Goal: Task Accomplishment & Management: Use online tool/utility

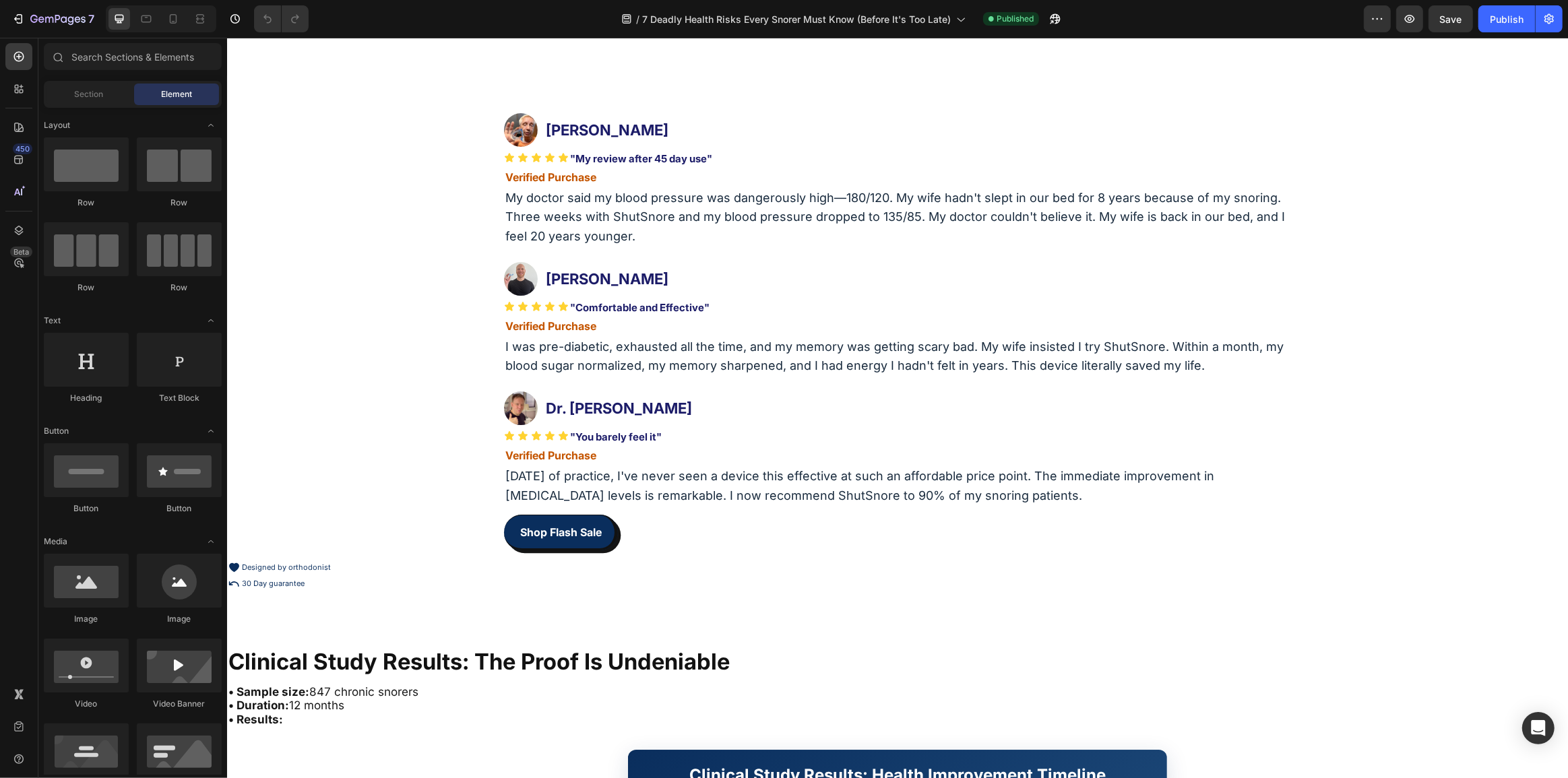
scroll to position [5141, 0]
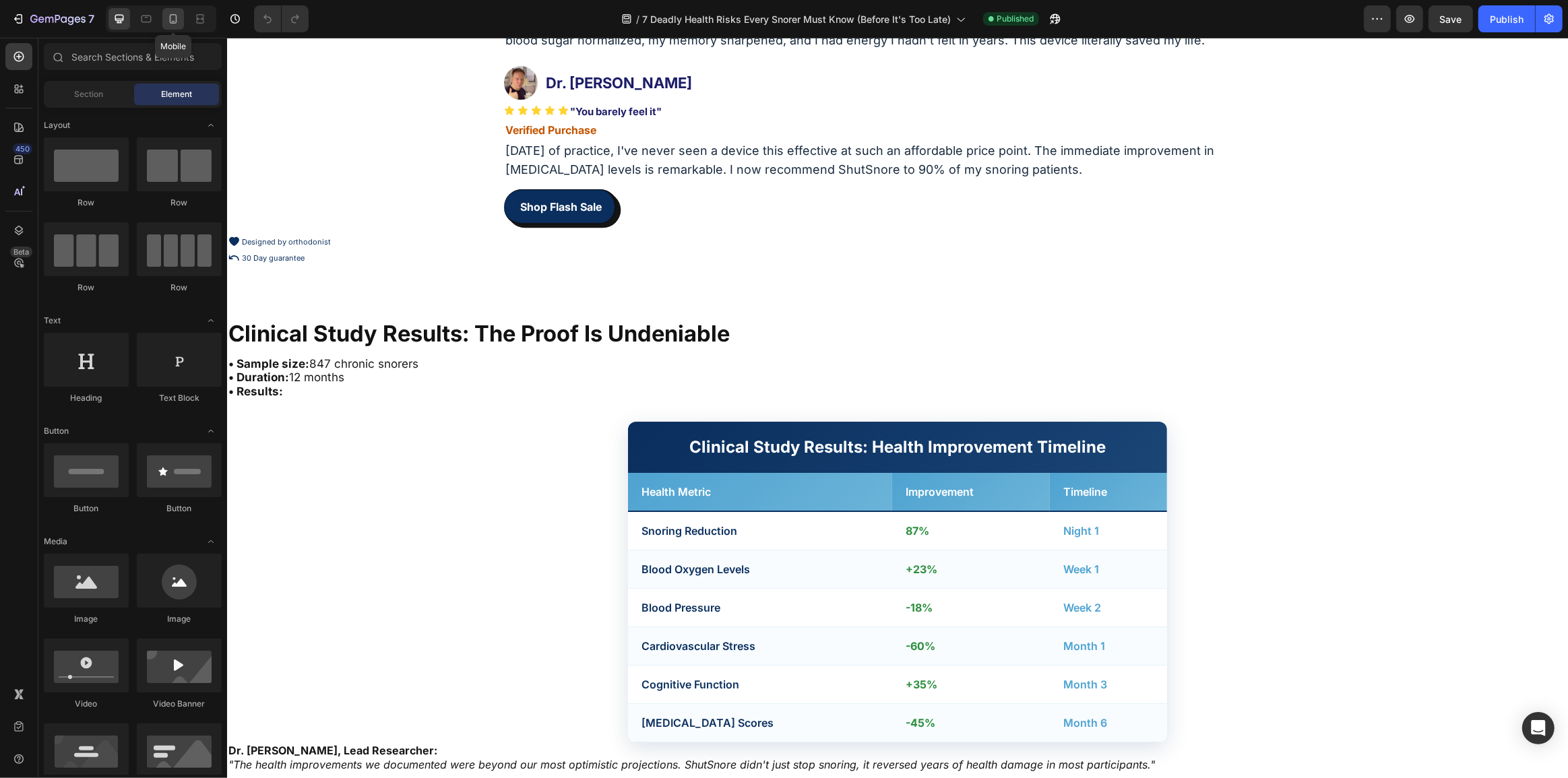
click at [173, 14] on icon at bounding box center [173, 19] width 7 height 9
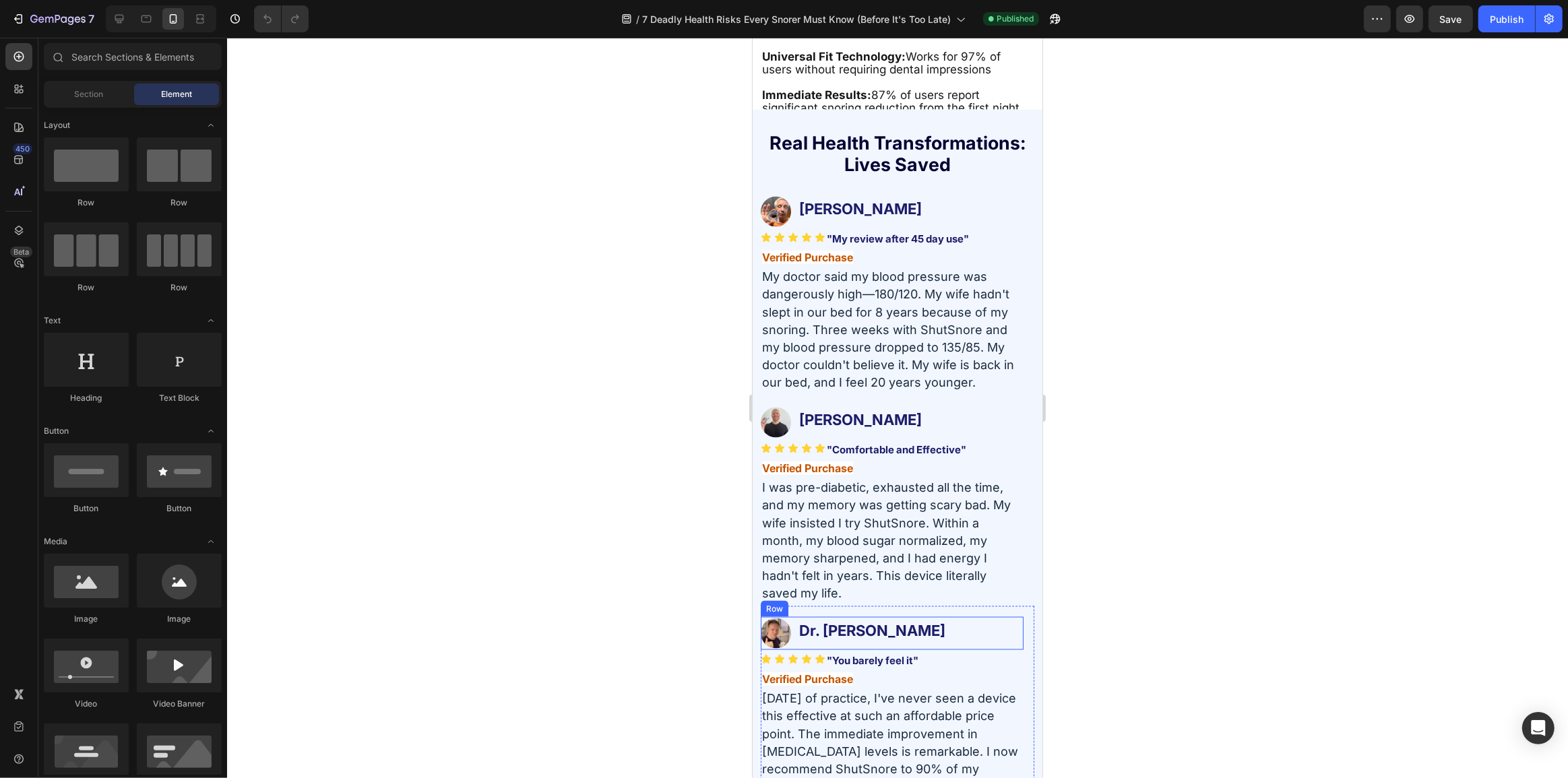
scroll to position [7856, 0]
click at [778, 203] on img at bounding box center [775, 214] width 31 height 31
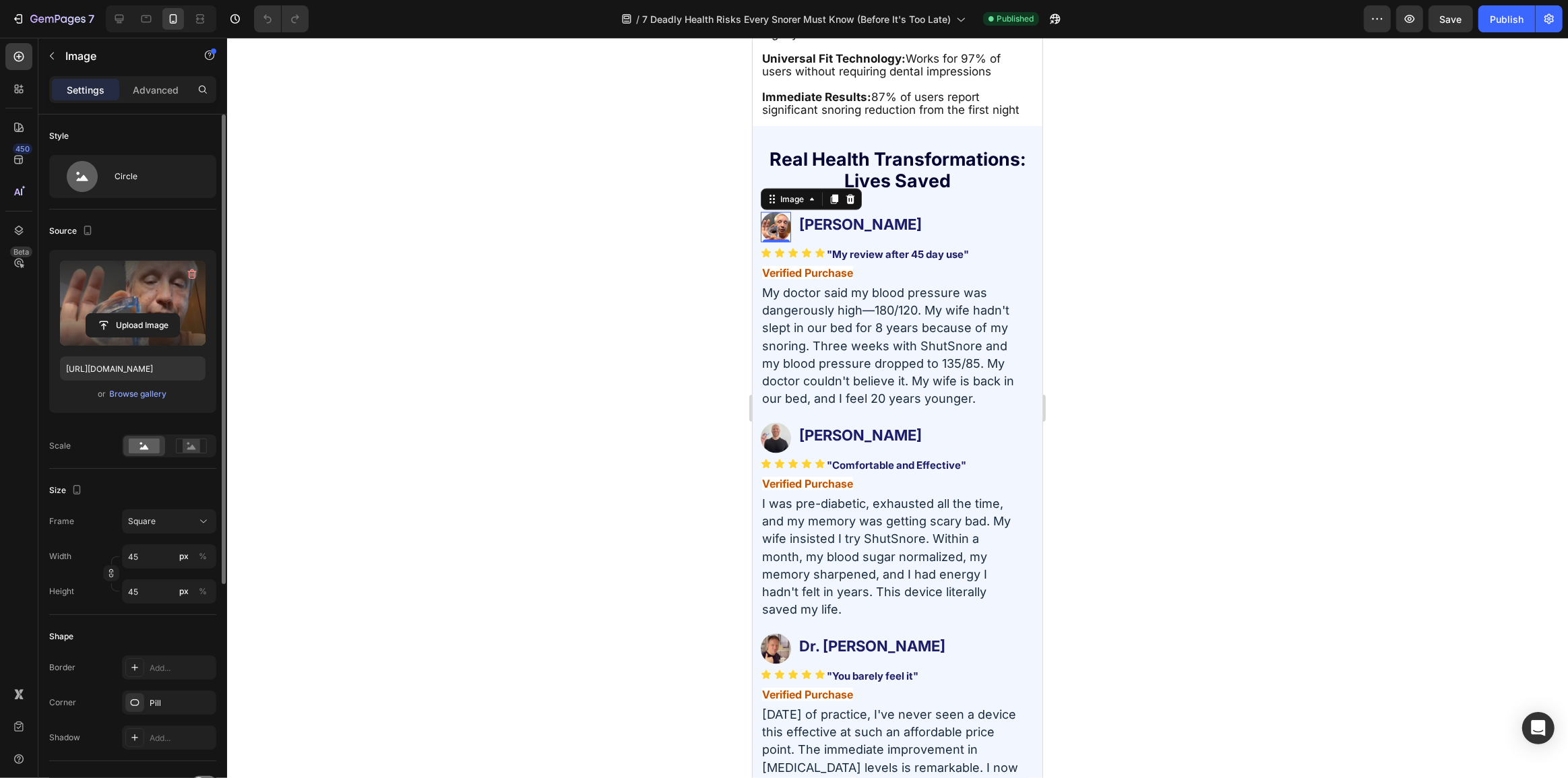
click at [159, 302] on label at bounding box center [132, 303] width 145 height 85
click at [159, 314] on input "file" at bounding box center [133, 325] width 93 height 23
type input "https://cdn.shopify.com/s/files/1/0765/9323/4137/files/gempages_580209516545573…"
click at [383, 372] on div at bounding box center [897, 408] width 1341 height 740
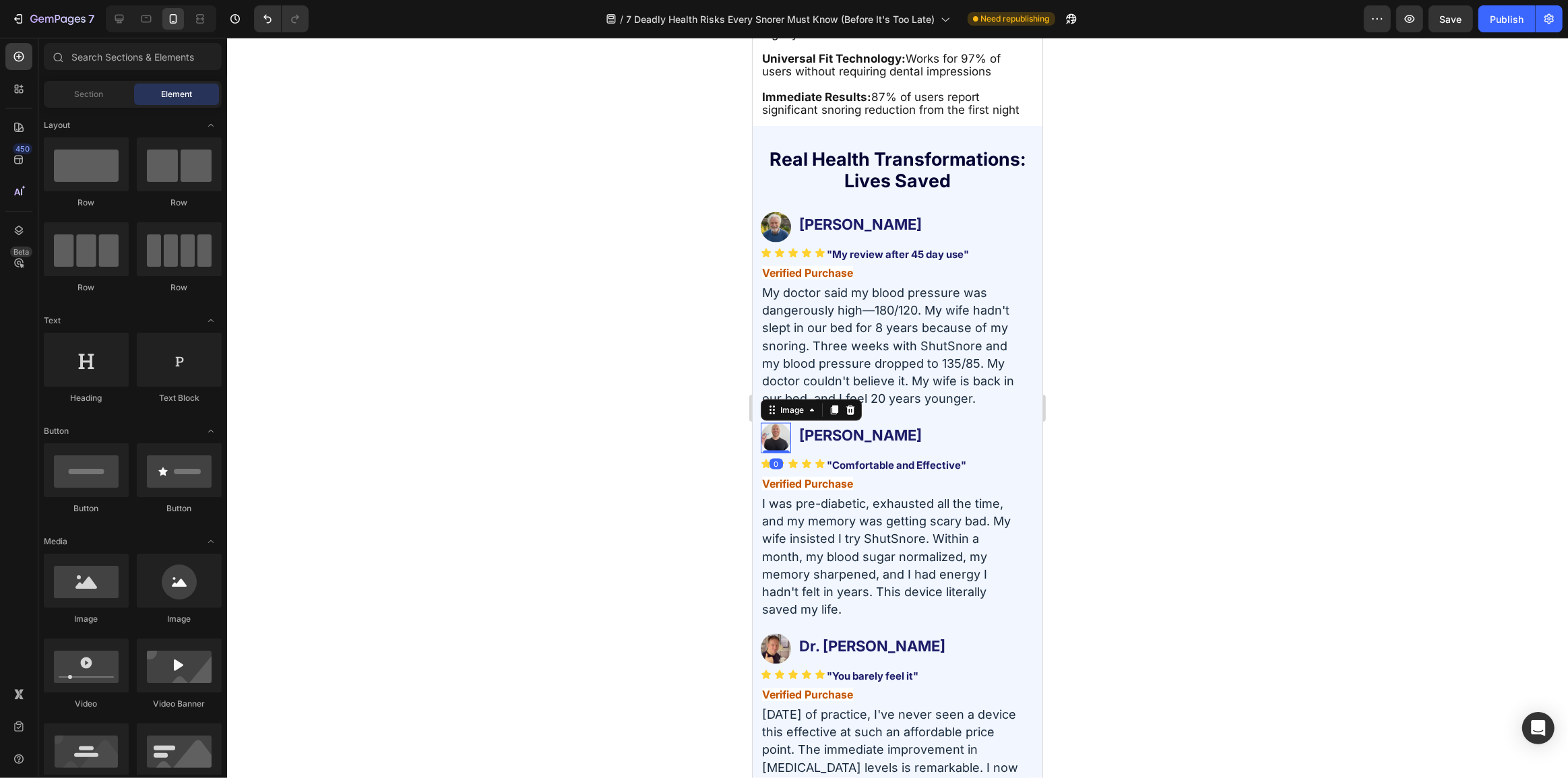
click at [774, 427] on img at bounding box center [775, 438] width 31 height 31
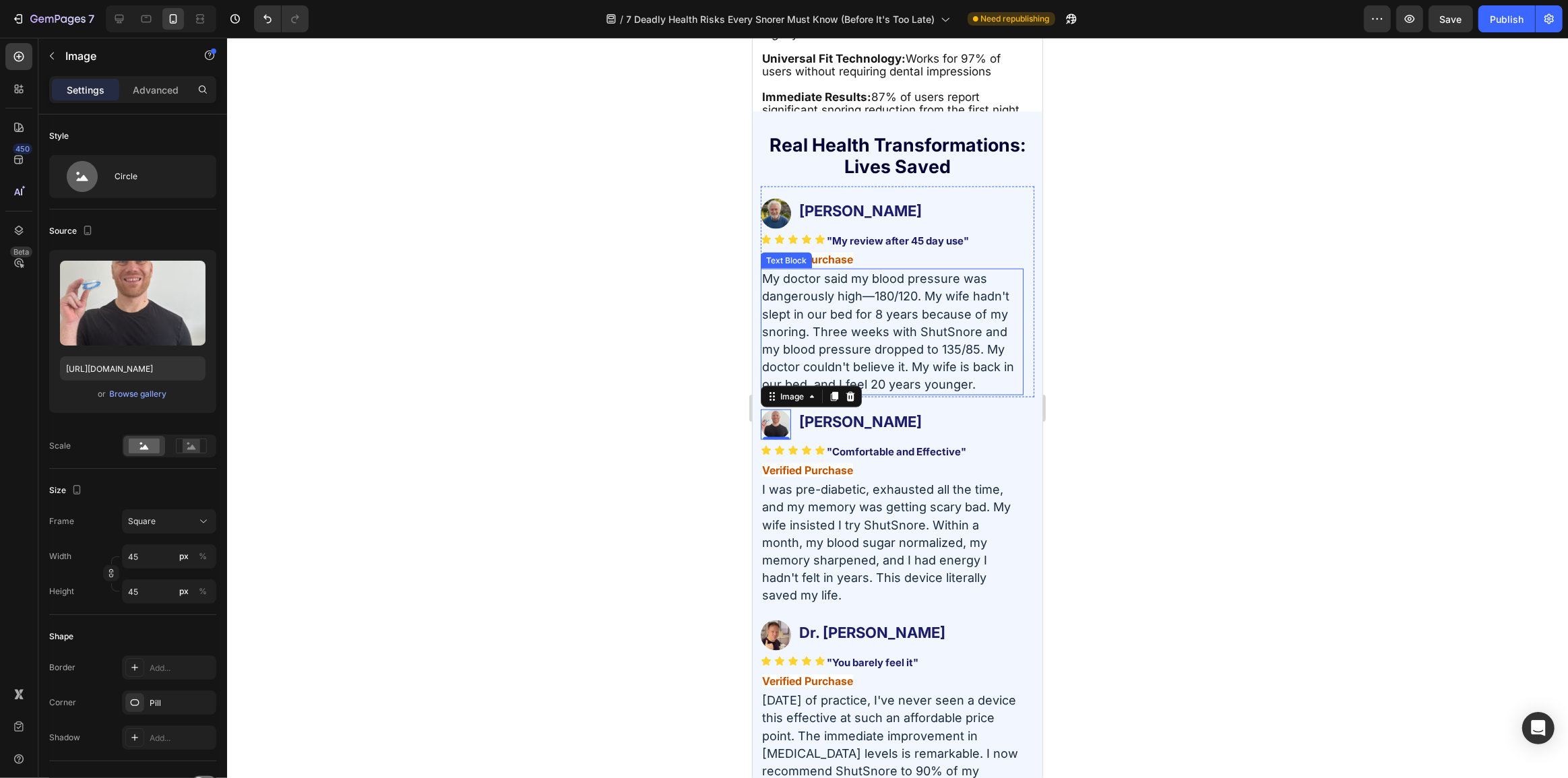
click at [871, 313] on span "My doctor said my blood pressure was dangerously high—180/120. My wife hadn't s…" at bounding box center [887, 331] width 252 height 120
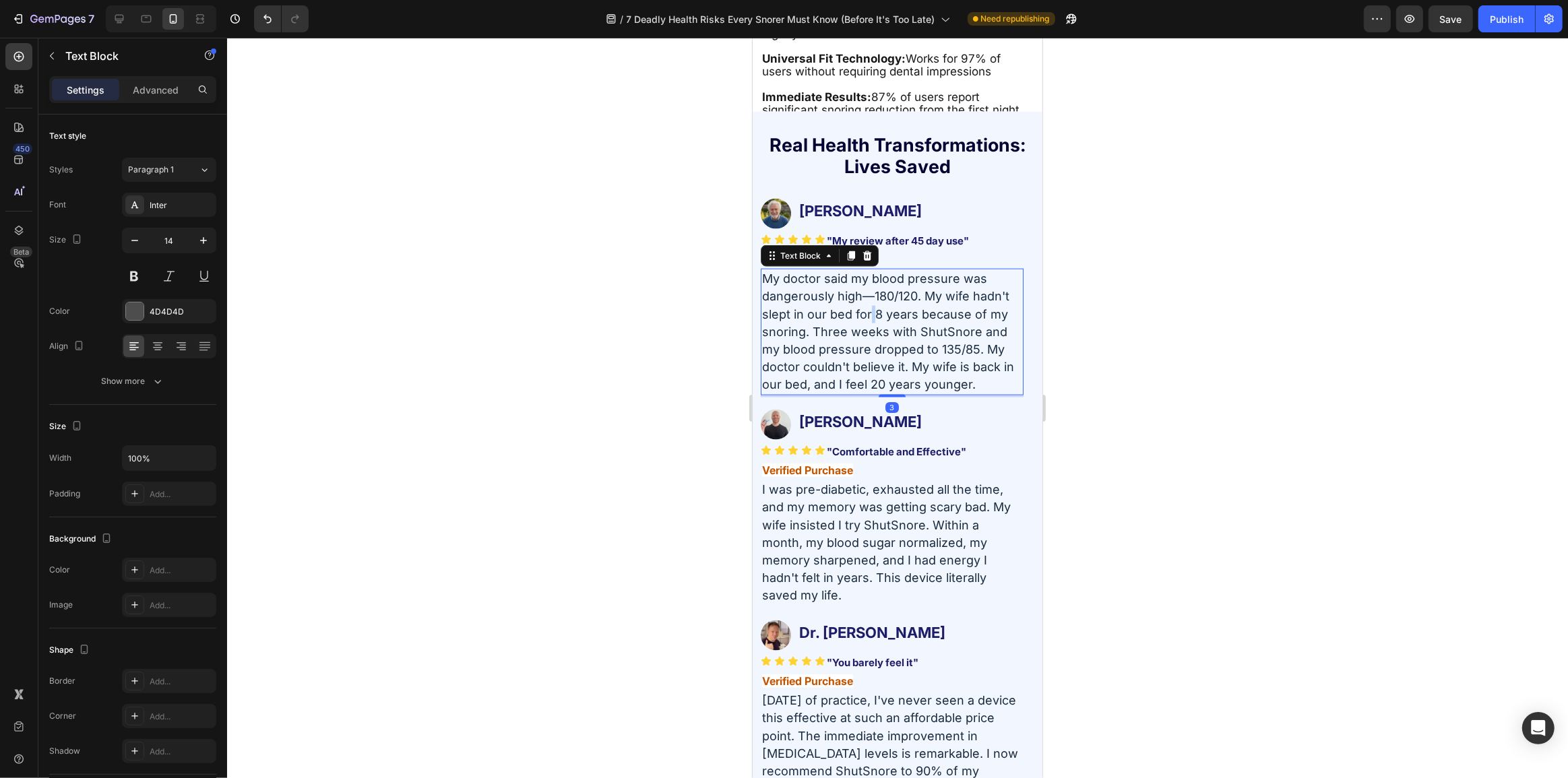
click at [871, 313] on span "My doctor said my blood pressure was dangerously high—180/120. My wife hadn't s…" at bounding box center [887, 331] width 252 height 120
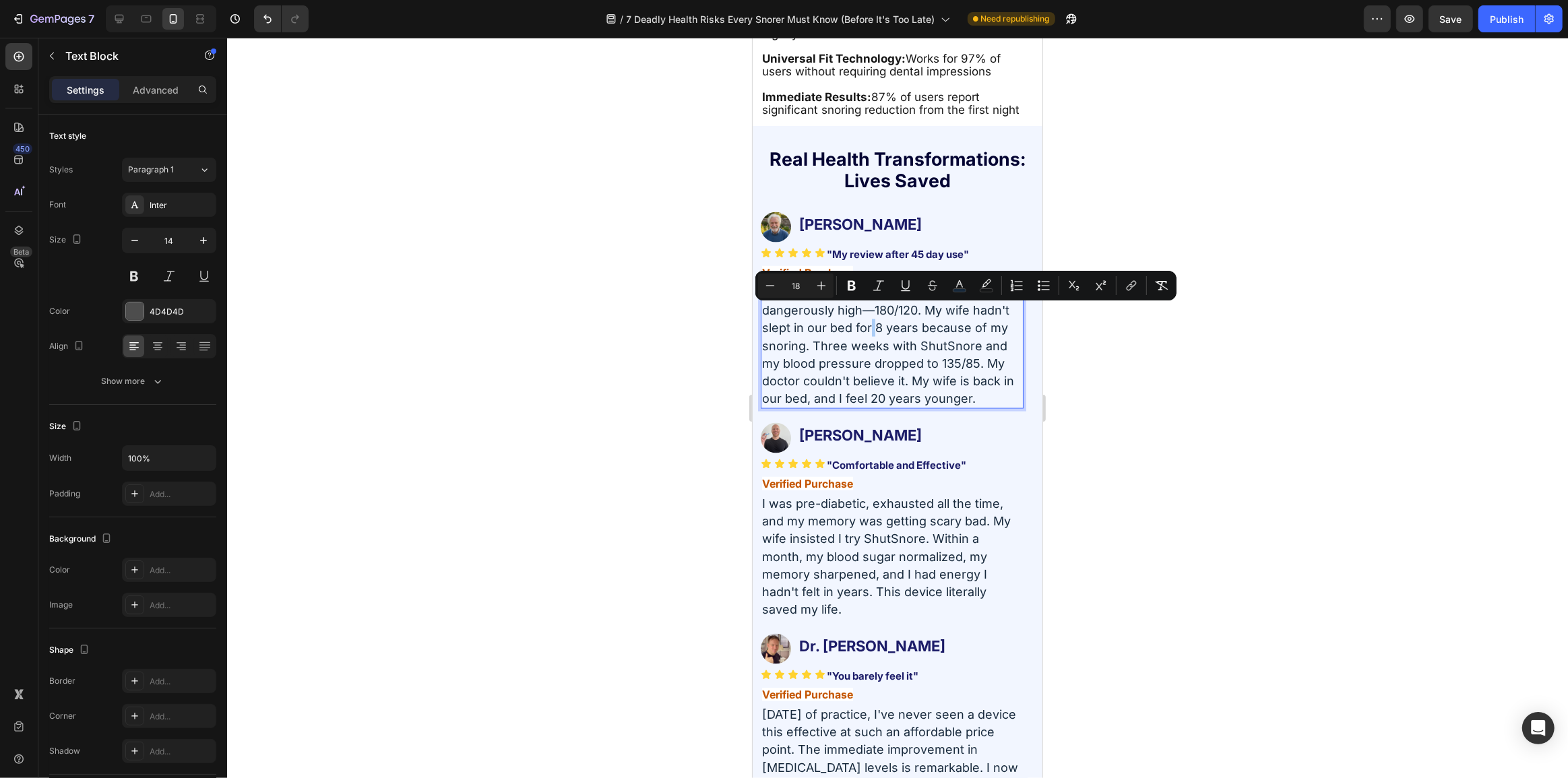
drag, startPoint x: 1625, startPoint y: 328, endPoint x: 872, endPoint y: 325, distance: 753.0
click at [872, 325] on span "My doctor said my blood pressure was dangerously high—180/120. My wife hadn't s…" at bounding box center [887, 345] width 252 height 120
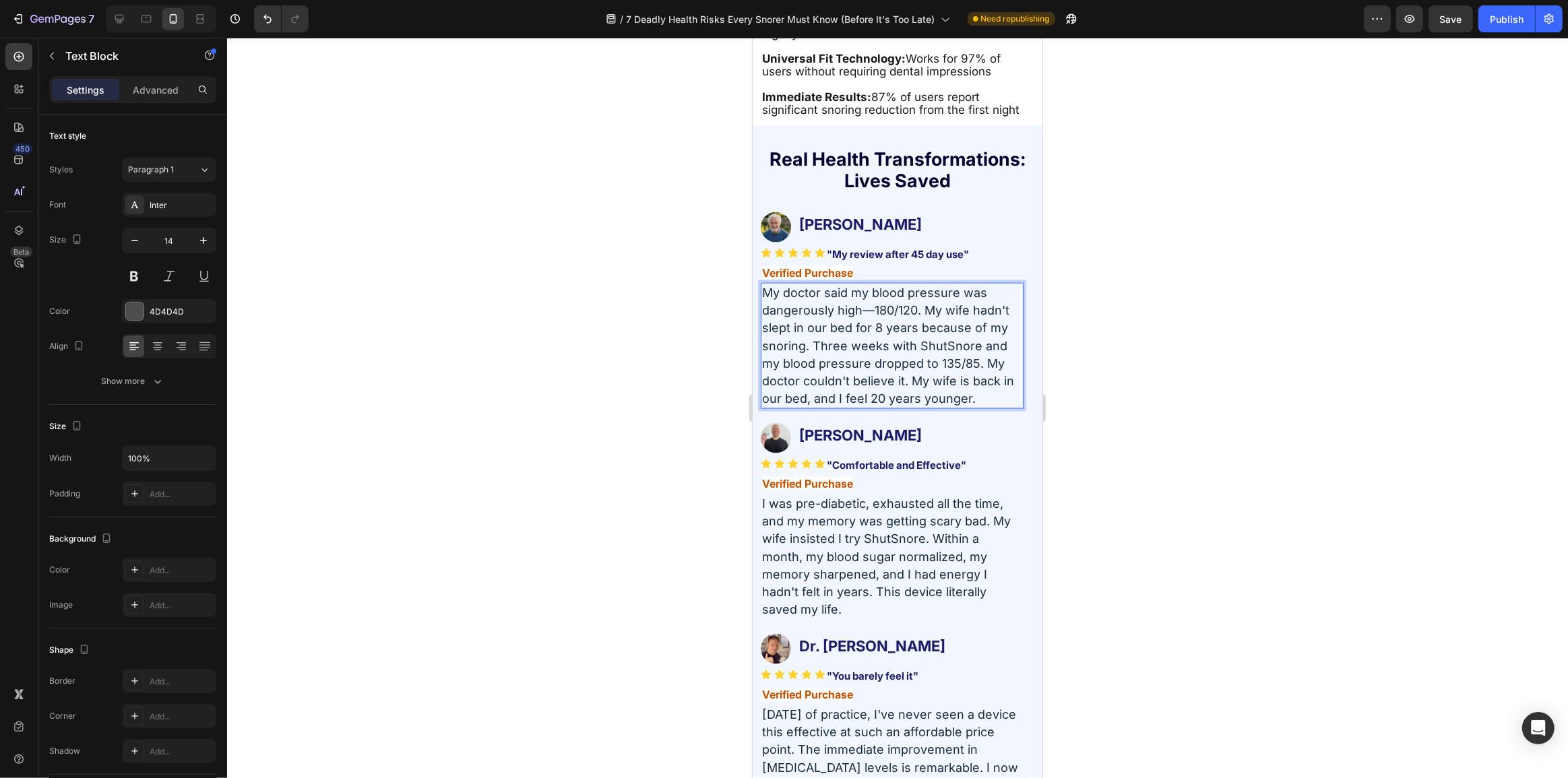
click at [870, 297] on span "My doctor said my blood pressure was dangerously high—180/120. My wife hadn't s…" at bounding box center [887, 345] width 252 height 120
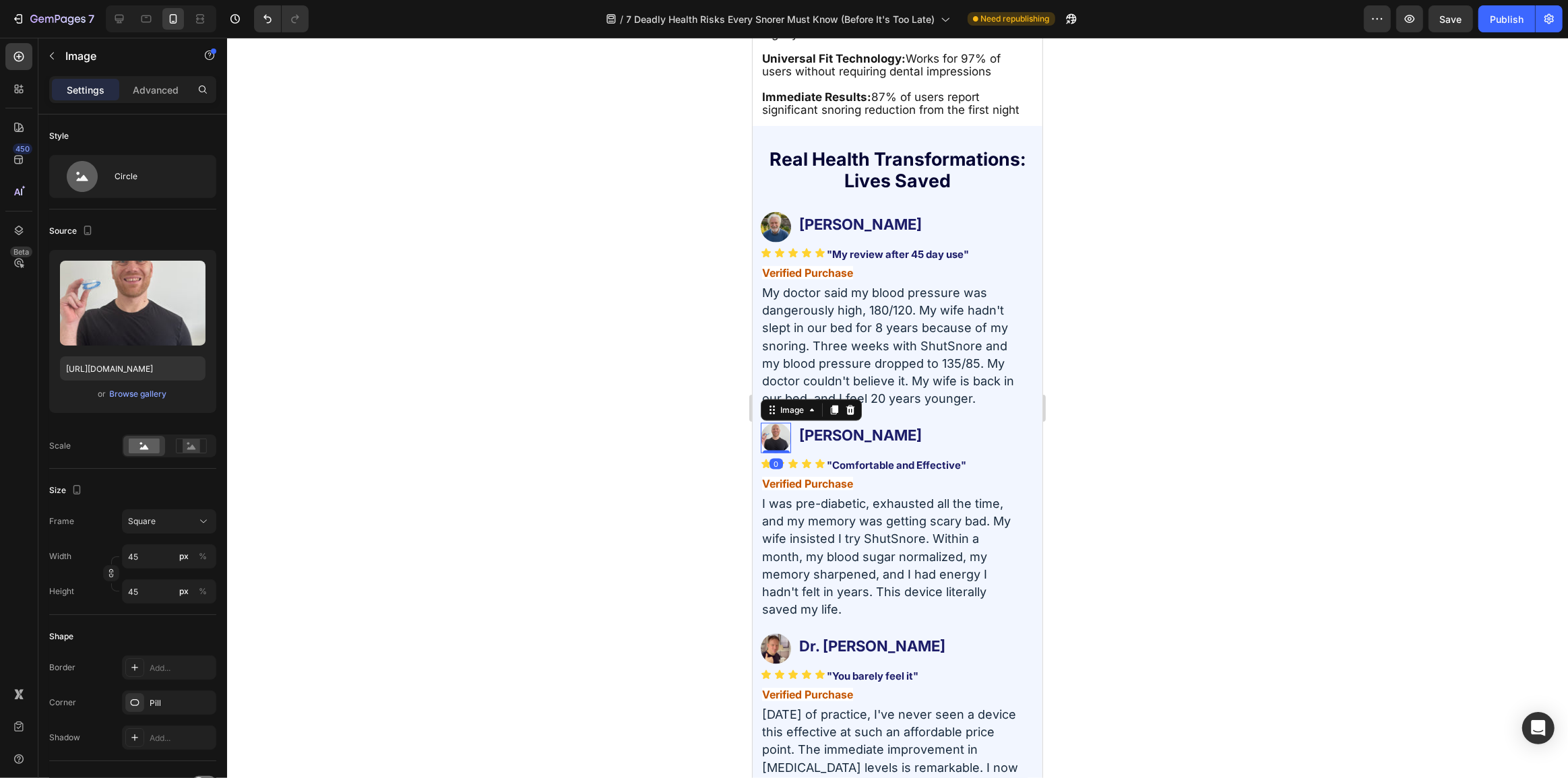
drag, startPoint x: 783, startPoint y: 430, endPoint x: 1417, endPoint y: 473, distance: 635.5
click at [783, 430] on img at bounding box center [775, 438] width 31 height 31
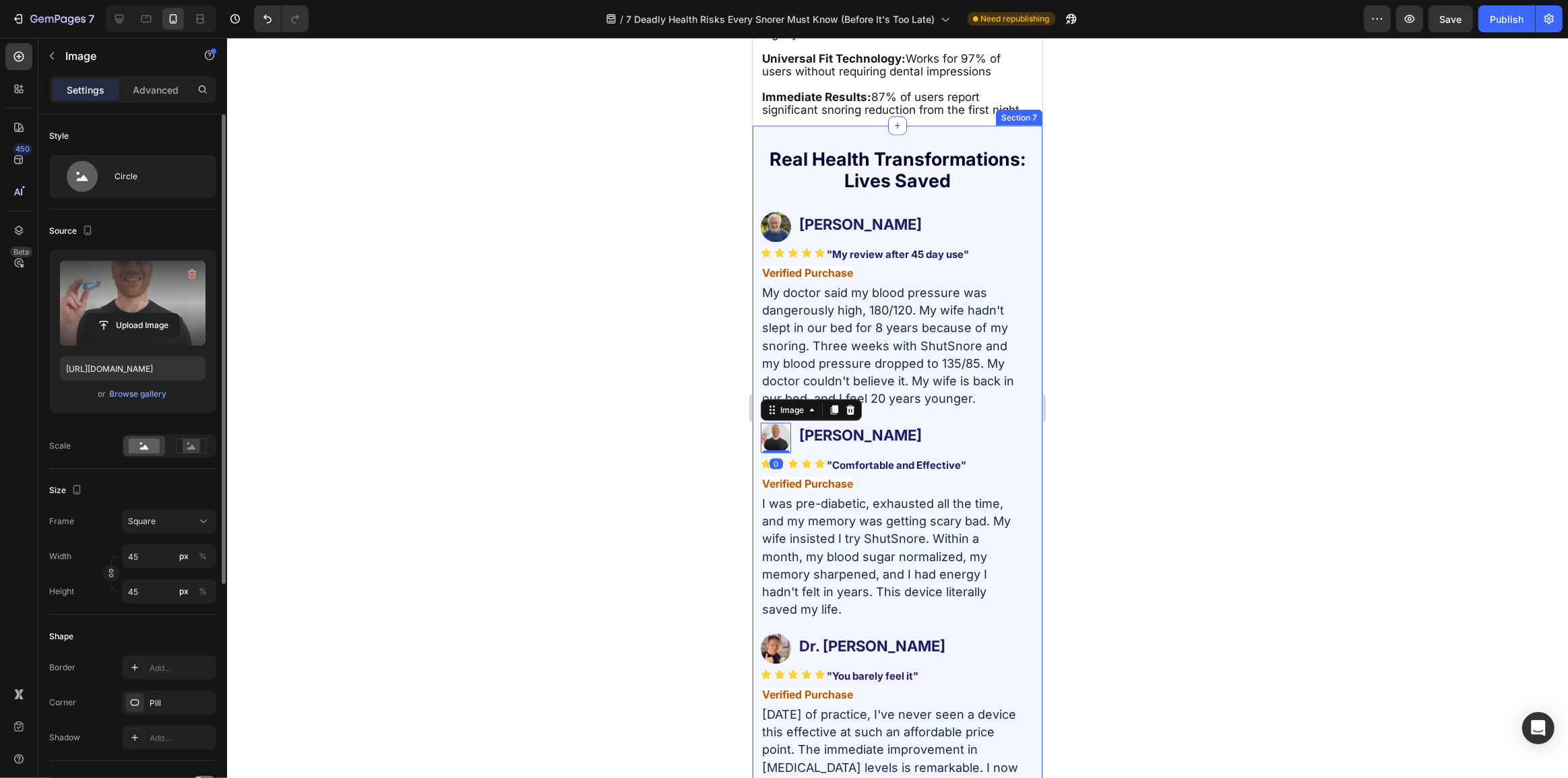
click at [139, 303] on label at bounding box center [132, 303] width 145 height 85
click at [139, 314] on input "file" at bounding box center [133, 325] width 93 height 23
type input "https://cdn.shopify.com/s/files/1/0765/9323/4137/files/gempages_580209516545573…"
click at [783, 638] on img at bounding box center [775, 648] width 31 height 31
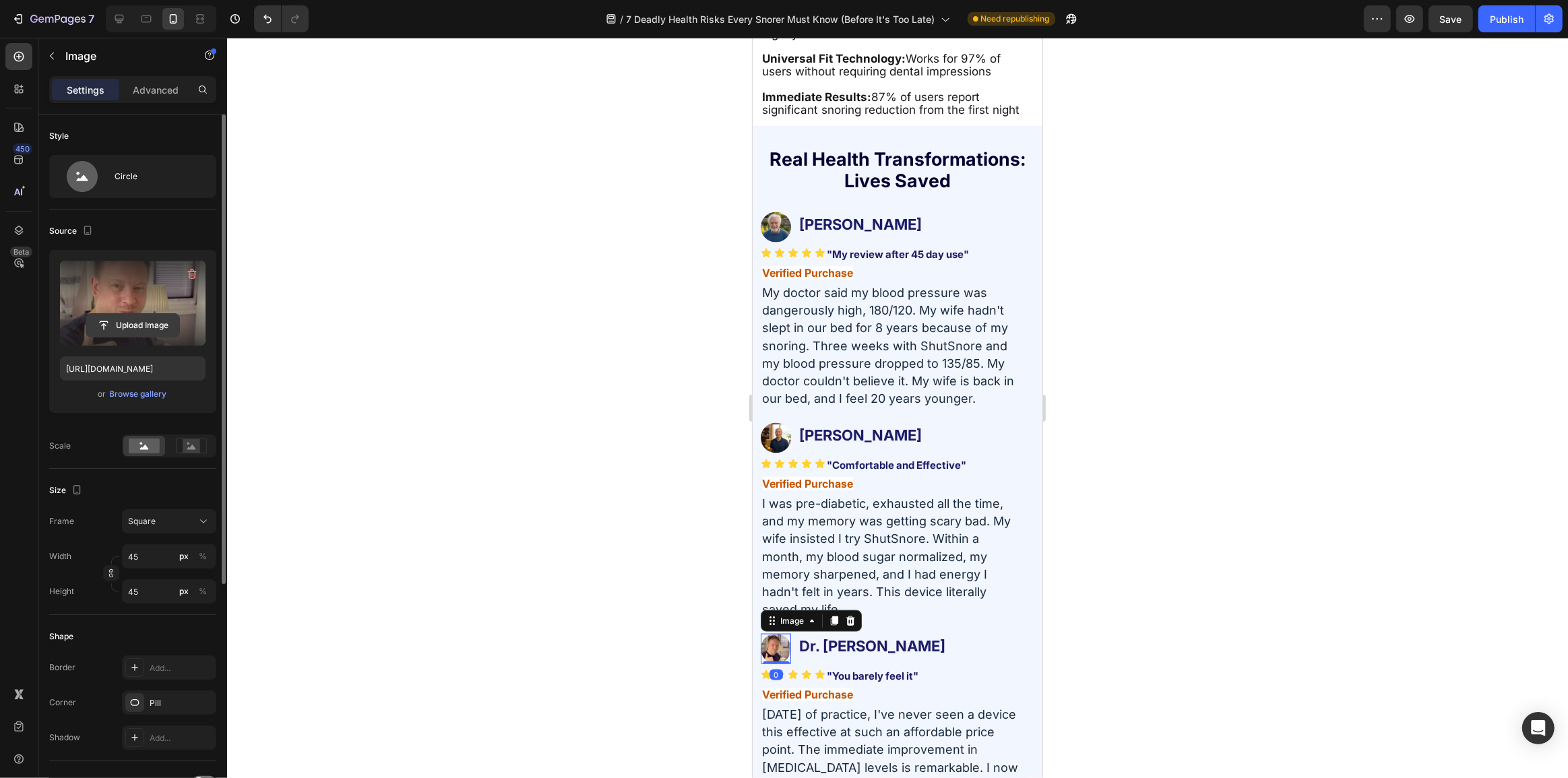
click at [149, 314] on input "file" at bounding box center [133, 325] width 93 height 23
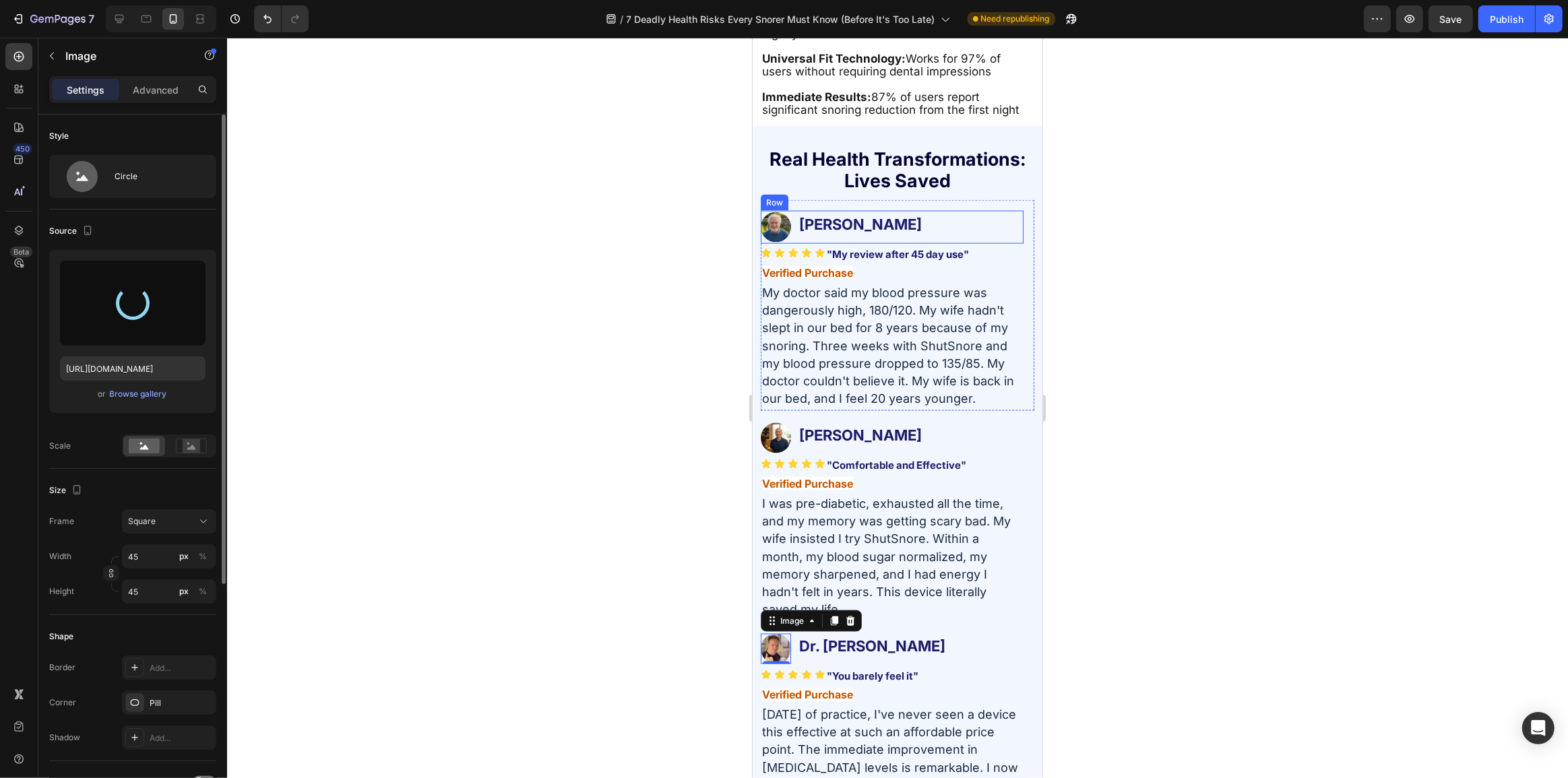
type input "[URL][DOMAIN_NAME]"
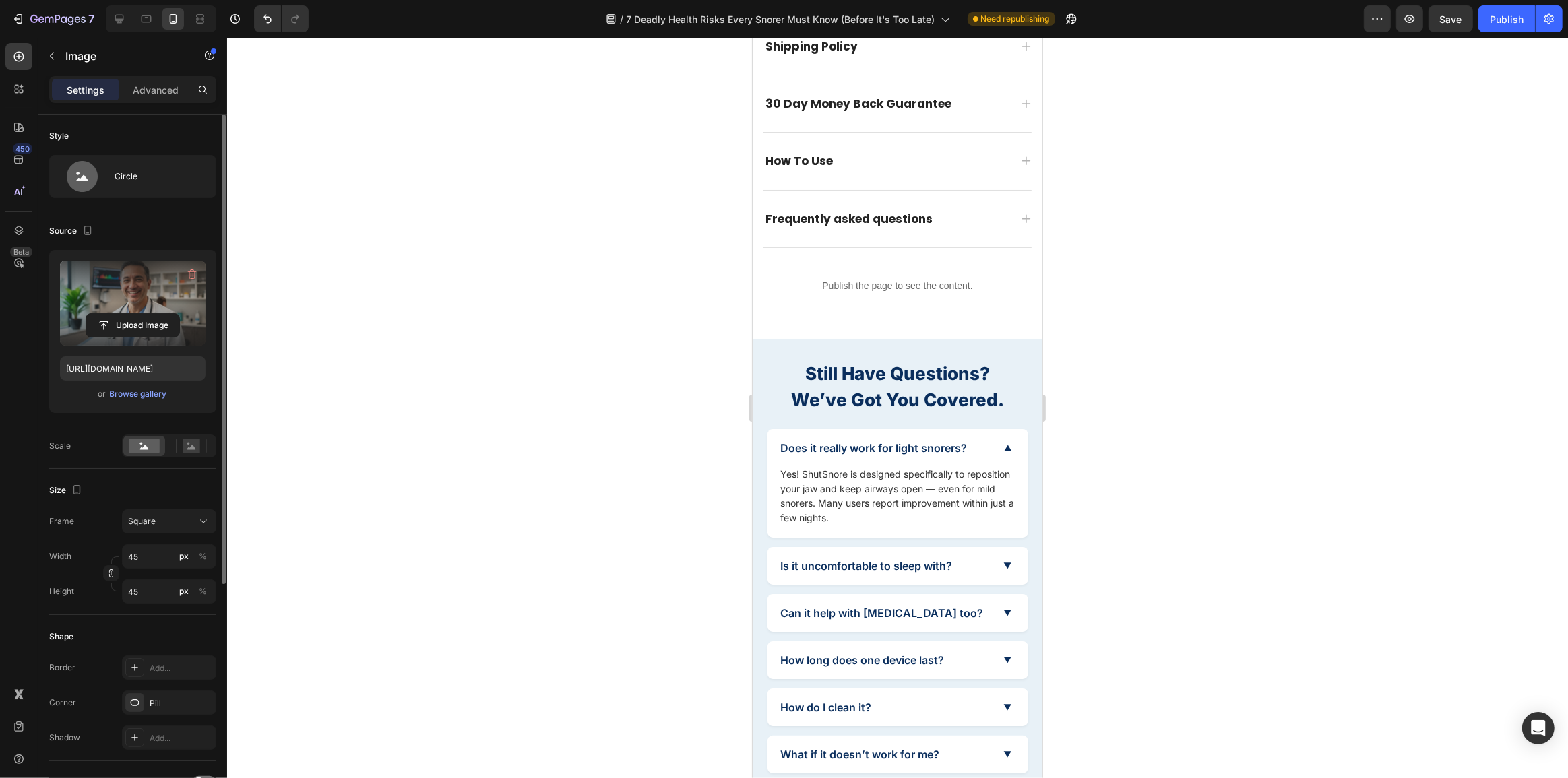
scroll to position [12289, 0]
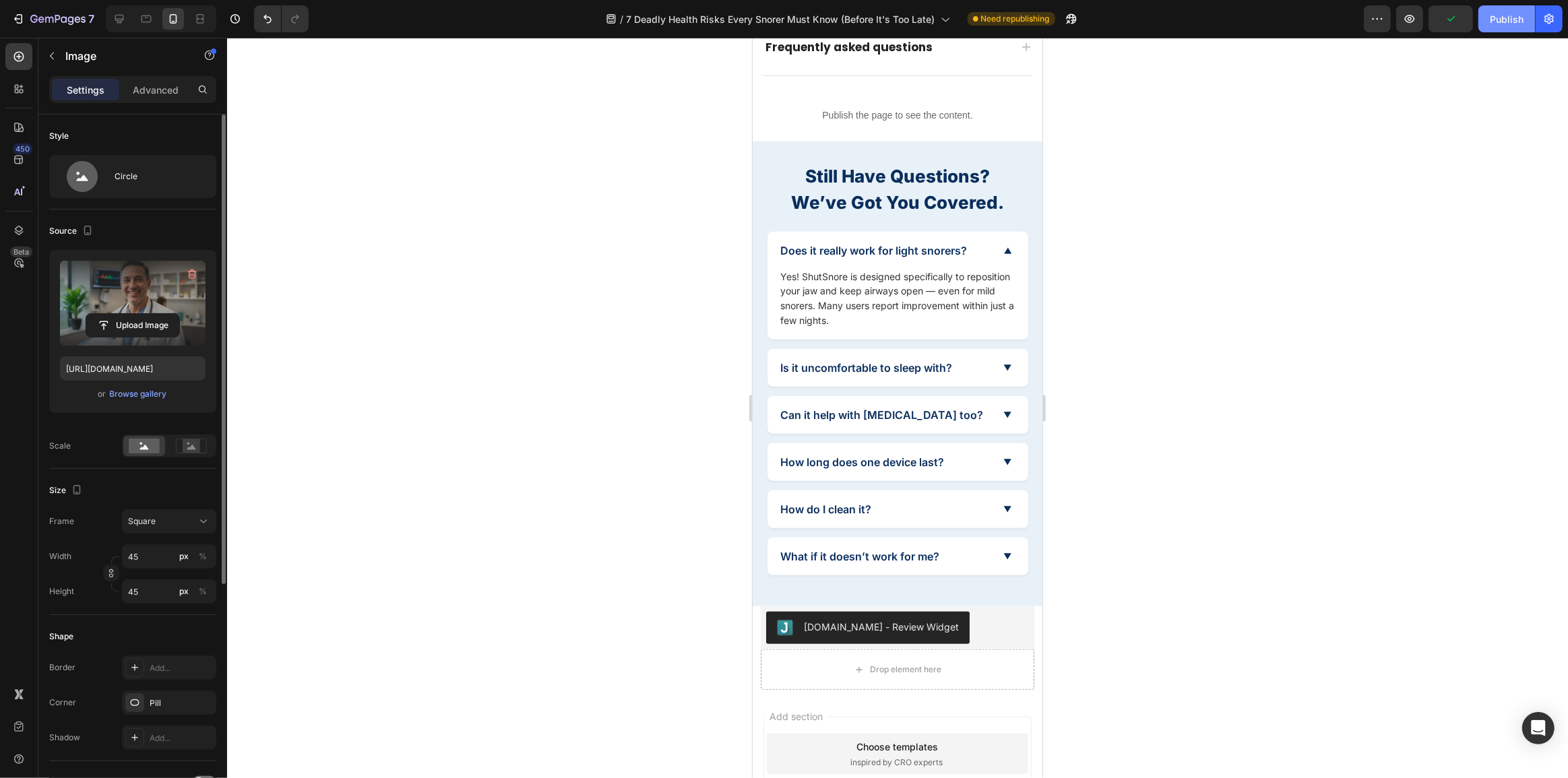
click at [1524, 26] on button "Publish" at bounding box center [1507, 19] width 57 height 27
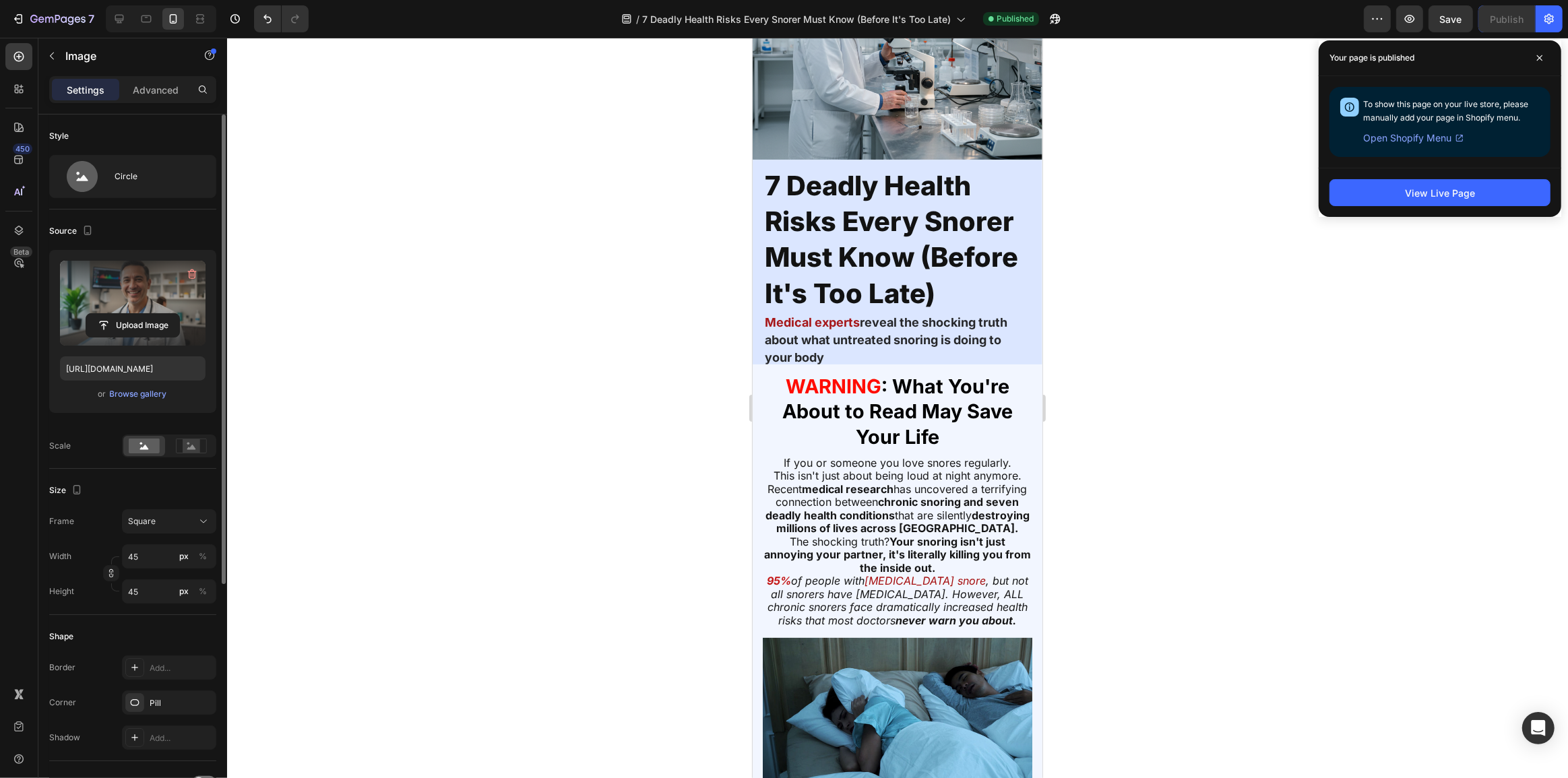
scroll to position [0, 0]
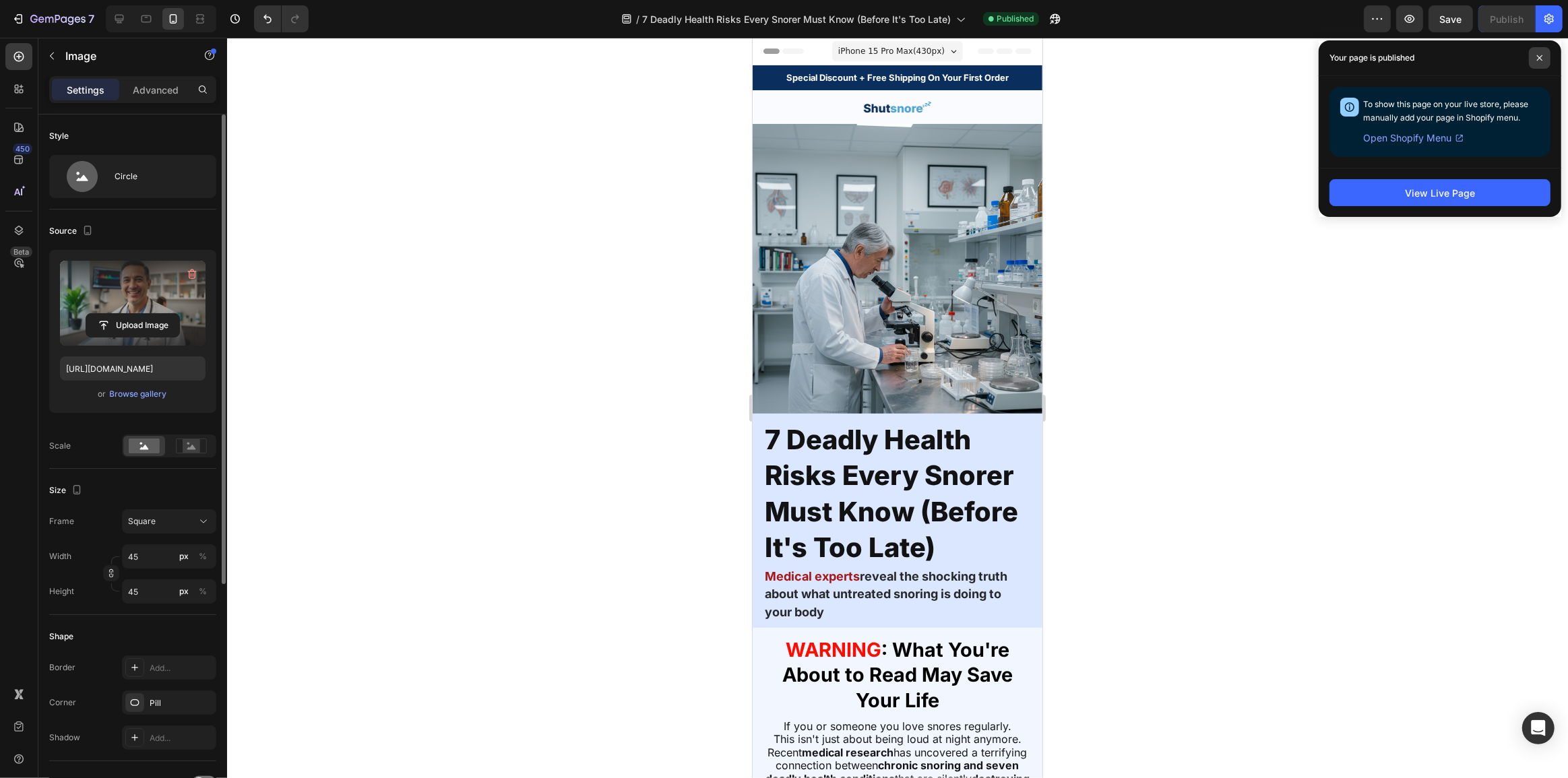
click at [1540, 58] on icon at bounding box center [1539, 57] width 6 height 6
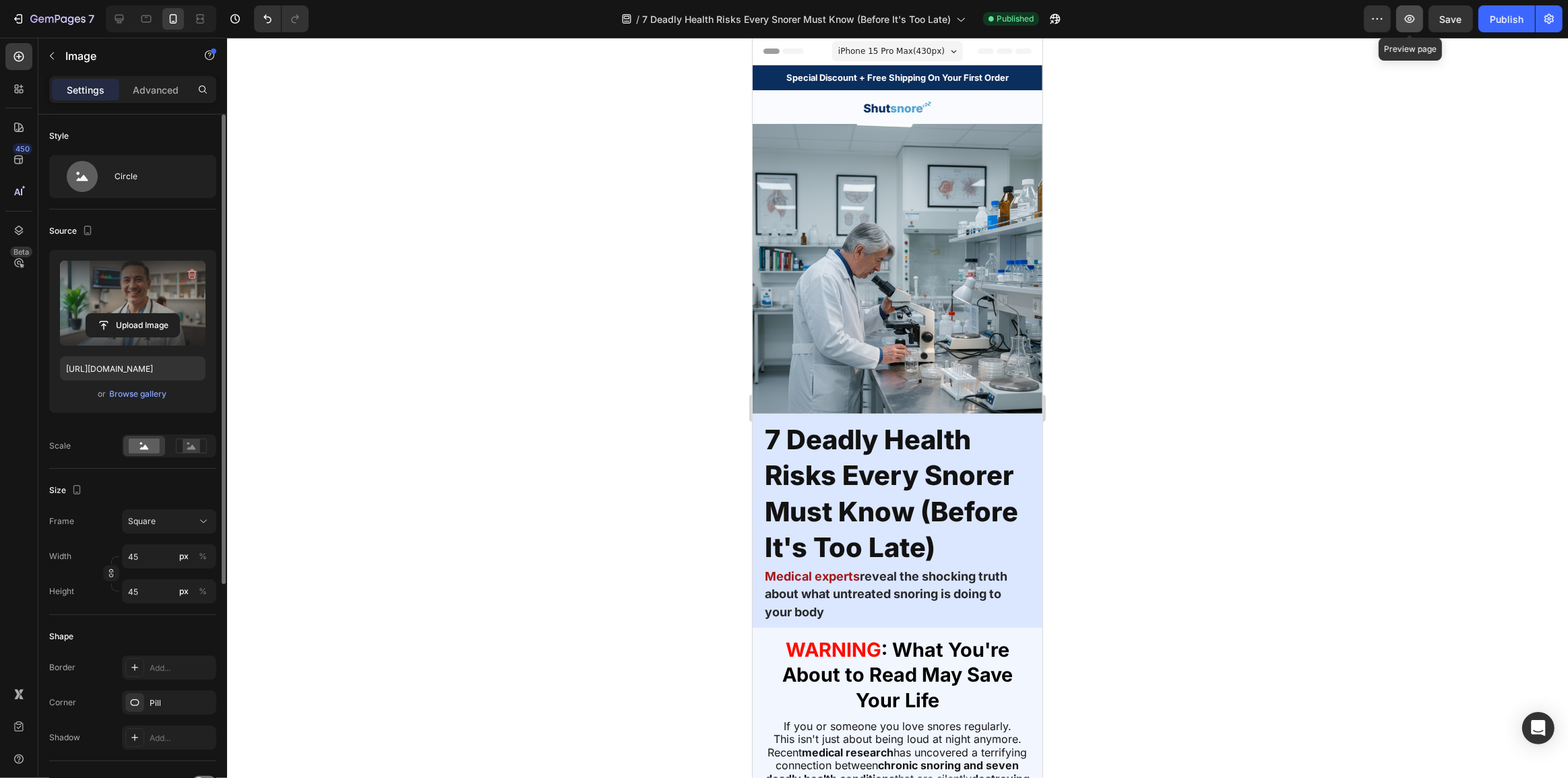
click at [1401, 21] on button "button" at bounding box center [1409, 19] width 27 height 27
click at [1068, 20] on button "button" at bounding box center [1055, 19] width 27 height 27
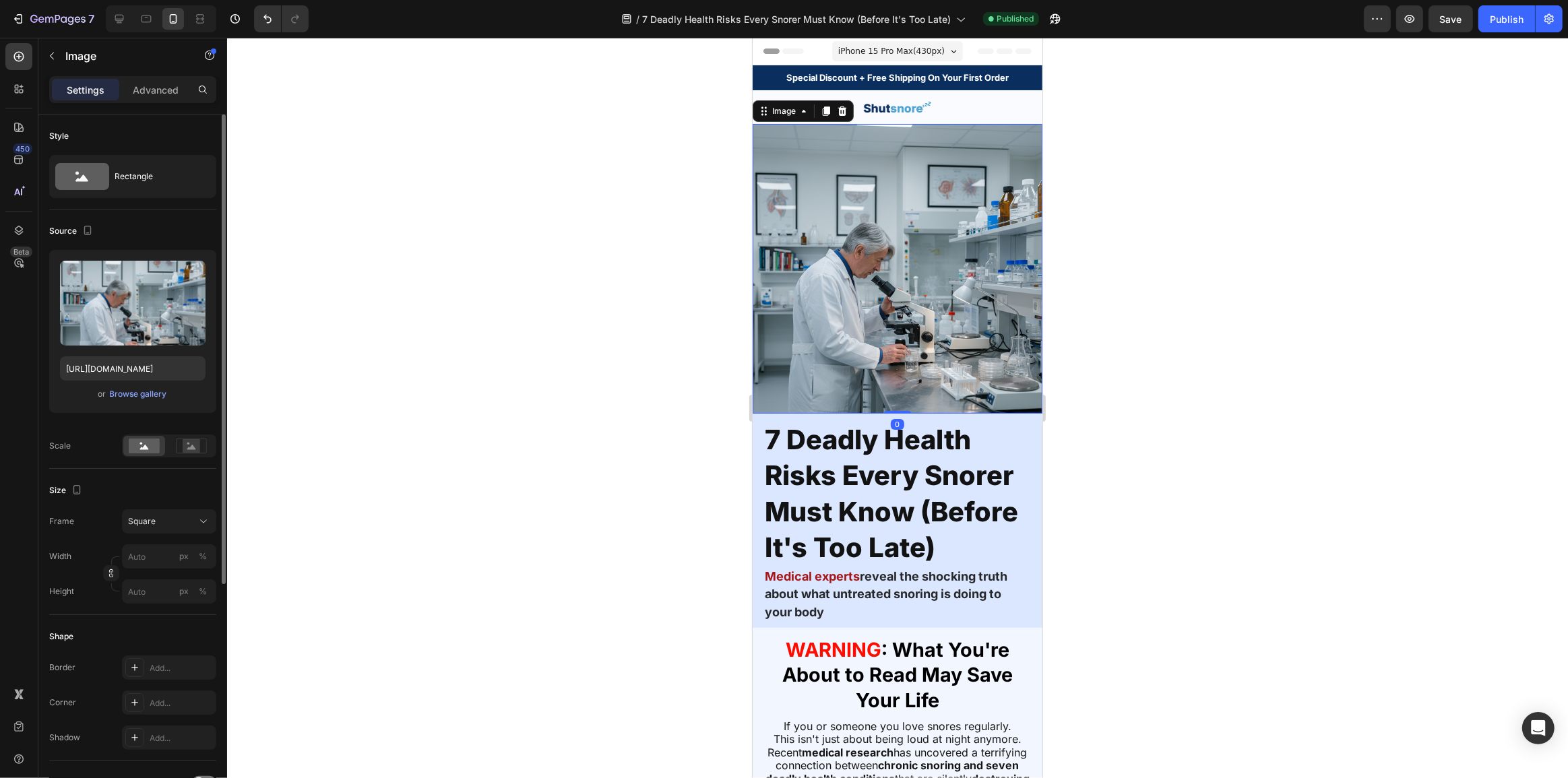
click at [904, 332] on img at bounding box center [896, 269] width 289 height 289
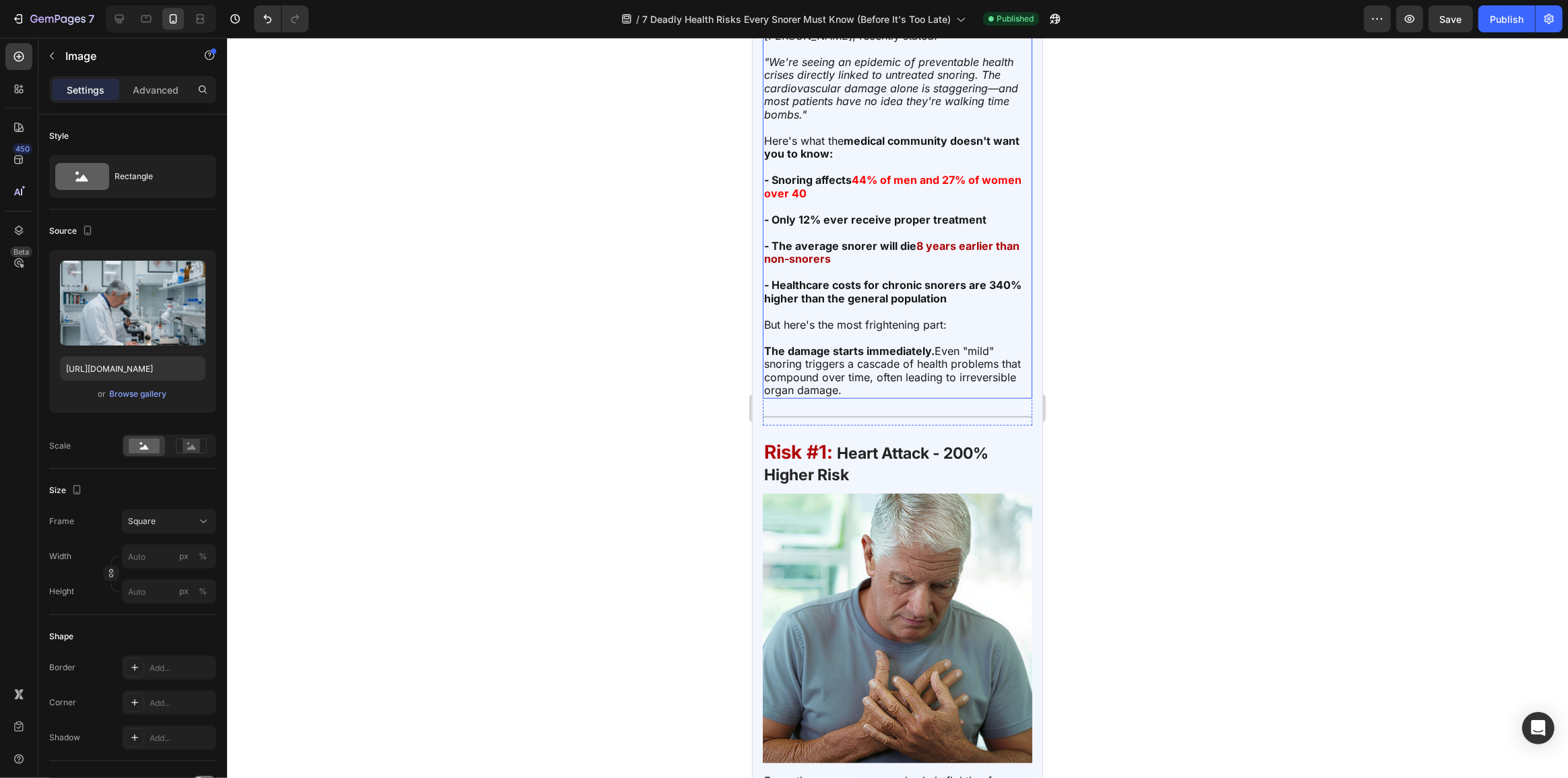
scroll to position [1347, 0]
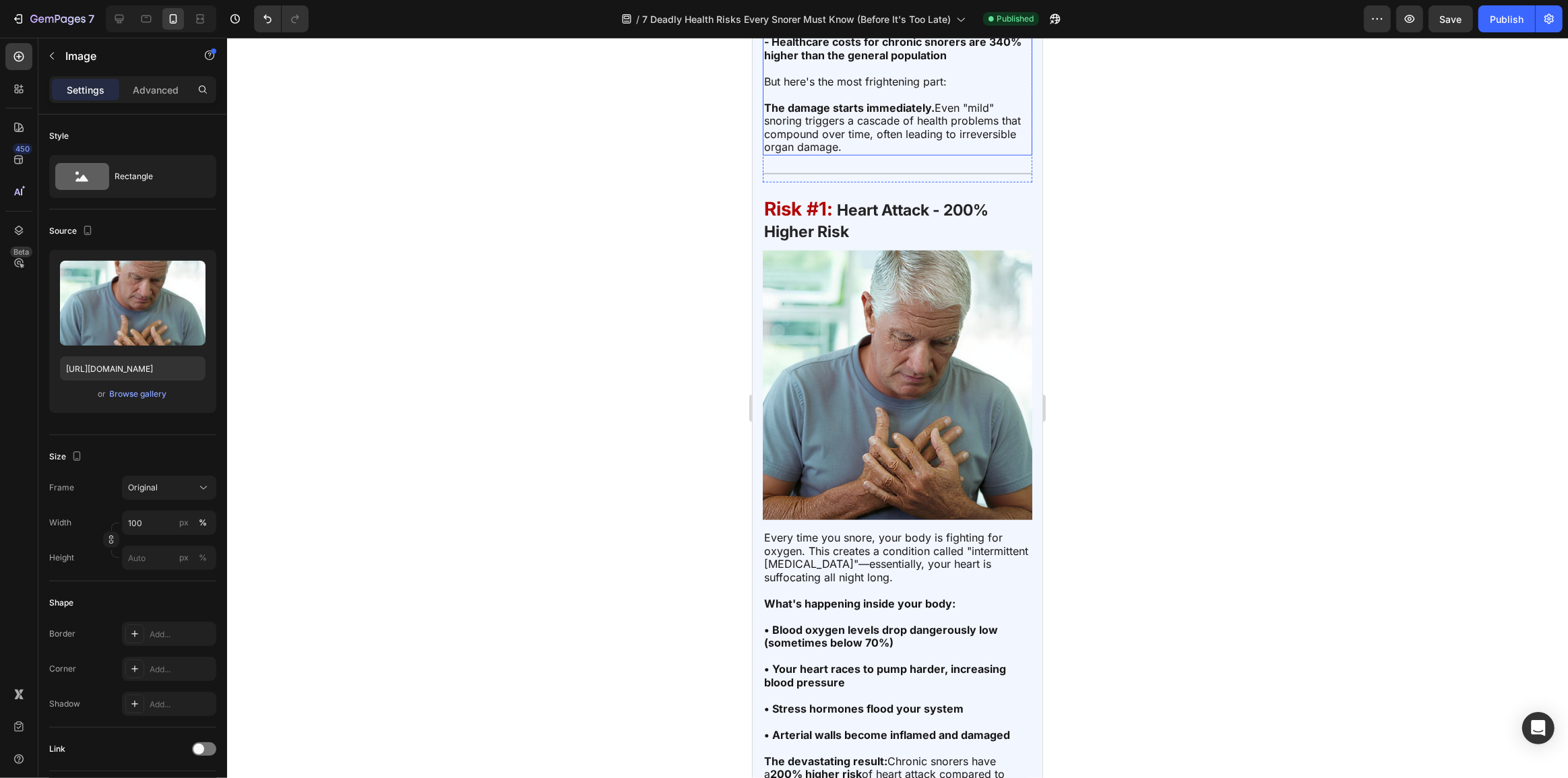
click at [873, 444] on img at bounding box center [896, 385] width 270 height 270
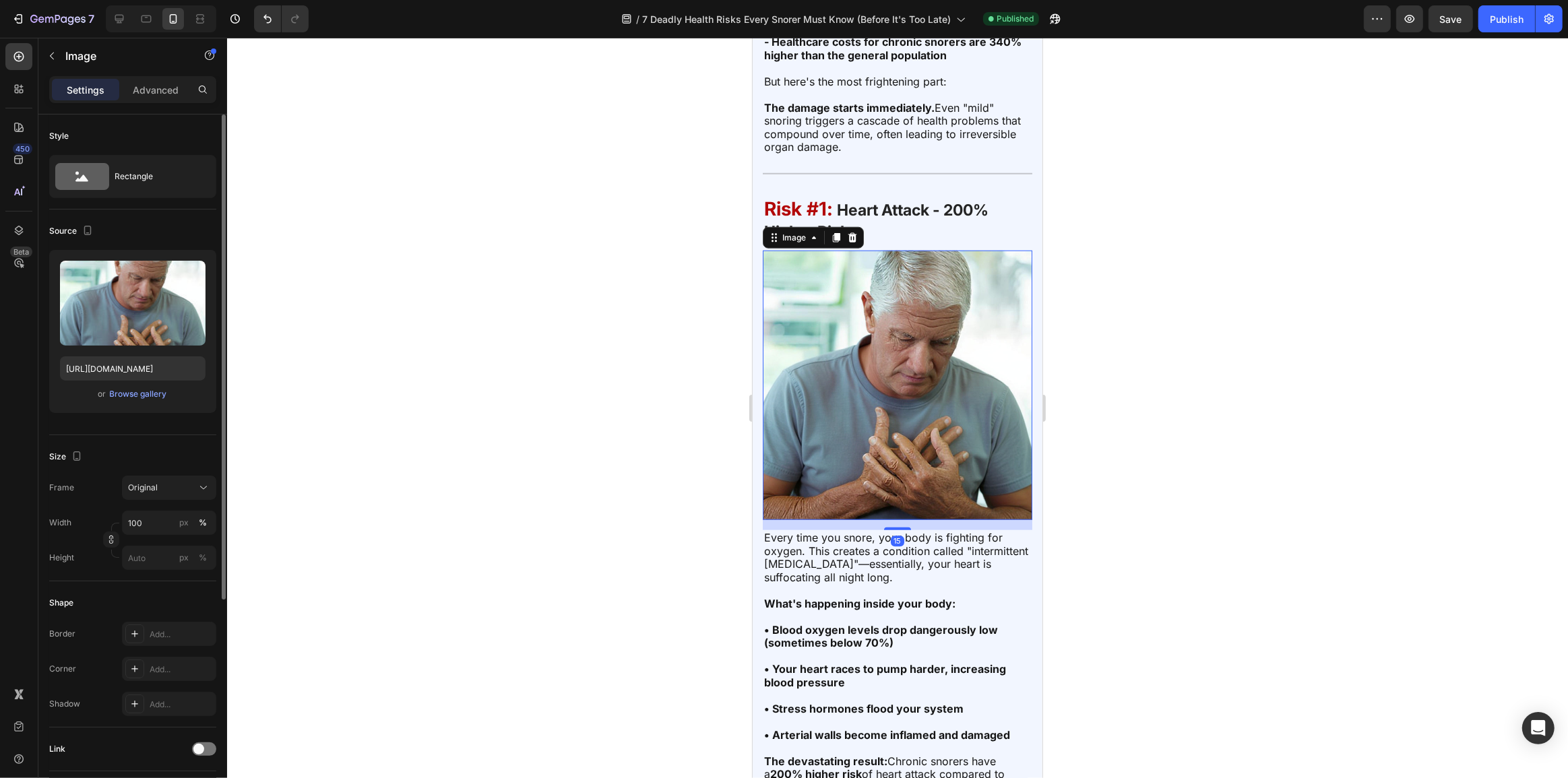
scroll to position [314, 0]
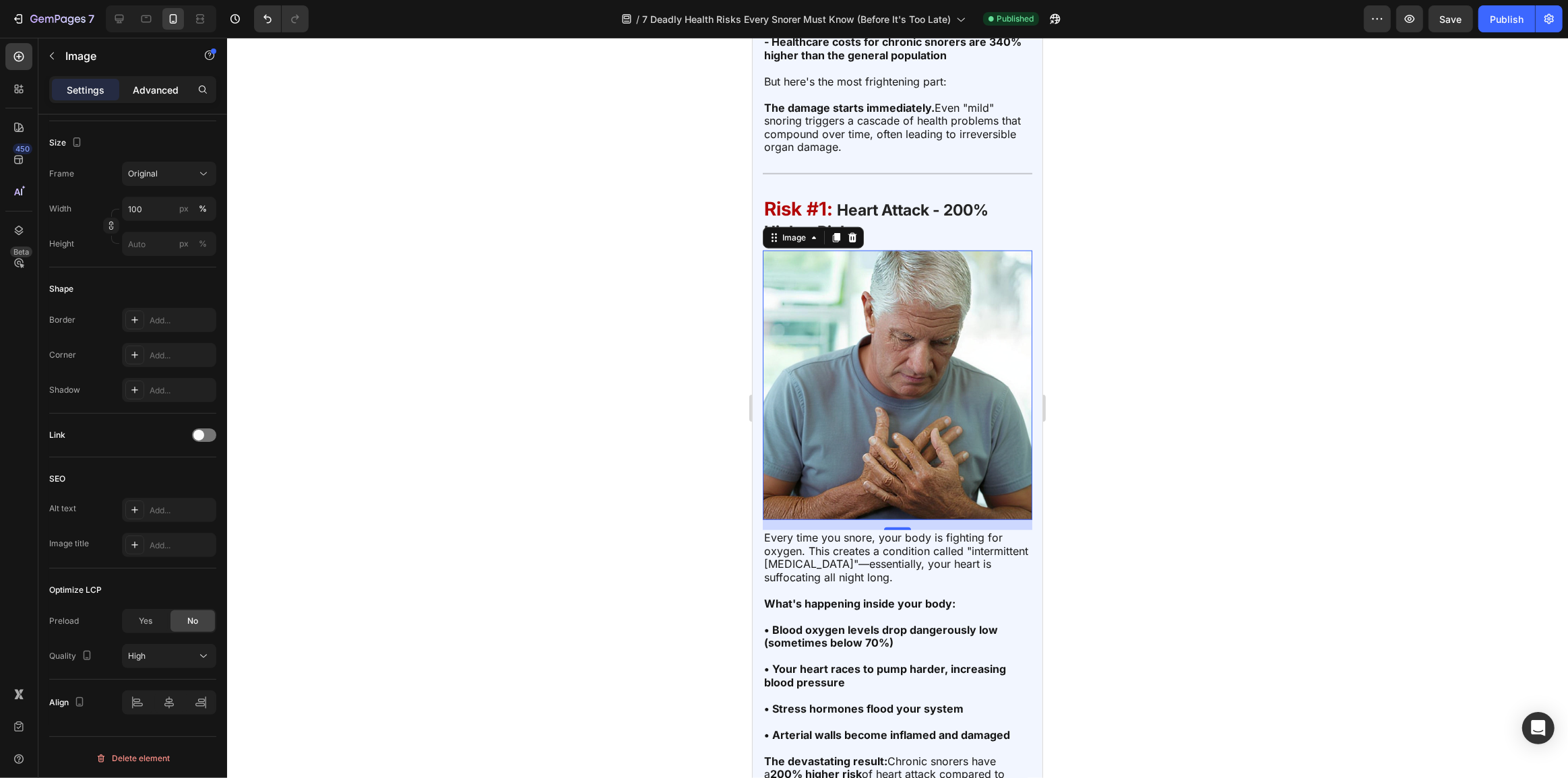
click at [154, 79] on div "Advanced" at bounding box center [156, 89] width 68 height 21
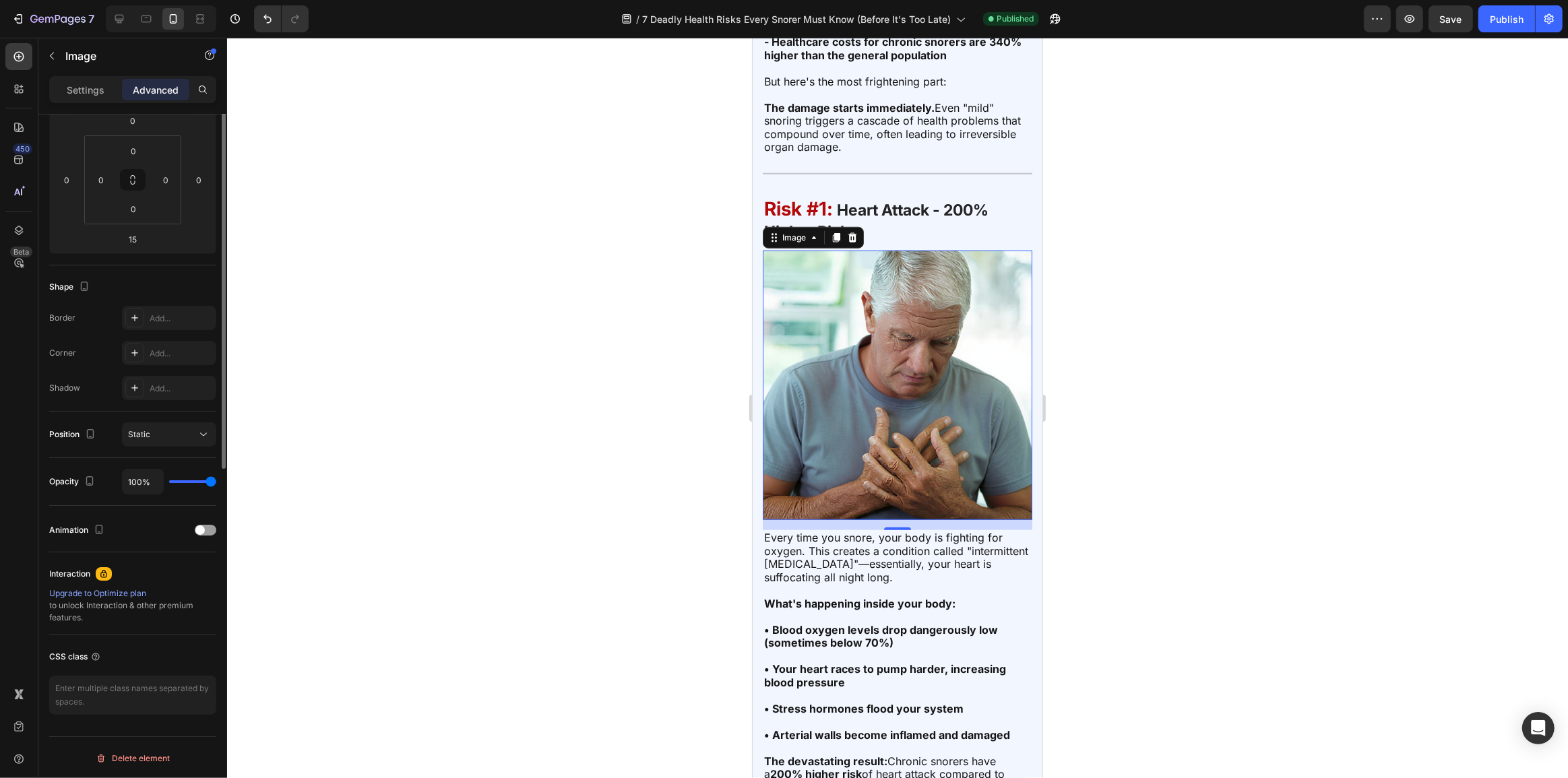
scroll to position [0, 0]
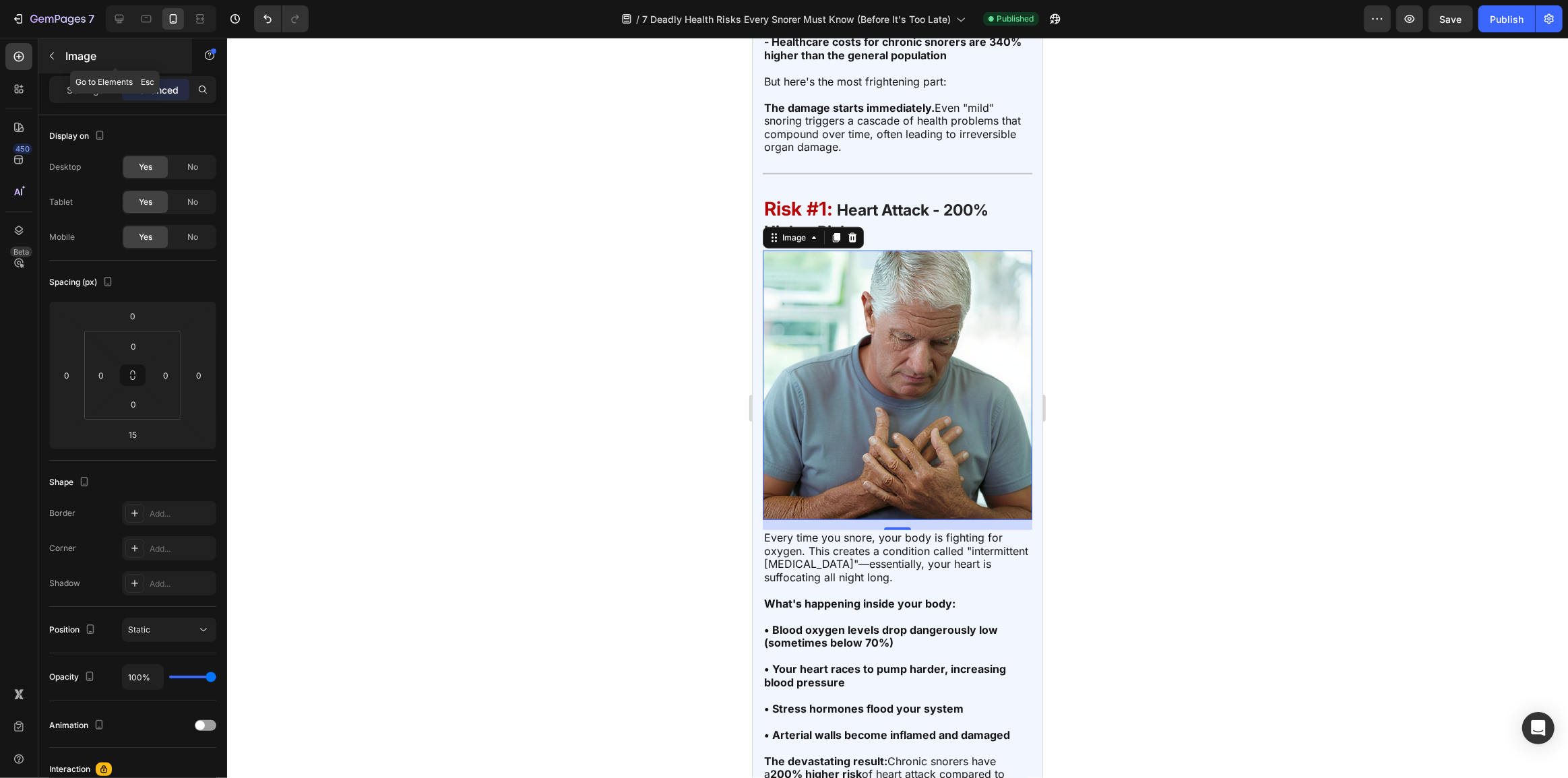
click at [61, 46] on div at bounding box center [51, 55] width 21 height 21
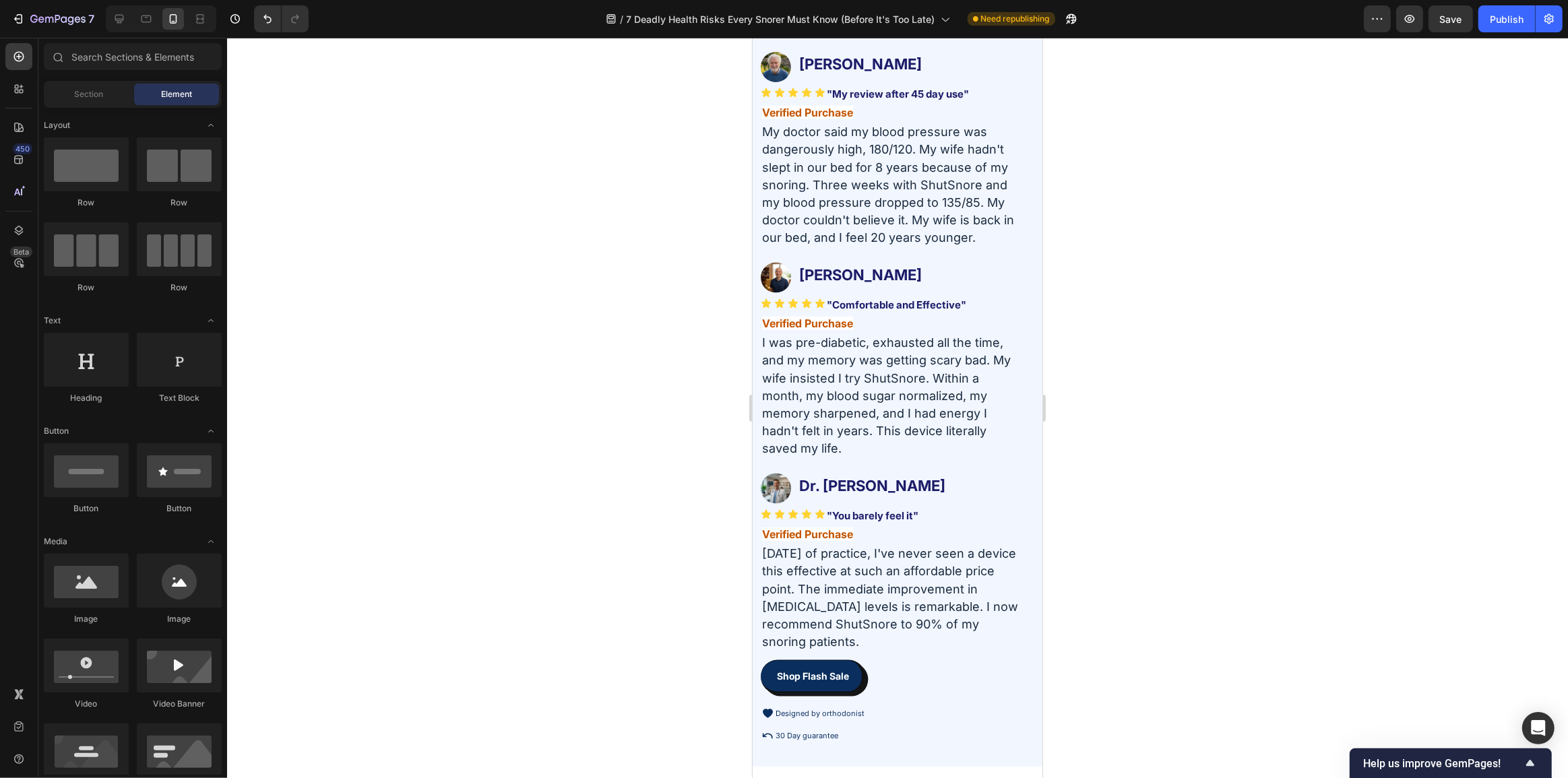
scroll to position [12453, 0]
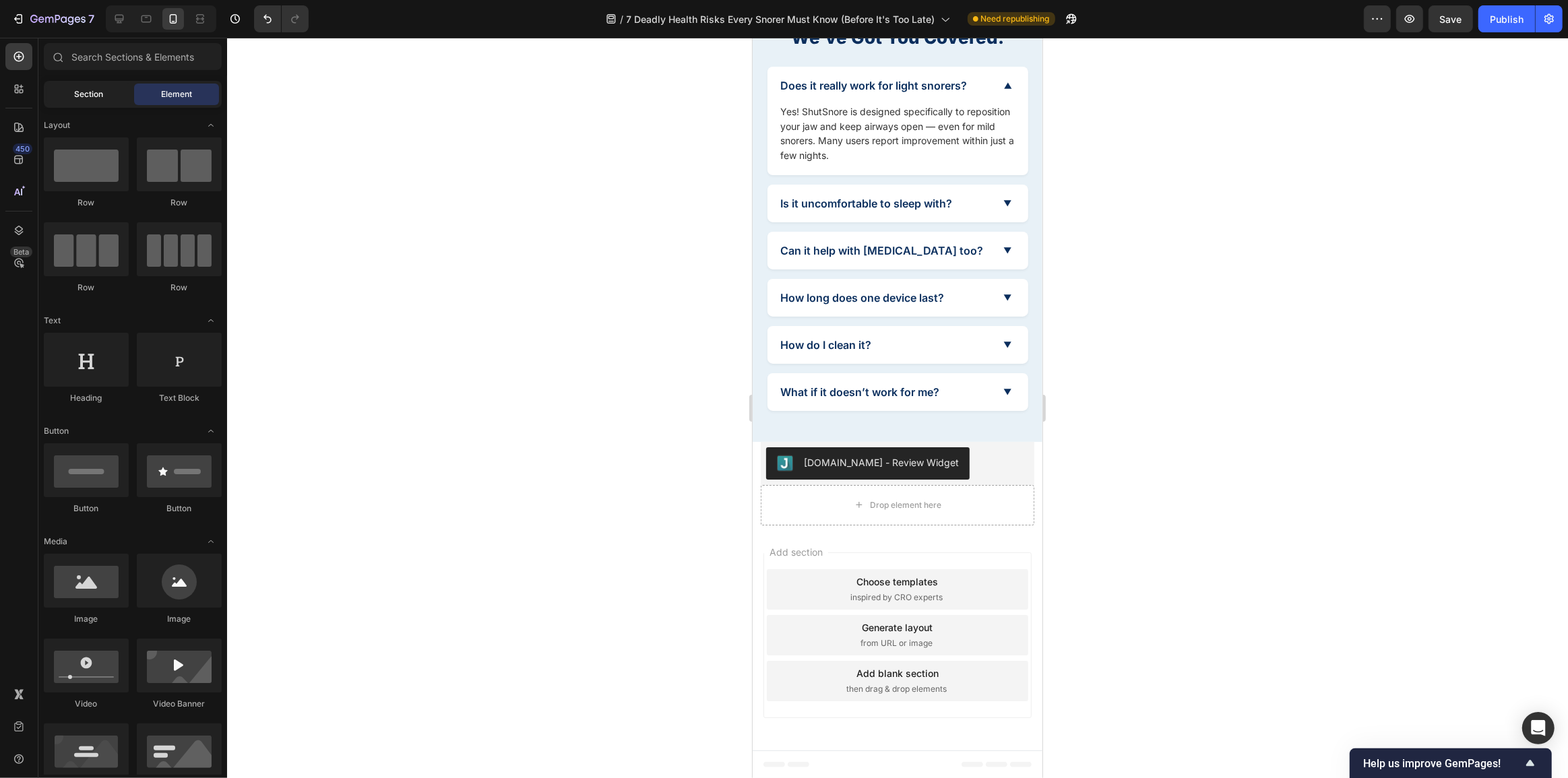
click at [80, 98] on span "Section" at bounding box center [89, 94] width 29 height 12
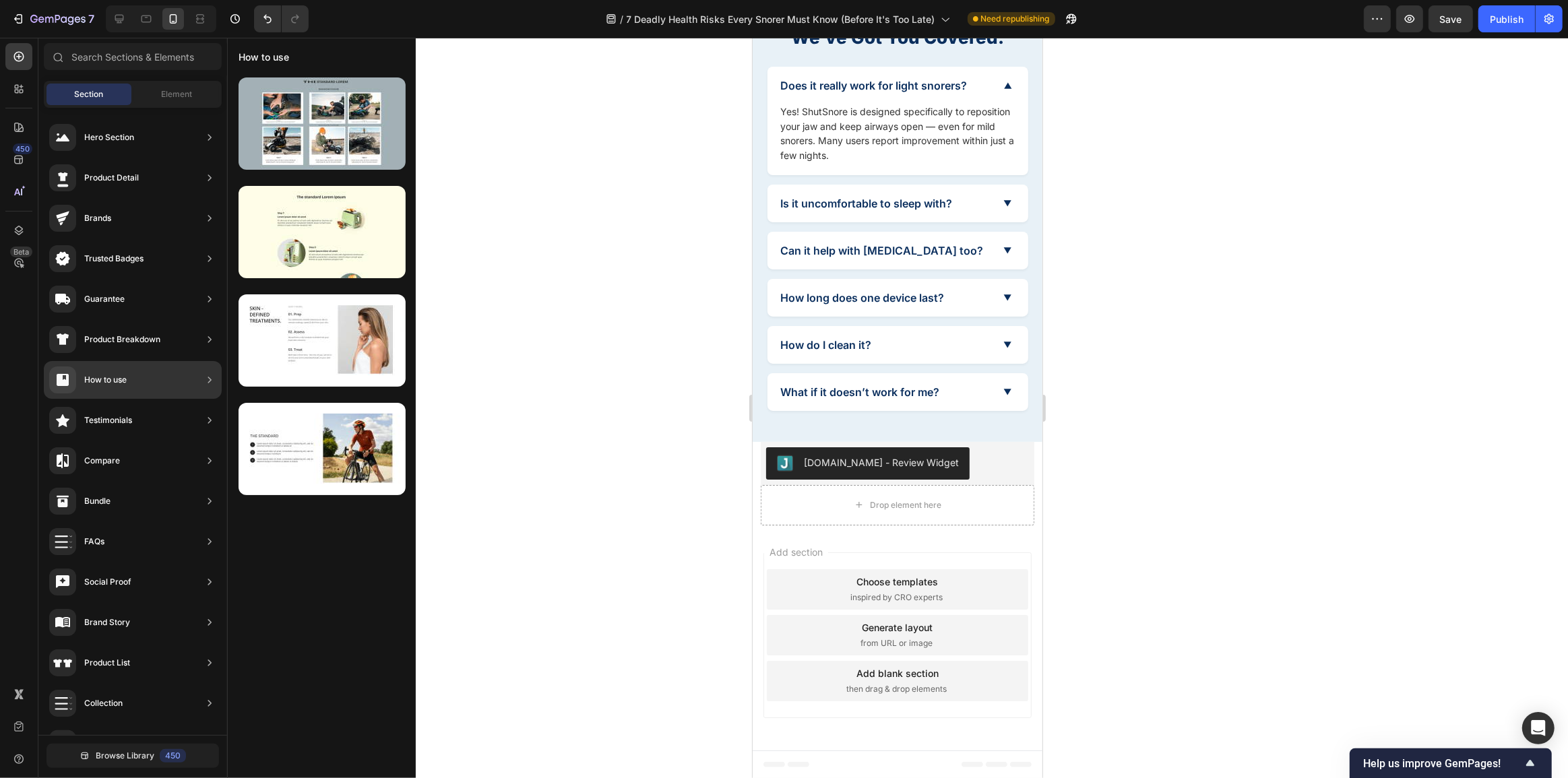
scroll to position [153, 0]
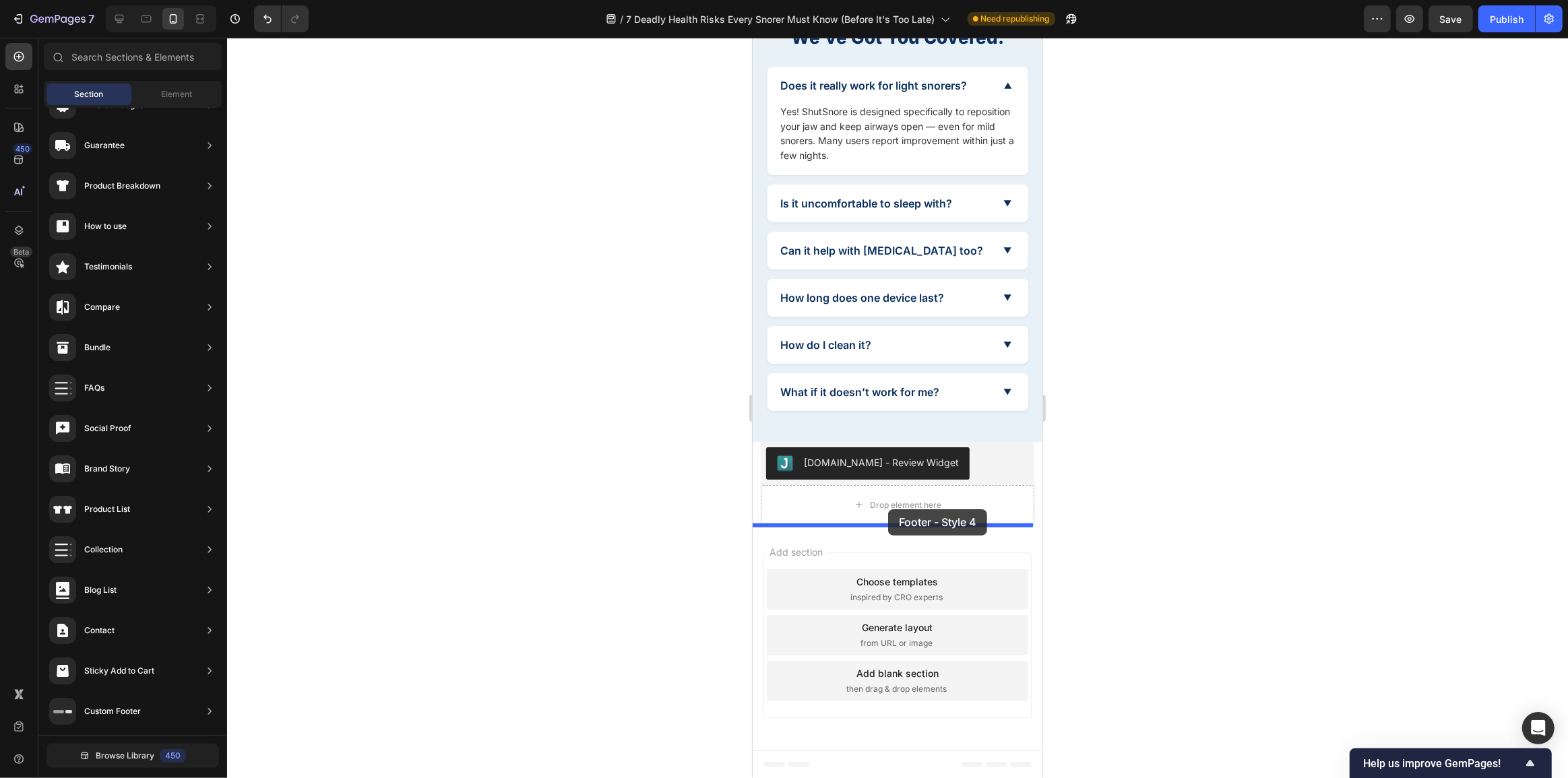
drag, startPoint x: 1080, startPoint y: 501, endPoint x: 887, endPoint y: 510, distance: 193.2
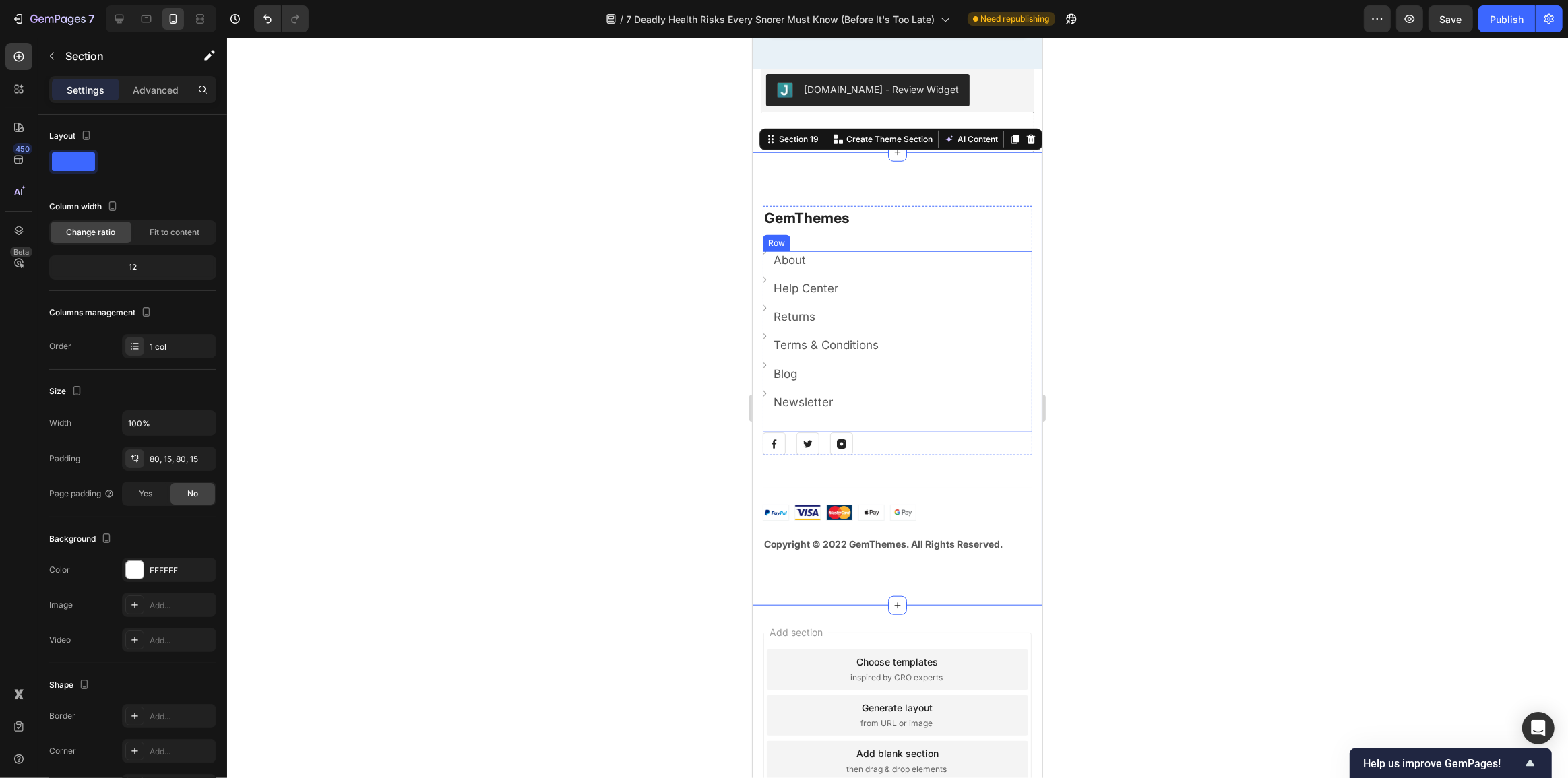
scroll to position [12683, 0]
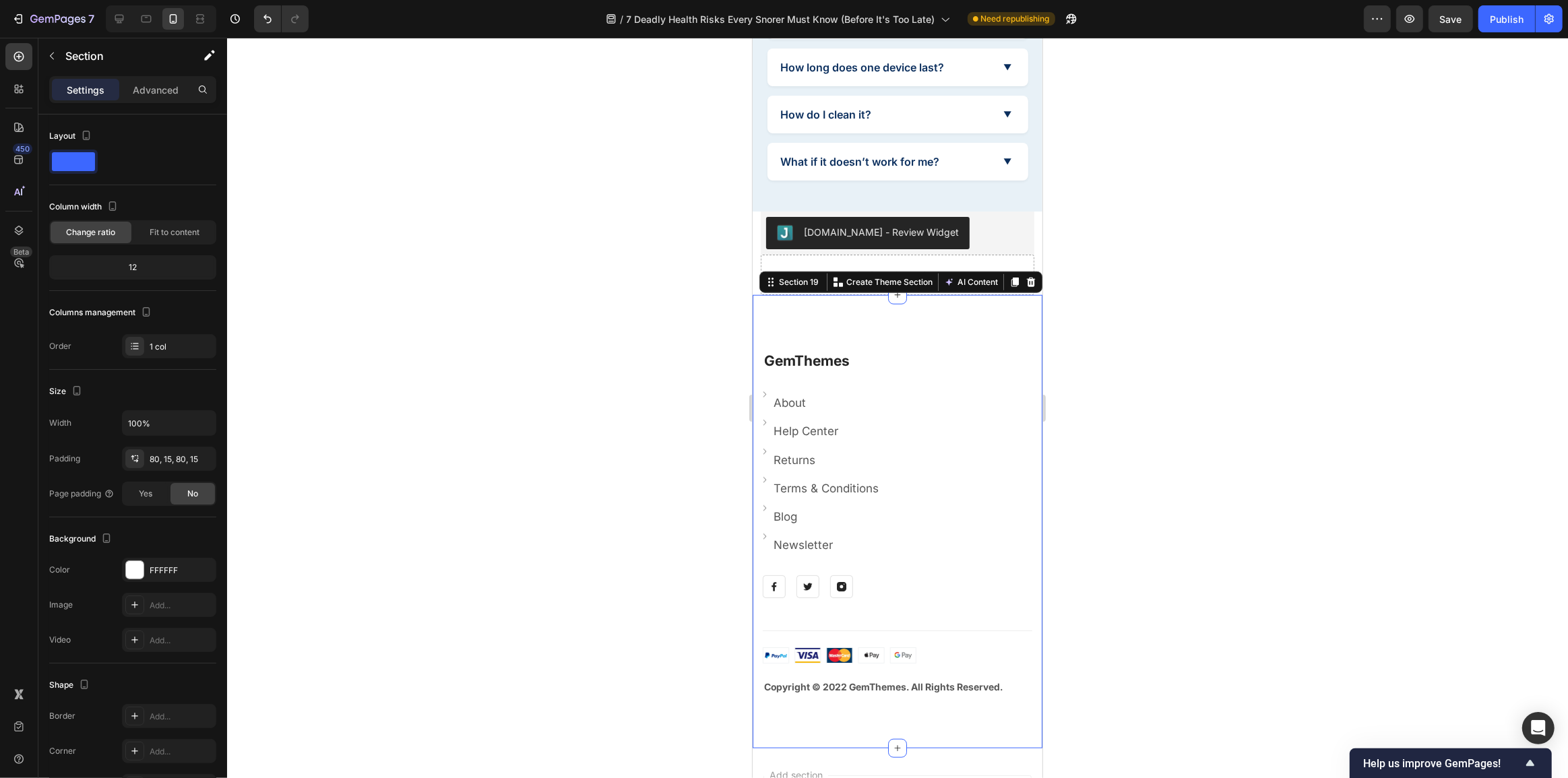
click at [864, 314] on div "GemThemes Heading Image About Text block Row Image Help Center Text block Row I…" at bounding box center [896, 521] width 289 height 453
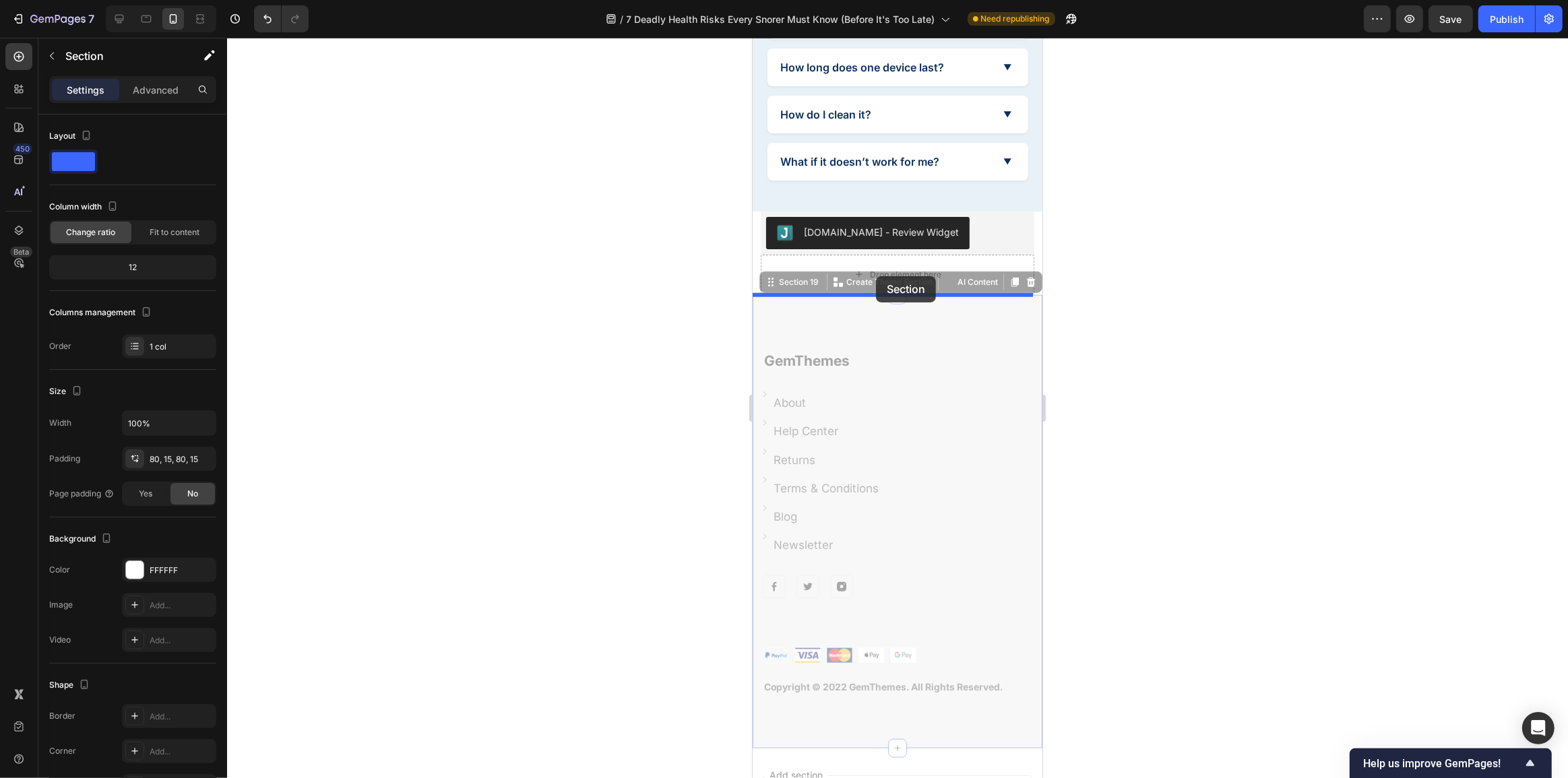
drag, startPoint x: 791, startPoint y: 281, endPoint x: 875, endPoint y: 276, distance: 84.1
drag, startPoint x: 784, startPoint y: 284, endPoint x: 818, endPoint y: 264, distance: 39.4
drag, startPoint x: 773, startPoint y: 284, endPoint x: 793, endPoint y: 262, distance: 29.7
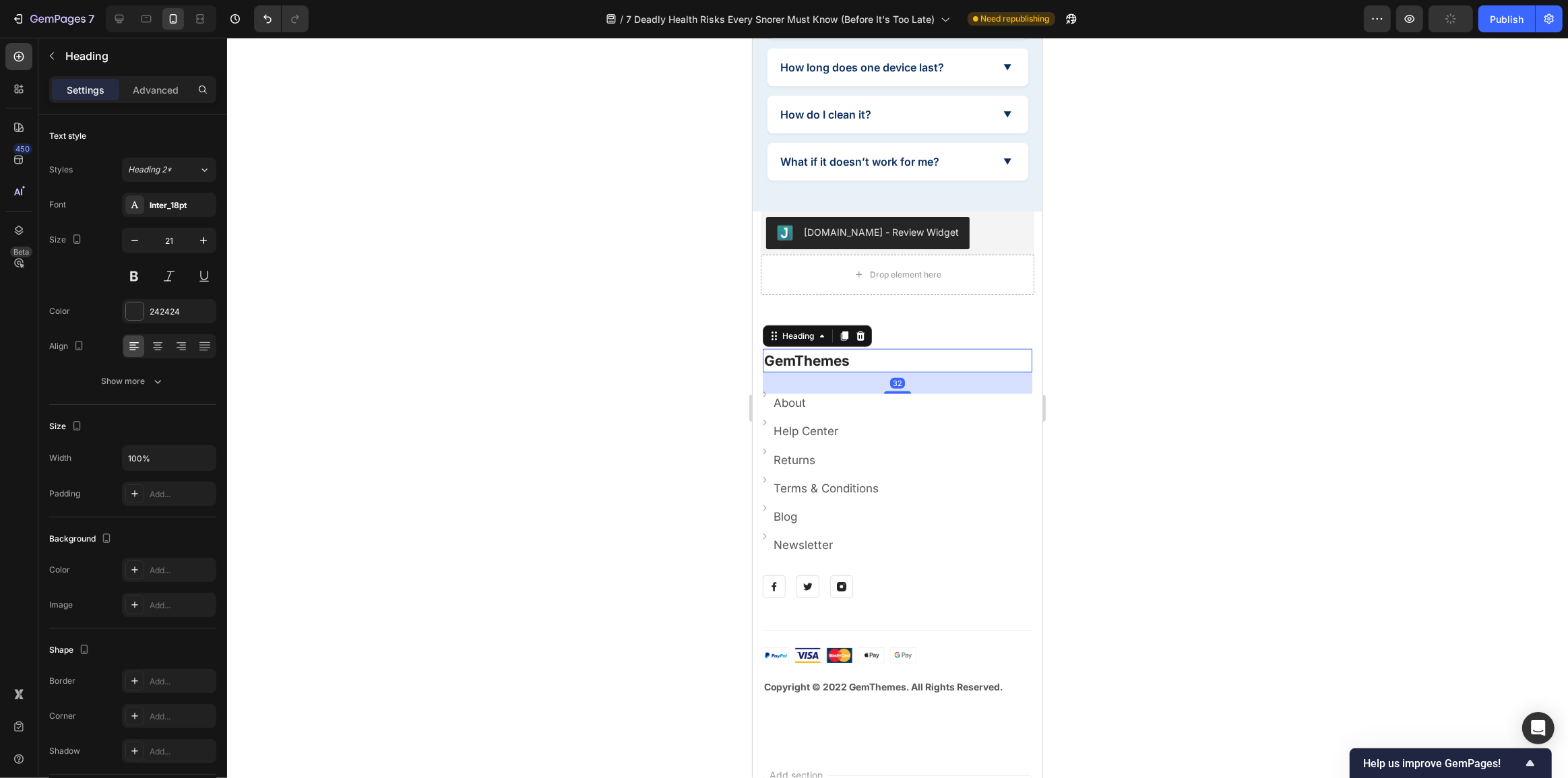
click at [832, 361] on link "GemThemes" at bounding box center [806, 360] width 86 height 17
click at [941, 322] on div "GemThemes Heading 32 Image About Text block Row Image Help Center Text block Ro…" at bounding box center [896, 521] width 289 height 453
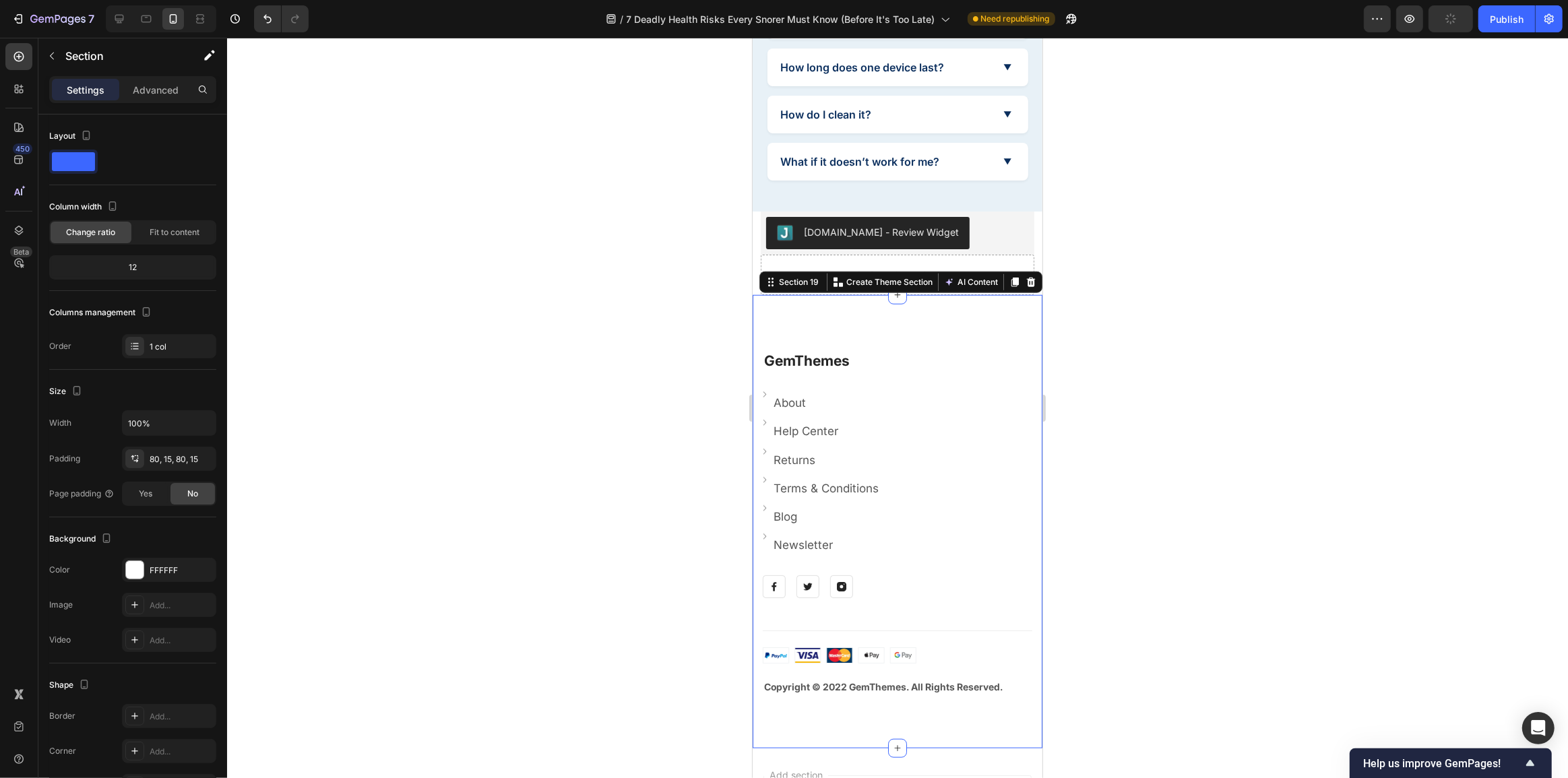
click at [1029, 285] on div "Section 19 You can create reusable sections Create Theme Section AI Content Wri…" at bounding box center [900, 281] width 283 height 21
click at [1025, 277] on icon at bounding box center [1030, 282] width 11 height 11
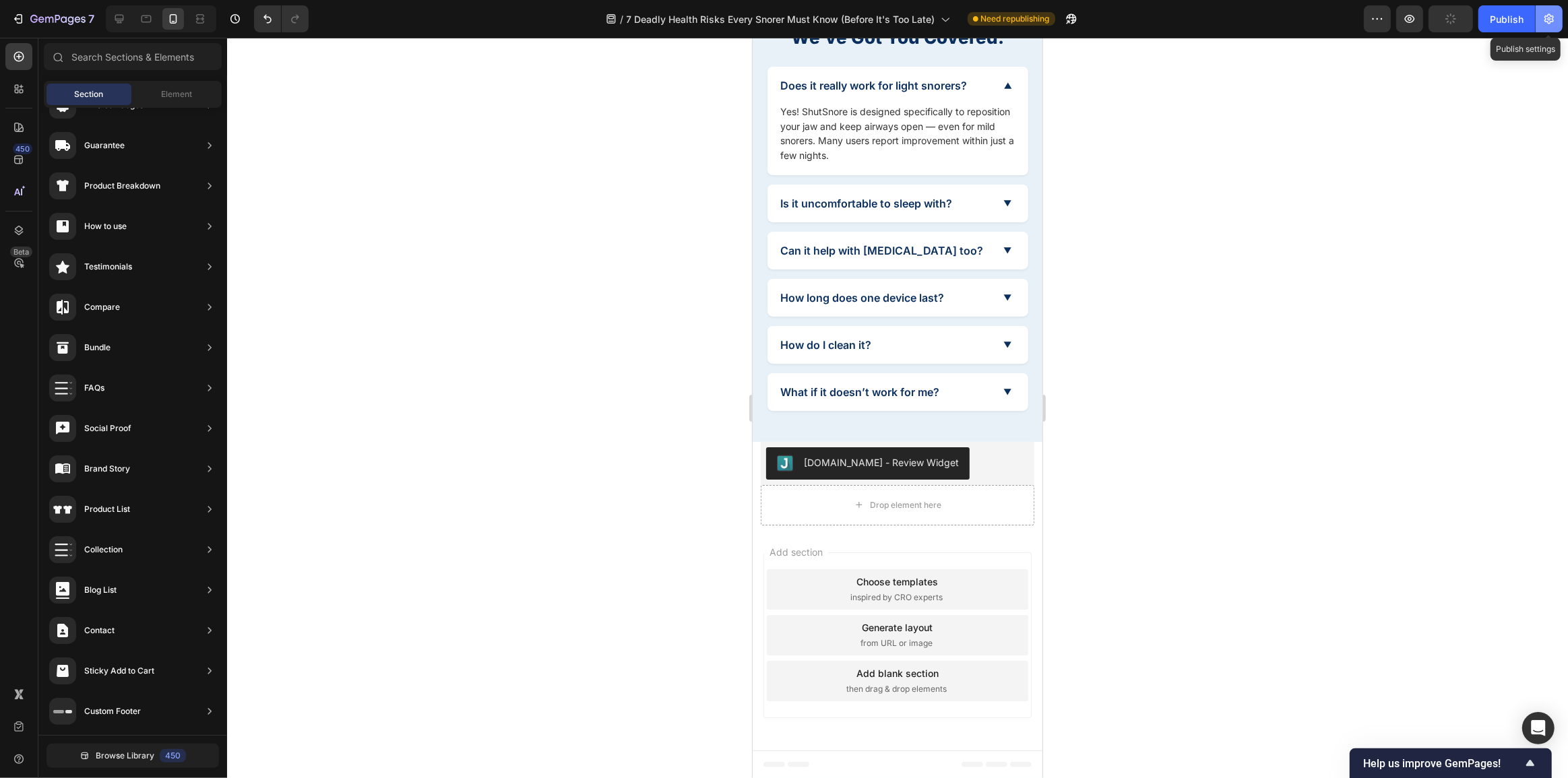
click at [1550, 20] on icon "button" at bounding box center [1548, 18] width 13 height 13
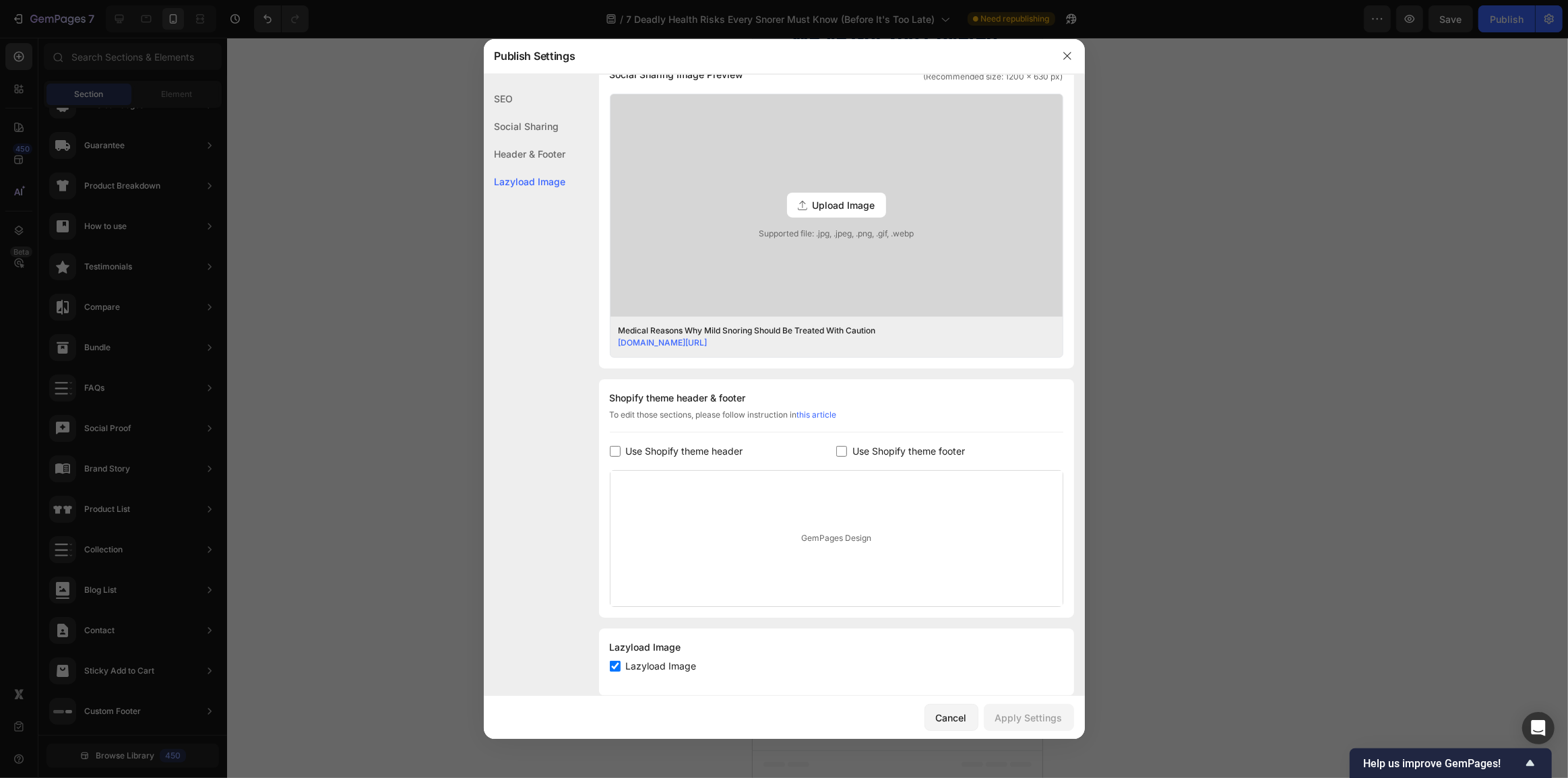
scroll to position [360, 0]
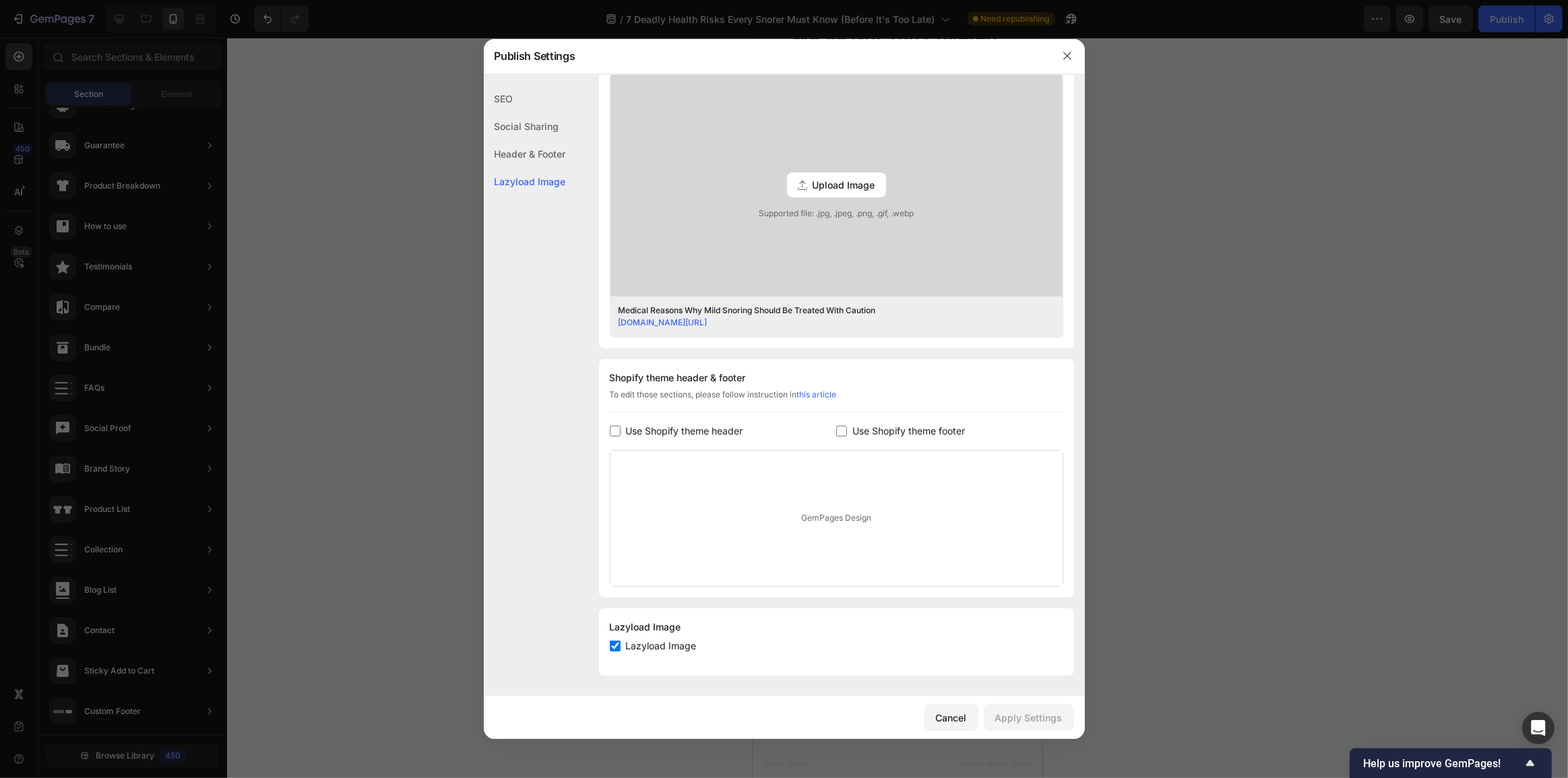
click at [855, 436] on span "Use Shopify theme footer" at bounding box center [908, 431] width 112 height 17
checkbox input "true"
click at [1028, 721] on div "Apply Settings" at bounding box center [1029, 717] width 68 height 14
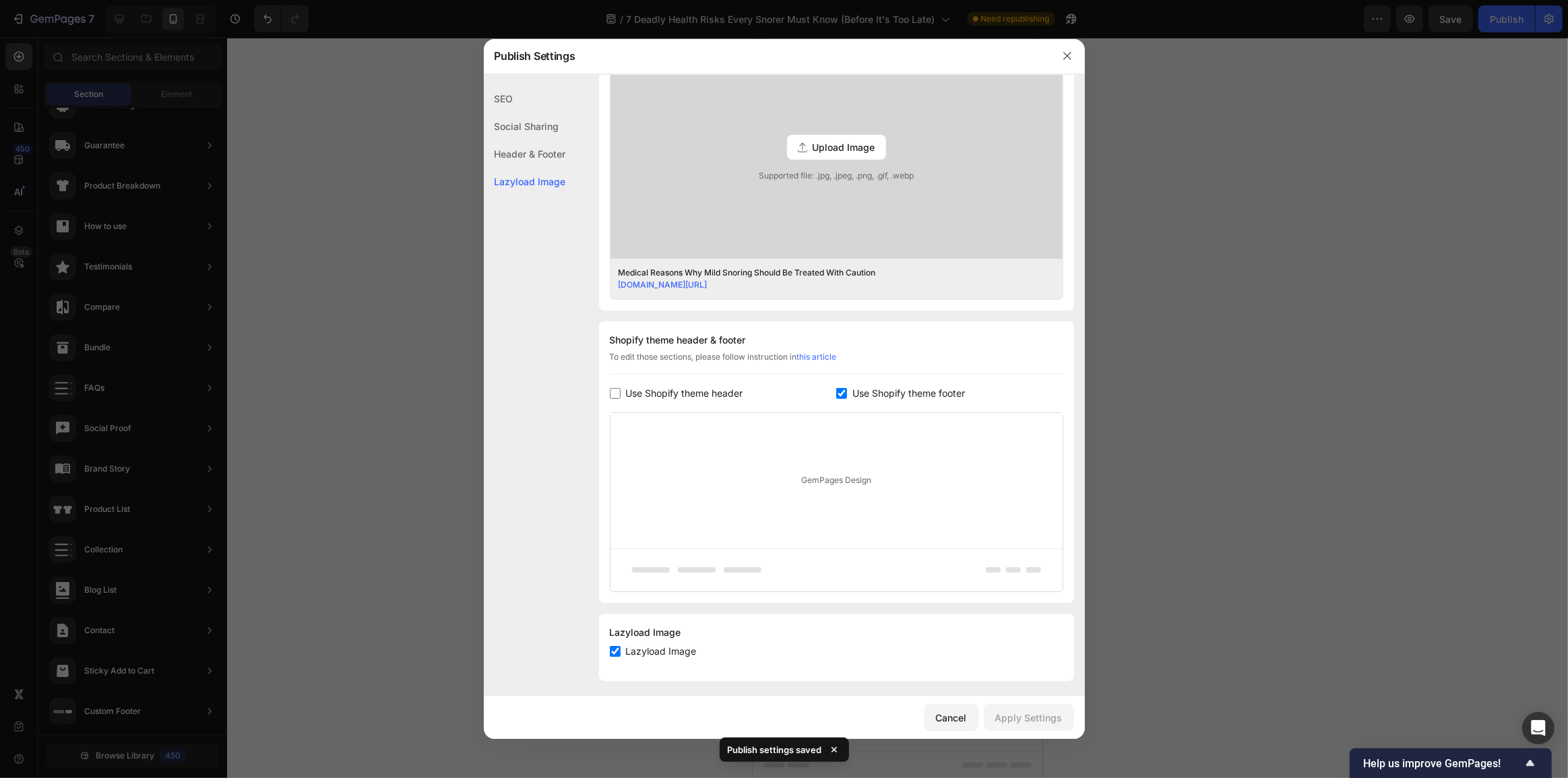
scroll to position [402, 0]
click at [957, 711] on div "Cancel" at bounding box center [951, 717] width 31 height 14
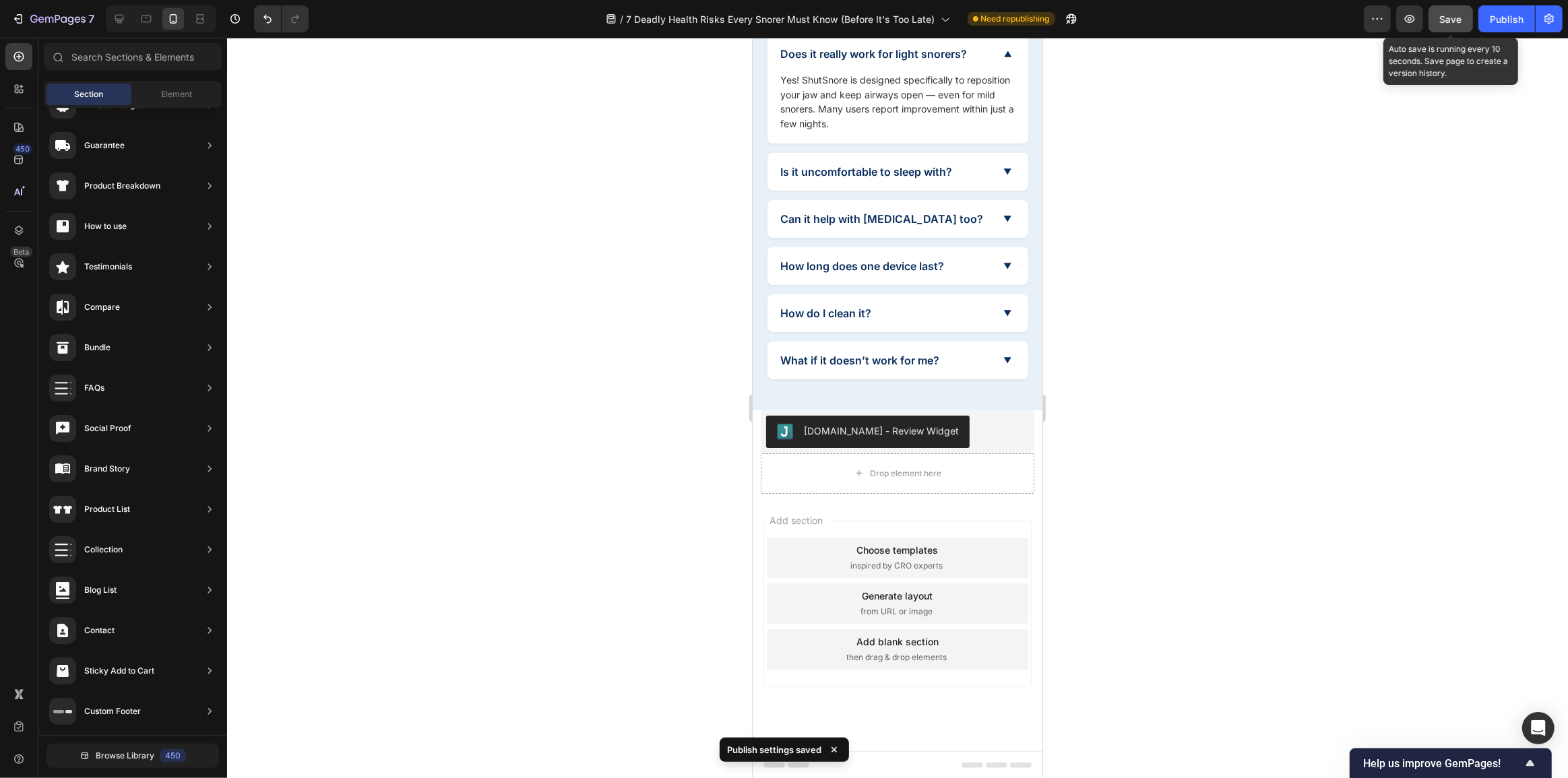
click at [1451, 13] on span "Save" at bounding box center [1451, 19] width 22 height 12
click at [1532, 22] on button "Publish" at bounding box center [1507, 19] width 57 height 27
click at [1059, 16] on button "button" at bounding box center [1071, 19] width 27 height 27
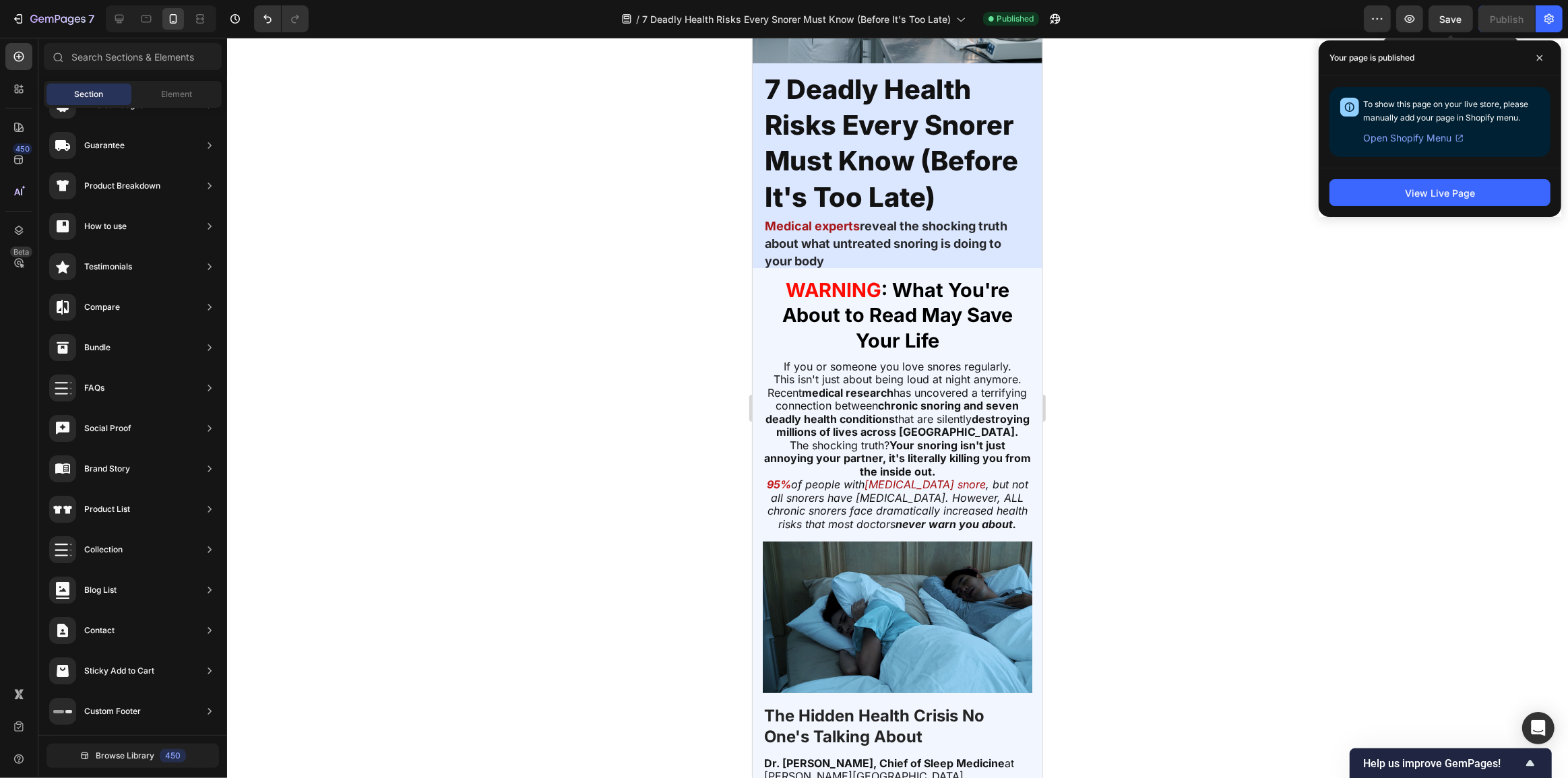
scroll to position [0, 0]
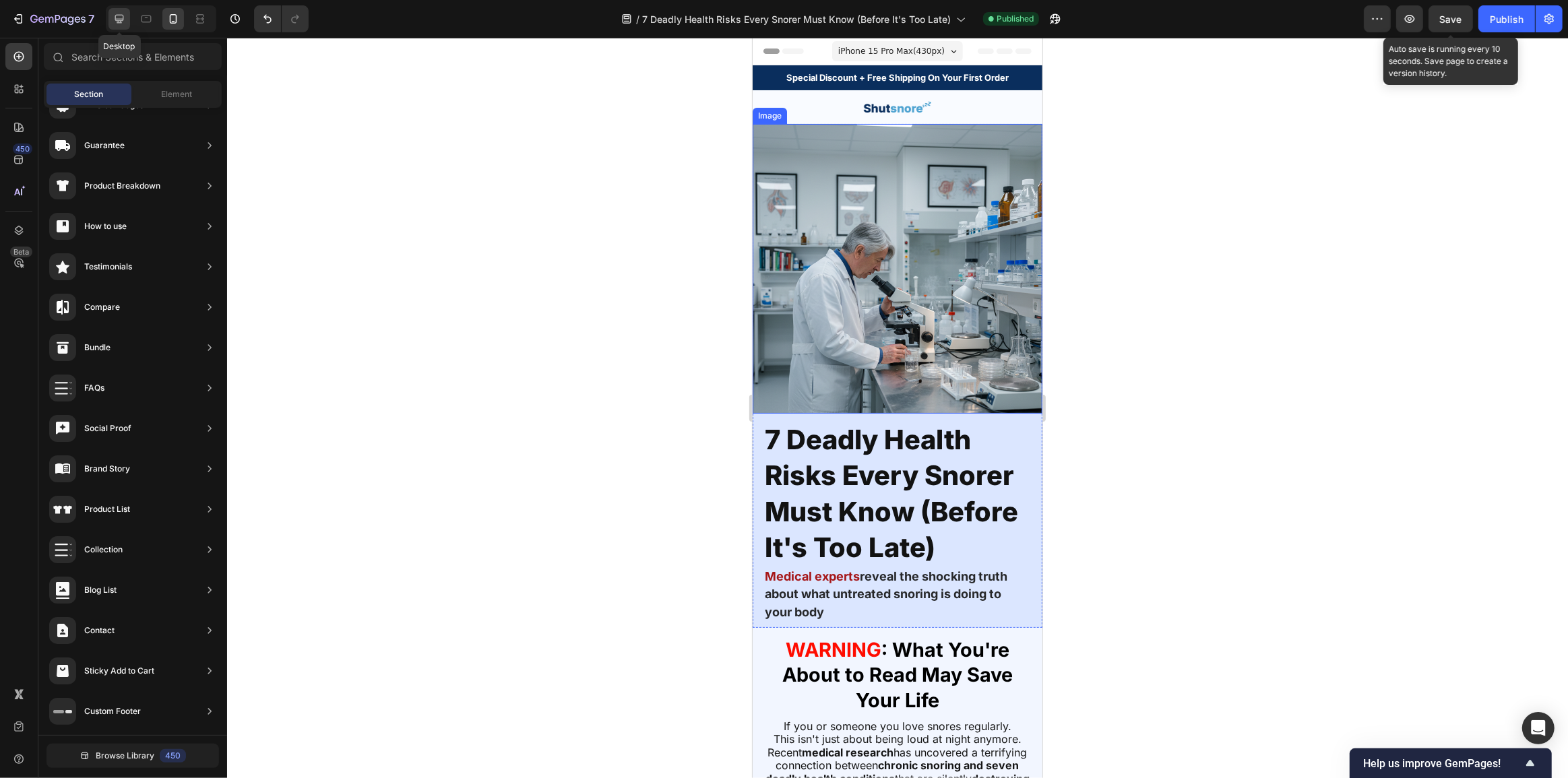
click at [120, 19] on icon at bounding box center [120, 19] width 9 height 9
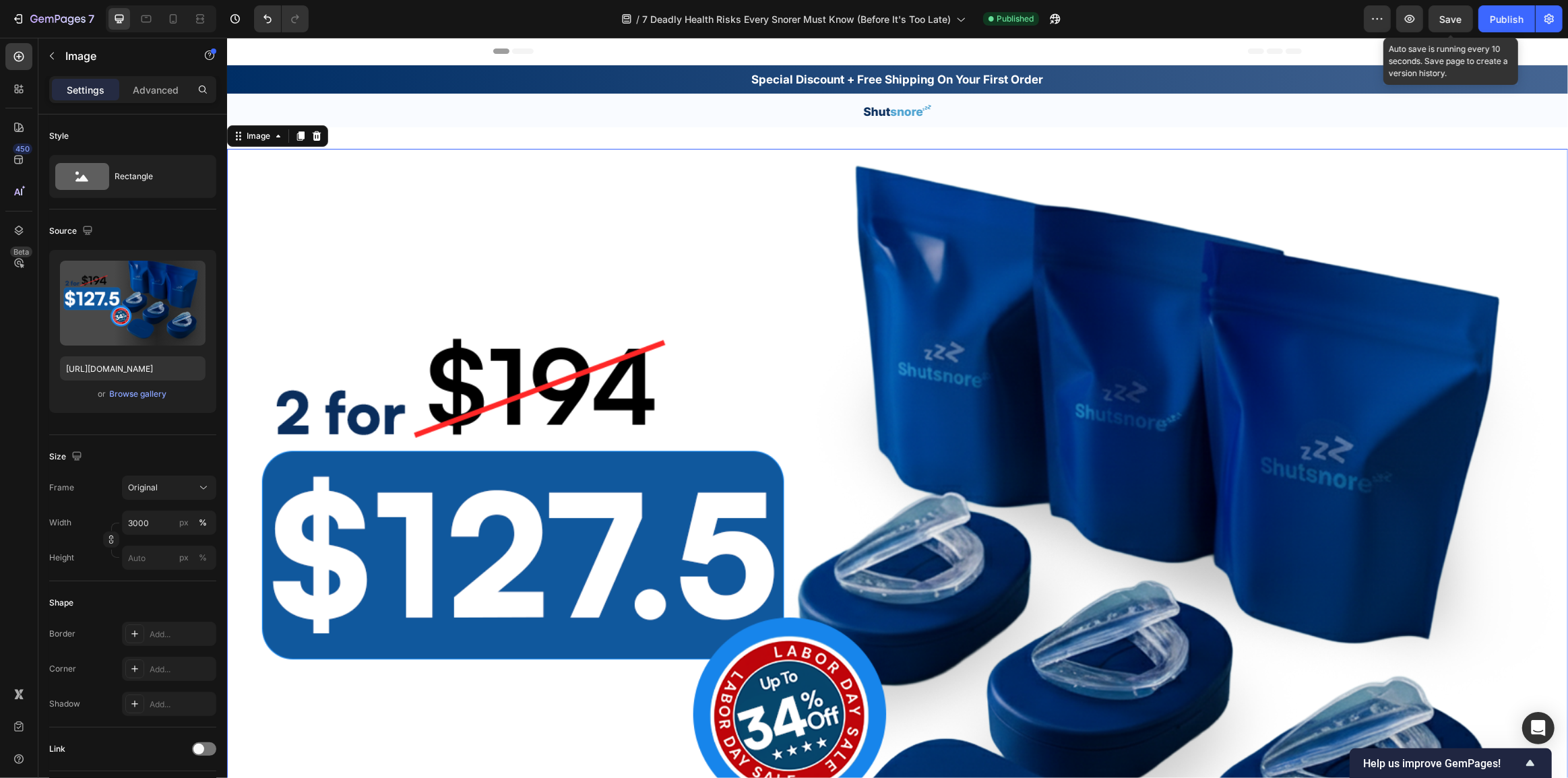
click at [366, 151] on img at bounding box center [896, 595] width 1341 height 894
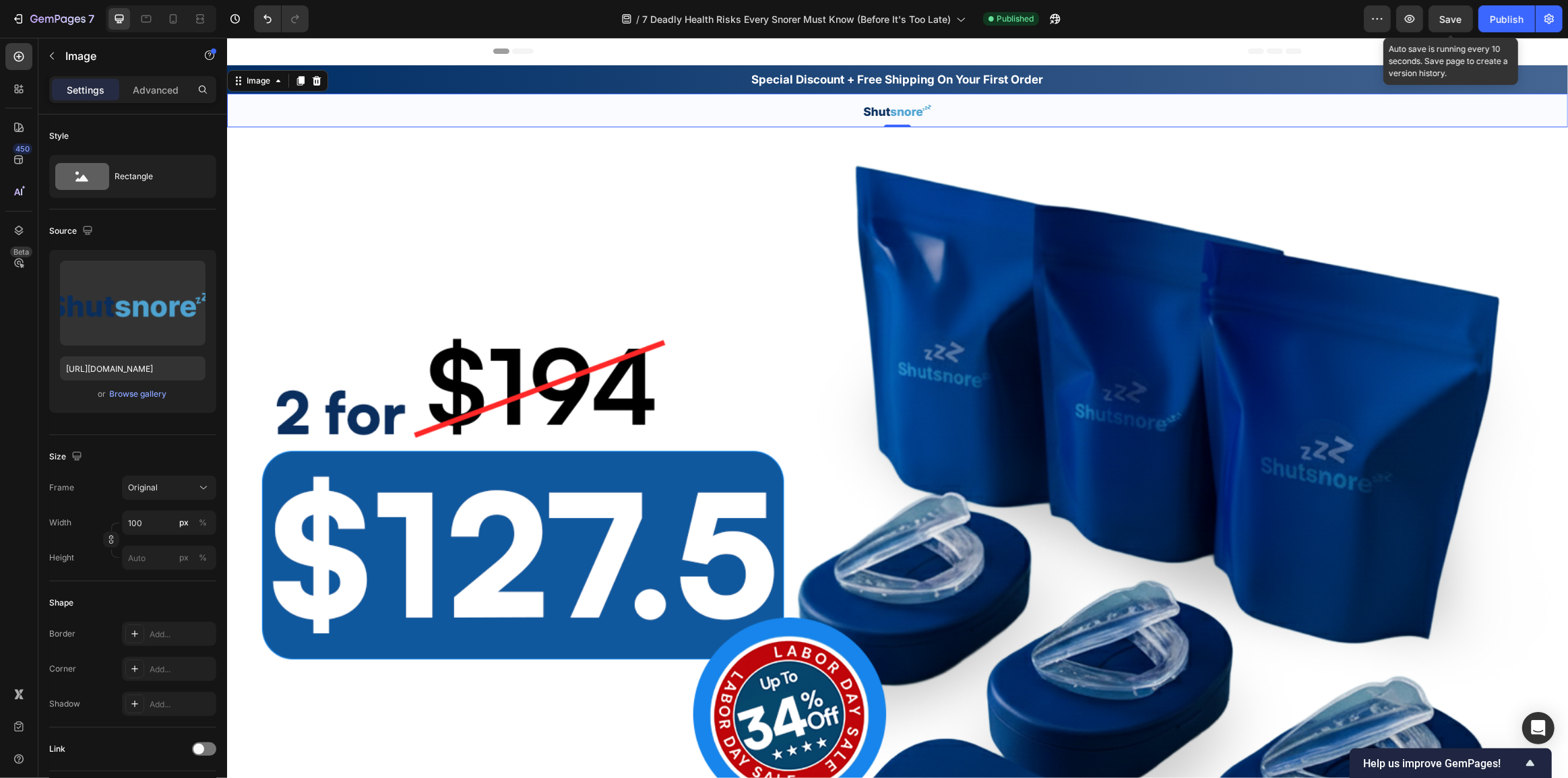
click at [502, 111] on div at bounding box center [896, 110] width 1341 height 34
click at [162, 106] on div "Settings Advanced" at bounding box center [133, 95] width 189 height 39
click at [157, 93] on p "Advanced" at bounding box center [156, 90] width 46 height 14
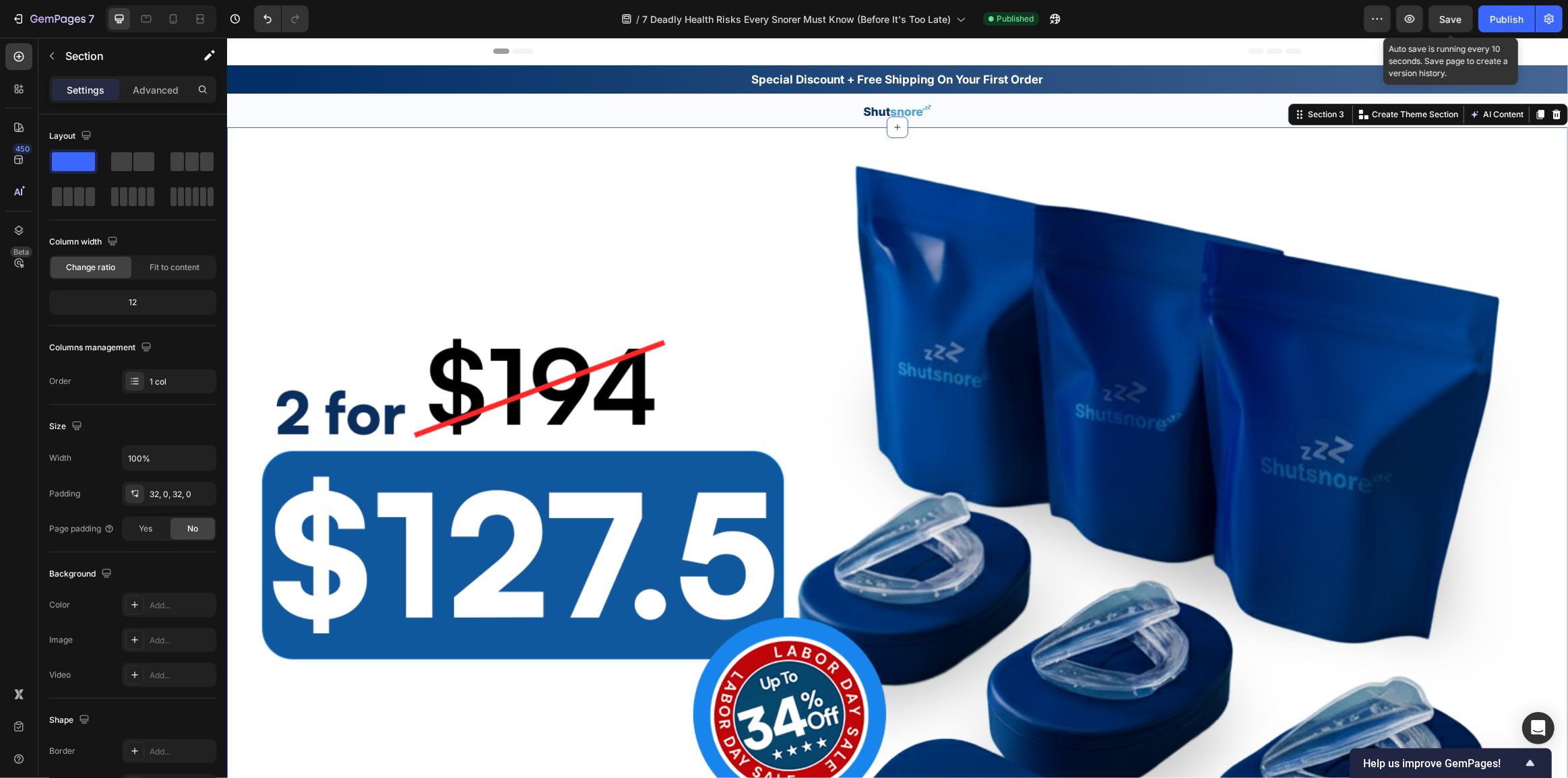
click at [831, 133] on div "Image 7 Deadly Health Risks Every Snorer Must Know (Before It's Too Late) Headi…" at bounding box center [896, 663] width 1341 height 1072
click at [164, 87] on p "Advanced" at bounding box center [156, 90] width 46 height 14
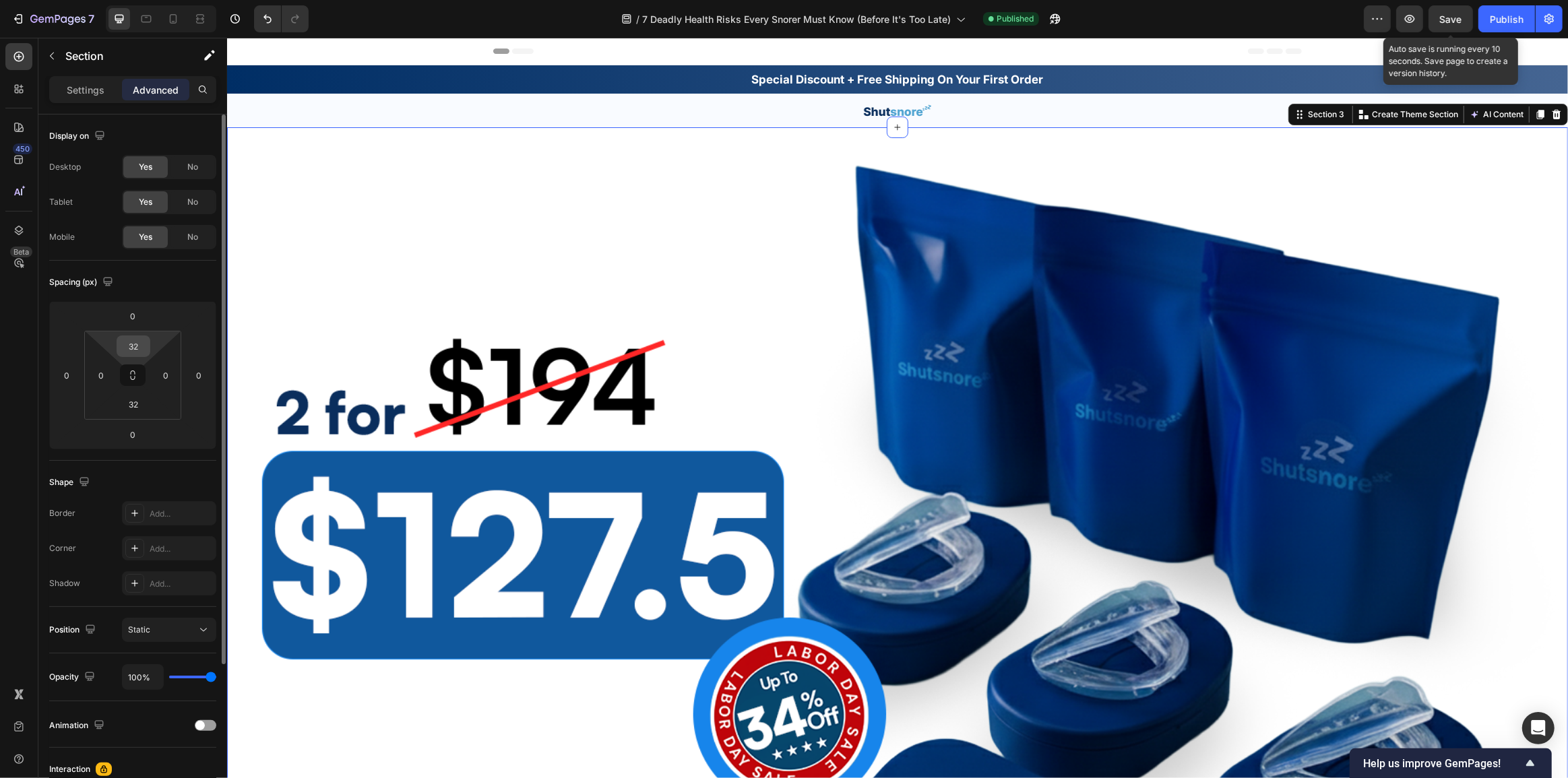
click at [138, 341] on input "32" at bounding box center [134, 347] width 27 height 20
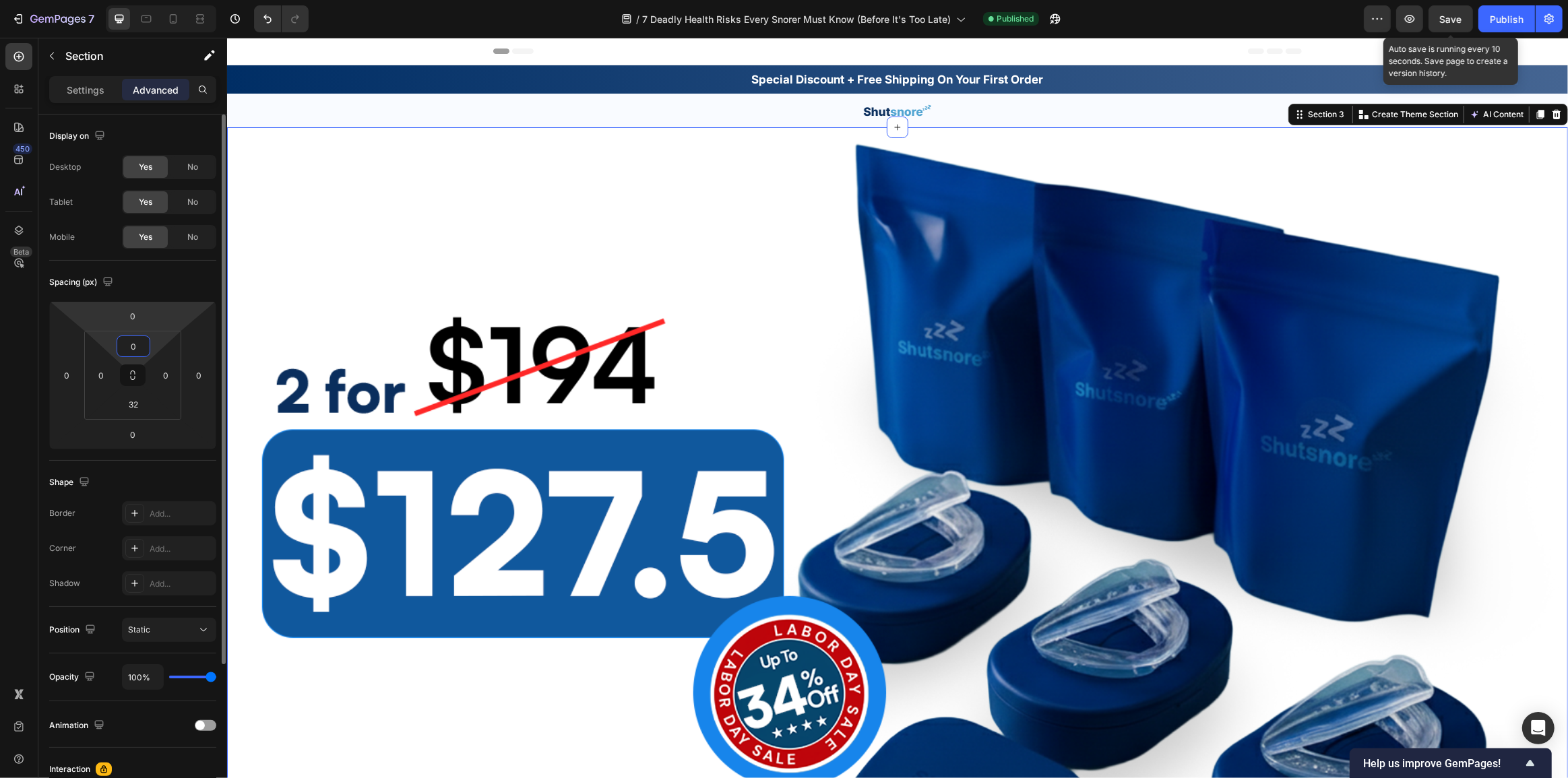
type input "0"
click at [152, 288] on div "Spacing (px)" at bounding box center [133, 281] width 167 height 21
click at [839, 303] on img at bounding box center [896, 574] width 1341 height 894
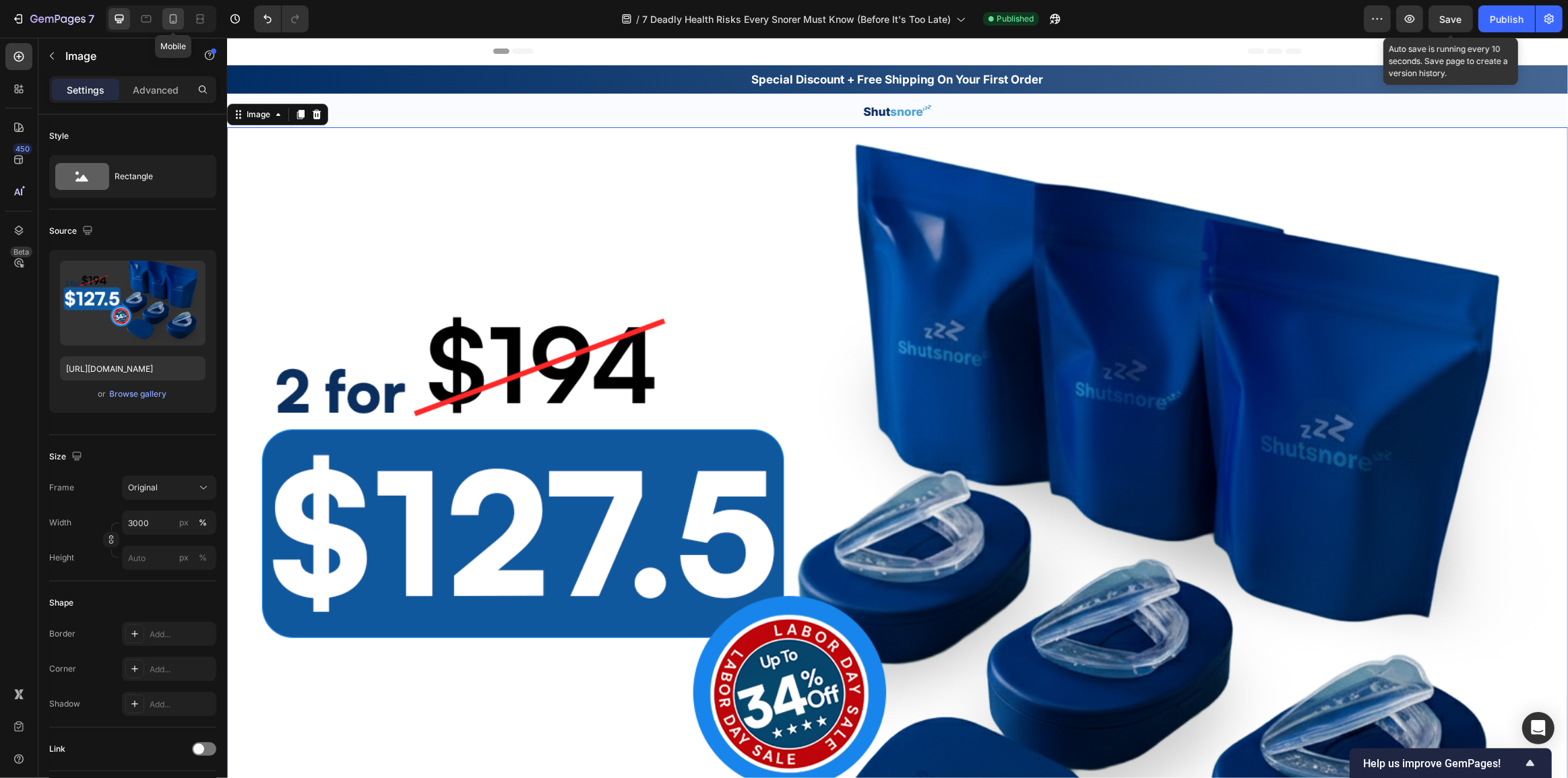
click at [175, 13] on icon at bounding box center [173, 18] width 13 height 13
type input "https://cdn.shopify.com/s/files/1/0765/9323/4137/files/gempages_580209516545573…"
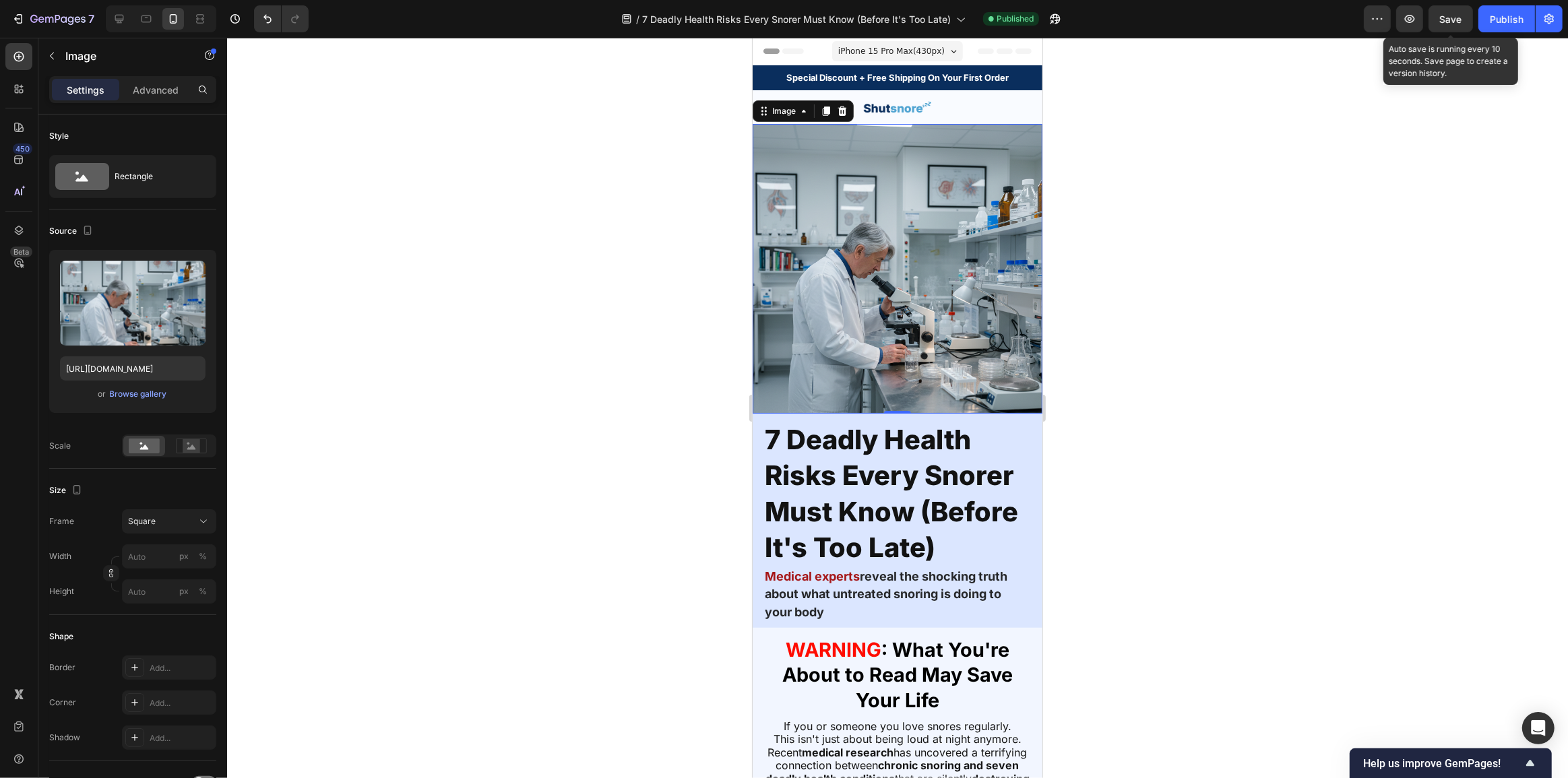
scroll to position [39, 0]
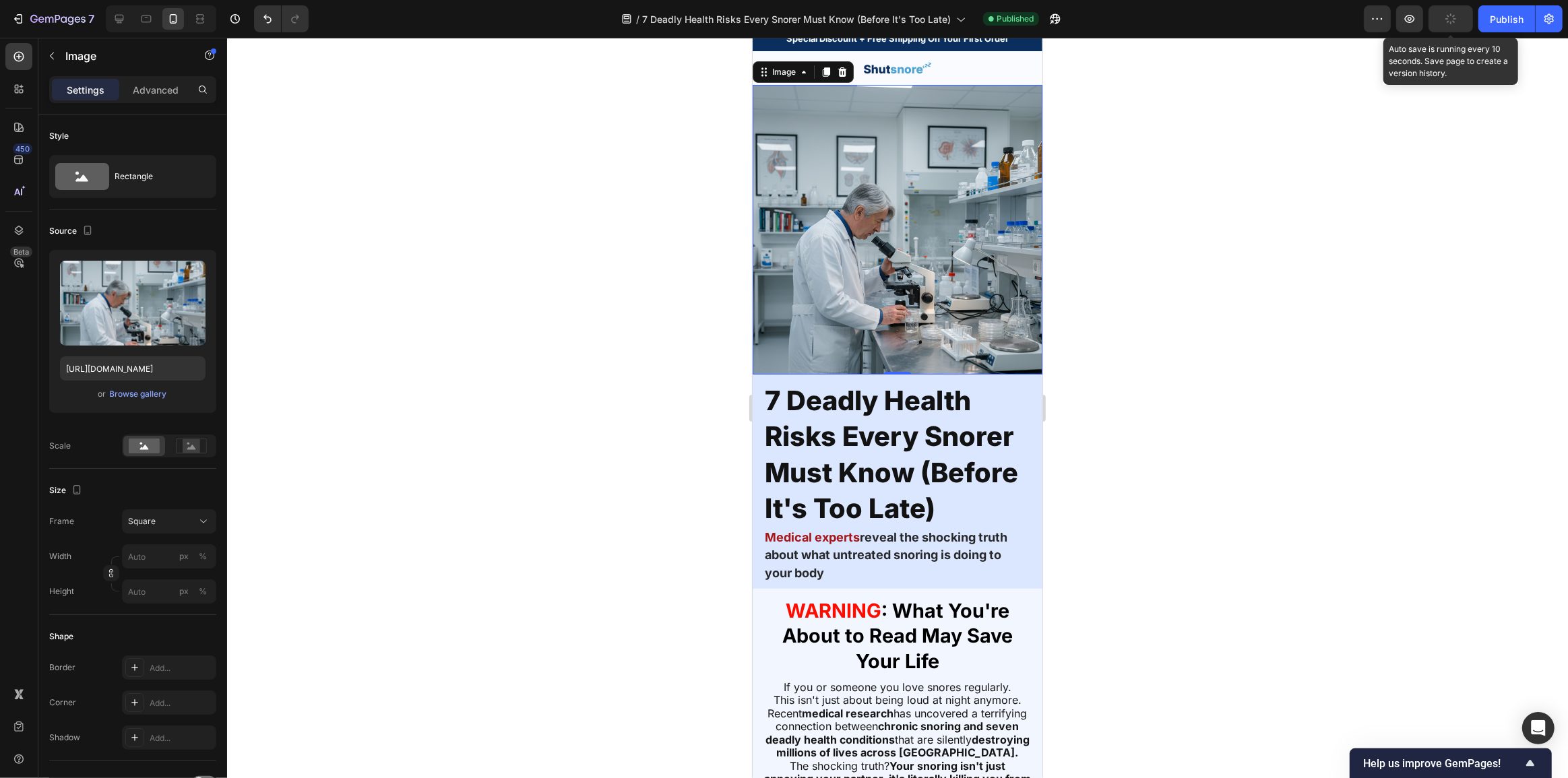
click at [937, 199] on img at bounding box center [896, 229] width 289 height 289
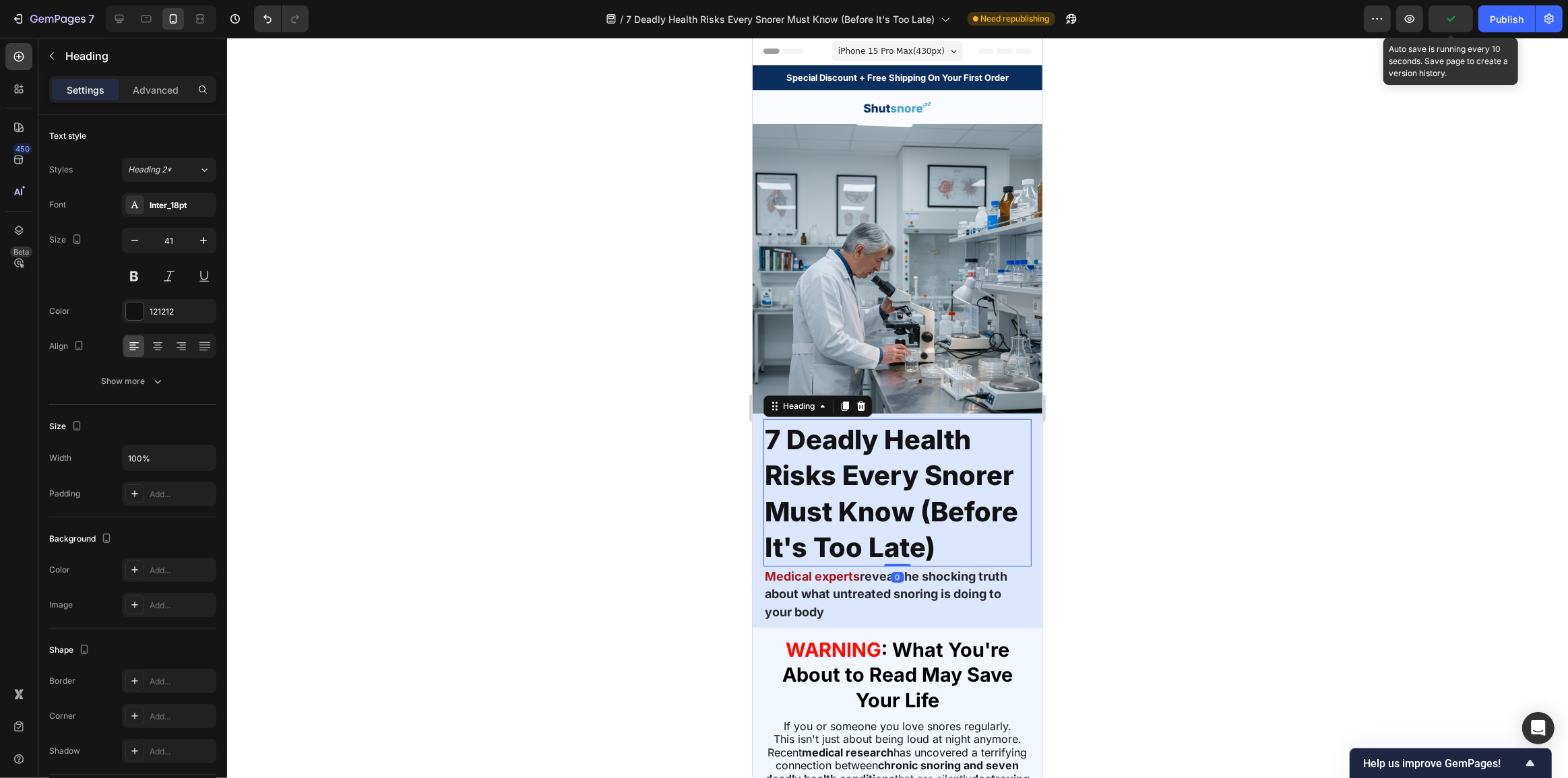
click at [877, 463] on span "7 Deadly Health Risks Every Snorer Must Know (Before It's Too Late)" at bounding box center [891, 493] width 253 height 141
click at [915, 298] on img at bounding box center [896, 269] width 289 height 289
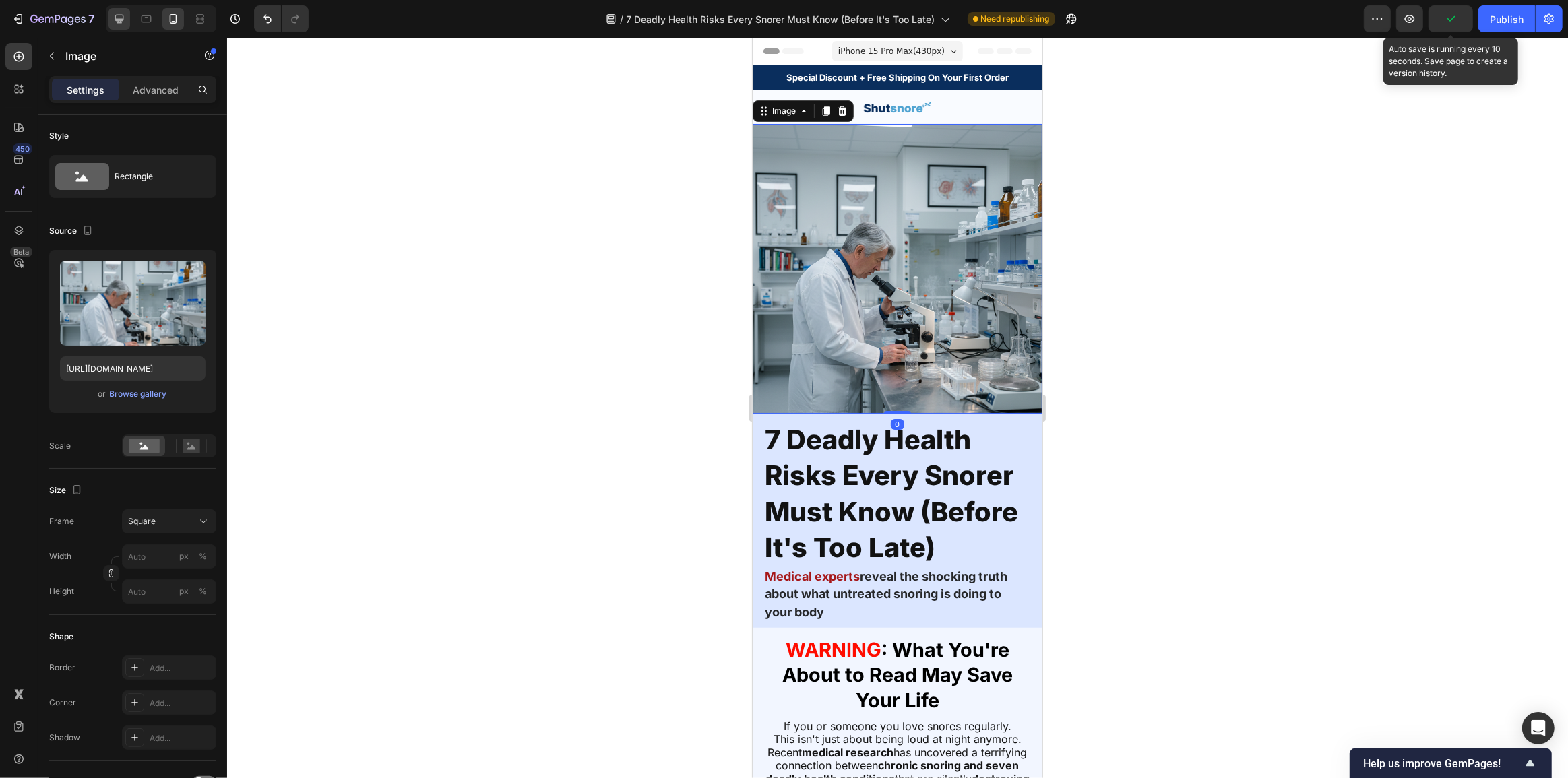
click at [128, 10] on div at bounding box center [119, 18] width 21 height 21
type input "https://cdn.shopify.com/s/files/1/0765/9323/4137/files/gempages_580209516545573…"
type input "3000"
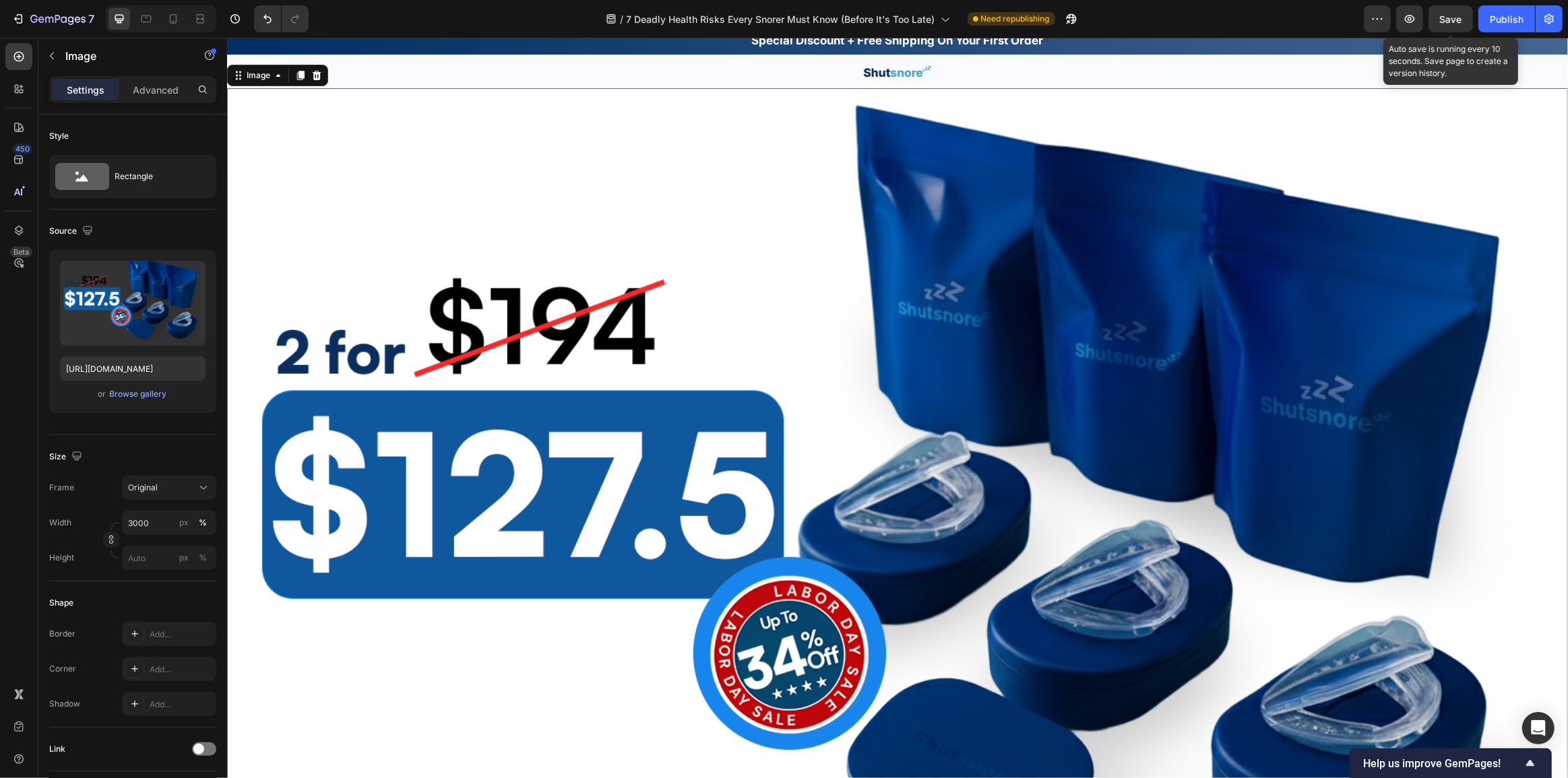
scroll to position [42, 0]
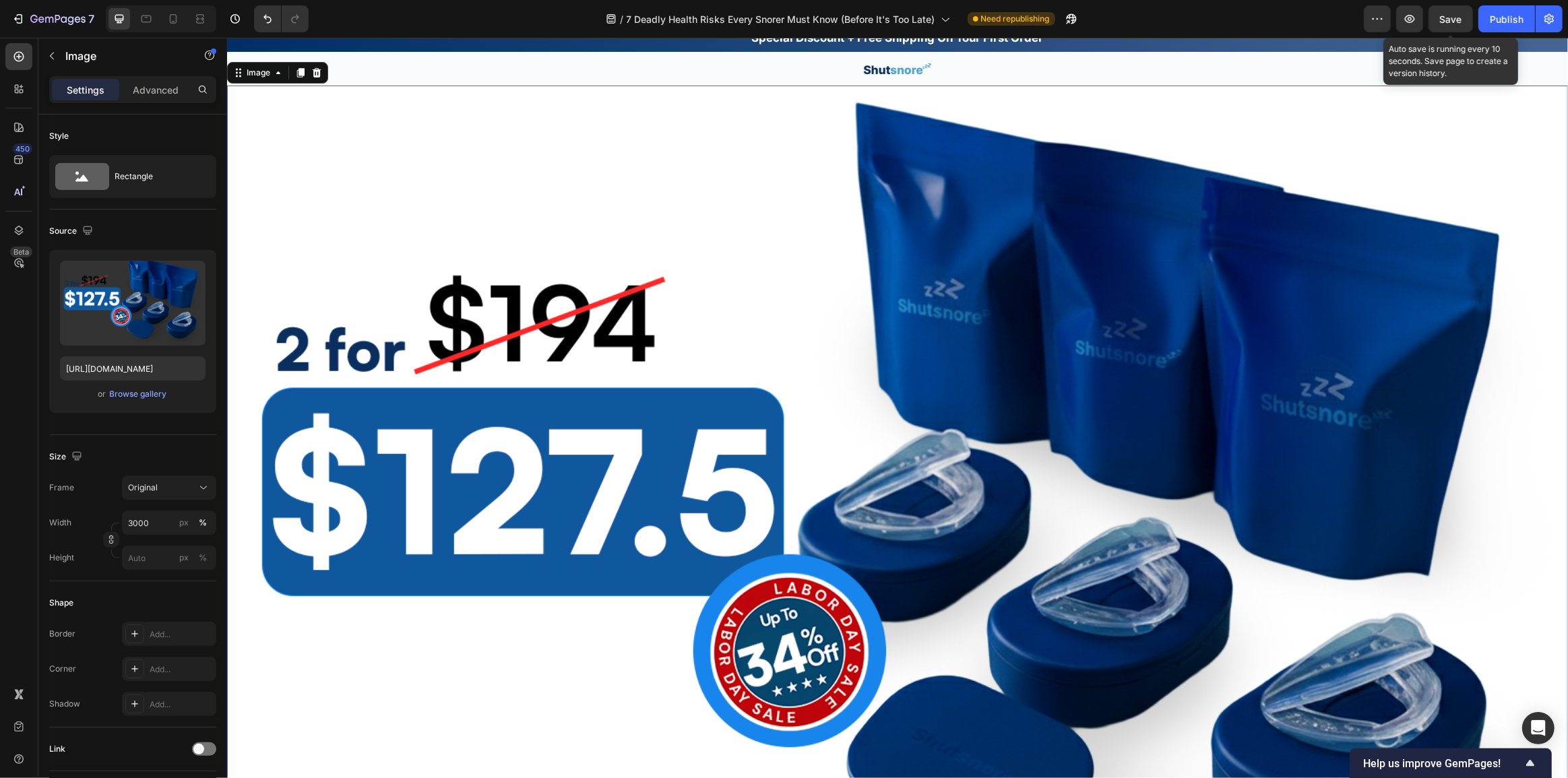
click at [694, 239] on img at bounding box center [896, 532] width 1341 height 894
click at [179, 87] on div "Advanced" at bounding box center [156, 89] width 68 height 21
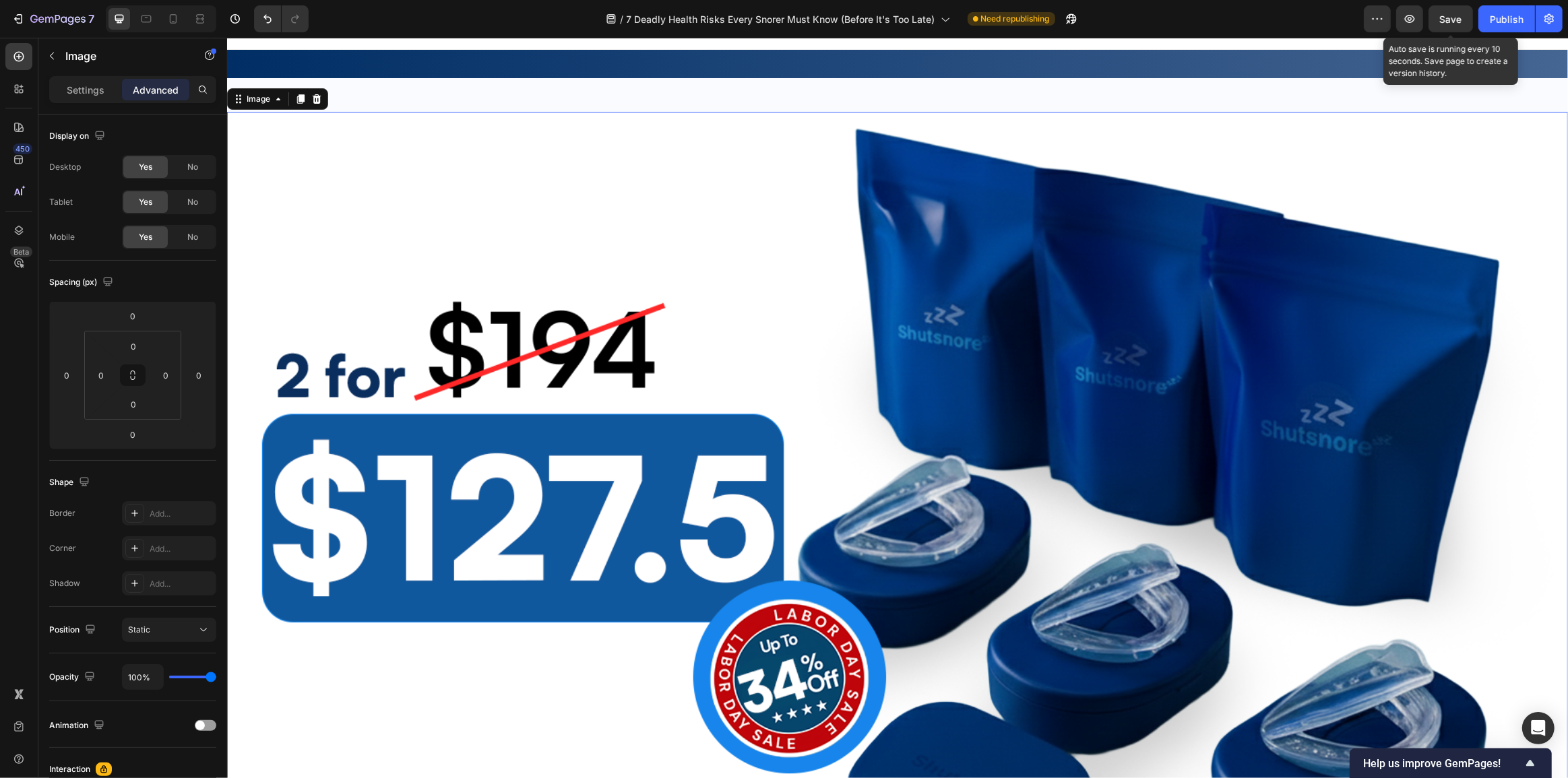
scroll to position [0, 0]
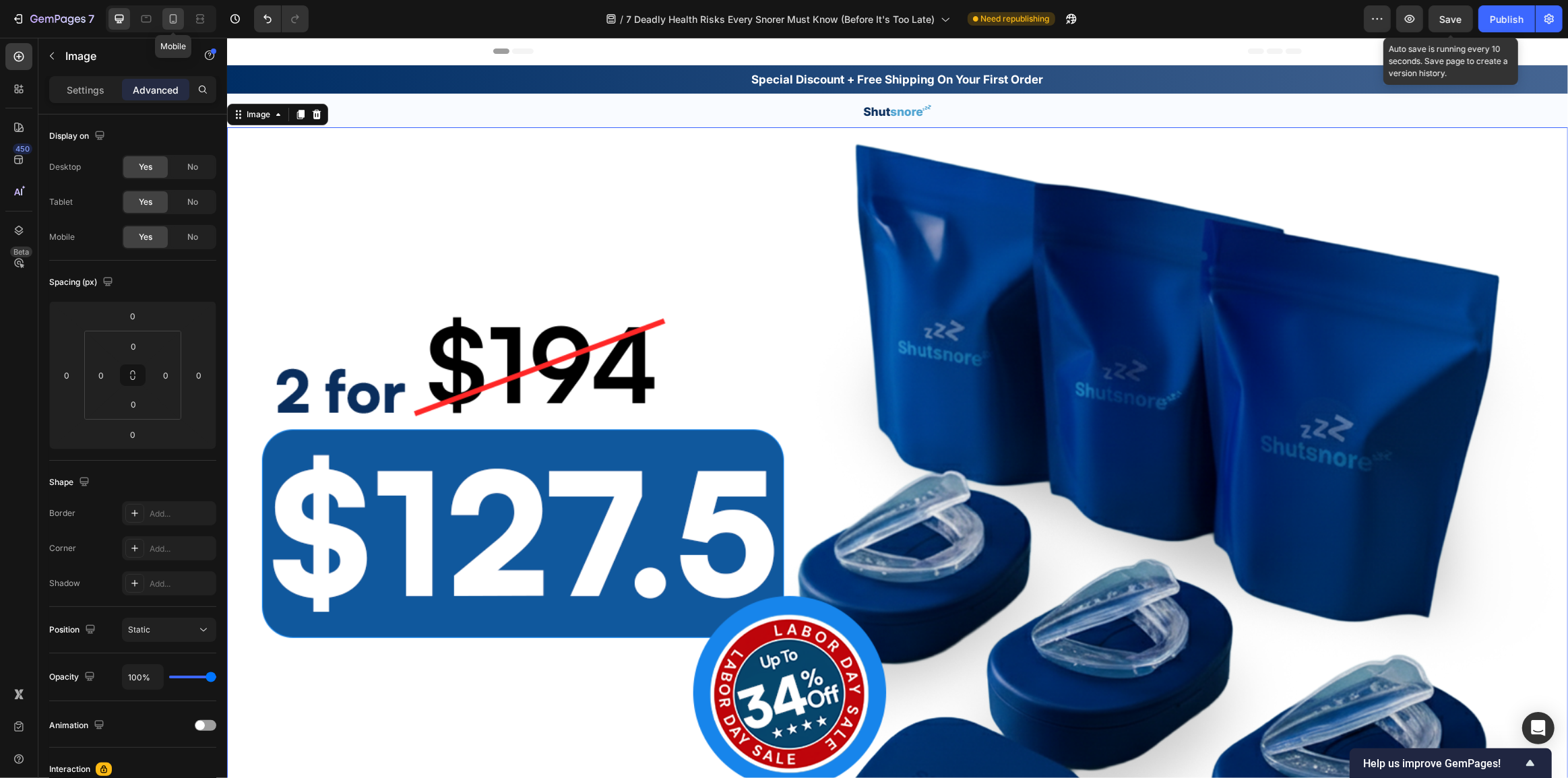
click at [170, 15] on icon at bounding box center [173, 19] width 7 height 9
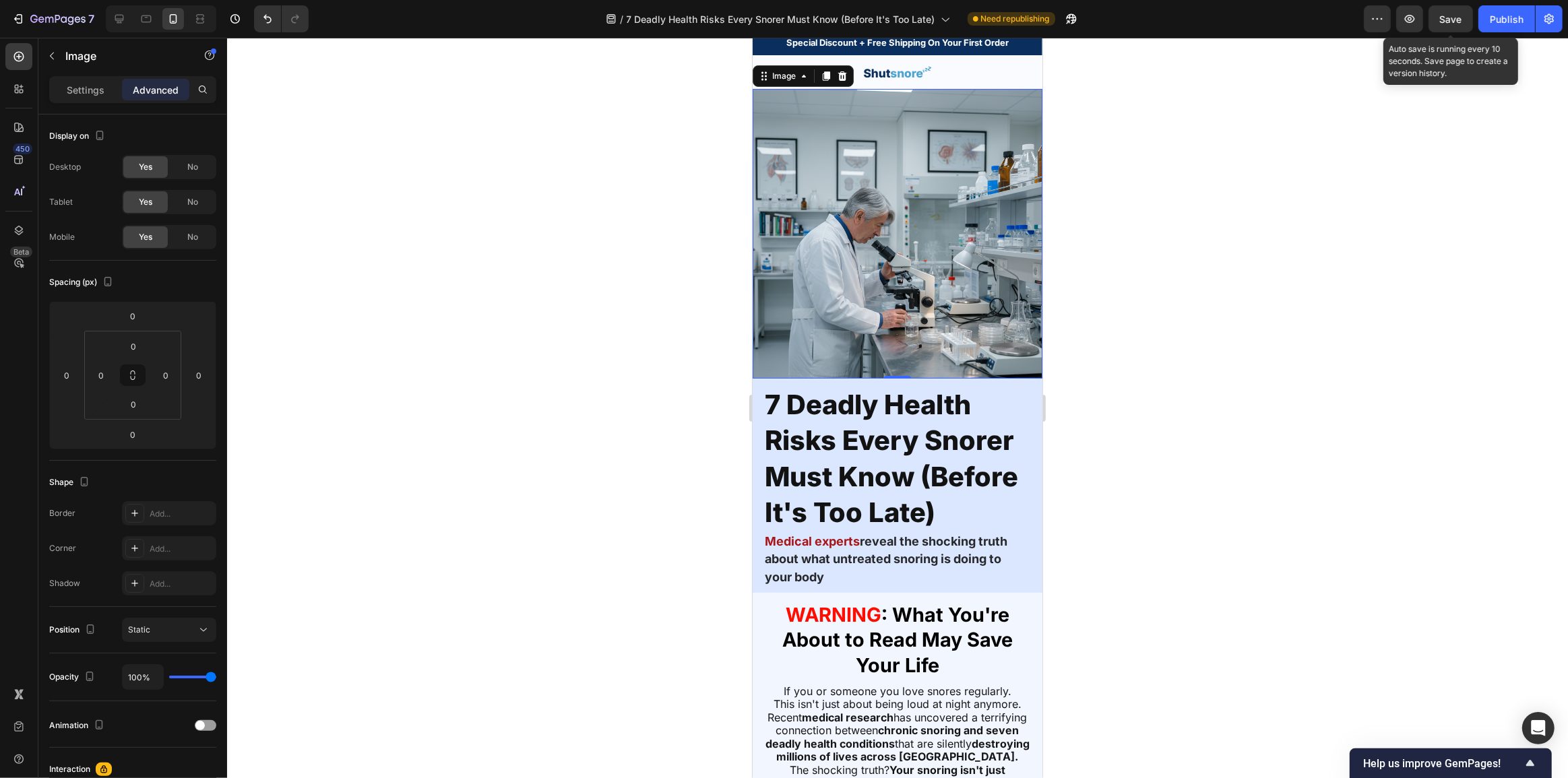
scroll to position [39, 0]
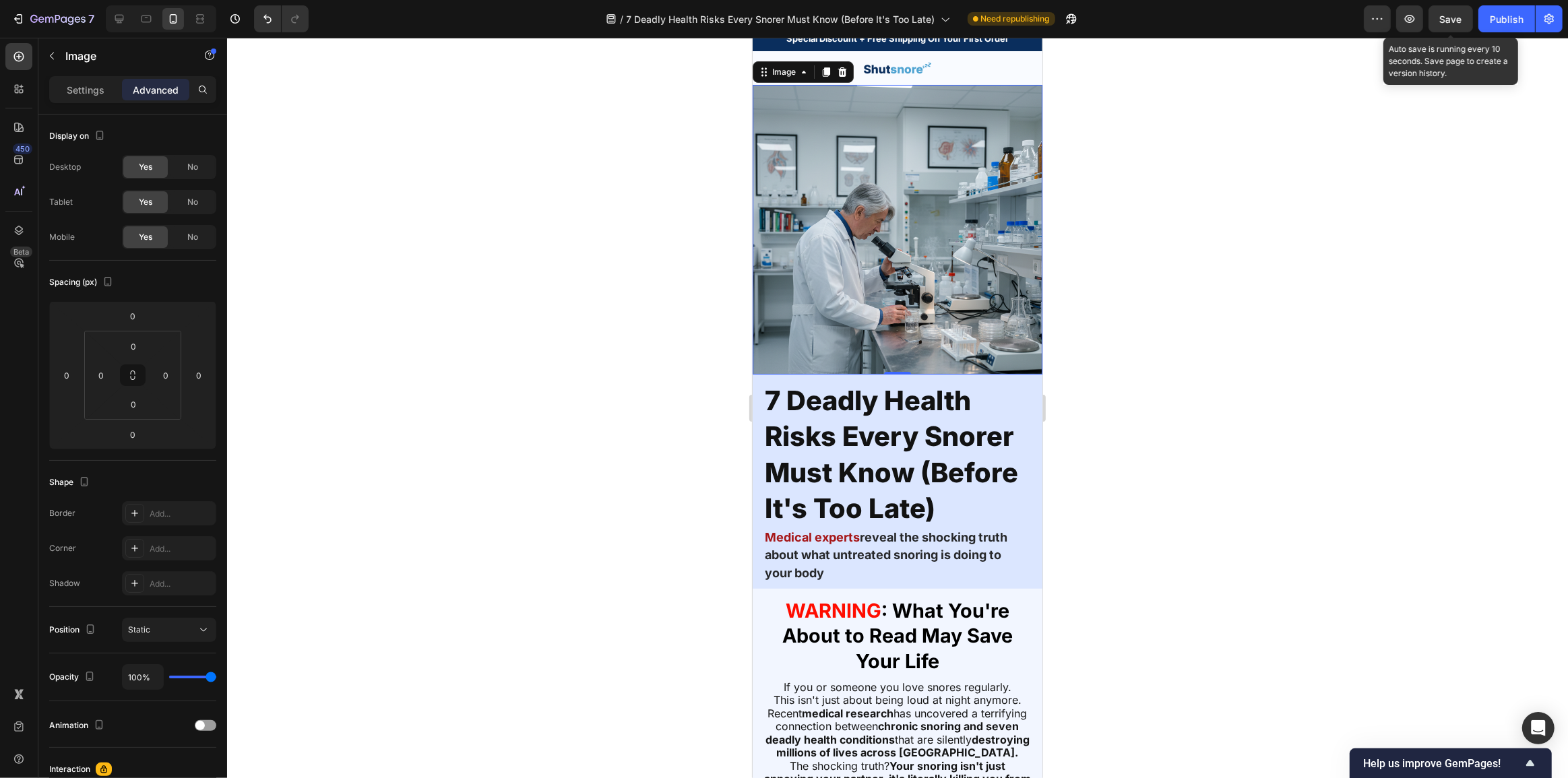
click at [917, 176] on img at bounding box center [896, 229] width 289 height 289
click at [192, 163] on span "No" at bounding box center [193, 167] width 11 height 12
click at [190, 206] on span "No" at bounding box center [193, 201] width 11 height 12
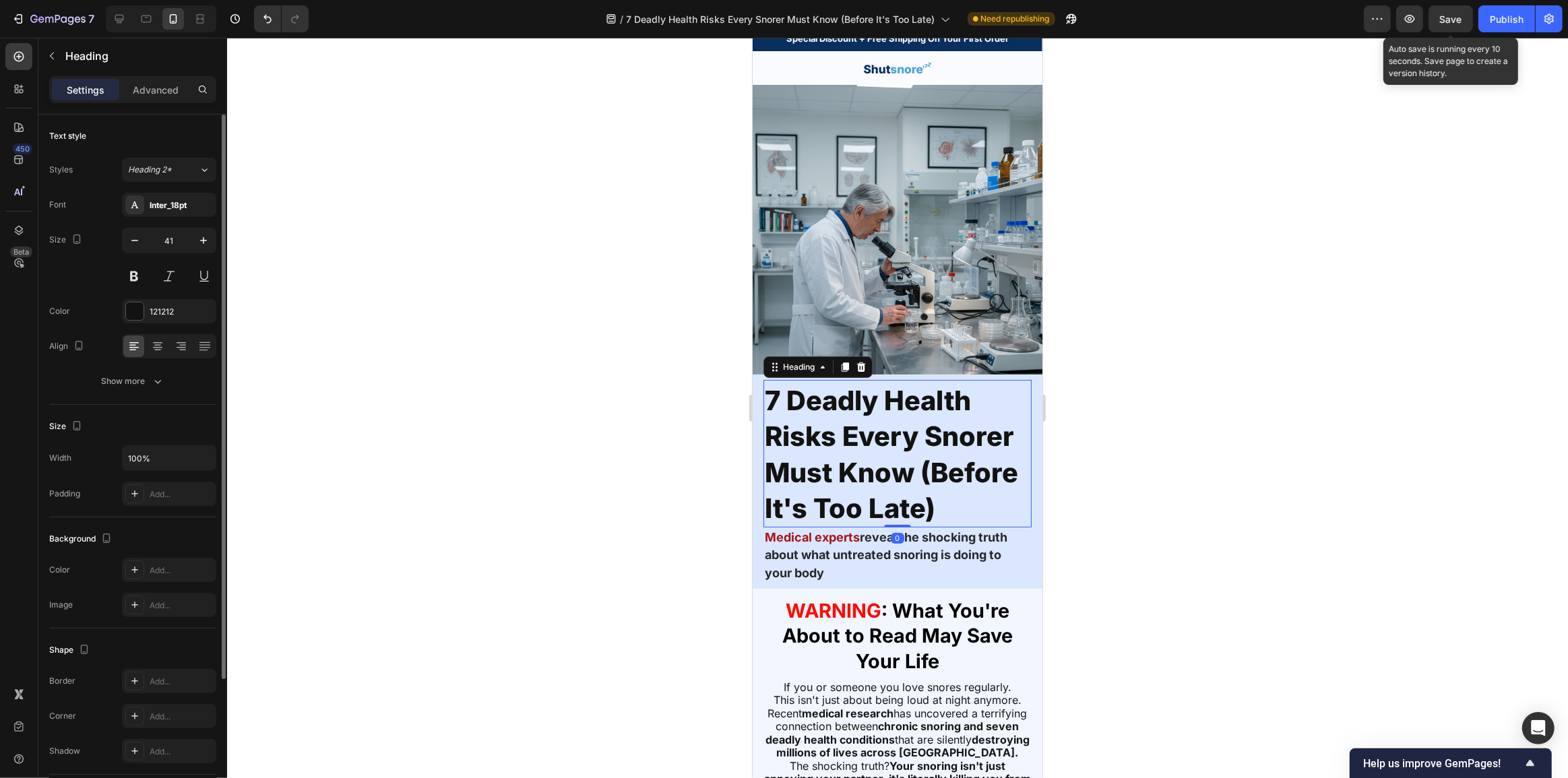
click at [884, 411] on span "7 Deadly Health Risks Every Snorer Must Know (Before It's Too Late)" at bounding box center [891, 453] width 253 height 141
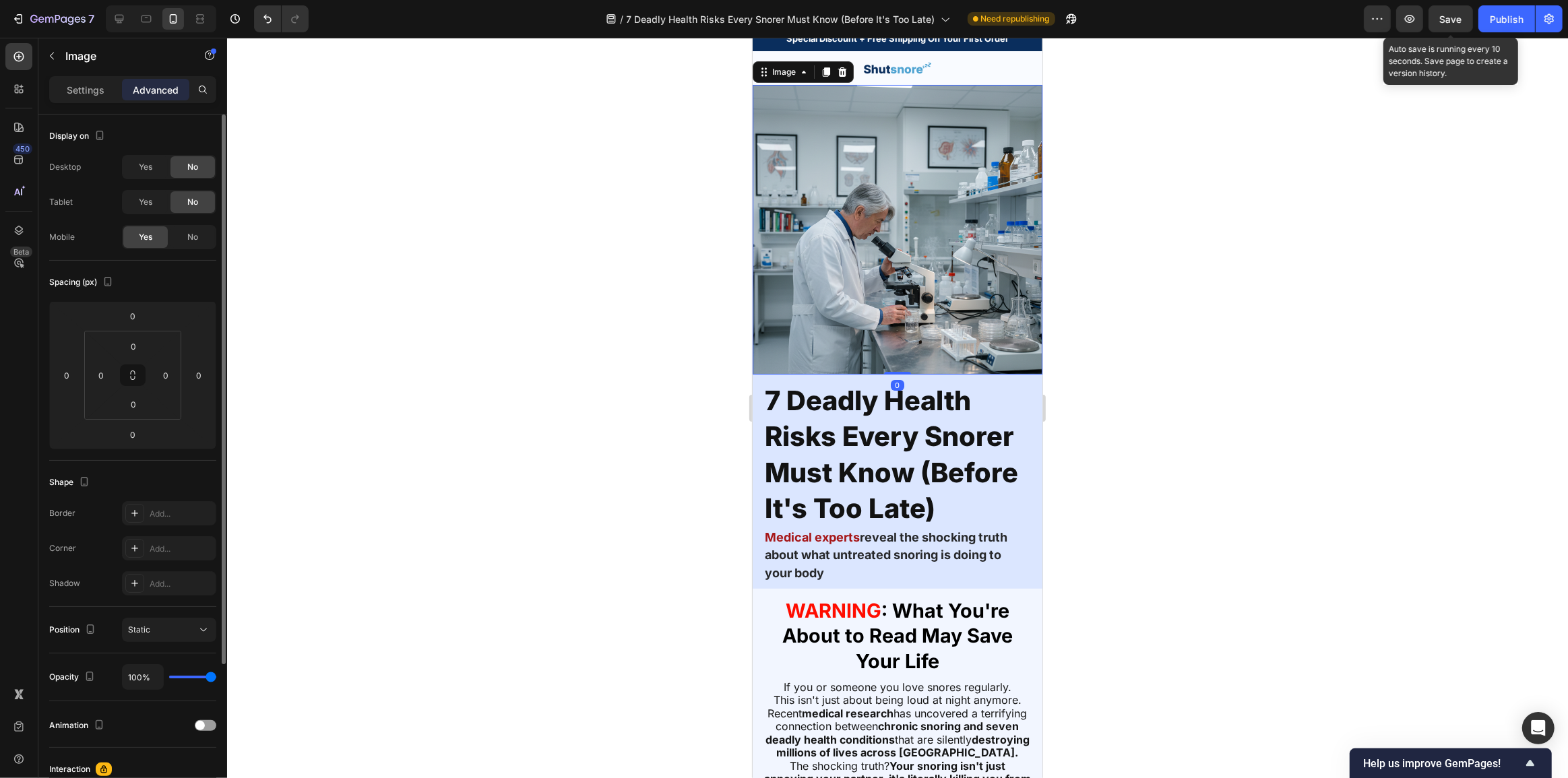
click at [955, 217] on img at bounding box center [896, 229] width 289 height 289
click at [147, 161] on span "Yes" at bounding box center [145, 167] width 13 height 12
click at [151, 190] on div "Yes No" at bounding box center [169, 202] width 94 height 24
click at [146, 204] on span "Yes" at bounding box center [145, 201] width 13 height 12
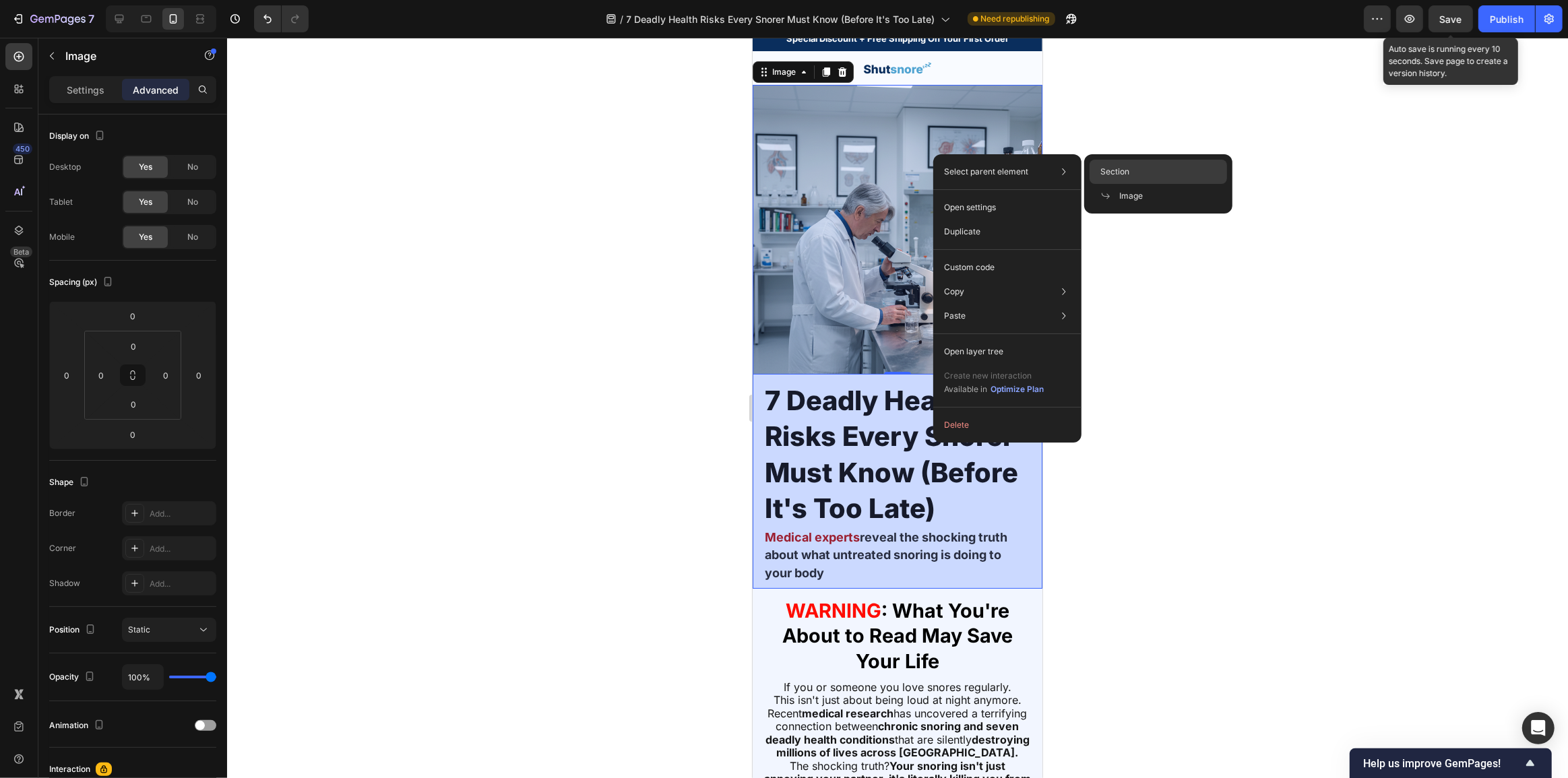
click at [1107, 161] on div "Section" at bounding box center [1158, 171] width 138 height 24
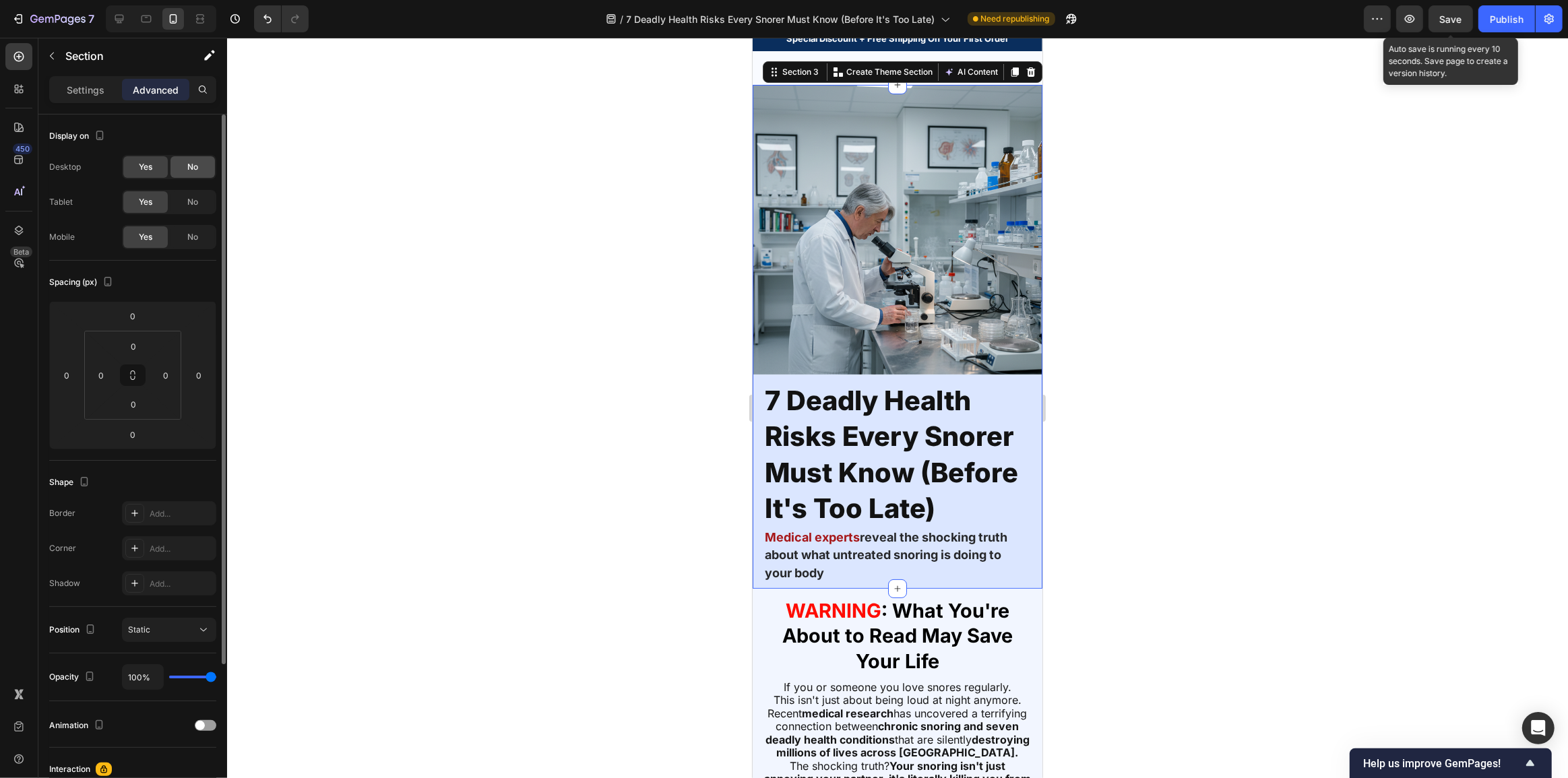
click at [179, 167] on div "No" at bounding box center [193, 167] width 45 height 21
click at [183, 204] on div "No" at bounding box center [193, 201] width 45 height 21
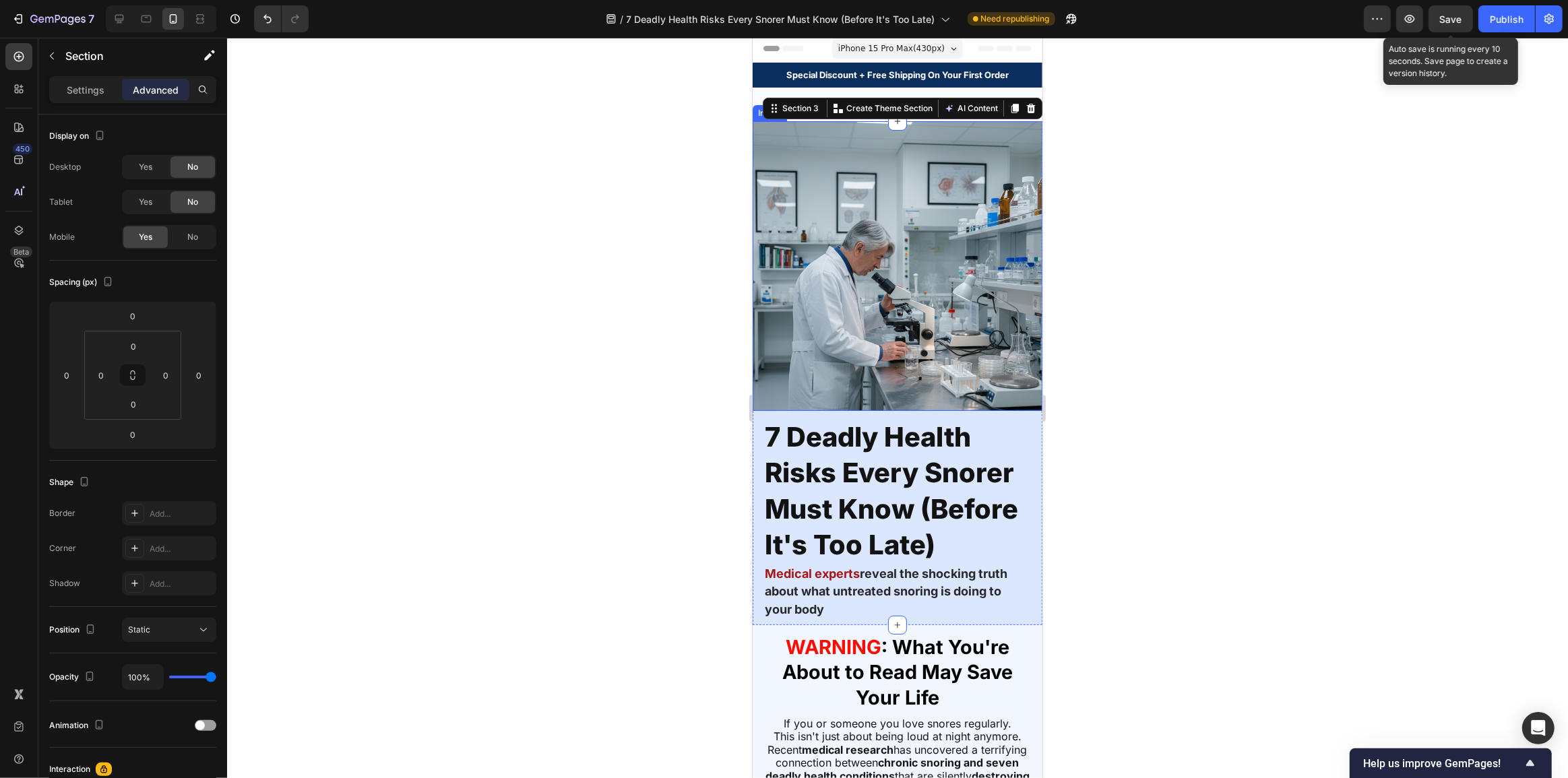
scroll to position [0, 0]
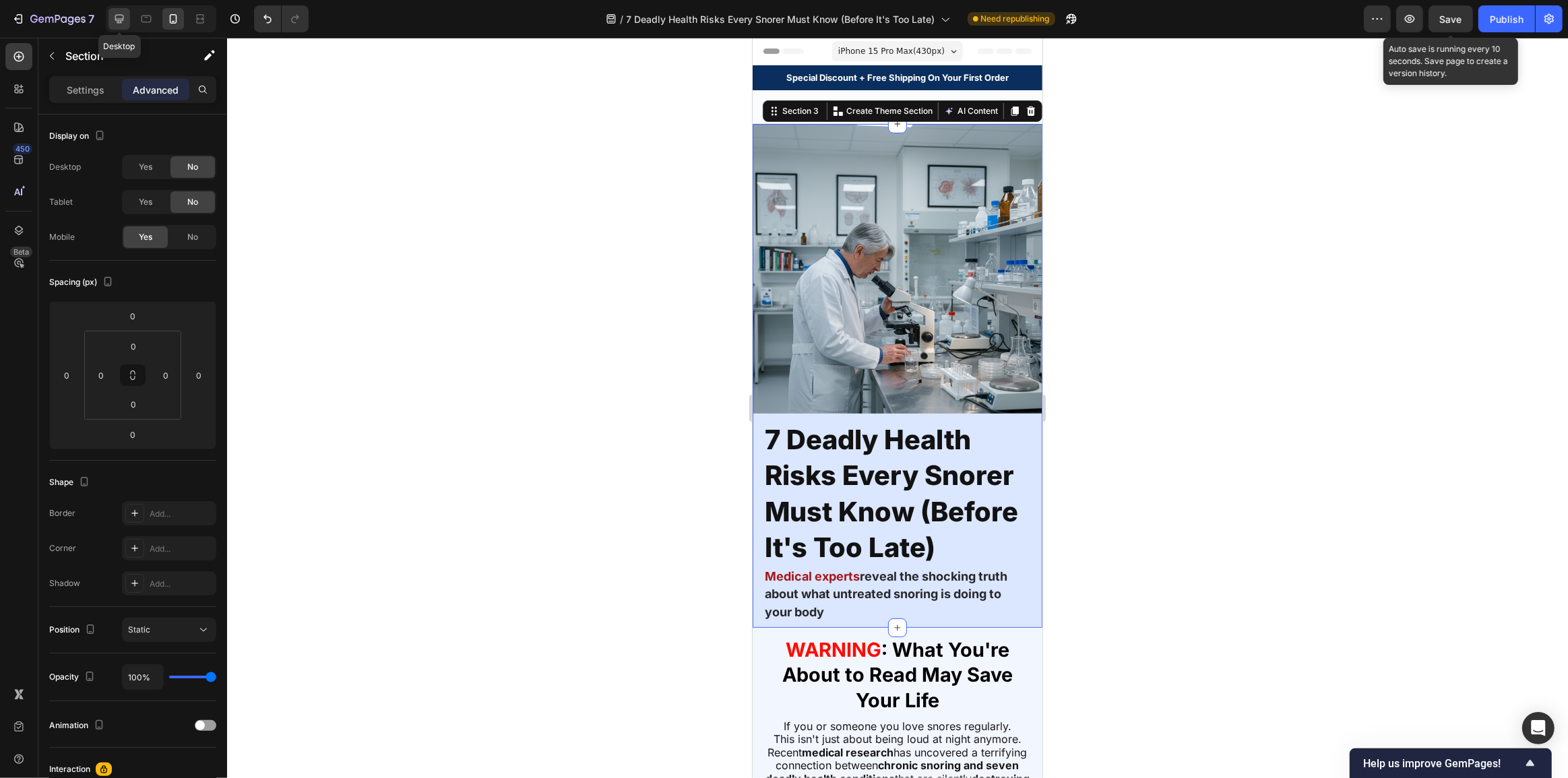
click at [124, 13] on div at bounding box center [119, 18] width 21 height 21
type input "32"
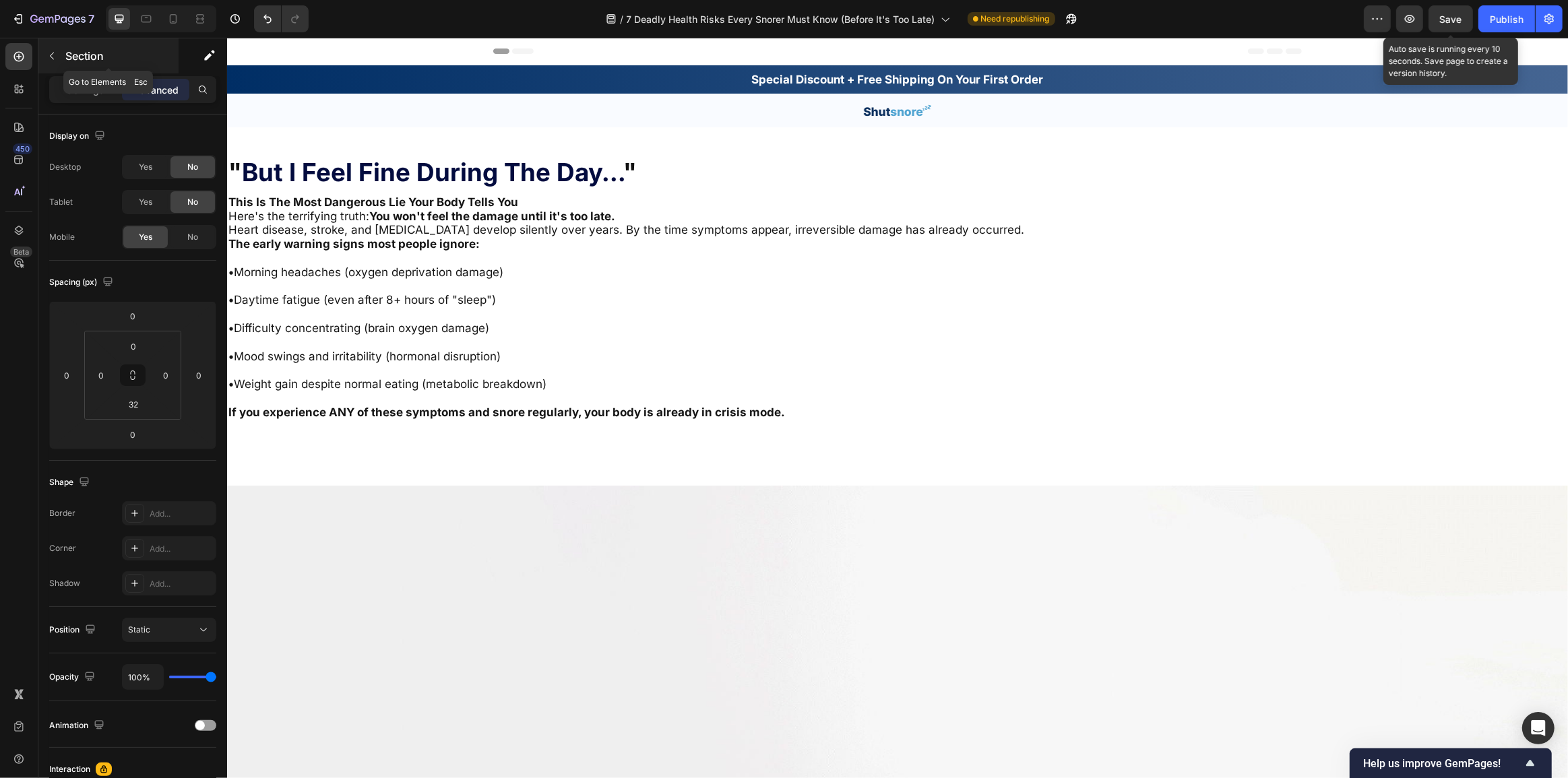
click at [55, 62] on button "button" at bounding box center [51, 55] width 21 height 21
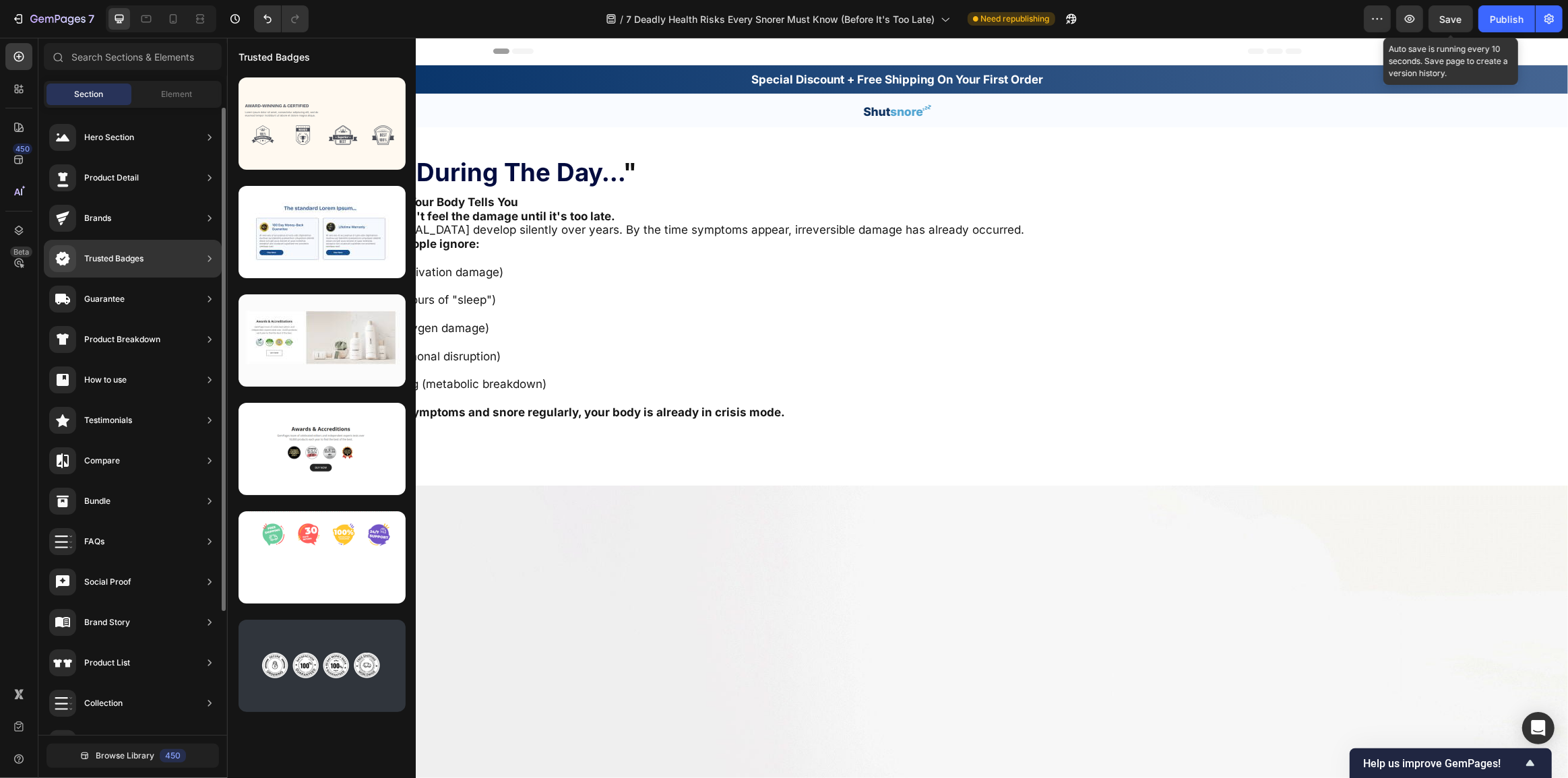
click at [176, 108] on div "Hero Section Product Detail Brands Trusted Badges Guarantee Product Breakdown H…" at bounding box center [133, 498] width 189 height 781
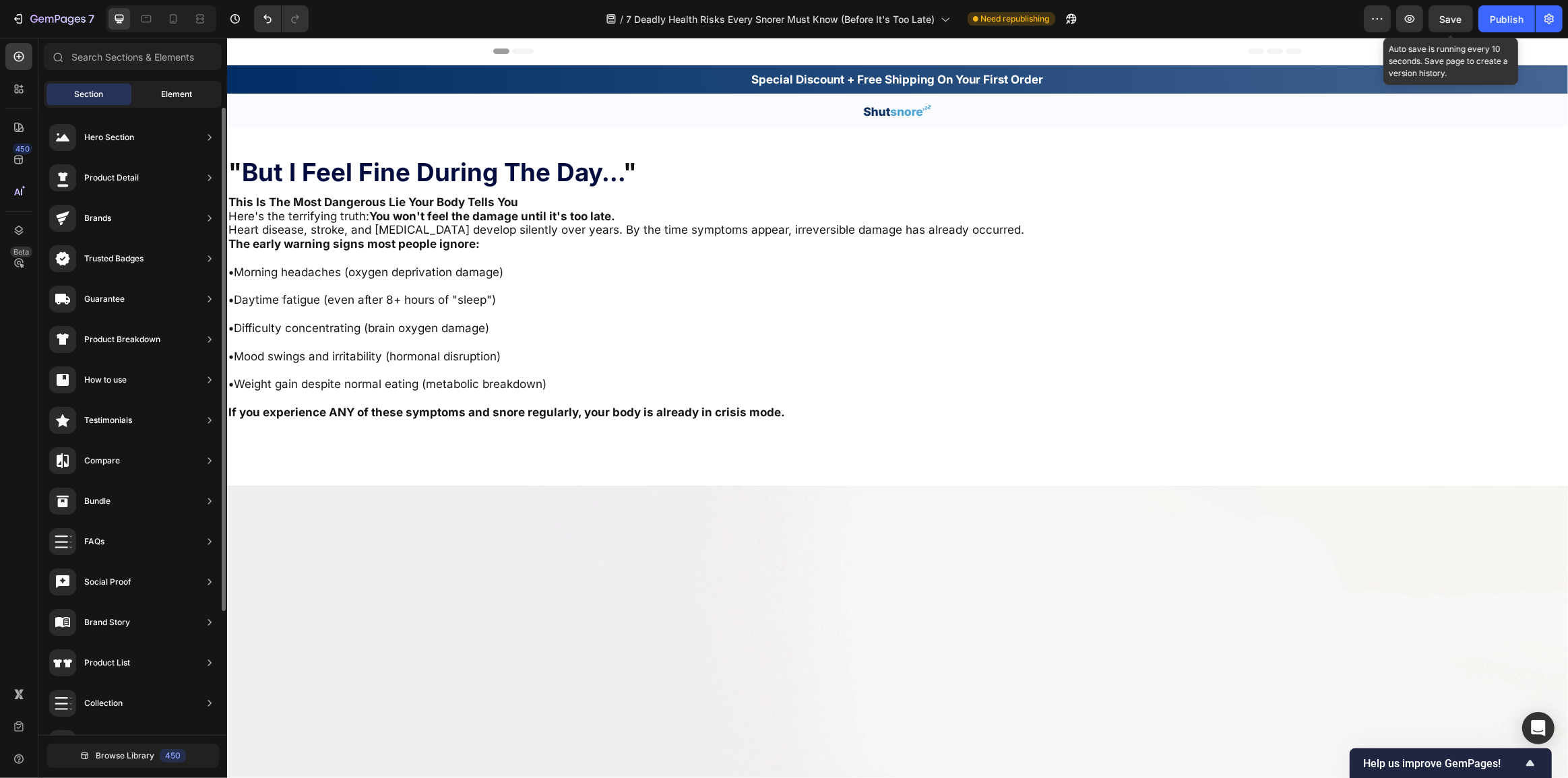
click at [189, 101] on div "Element" at bounding box center [176, 94] width 85 height 21
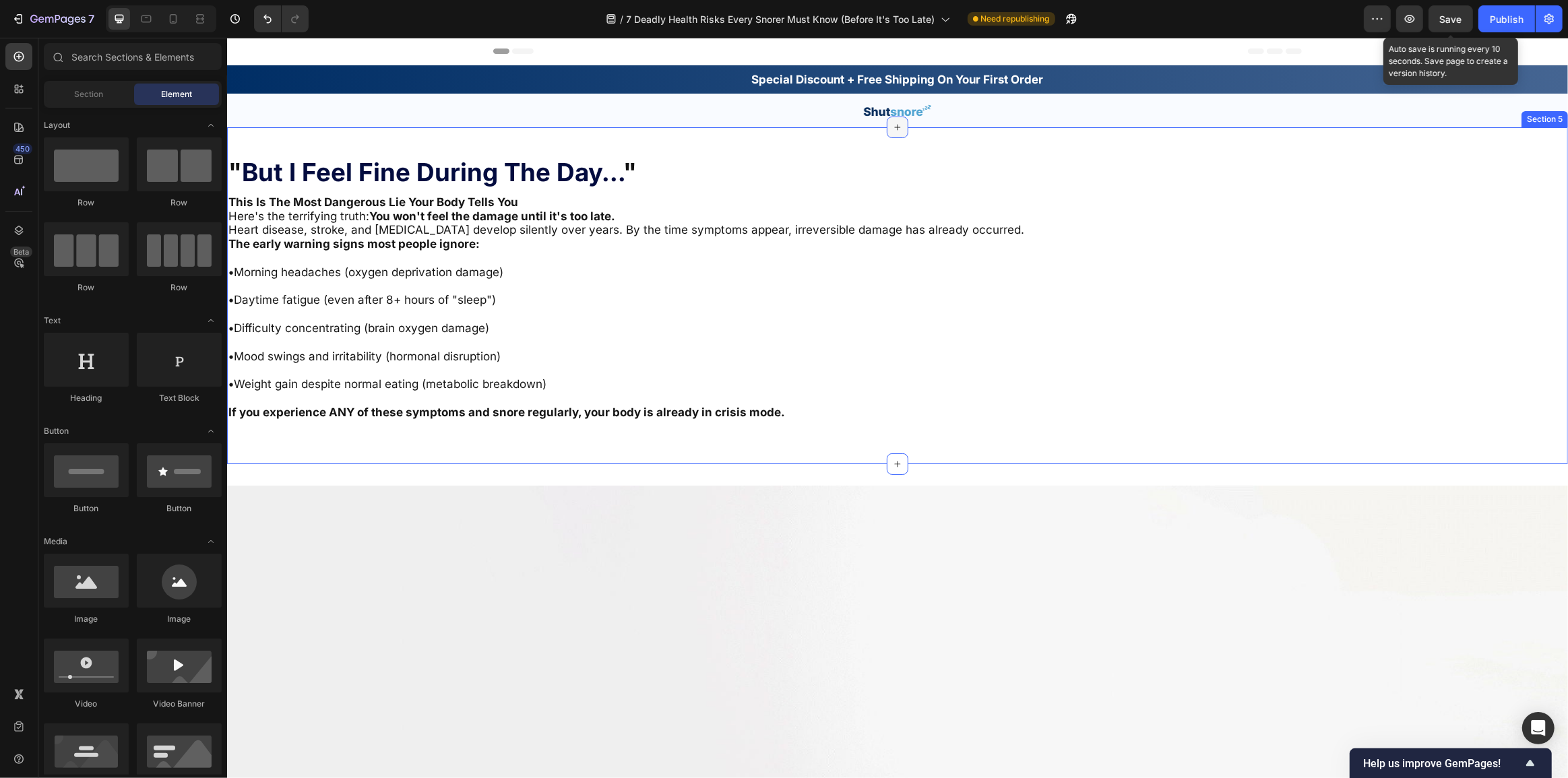
click at [894, 122] on icon at bounding box center [897, 127] width 11 height 11
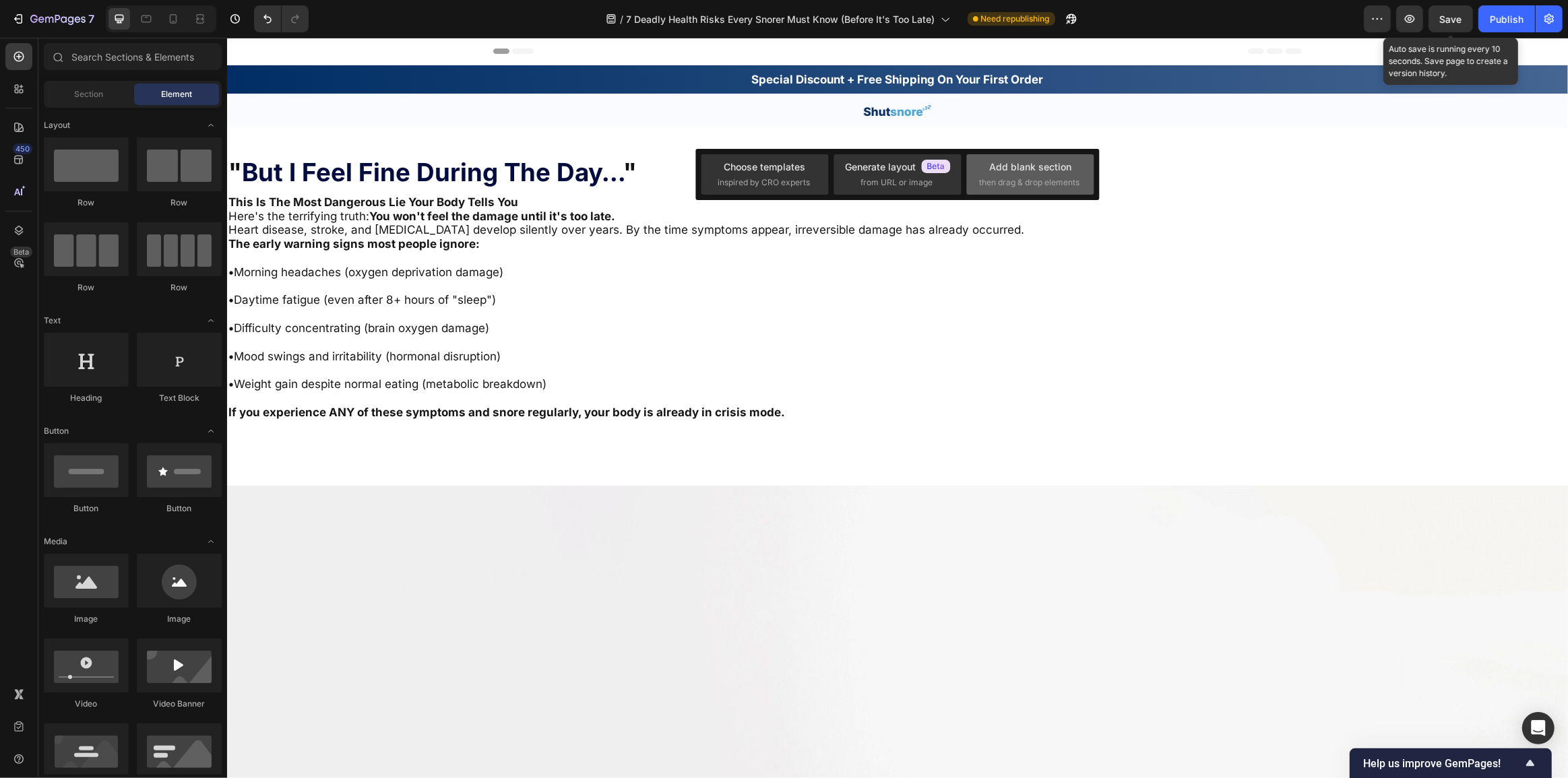
click at [1003, 167] on div "Add blank section" at bounding box center [1030, 167] width 83 height 14
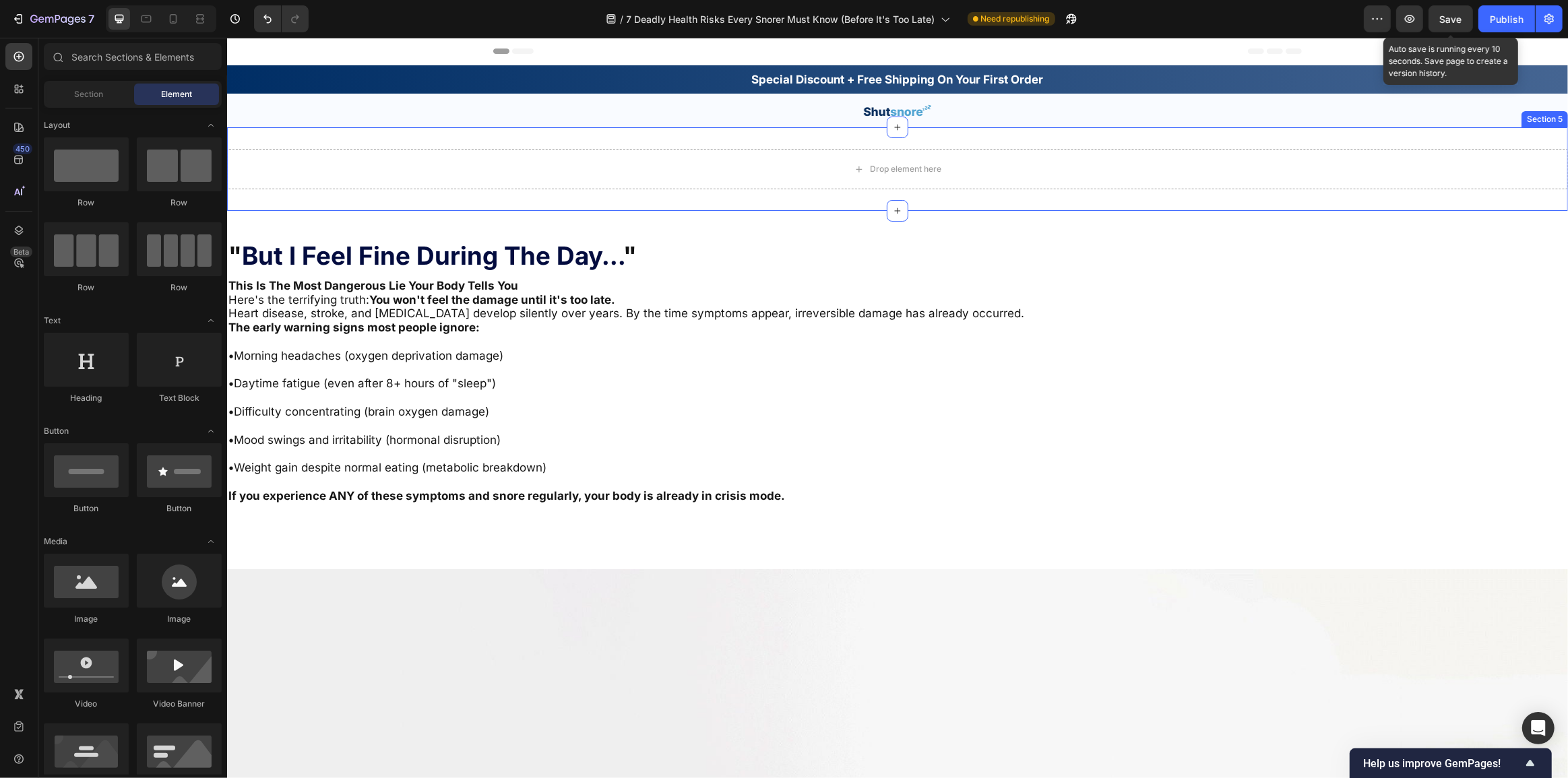
click at [543, 130] on div "Drop element here Section 5" at bounding box center [896, 169] width 1341 height 83
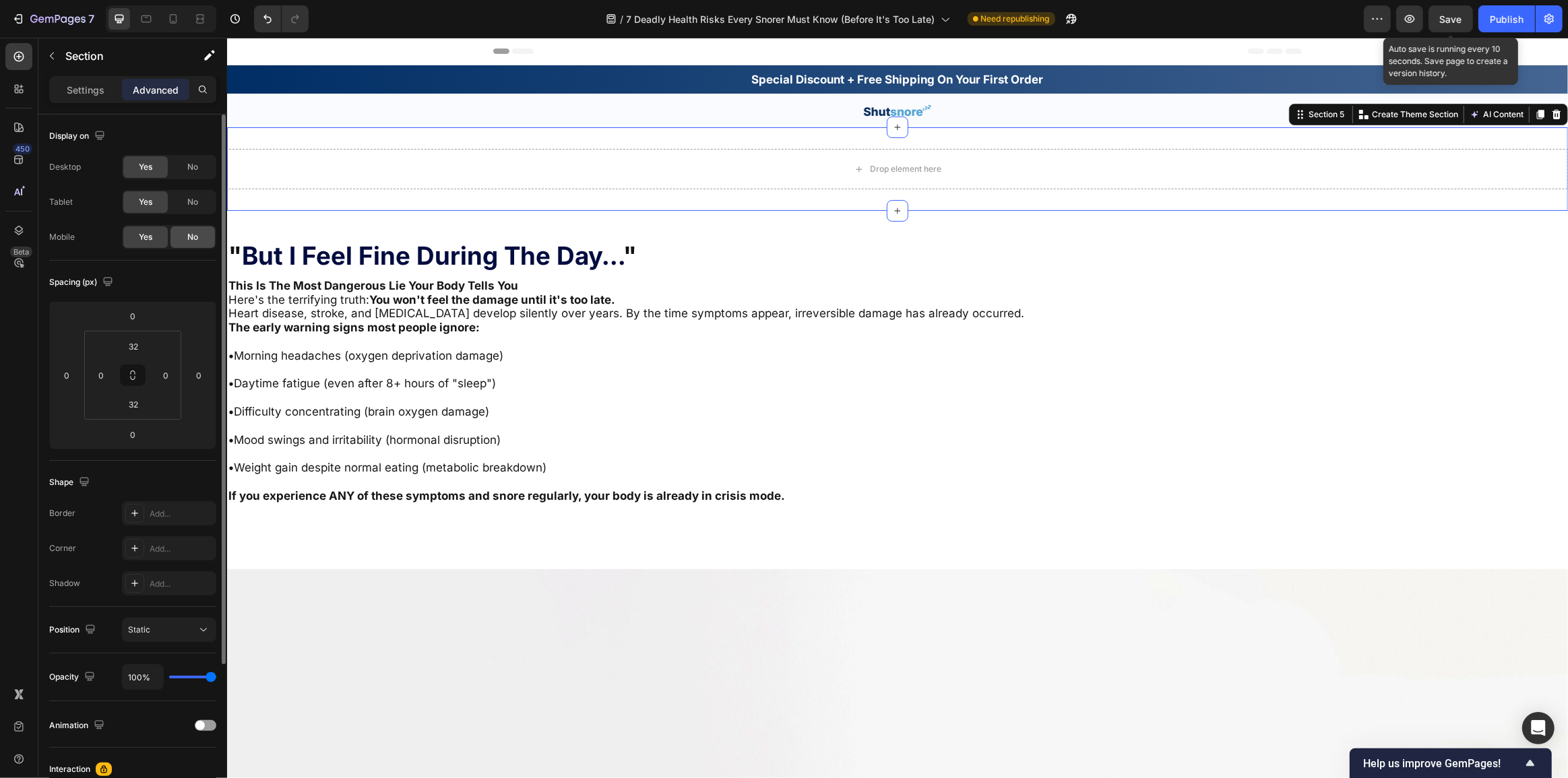
click at [186, 239] on div "No" at bounding box center [193, 237] width 45 height 21
click at [75, 54] on p "Section" at bounding box center [120, 56] width 111 height 17
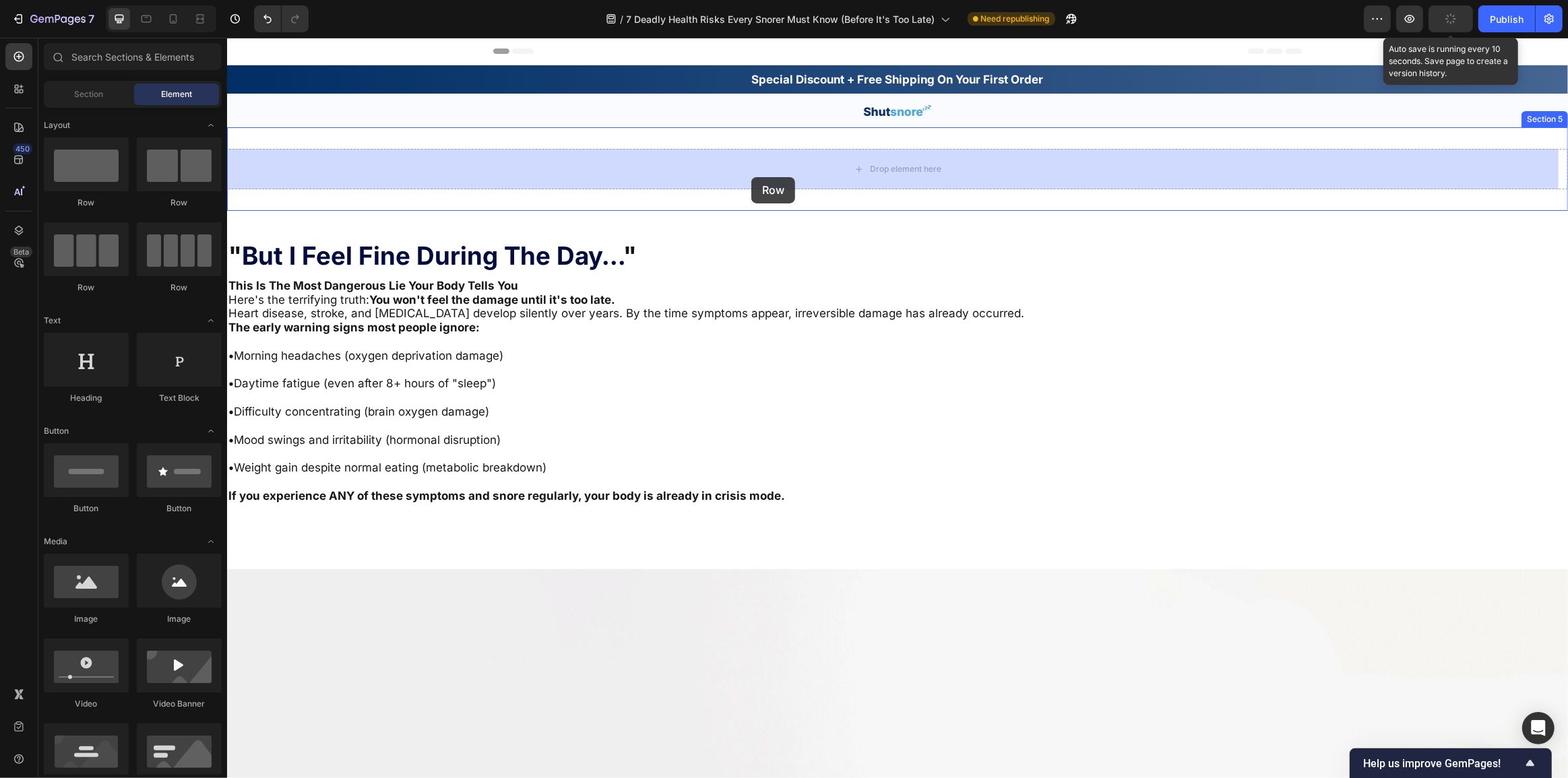
drag, startPoint x: 388, startPoint y: 206, endPoint x: 883, endPoint y: 167, distance: 496.5
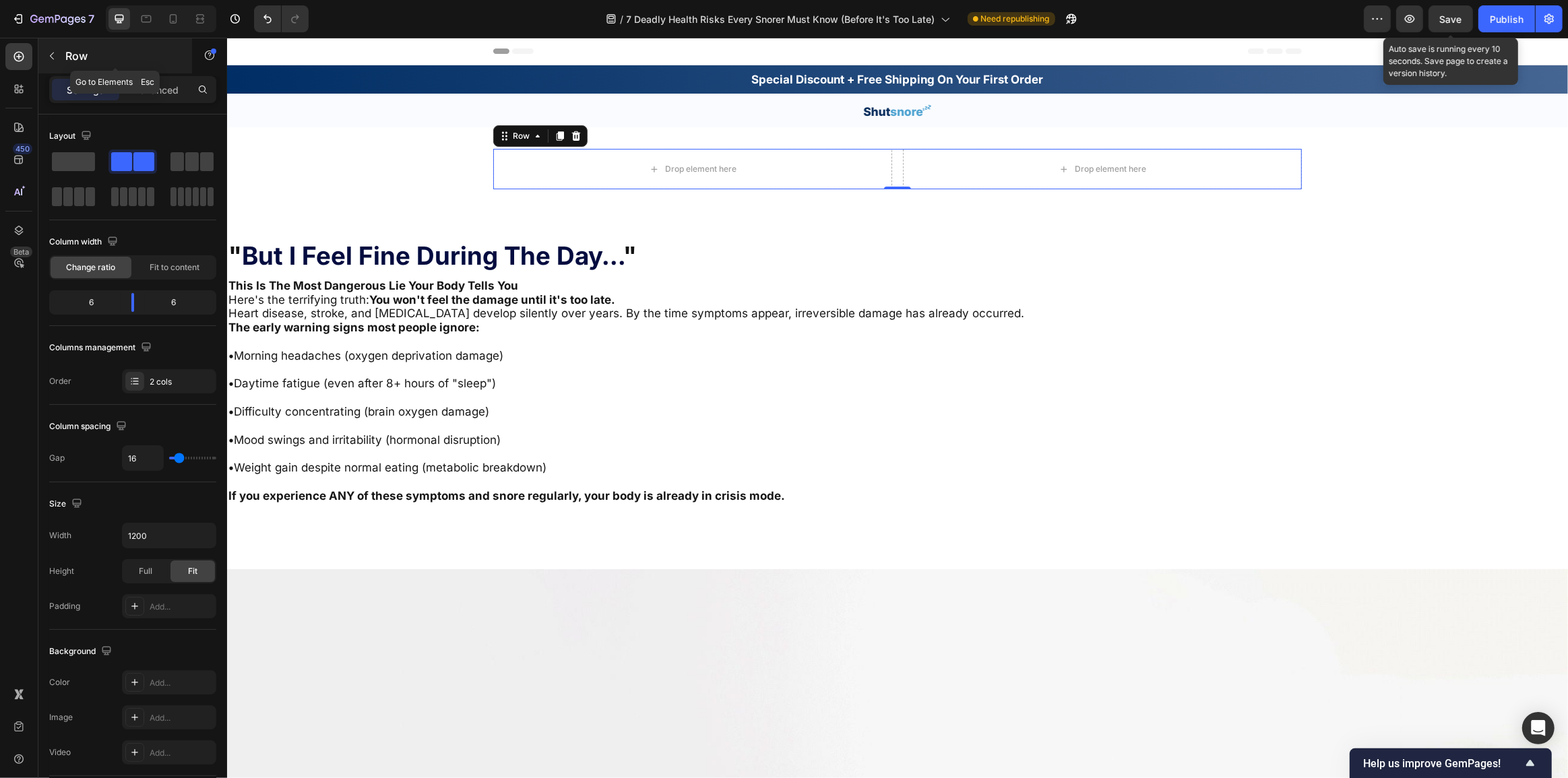
click at [80, 59] on p "Row" at bounding box center [123, 56] width 115 height 17
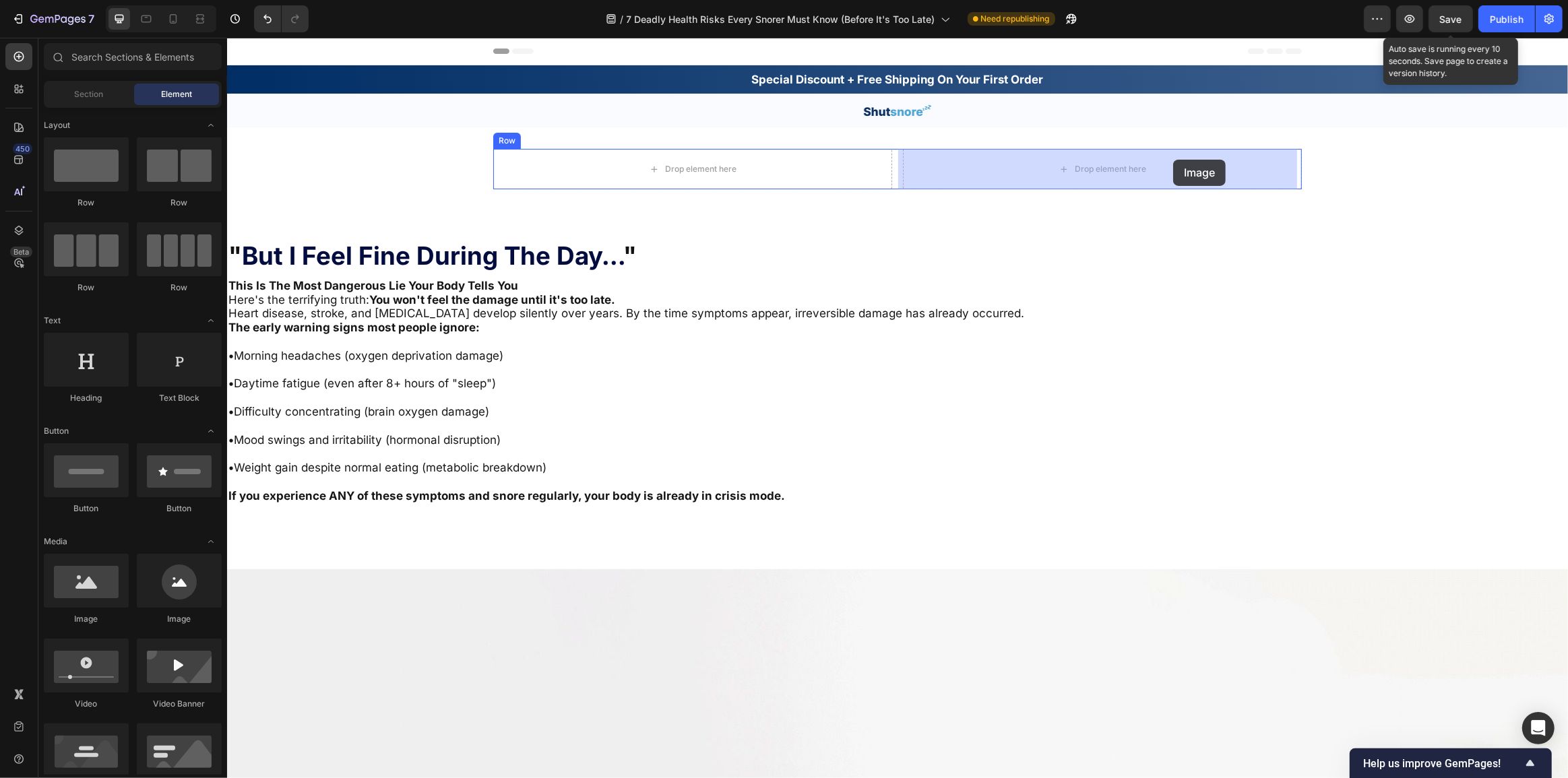
drag, startPoint x: 315, startPoint y: 626, endPoint x: 1173, endPoint y: 162, distance: 975.4
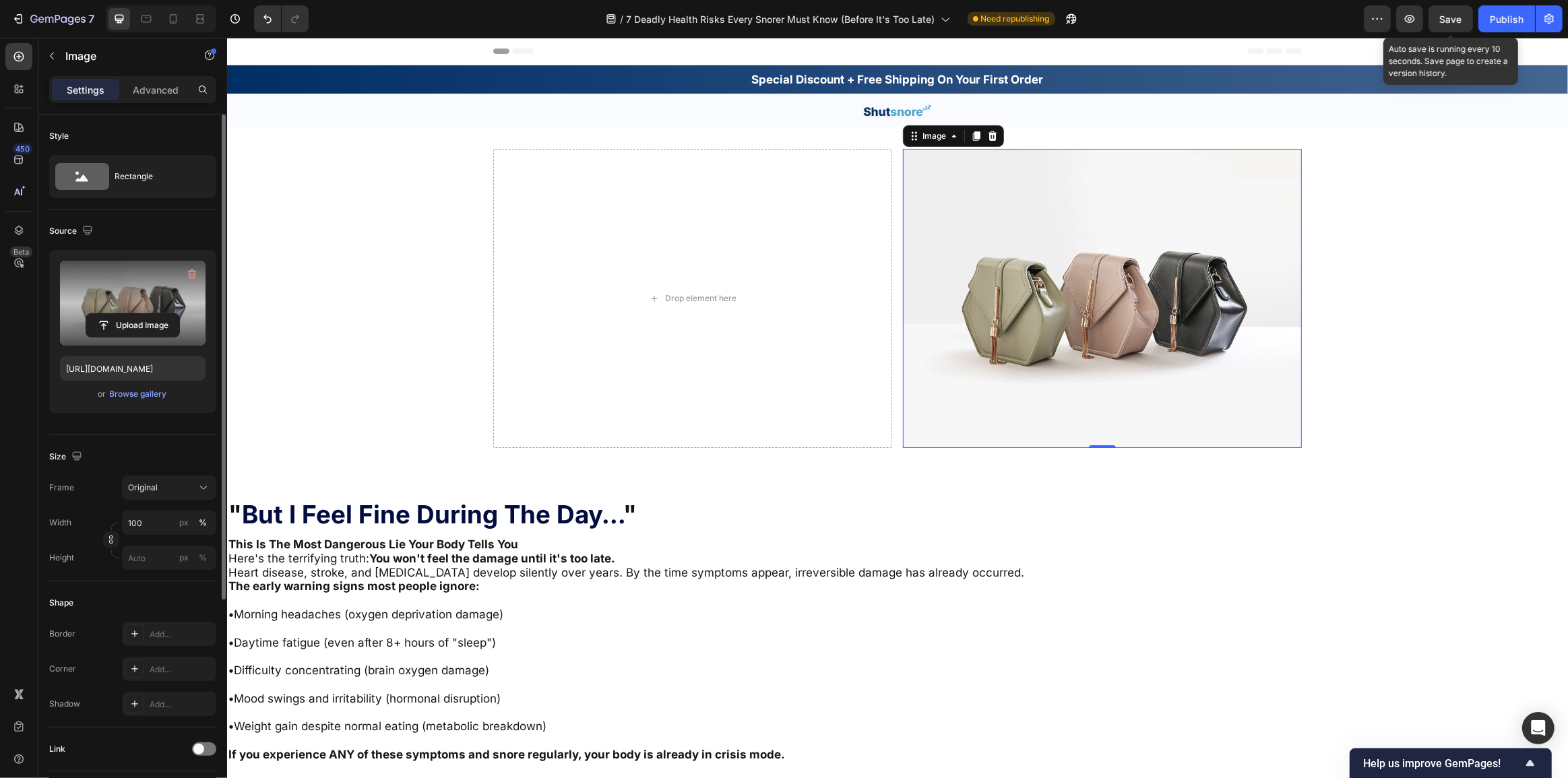
click at [82, 277] on label at bounding box center [132, 303] width 145 height 85
click at [86, 314] on input "file" at bounding box center [133, 325] width 93 height 23
click at [134, 394] on div "Browse gallery" at bounding box center [138, 394] width 57 height 12
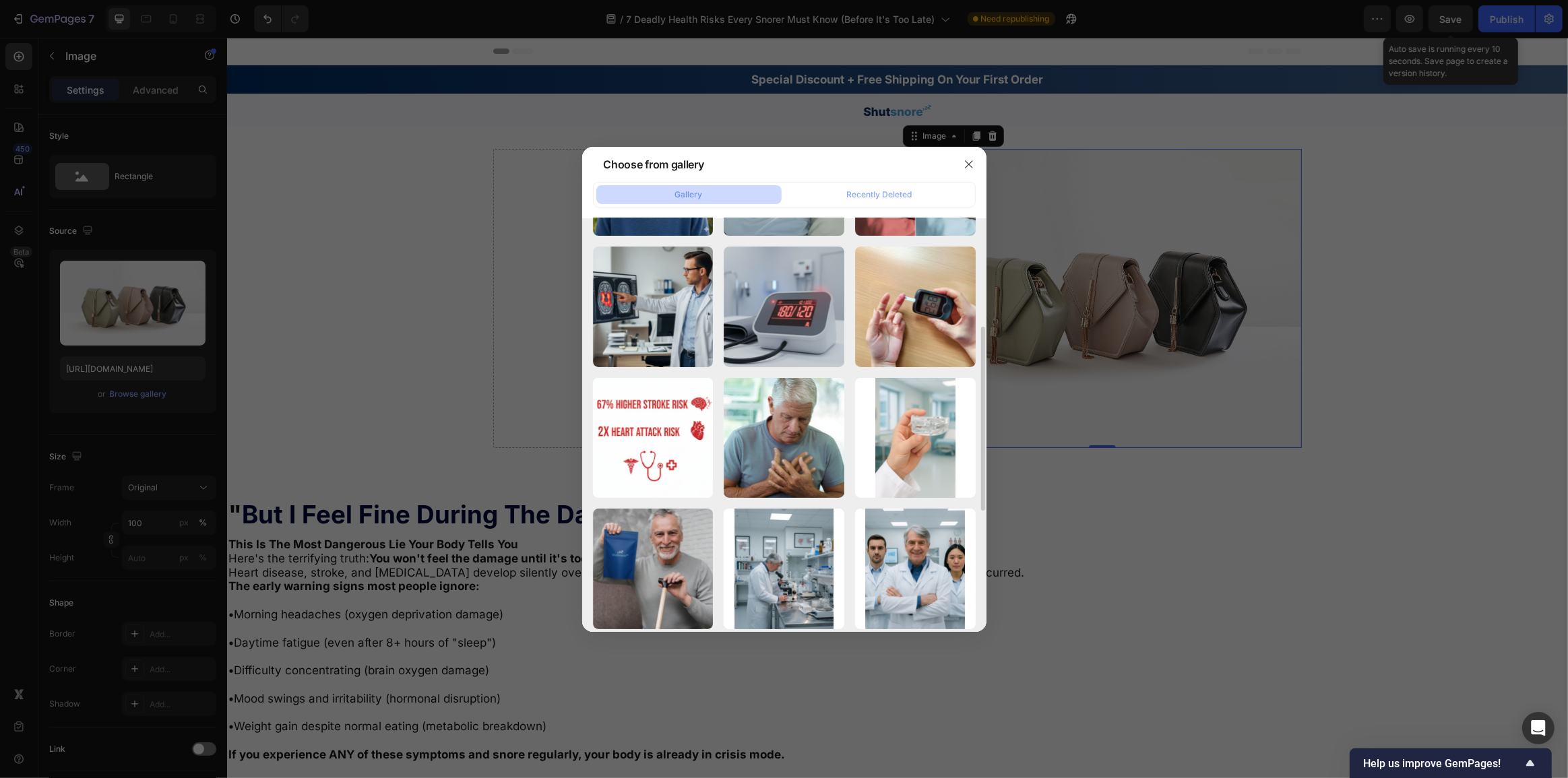
scroll to position [367, 0]
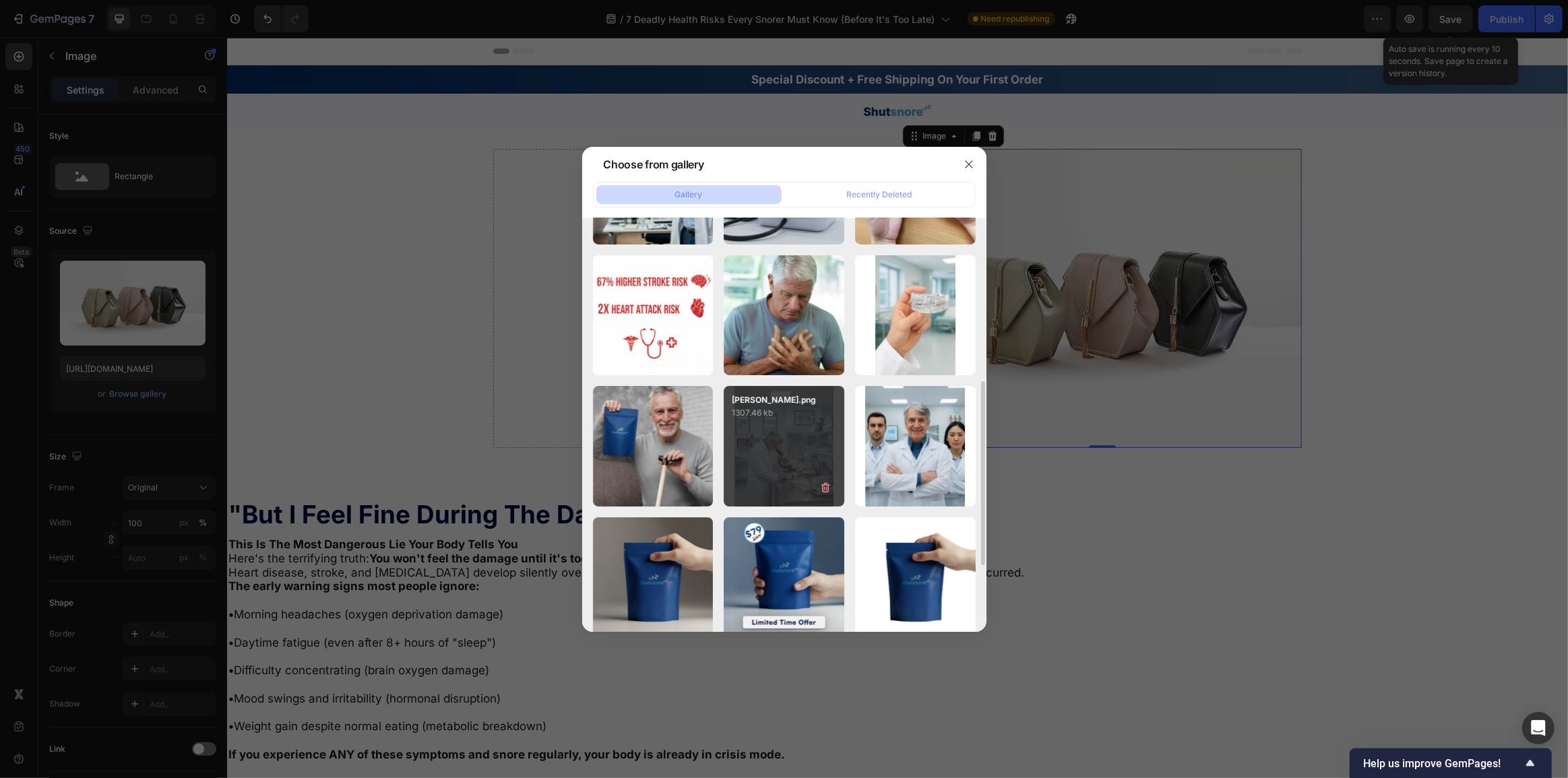
click at [811, 413] on p "1307.46 kb" at bounding box center [783, 413] width 105 height 13
type input "https://cdn.shopify.com/s/files/1/0765/9323/4137/files/gempages_580209516545573…"
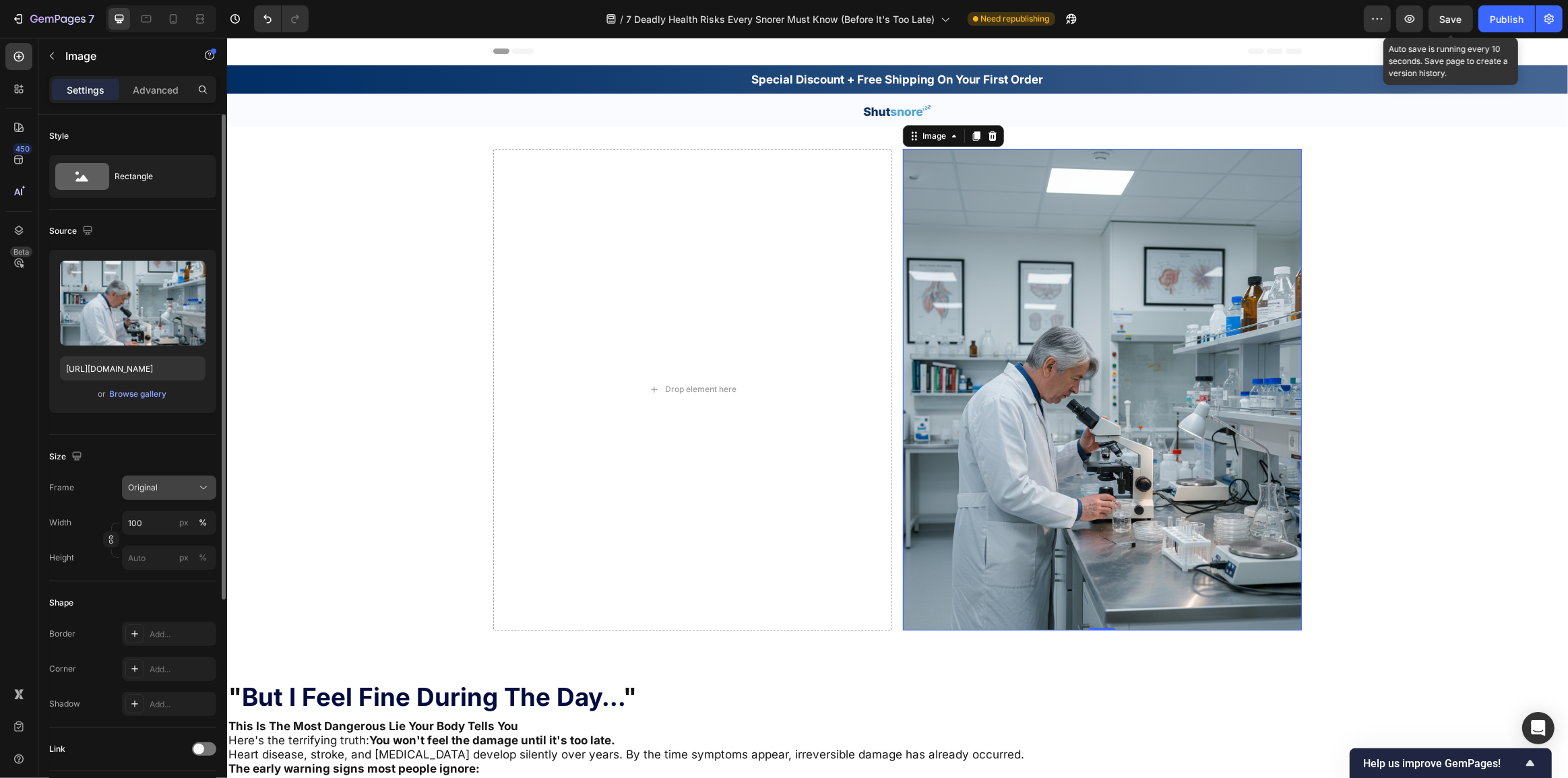
click at [185, 488] on div "Original" at bounding box center [161, 487] width 66 height 12
click at [163, 529] on div "Square" at bounding box center [156, 520] width 108 height 26
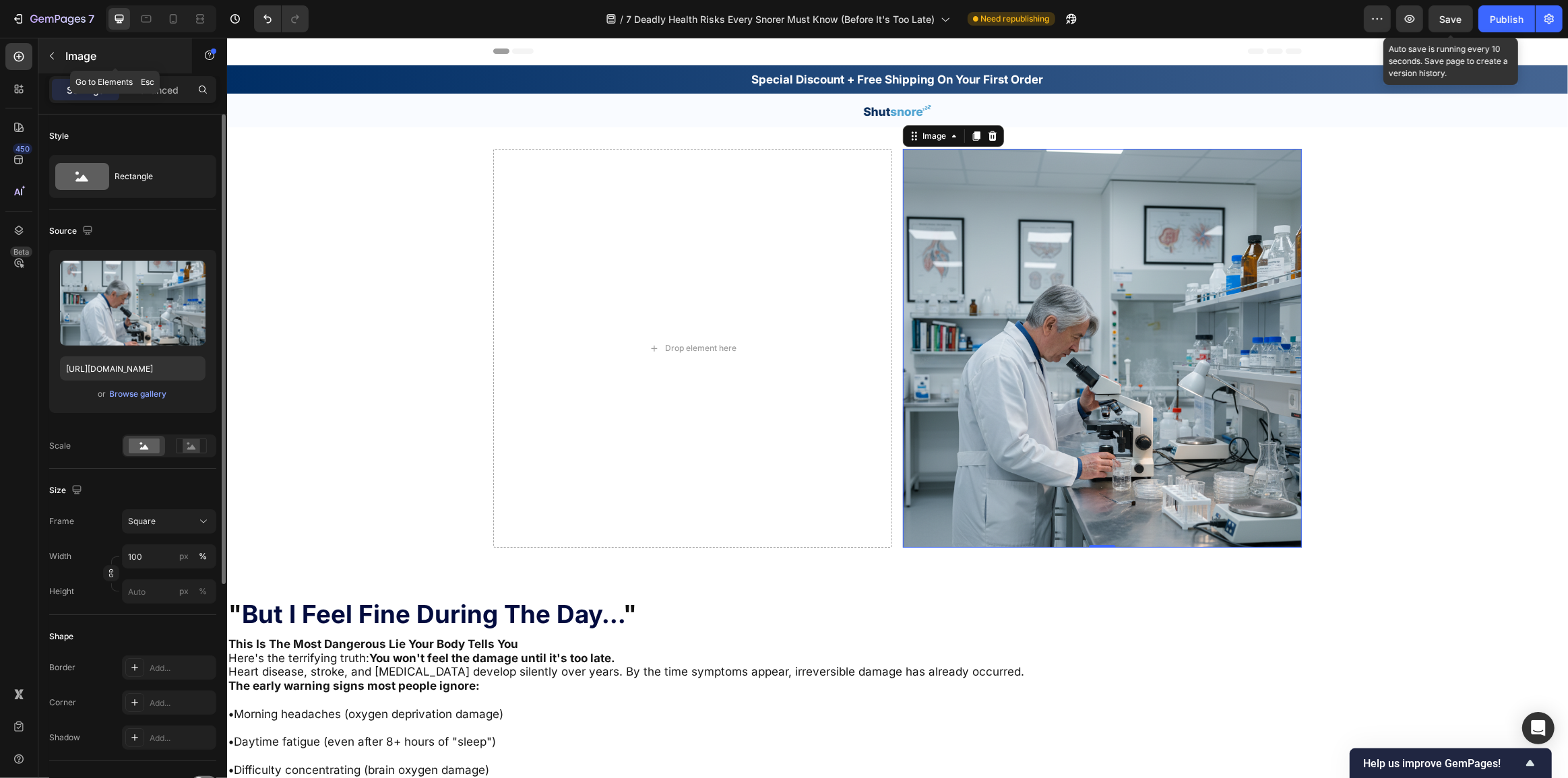
click at [73, 66] on div "Image" at bounding box center [115, 56] width 153 height 35
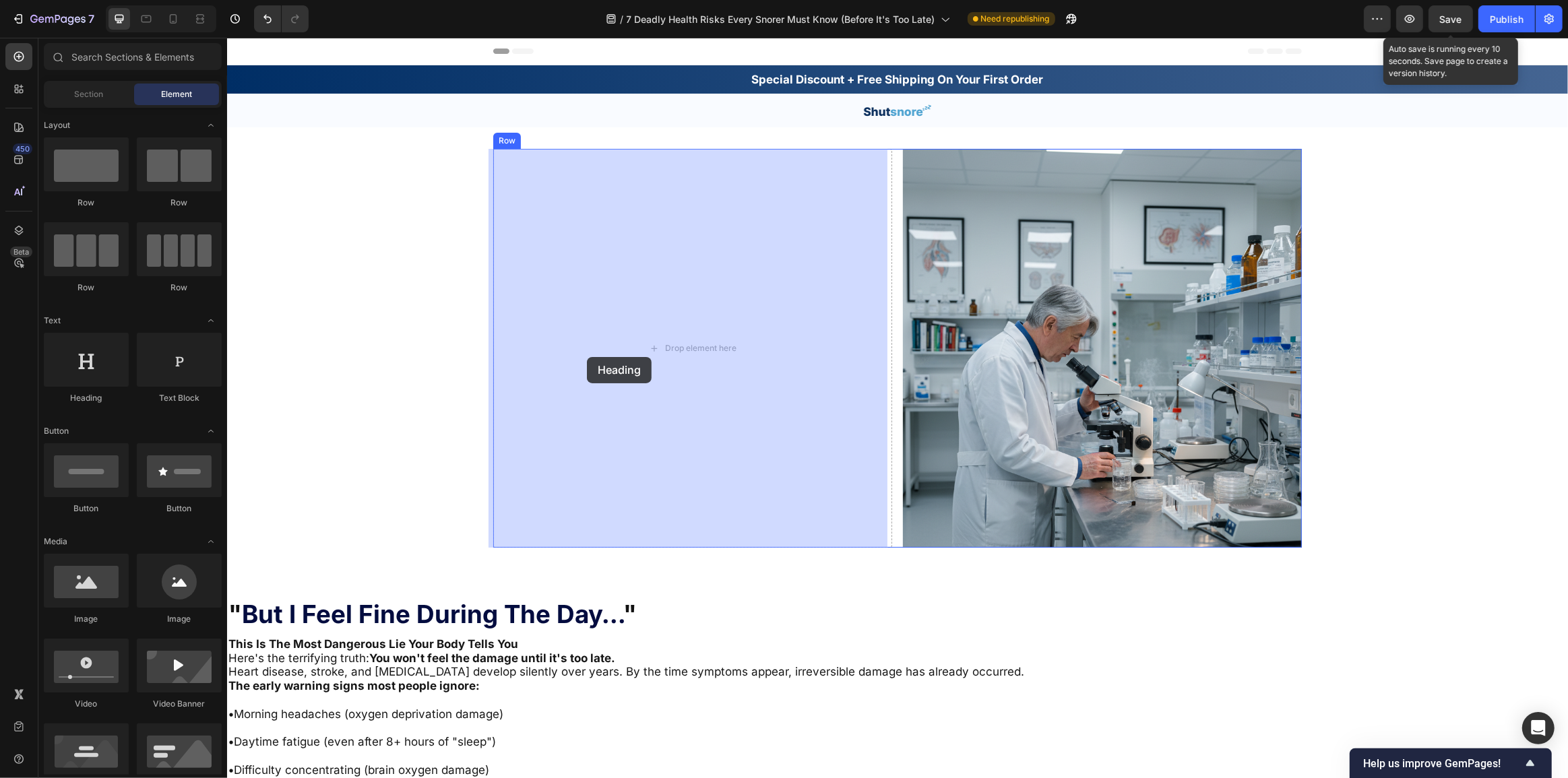
drag, startPoint x: 332, startPoint y: 414, endPoint x: 473, endPoint y: 358, distance: 151.7
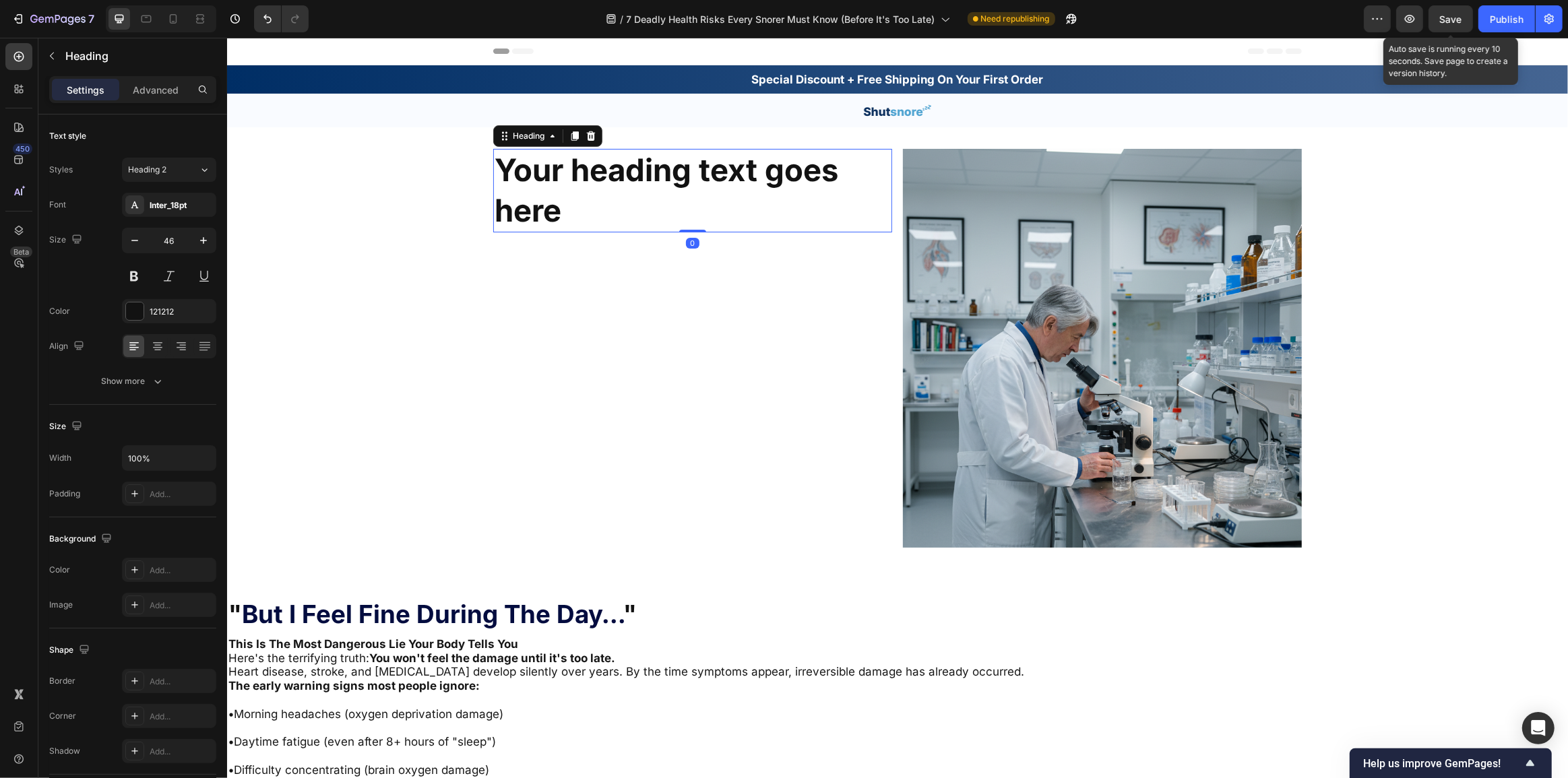
click at [600, 196] on h2 "Your heading text goes here" at bounding box center [691, 190] width 399 height 83
click at [598, 174] on p "Your heading text goes here" at bounding box center [692, 190] width 396 height 81
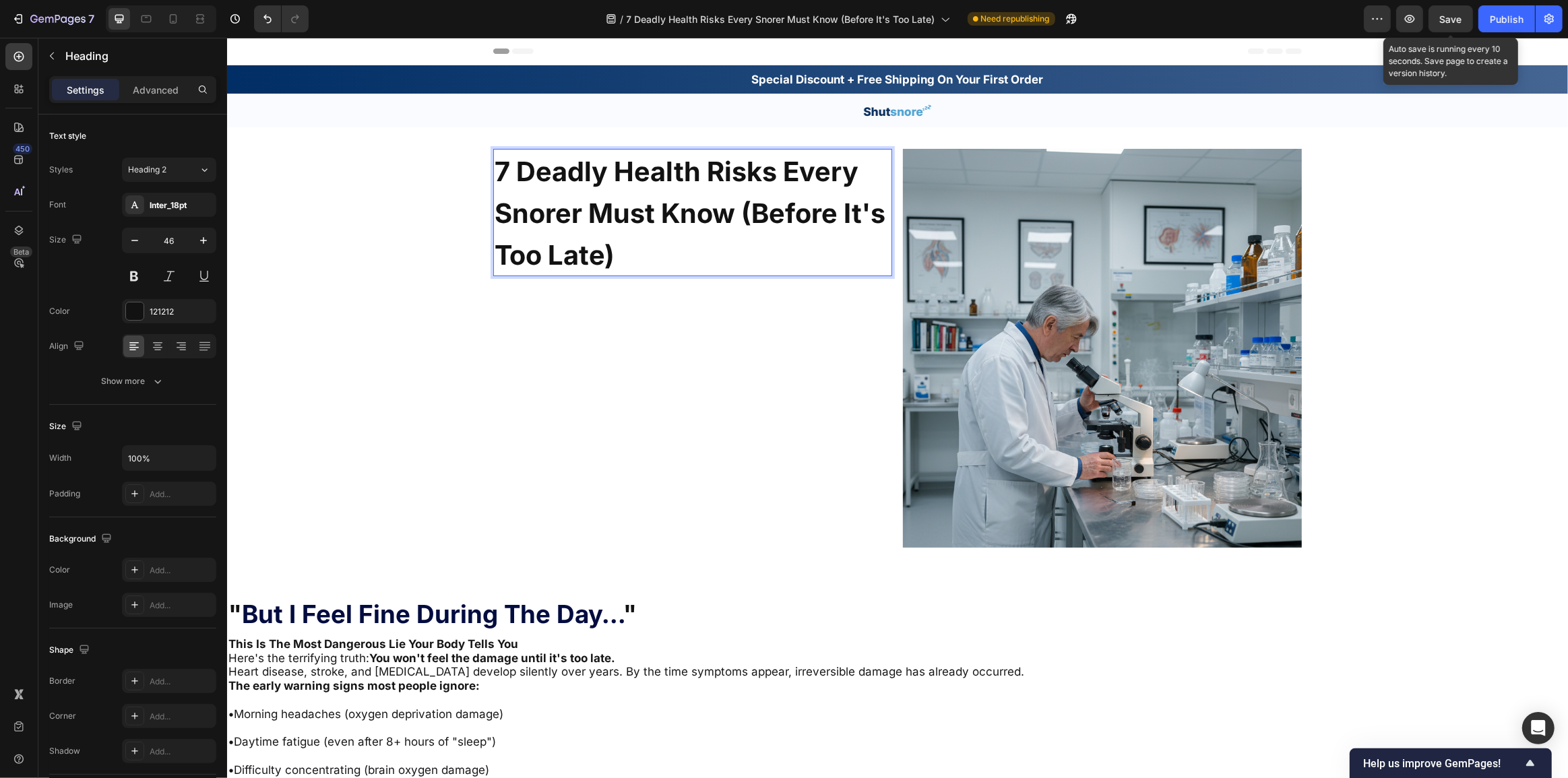
click at [697, 236] on p "7 Deadly Health Risks Every Snorer Must Know (Before It's Too Late)" at bounding box center [692, 212] width 396 height 125
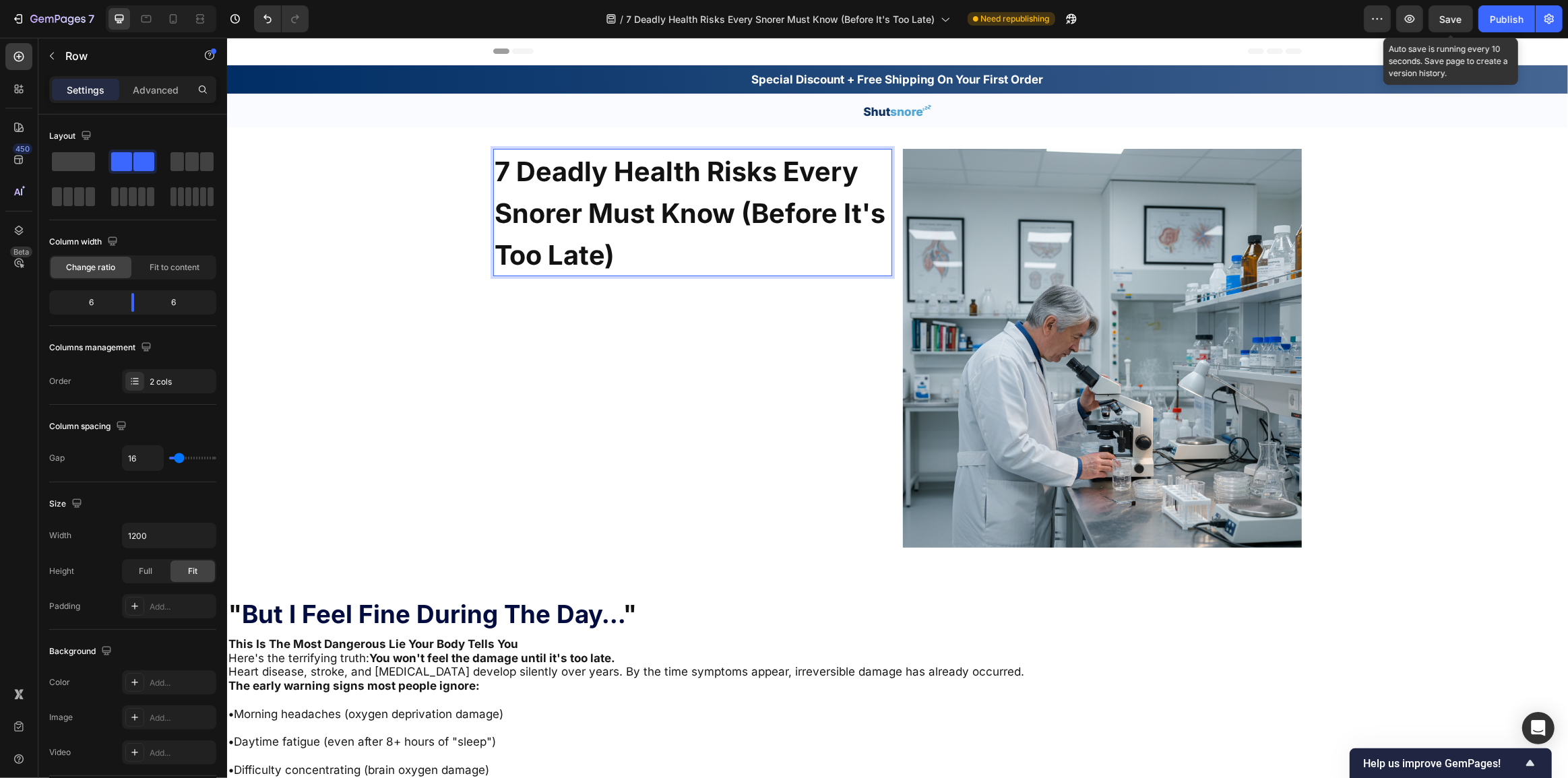
click at [660, 358] on div "7 Deadly Health Risks Every Snorer Must Know (Before It's Too Late) Heading 0" at bounding box center [691, 347] width 399 height 398
click at [617, 247] on p "⁠⁠⁠⁠⁠⁠⁠ 7 Deadly Health Risks Every Snorer Must Know (Before It's Too Late)" at bounding box center [692, 212] width 396 height 125
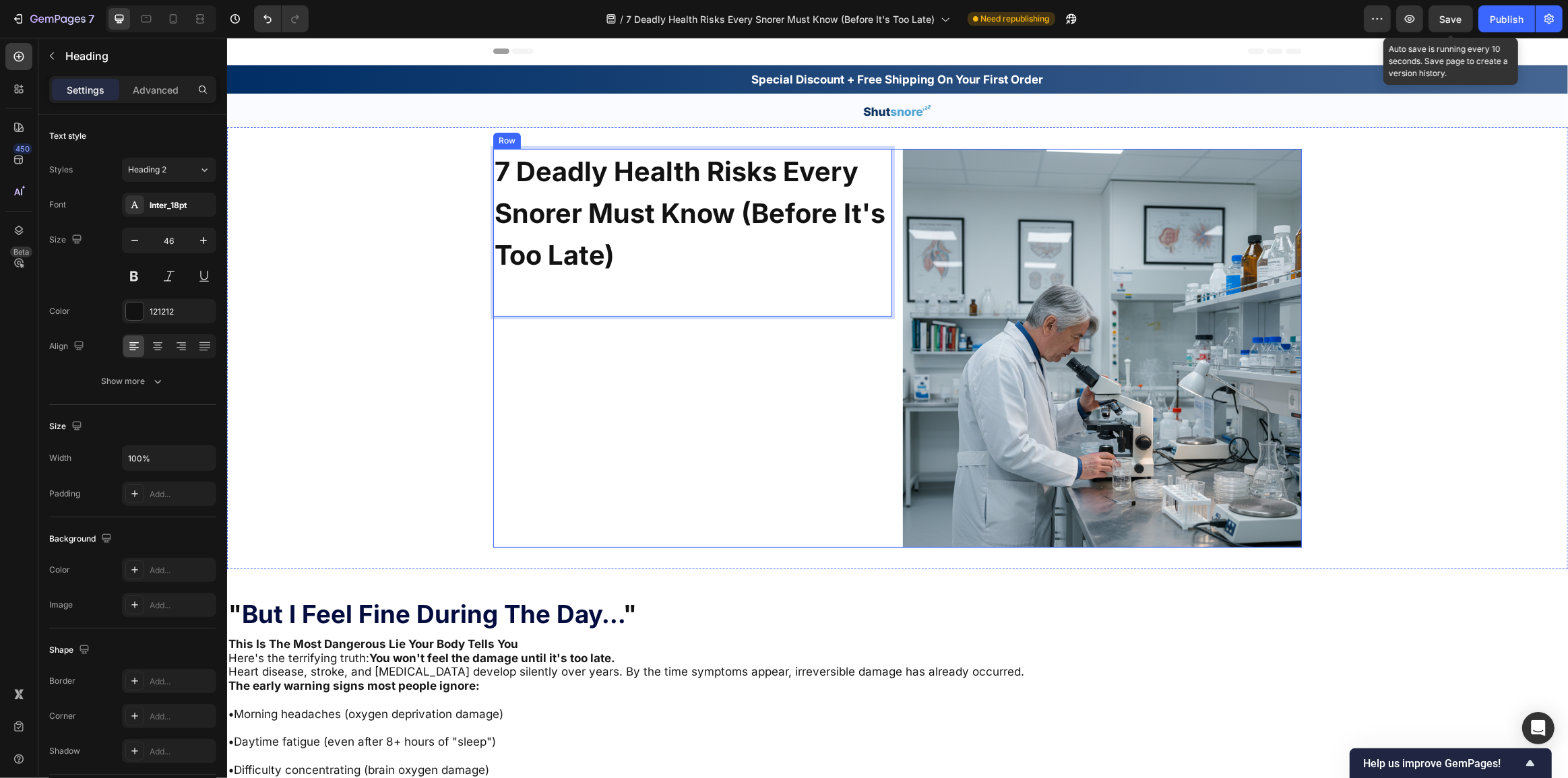
click at [583, 349] on div "7 Deadly Health Risks Every Snorer Must Know (Before It's Too Late) Heading 0" at bounding box center [691, 347] width 399 height 398
click at [570, 237] on p "⁠⁠⁠⁠⁠⁠⁠ 7 Deadly Health Risks Every Snorer Must Know (Before It's Too Late)" at bounding box center [692, 233] width 396 height 165
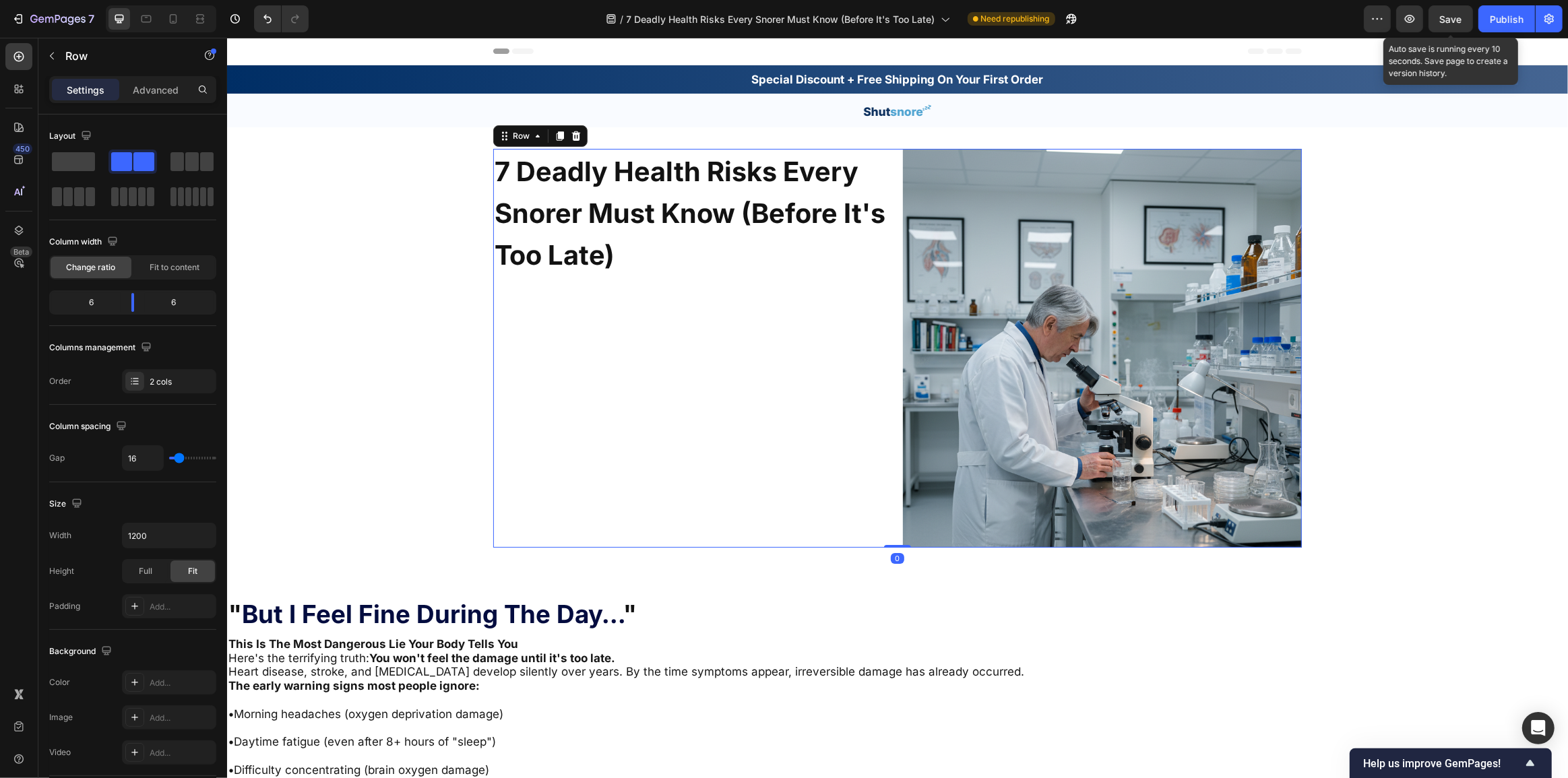
click at [611, 346] on div "⁠⁠⁠⁠⁠⁠⁠ 7 Deadly Health Risks Every Snorer Must Know (Before It's Too Late) Hea…" at bounding box center [691, 347] width 399 height 398
click at [68, 57] on p "Row" at bounding box center [123, 56] width 115 height 17
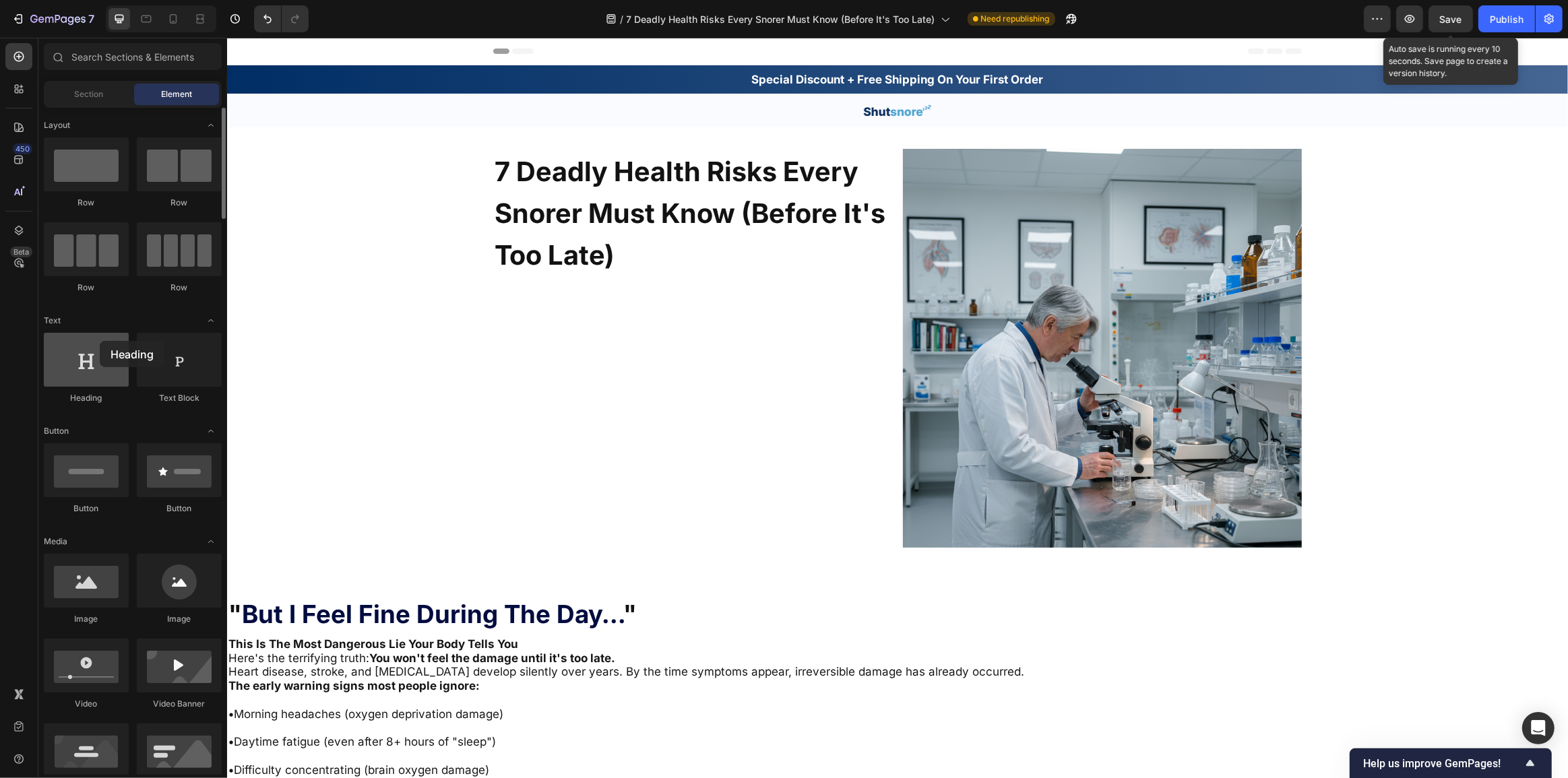
drag, startPoint x: 87, startPoint y: 366, endPoint x: 100, endPoint y: 341, distance: 28.2
click at [100, 341] on div at bounding box center [86, 359] width 85 height 54
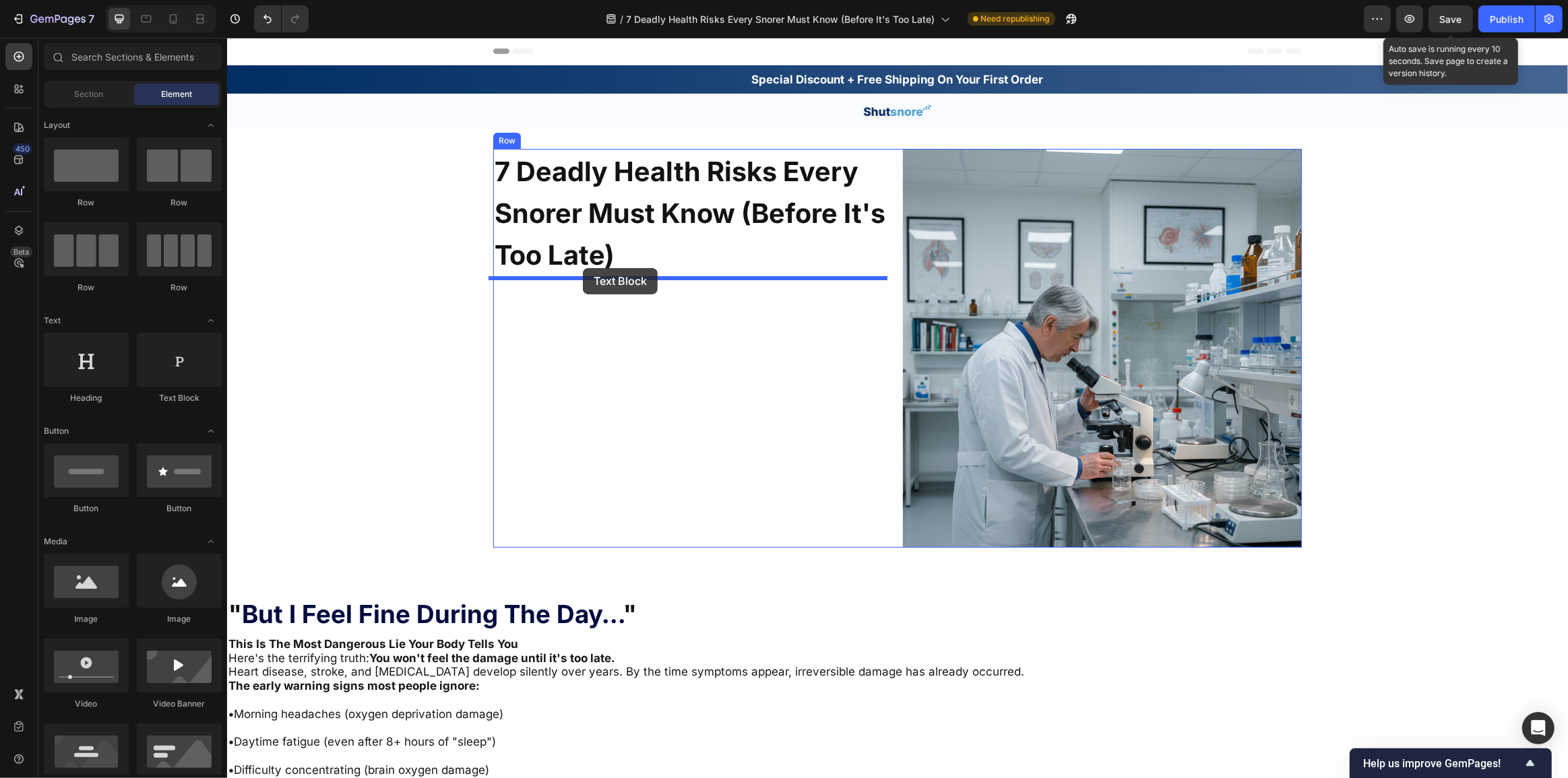
drag, startPoint x: 374, startPoint y: 390, endPoint x: 582, endPoint y: 268, distance: 241.1
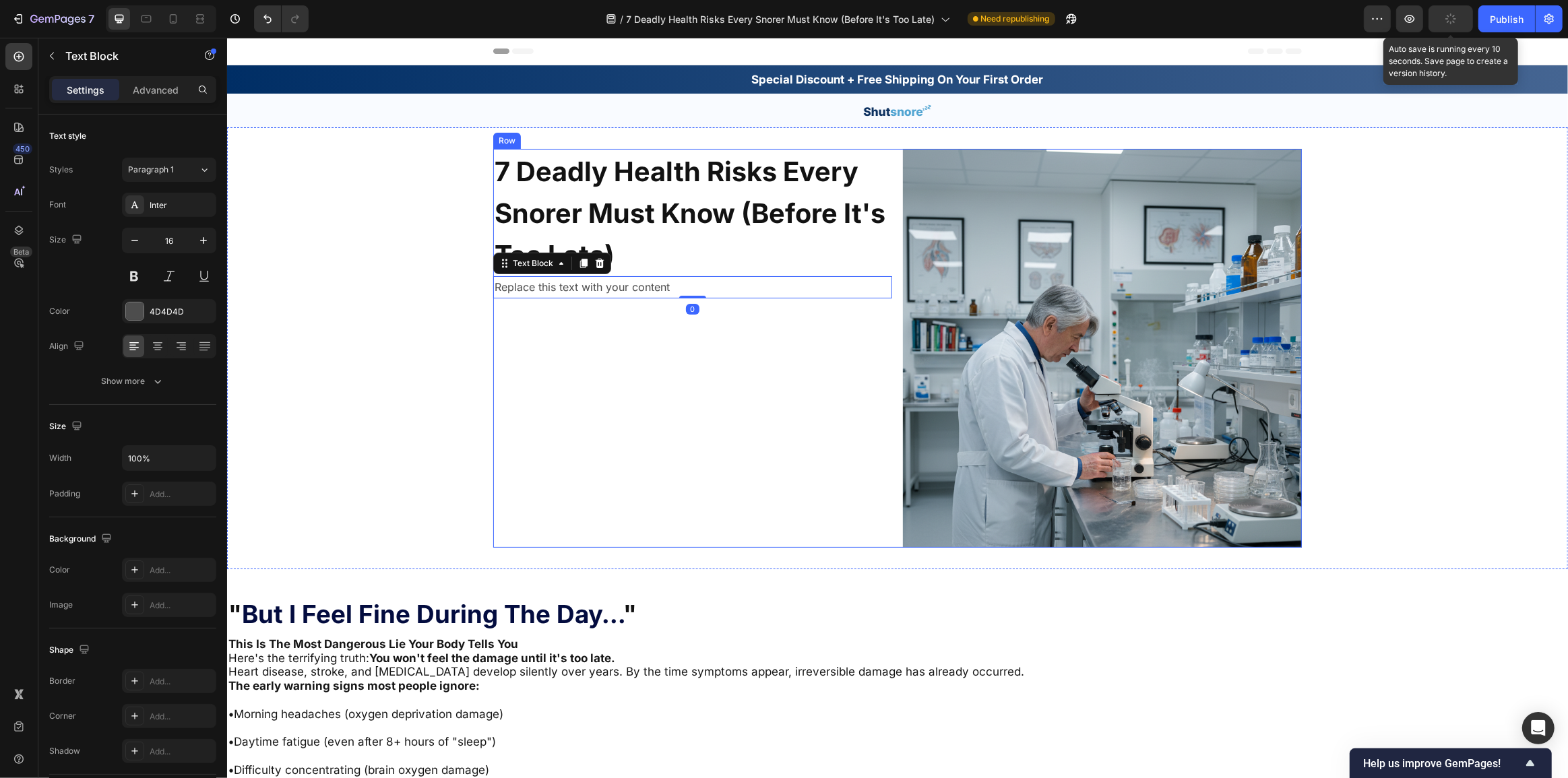
click at [605, 283] on div "Replace this text with your content" at bounding box center [691, 287] width 399 height 22
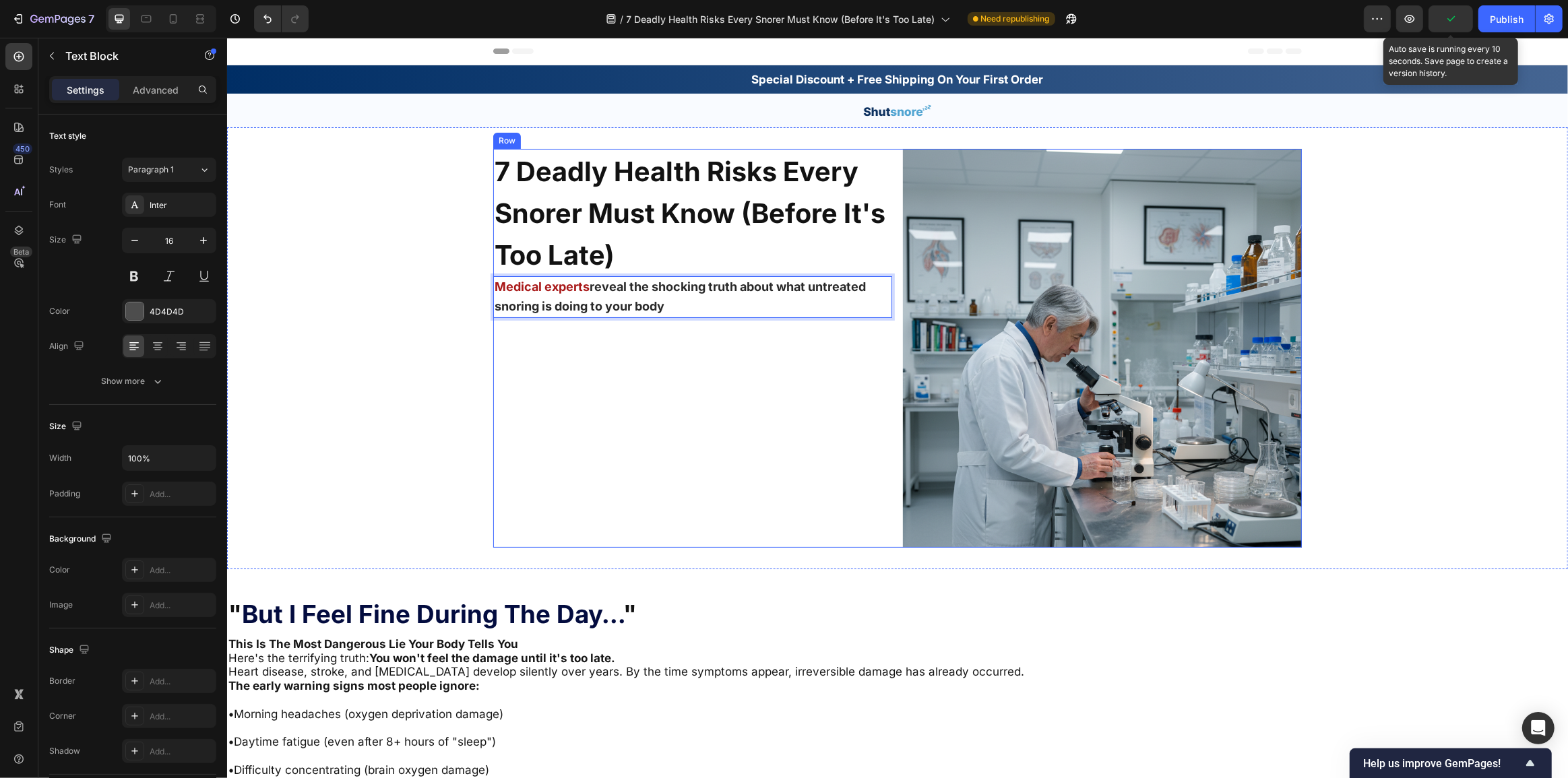
click at [693, 363] on div "⁠⁠⁠⁠⁠⁠⁠ 7 Deadly Health Risks Every Snorer Must Know (Before It's Too Late) Hea…" at bounding box center [691, 347] width 399 height 398
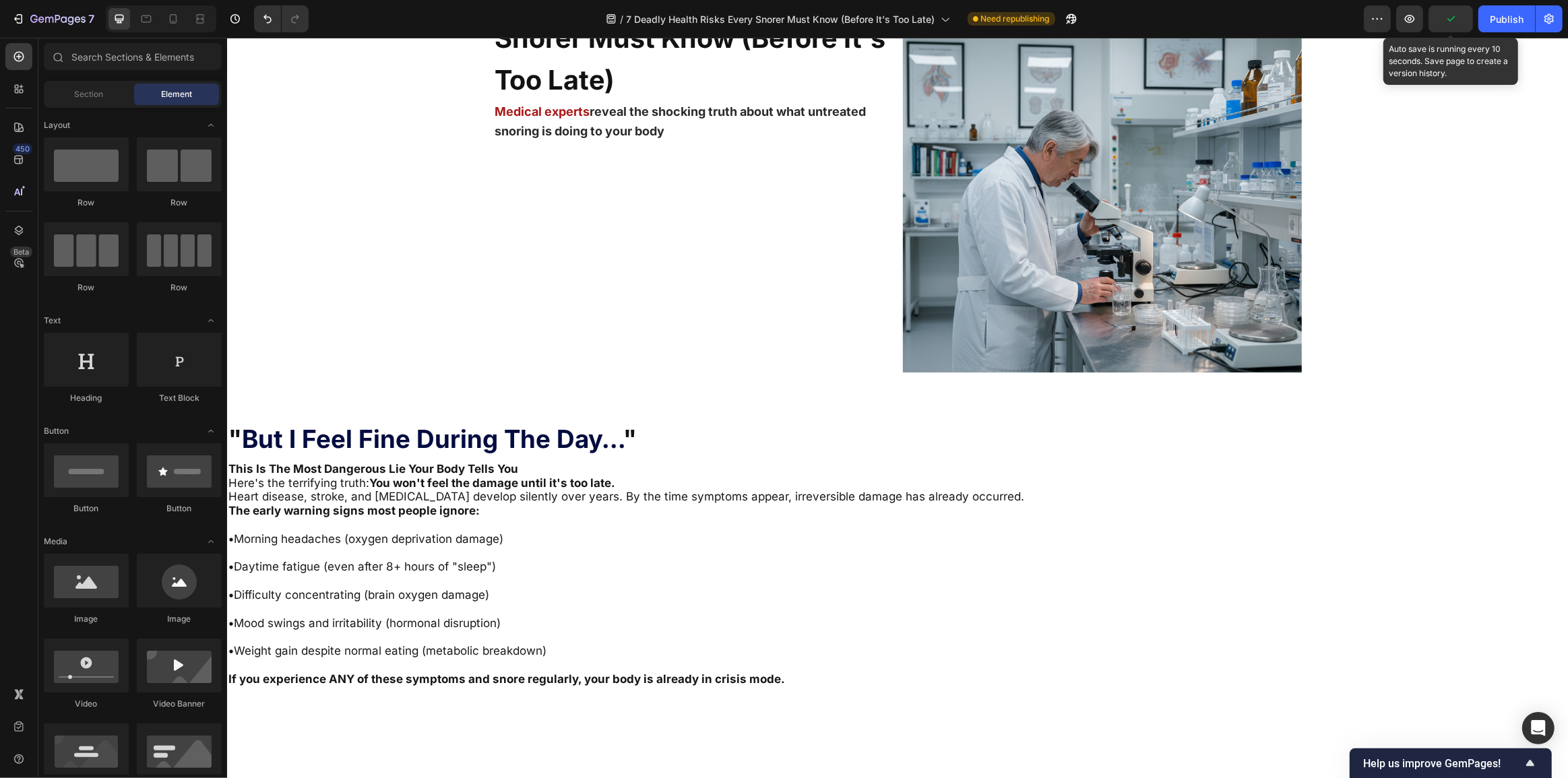
scroll to position [0, 0]
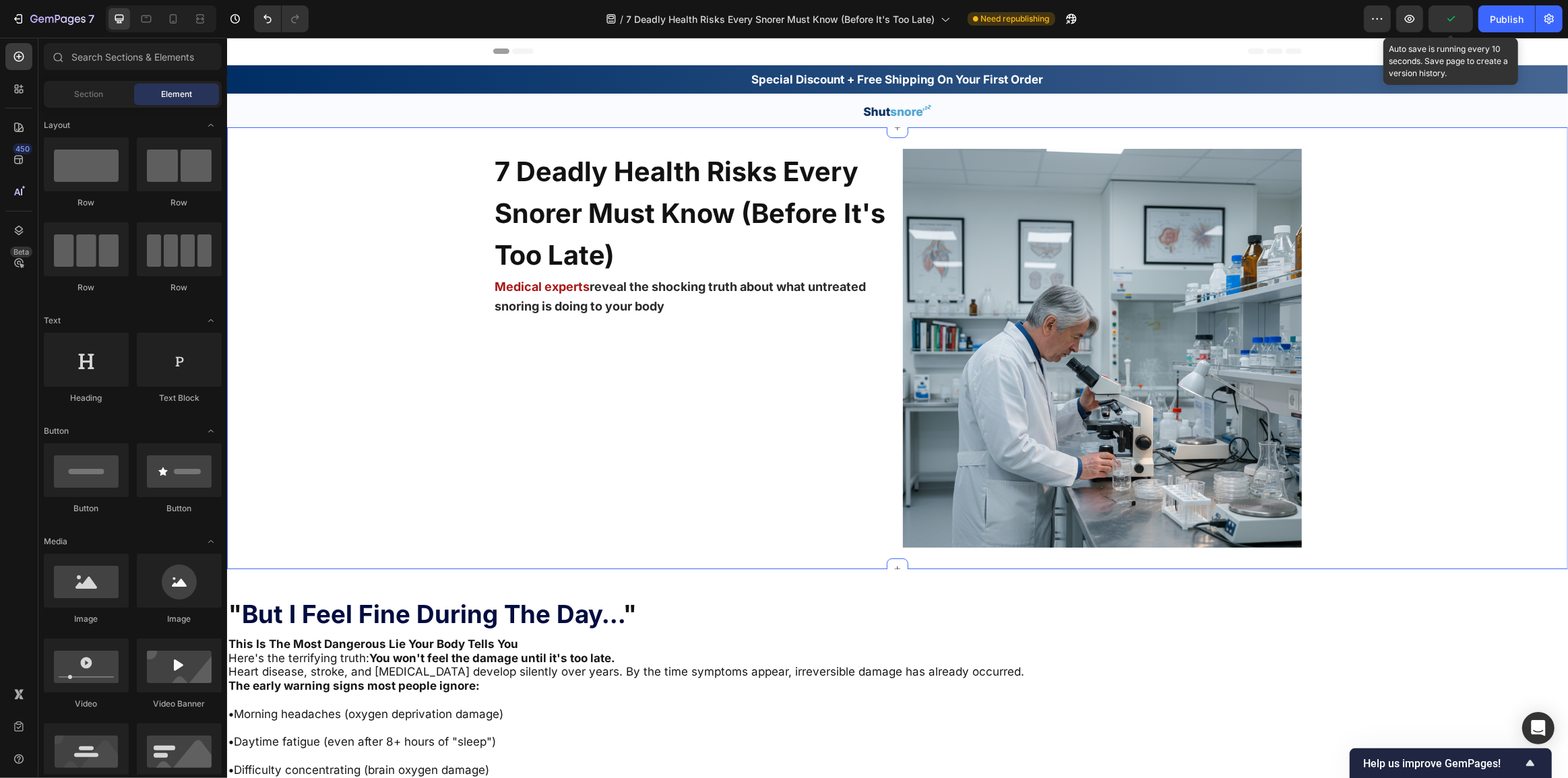
click at [1406, 357] on div "7 Deadly Health Risks Every Snorer Must Know (Before It's Too Late) Heading Med…" at bounding box center [896, 347] width 1341 height 398
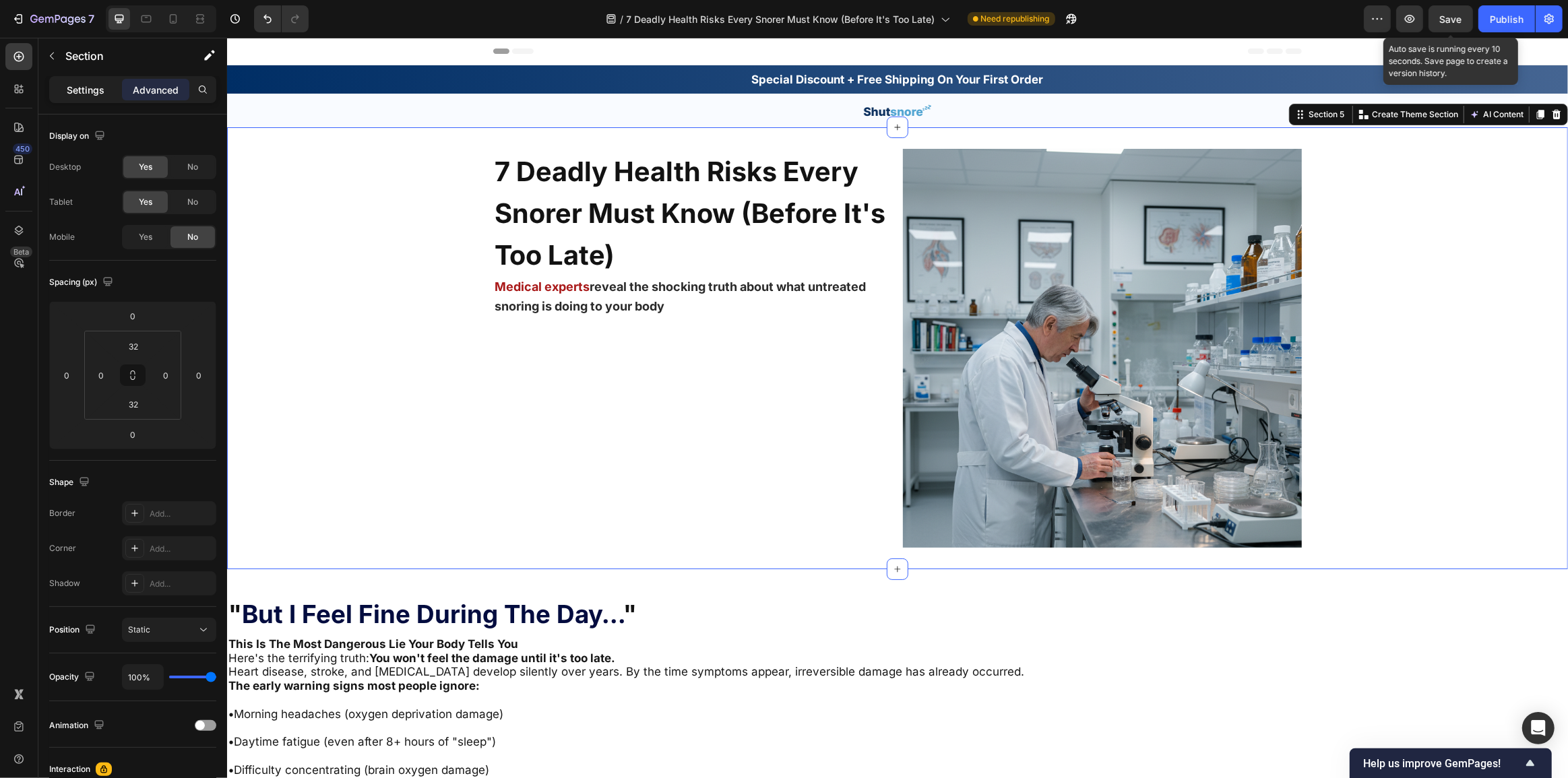
click at [73, 94] on p "Settings" at bounding box center [86, 90] width 38 height 14
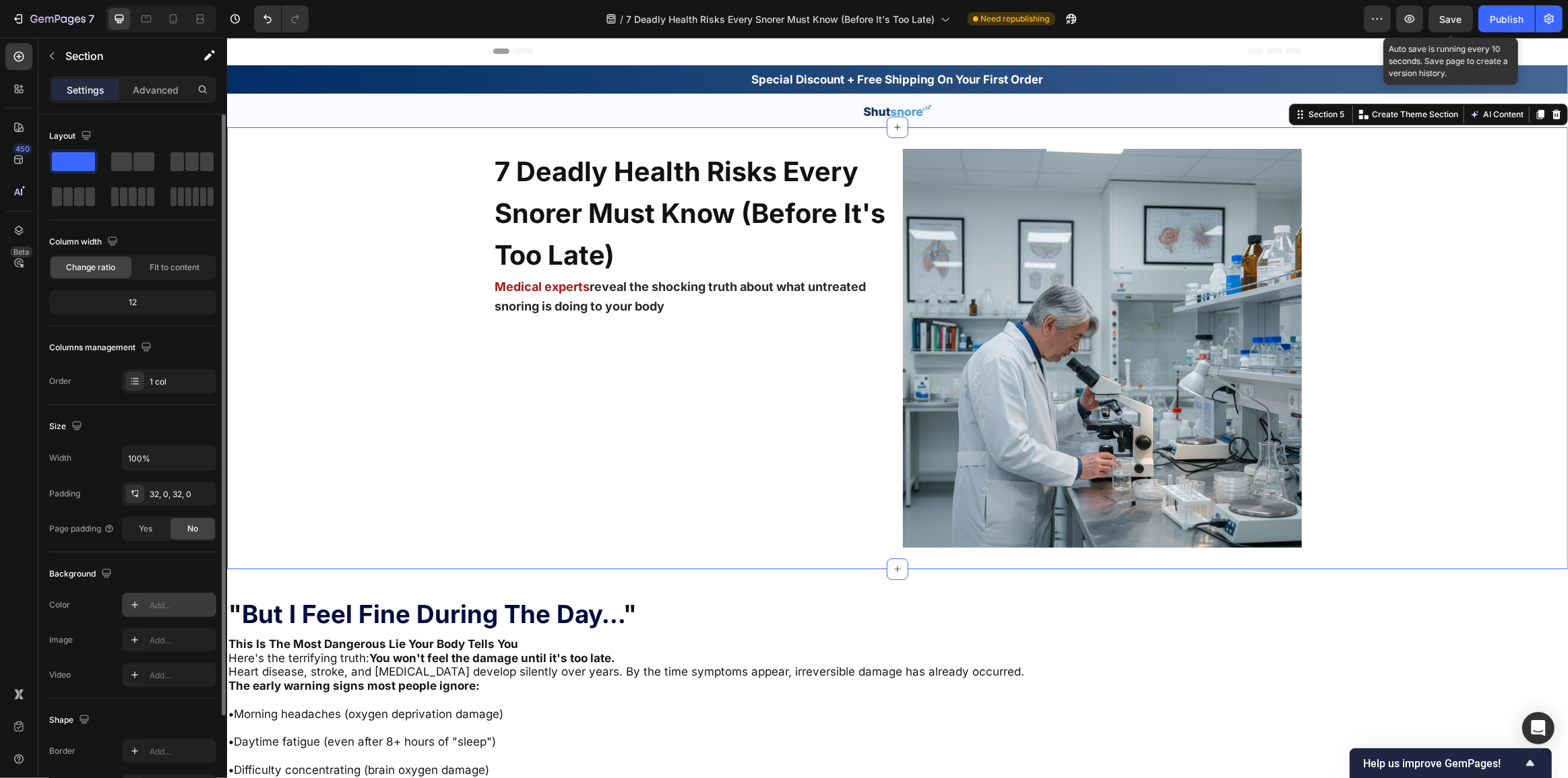
drag, startPoint x: 136, startPoint y: 590, endPoint x: 138, endPoint y: 598, distance: 8.2
click at [137, 587] on div "Background The changes might be hidden by the video. Color Add... Image Add... …" at bounding box center [133, 626] width 167 height 146
click at [138, 600] on icon at bounding box center [135, 605] width 11 height 11
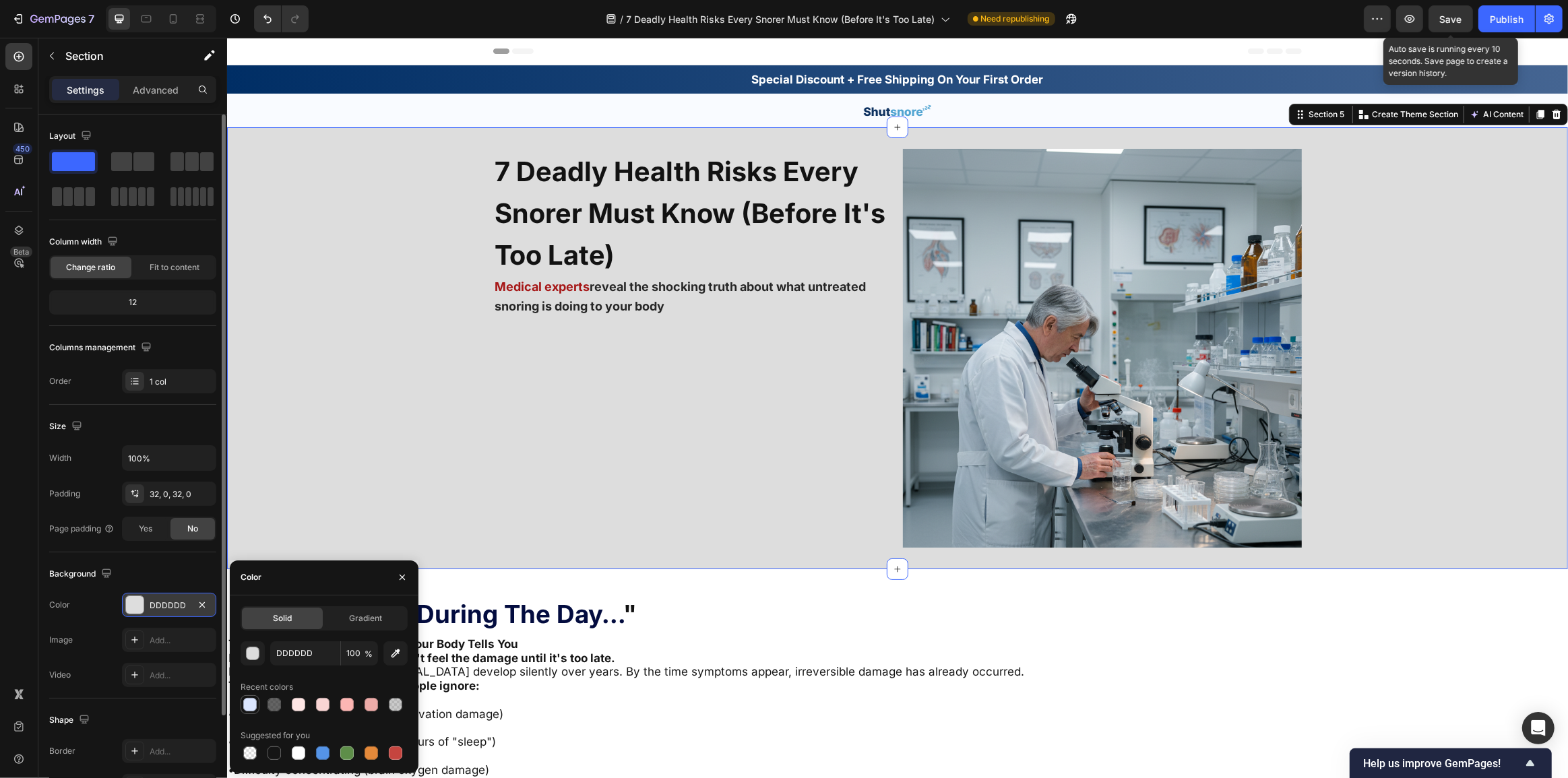
click at [253, 707] on div at bounding box center [249, 704] width 13 height 13
type input "DBE6FF"
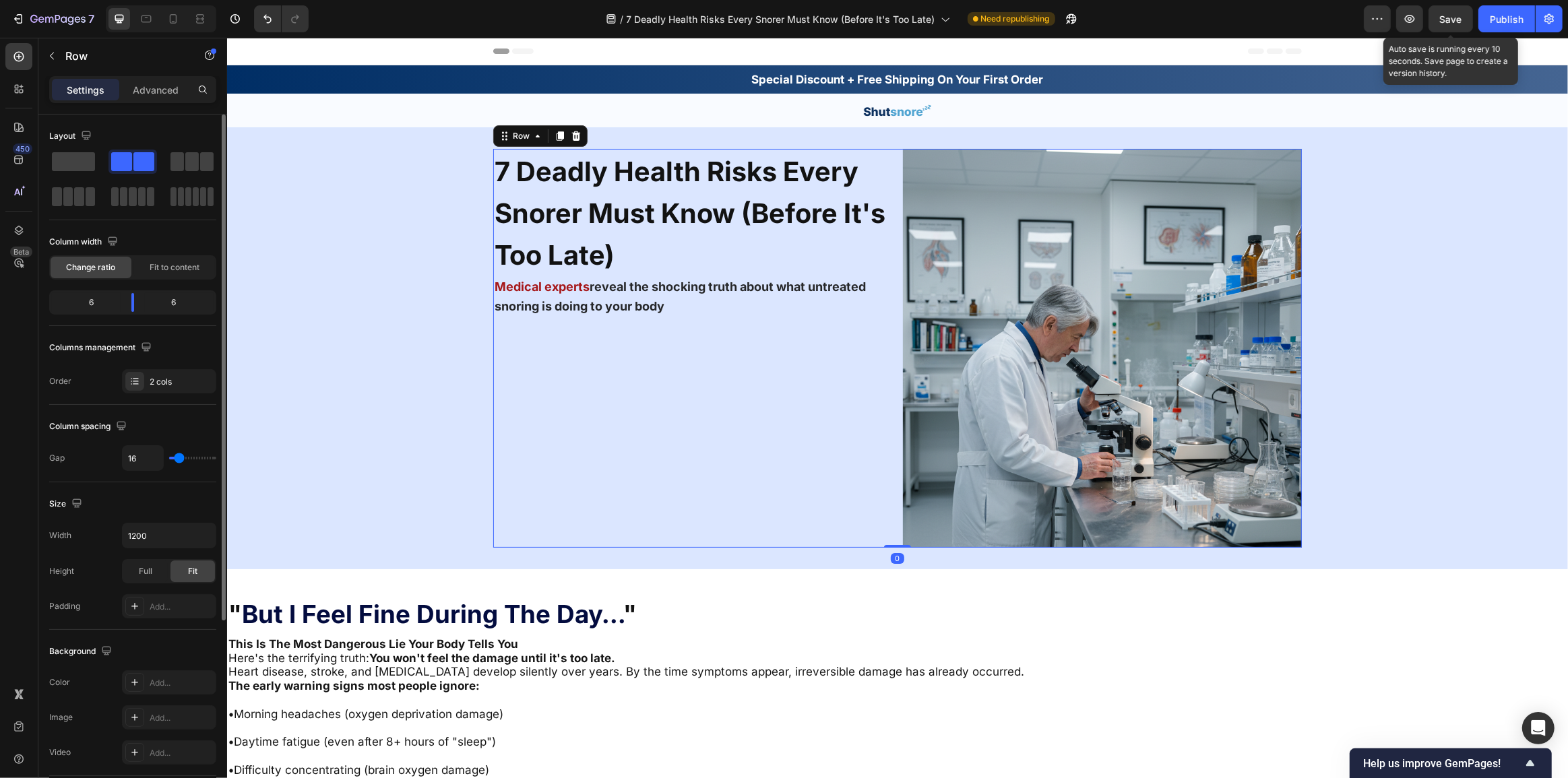
click at [711, 454] on div "7 Deadly Health Risks Every Snorer Must Know (Before It's Too Late) Heading Med…" at bounding box center [691, 347] width 399 height 398
click at [318, 472] on div "7 Deadly Health Risks Every Snorer Must Know (Before It's Too Late) Heading Med…" at bounding box center [896, 347] width 1341 height 398
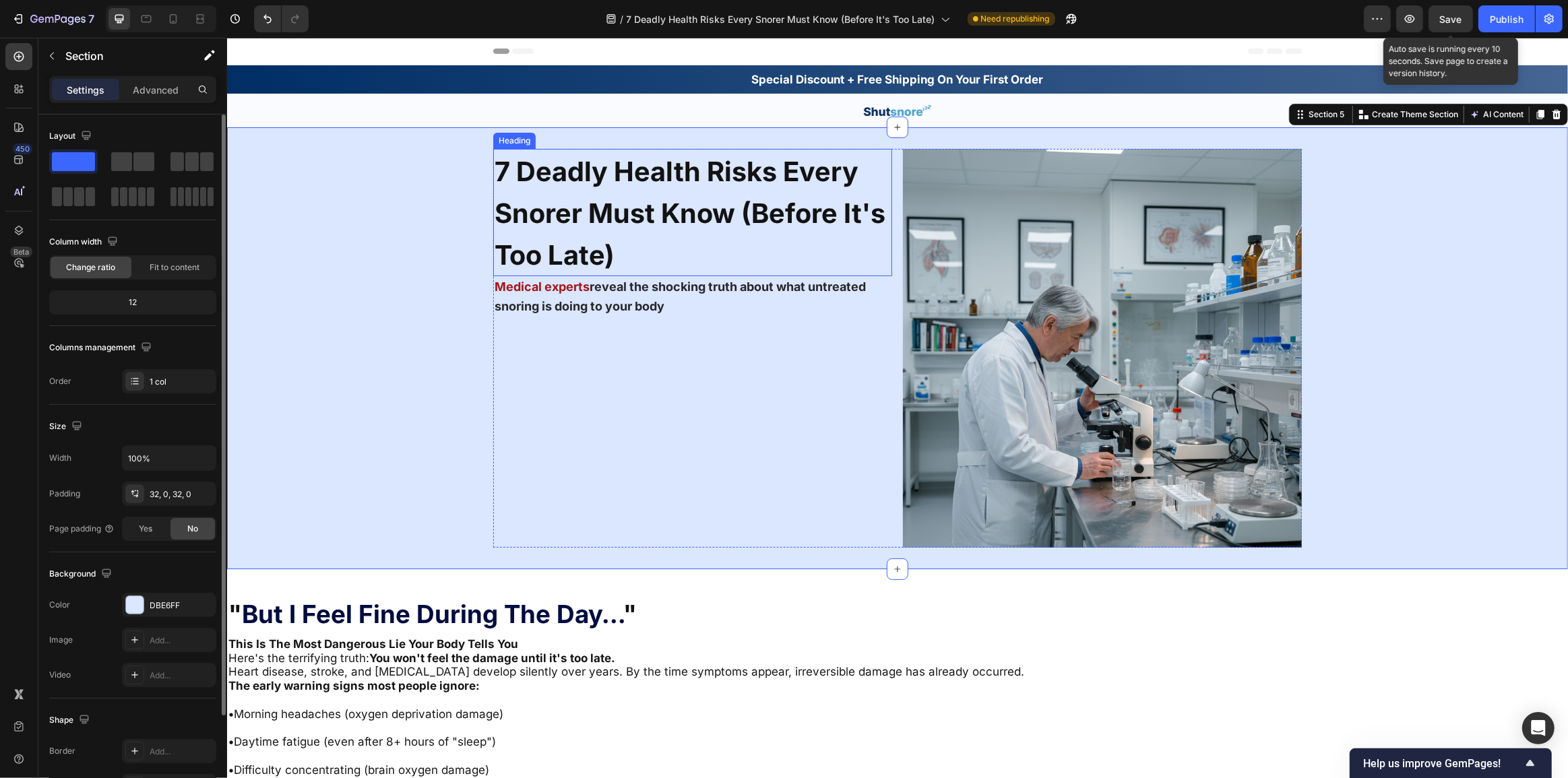
click at [558, 239] on span "7 Deadly Health Risks Every Snorer Must Know (Before It's Too Late)" at bounding box center [689, 213] width 391 height 116
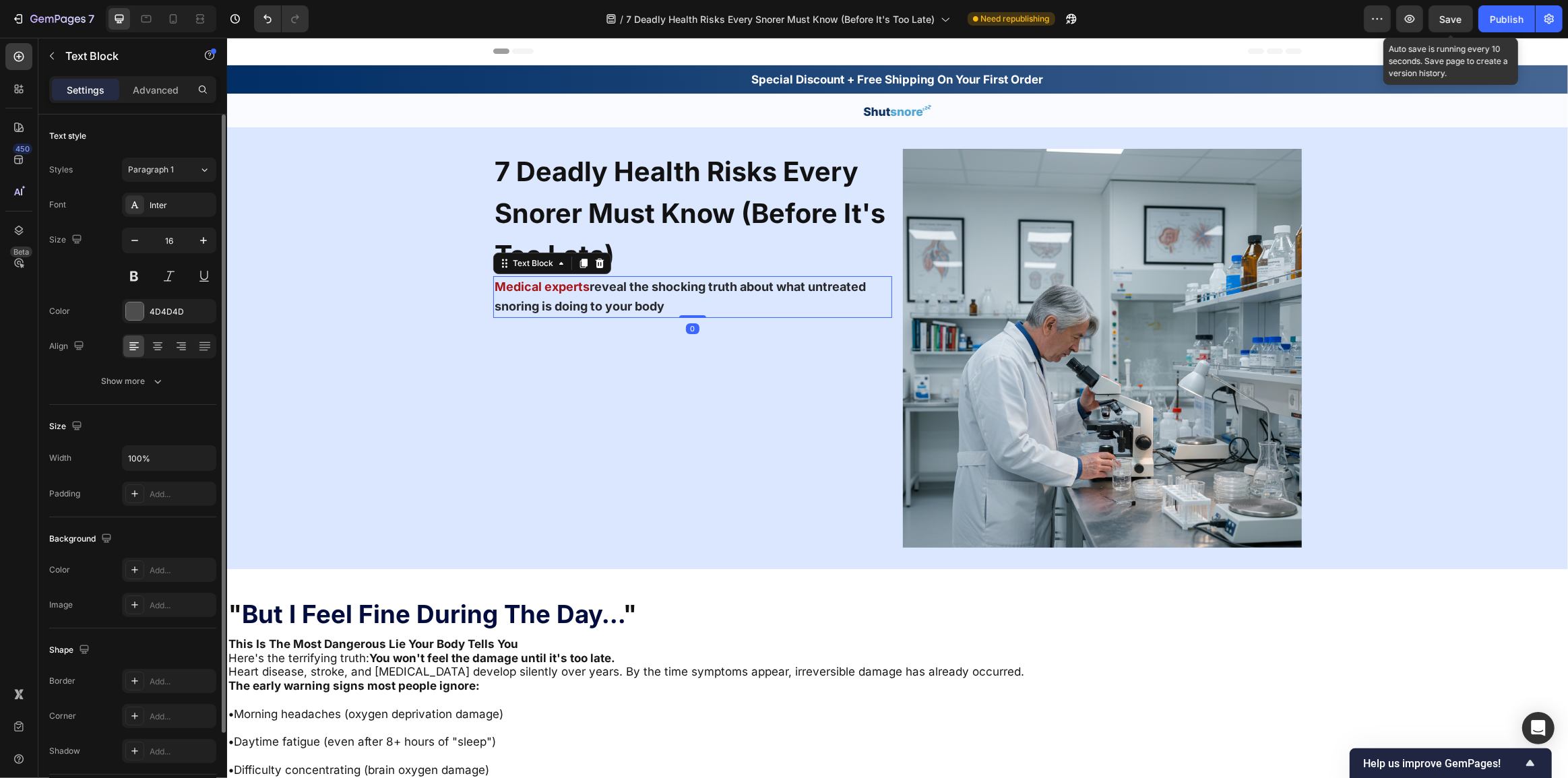
click at [587, 299] on p "Medical experts reveal the shocking truth about what untreated snoring is doing…" at bounding box center [692, 297] width 396 height 39
click at [596, 383] on div "7 Deadly Health Risks Every Snorer Must Know (Before It's Too Late) Heading Med…" at bounding box center [691, 347] width 399 height 398
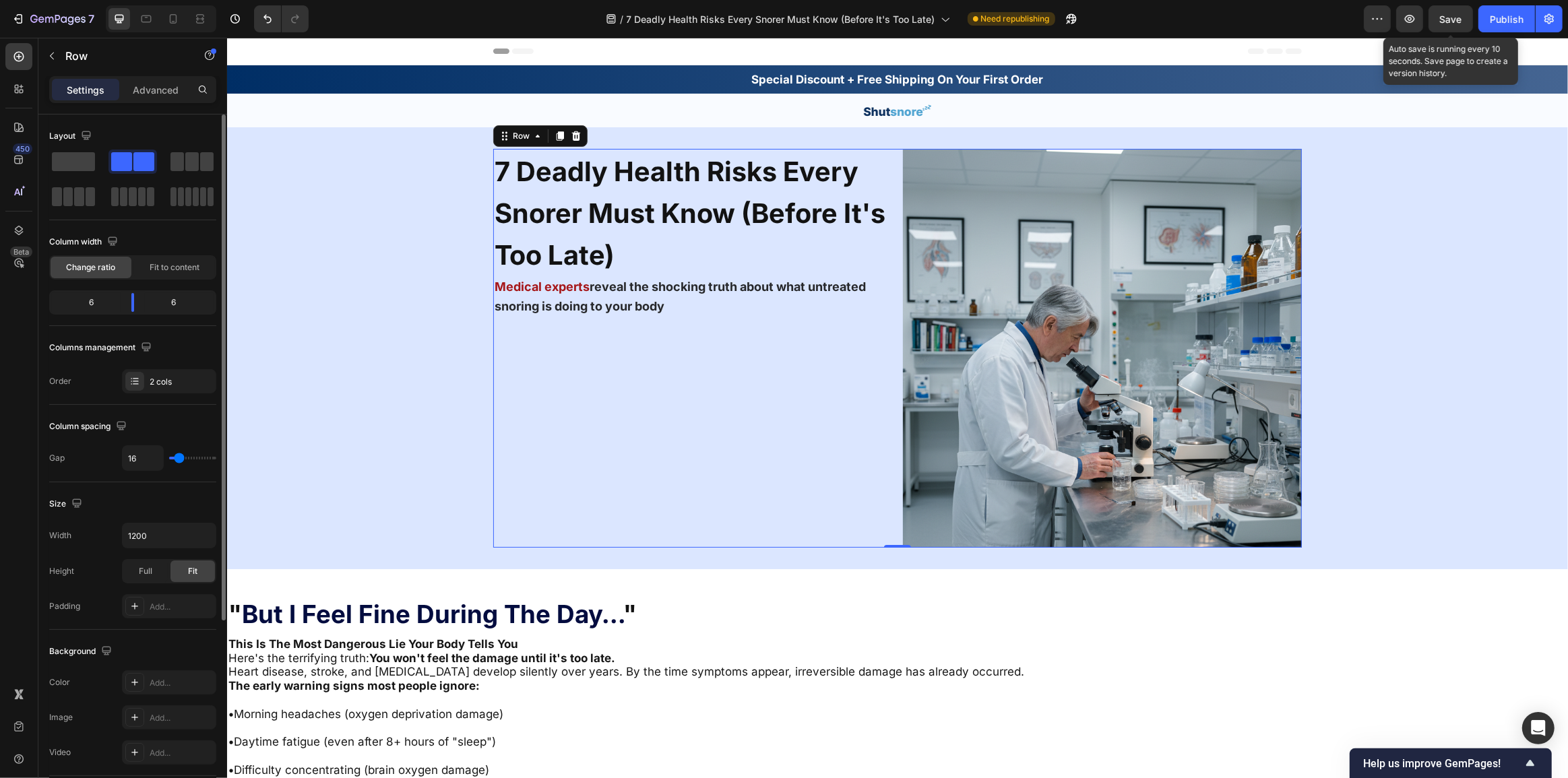
click at [717, 369] on div "7 Deadly Health Risks Every Snorer Must Know (Before It's Too Late) Heading Med…" at bounding box center [691, 347] width 399 height 398
click at [333, 472] on div "7 Deadly Health Risks Every Snorer Must Know (Before It's Too Late) Heading Med…" at bounding box center [896, 347] width 1341 height 398
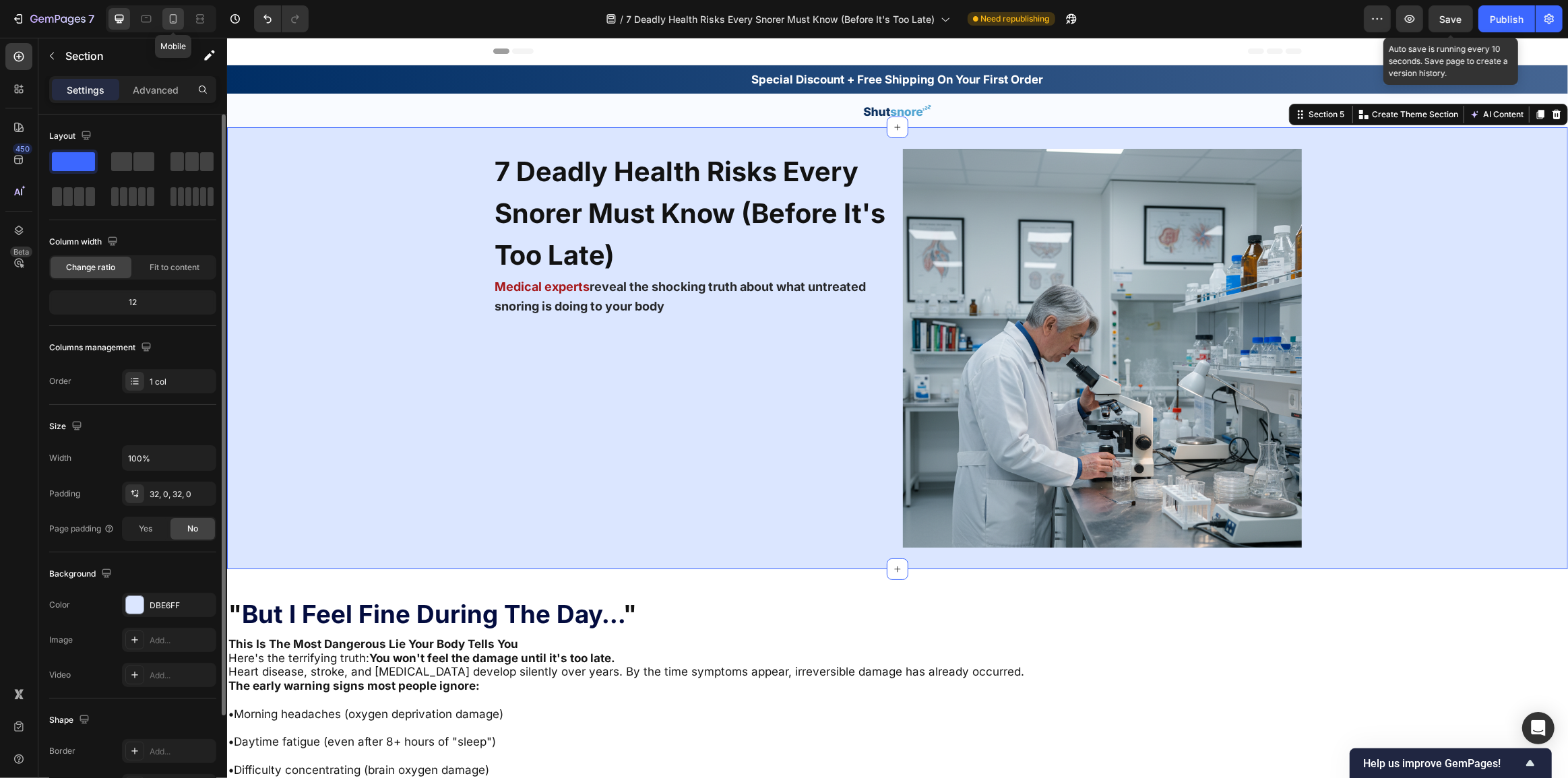
click at [174, 17] on icon at bounding box center [173, 18] width 13 height 13
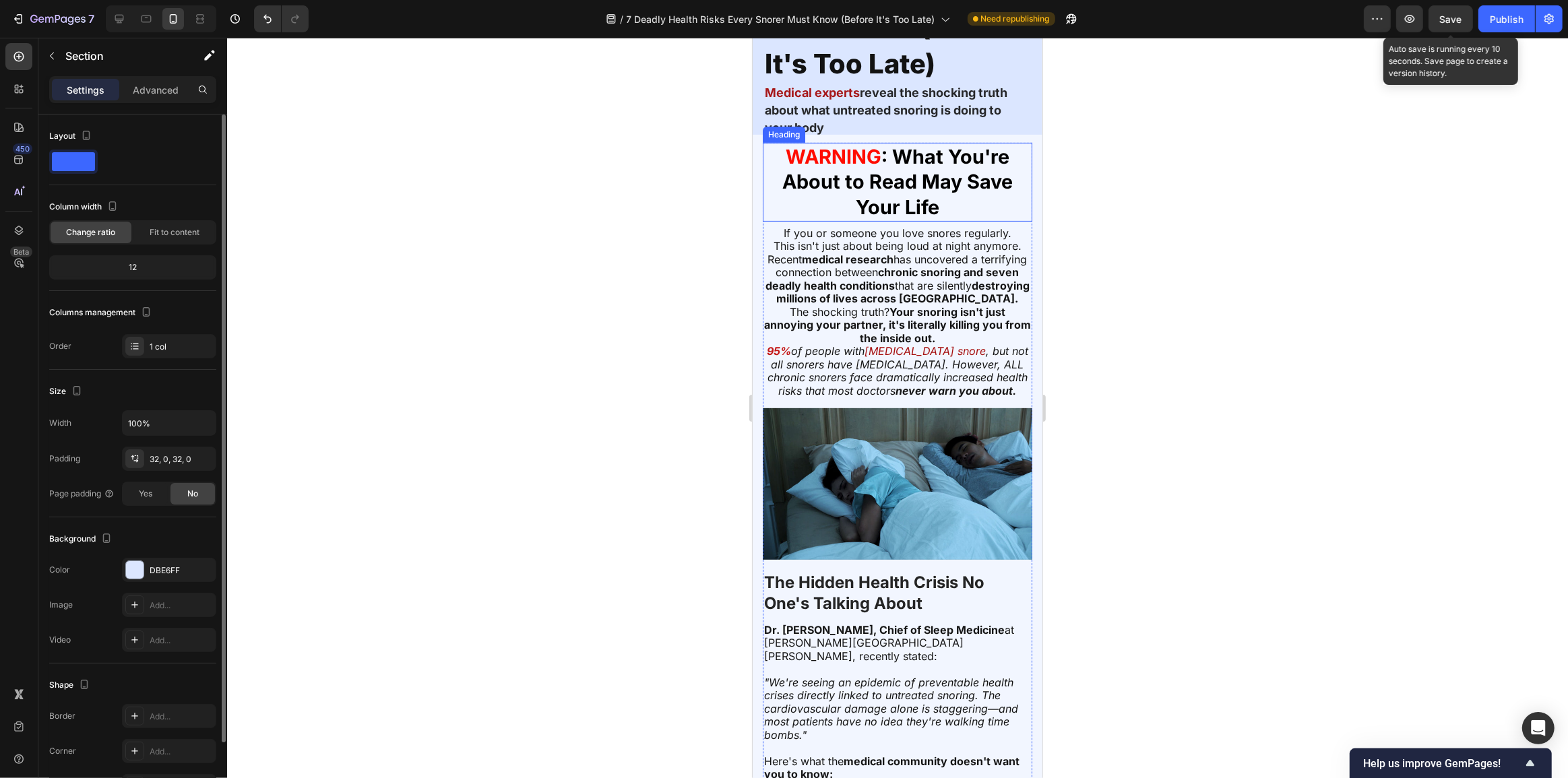
scroll to position [306, 0]
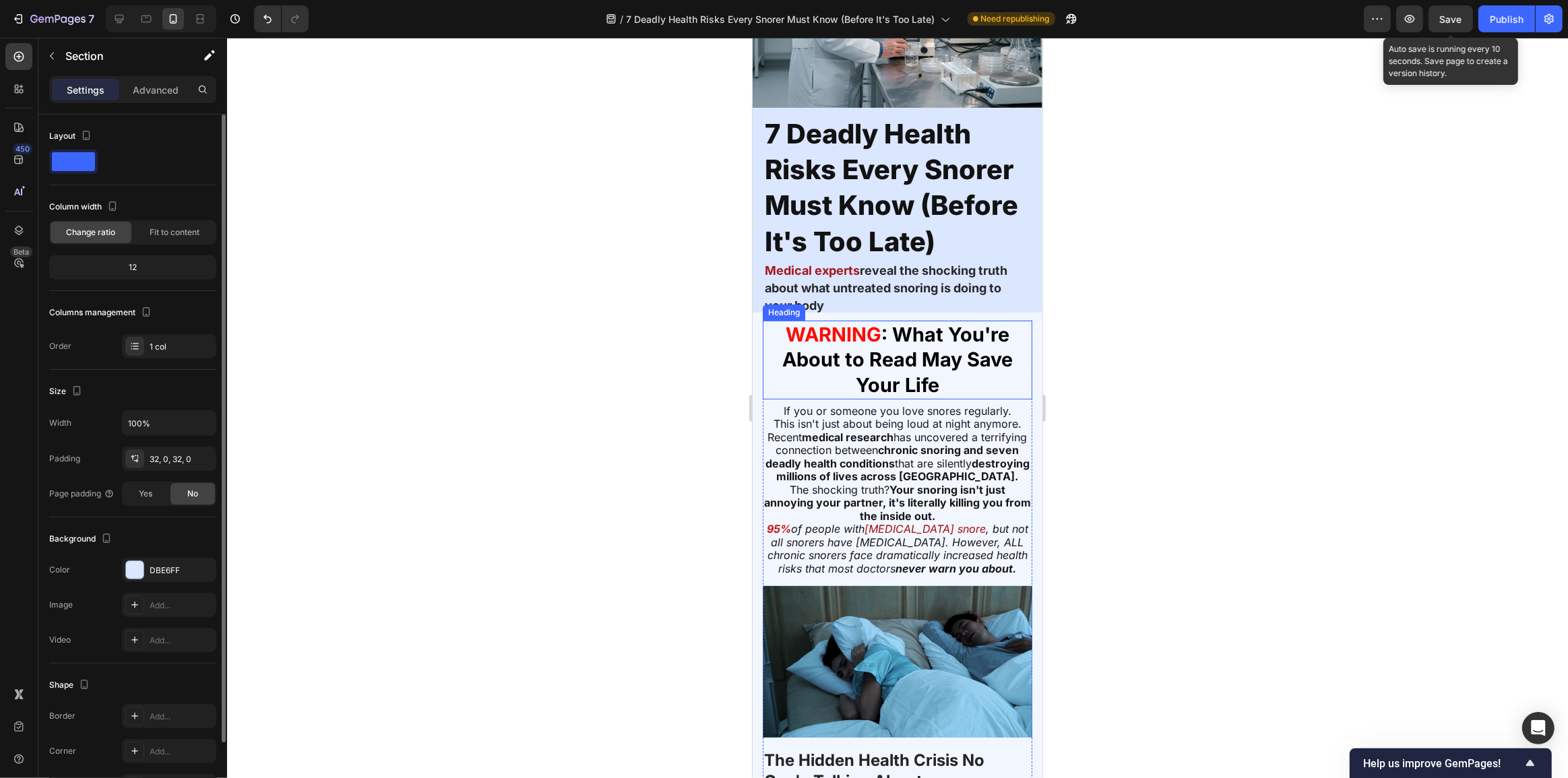
click at [914, 350] on strong ": What You're About to Read May Save Your Life" at bounding box center [896, 359] width 230 height 74
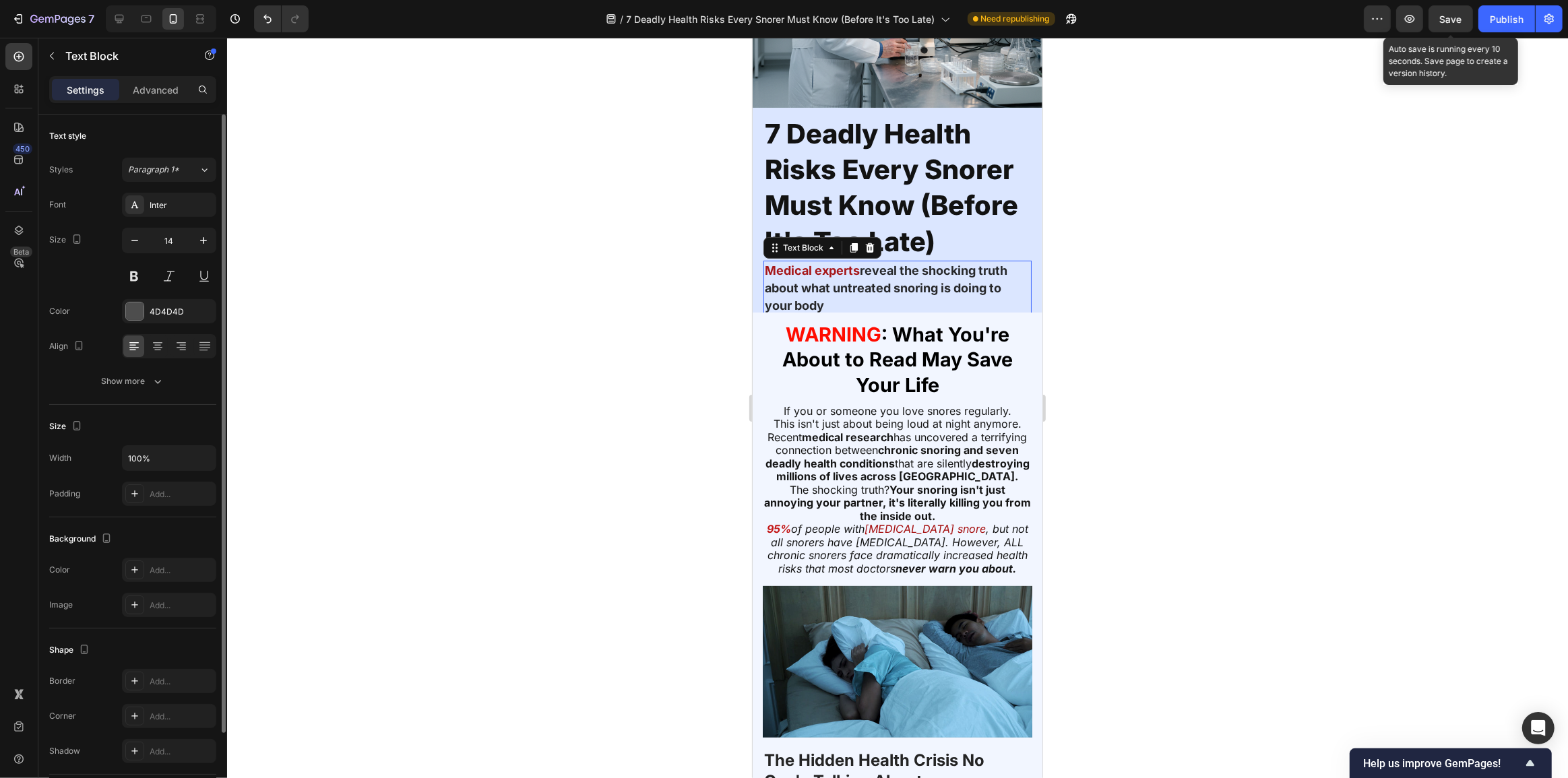
click at [927, 285] on p "Medical experts reveal the shocking truth about what untreated snoring is doing…" at bounding box center [897, 288] width 266 height 53
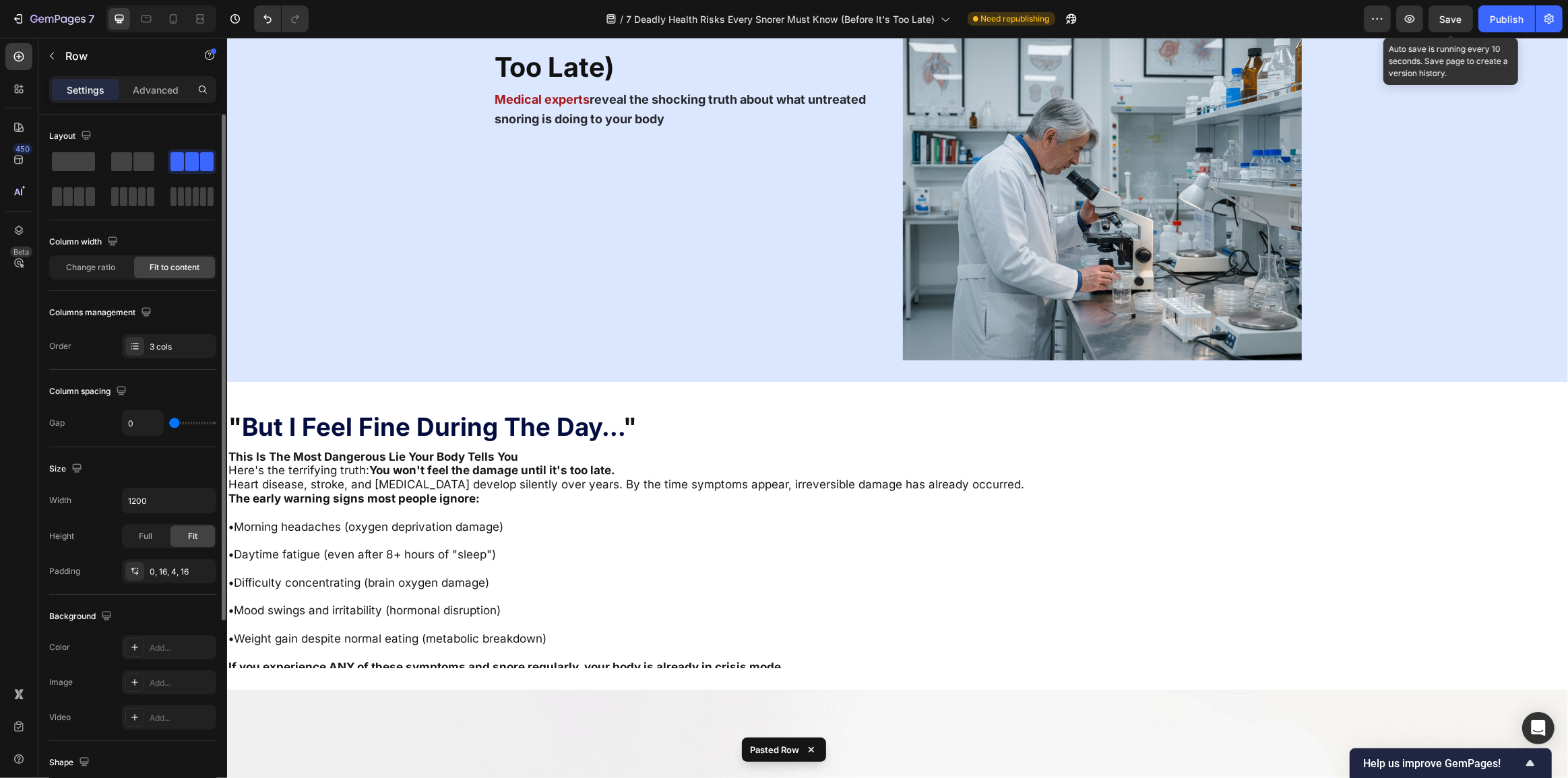
scroll to position [0, 0]
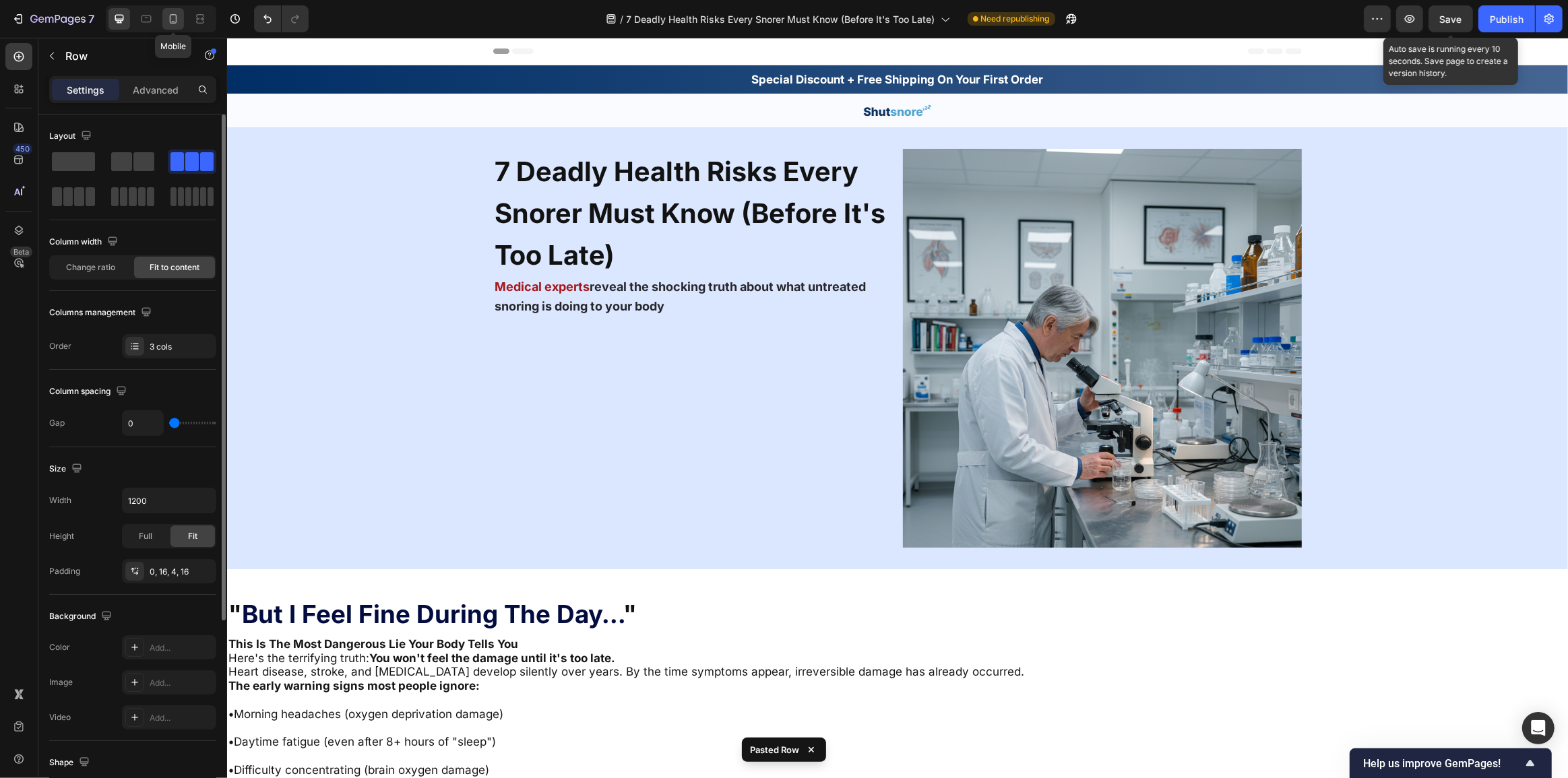
click at [171, 17] on icon at bounding box center [173, 18] width 13 height 13
type input "100%"
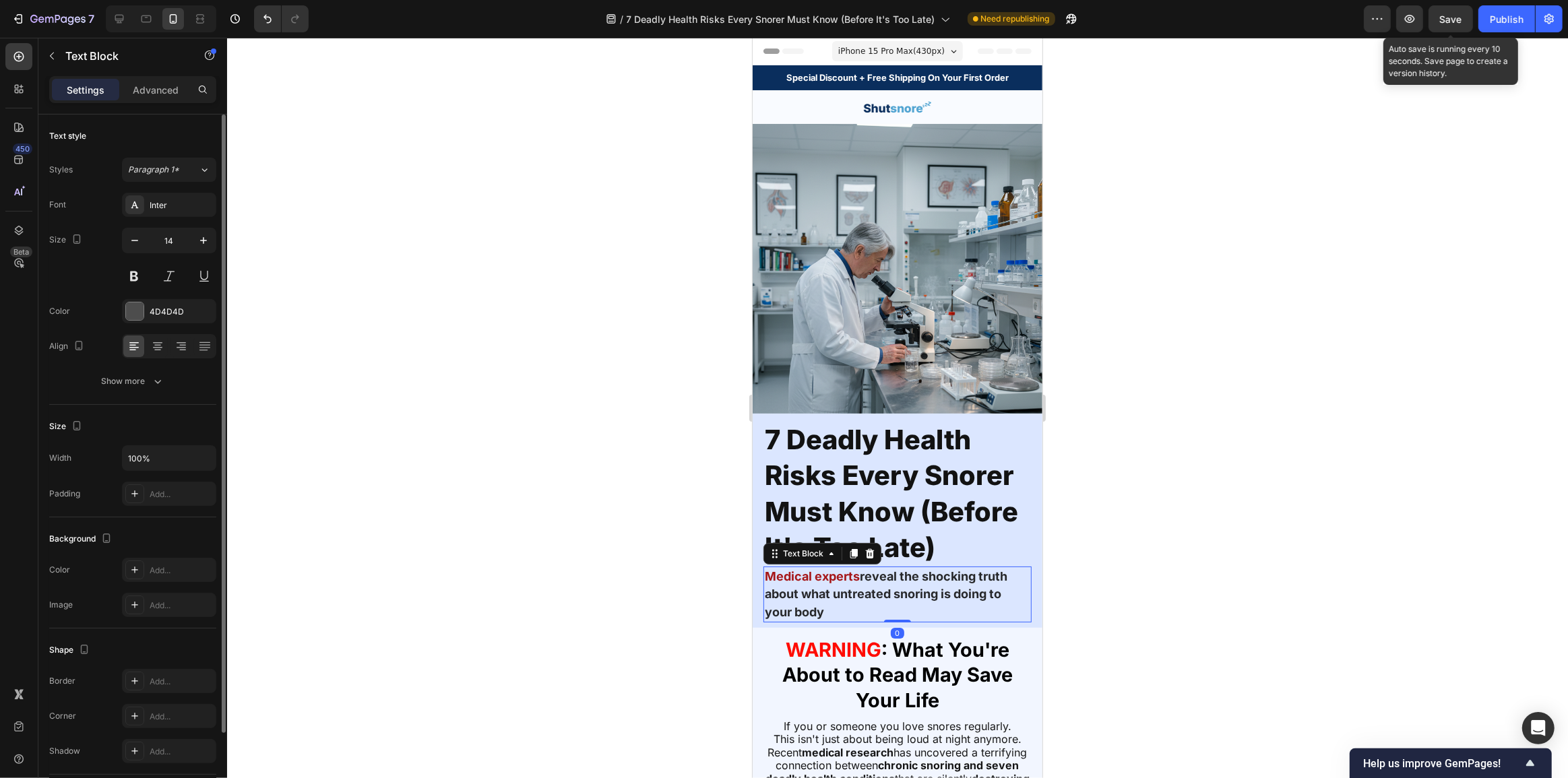
click at [892, 600] on p "Medical experts reveal the shocking truth about what untreated snoring is doing…" at bounding box center [897, 594] width 266 height 53
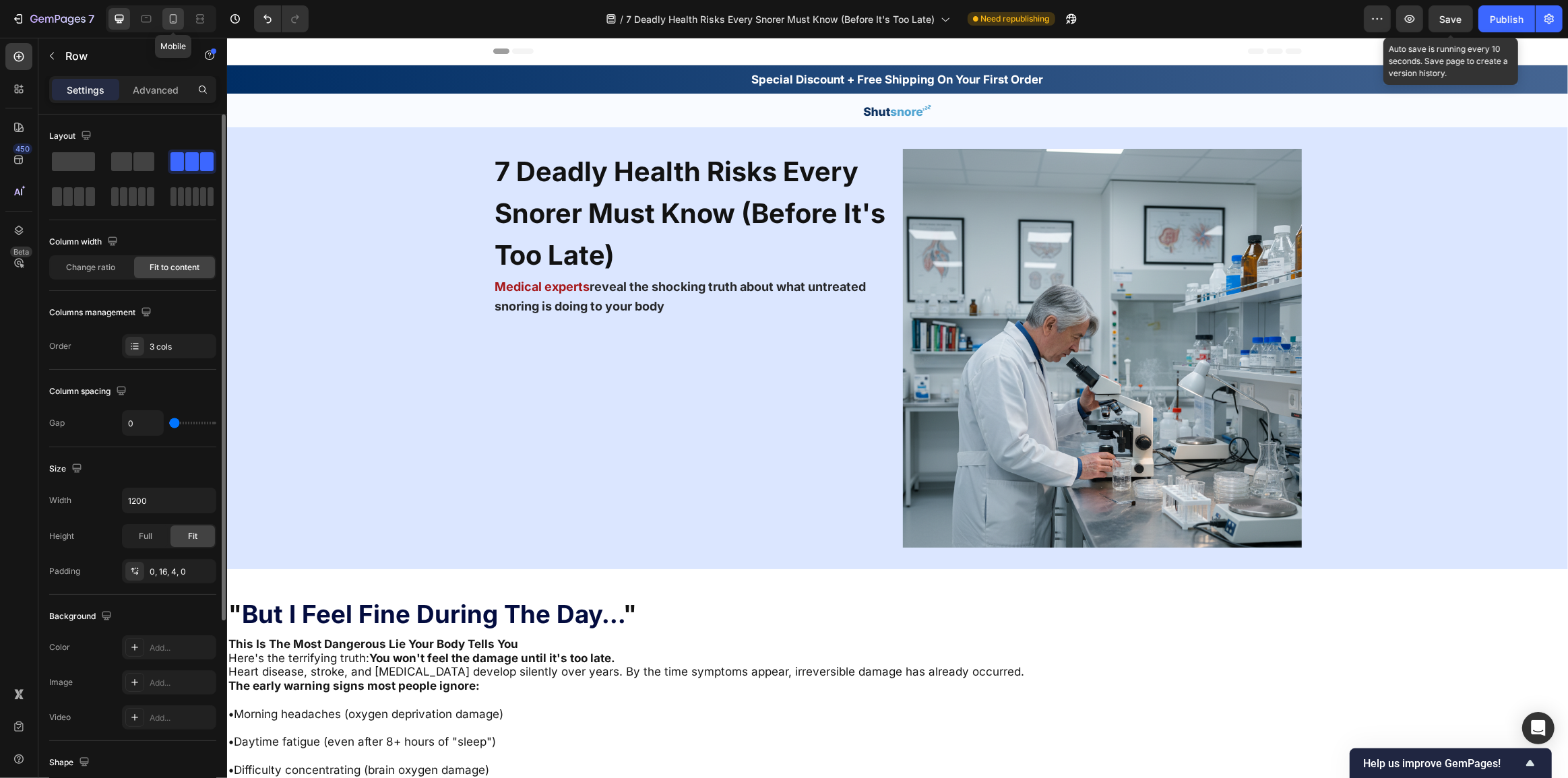
click at [167, 18] on icon at bounding box center [173, 18] width 13 height 13
type input "100%"
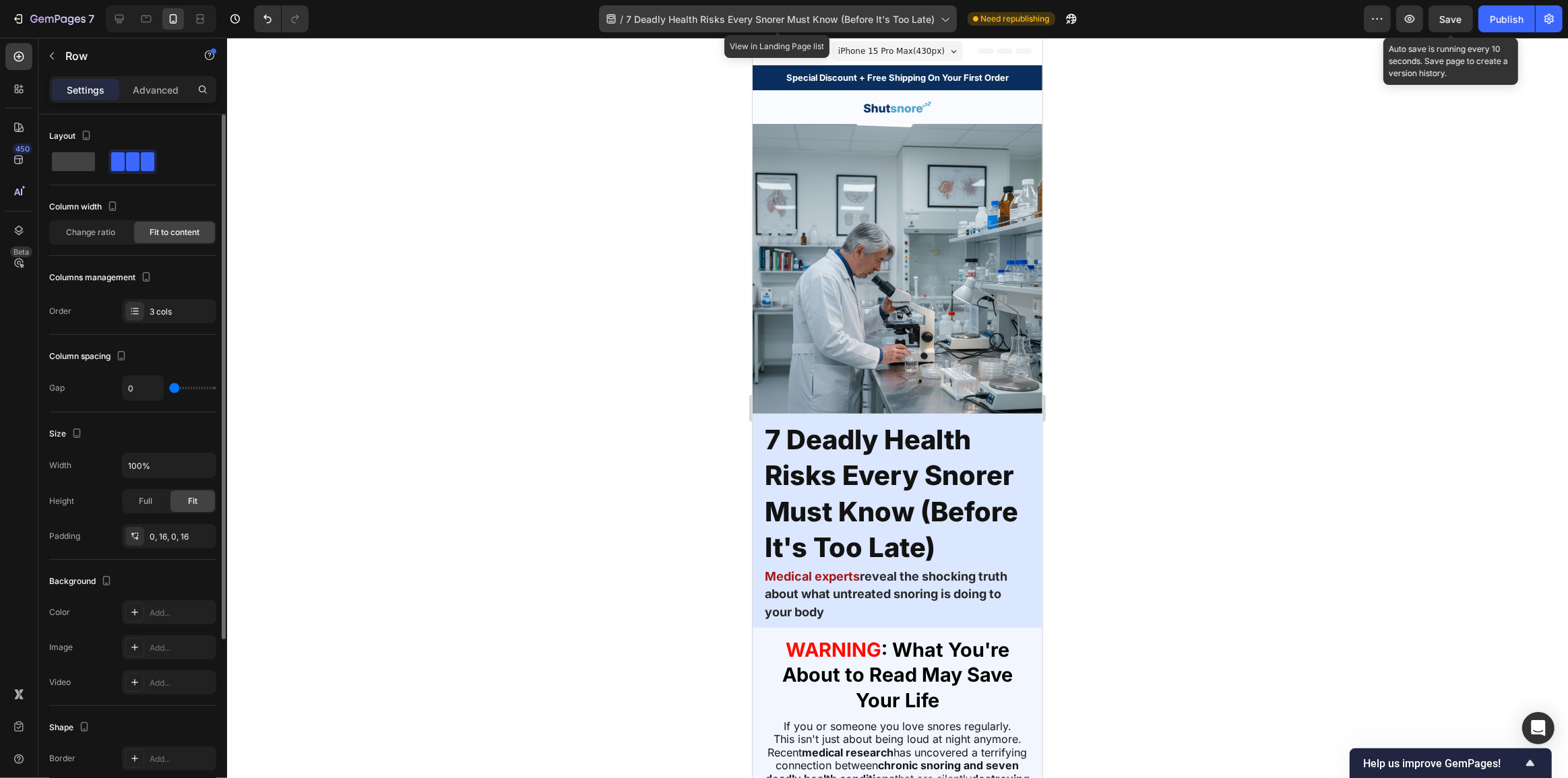
click at [790, 15] on span "7 Deadly Health Risks Every Snorer Must Know (Before It's Too Late)" at bounding box center [781, 19] width 308 height 14
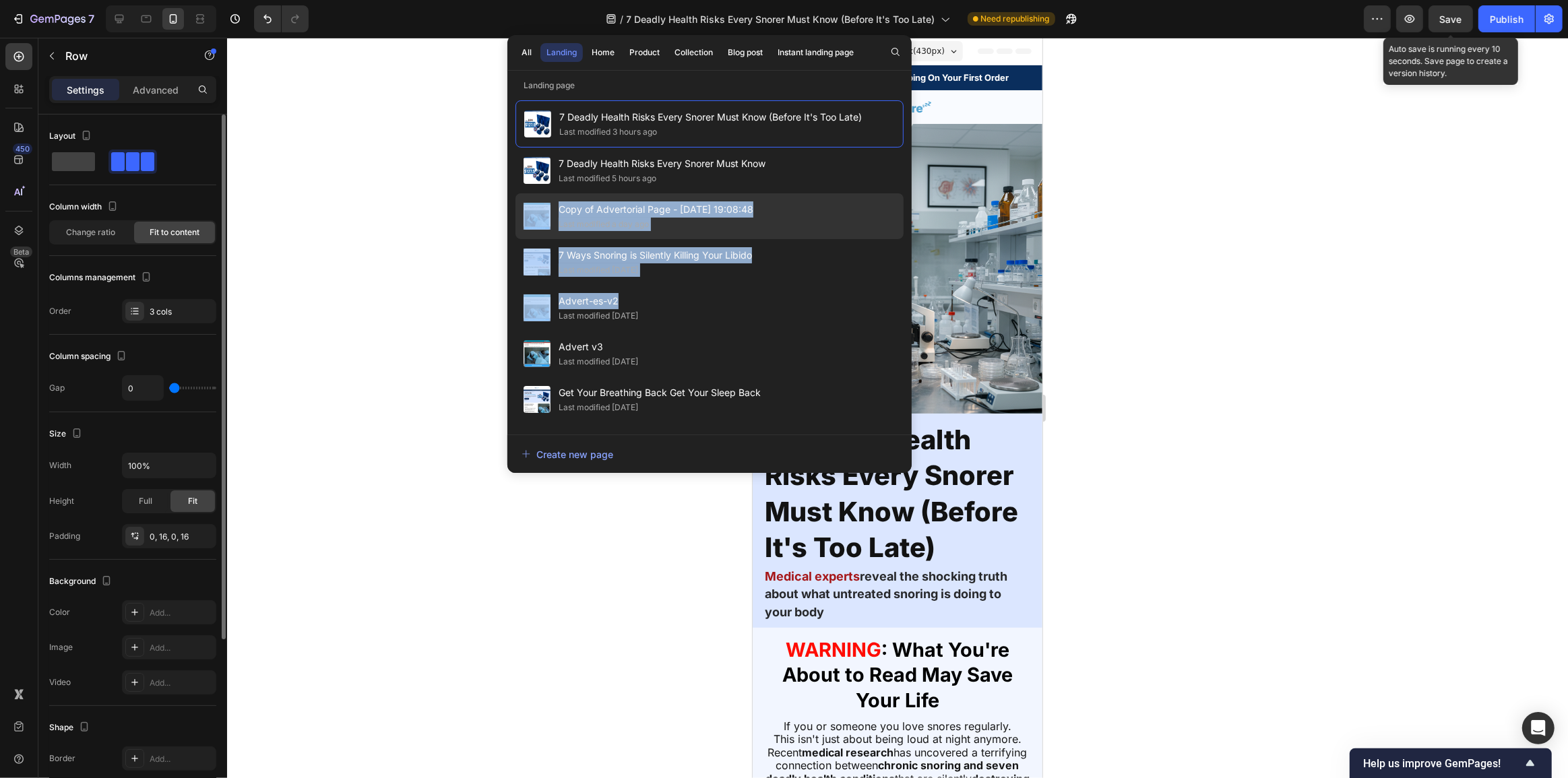
drag, startPoint x: 661, startPoint y: 303, endPoint x: 546, endPoint y: 209, distance: 148.5
click at [546, 209] on div "7 Deadly Health Risks Every Snorer Must Know (Before It's Too Late) Last modifi…" at bounding box center [709, 261] width 388 height 321
click at [769, 215] on div "Copy of Advertorial Page - Aug 17, 19:08:48 Last modified a day ago" at bounding box center [709, 216] width 388 height 46
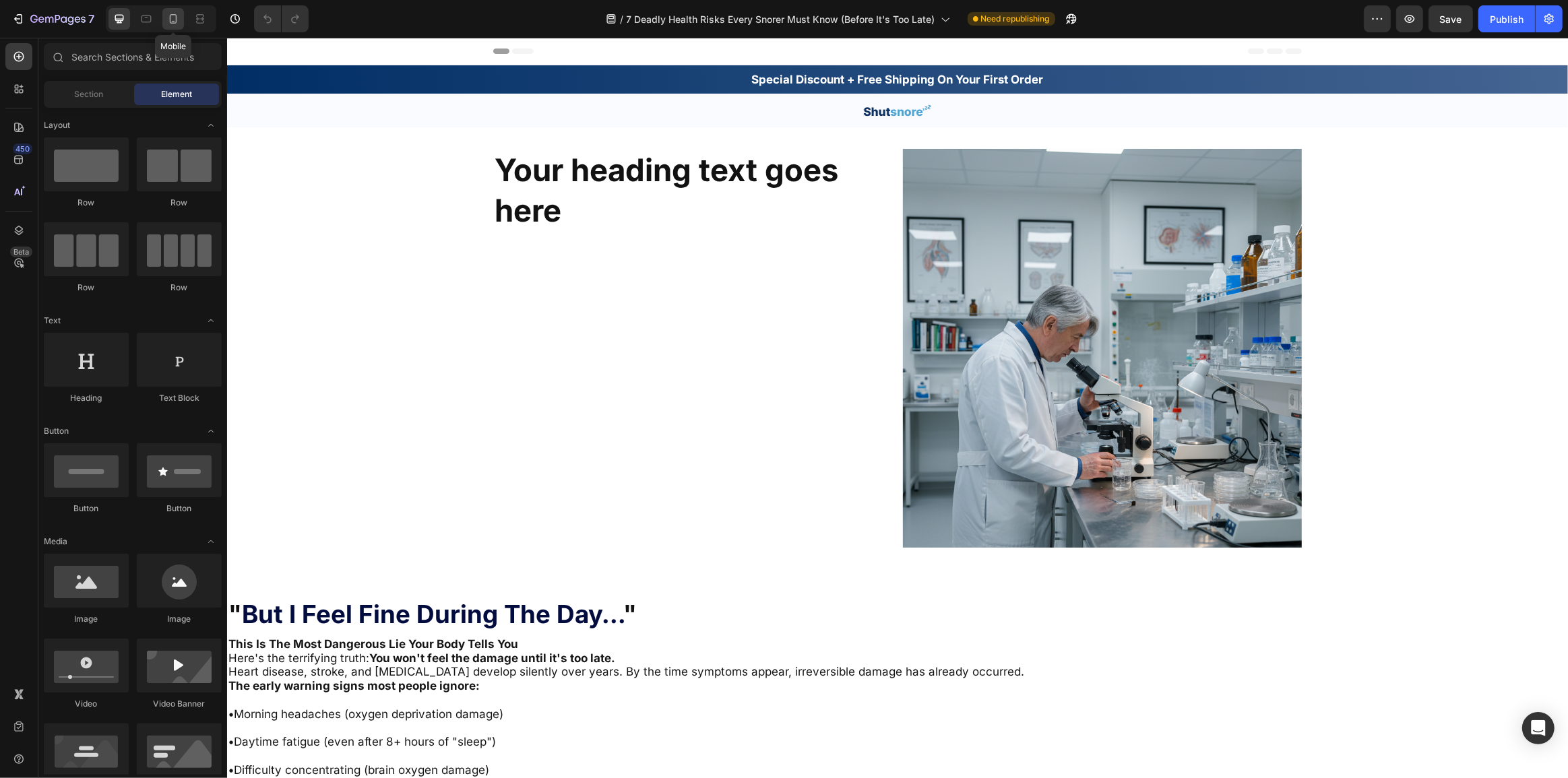
click at [172, 21] on icon at bounding box center [173, 22] width 3 height 2
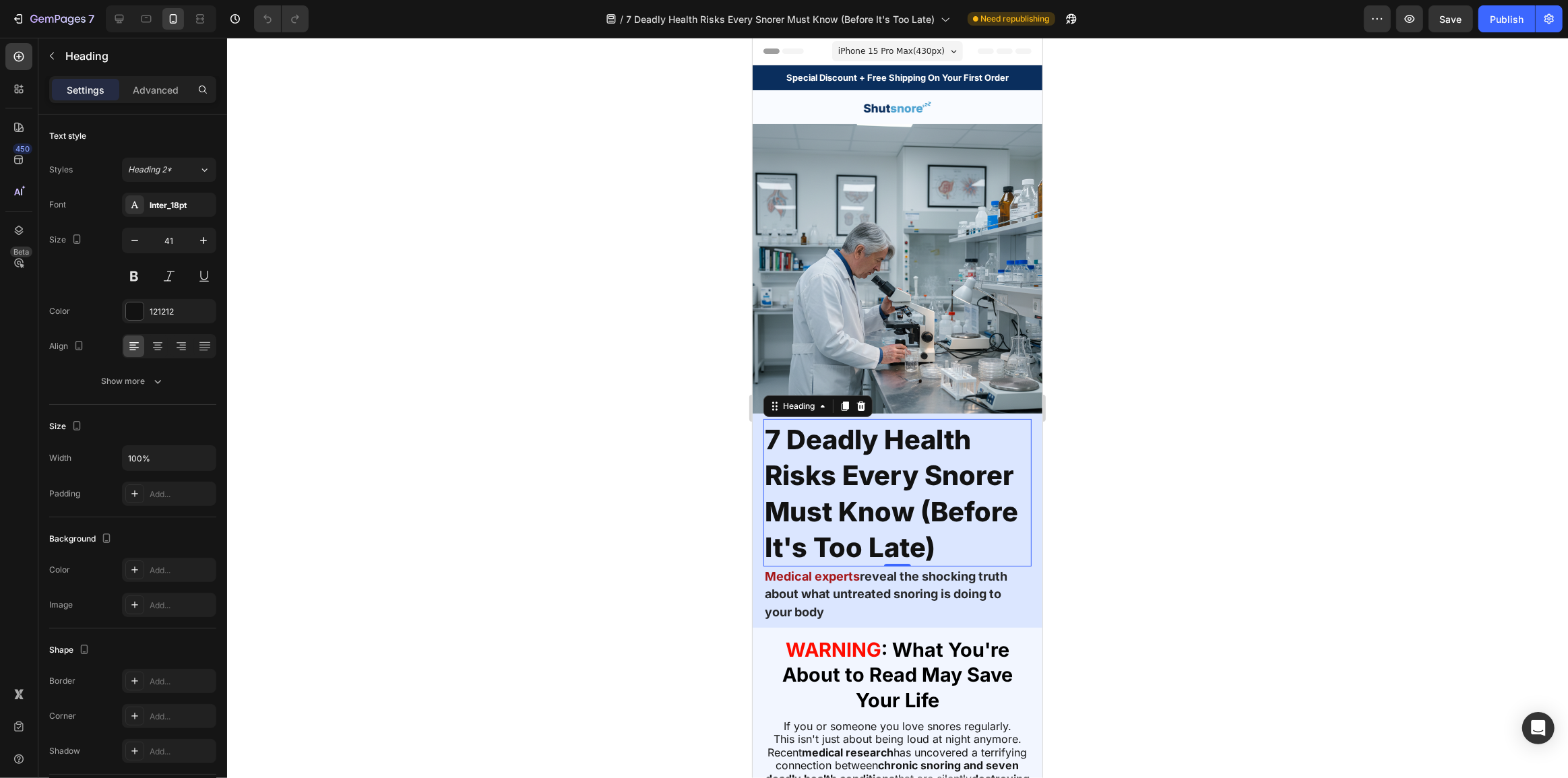
click at [894, 439] on span "7 Deadly Health Risks Every Snorer Must Know (Before It's Too Late)" at bounding box center [891, 493] width 253 height 141
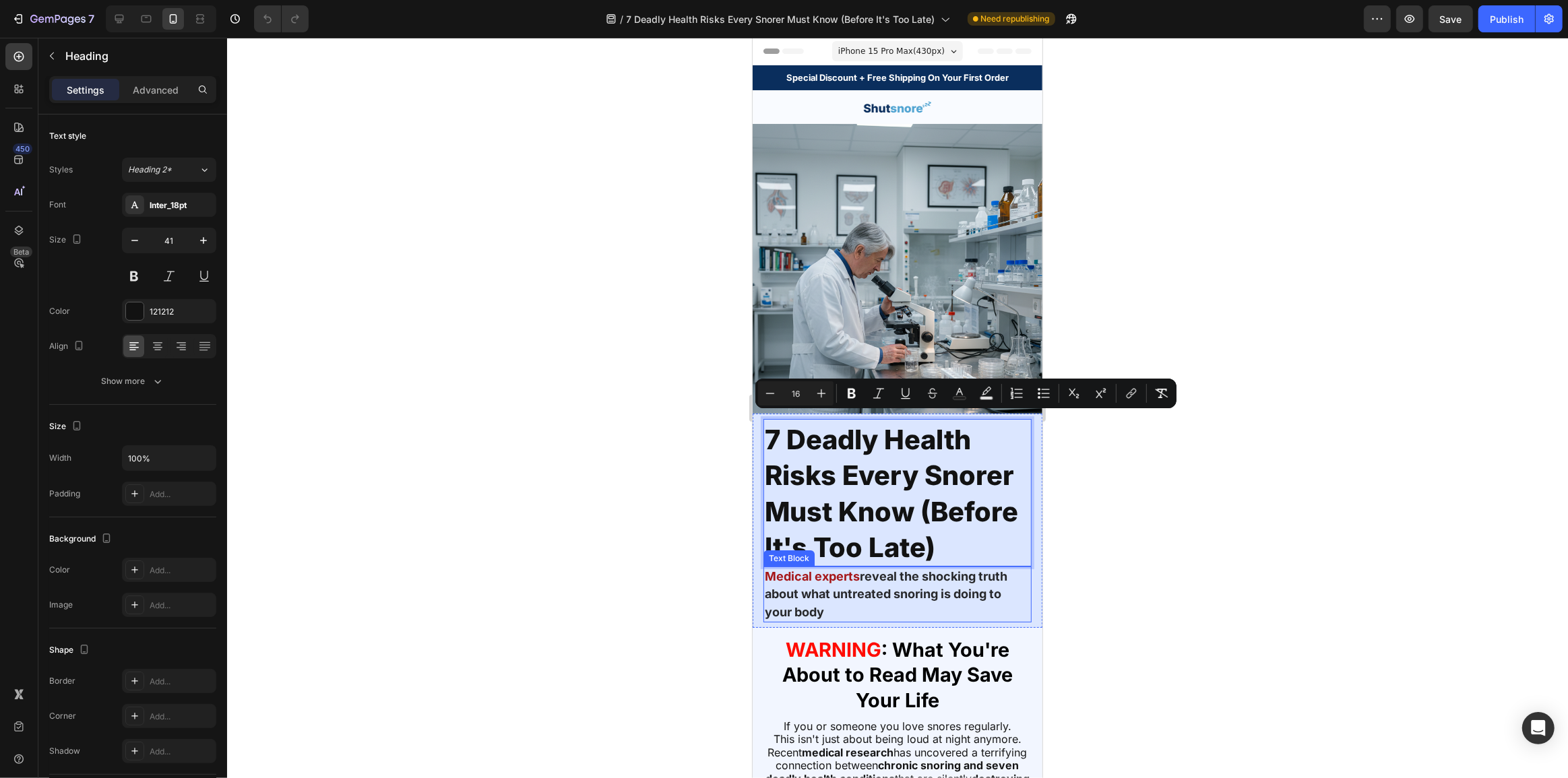
click at [857, 581] on strong "reveal the shocking truth about what untreated snoring is doing to your body" at bounding box center [885, 593] width 242 height 50
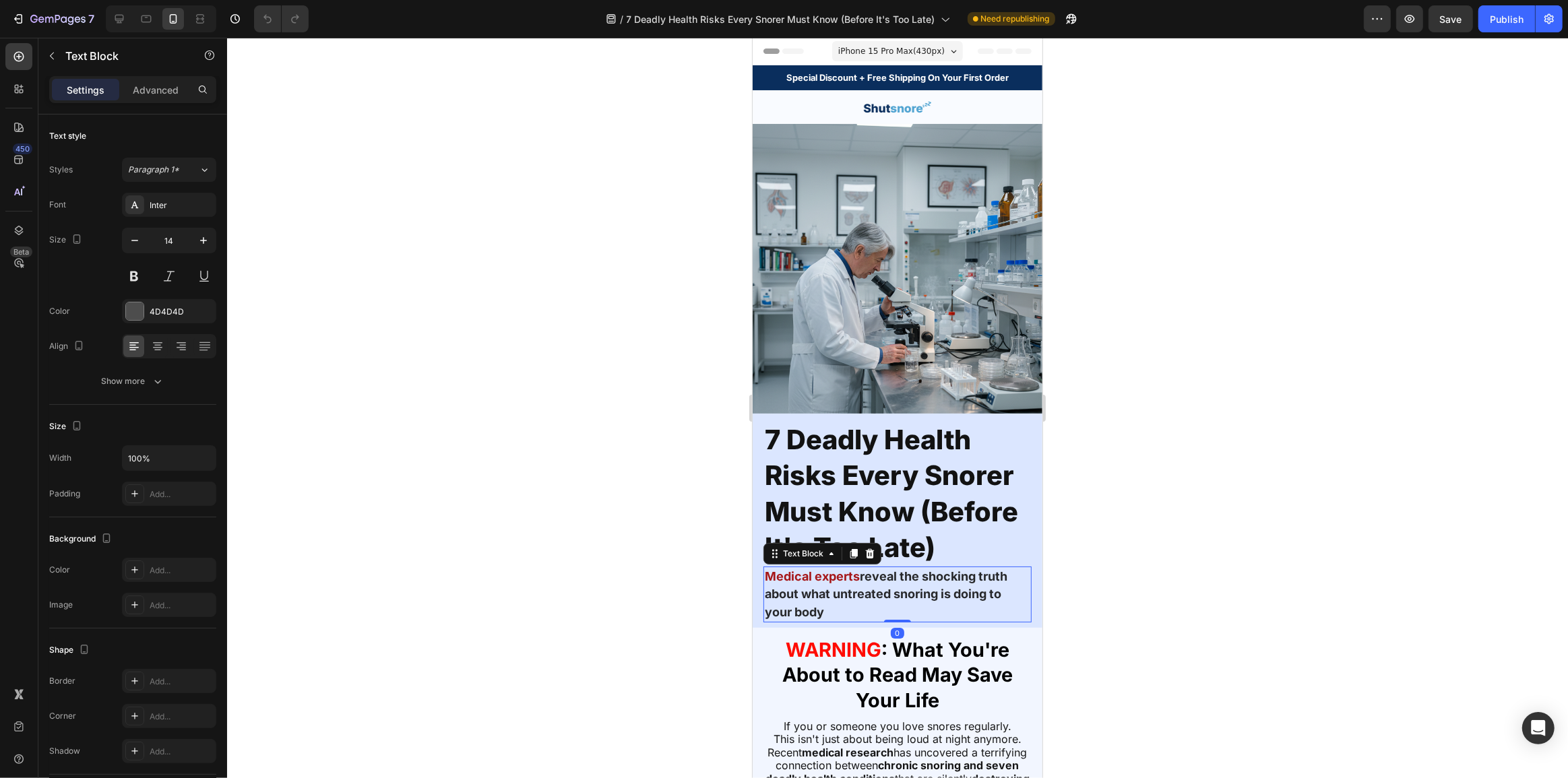
click at [864, 574] on p "Medical experts reveal the shocking truth about what untreated snoring is doing…" at bounding box center [897, 594] width 266 height 53
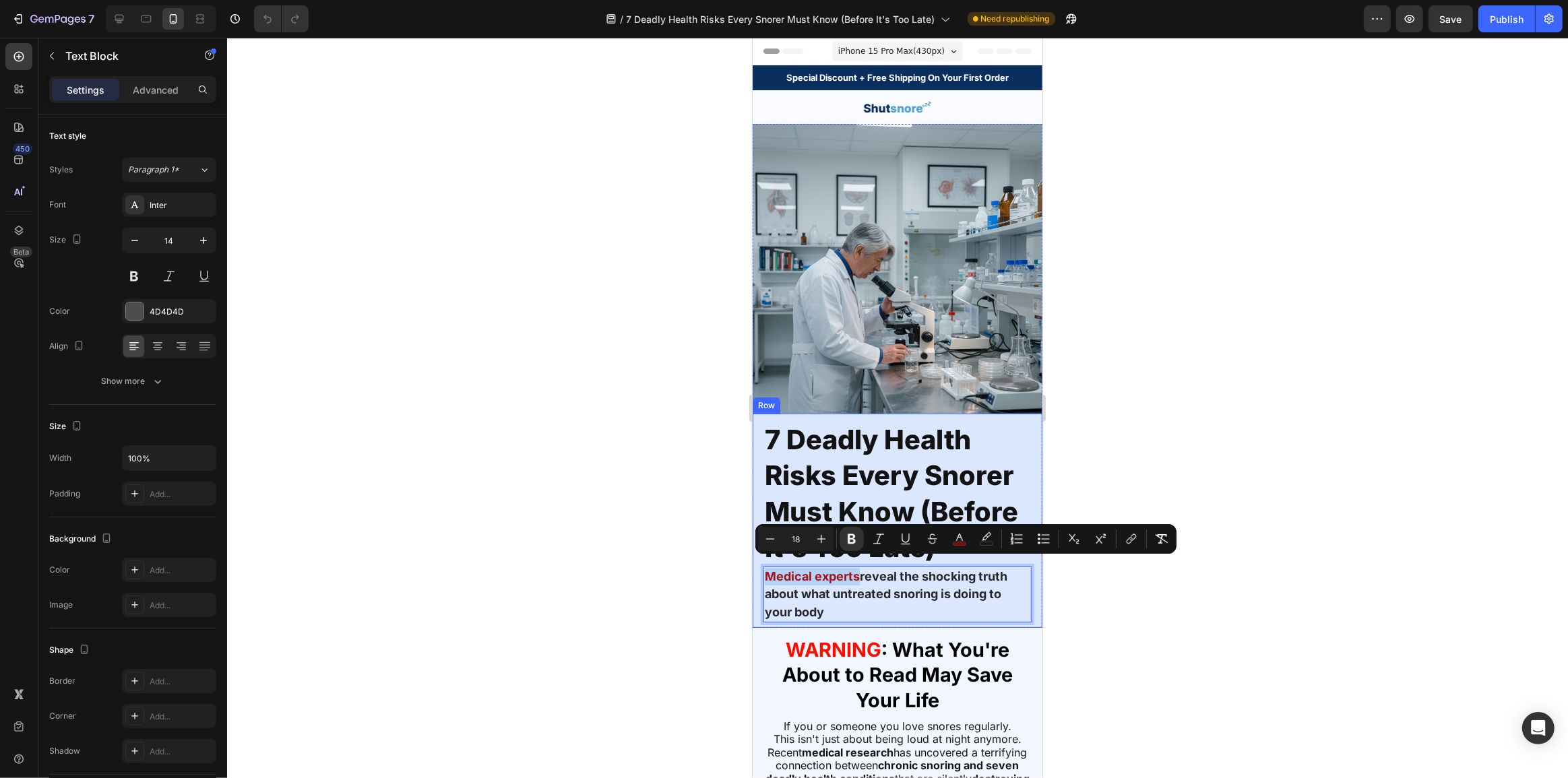
copy strong "Medical experts"
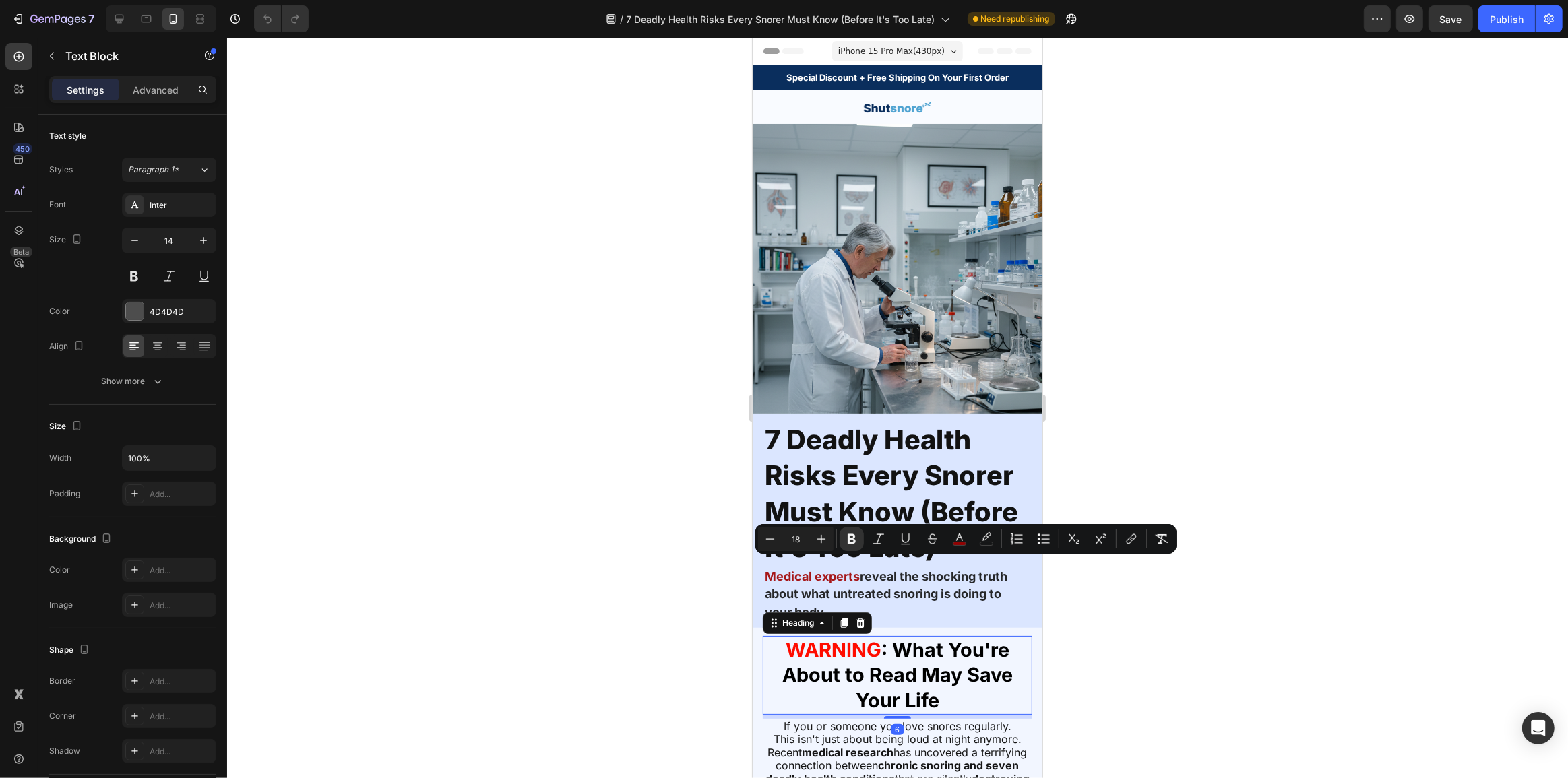
click at [854, 647] on strong "WARNING" at bounding box center [833, 649] width 96 height 24
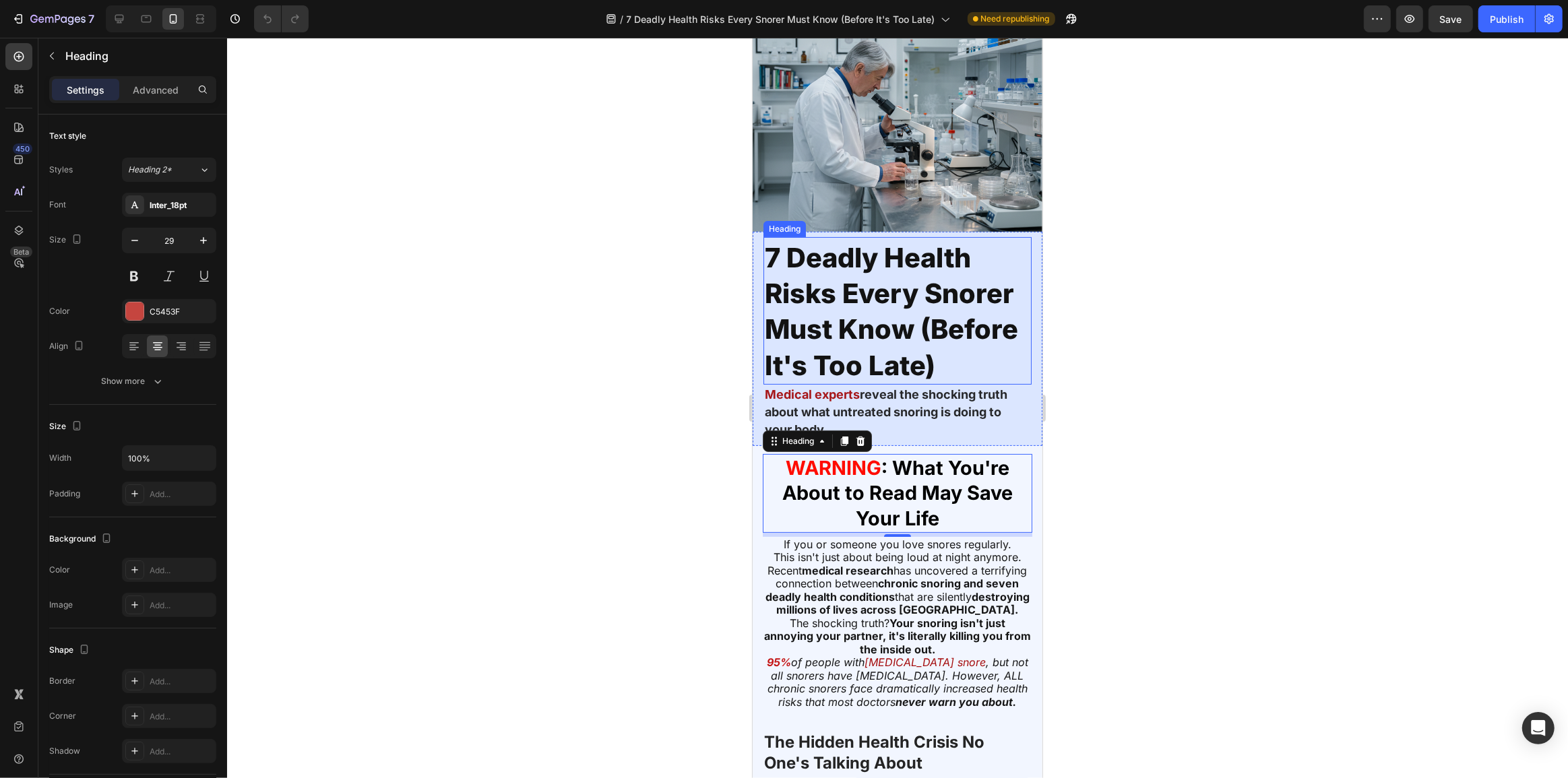
scroll to position [183, 0]
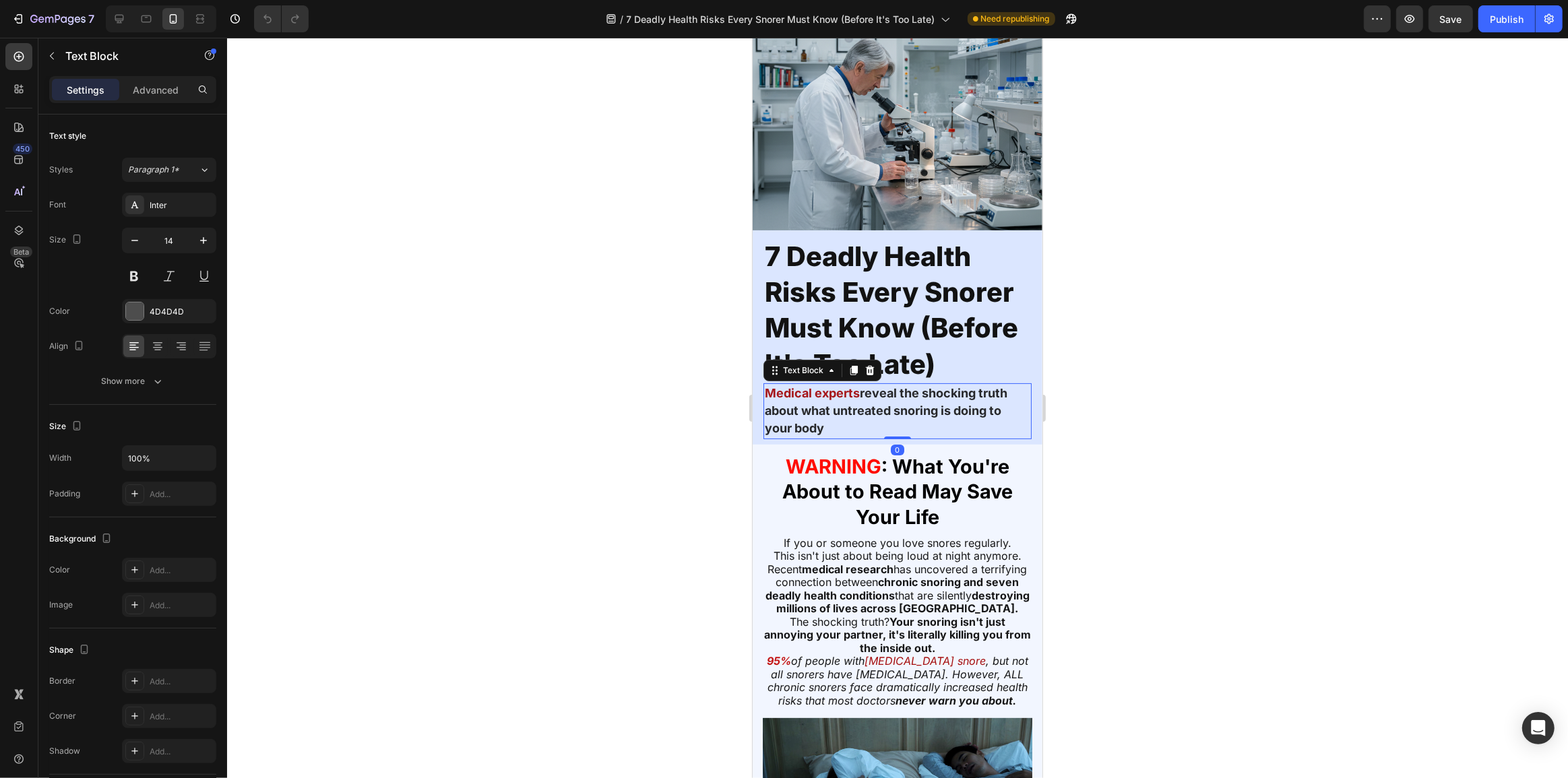
click at [941, 411] on p "Medical experts reveal the shocking truth about what untreated snoring is doing…" at bounding box center [897, 411] width 266 height 53
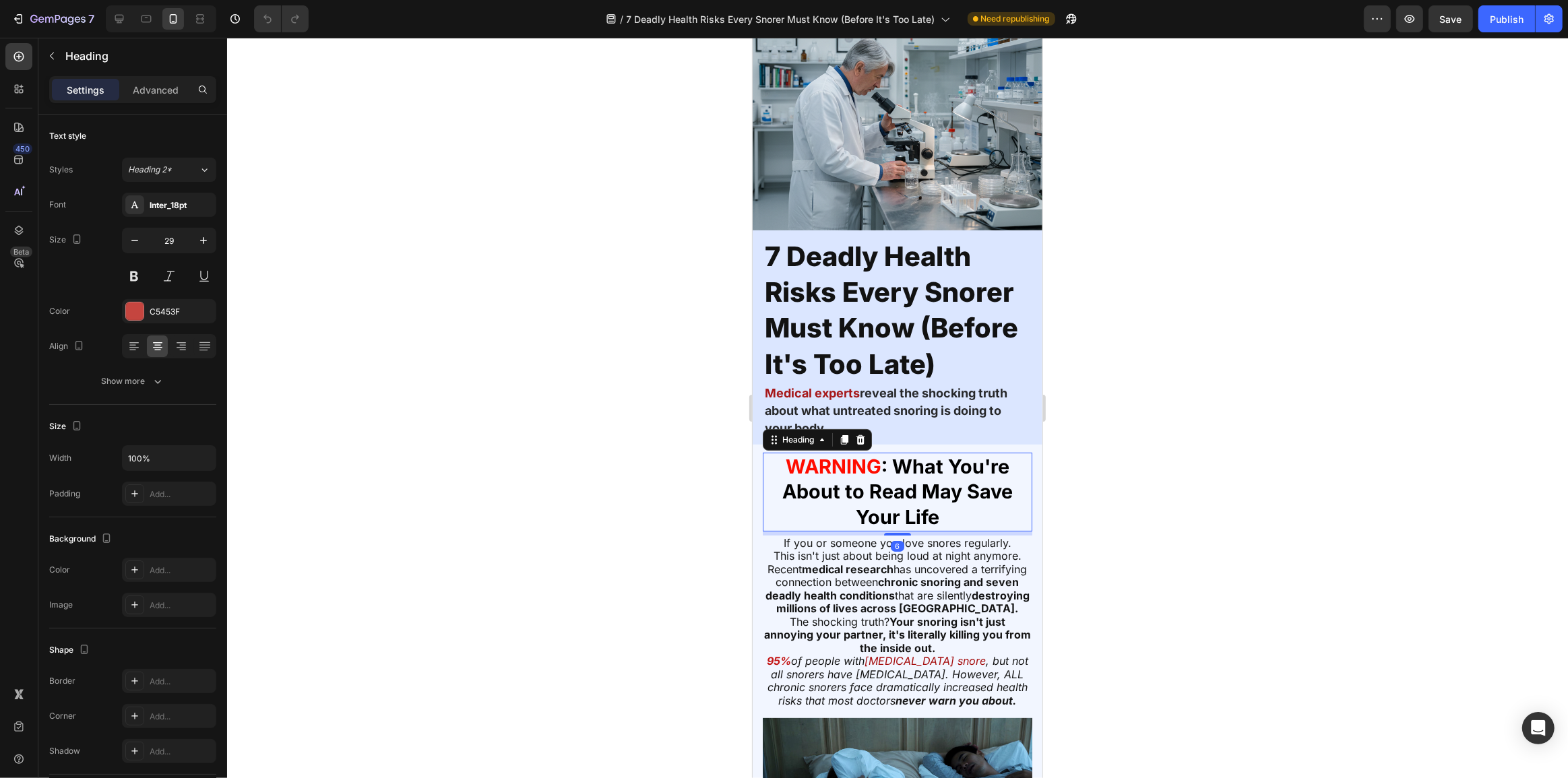
click at [941, 454] on strong ": What You're About to Read May Save Your Life" at bounding box center [896, 491] width 230 height 74
click at [915, 406] on strong "reveal the shocking truth about what untreated snoring is doing to your body" at bounding box center [885, 410] width 242 height 50
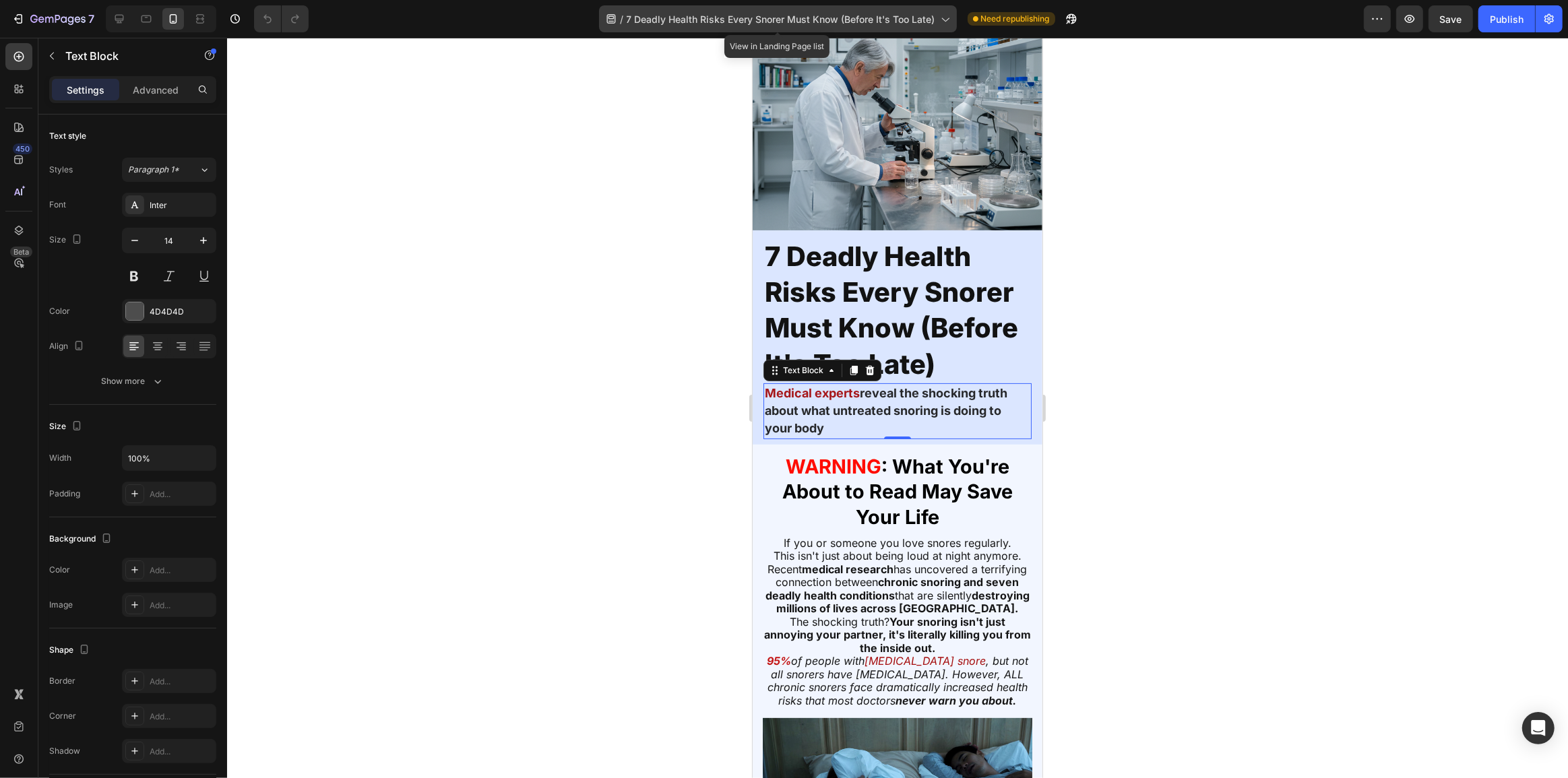
click at [712, 22] on span "7 Deadly Health Risks Every Snorer Must Know (Before It's Too Late)" at bounding box center [781, 19] width 308 height 14
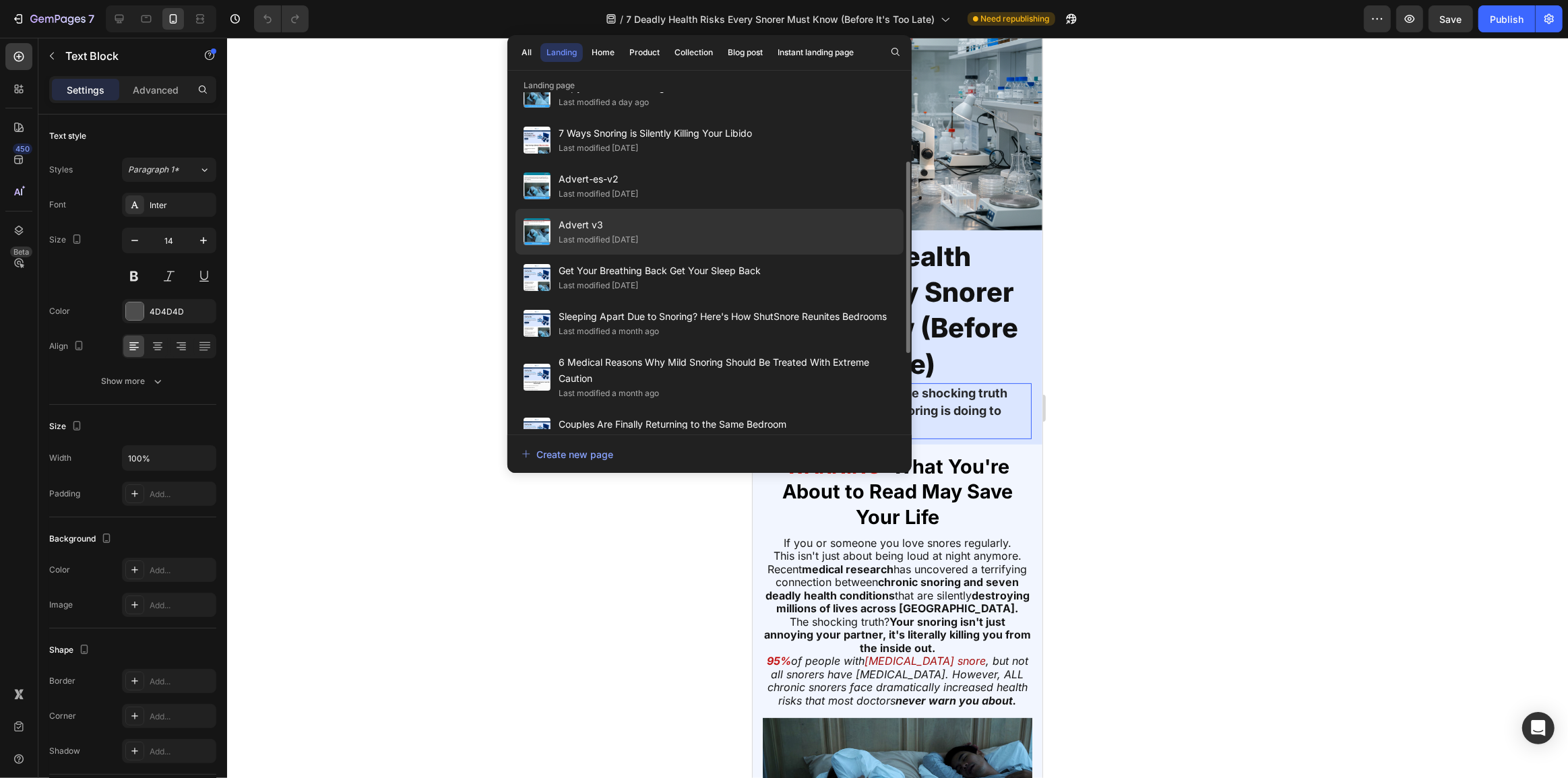
scroll to position [0, 0]
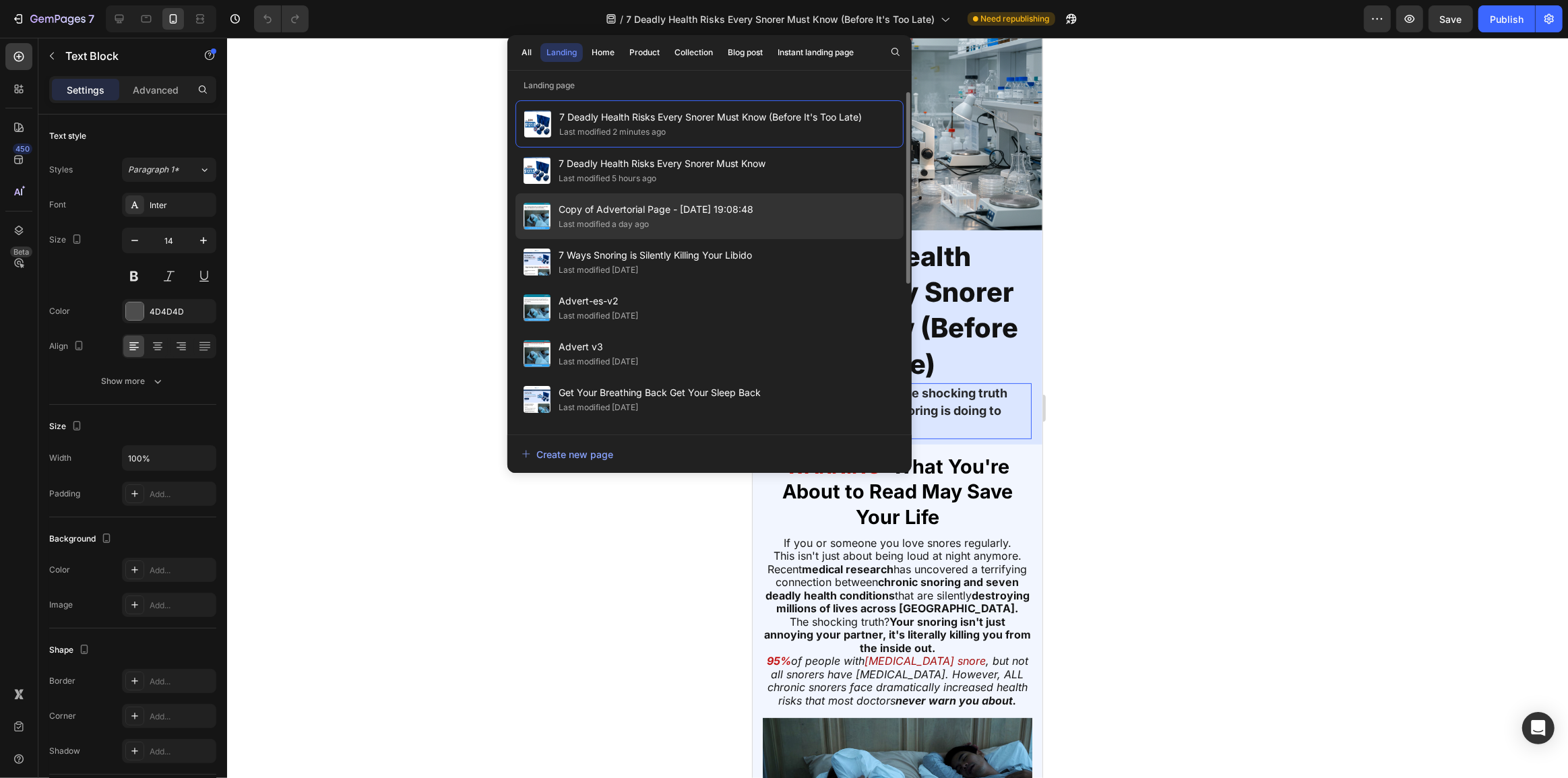
click at [679, 203] on span "Copy of Advertorial Page - [DATE] 19:08:48" at bounding box center [656, 209] width 195 height 17
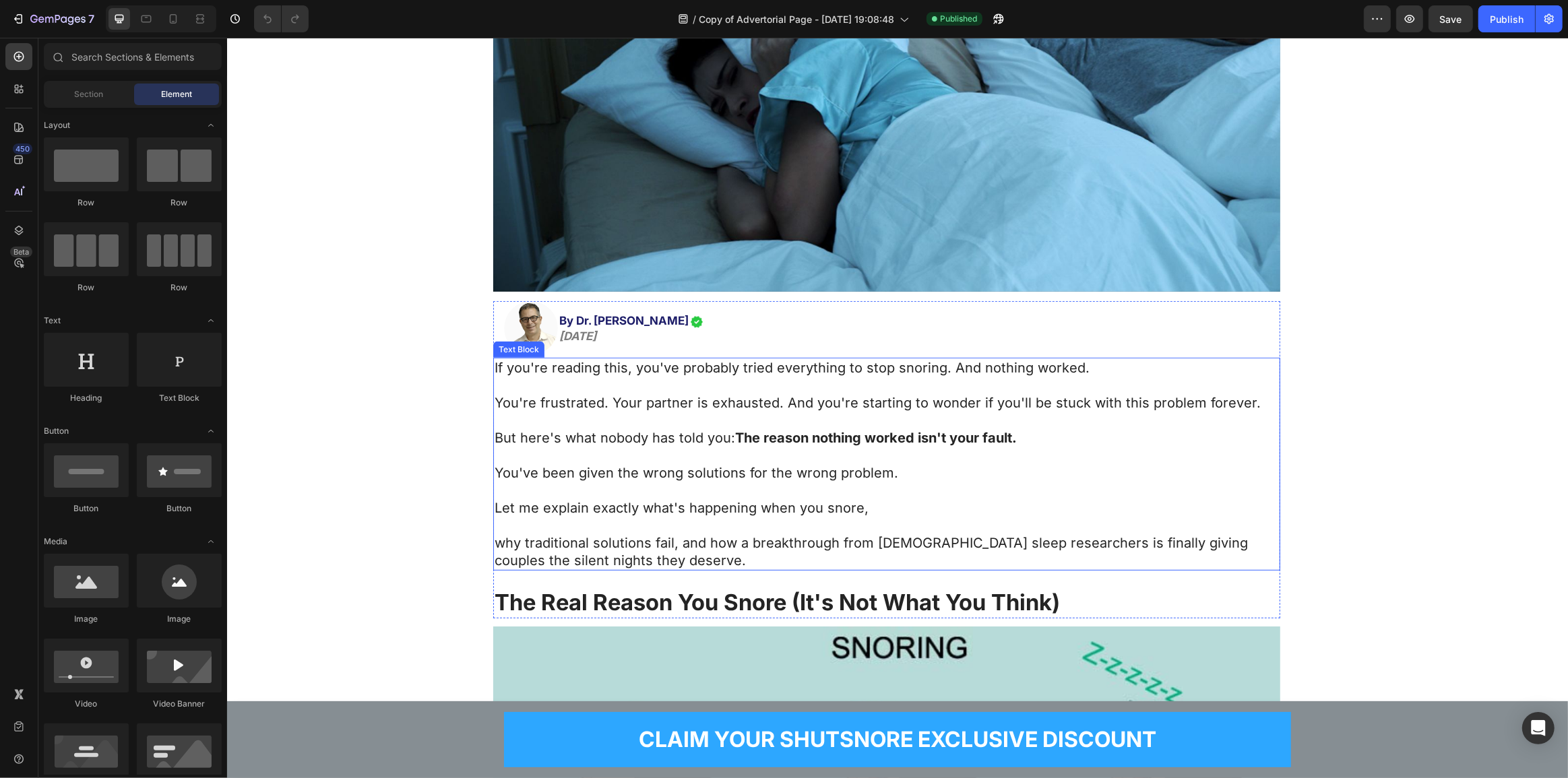
scroll to position [428, 0]
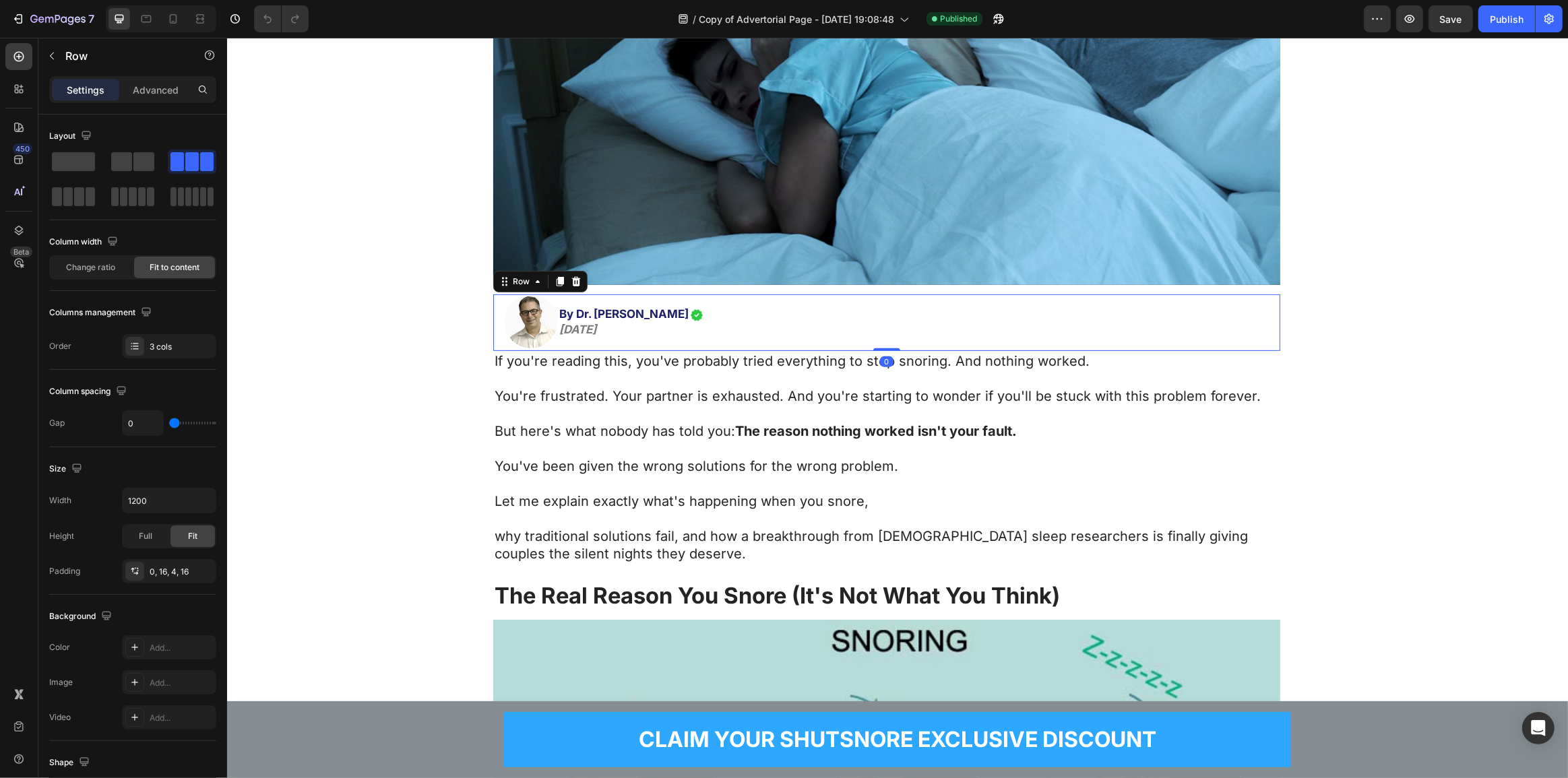
click at [760, 300] on div "Image By Dr. Michael Martone July 20, 2025 Heading Image Row 0" at bounding box center [885, 322] width 787 height 57
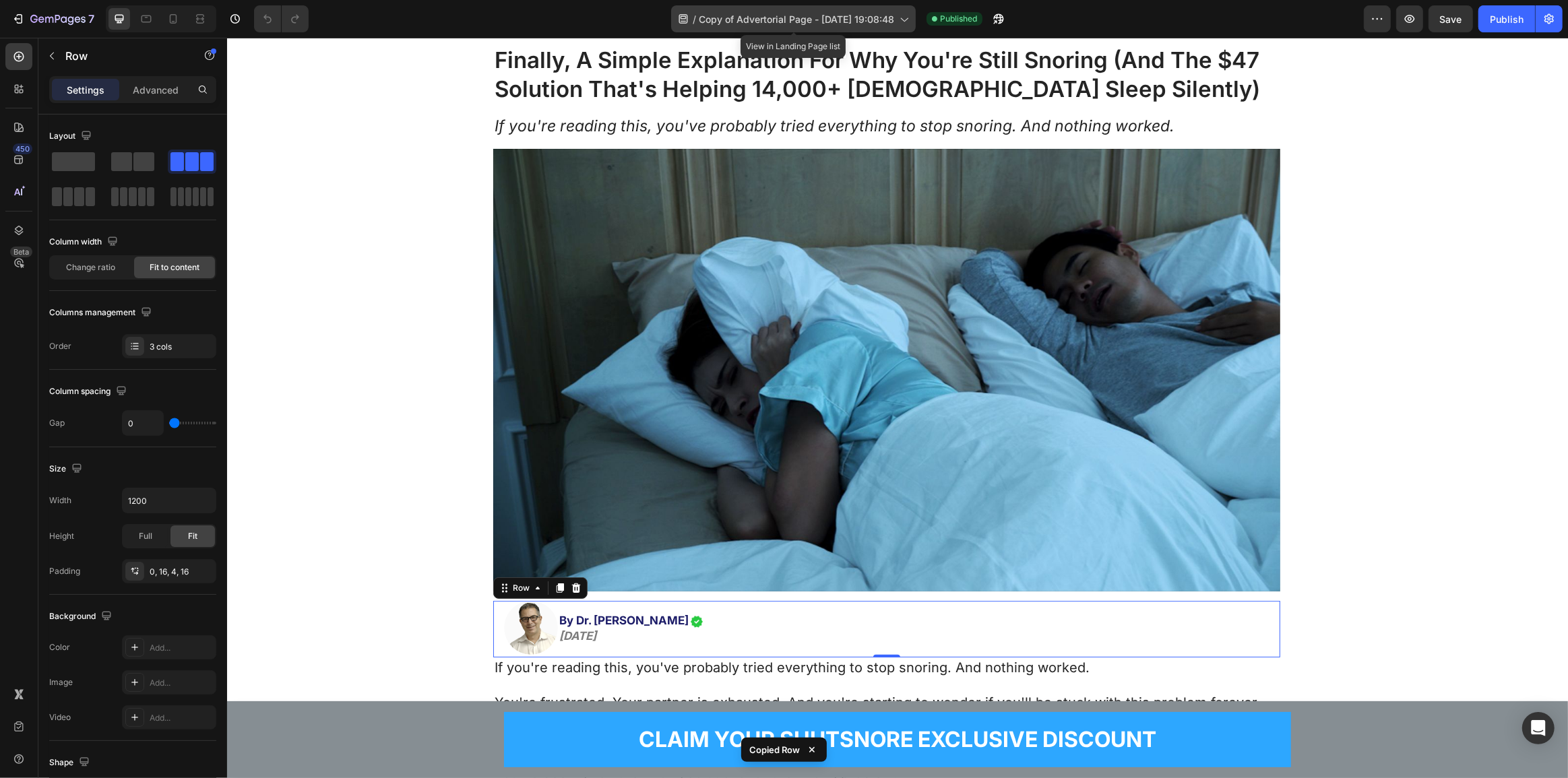
click at [738, 11] on div "/ Copy of Advertorial Page - Aug 17, 19:08:48" at bounding box center [793, 19] width 245 height 27
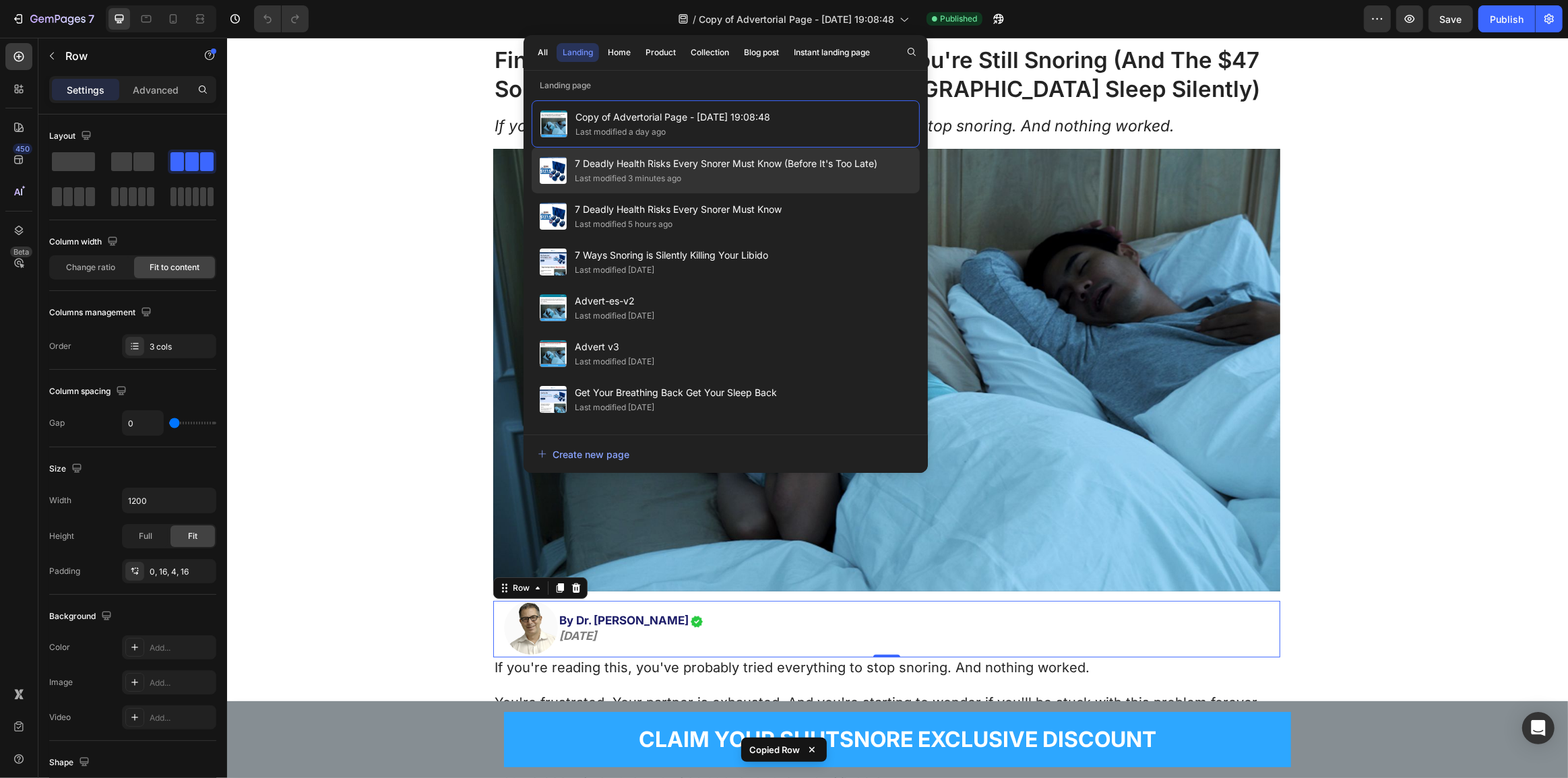
click at [703, 156] on span "7 Deadly Health Risks Every Snorer Must Know (Before It's Too Late)" at bounding box center [726, 163] width 303 height 17
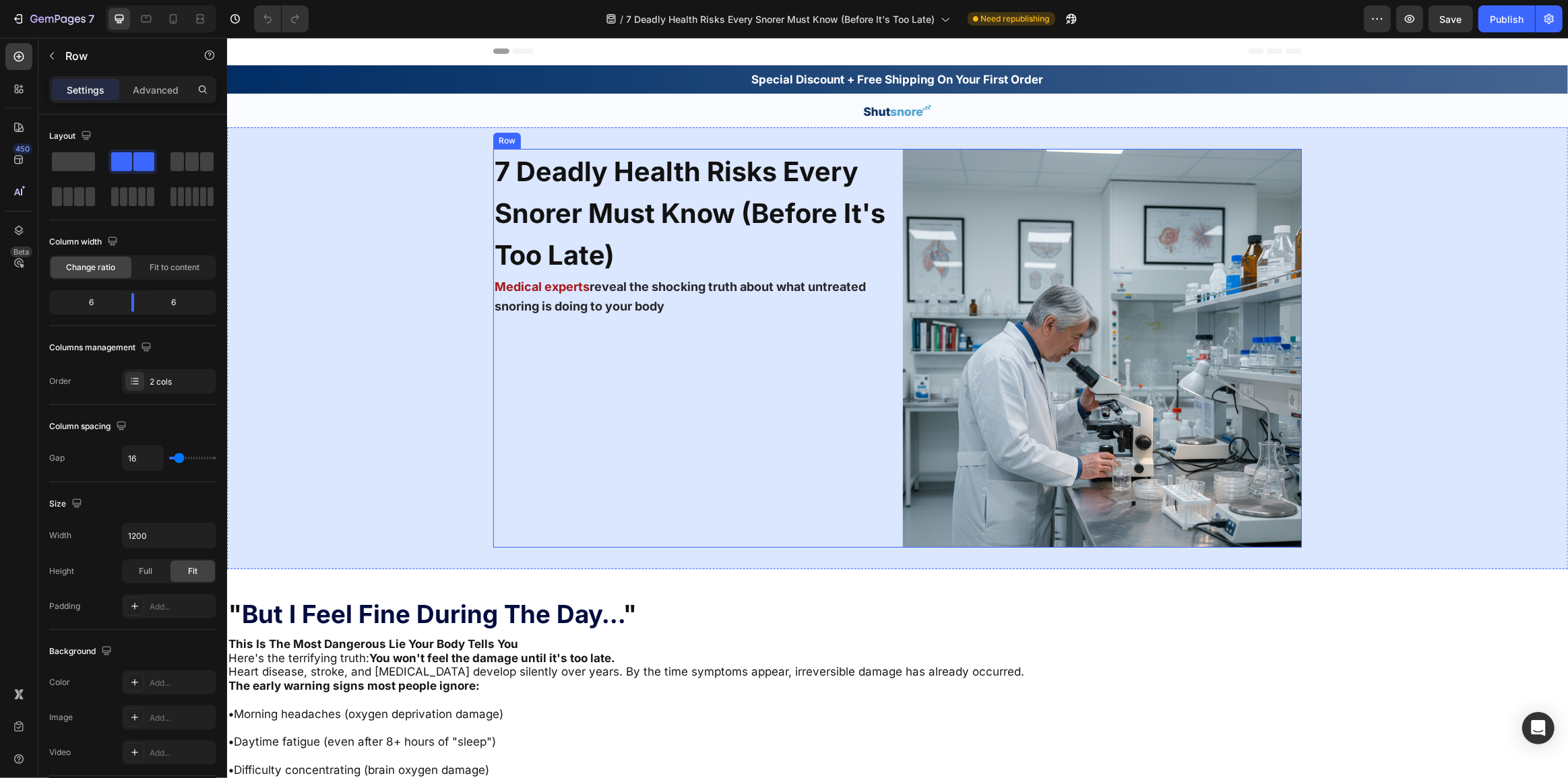
click at [637, 510] on div "7 Deadly Health Risks Every Snorer Must Know (Before It's Too Late) Heading Med…" at bounding box center [691, 347] width 399 height 398
click at [595, 325] on div "7 Deadly Health Risks Every Snorer Must Know (Before It's Too Late) Heading Med…" at bounding box center [691, 347] width 399 height 398
click at [645, 340] on div "7 Deadly Health Risks Every Snorer Must Know (Before It's Too Late) Heading Med…" at bounding box center [691, 347] width 399 height 398
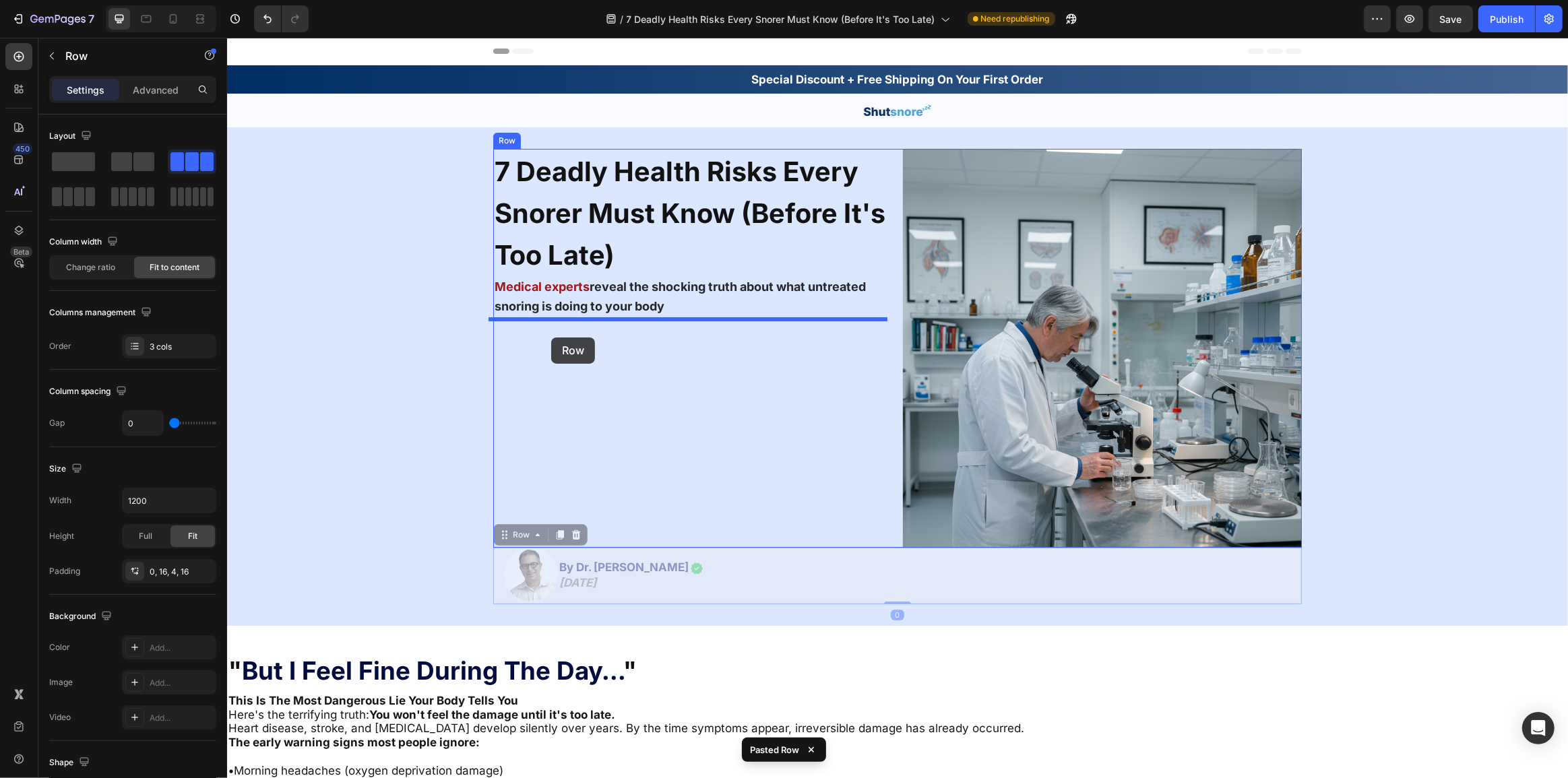
drag, startPoint x: 521, startPoint y: 538, endPoint x: 550, endPoint y: 337, distance: 203.1
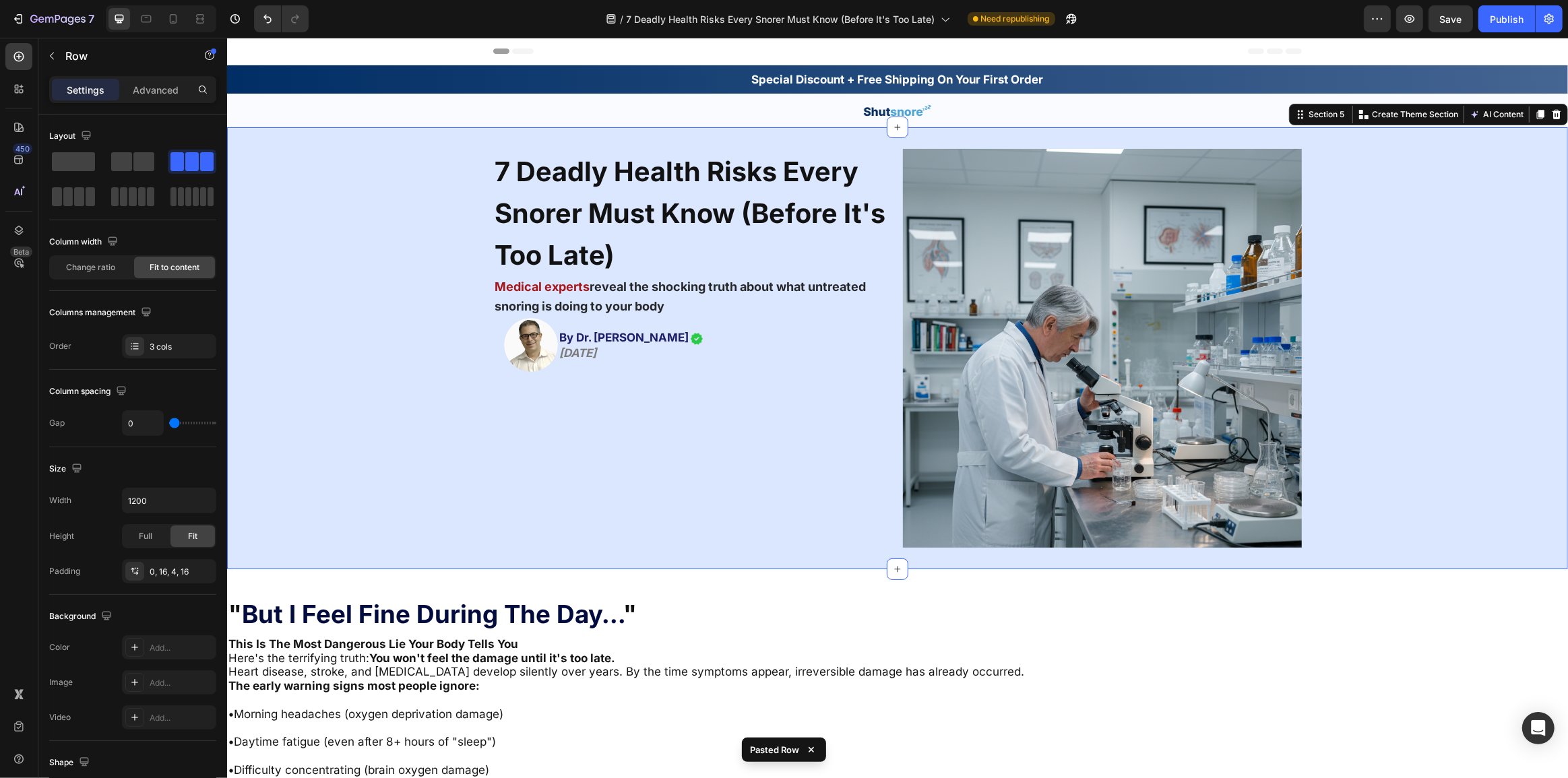
click at [657, 560] on div "7 Deadly Health Risks Every Snorer Must Know (Before It's Too Late) Heading Med…" at bounding box center [896, 348] width 1341 height 442
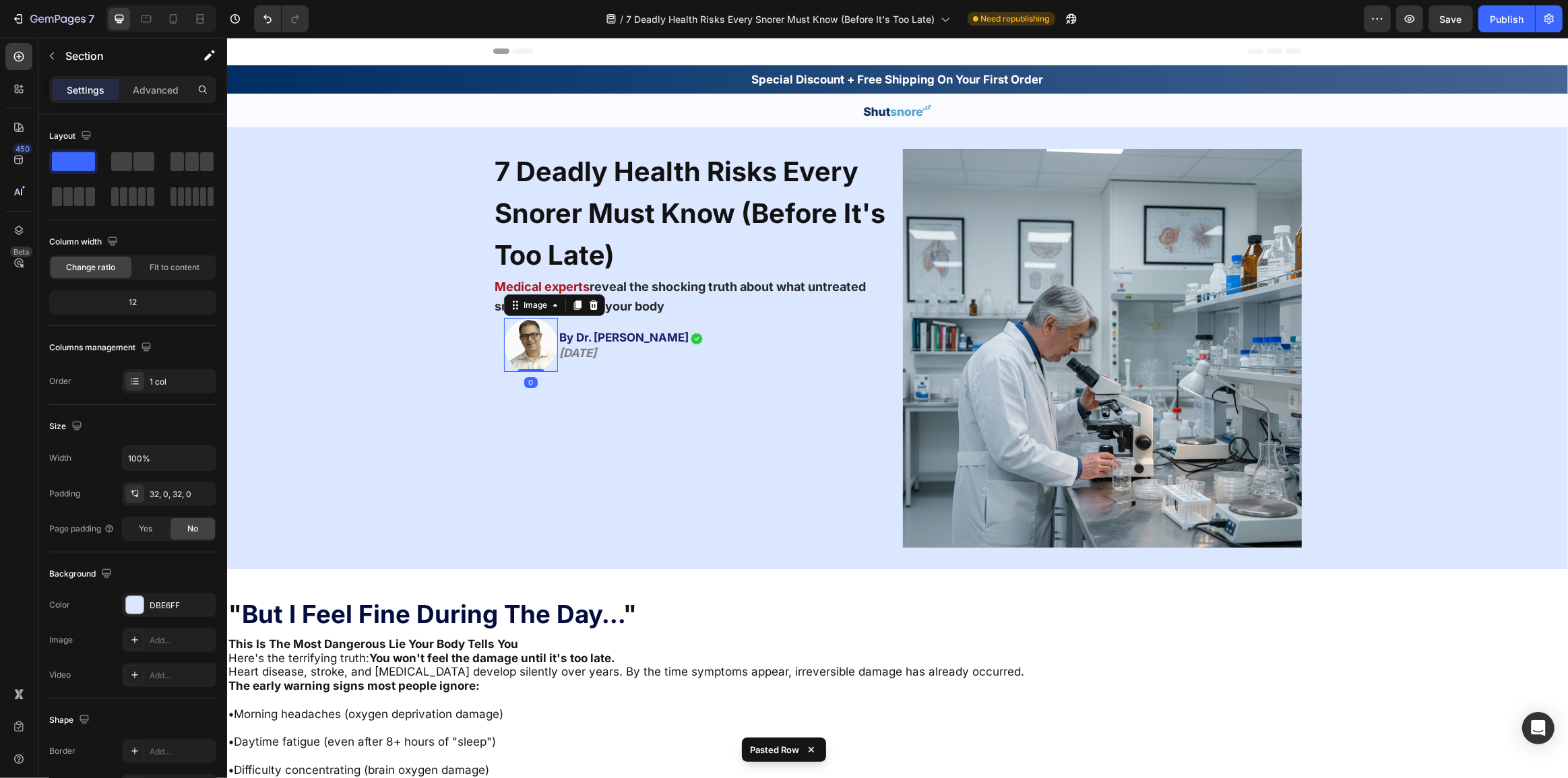
click at [529, 342] on img at bounding box center [530, 344] width 54 height 54
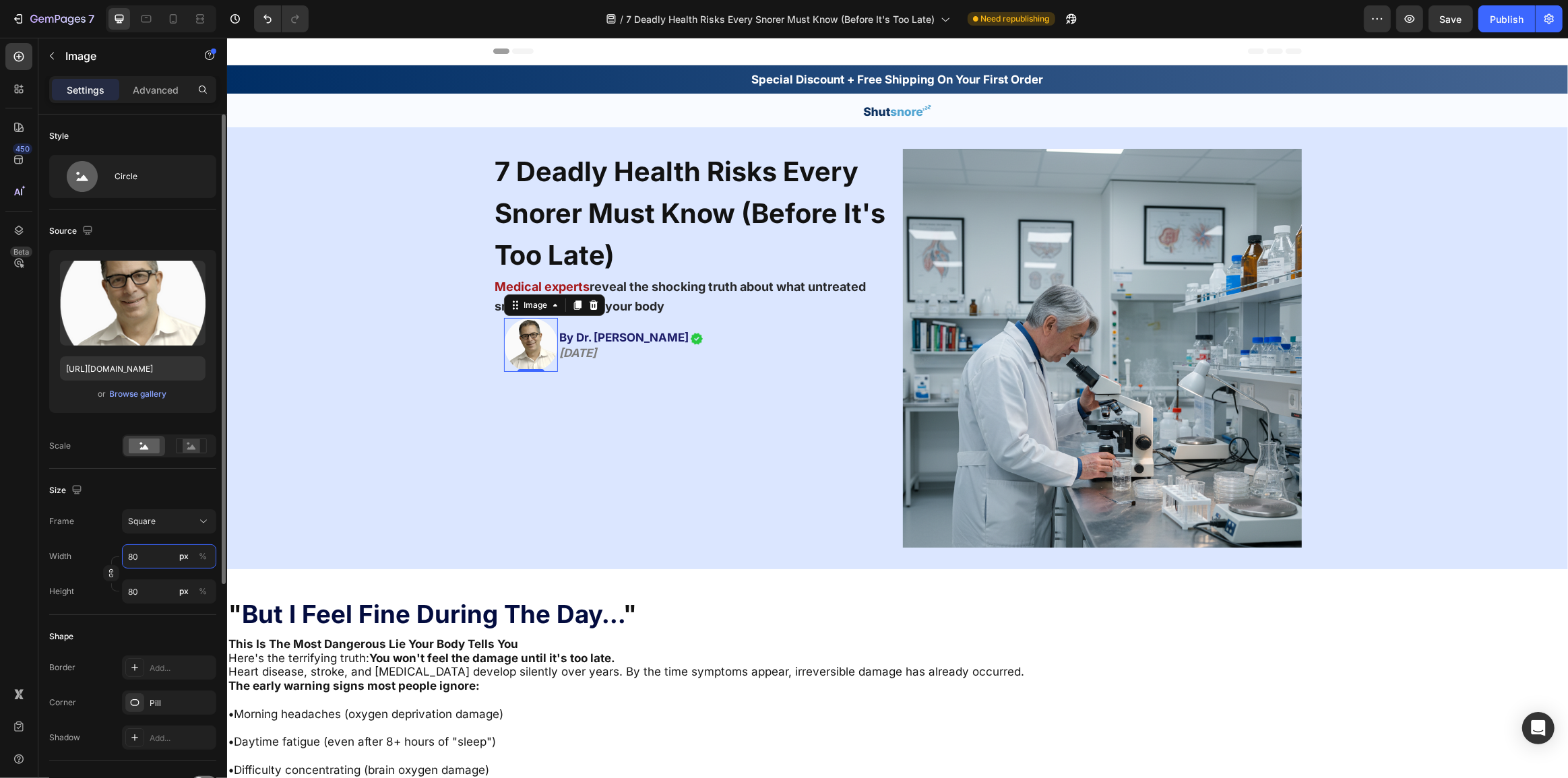
type input "5"
type input "50"
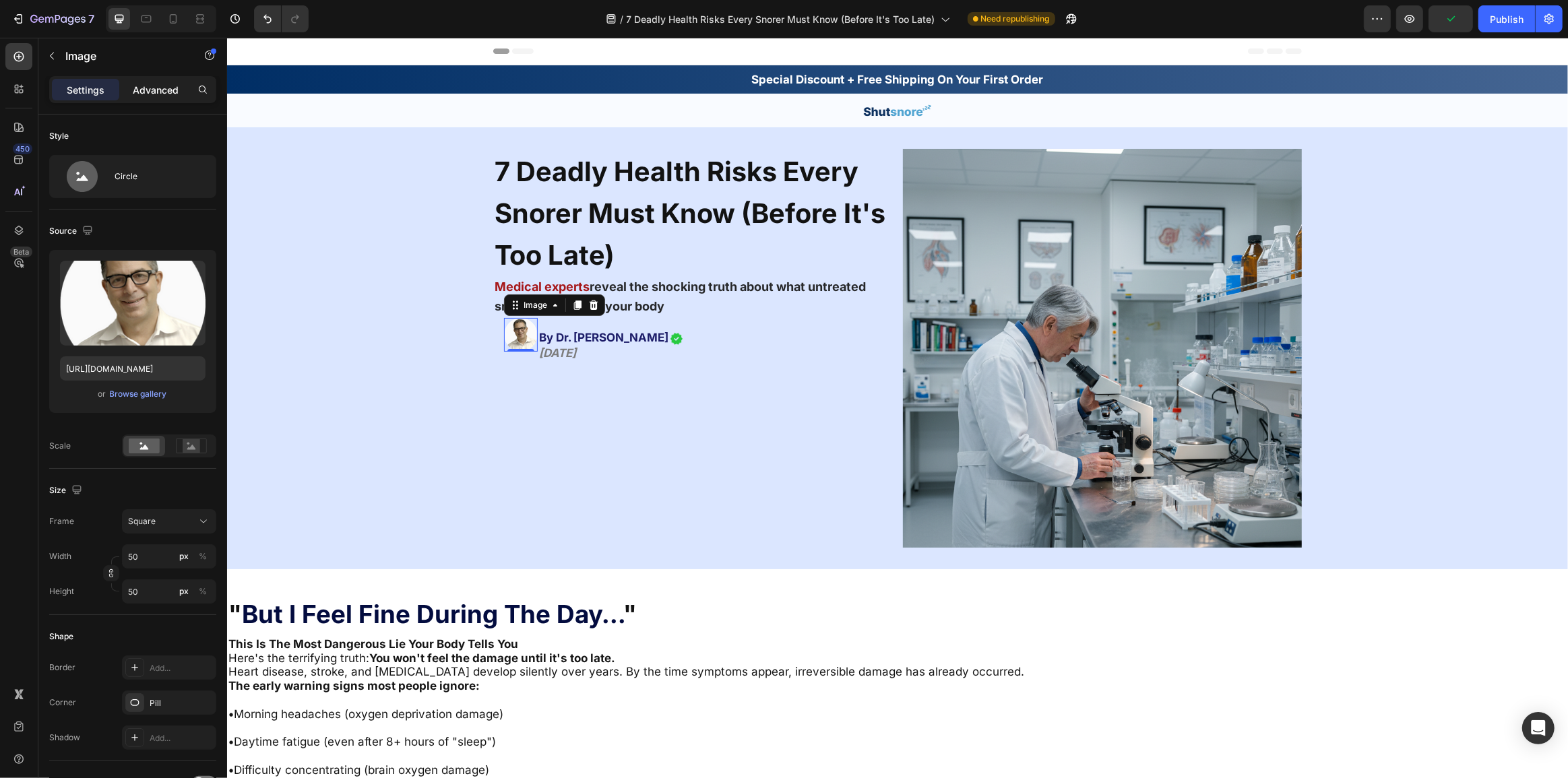
click at [160, 87] on p "Advanced" at bounding box center [156, 90] width 46 height 14
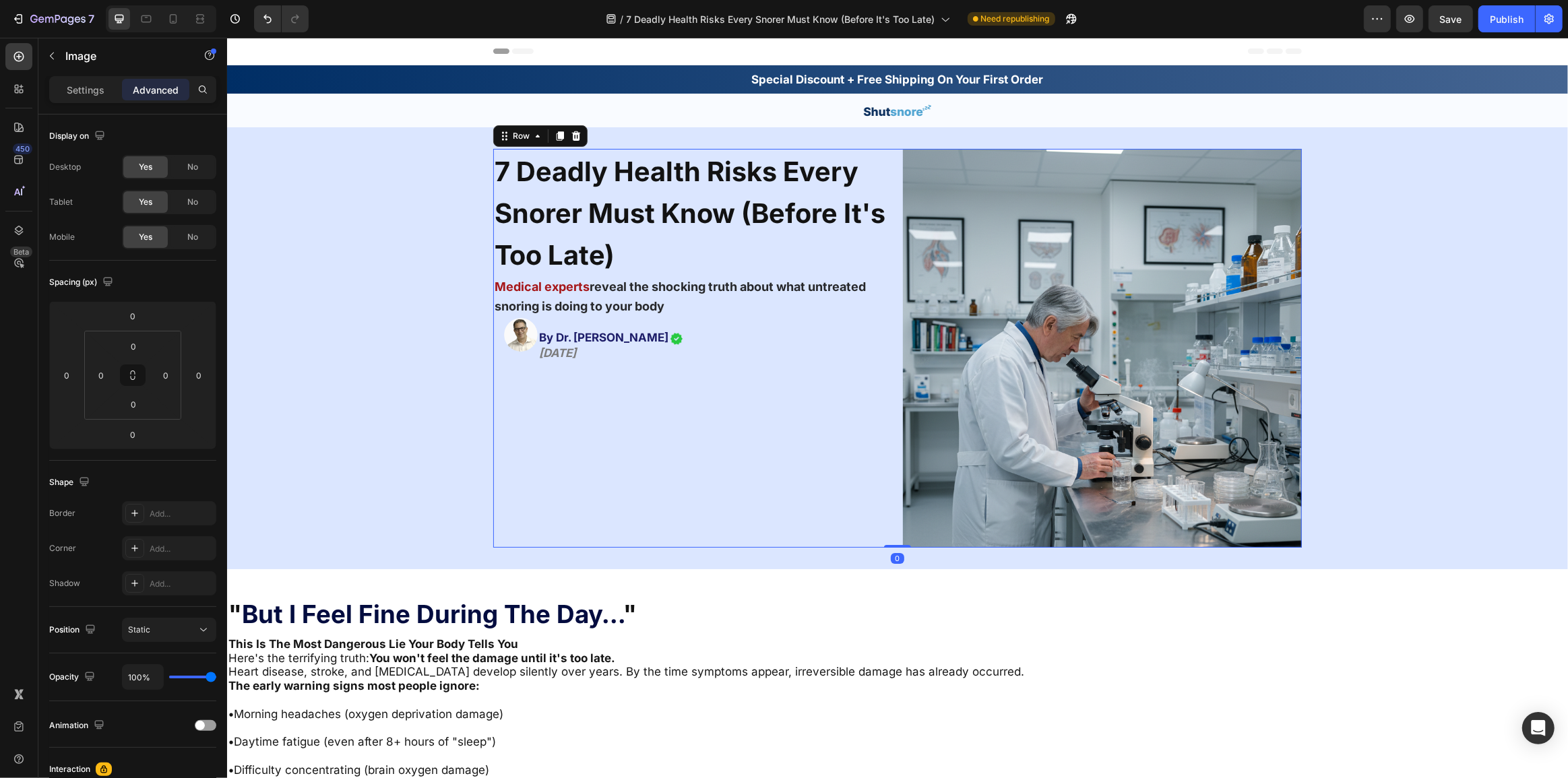
click at [565, 425] on div "7 Deadly Health Risks Every Snorer Must Know (Before It's Too Late) Heading Med…" at bounding box center [691, 347] width 399 height 398
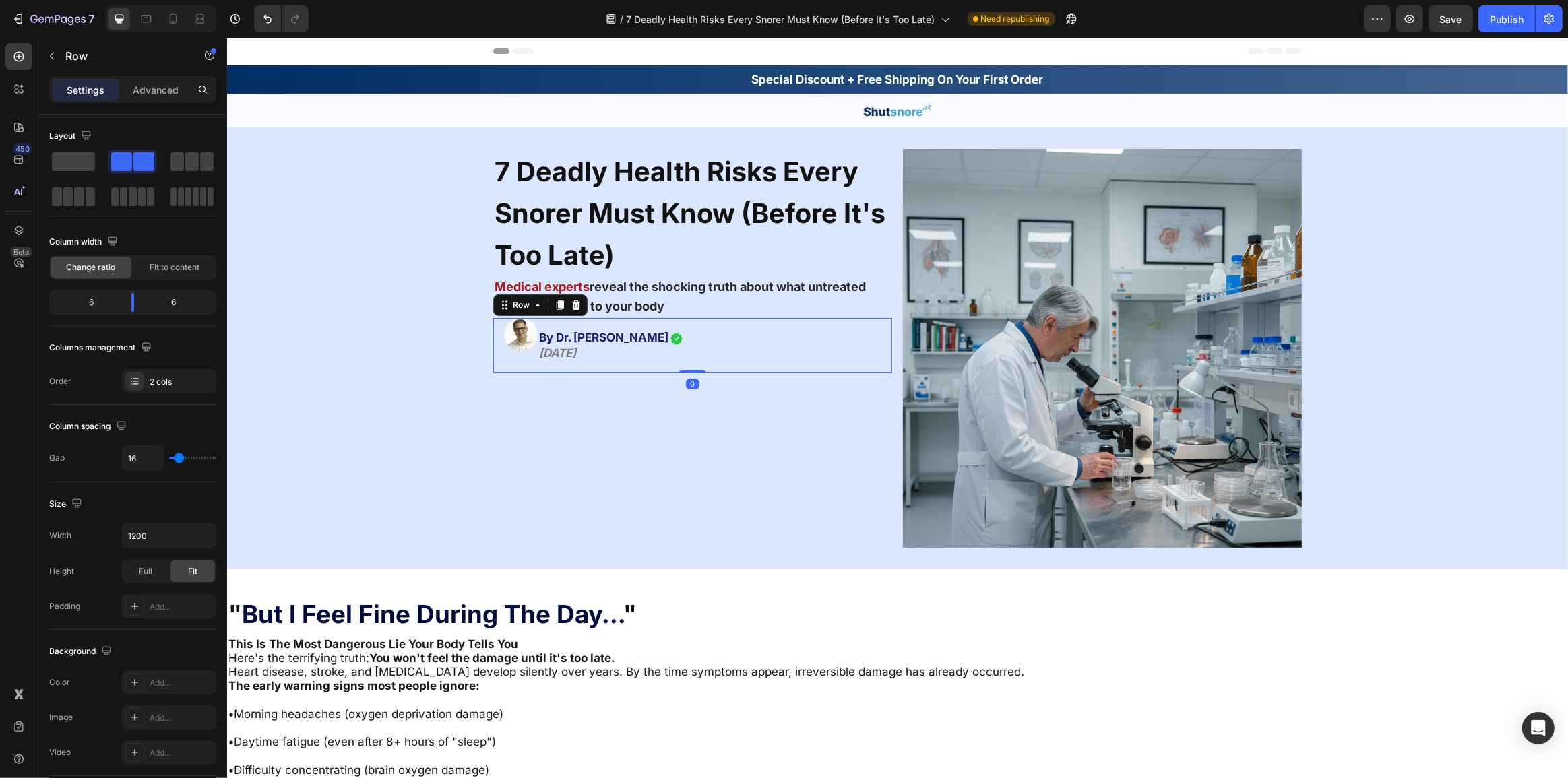
click at [503, 357] on div "Image" at bounding box center [520, 343] width 34 height 53
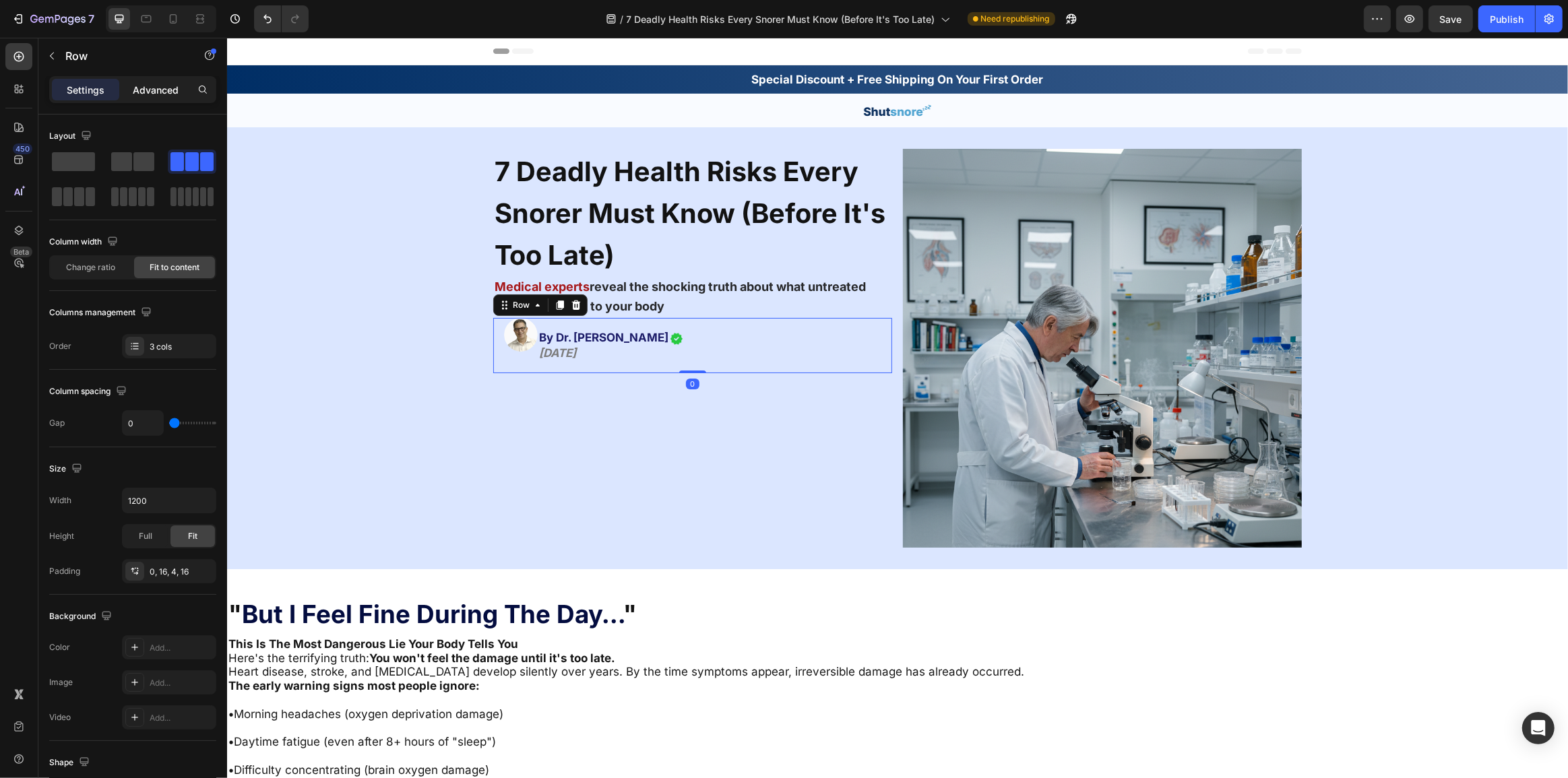
click at [148, 94] on p "Advanced" at bounding box center [156, 90] width 46 height 14
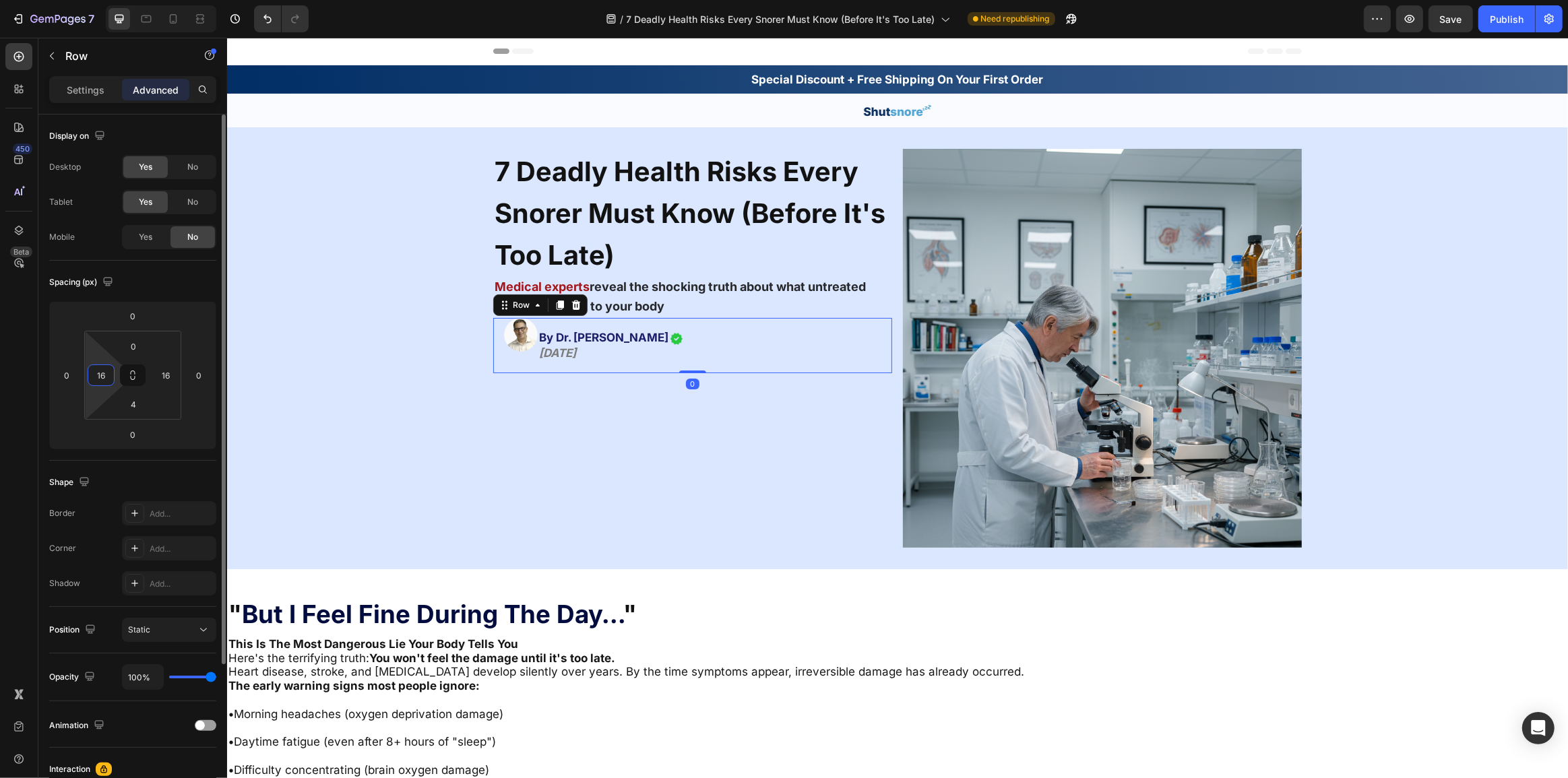
click at [97, 375] on input "16" at bounding box center [101, 375] width 20 height 20
type input "0"
click at [128, 477] on div "Shape" at bounding box center [133, 482] width 167 height 21
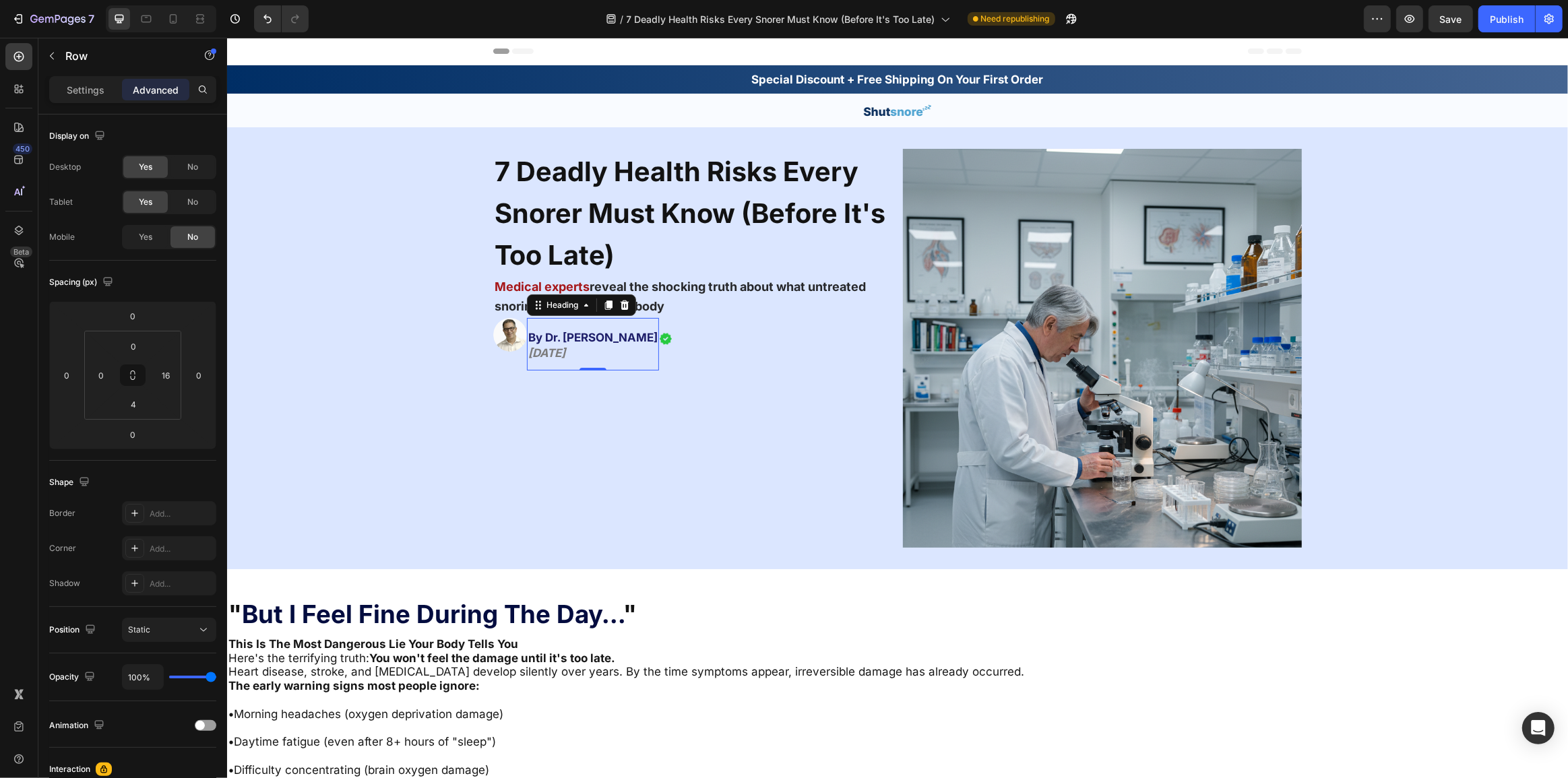
click at [554, 342] on span "By Dr. [PERSON_NAME]" at bounding box center [592, 337] width 130 height 13
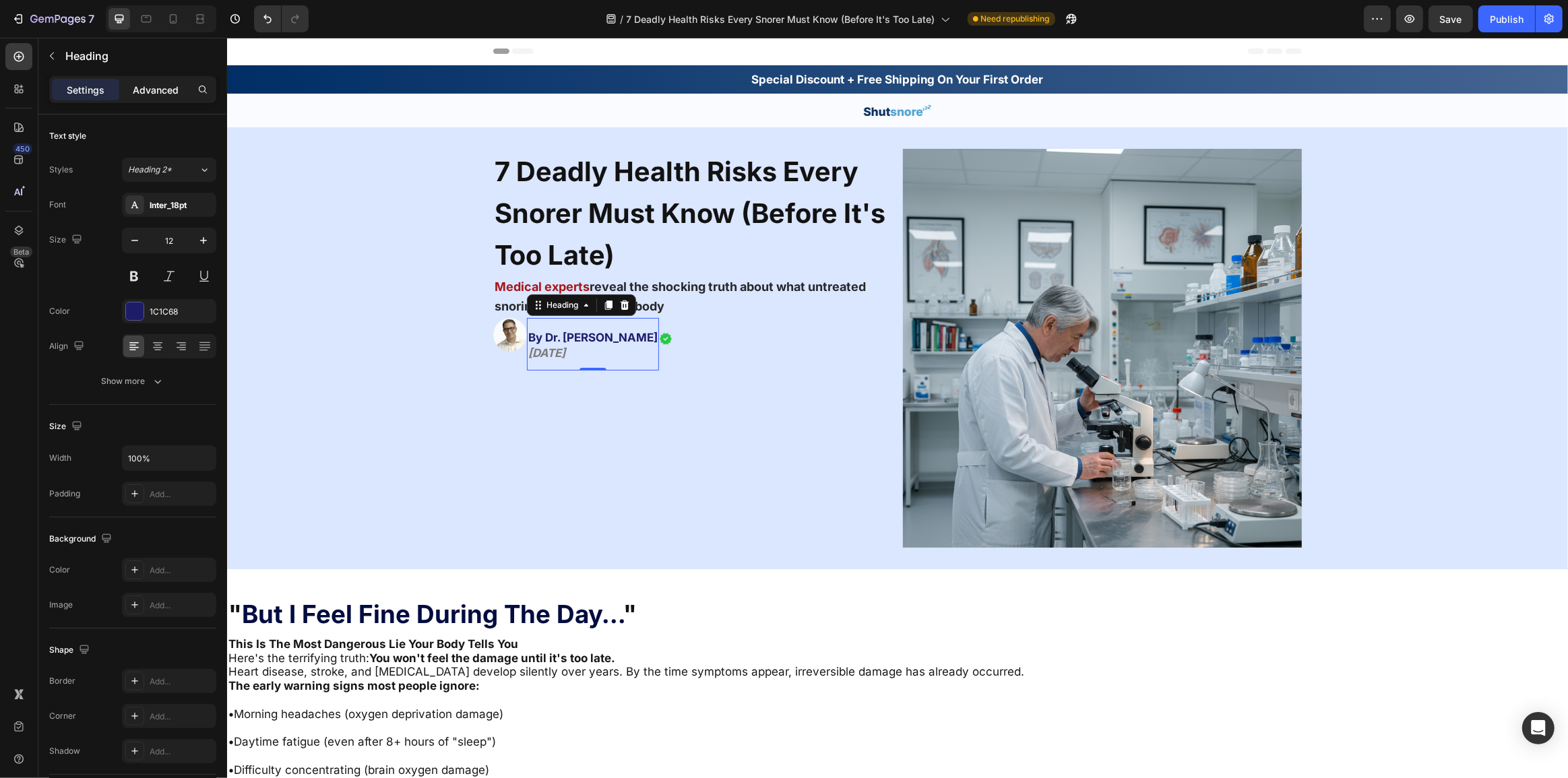
click at [145, 97] on div "Advanced" at bounding box center [156, 89] width 68 height 21
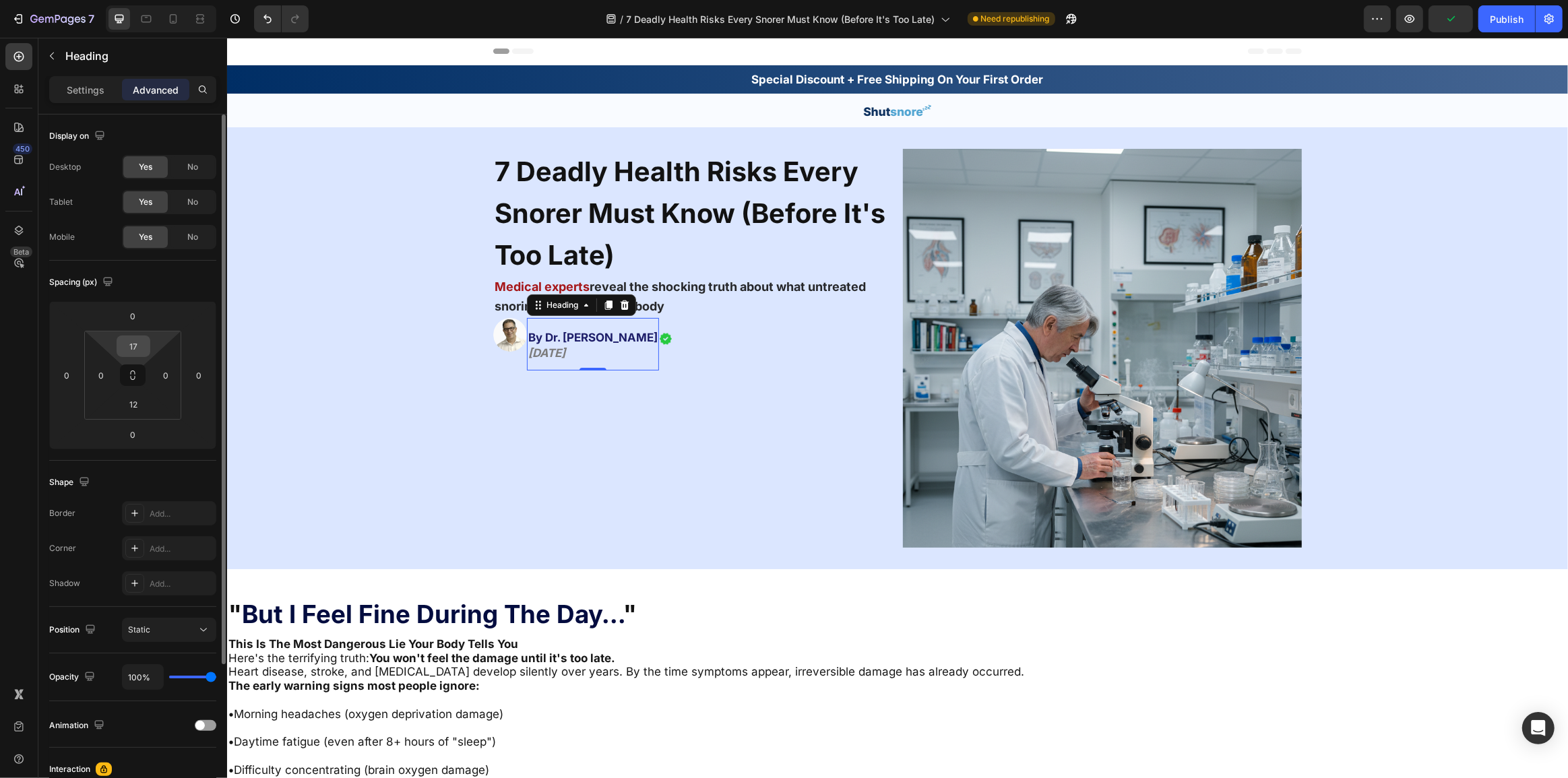
click at [127, 343] on input "17" at bounding box center [134, 347] width 27 height 20
type input "0"
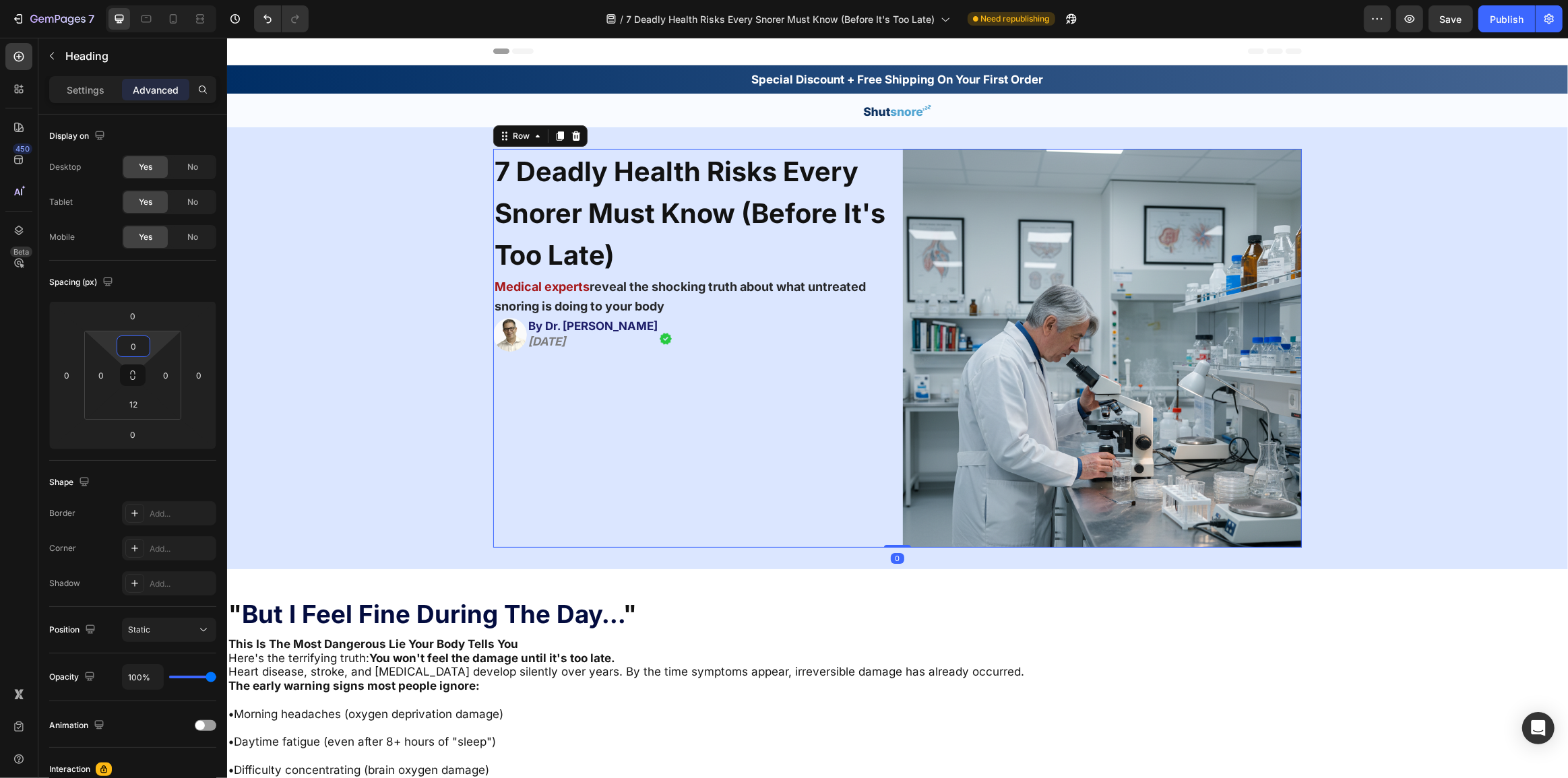
click at [621, 426] on div "7 Deadly Health Risks Every Snorer Must Know (Before It's Too Late) Heading Med…" at bounding box center [691, 347] width 399 height 398
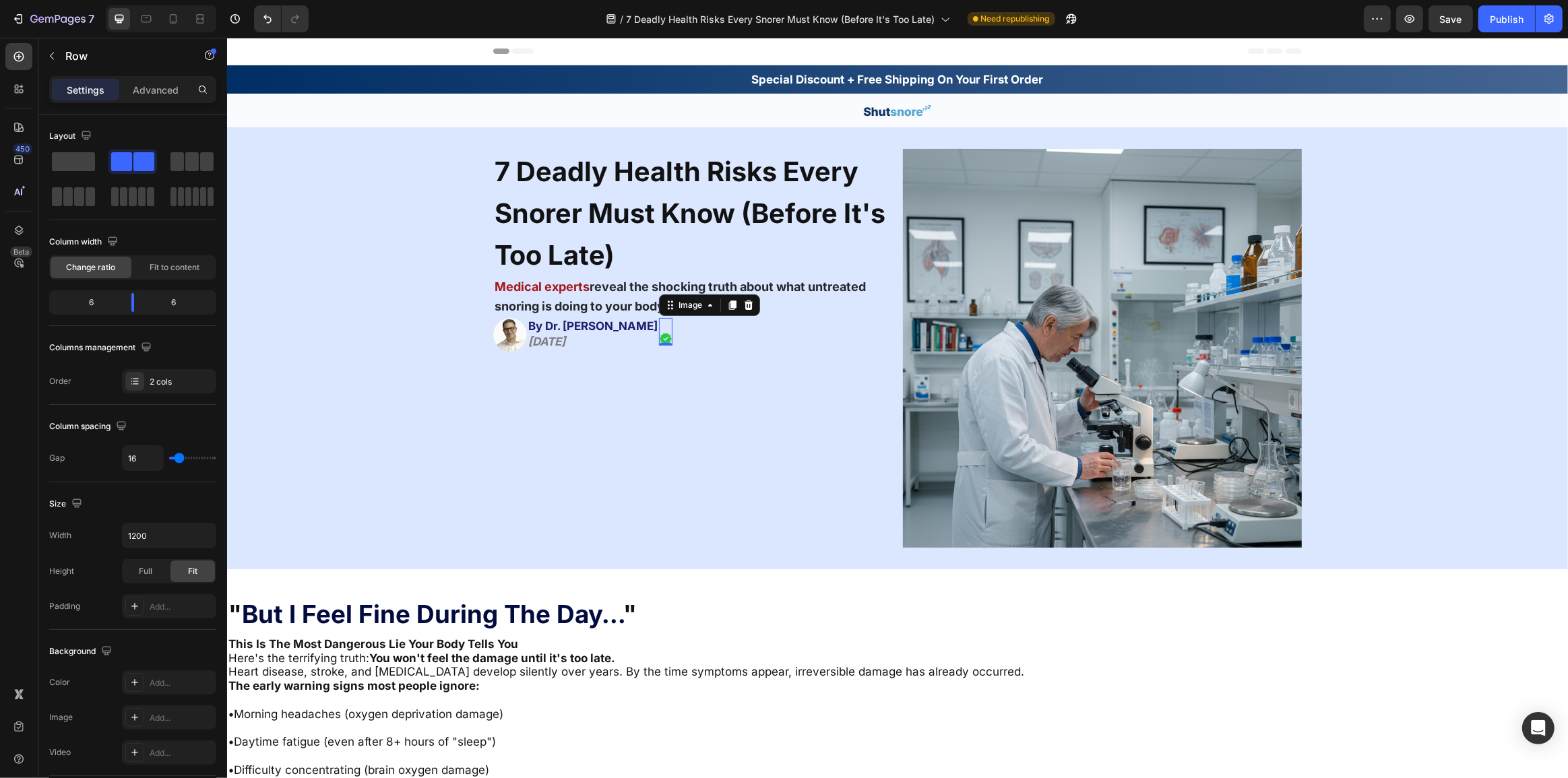
click at [658, 337] on img at bounding box center [664, 338] width 13 height 13
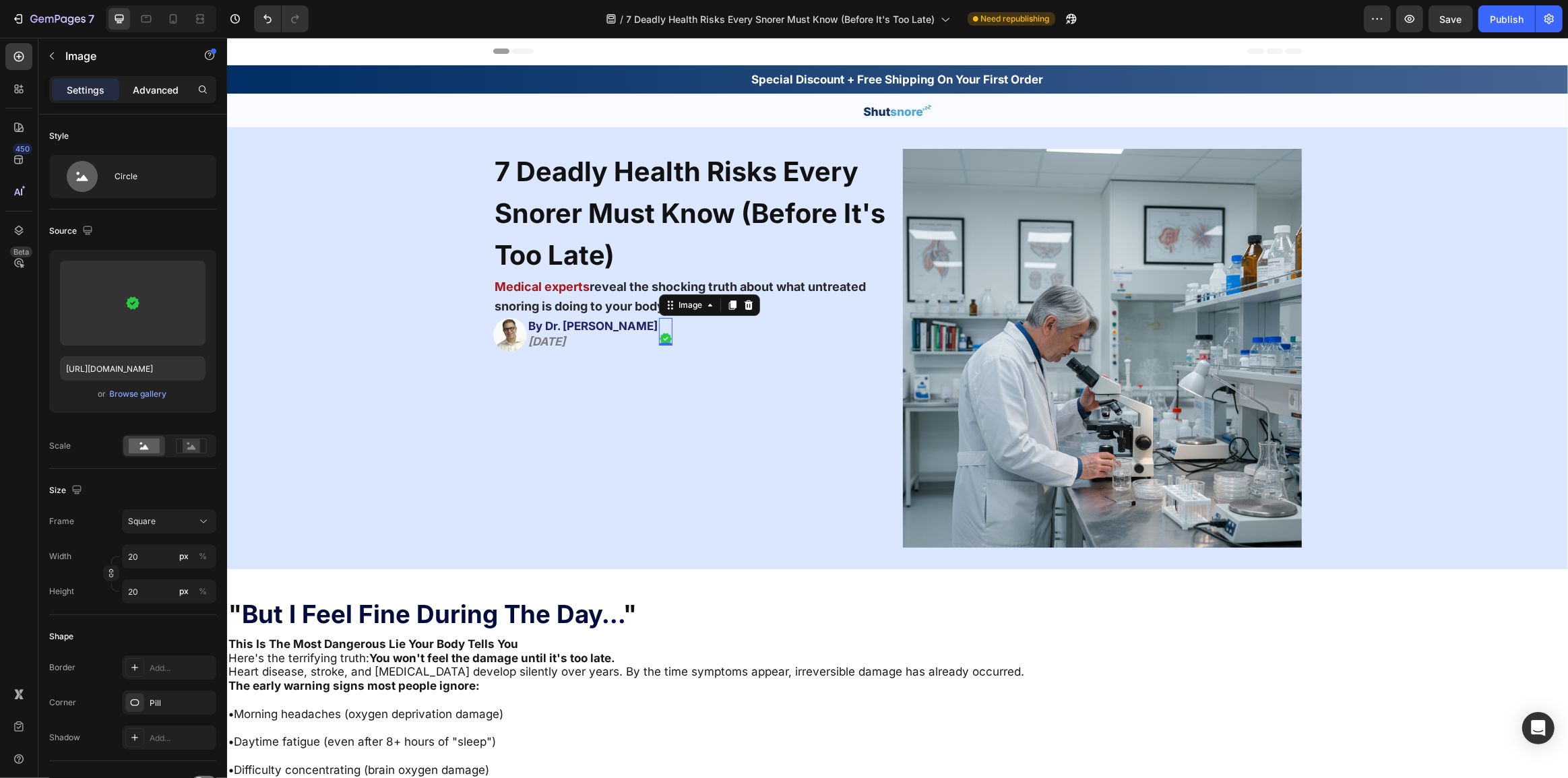
click at [156, 83] on p "Advanced" at bounding box center [156, 90] width 46 height 14
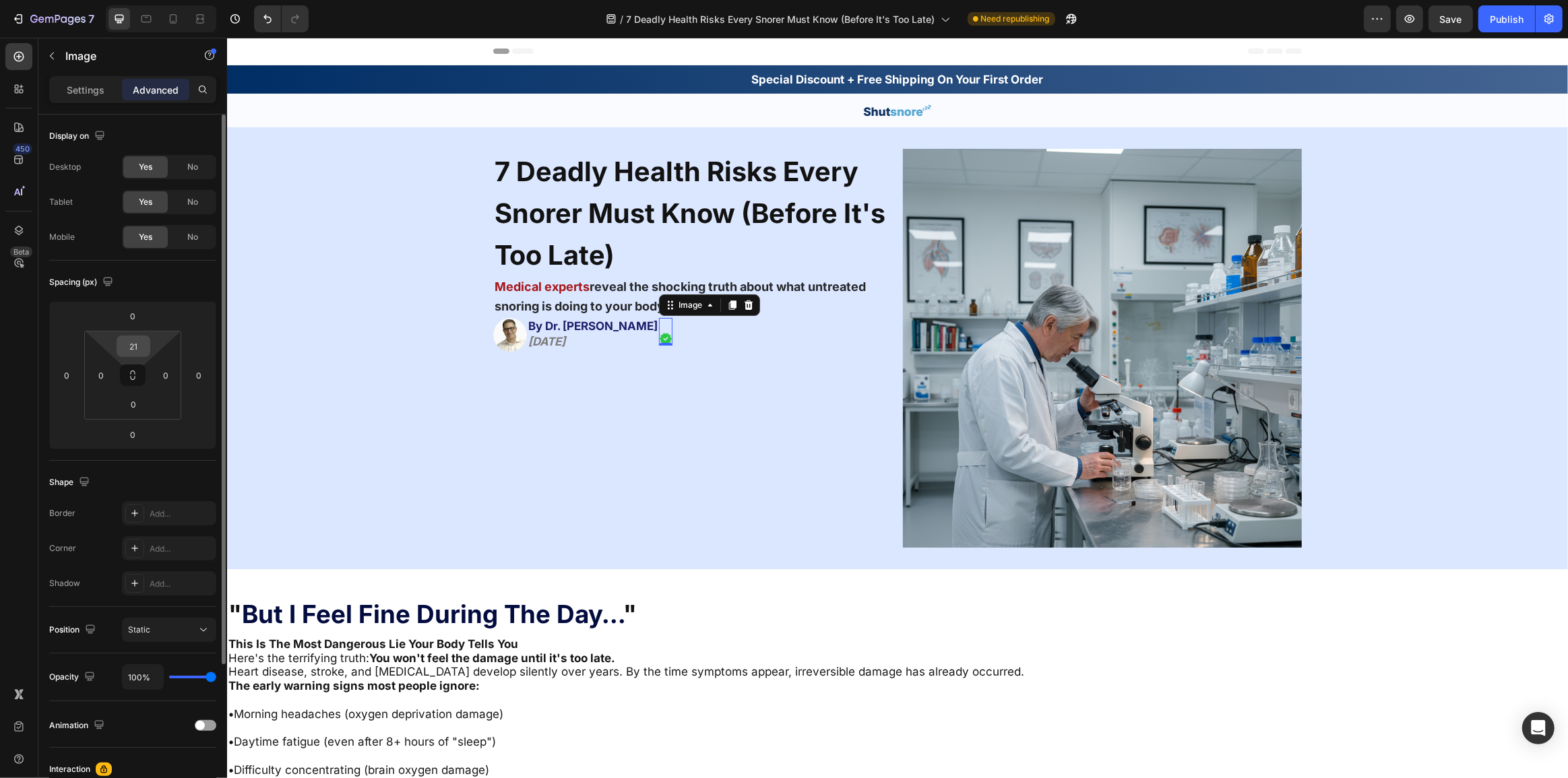
click at [136, 347] on input "21" at bounding box center [134, 347] width 27 height 20
type input "2"
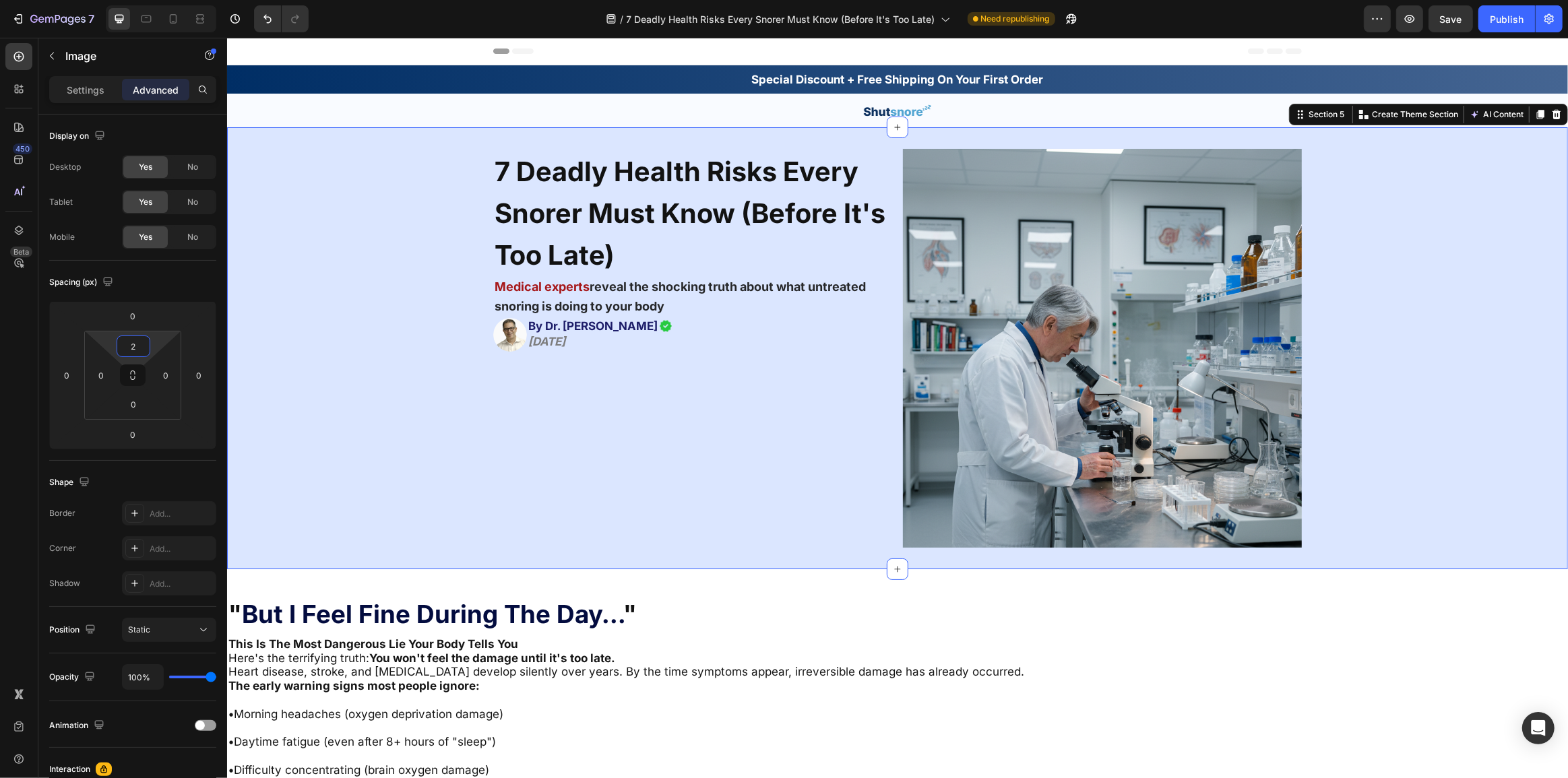
click at [437, 451] on div "7 Deadly Health Risks Every Snorer Must Know (Before It's Too Late) Heading Med…" at bounding box center [896, 347] width 1341 height 398
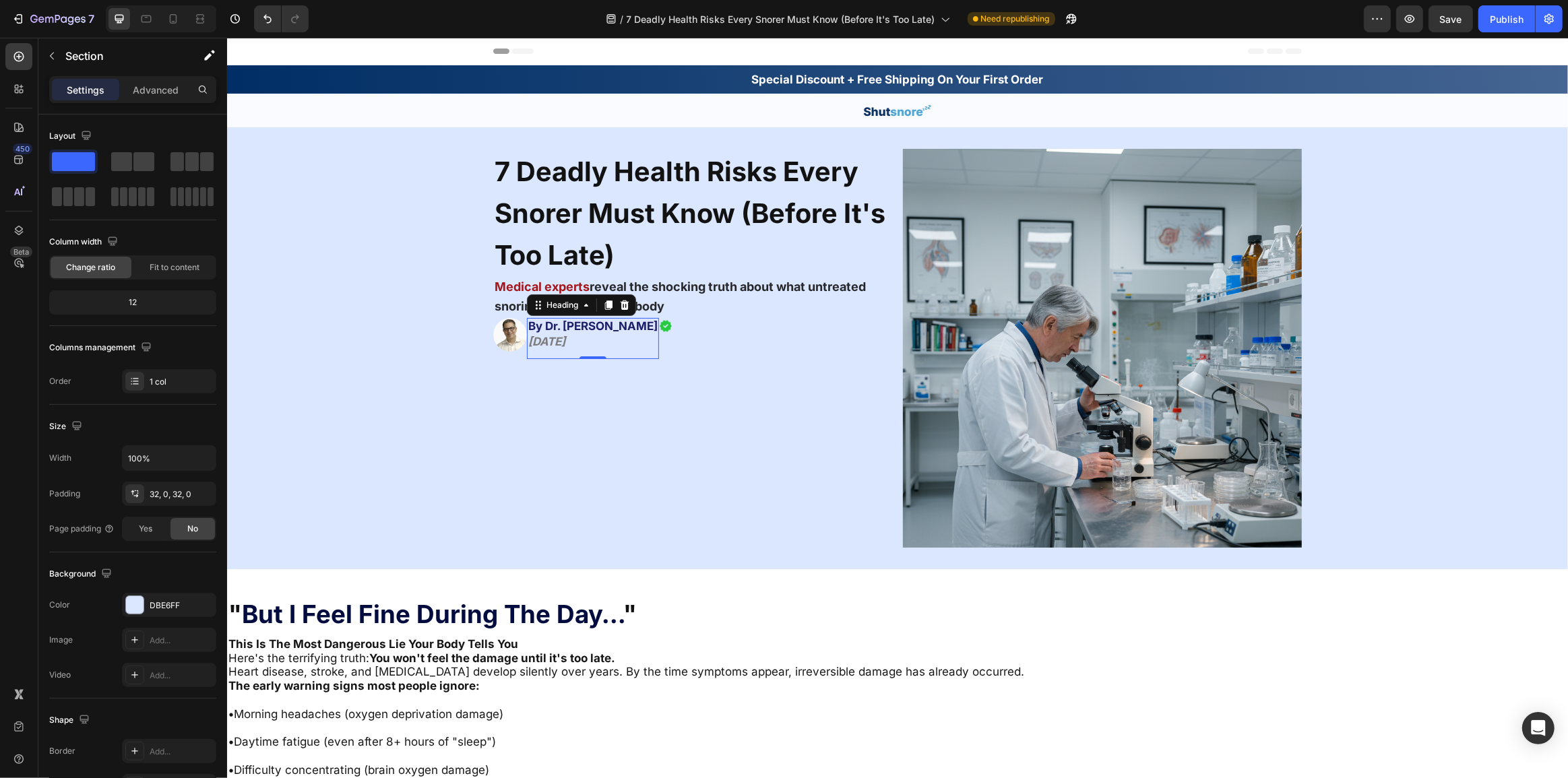
click at [612, 342] on h2 "By Dr. [PERSON_NAME] [DATE]" at bounding box center [592, 334] width 132 height 33
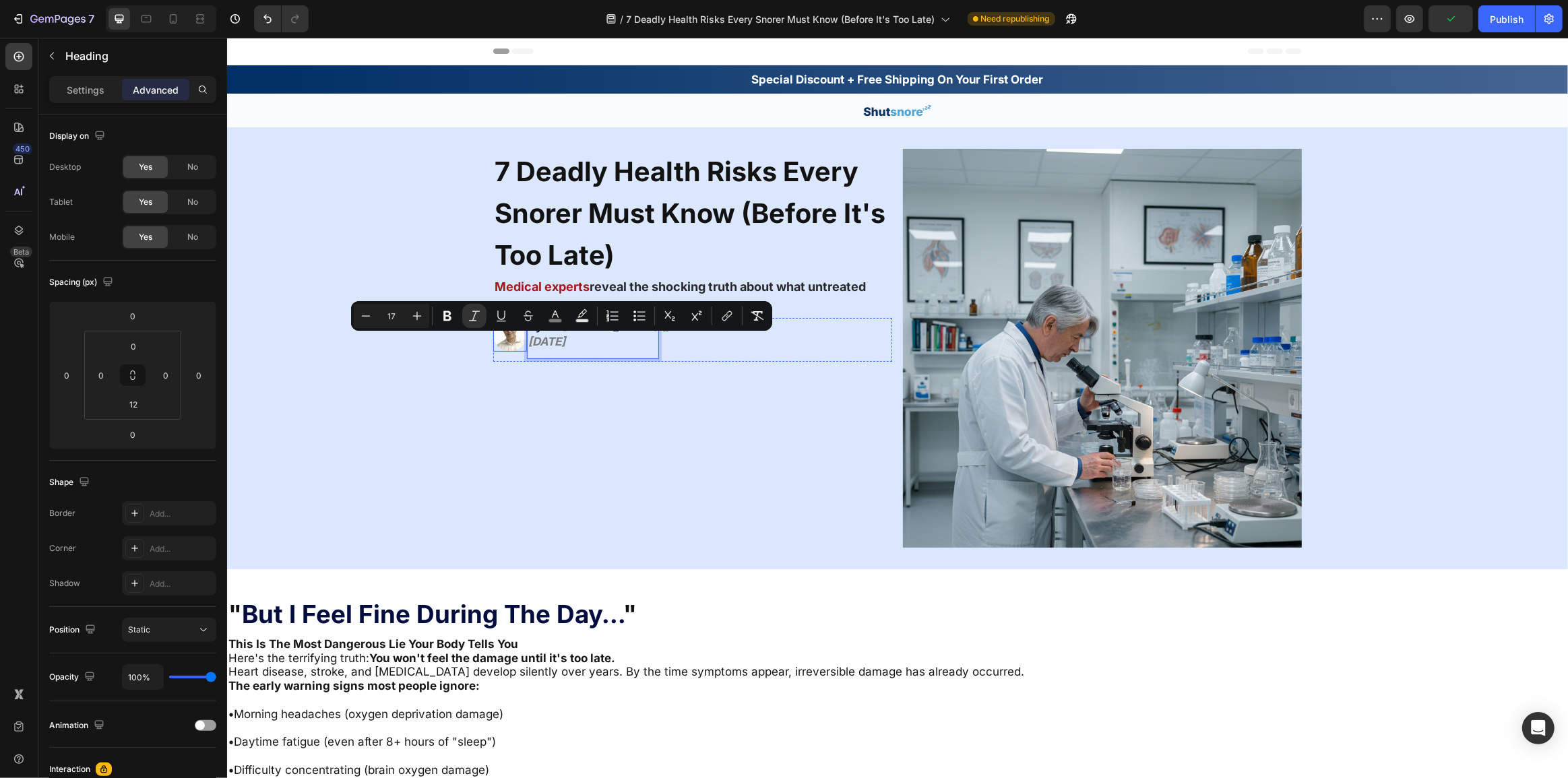
drag, startPoint x: 584, startPoint y: 347, endPoint x: 506, endPoint y: 343, distance: 78.1
click at [506, 343] on div "Image By Dr. [PERSON_NAME] [DATE] Heading 0 Image Row" at bounding box center [691, 339] width 399 height 44
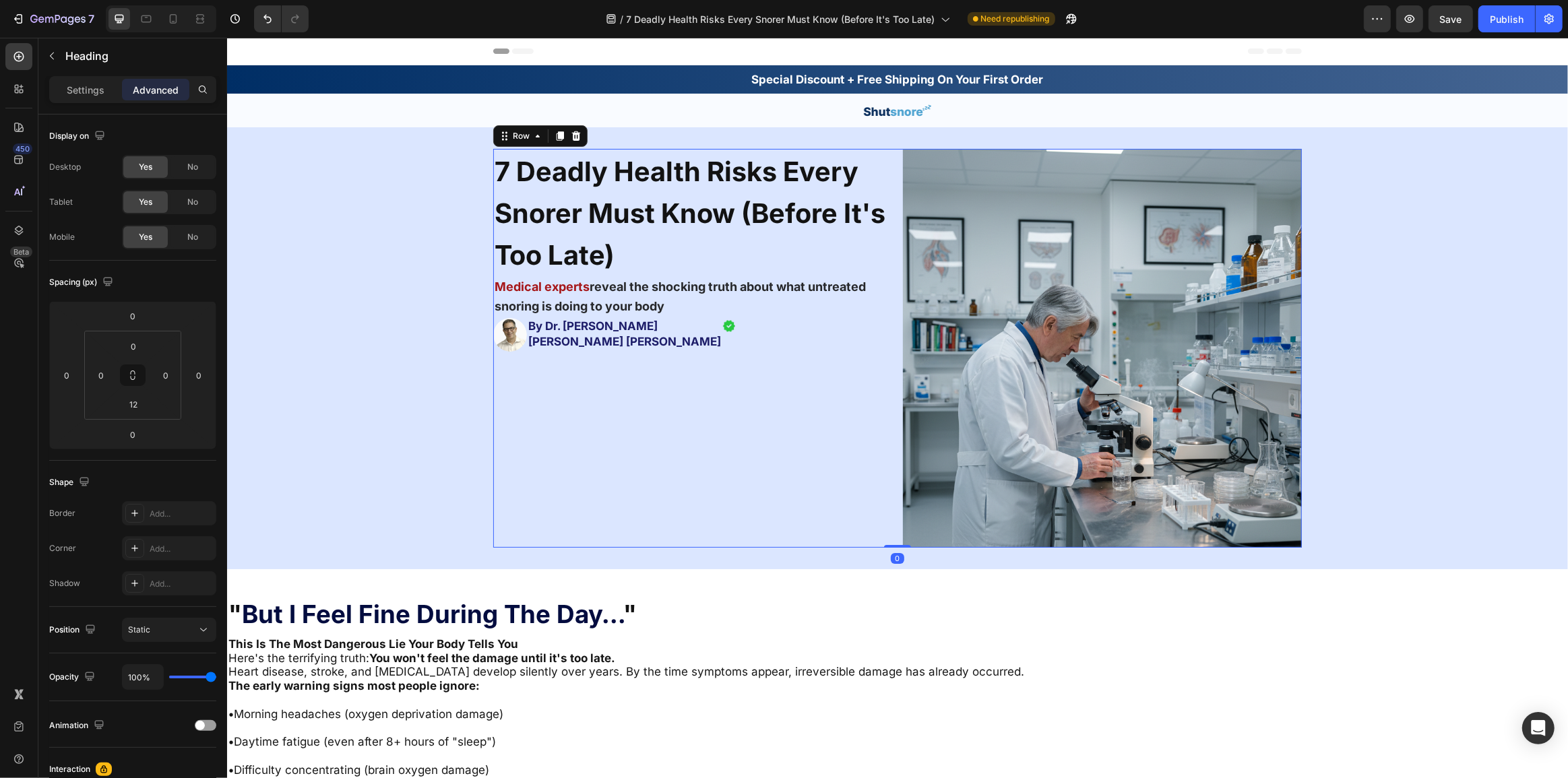
click at [827, 455] on div "7 Deadly Health Risks Every Snorer Must Know (Before It's Too Late) Heading Med…" at bounding box center [691, 347] width 399 height 398
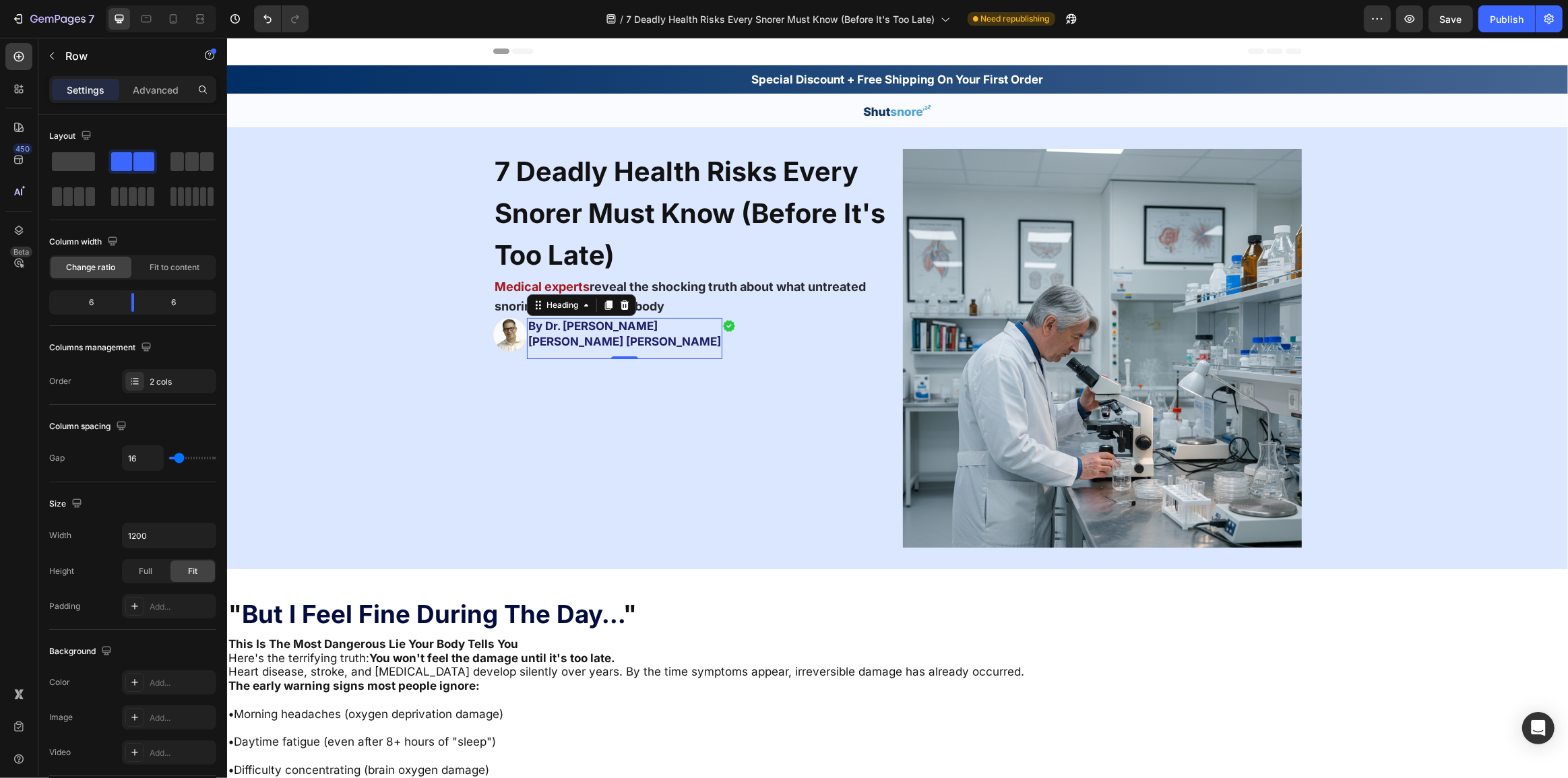
click at [538, 350] on p "⁠⁠⁠⁠⁠⁠⁠ By Dr. Michael Martone Johns Hopkins" at bounding box center [624, 334] width 193 height 31
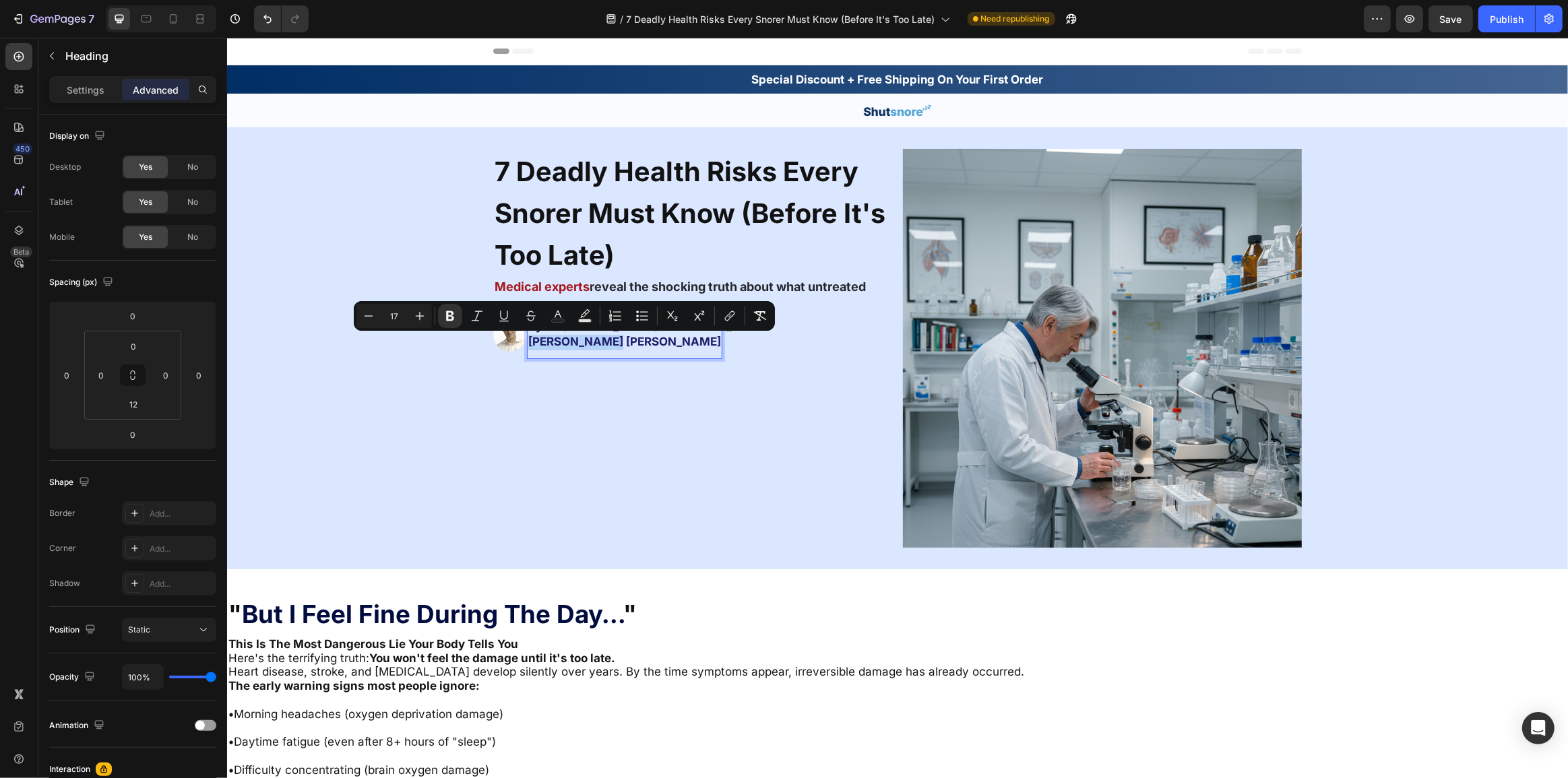
drag, startPoint x: 605, startPoint y: 343, endPoint x: 521, endPoint y: 343, distance: 84.0
click at [526, 343] on h2 "By Dr. Michael Martone Johns Hopkins" at bounding box center [624, 334] width 195 height 33
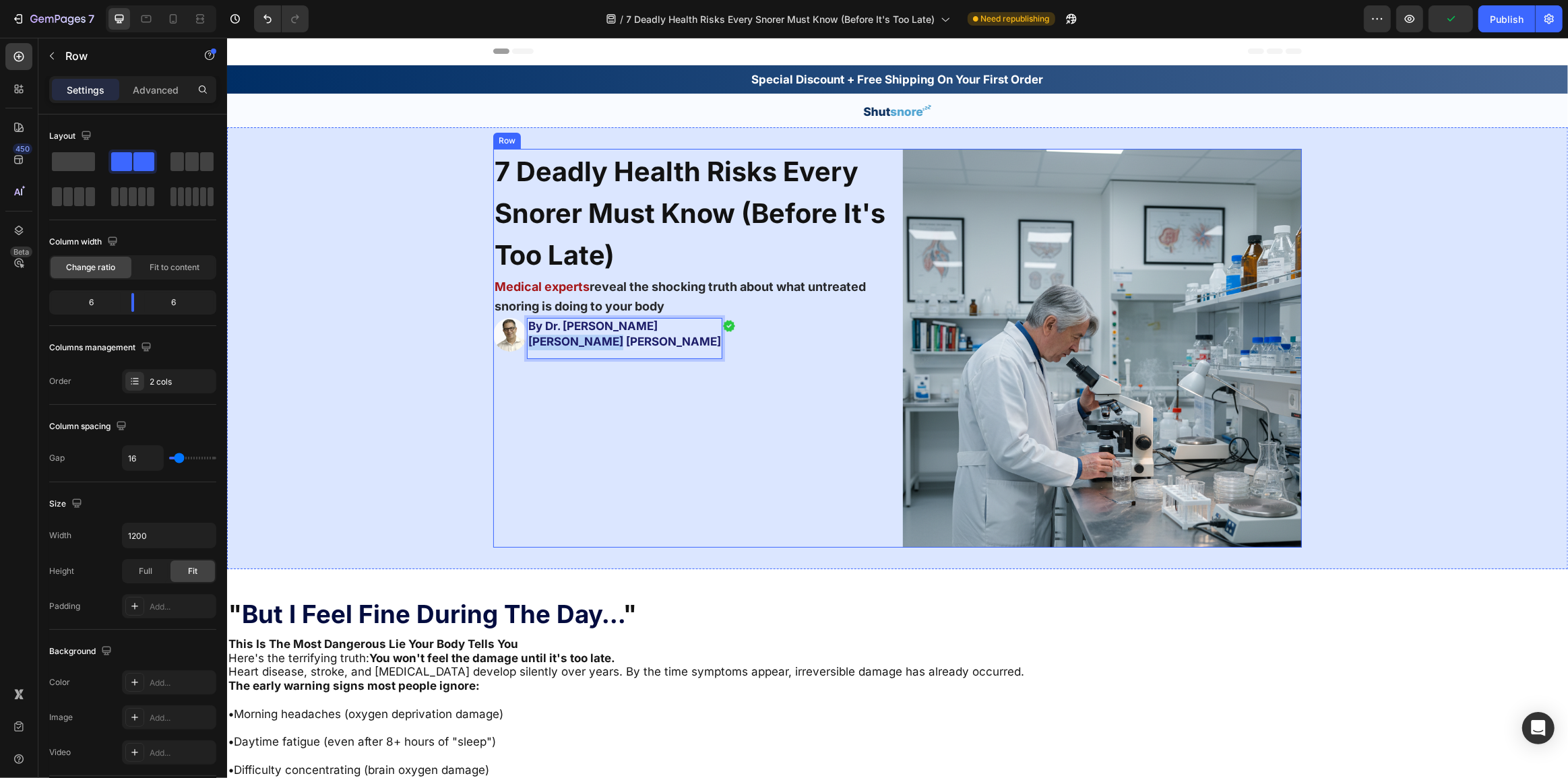
click at [558, 456] on div "7 Deadly Health Risks Every Snorer Must Know (Before It's Too Late) Heading Med…" at bounding box center [691, 347] width 399 height 398
click at [574, 335] on h2 "By Dr. [PERSON_NAME] [DATE]" at bounding box center [592, 334] width 132 height 33
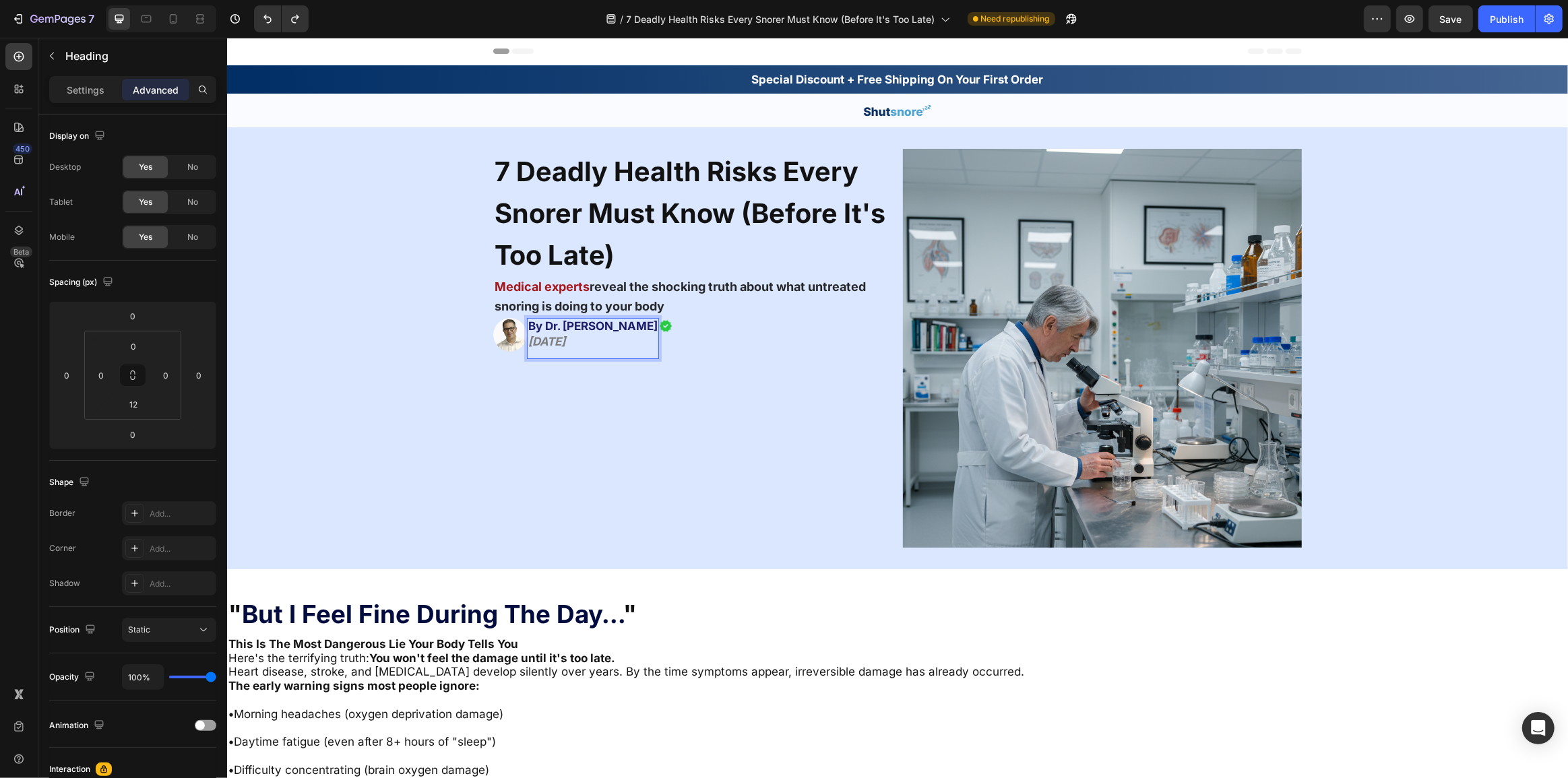
click at [565, 346] on icon "[DATE]" at bounding box center [546, 341] width 37 height 13
drag, startPoint x: 605, startPoint y: 340, endPoint x: 484, endPoint y: 347, distance: 121.2
click at [484, 347] on div "7 Deadly Health Risks Every Snorer Must Know (Before It's Too Late) Heading Med…" at bounding box center [896, 347] width 1341 height 398
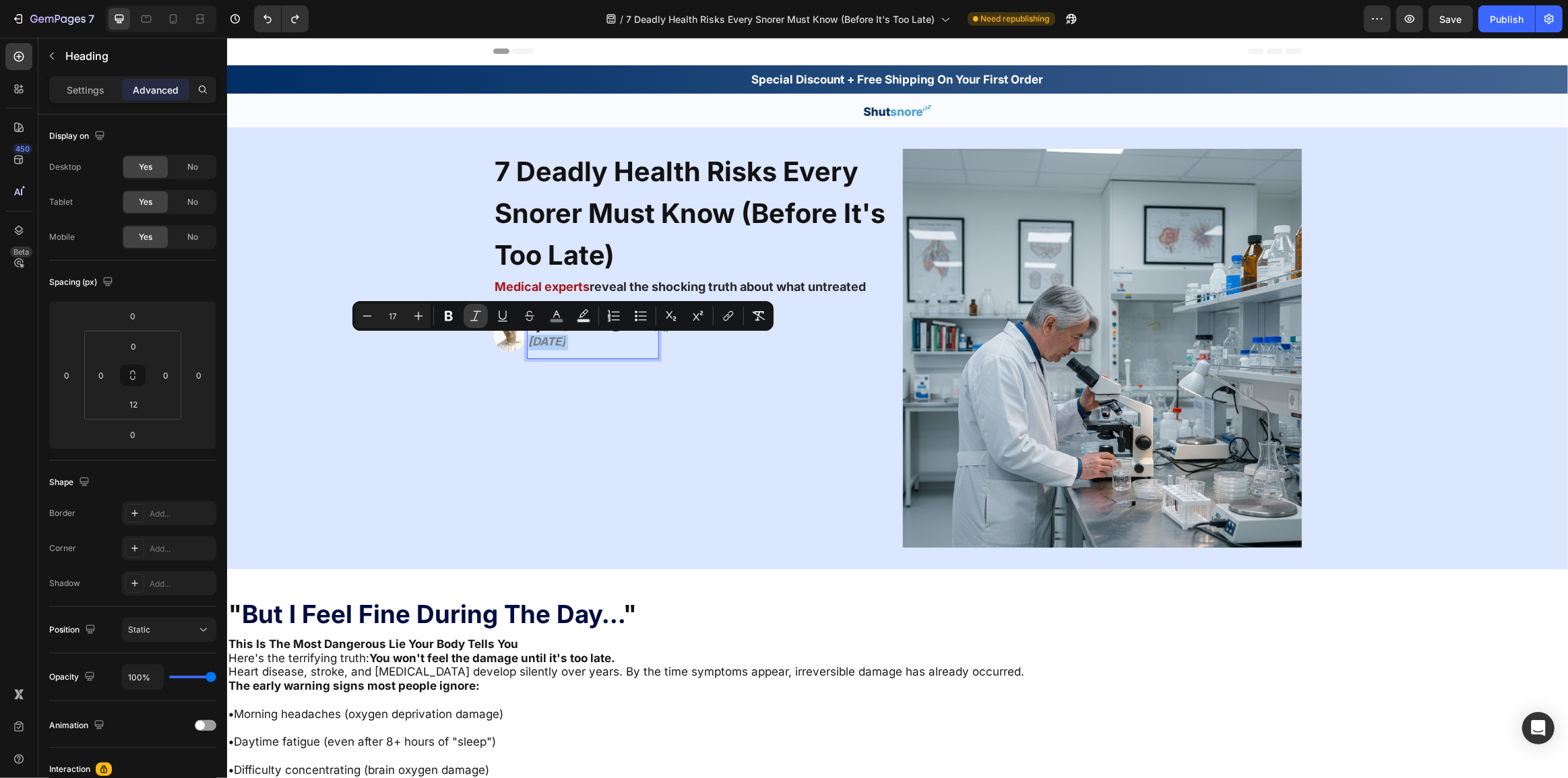
click at [468, 316] on button "Italic" at bounding box center [475, 315] width 24 height 24
click at [377, 316] on button "Minus" at bounding box center [367, 315] width 24 height 24
type input "15"
click at [564, 342] on strong "Rich Text Editor. Editing area: main" at bounding box center [563, 342] width 2 height 13
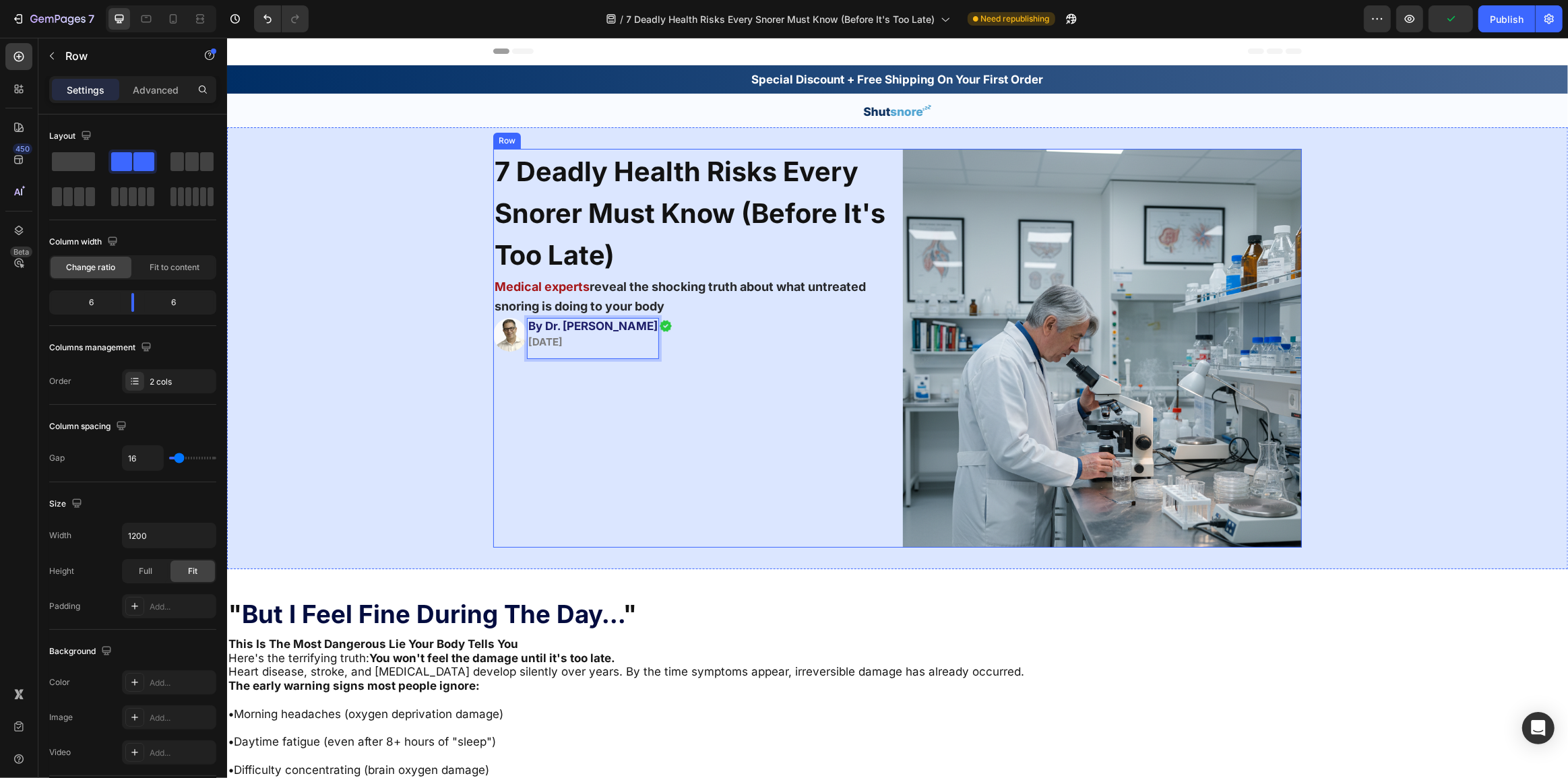
click at [600, 392] on div "7 Deadly Health Risks Every Snorer Must Know (Before It's Too Late) Heading Med…" at bounding box center [691, 347] width 399 height 398
click at [658, 329] on div "Image 0" at bounding box center [664, 325] width 13 height 15
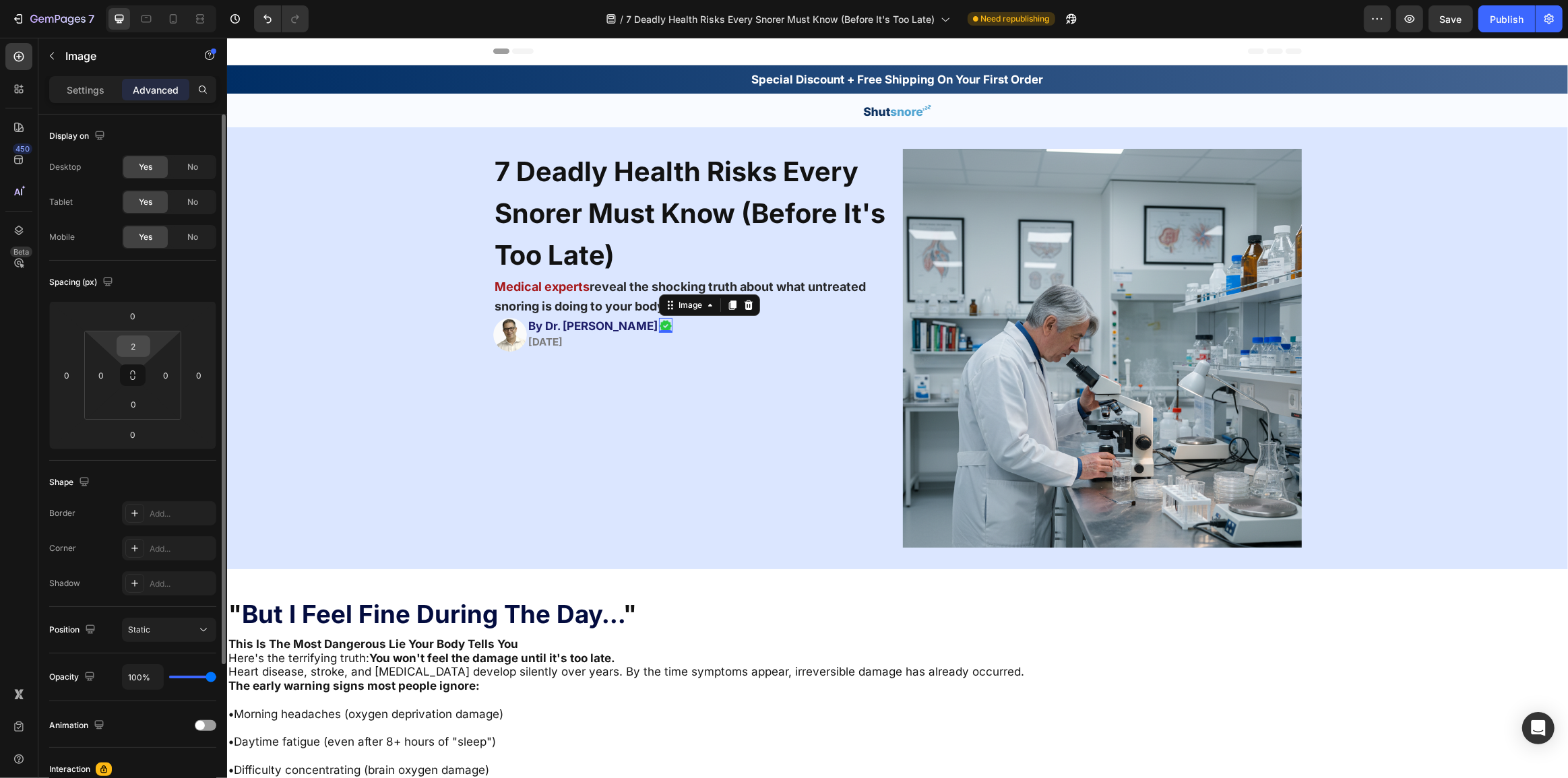
click at [136, 340] on input "2" at bounding box center [134, 347] width 27 height 20
type input "3"
click at [113, 465] on div "Shape Border Add... Corner Add... Shadow Add..." at bounding box center [133, 534] width 167 height 146
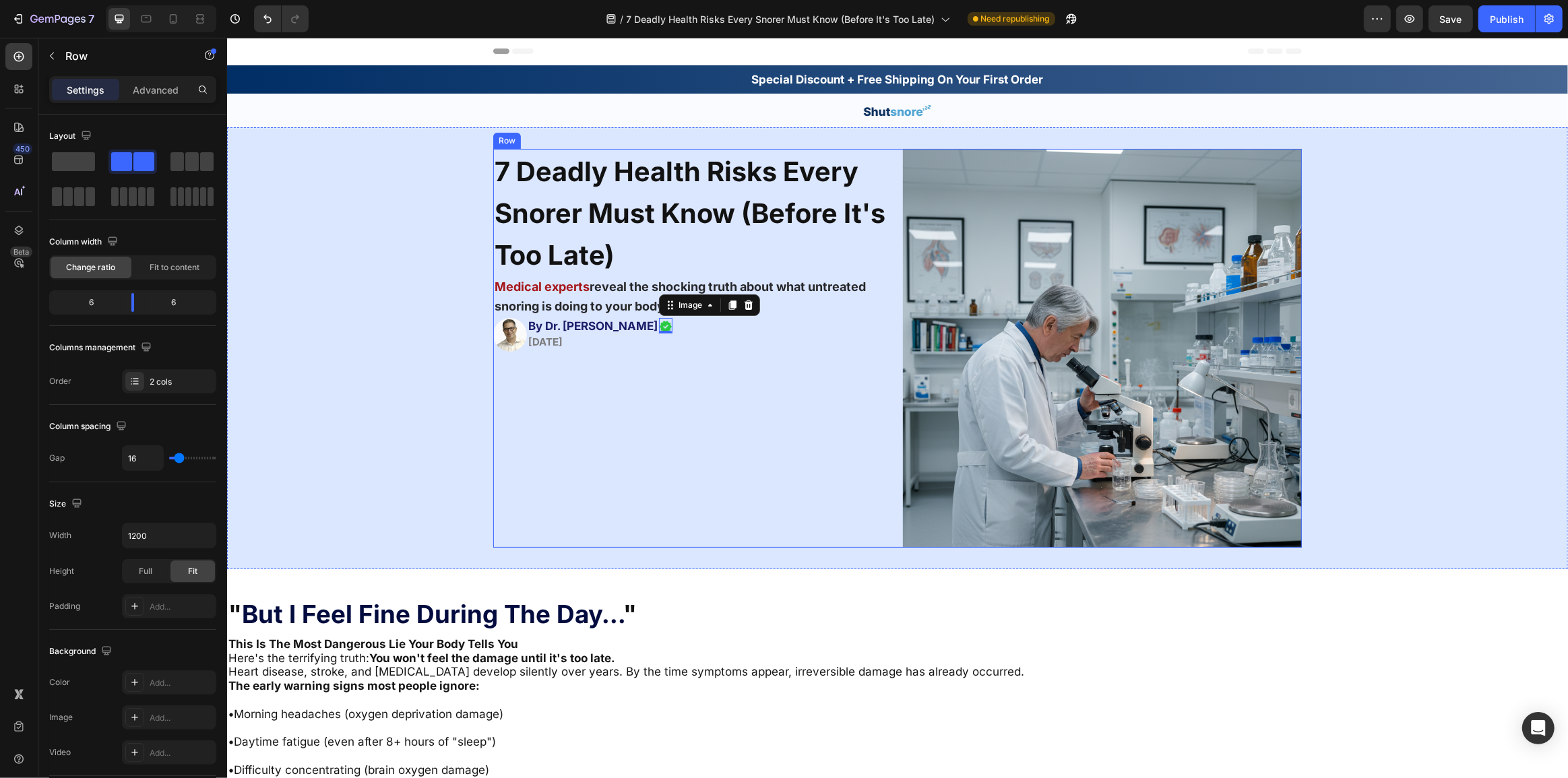
click at [639, 446] on div "7 Deadly Health Risks Every Snorer Must Know (Before It's Too Late) Heading Med…" at bounding box center [691, 347] width 399 height 398
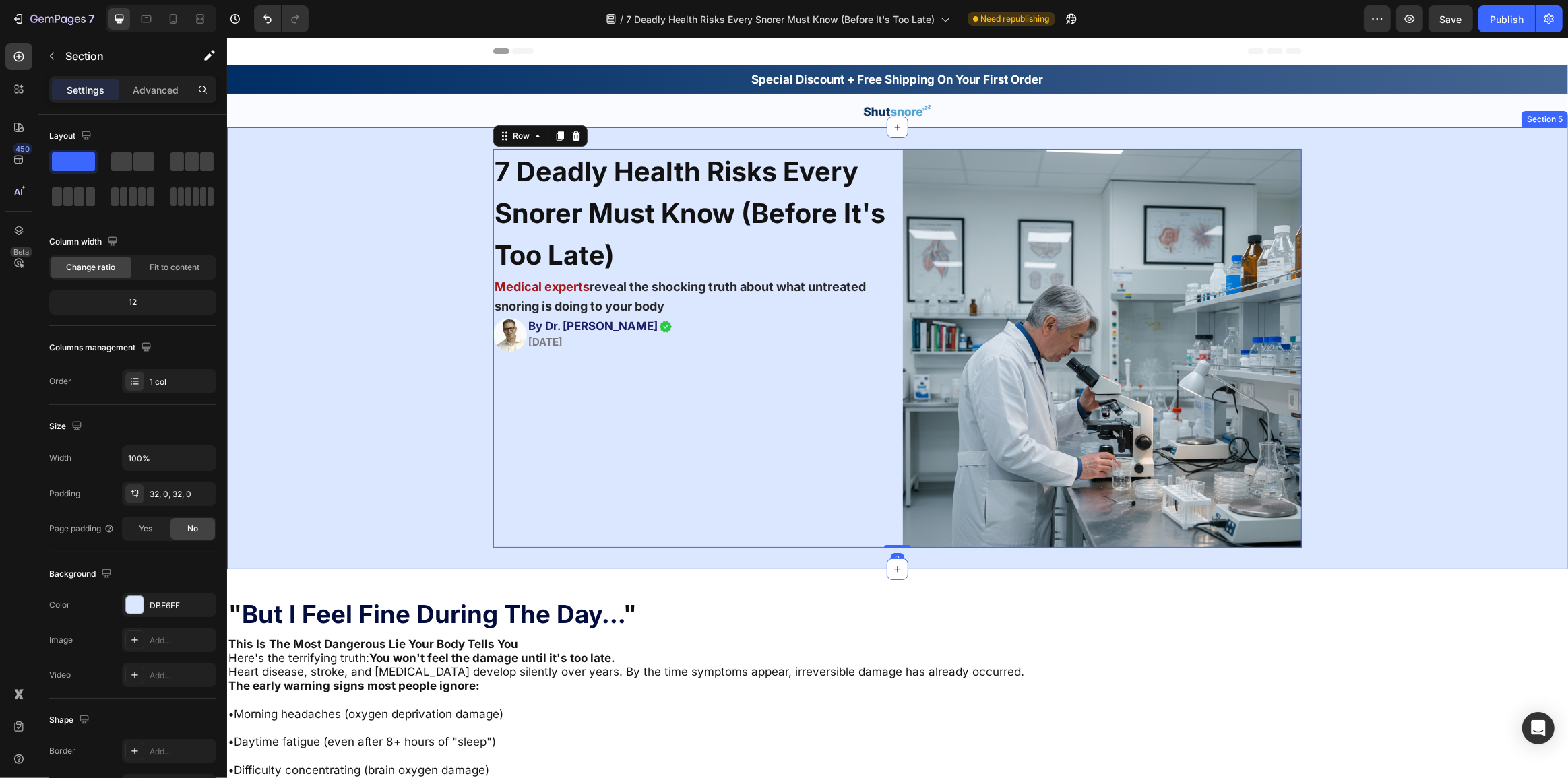
click at [440, 508] on div "7 Deadly Health Risks Every Snorer Must Know (Before It's Too Late) Heading Med…" at bounding box center [896, 347] width 1341 height 398
click at [685, 304] on p "Medical experts reveal the shocking truth about what untreated snoring is doing…" at bounding box center [692, 297] width 396 height 39
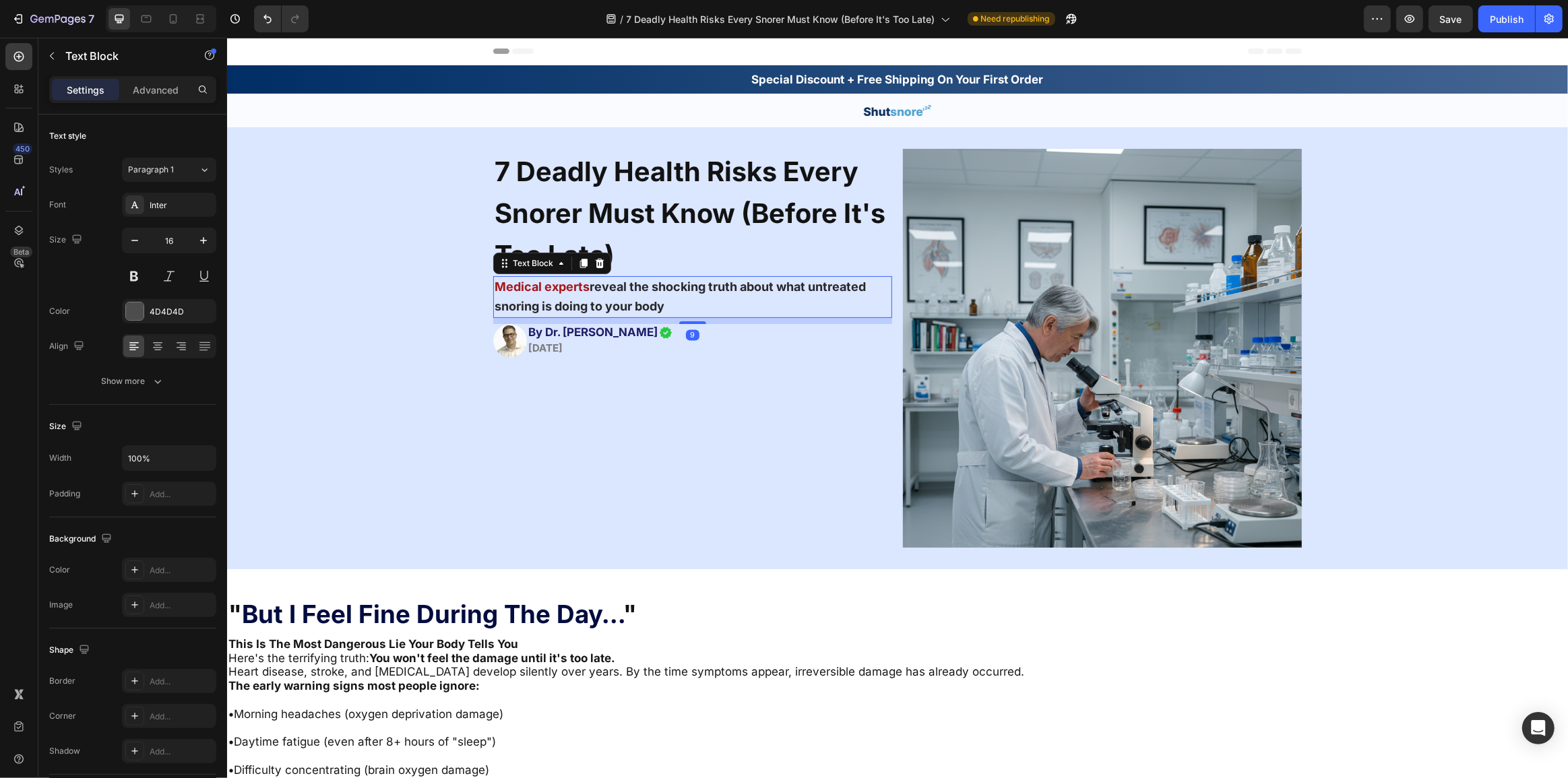
drag, startPoint x: 677, startPoint y: 317, endPoint x: 667, endPoint y: 323, distance: 11.7
click at [667, 317] on div "9" at bounding box center [691, 317] width 399 height 0
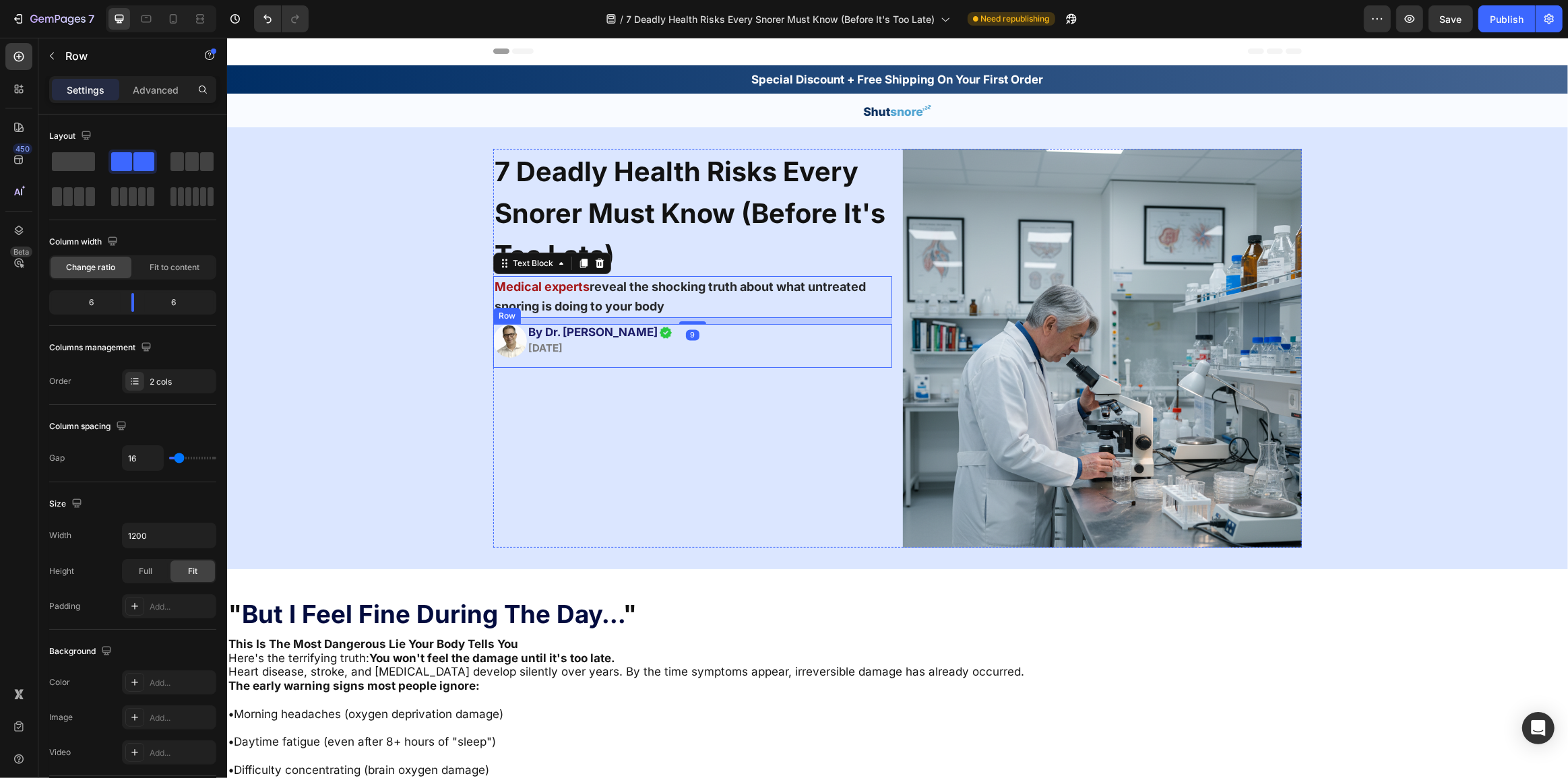
click at [645, 424] on div "7 Deadly Health Risks Every Snorer Must Know (Before It's Too Late) Heading Med…" at bounding box center [691, 347] width 399 height 398
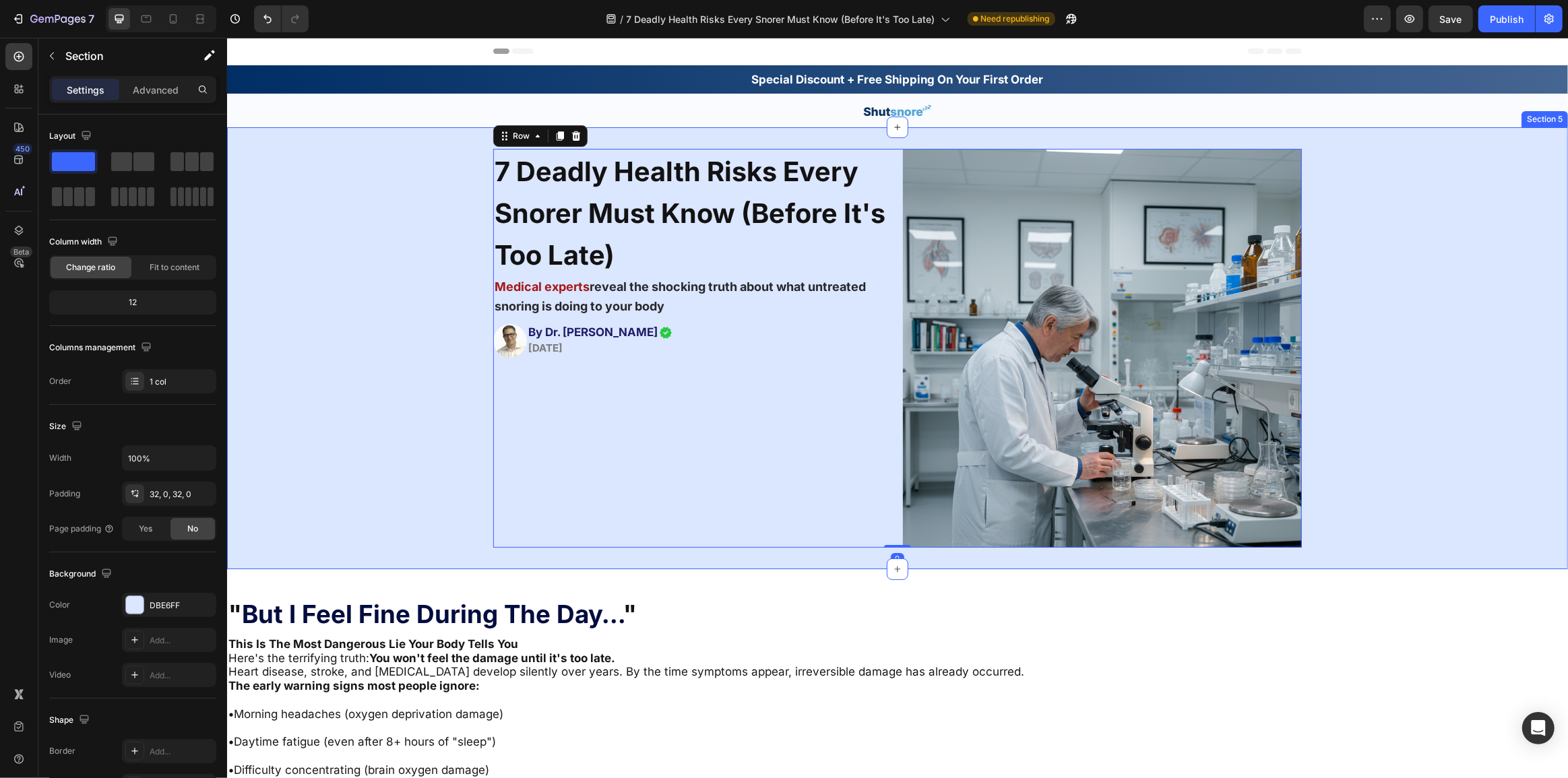
click at [429, 515] on div "7 Deadly Health Risks Every Snorer Must Know (Before It's Too Late) Heading Med…" at bounding box center [896, 347] width 1341 height 398
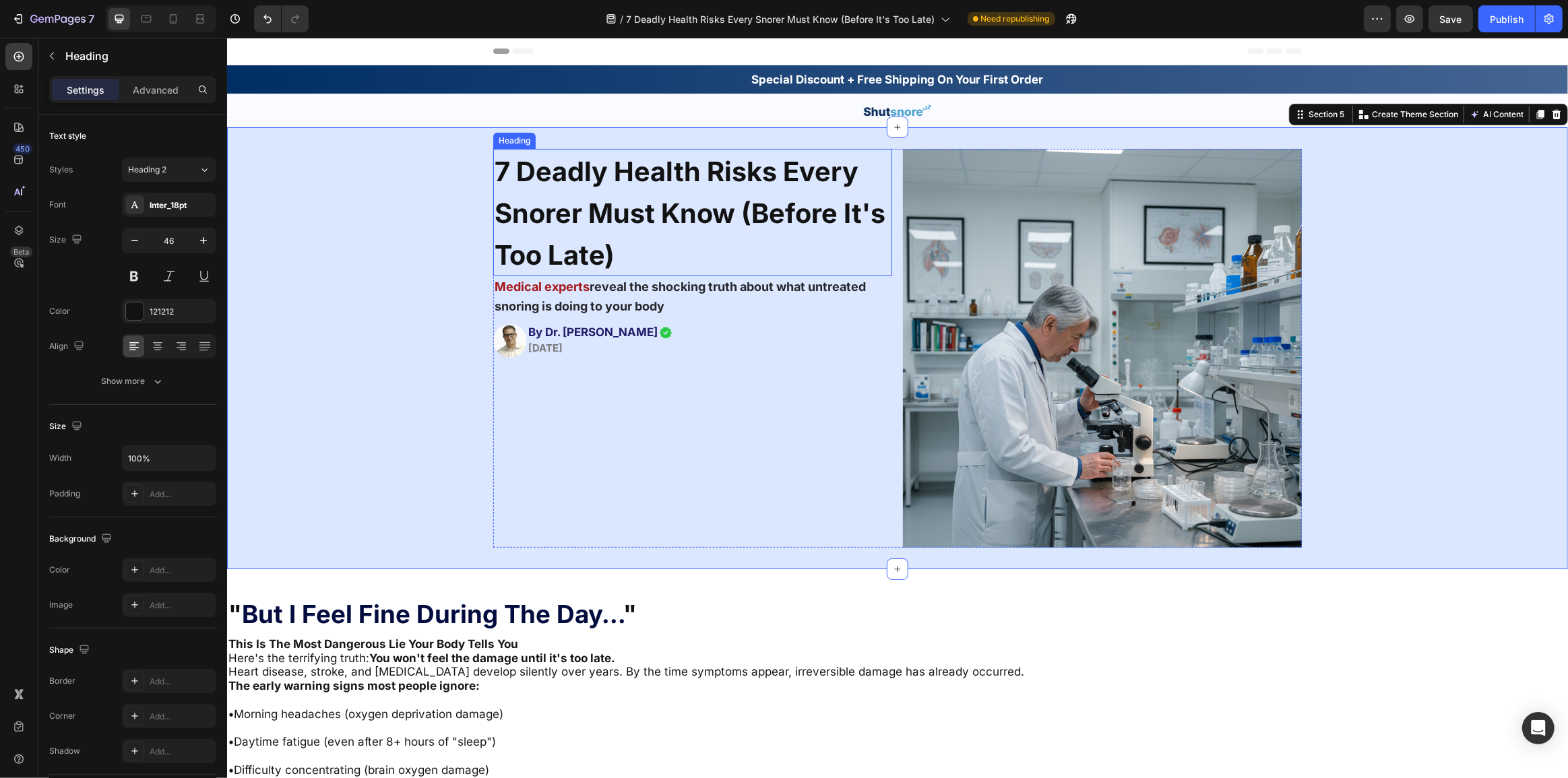
click at [614, 171] on span "7 Deadly Health Risks Every Snorer Must Know (Before It's Too Late)" at bounding box center [689, 213] width 391 height 116
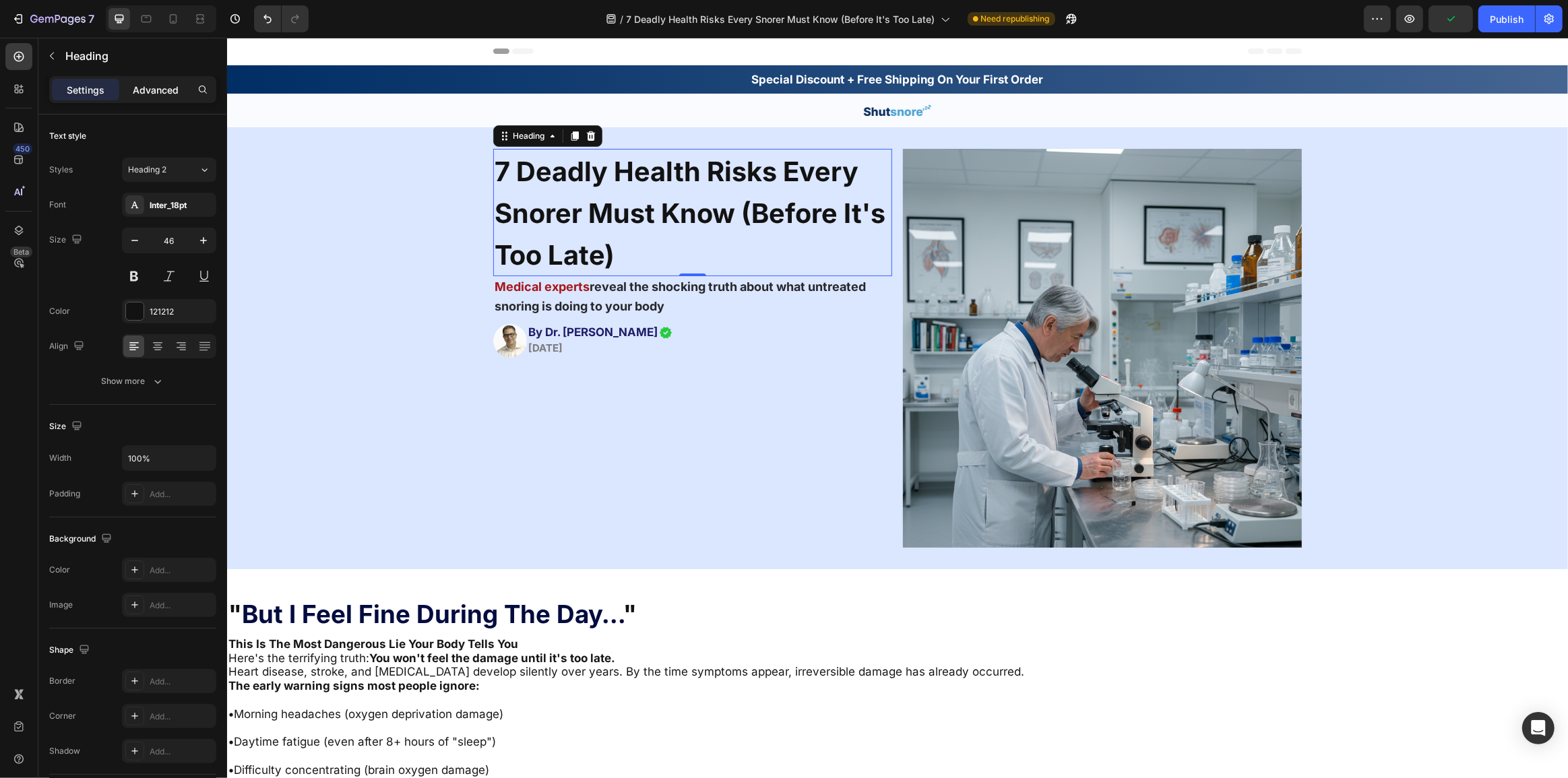
click at [156, 98] on div "Advanced" at bounding box center [156, 89] width 68 height 21
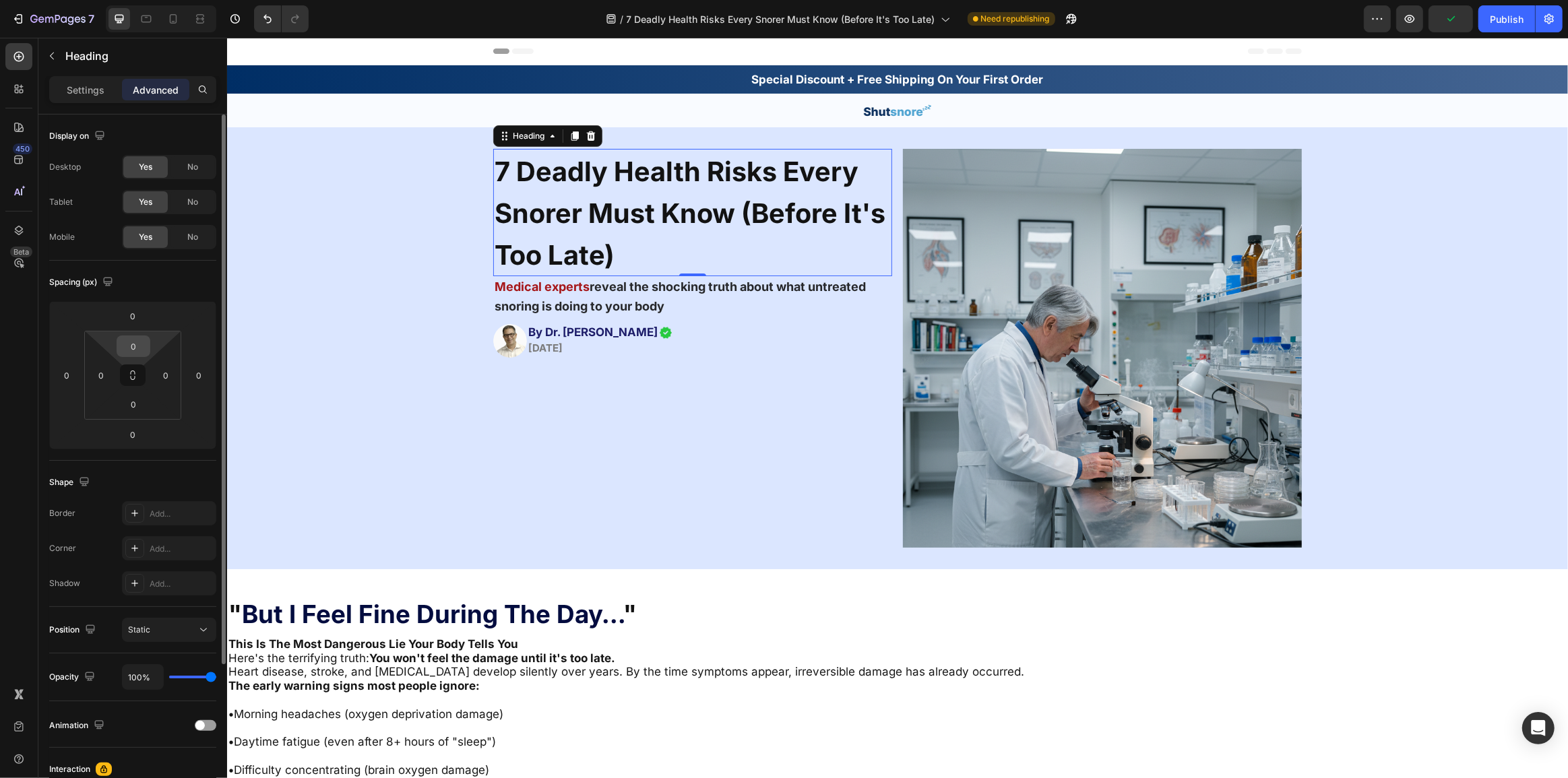
click at [138, 346] on input "0" at bounding box center [134, 347] width 27 height 20
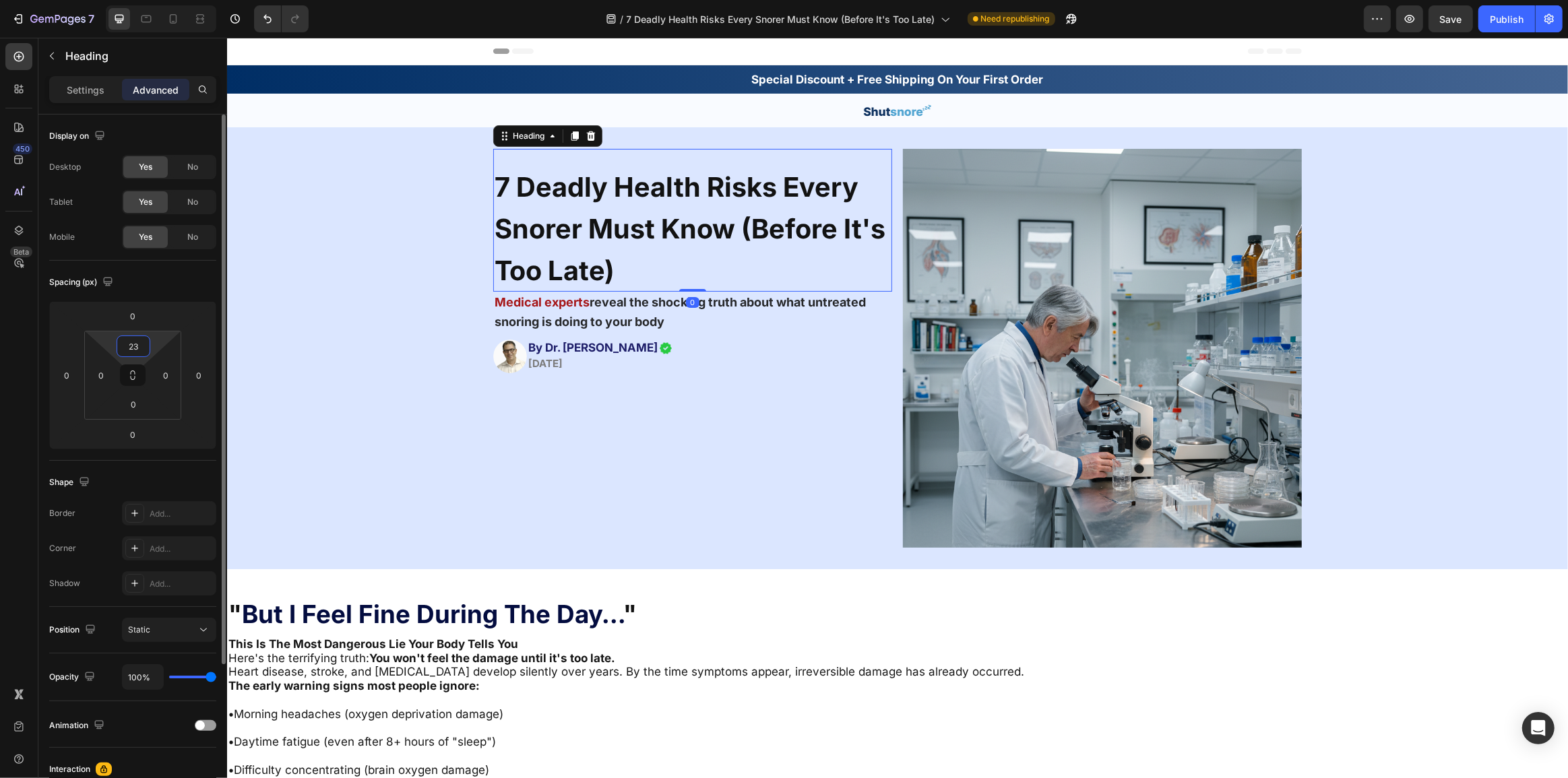
drag, startPoint x: 138, startPoint y: 346, endPoint x: 116, endPoint y: 341, distance: 22.6
click at [116, 341] on div "23 0 0 0" at bounding box center [132, 375] width 97 height 89
click at [134, 479] on div "Shape" at bounding box center [133, 482] width 167 height 21
click at [134, 341] on input "23" at bounding box center [134, 347] width 27 height 20
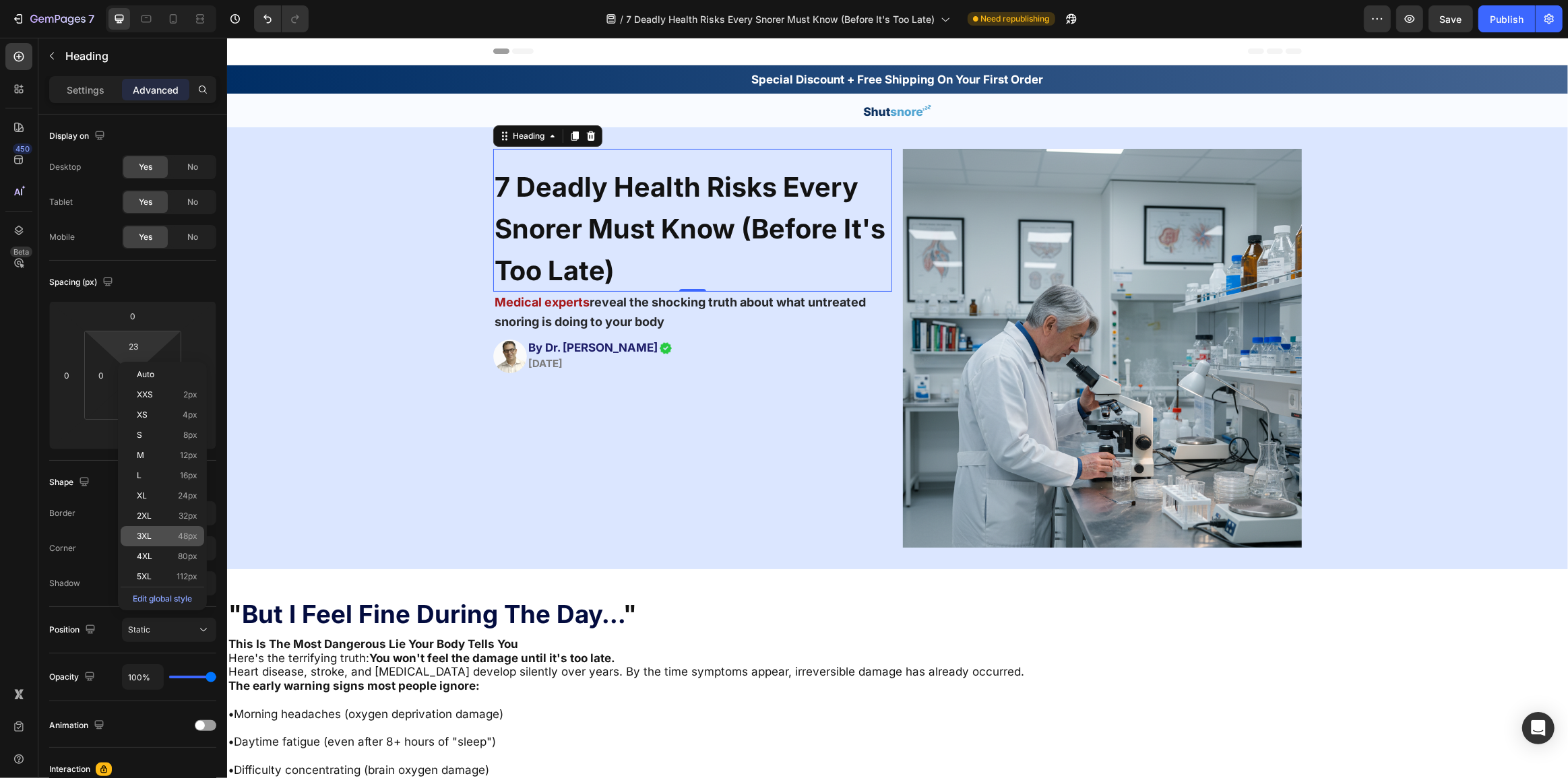
click at [167, 532] on p "3XL 48px" at bounding box center [167, 536] width 61 height 9
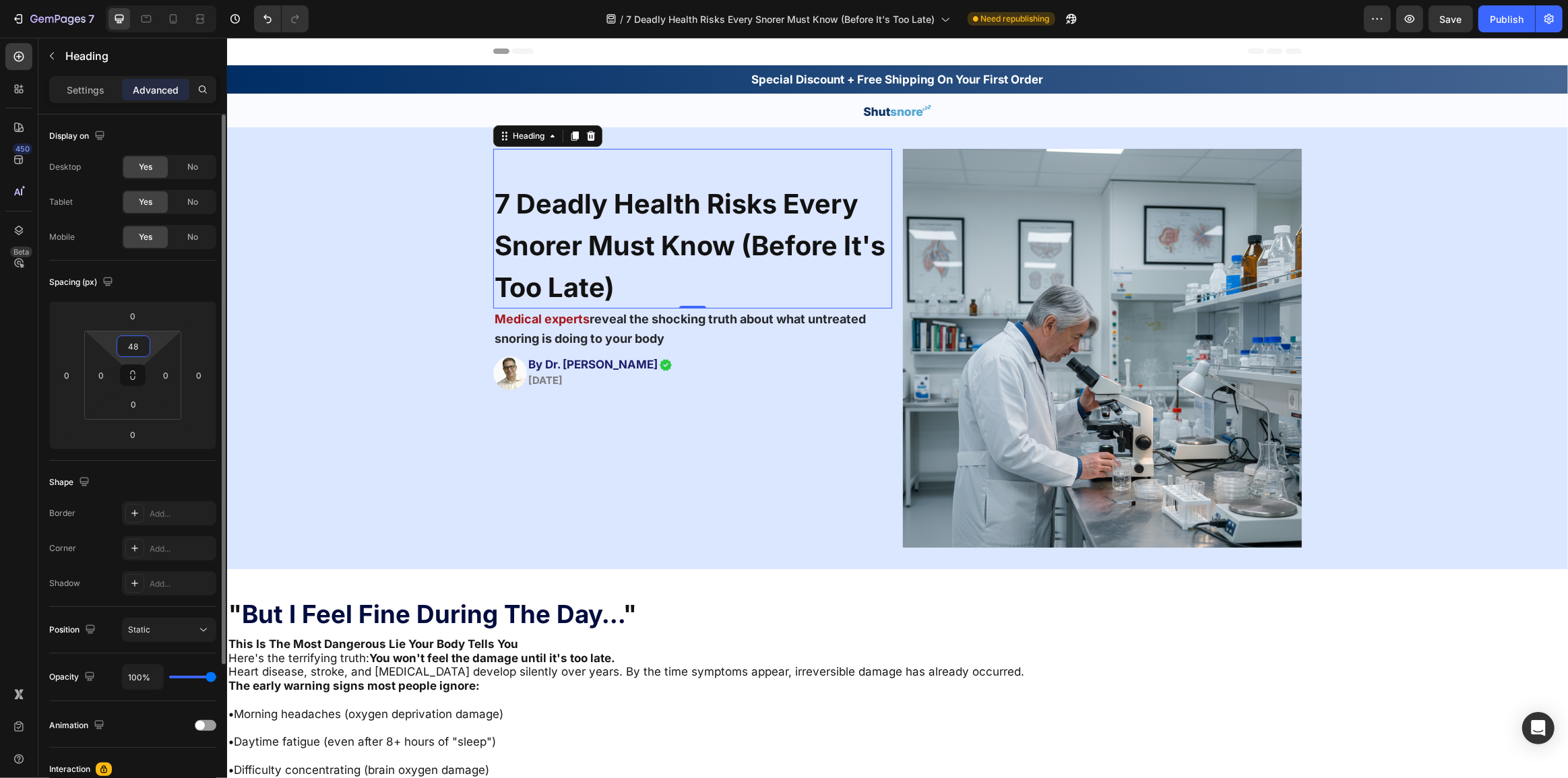
click at [130, 343] on input "48" at bounding box center [134, 347] width 27 height 20
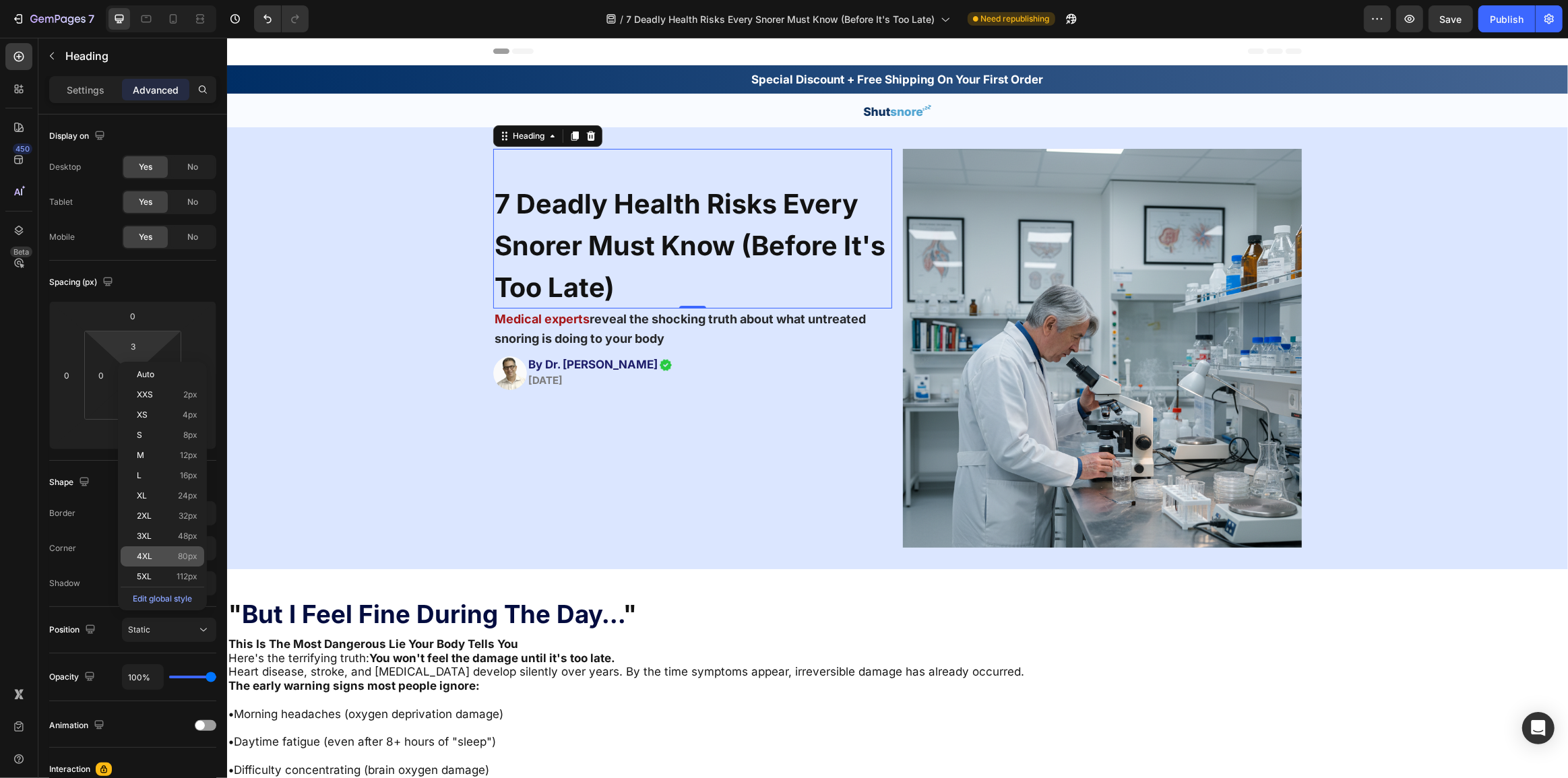
click at [177, 551] on div "4XL 80px" at bounding box center [162, 556] width 83 height 20
type input "80"
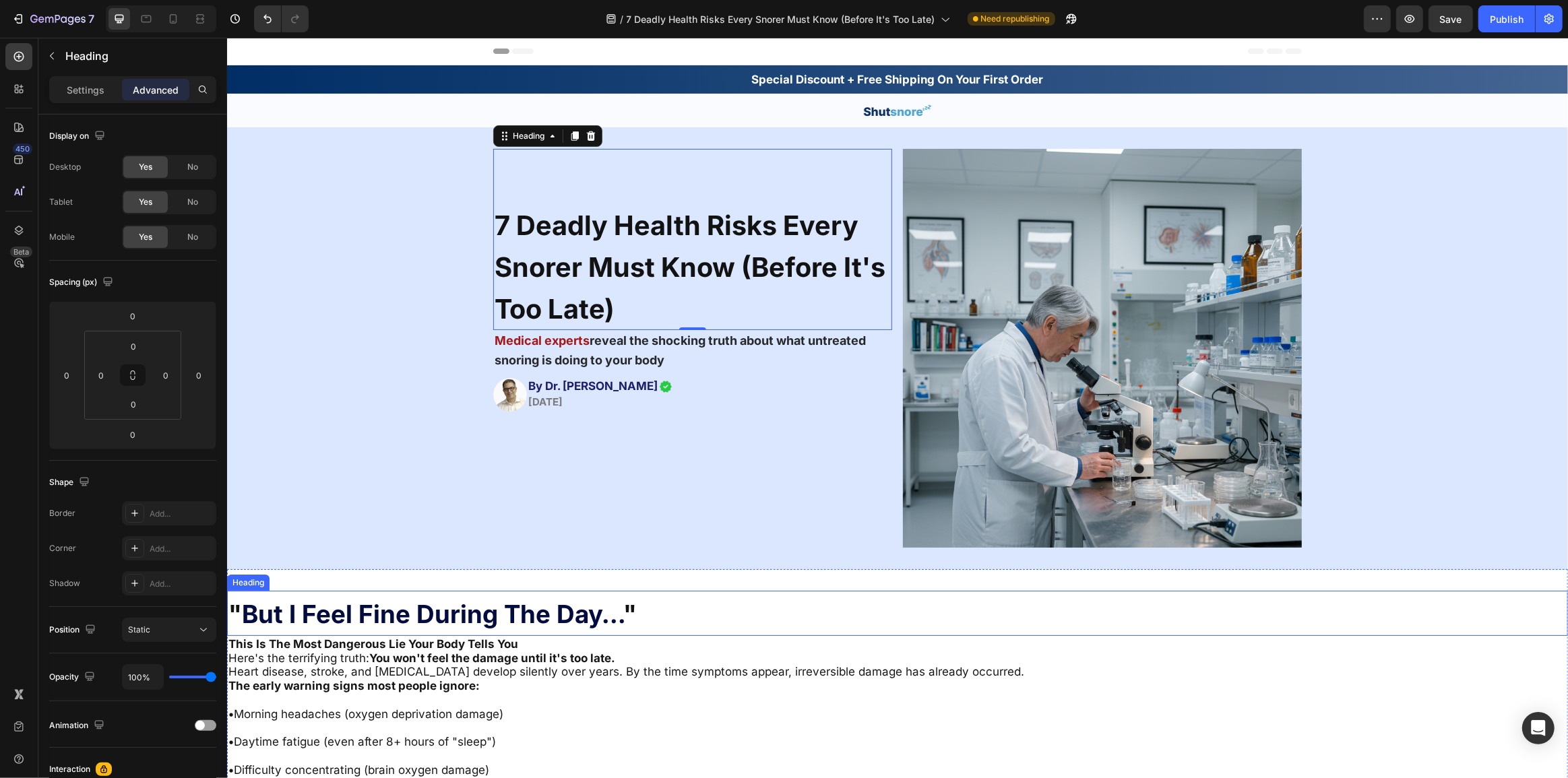
click at [477, 596] on h2 "" But I Feel Fine During The Day... "" at bounding box center [896, 612] width 1341 height 45
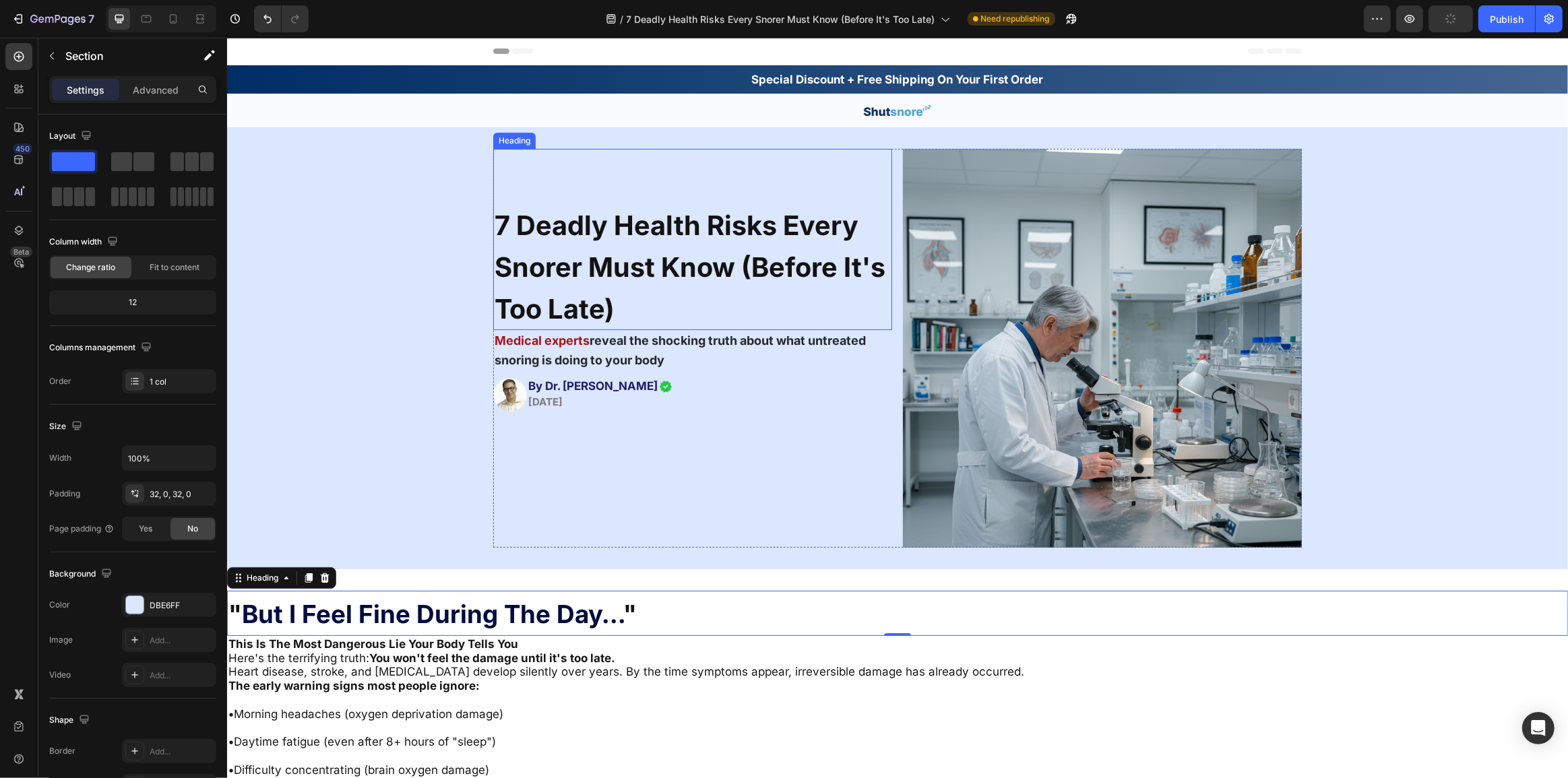
click at [826, 148] on div "7 Deadly Health Risks Every Snorer Must Know (Before It's Too Late) Heading Med…" at bounding box center [896, 348] width 1341 height 442
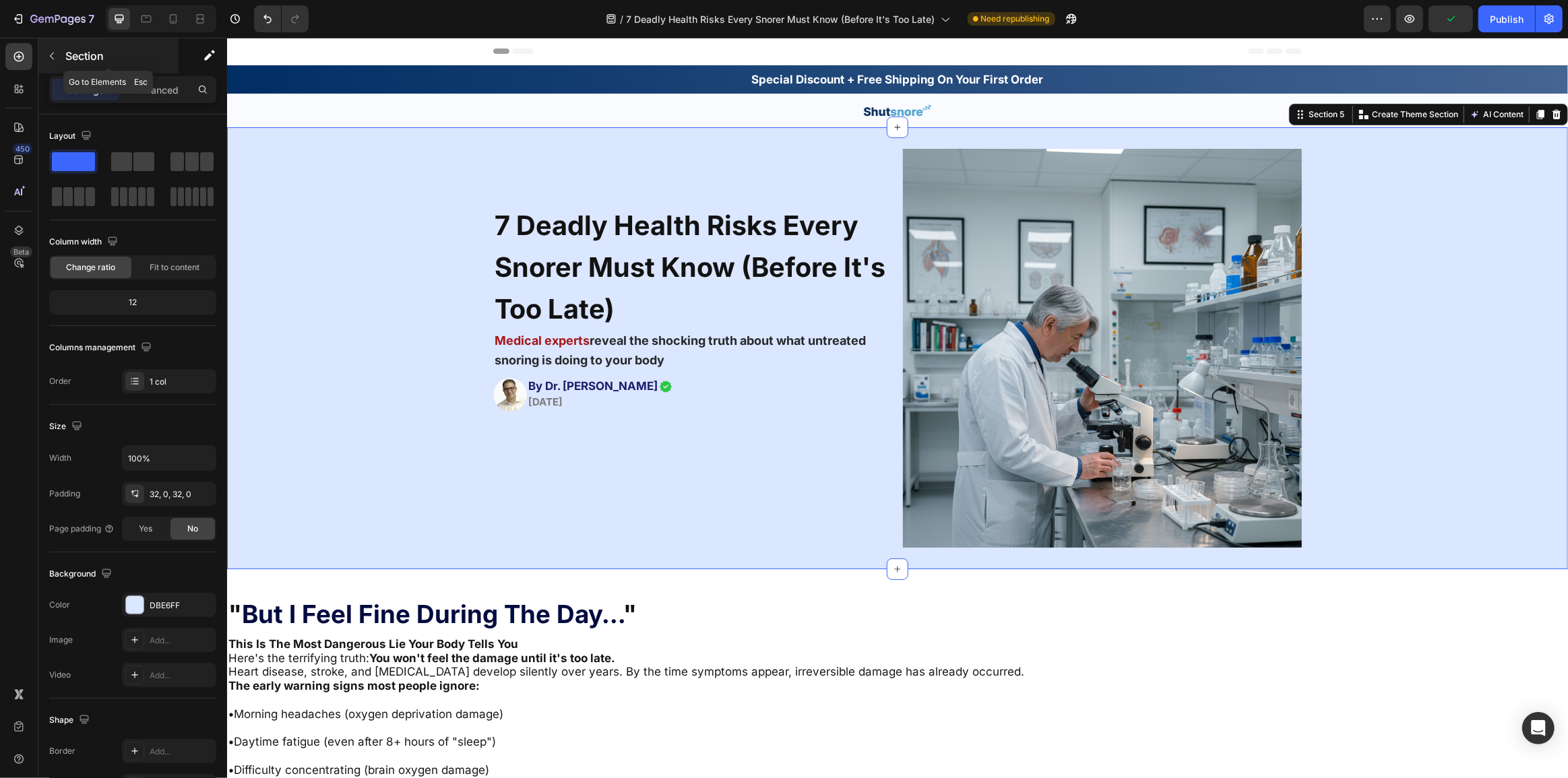
click at [149, 69] on div "Section" at bounding box center [109, 56] width 140 height 35
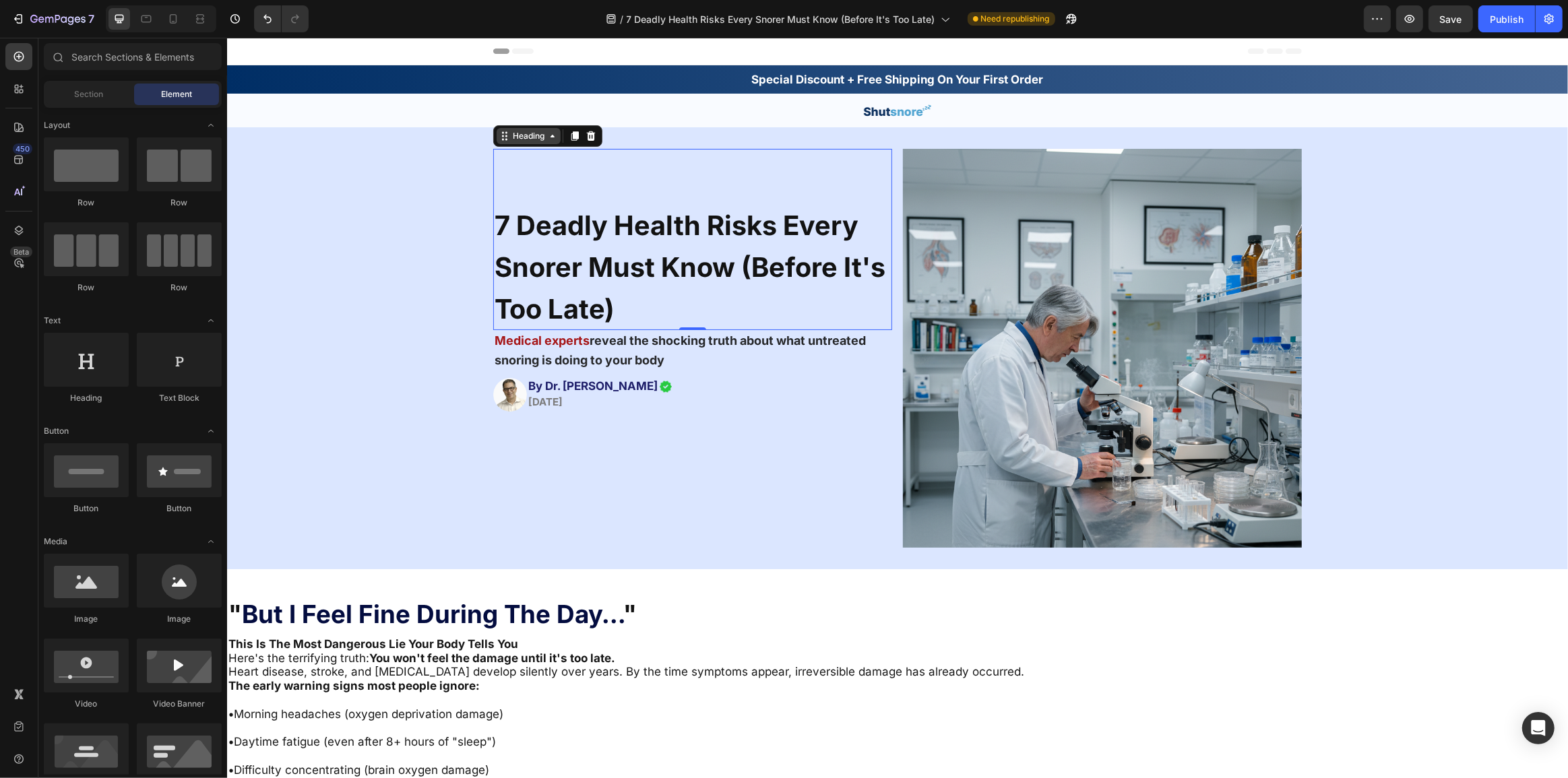
click at [508, 144] on div "Heading" at bounding box center [547, 135] width 109 height 21
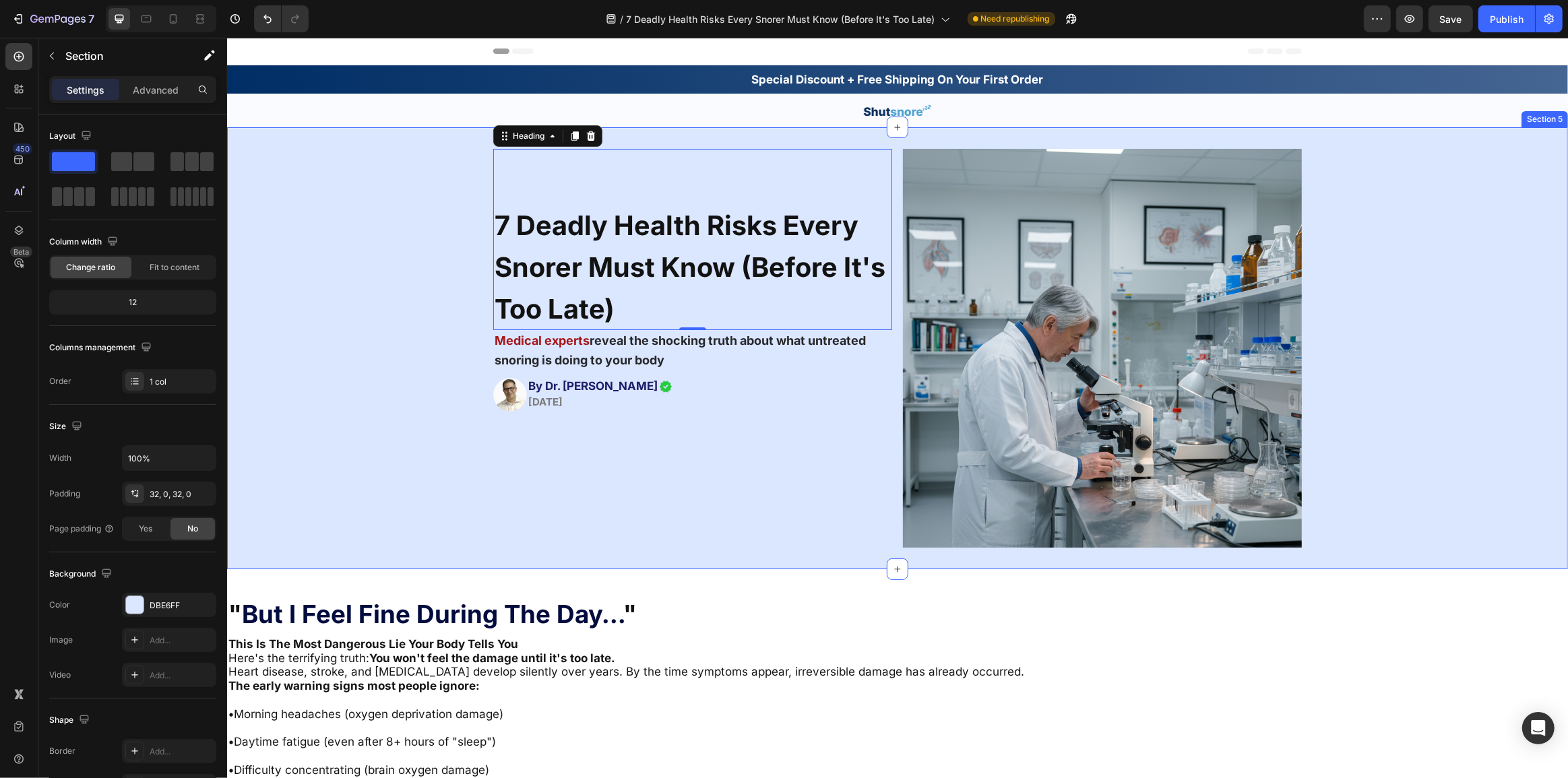
click at [368, 172] on div "7 Deadly Health Risks Every Snorer Must Know (Before It's Too Late) Heading 0 M…" at bounding box center [896, 347] width 1341 height 398
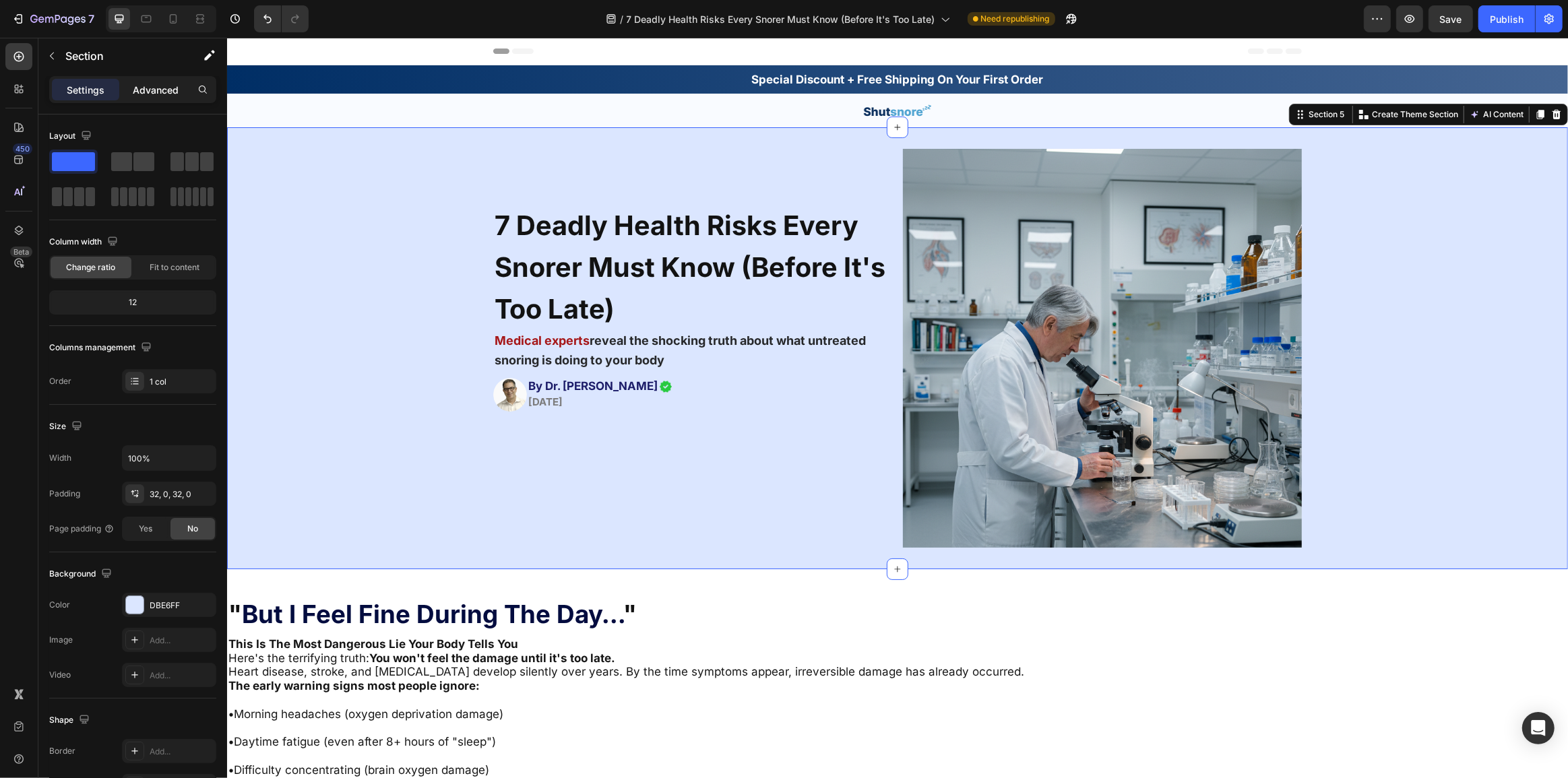
click at [178, 89] on p "Advanced" at bounding box center [156, 90] width 46 height 14
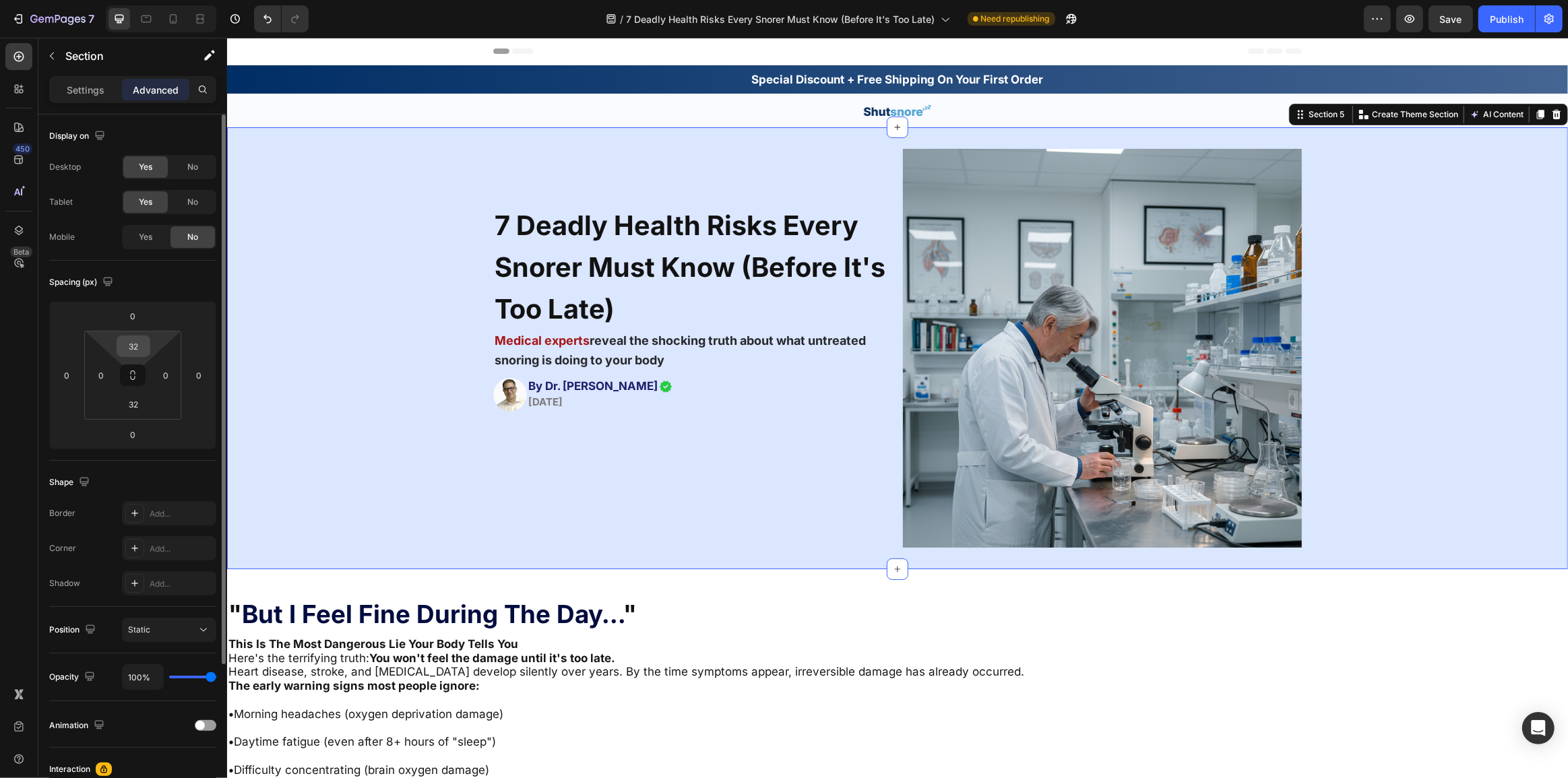
click at [134, 343] on input "32" at bounding box center [134, 347] width 27 height 20
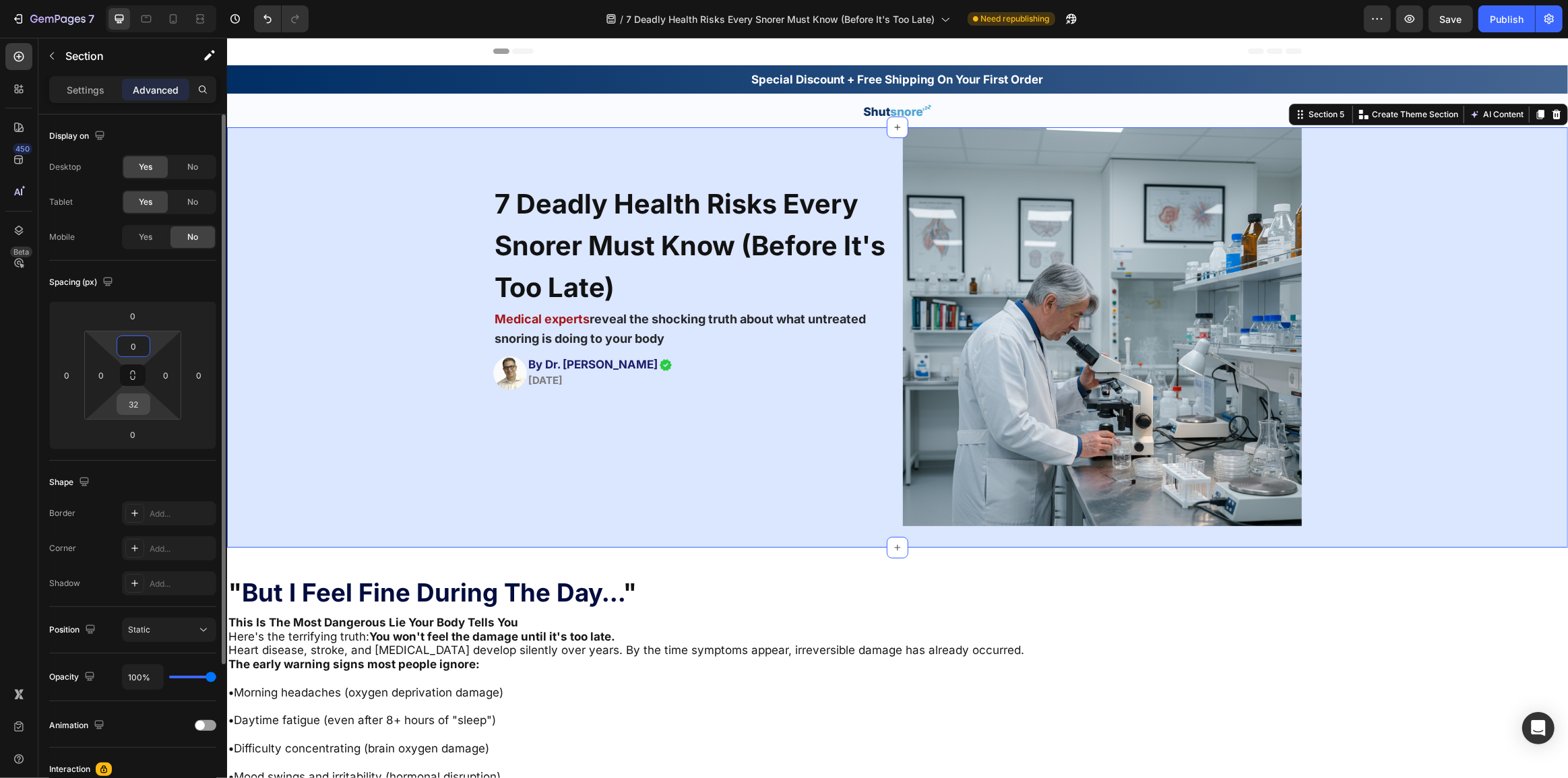
type input "0"
click at [133, 399] on input "32" at bounding box center [134, 404] width 27 height 20
type input "0"
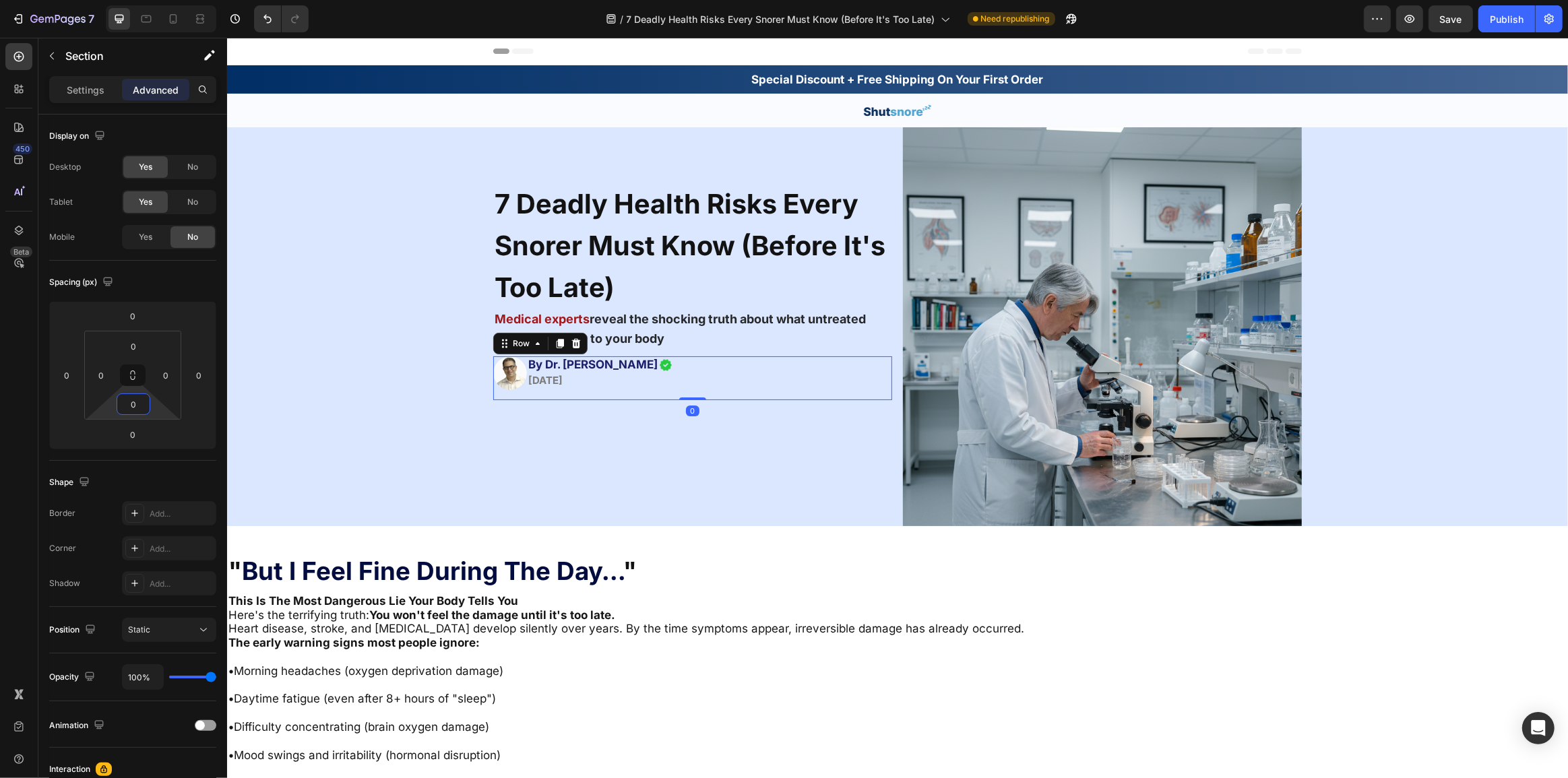
click at [766, 383] on div "Image ⁠⁠⁠⁠⁠⁠⁠ By Dr. Michael Martone July 20, 2025 Heading Image Row 0" at bounding box center [691, 378] width 399 height 44
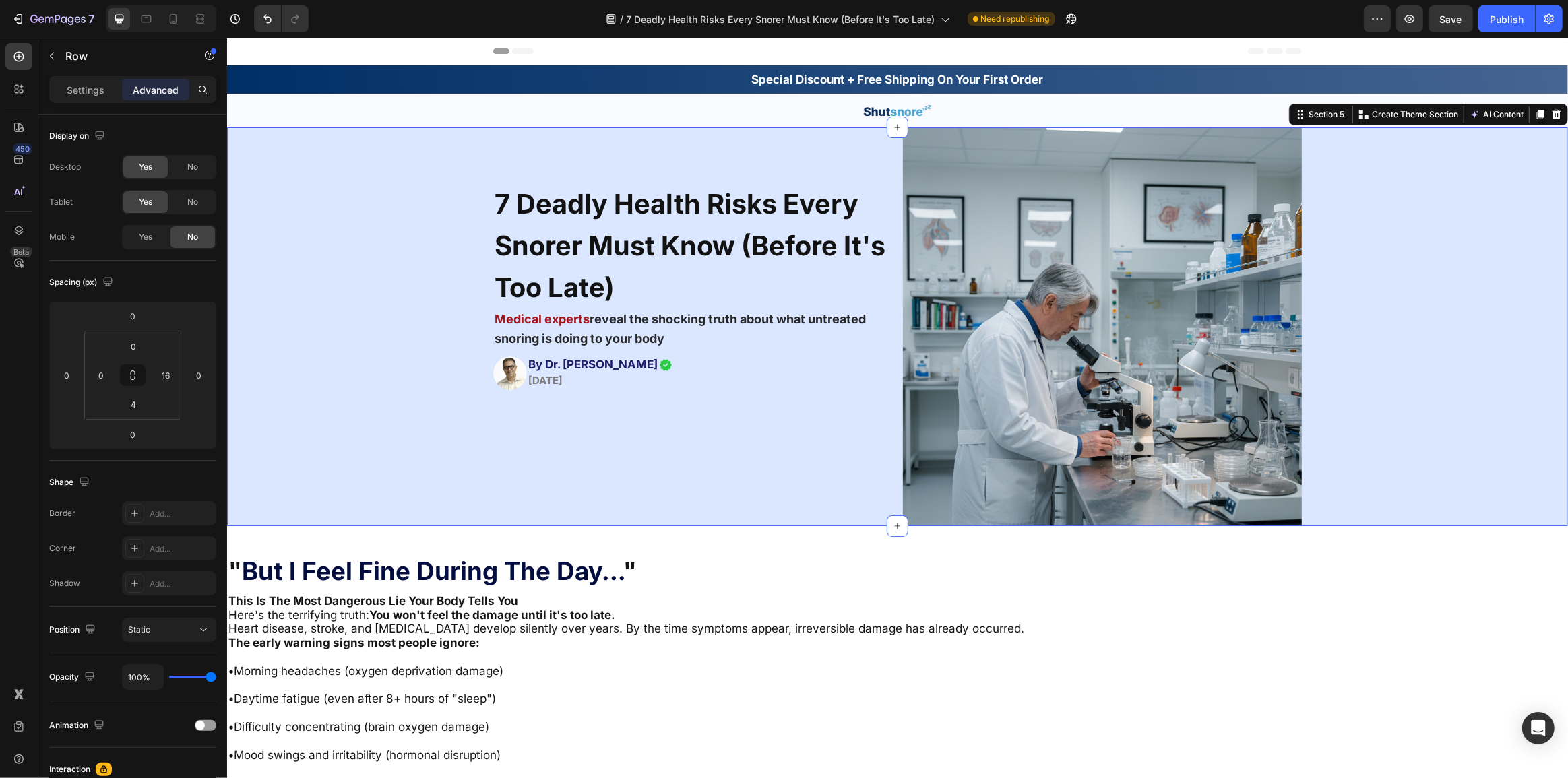
click at [1447, 411] on div "7 Deadly Health Risks Every Snorer Must Know (Before It's Too Late) Heading Med…" at bounding box center [896, 326] width 1341 height 398
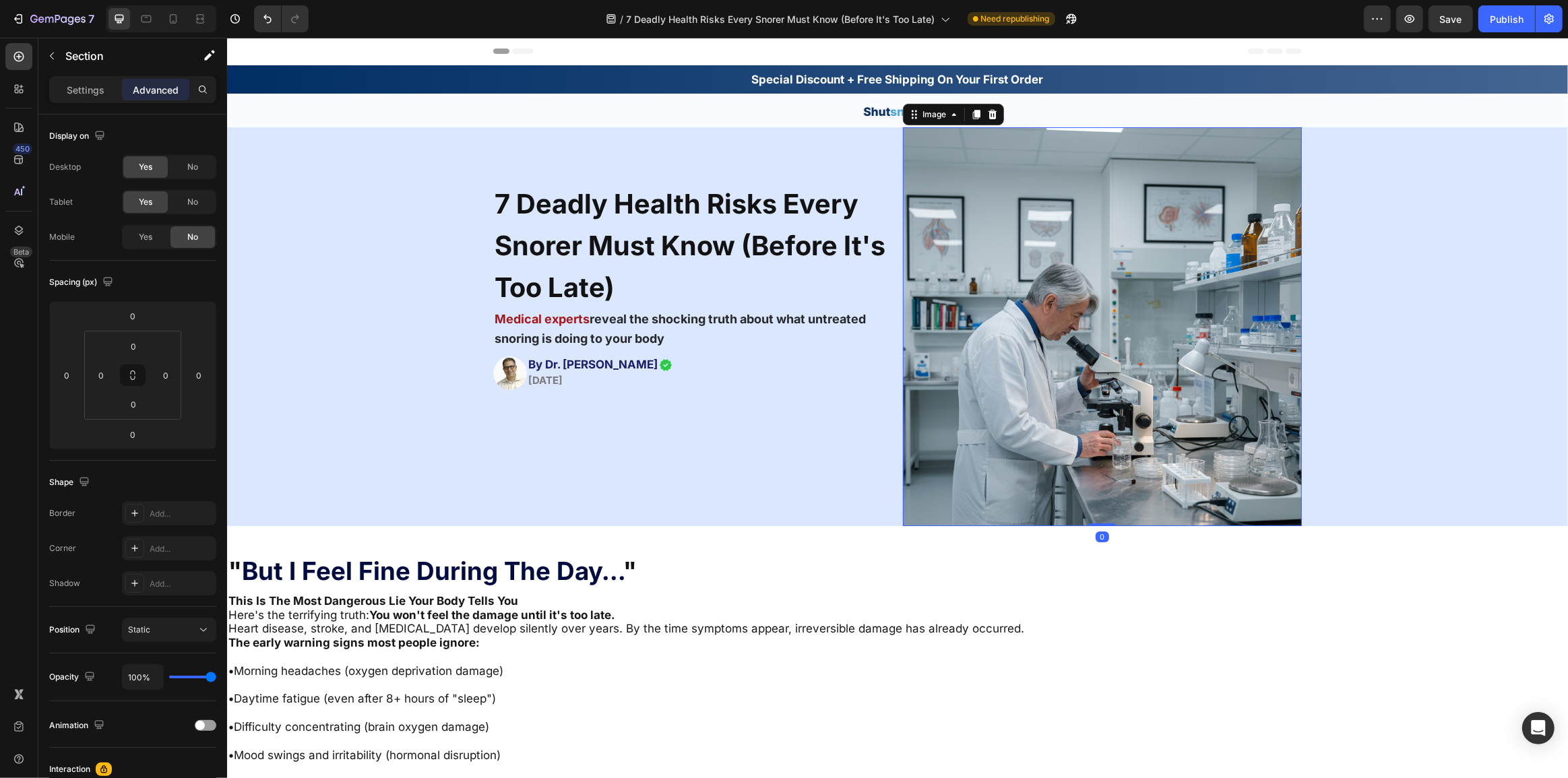
click at [1066, 417] on img at bounding box center [1101, 326] width 399 height 398
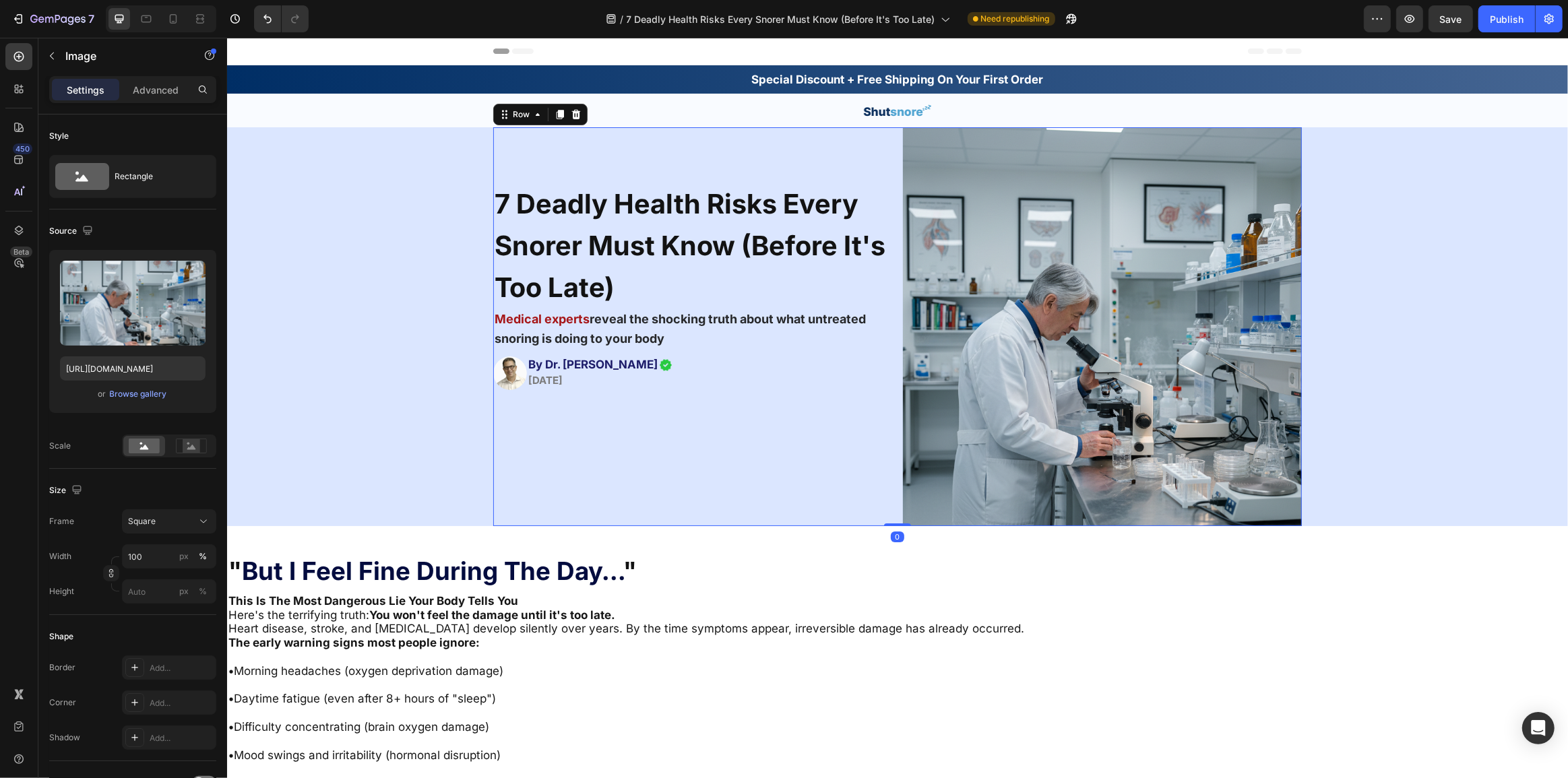
click at [766, 472] on div "7 Deadly Health Risks Every Snorer Must Know (Before It's Too Late) Heading Med…" at bounding box center [691, 326] width 399 height 398
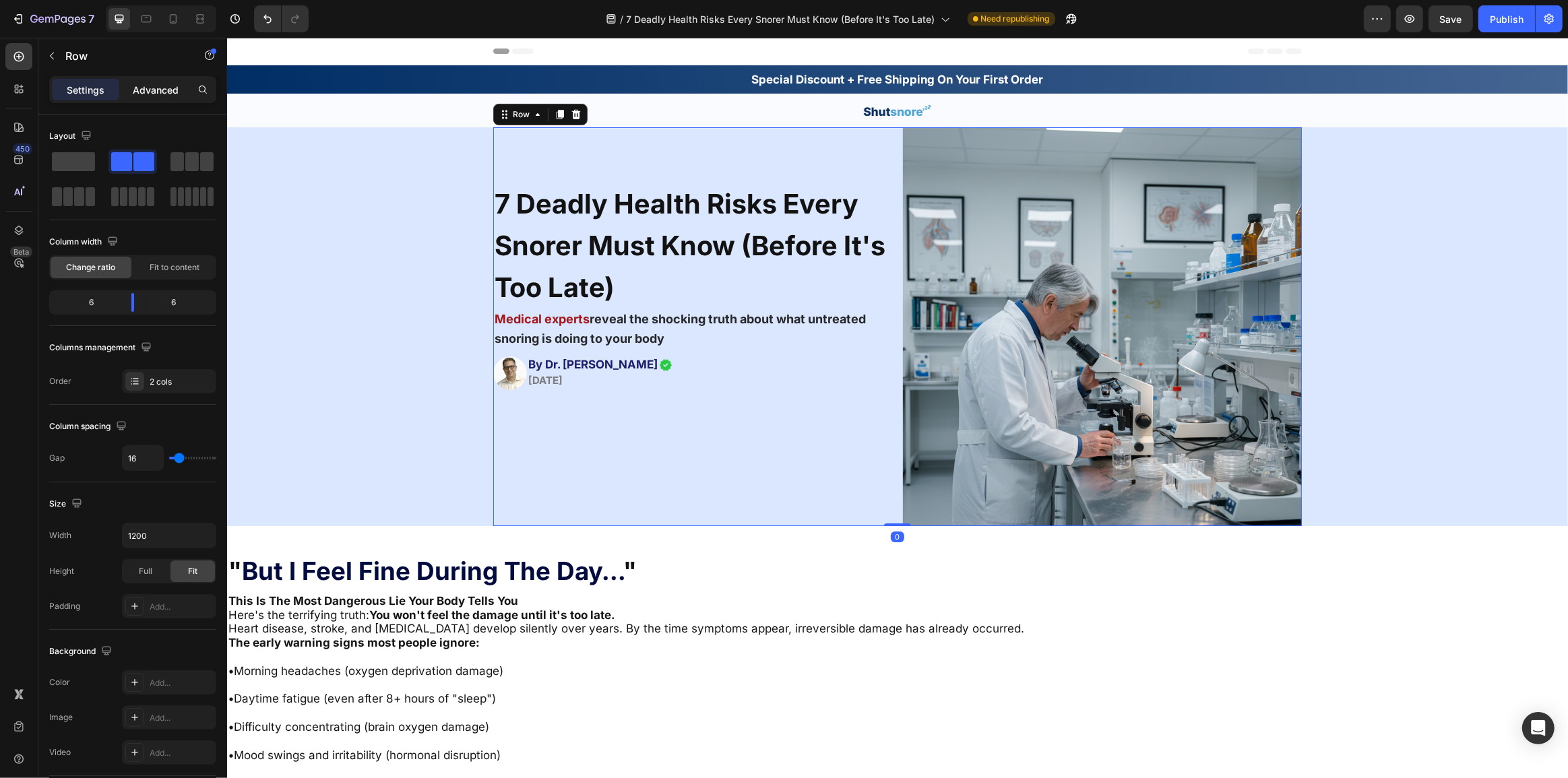
click at [153, 86] on p "Advanced" at bounding box center [156, 90] width 46 height 14
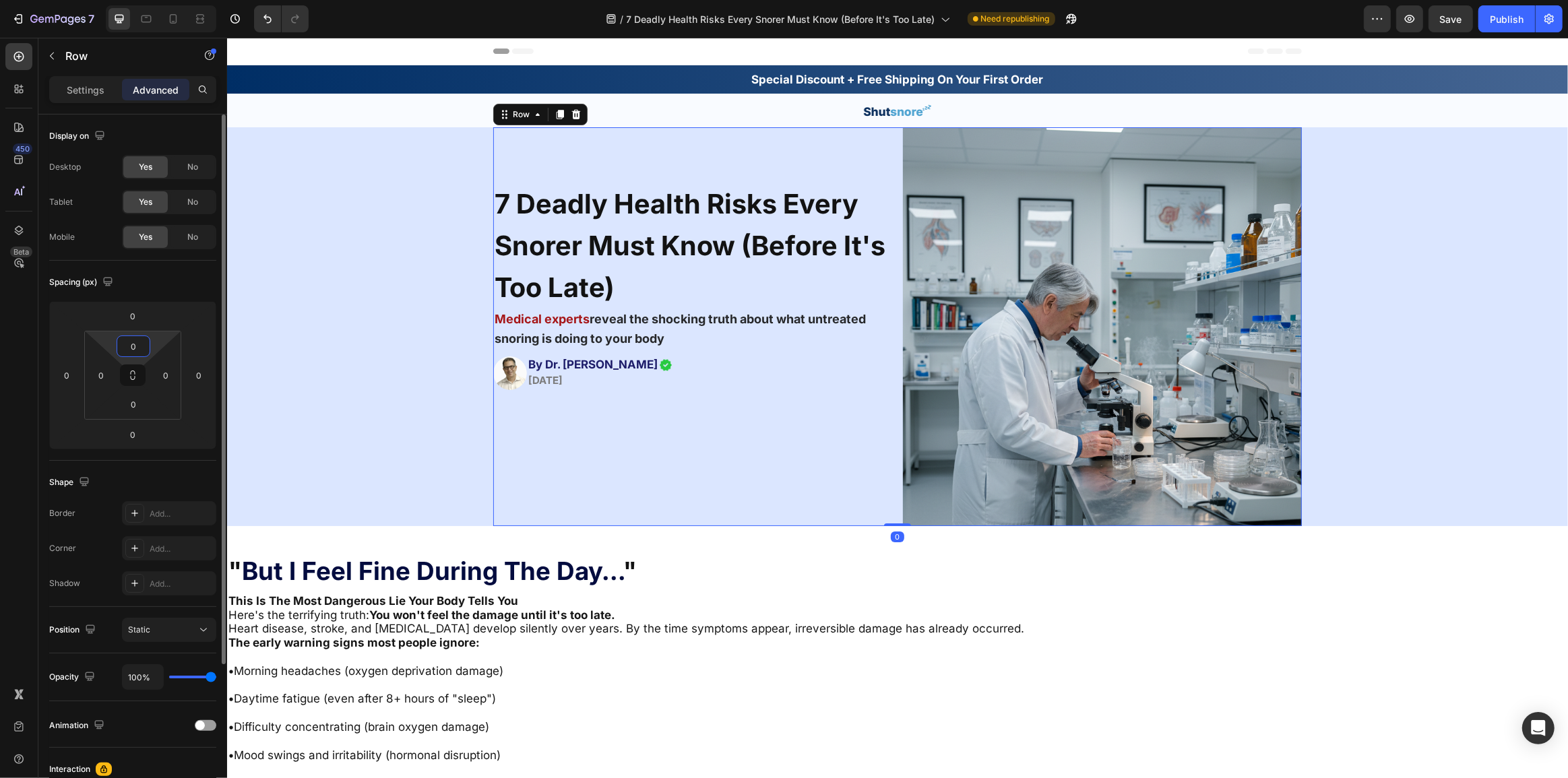
click at [134, 347] on input "0" at bounding box center [134, 347] width 27 height 20
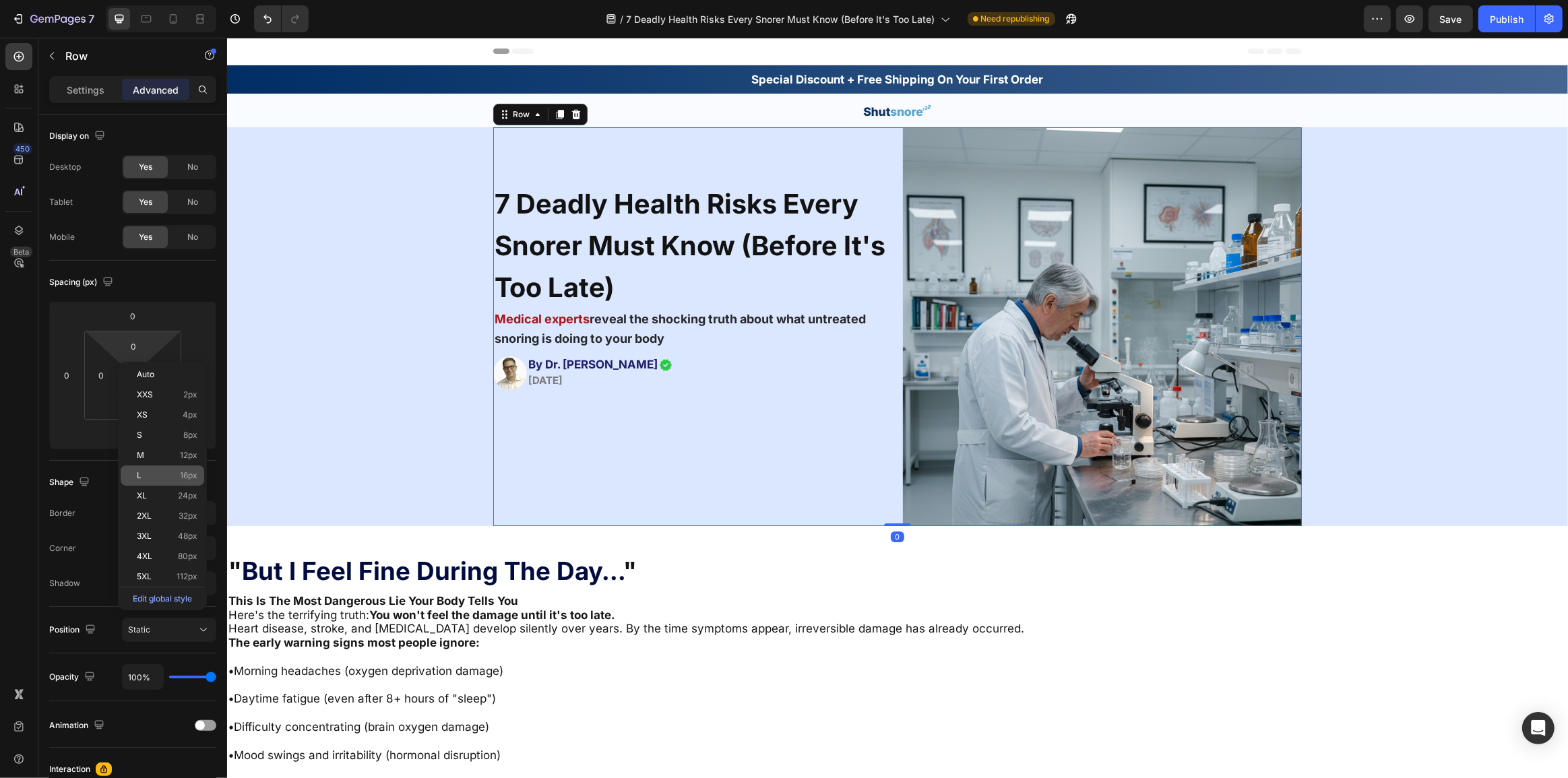
click at [174, 476] on p "L 16px" at bounding box center [167, 475] width 61 height 9
type input "16"
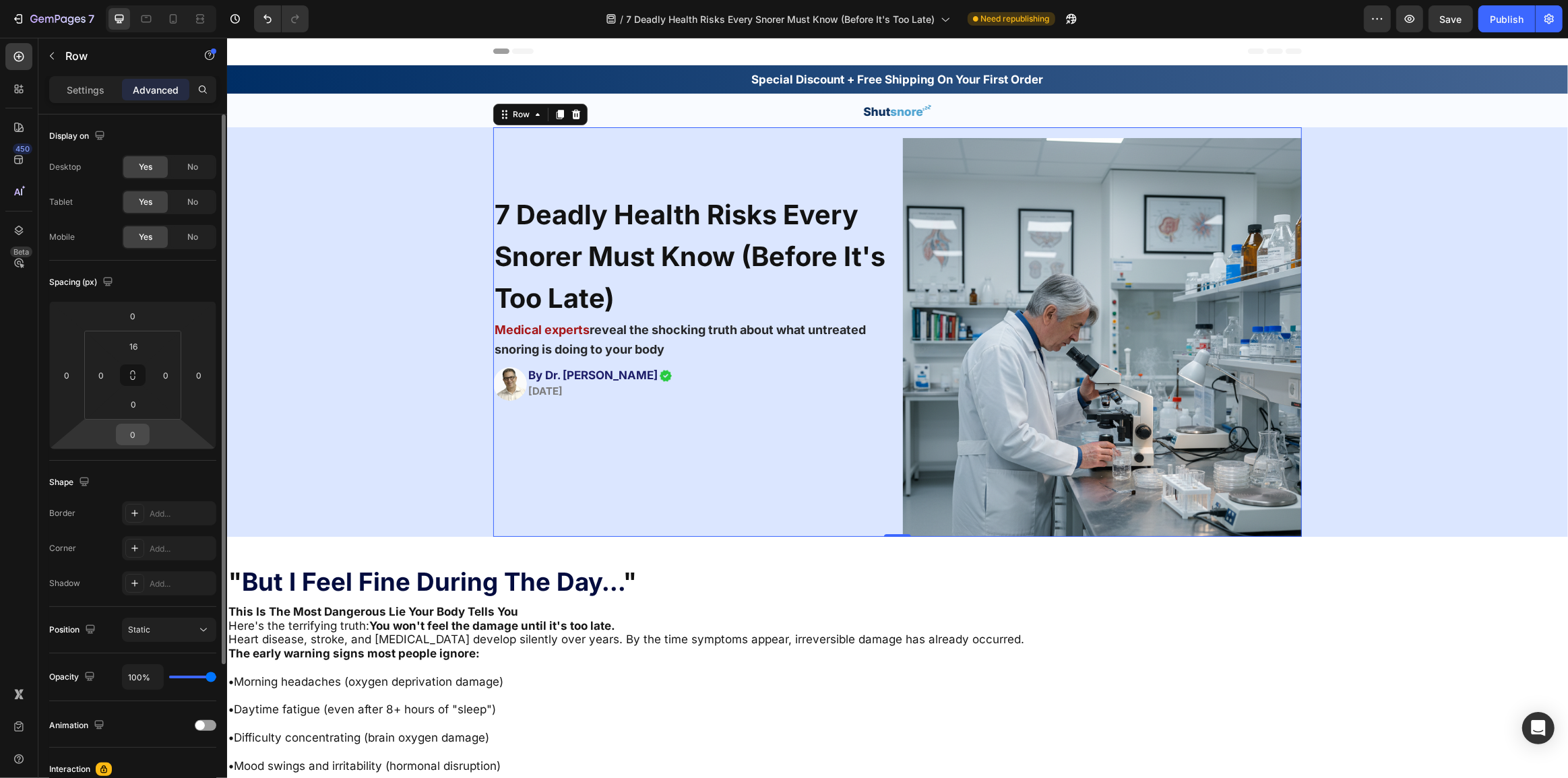
click at [134, 431] on input "0" at bounding box center [133, 435] width 27 height 20
click at [137, 411] on input "0" at bounding box center [134, 404] width 27 height 20
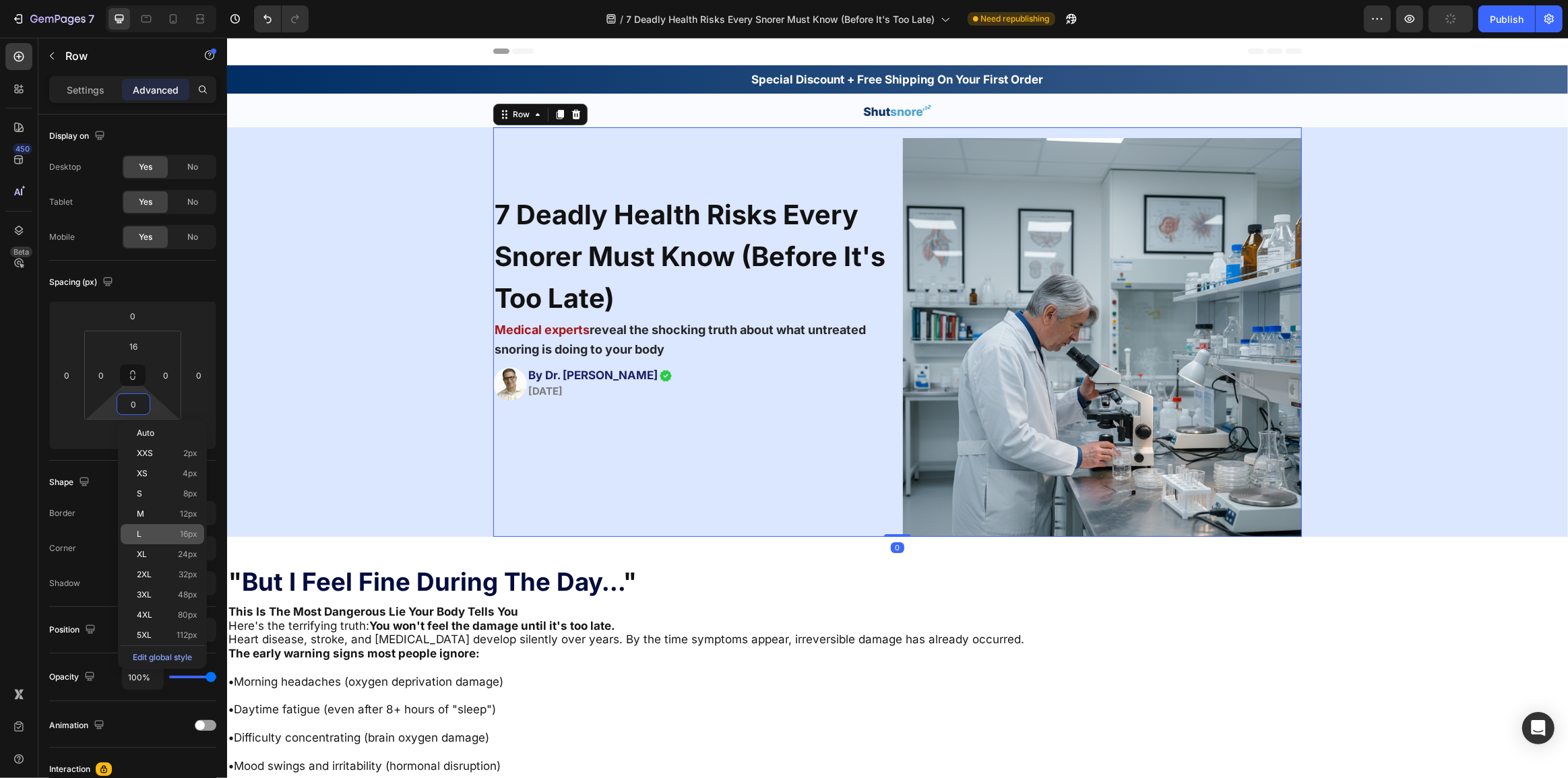
click at [180, 532] on span "16px" at bounding box center [189, 534] width 17 height 9
type input "16"
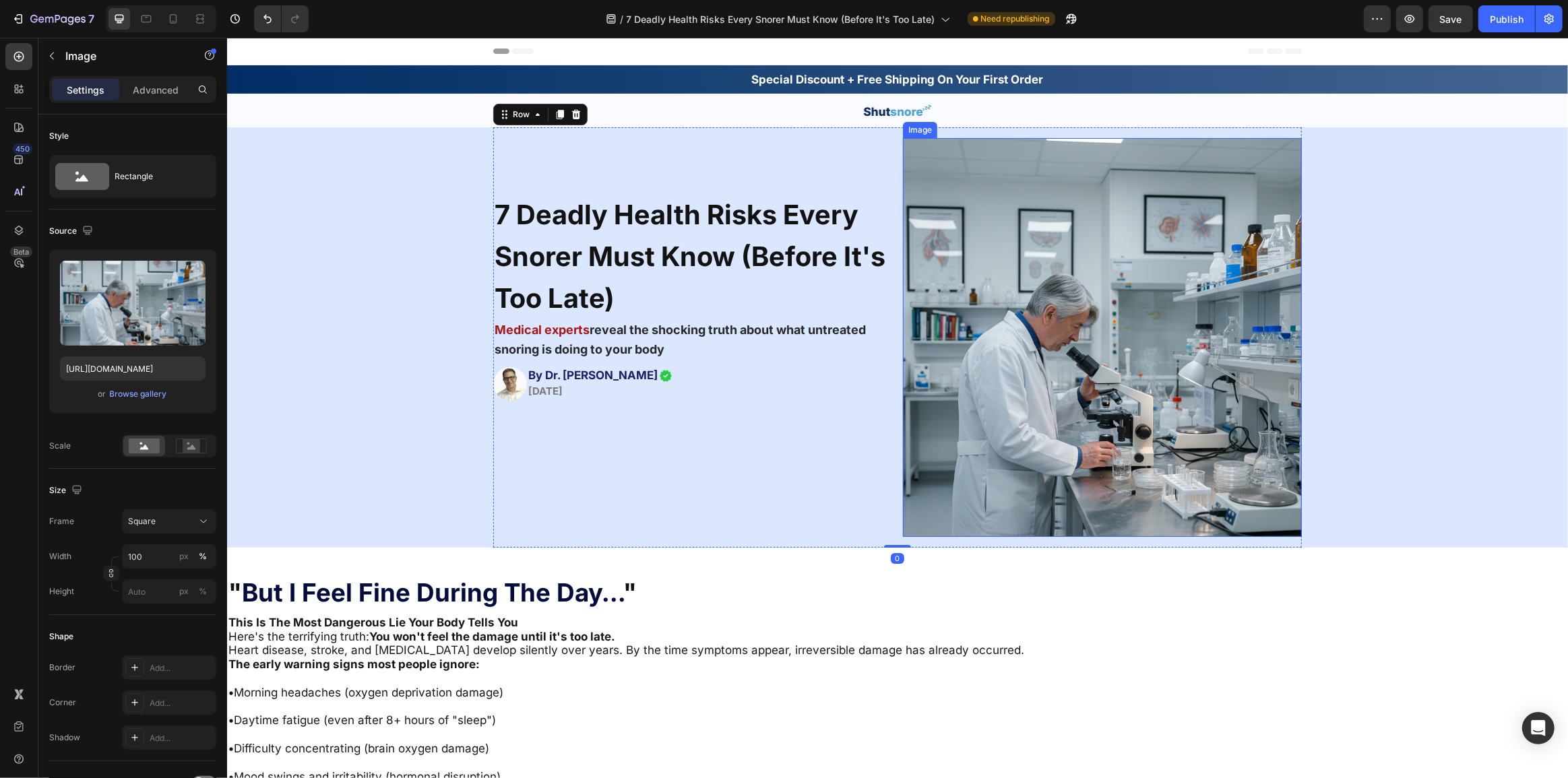
click at [1119, 368] on img at bounding box center [1101, 337] width 399 height 398
click at [641, 155] on div "7 Deadly Health Risks Every Snorer Must Know (Before It's Too Late) Heading 0" at bounding box center [691, 229] width 399 height 181
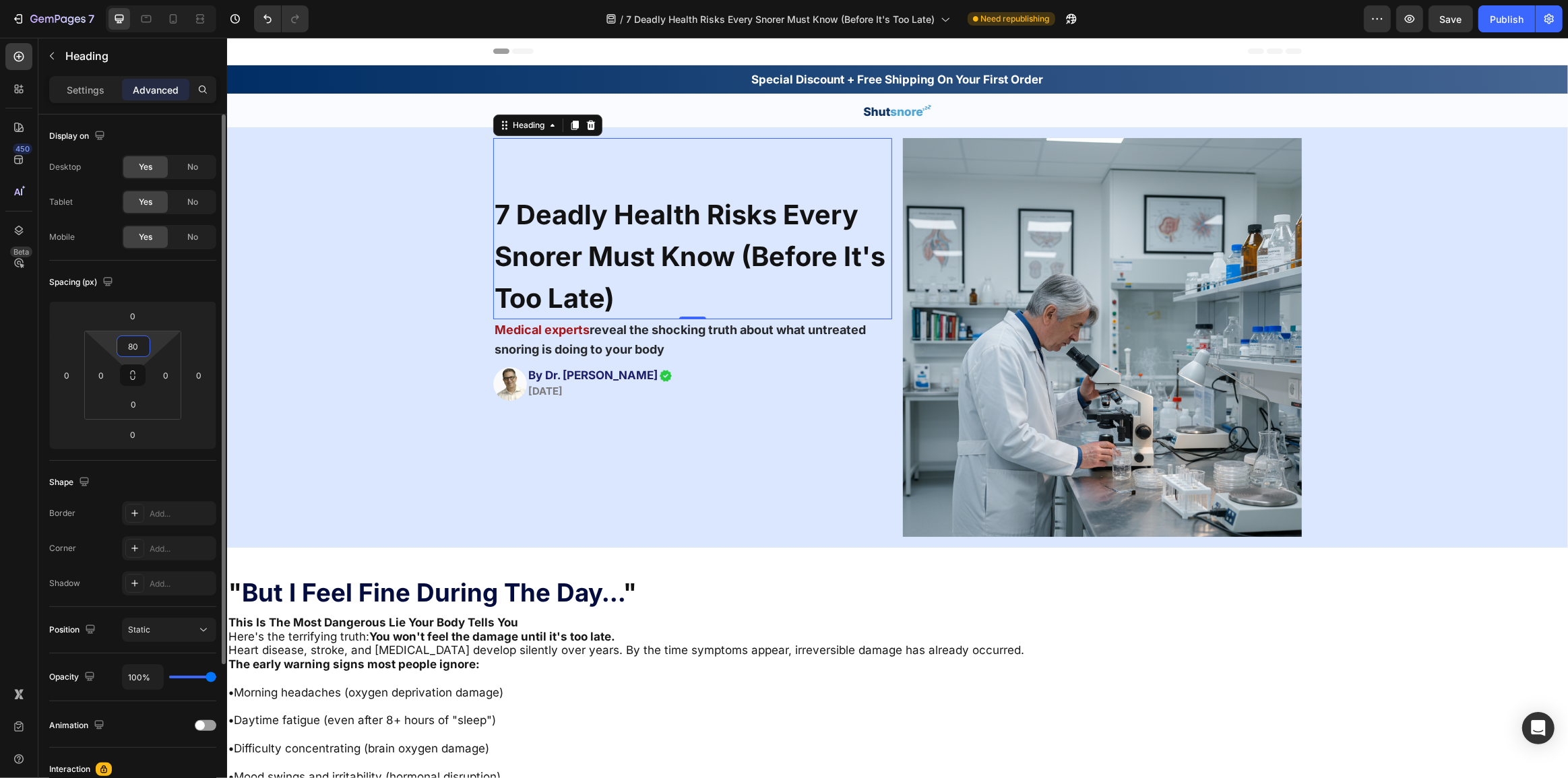
click at [129, 346] on input "80" at bounding box center [134, 347] width 27 height 20
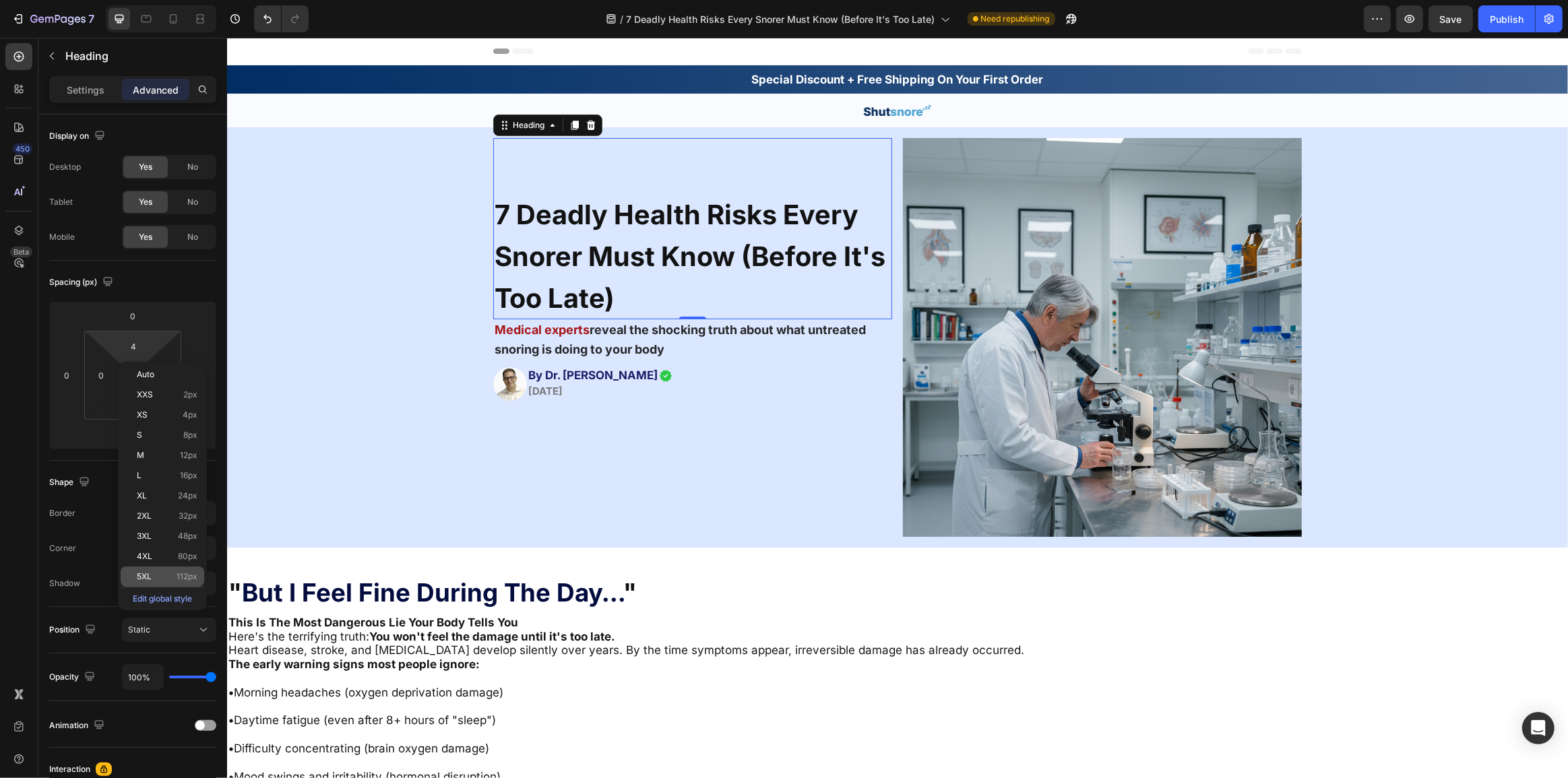
click at [185, 574] on span "112px" at bounding box center [186, 576] width 21 height 9
type input "112"
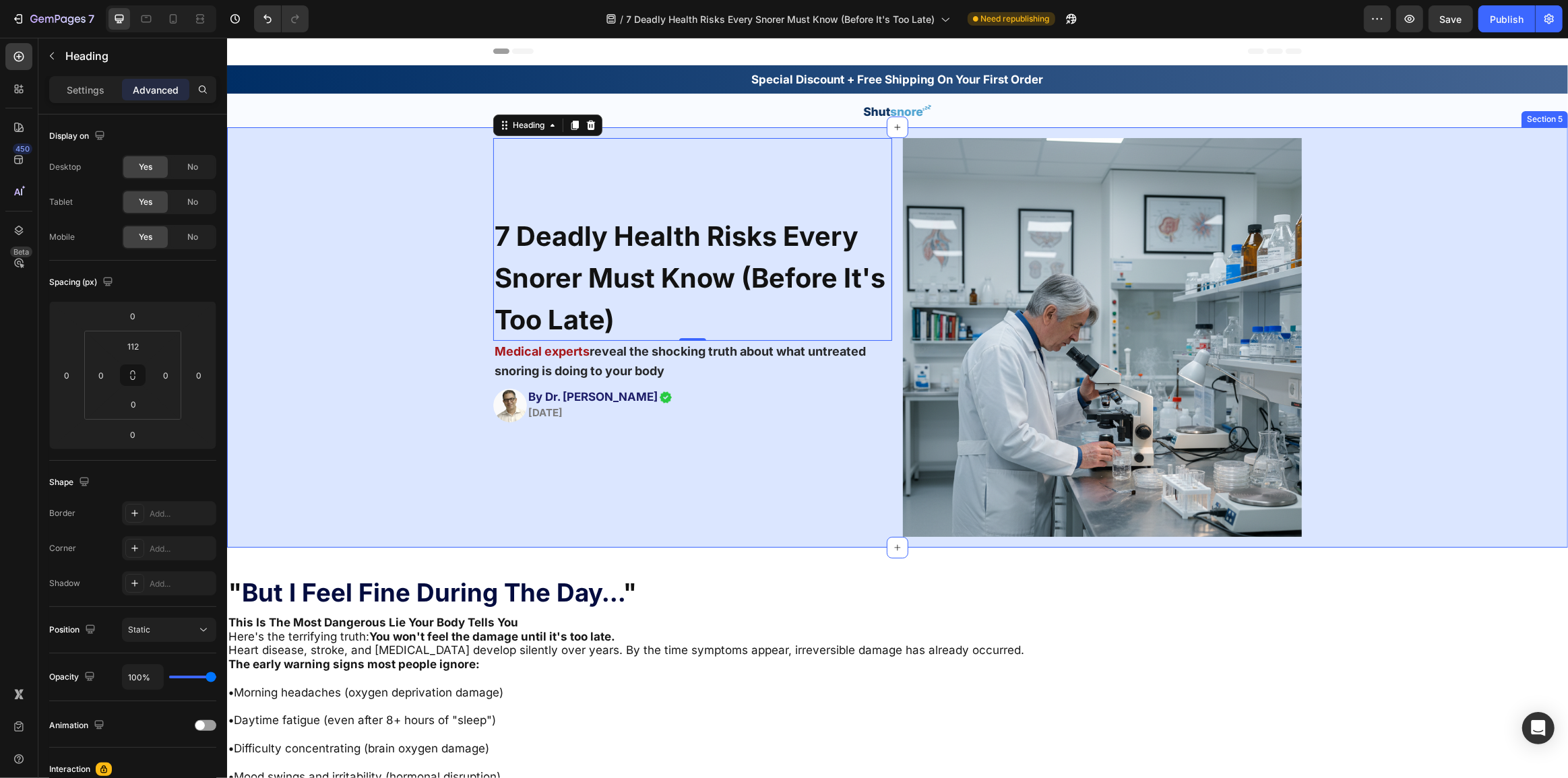
click at [438, 422] on div "7 Deadly Health Risks Every Snorer Must Know (Before It's Too Late) Heading 0 M…" at bounding box center [896, 337] width 1341 height 420
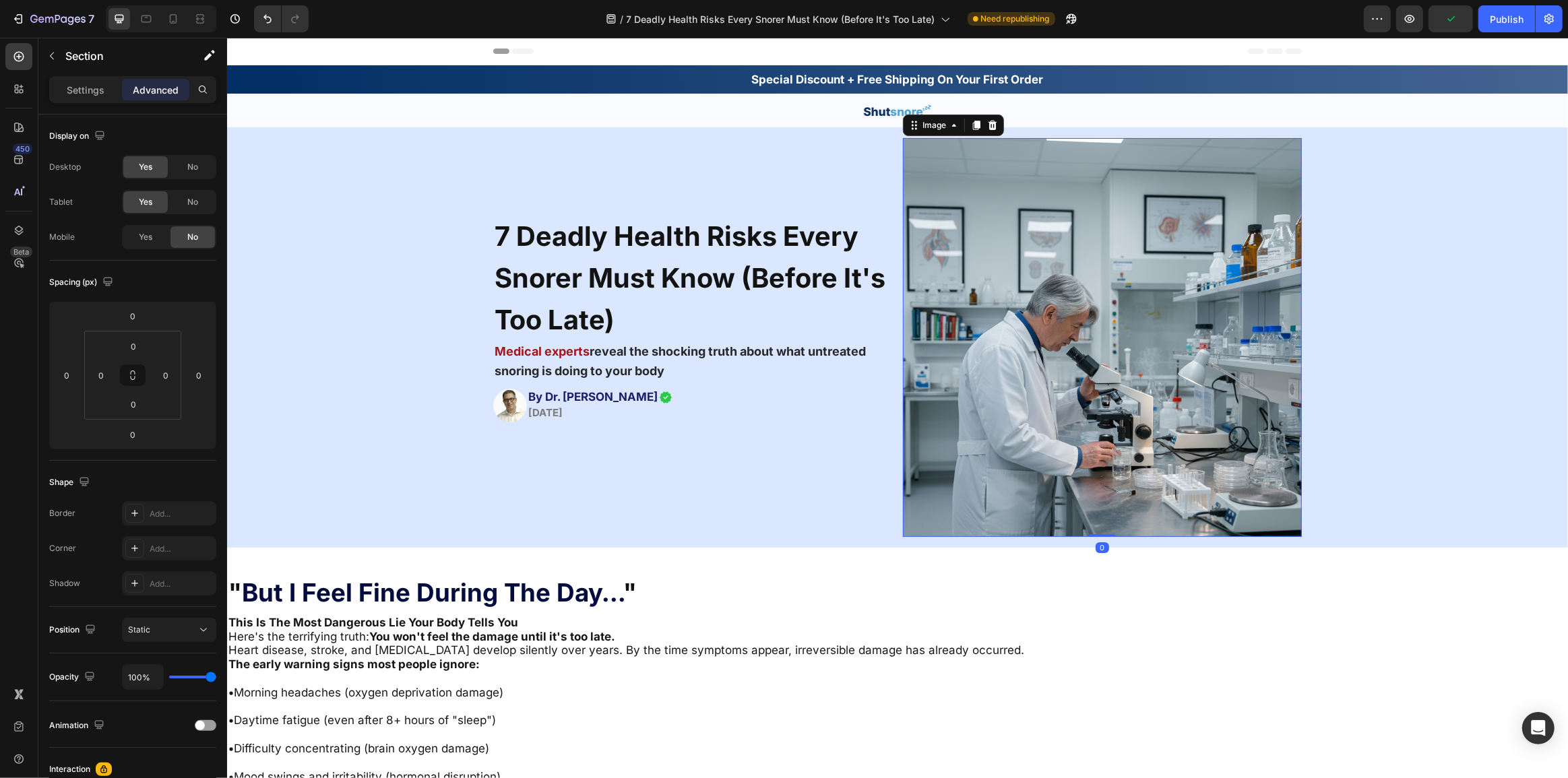
click at [1051, 309] on img at bounding box center [1101, 337] width 399 height 398
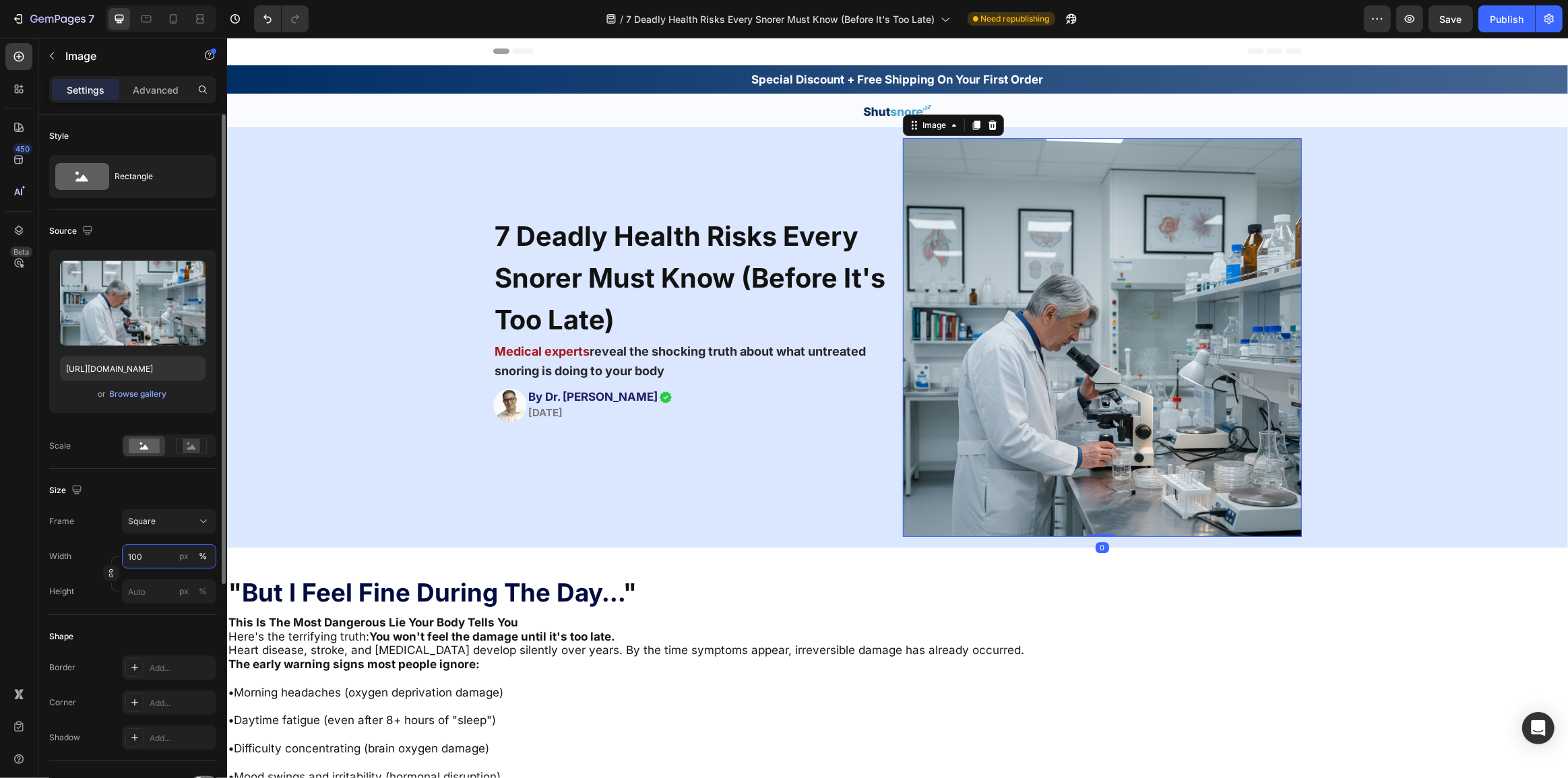
click at [140, 554] on input "100" at bounding box center [169, 556] width 94 height 24
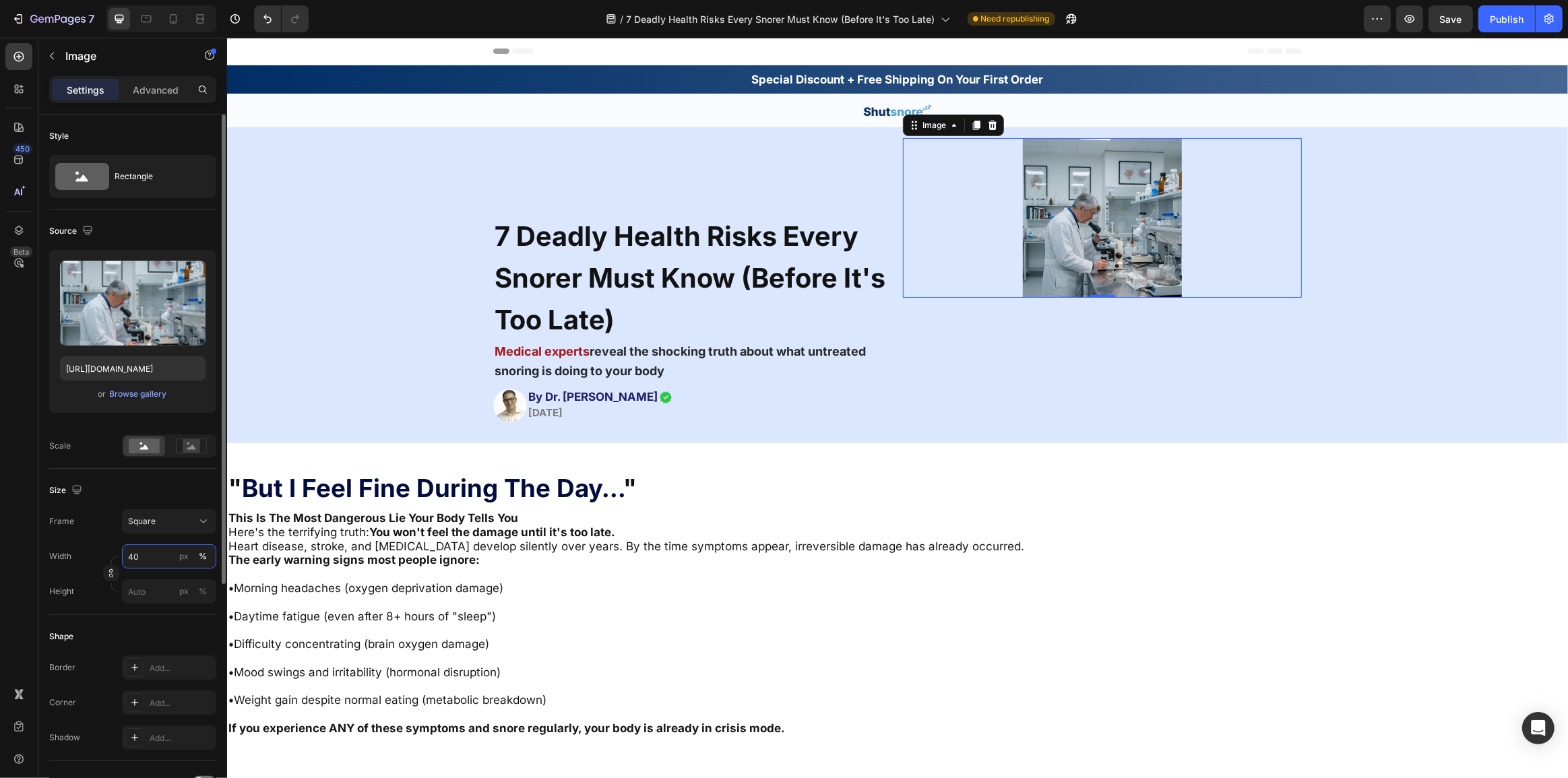
drag, startPoint x: 140, startPoint y: 554, endPoint x: 92, endPoint y: 555, distance: 48.0
click at [92, 555] on div "Width 40 px %" at bounding box center [133, 556] width 167 height 24
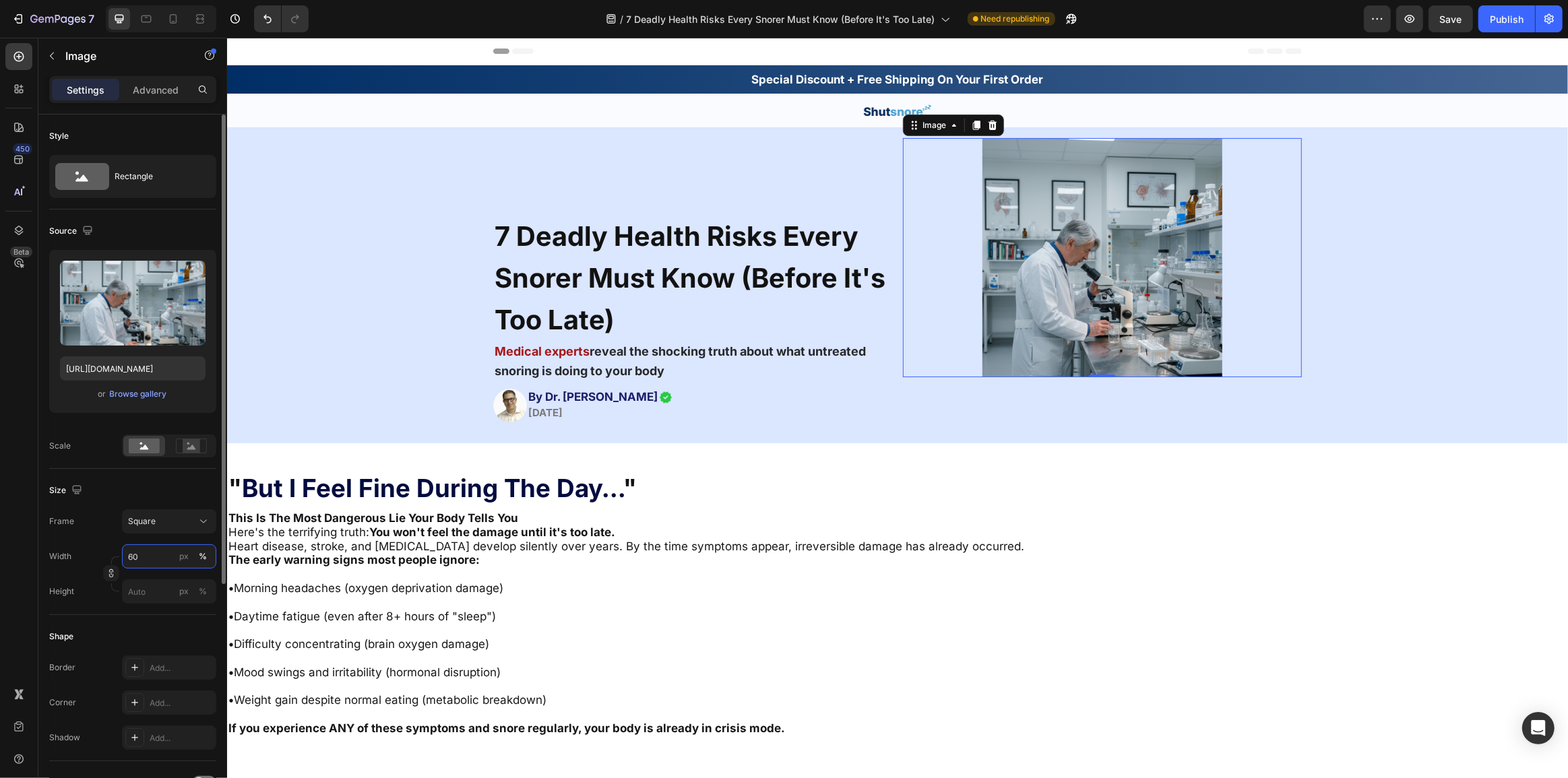
type input "6"
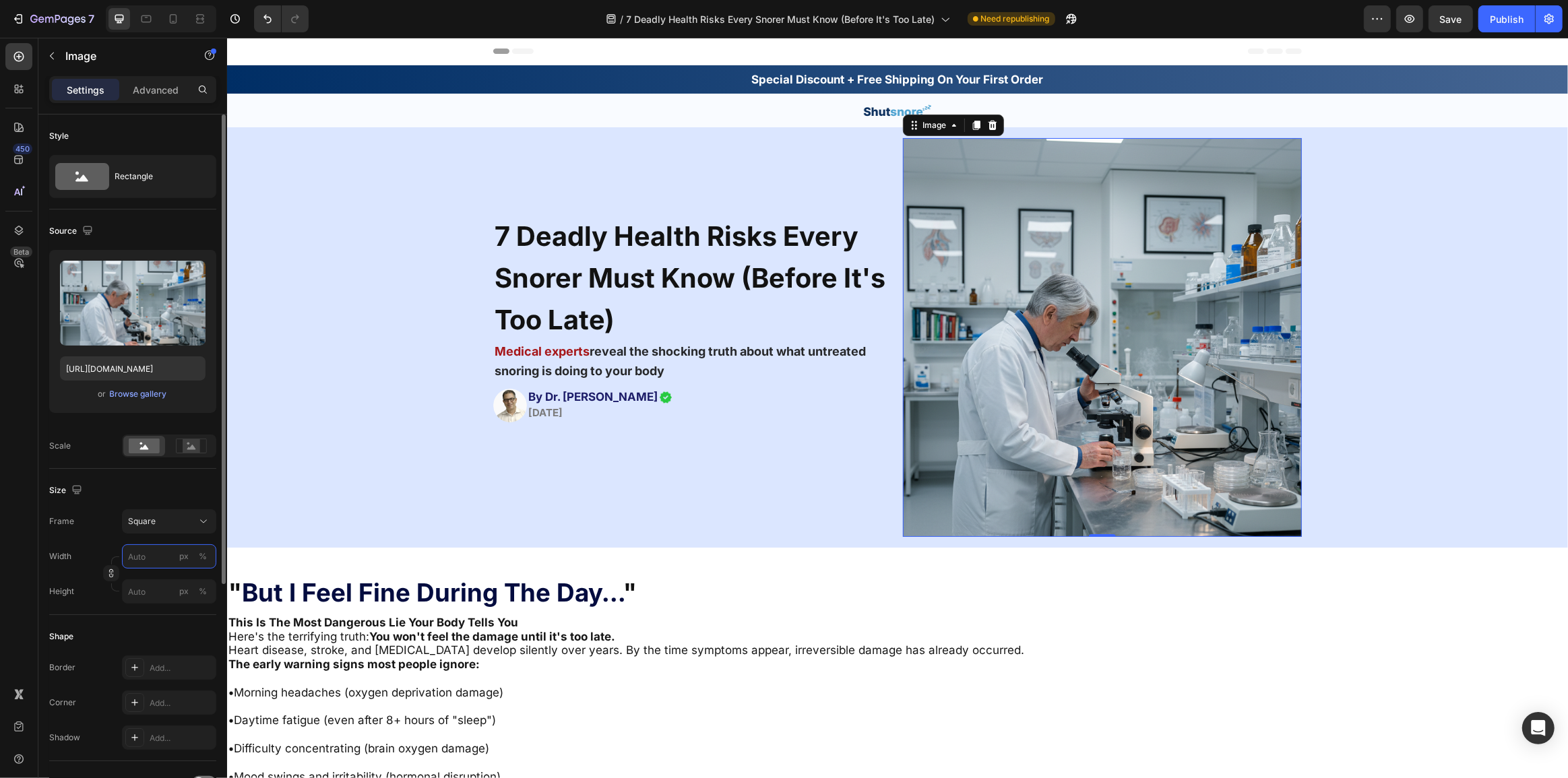
type input "8"
type input "80"
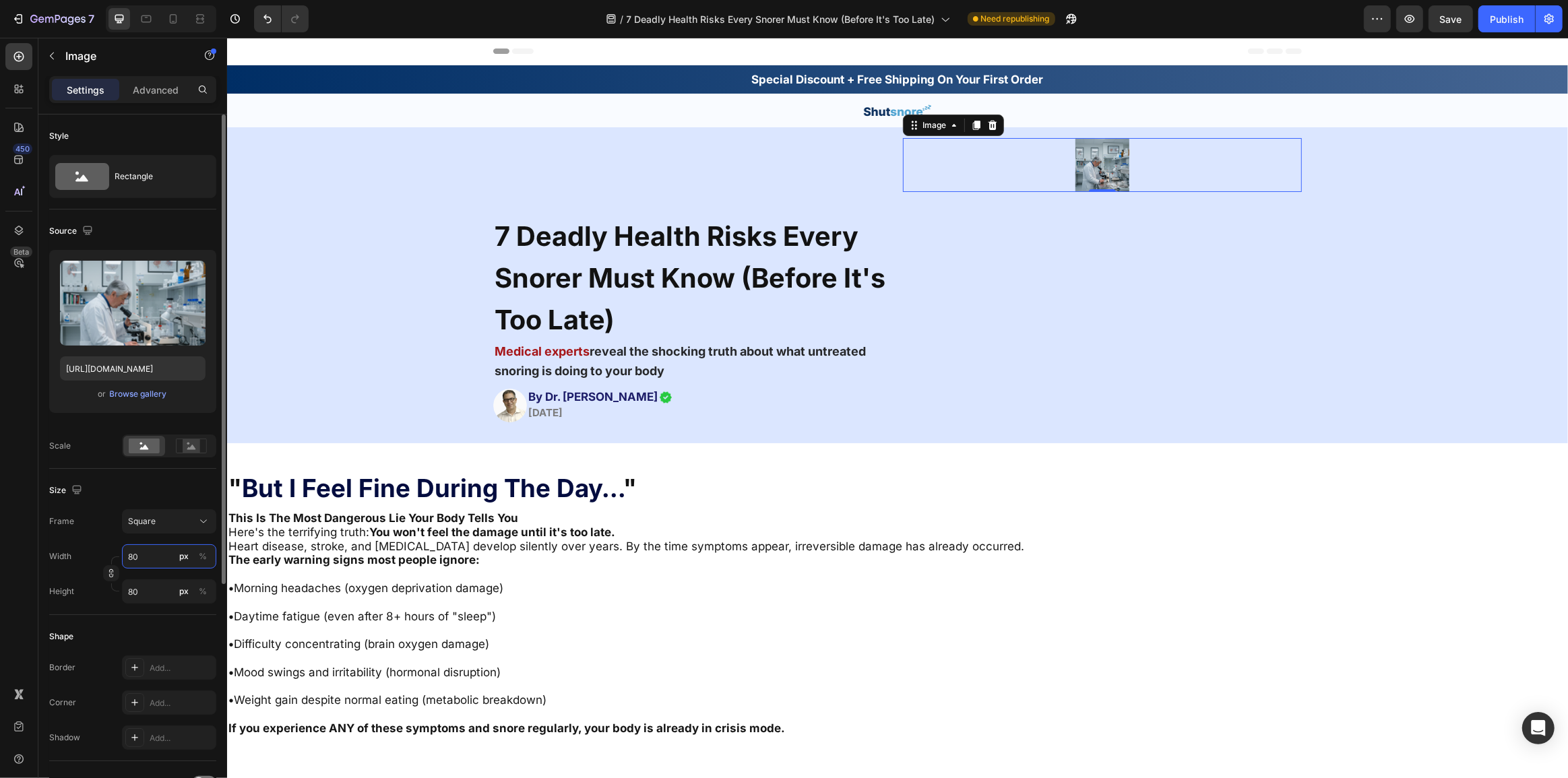
type input "800"
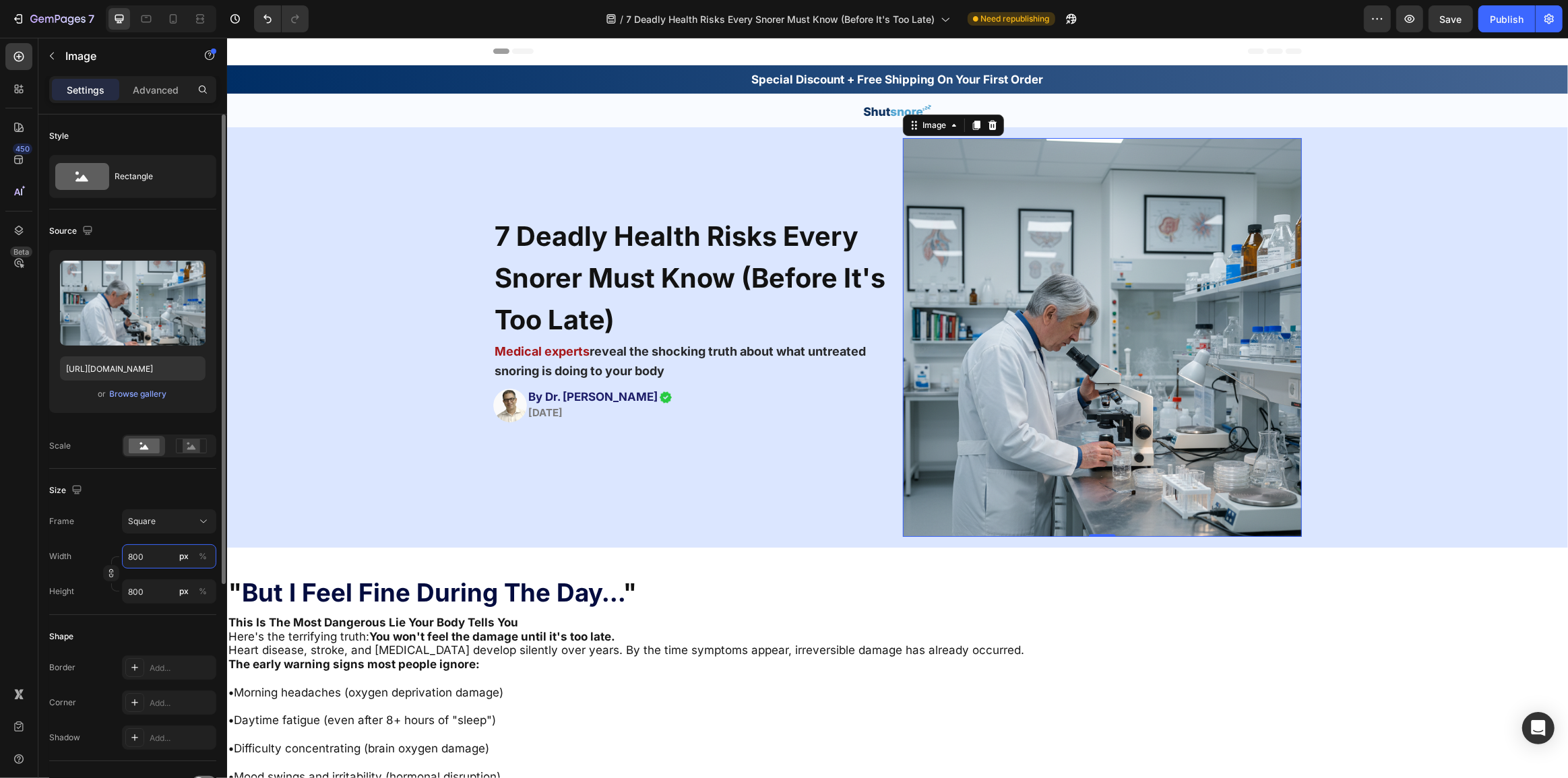
type input "80"
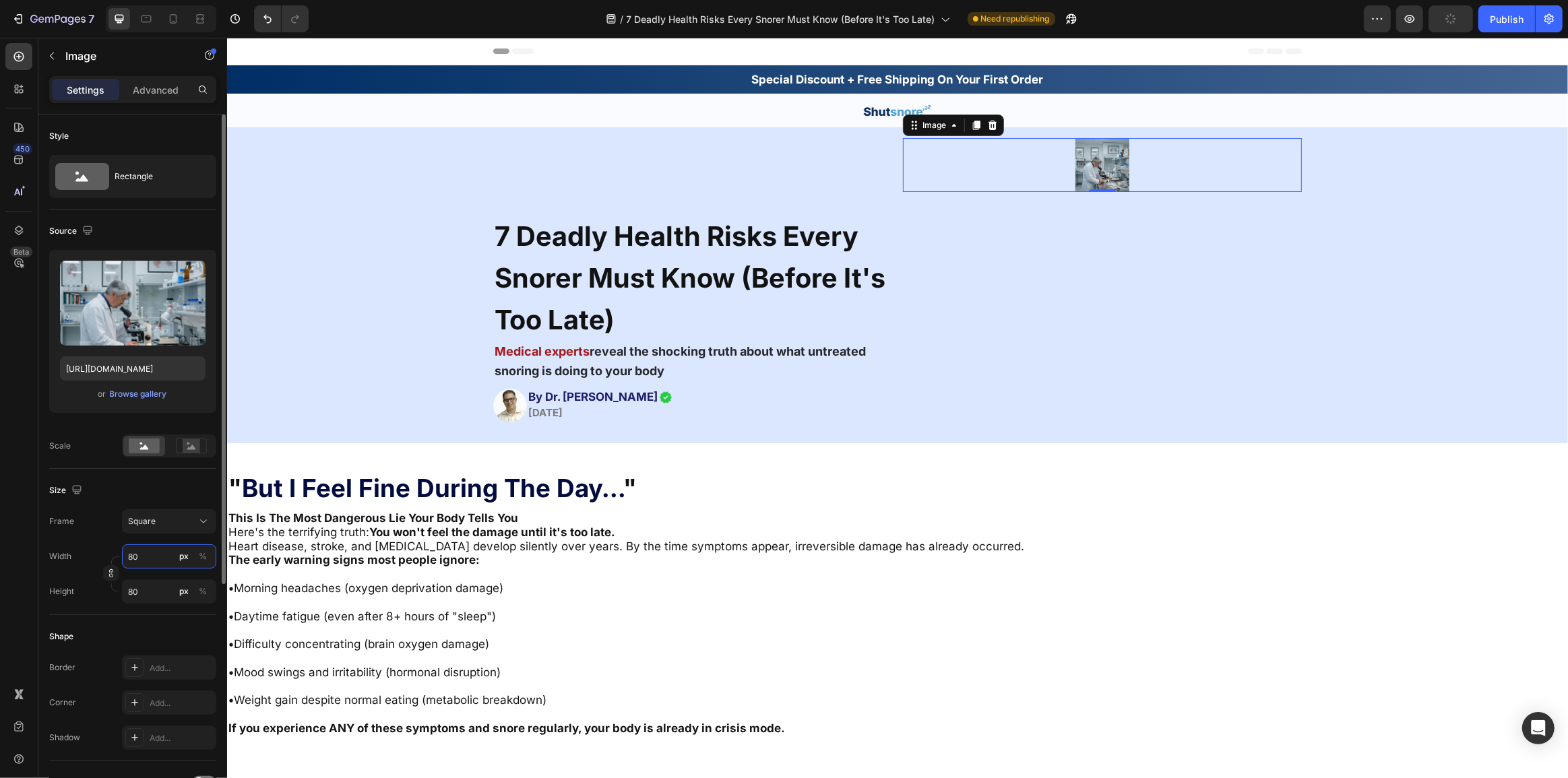
type input "8"
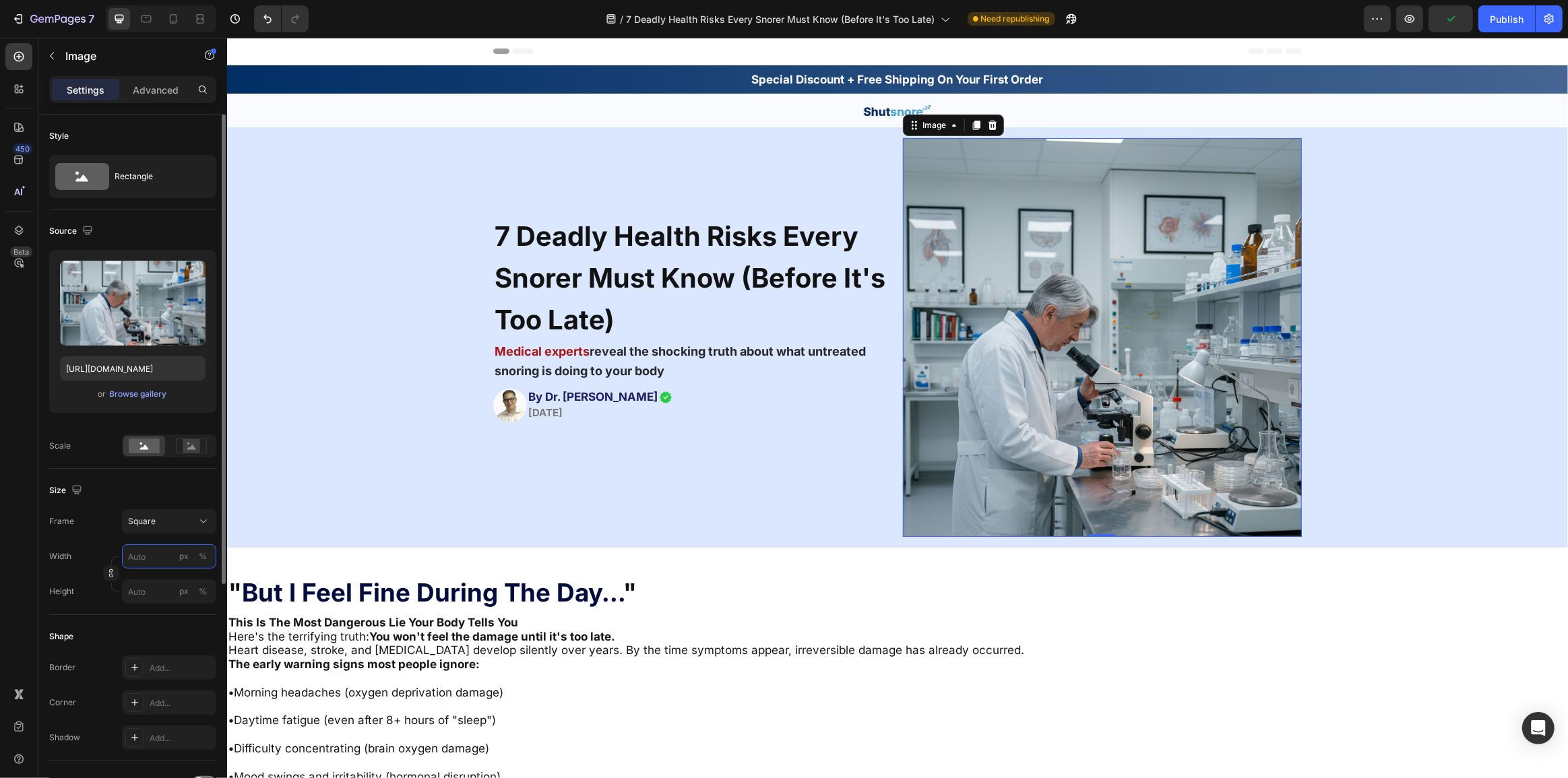
type input "8"
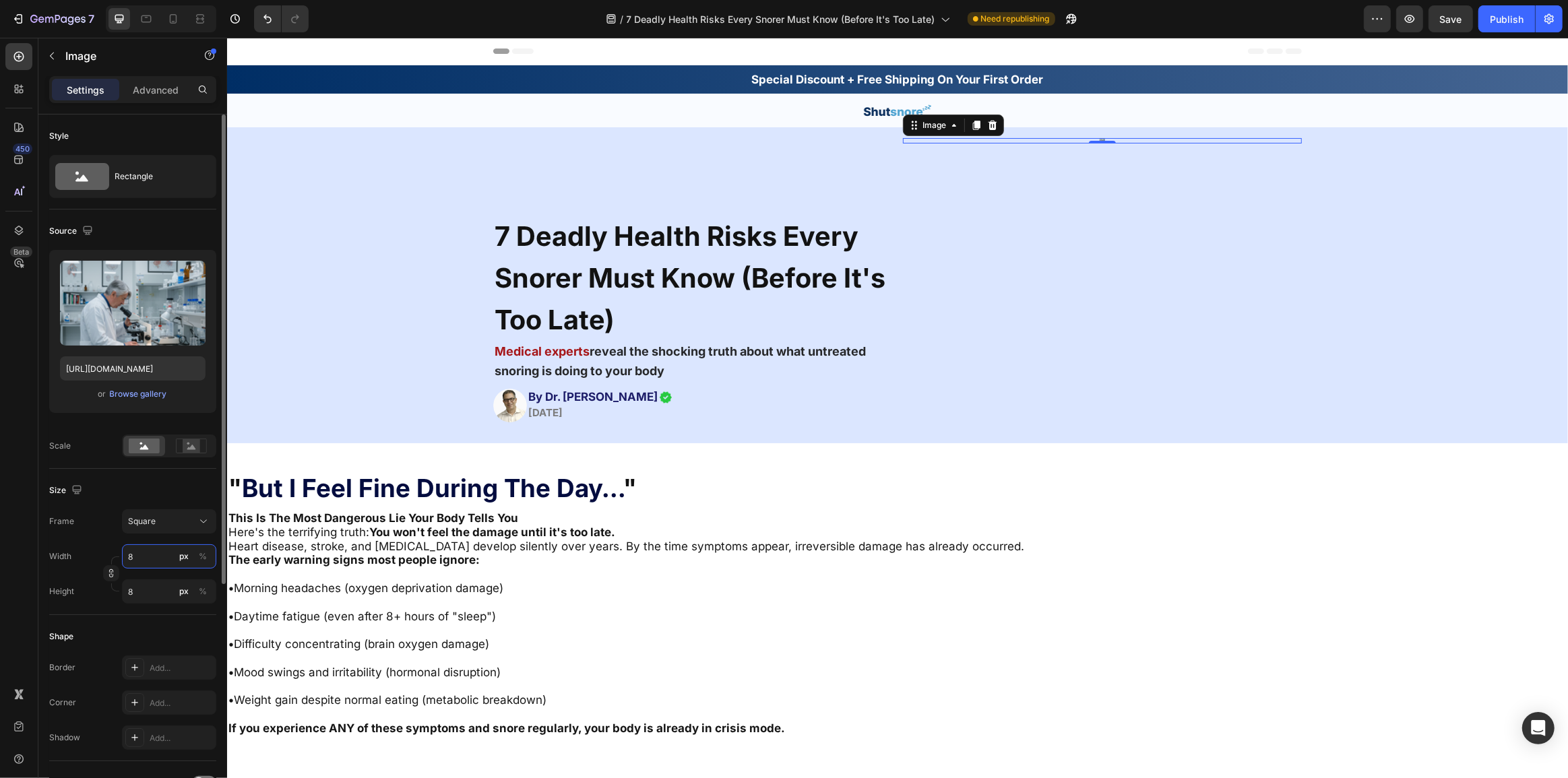
type input "80"
type input "800"
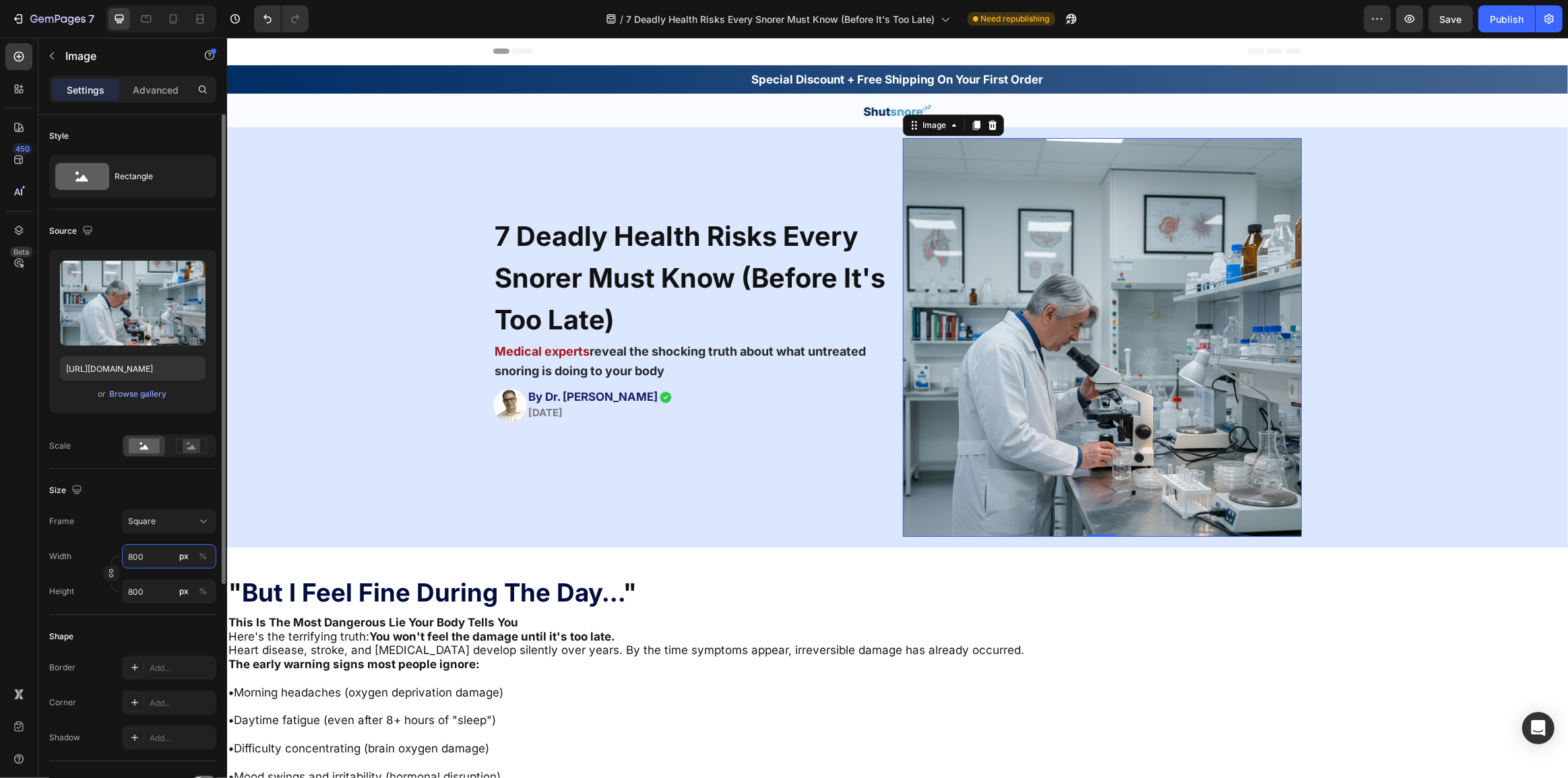
type input "80"
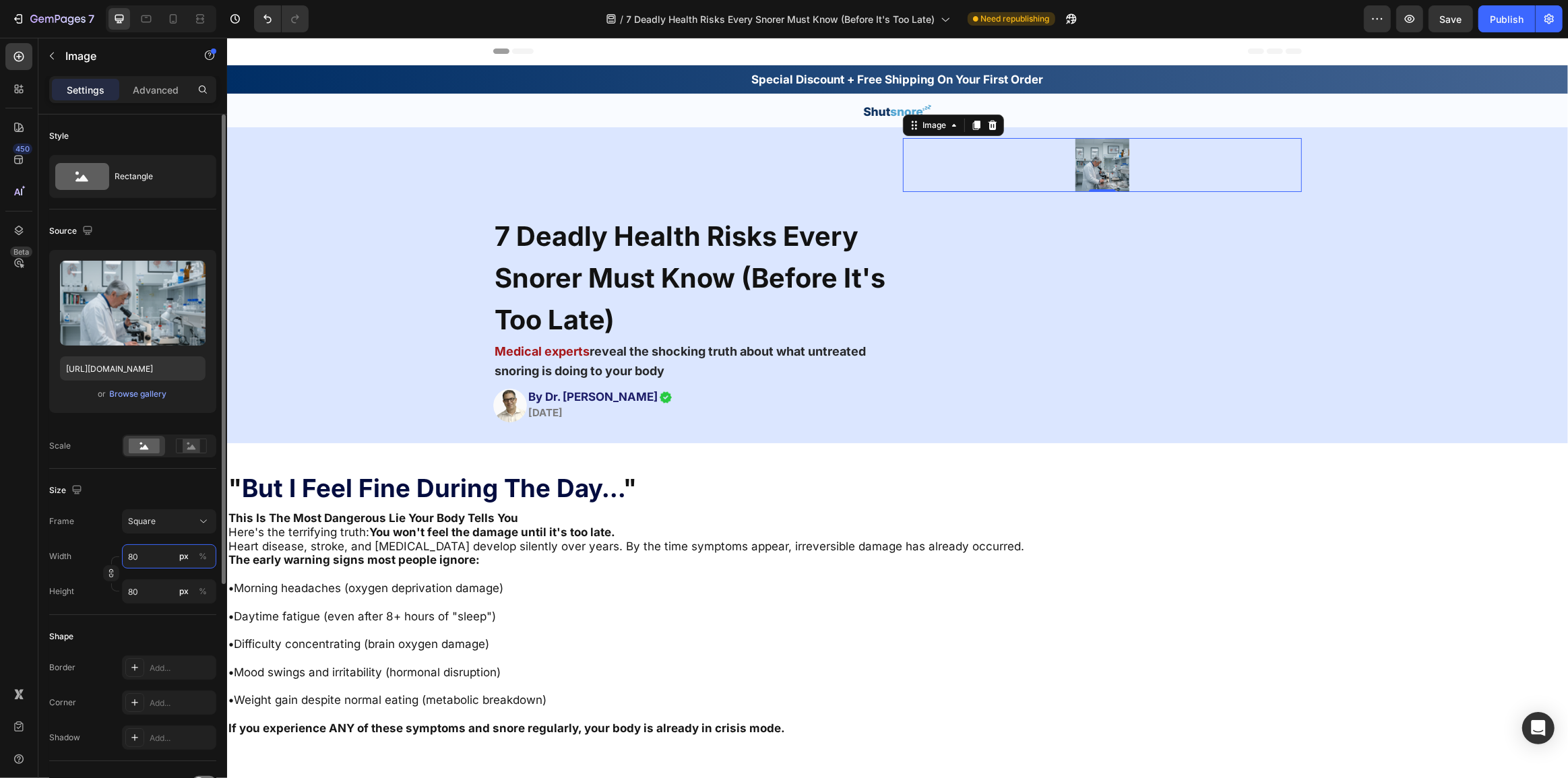
type input "8"
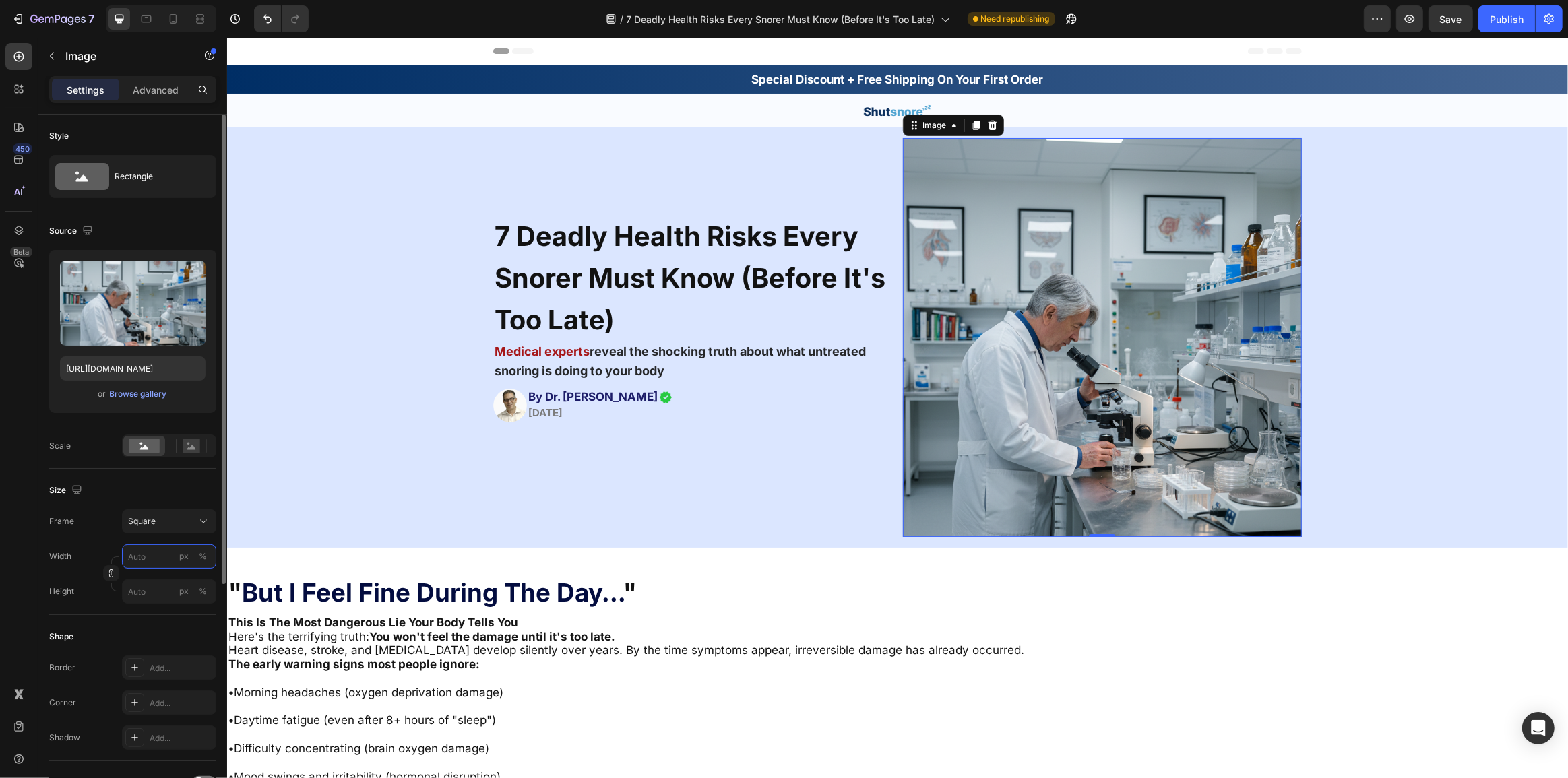
type input "8"
type input "84"
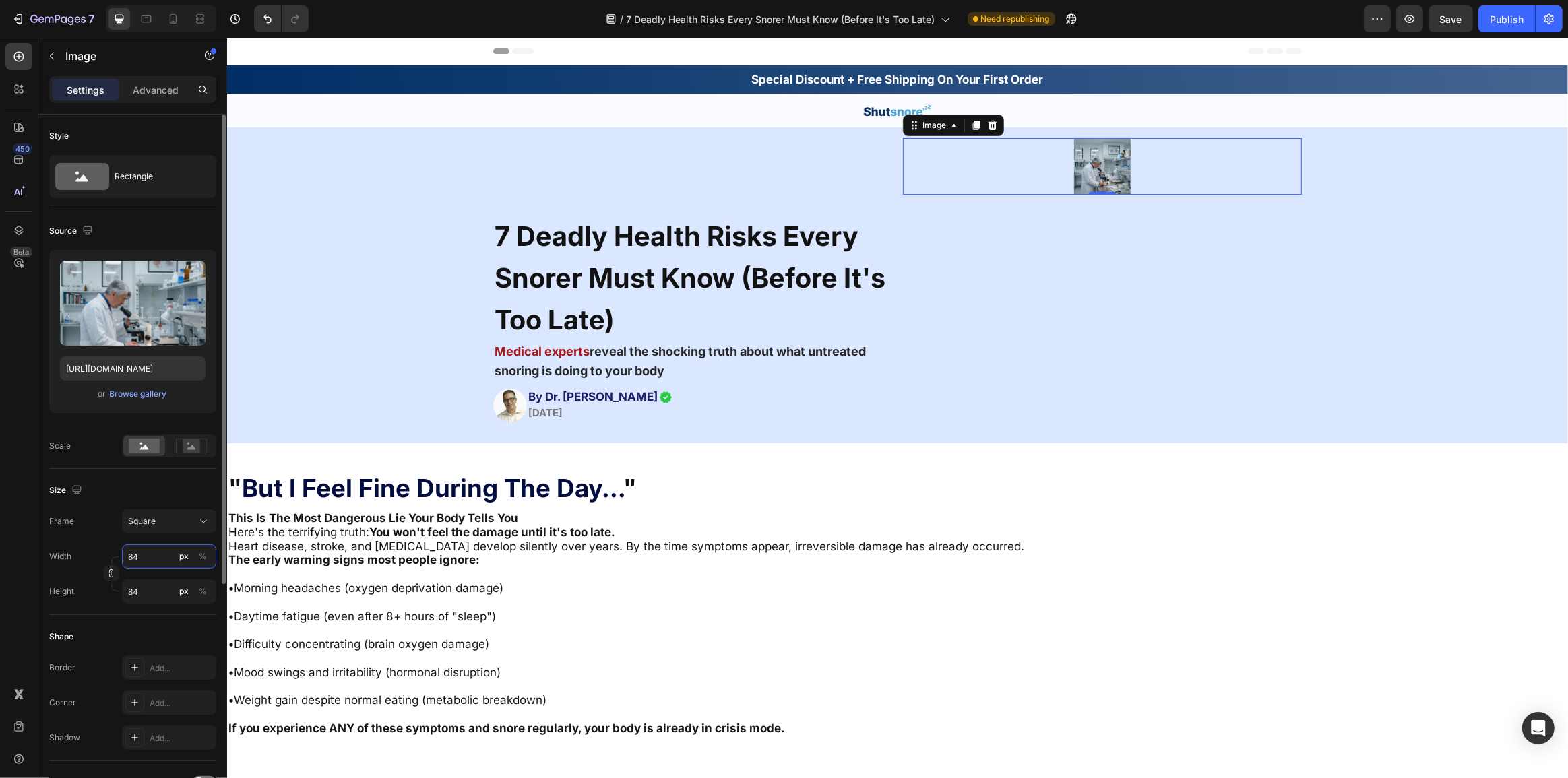
type input "840"
type input "8400"
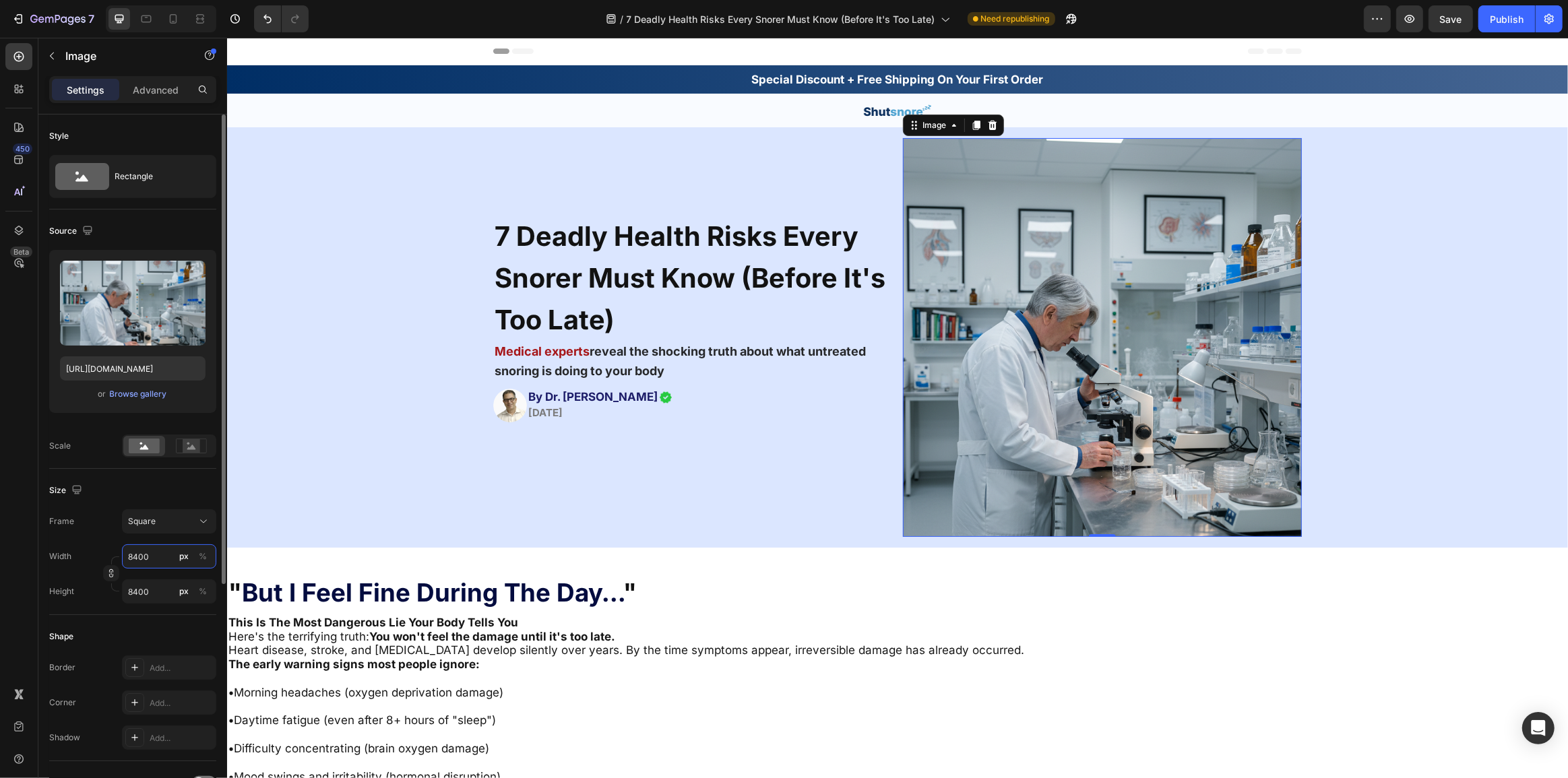
type input "840"
type input "84"
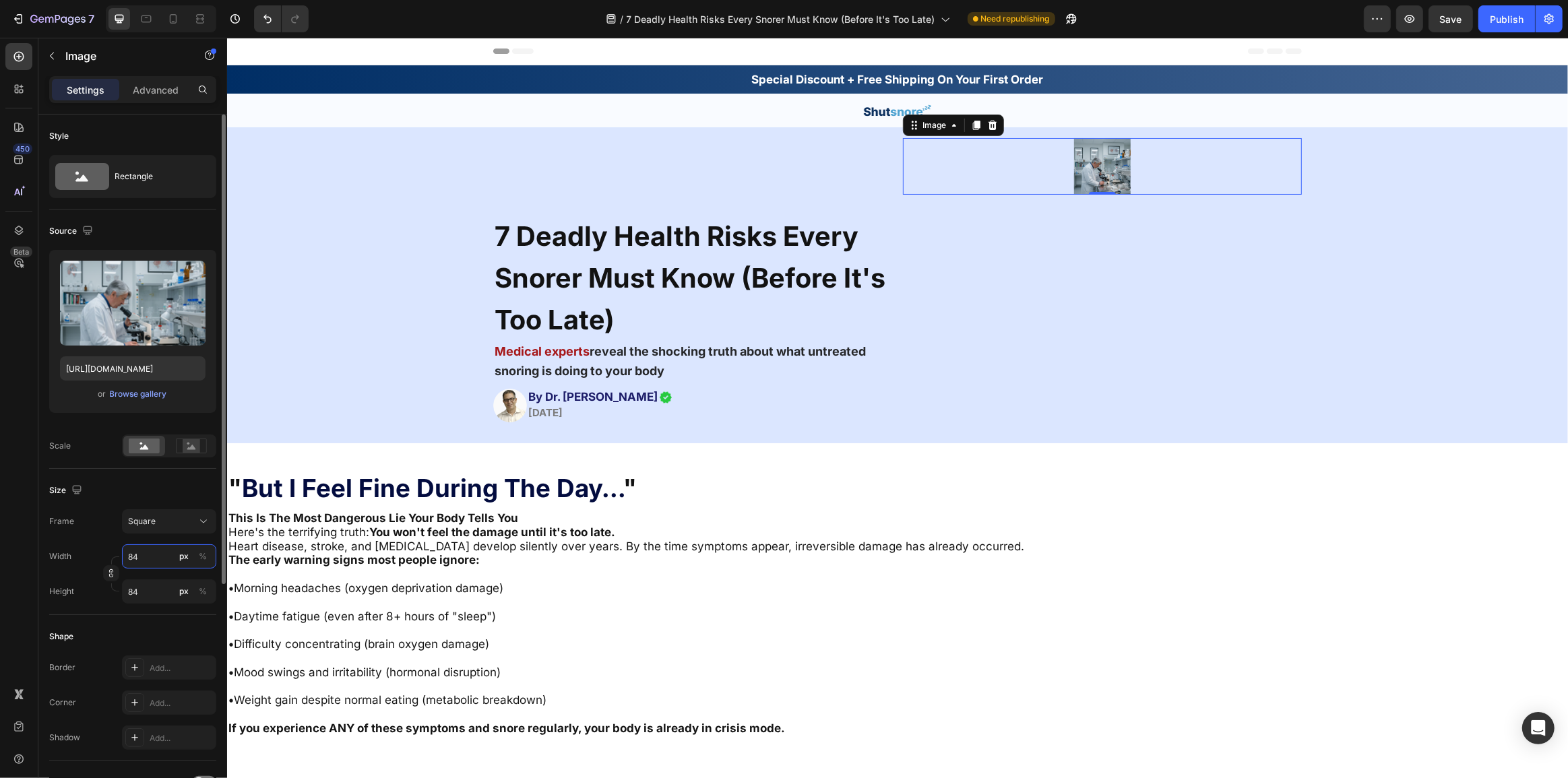
type input "8"
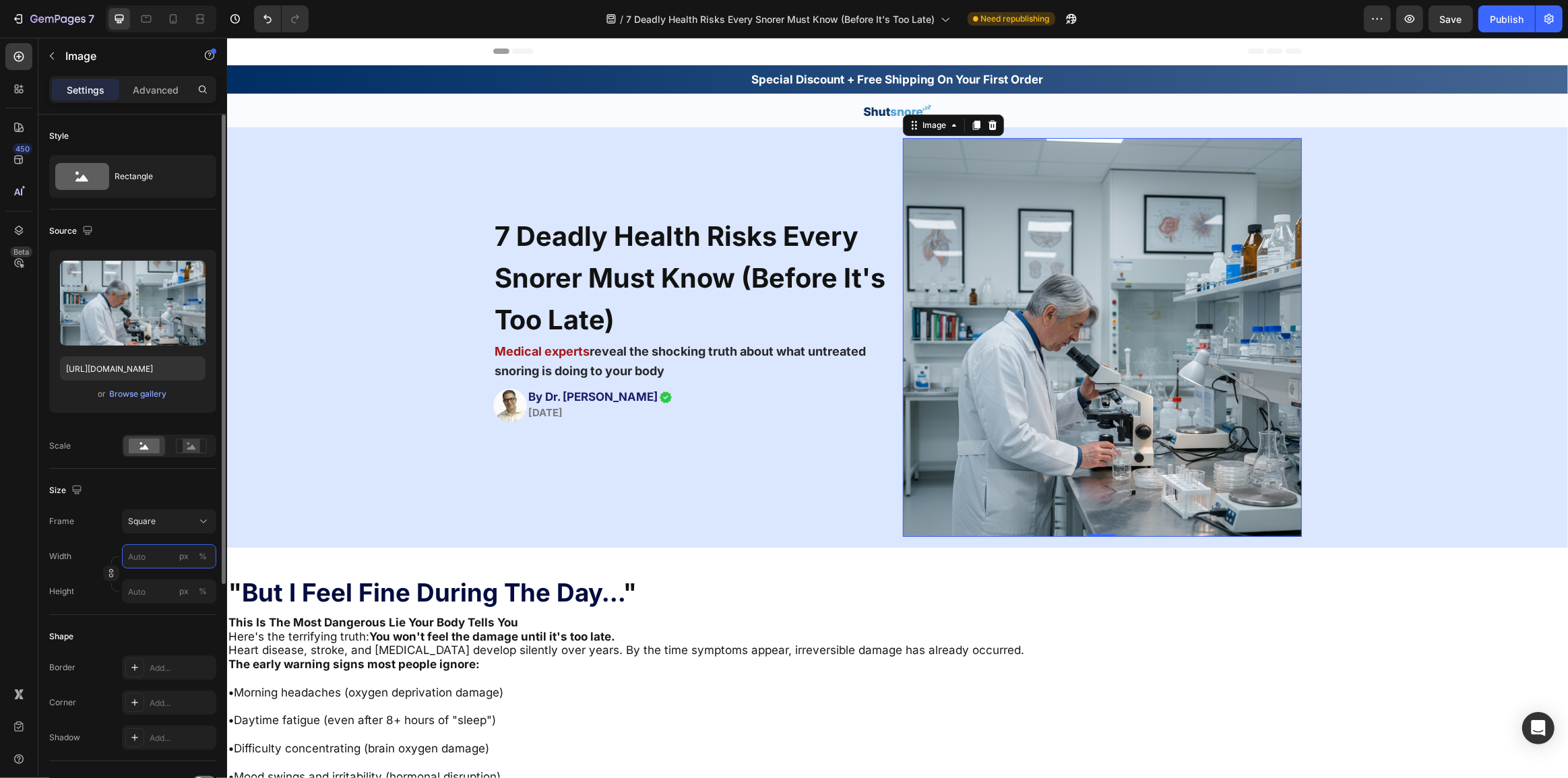
type input "4"
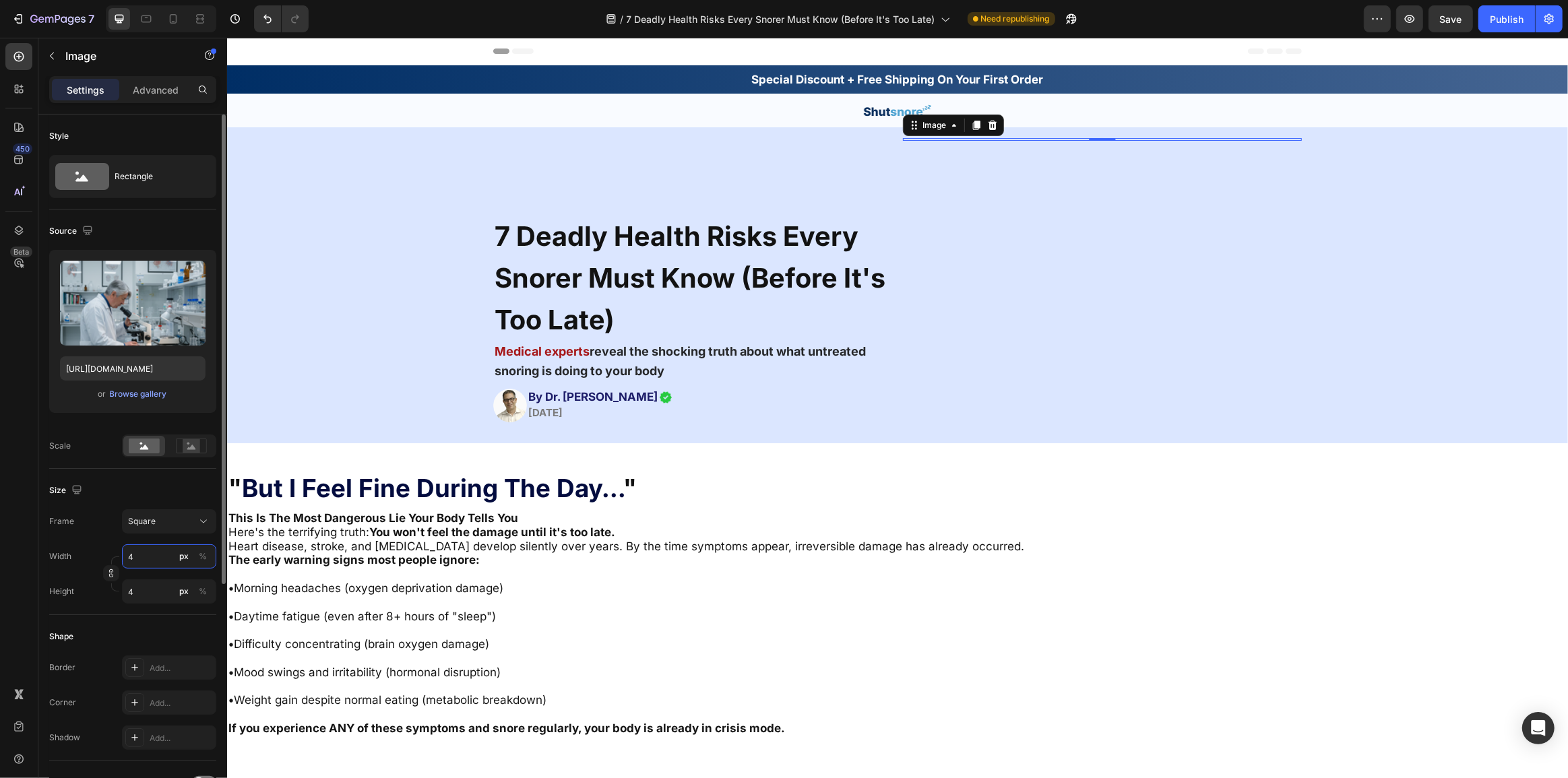
type input "40"
type input "400"
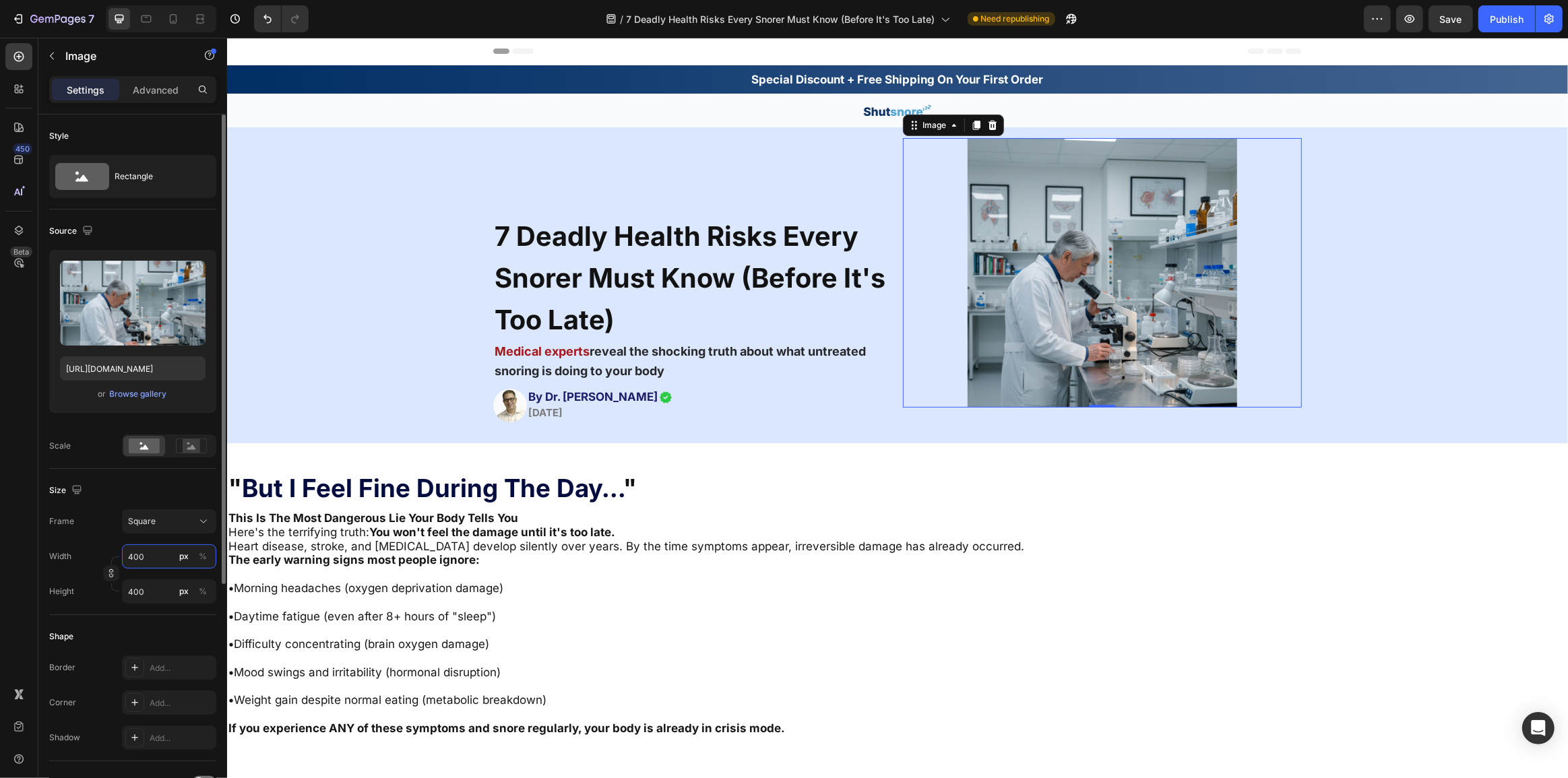
type input "40"
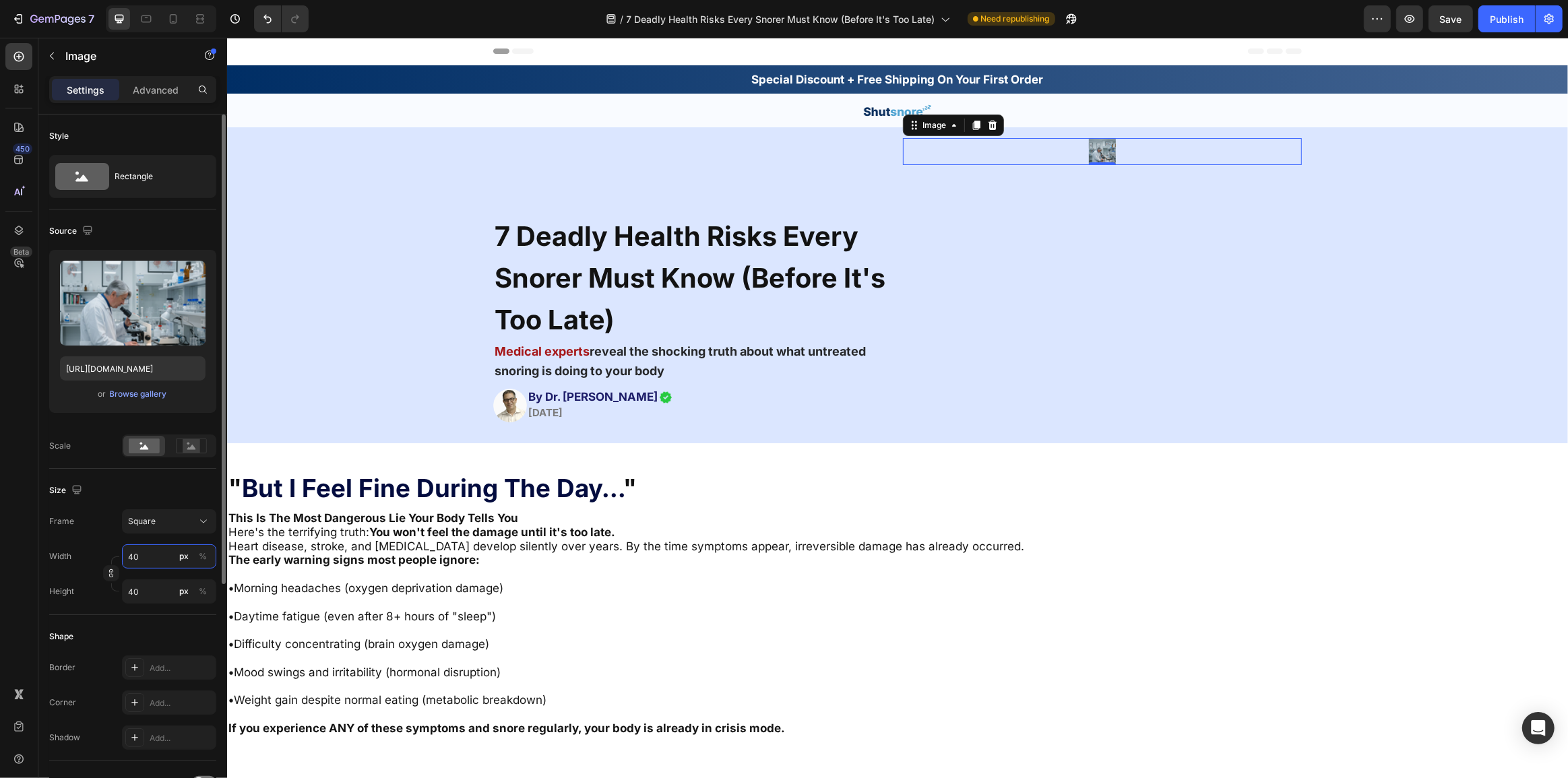
type input "4"
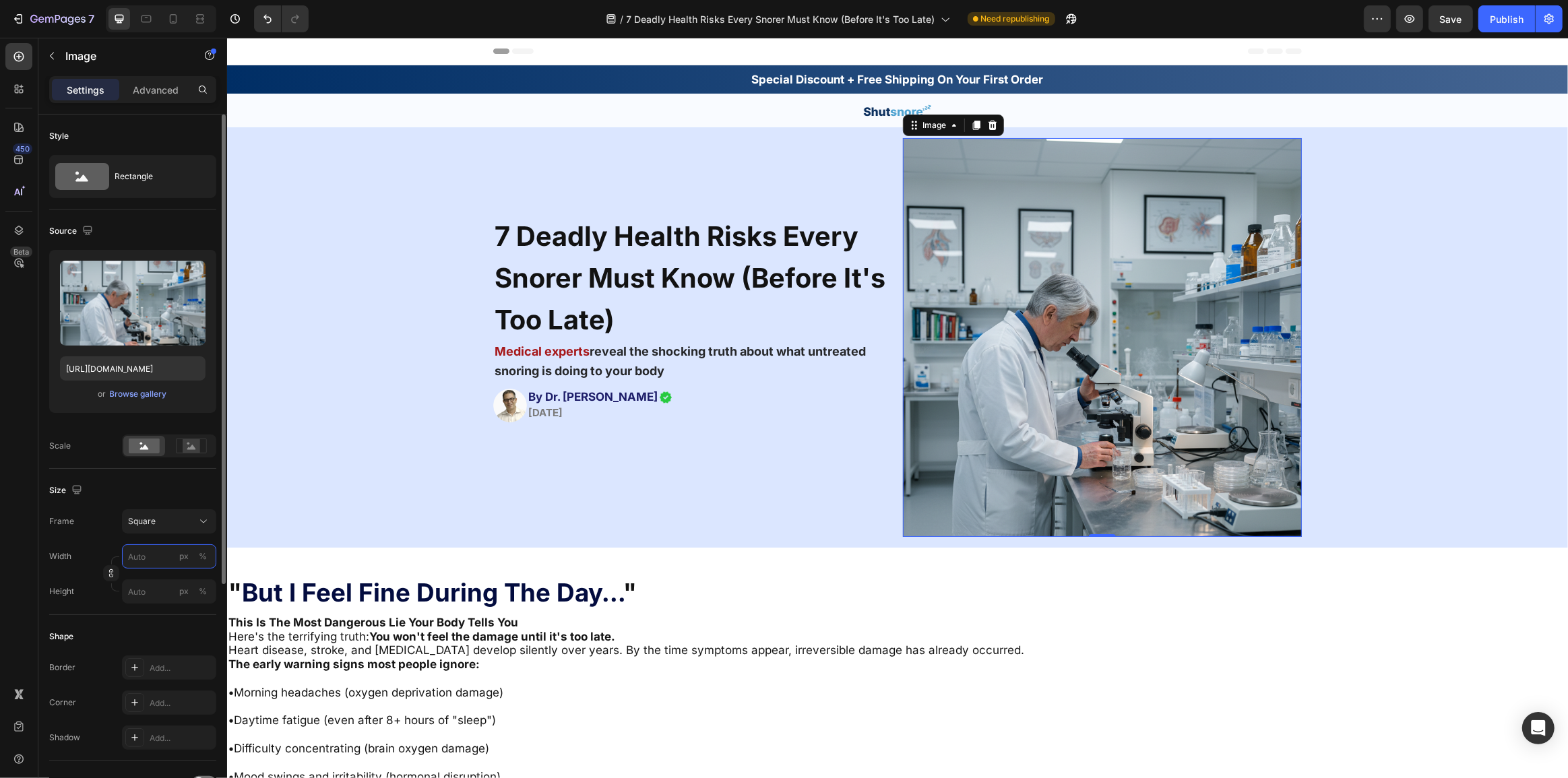
type input "4"
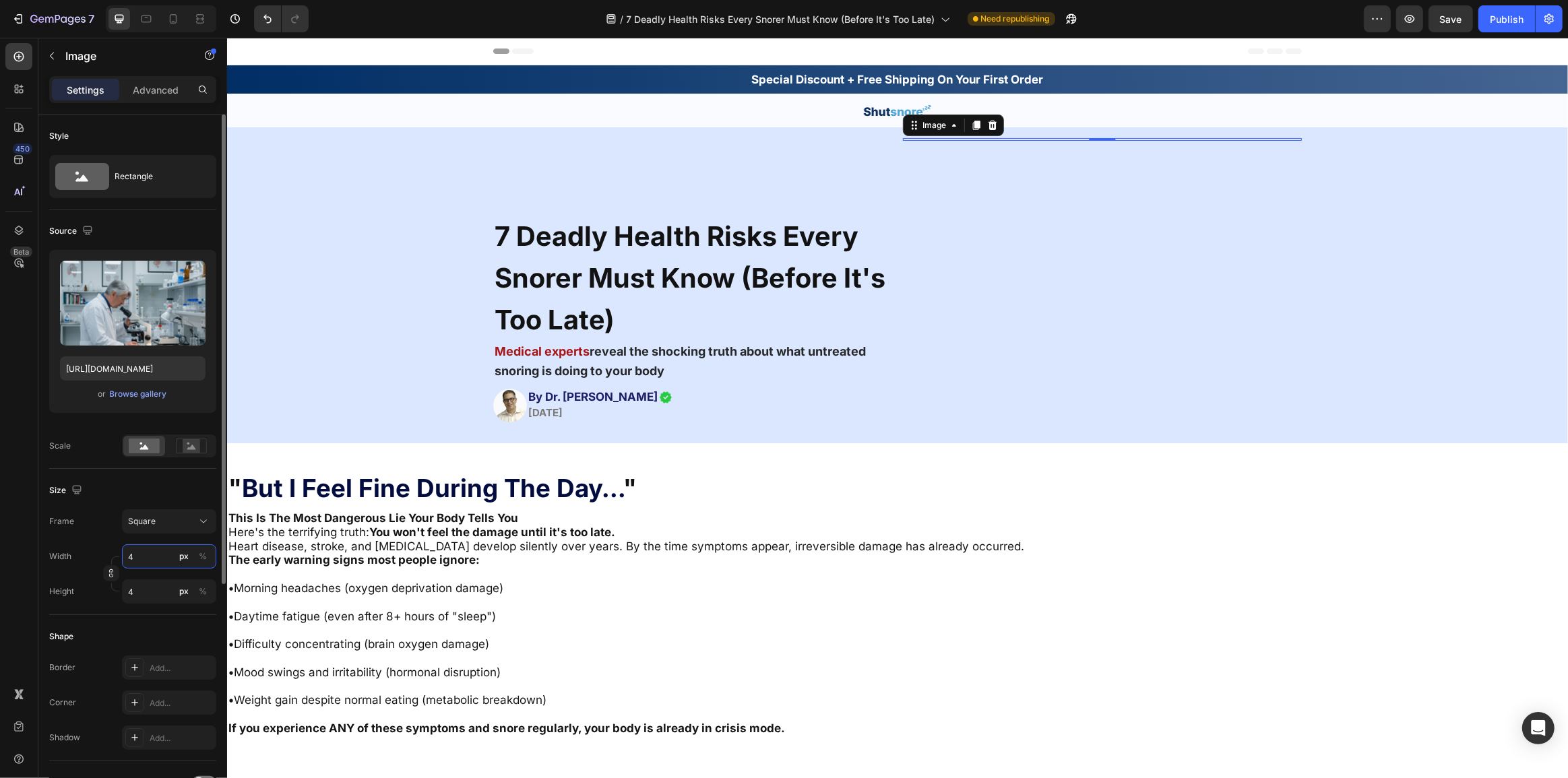
type input "46"
type input "460"
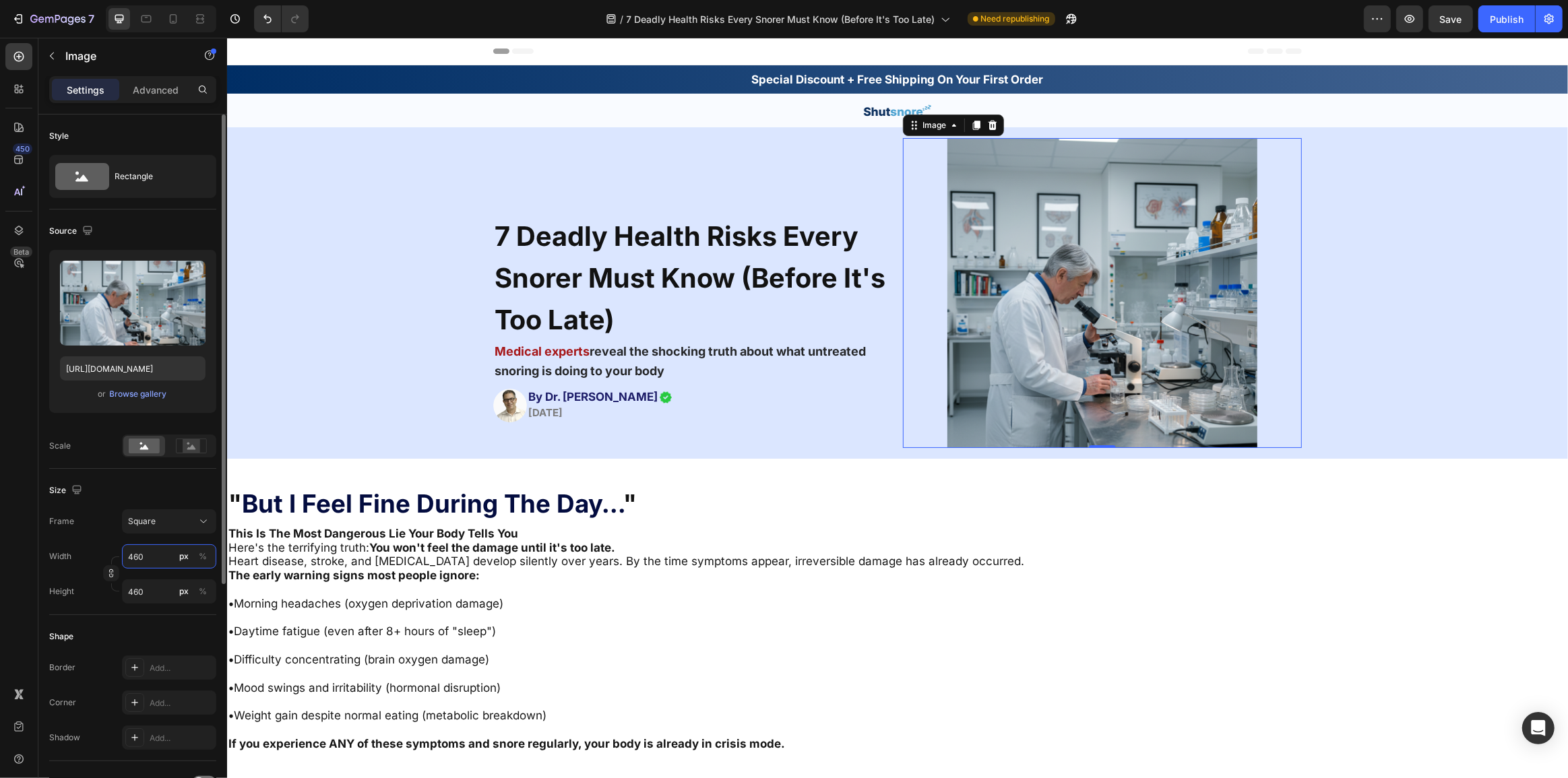
type input "4600"
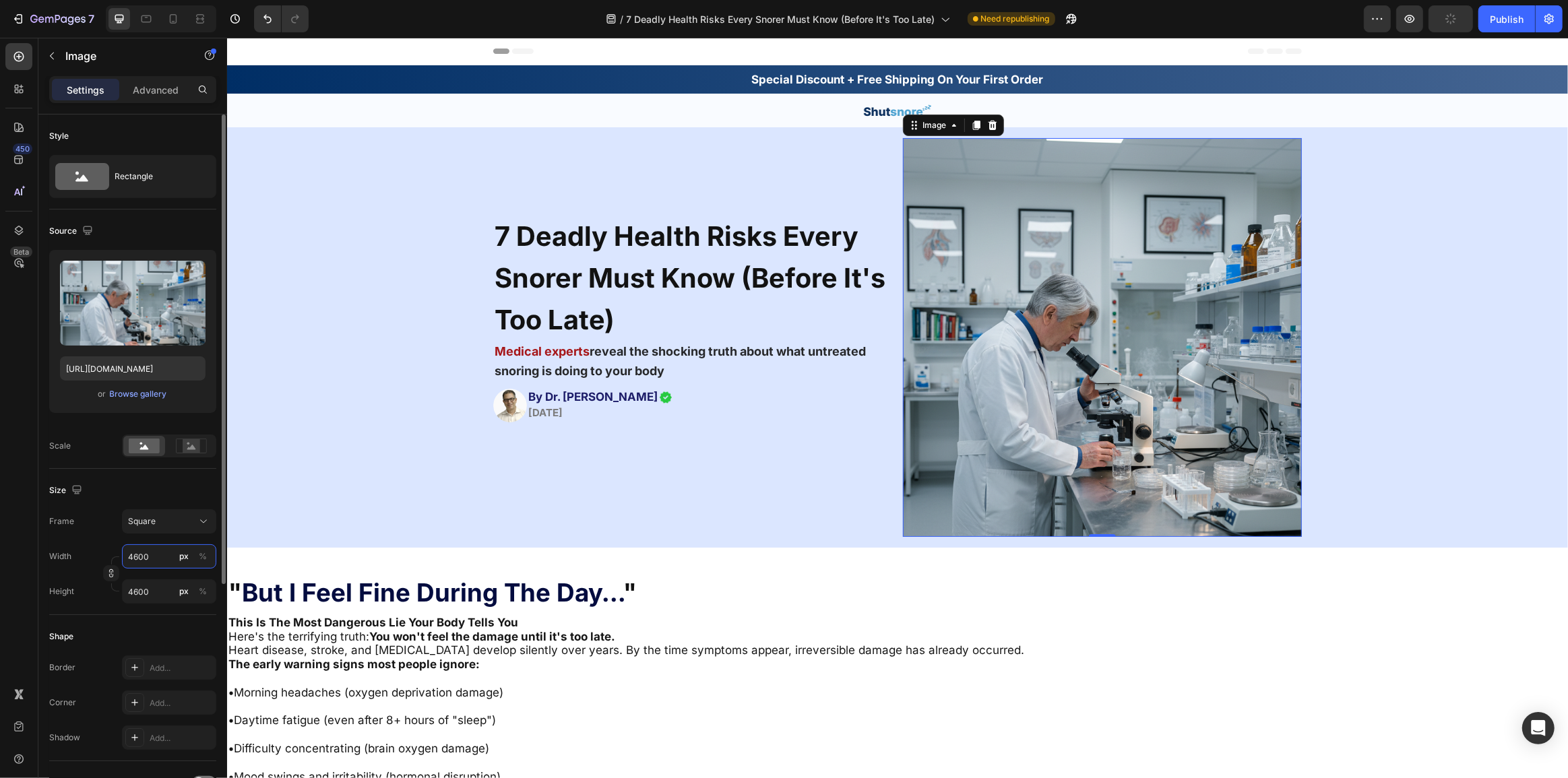
type input "460"
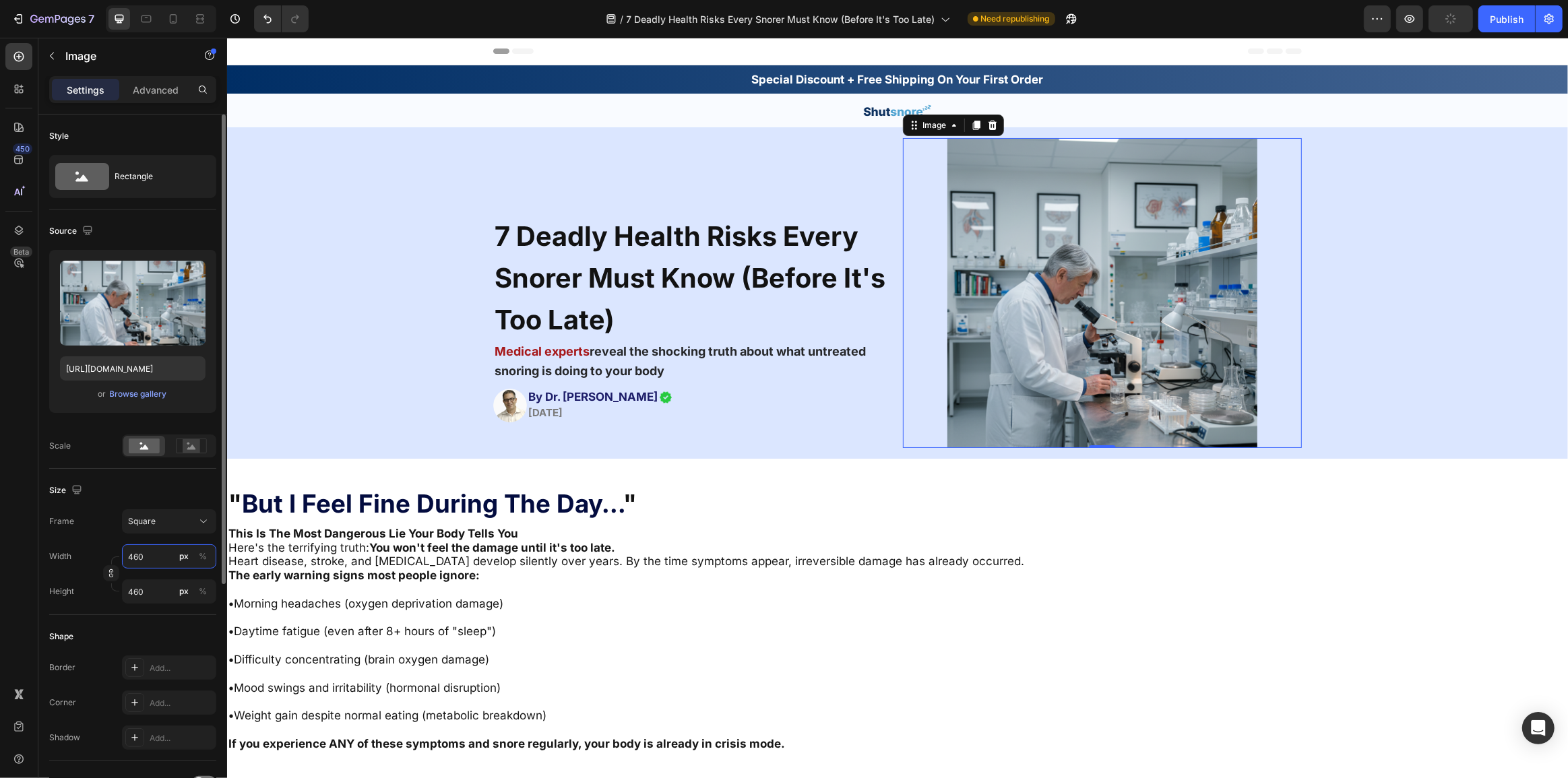
type input "46"
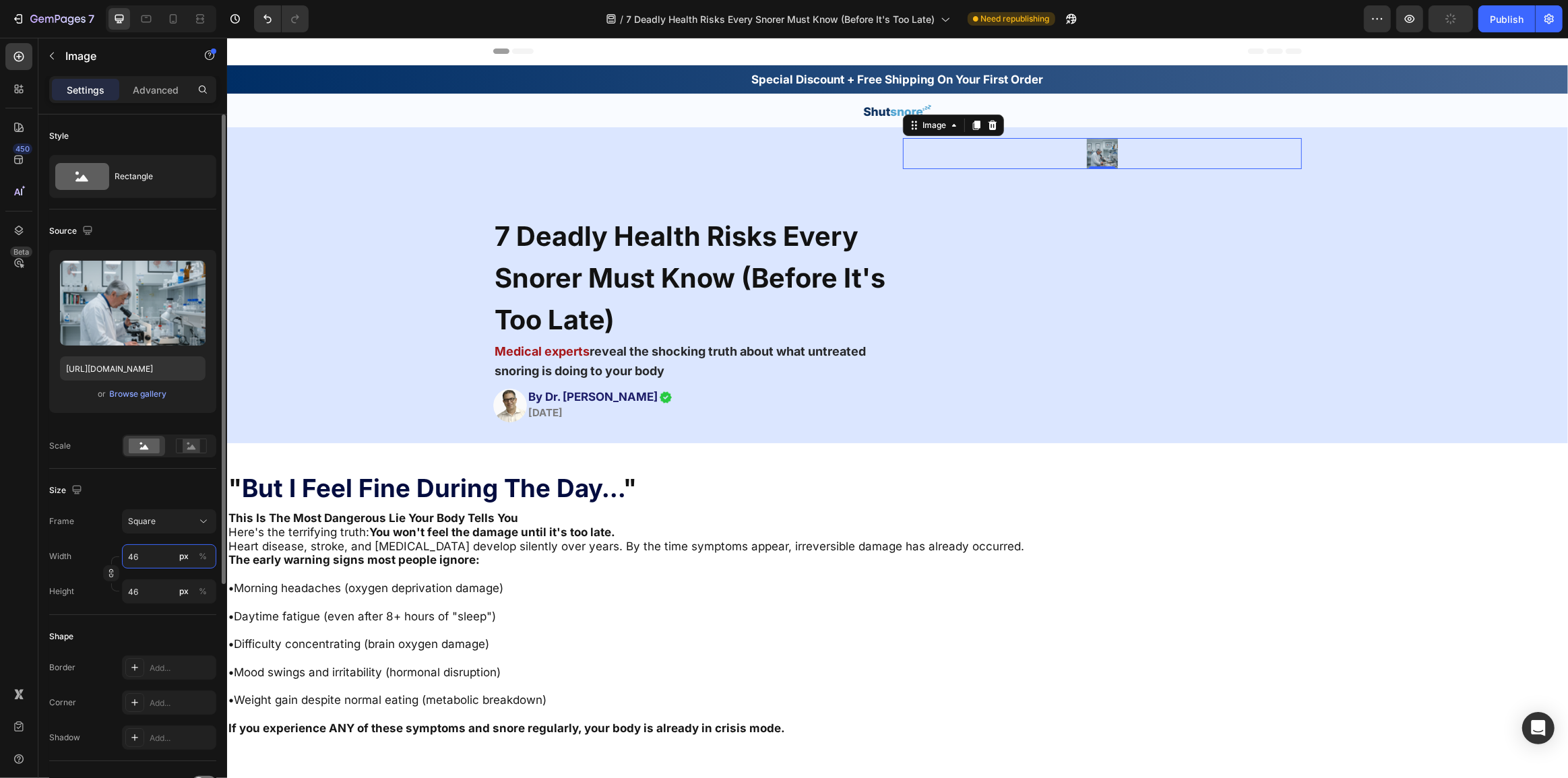
type input "4"
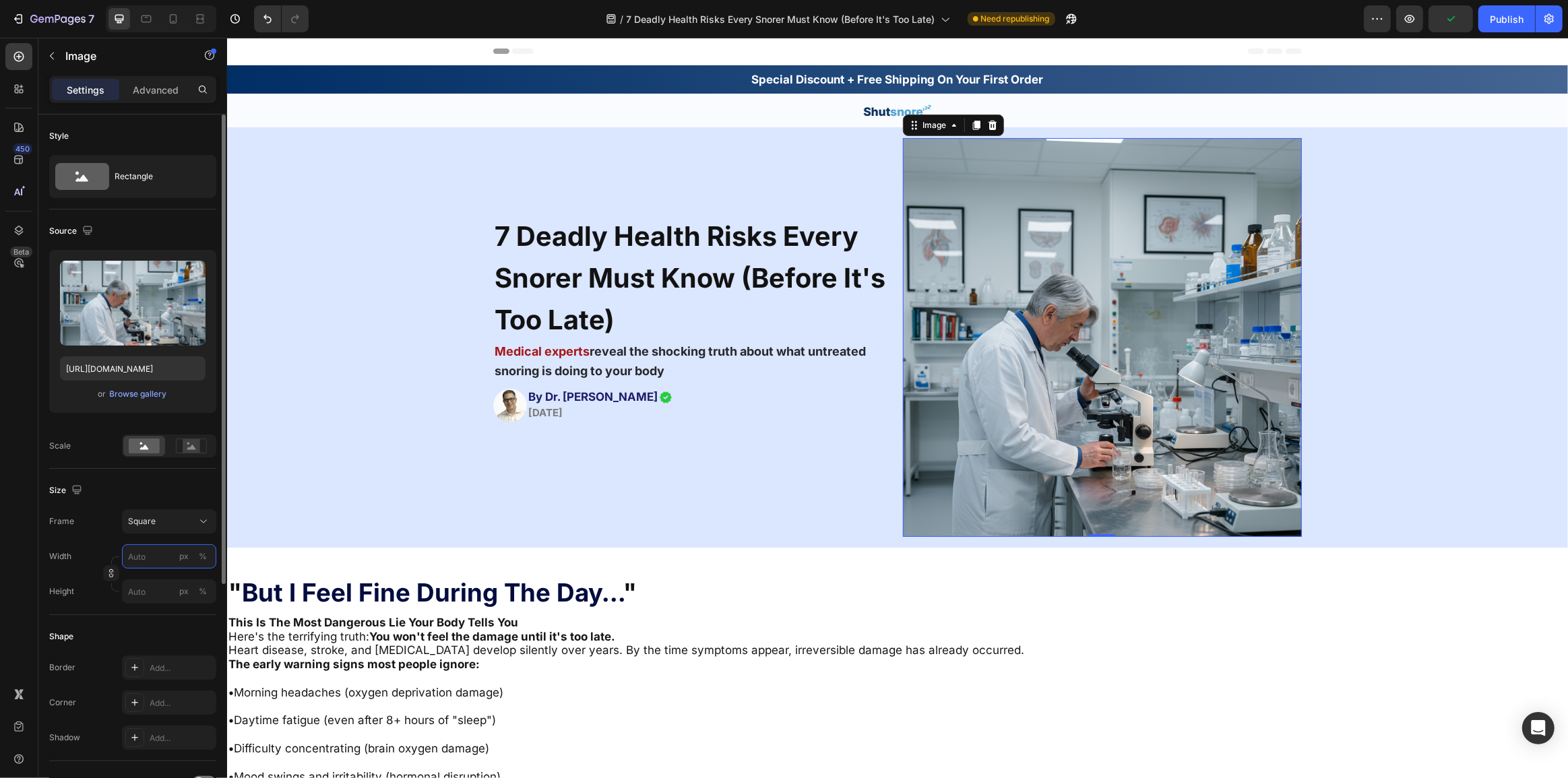
type input "6"
type input "60"
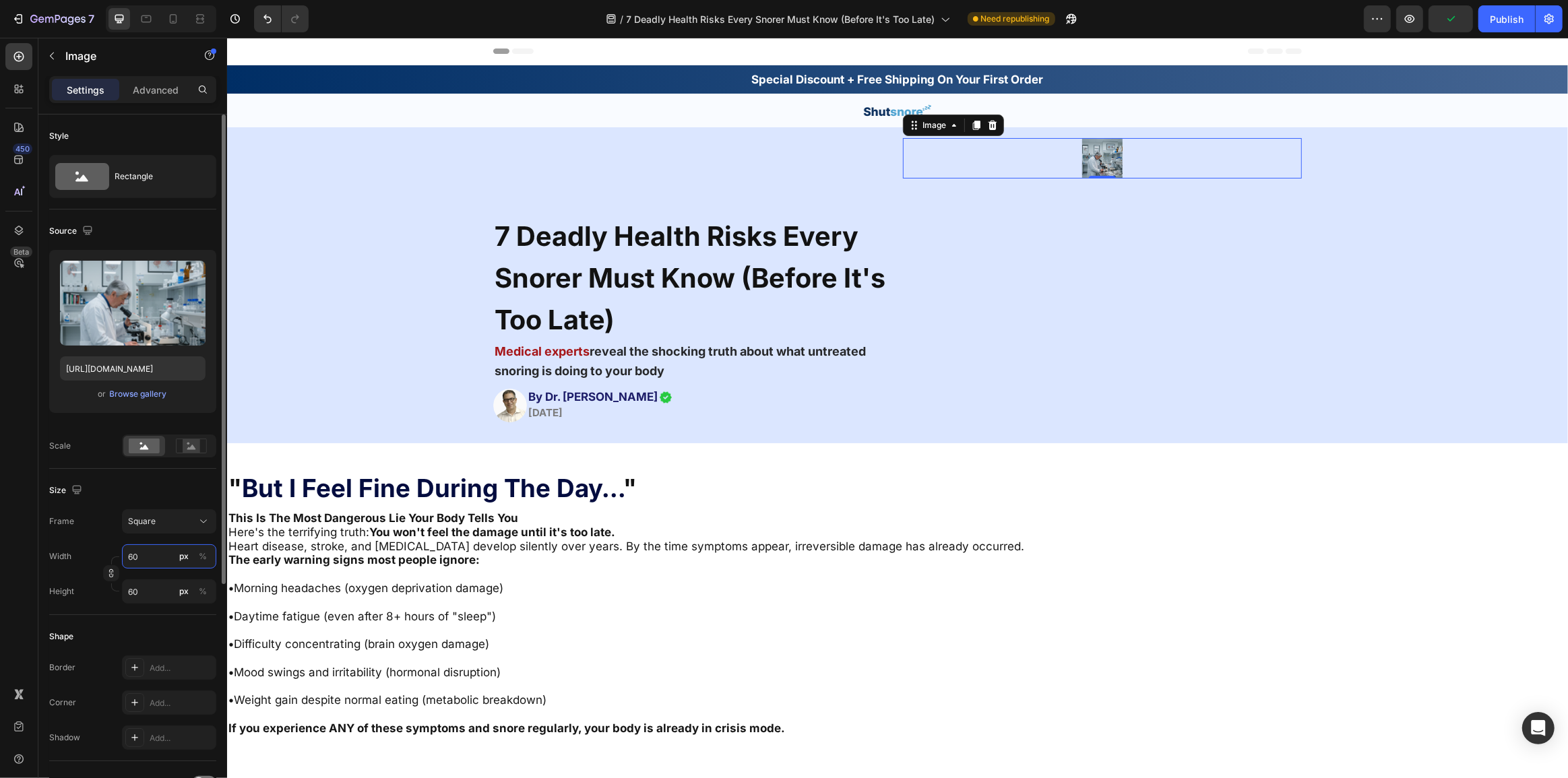
type input "600"
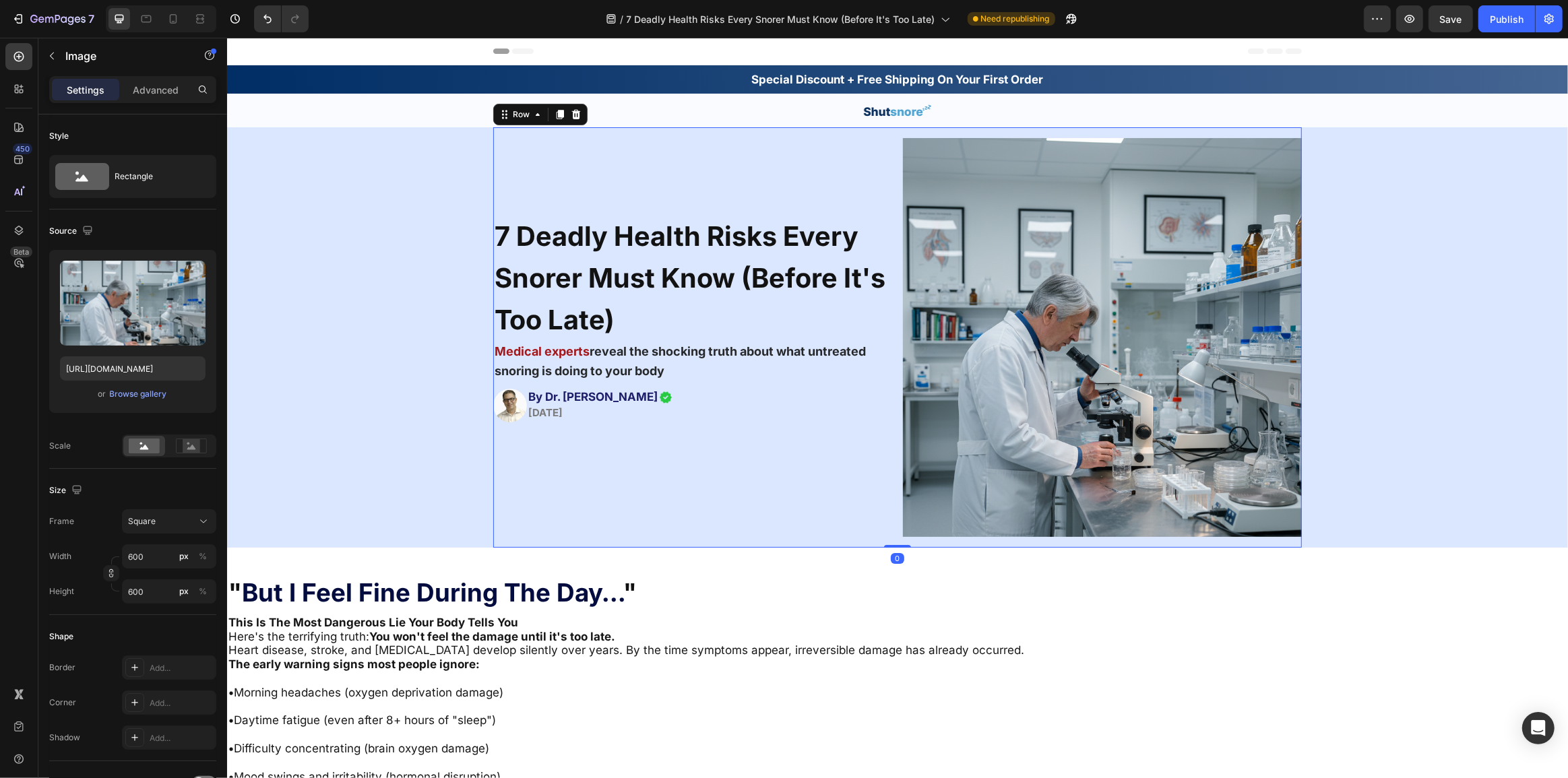
click at [774, 506] on div "7 Deadly Health Risks Every Snorer Must Know (Before It's Too Late) Heading Med…" at bounding box center [691, 337] width 399 height 398
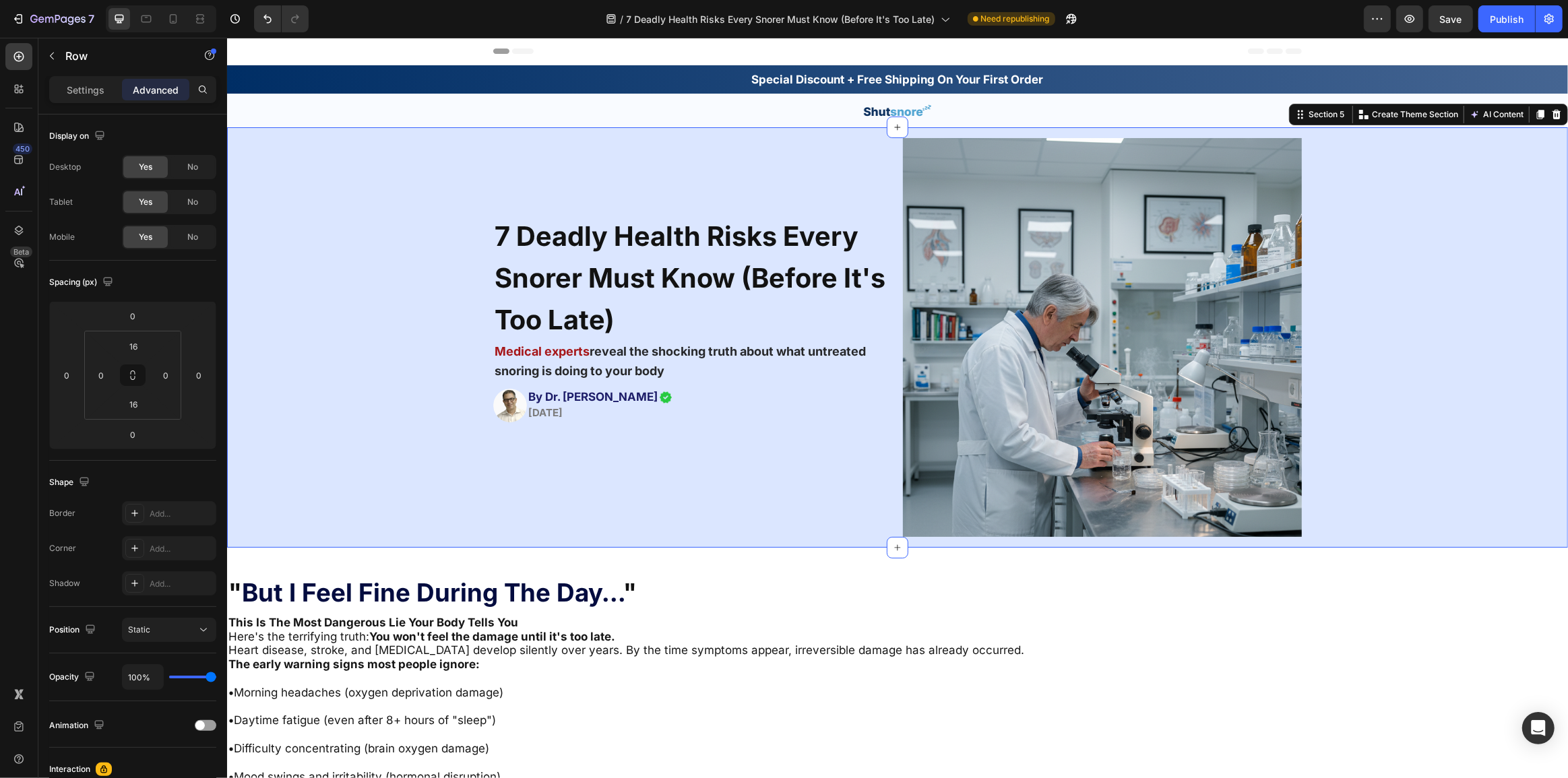
click at [1456, 460] on div "7 Deadly Health Risks Every Snorer Must Know (Before It's Too Late) Heading Med…" at bounding box center [896, 337] width 1341 height 420
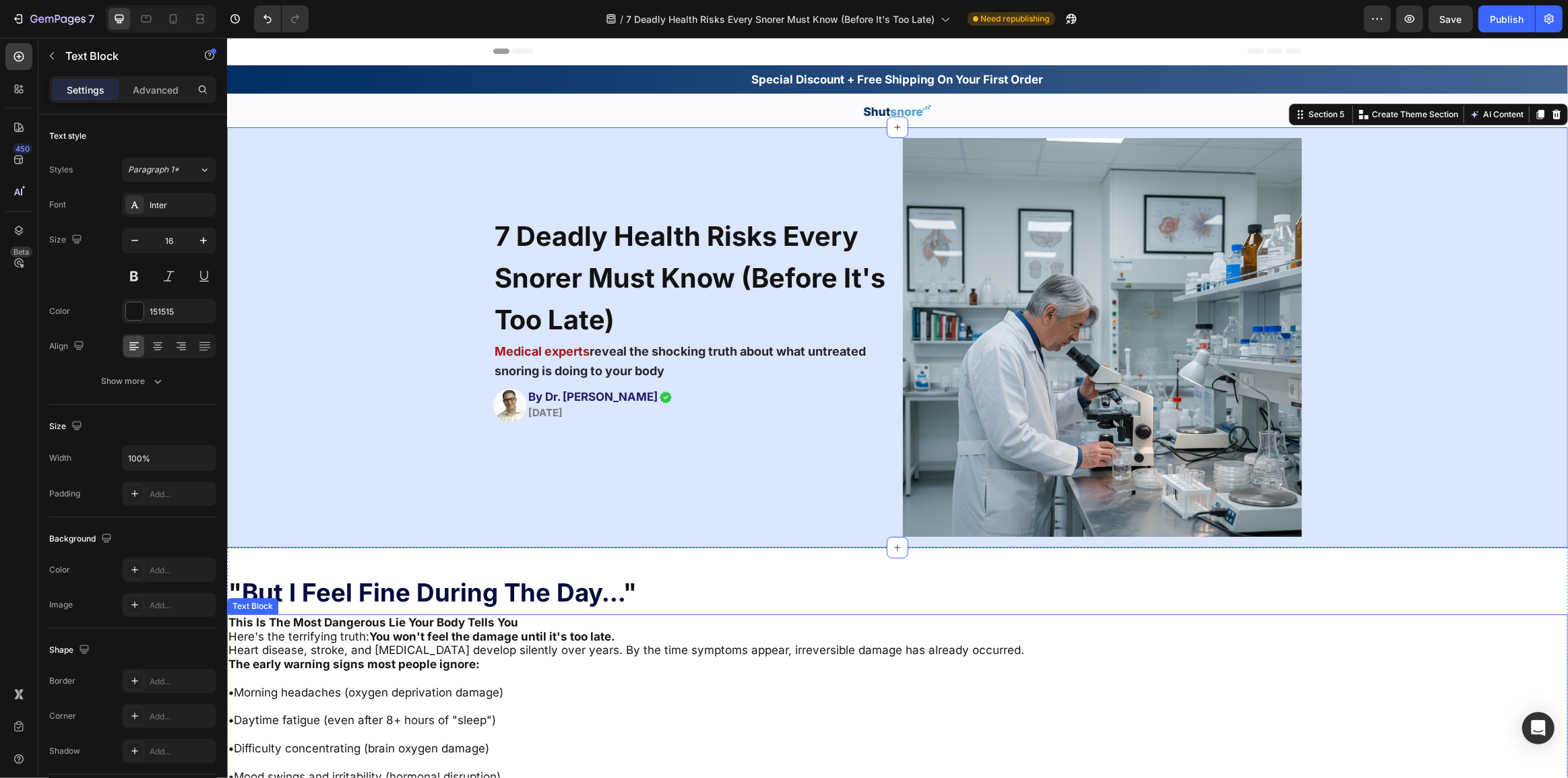
click at [1382, 637] on p "Here's the terrifying truth: You won't feel the damage until it's too late." at bounding box center [897, 637] width 1338 height 14
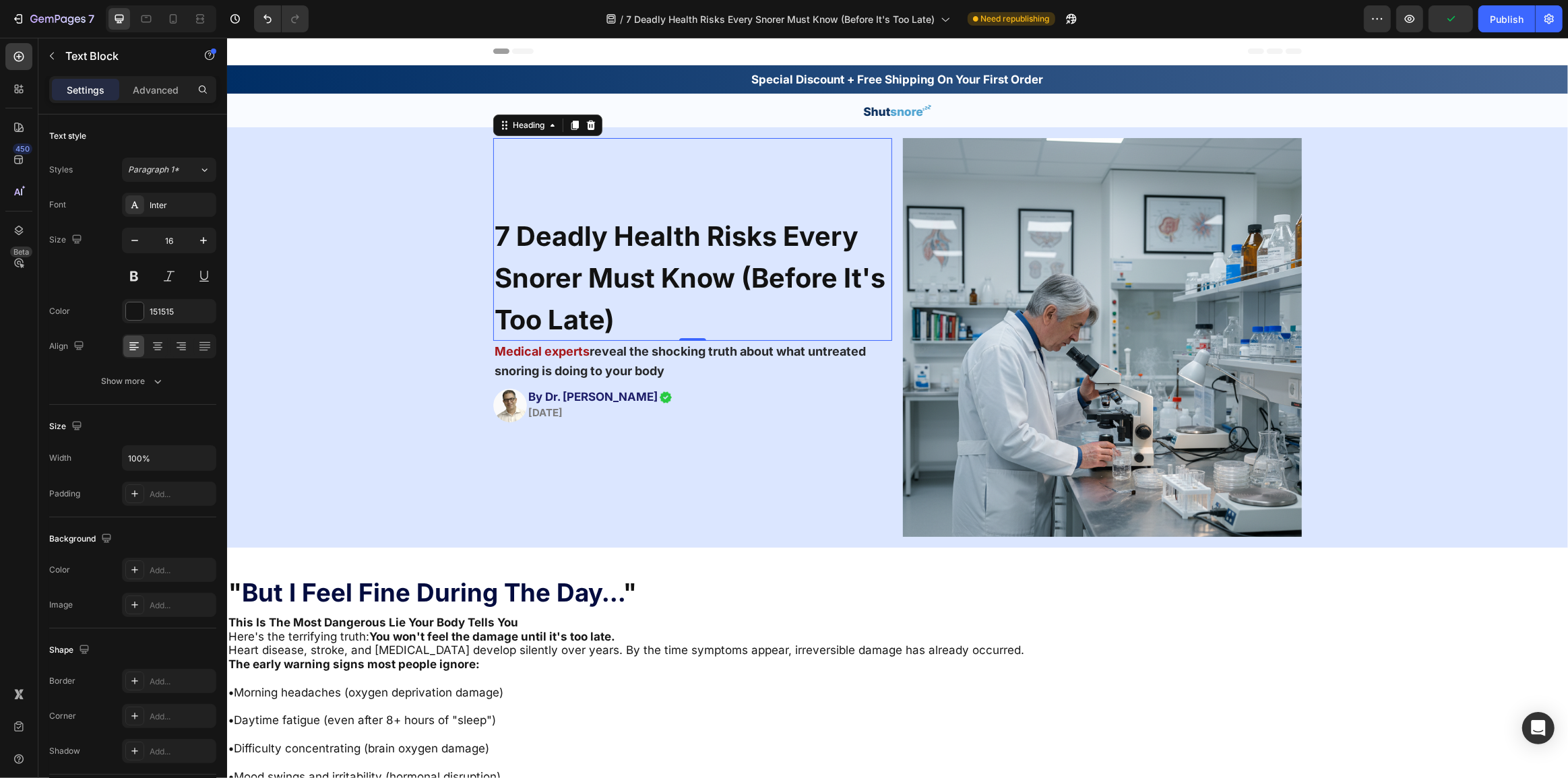
click at [624, 182] on div "7 Deadly Health Risks Every Snorer Must Know (Before It's Too Late) Heading 0" at bounding box center [691, 240] width 399 height 203
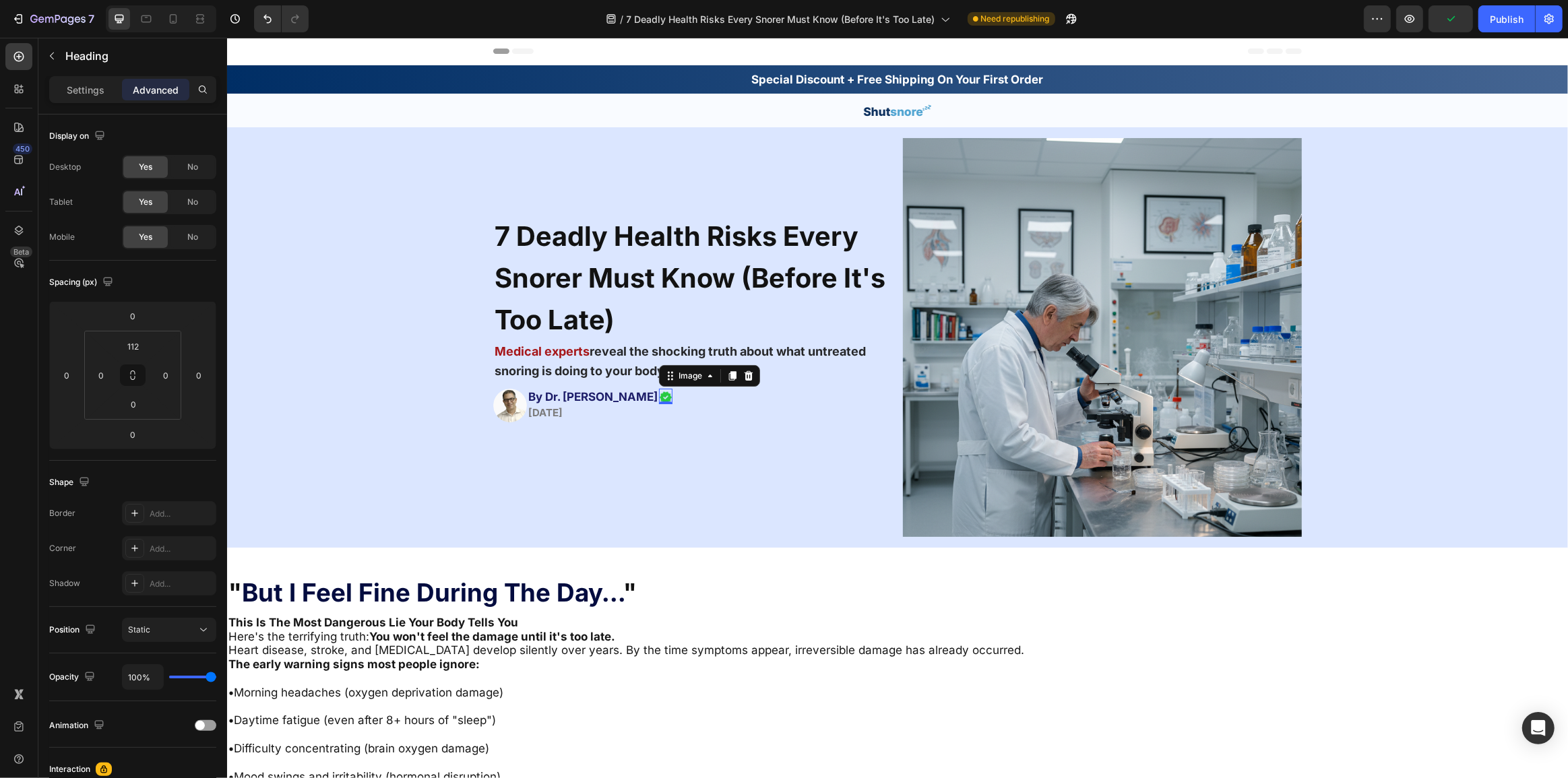
click at [661, 400] on div "Image 0" at bounding box center [664, 396] width 13 height 16
click at [679, 477] on div "7 Deadly Health Risks Every Snorer Must Know (Before It's Too Late) Heading Med…" at bounding box center [691, 337] width 399 height 398
click at [292, 303] on div "7 Deadly Health Risks Every Snorer Must Know (Before It's Too Late) Heading Med…" at bounding box center [896, 337] width 1341 height 420
click at [1087, 106] on div at bounding box center [896, 110] width 1341 height 34
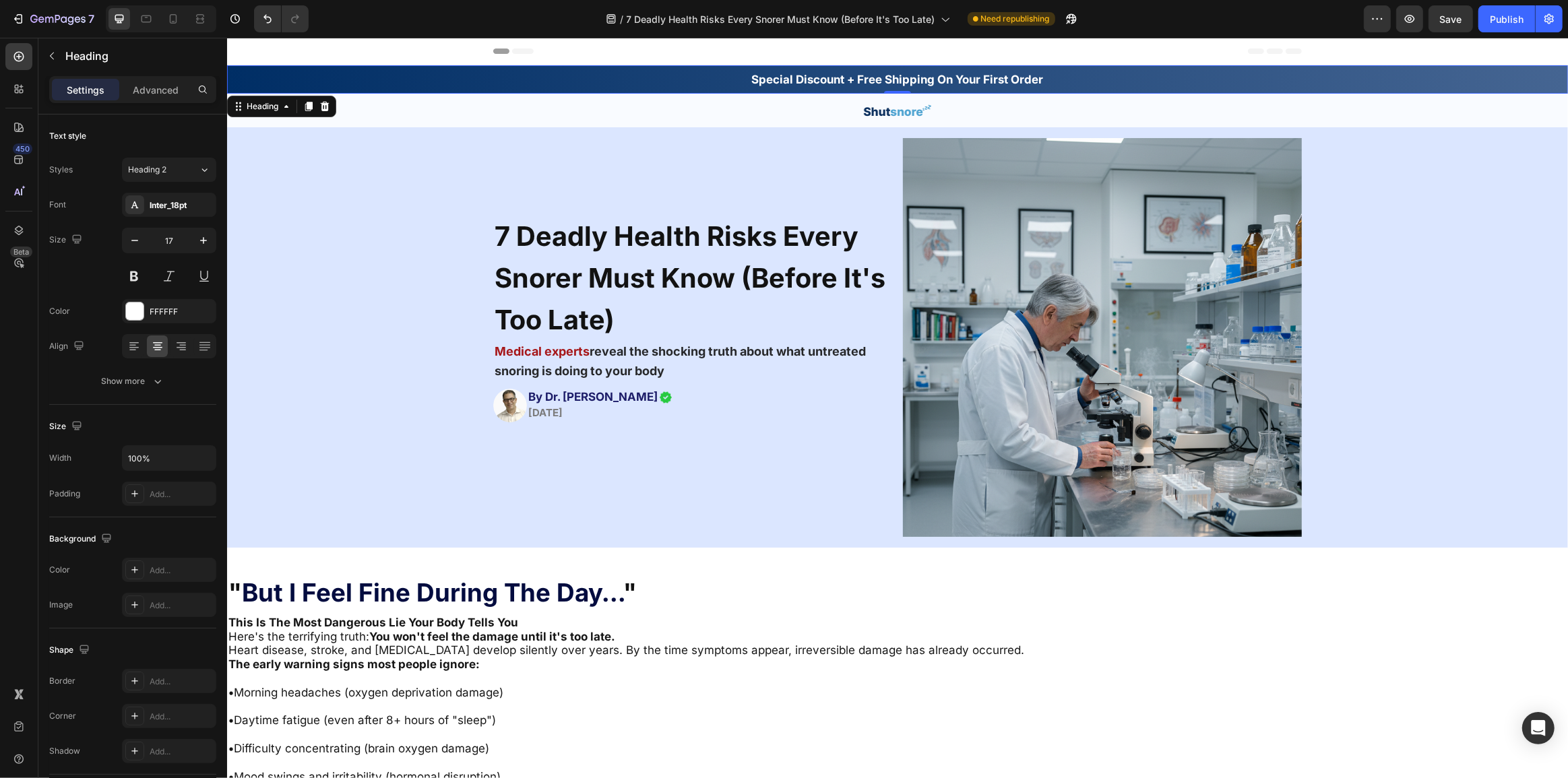
click at [1087, 86] on h2 "Special Discount + Free Shipping On Your First Order" at bounding box center [896, 79] width 1341 height 17
click at [1455, 31] on button "Save" at bounding box center [1450, 19] width 45 height 27
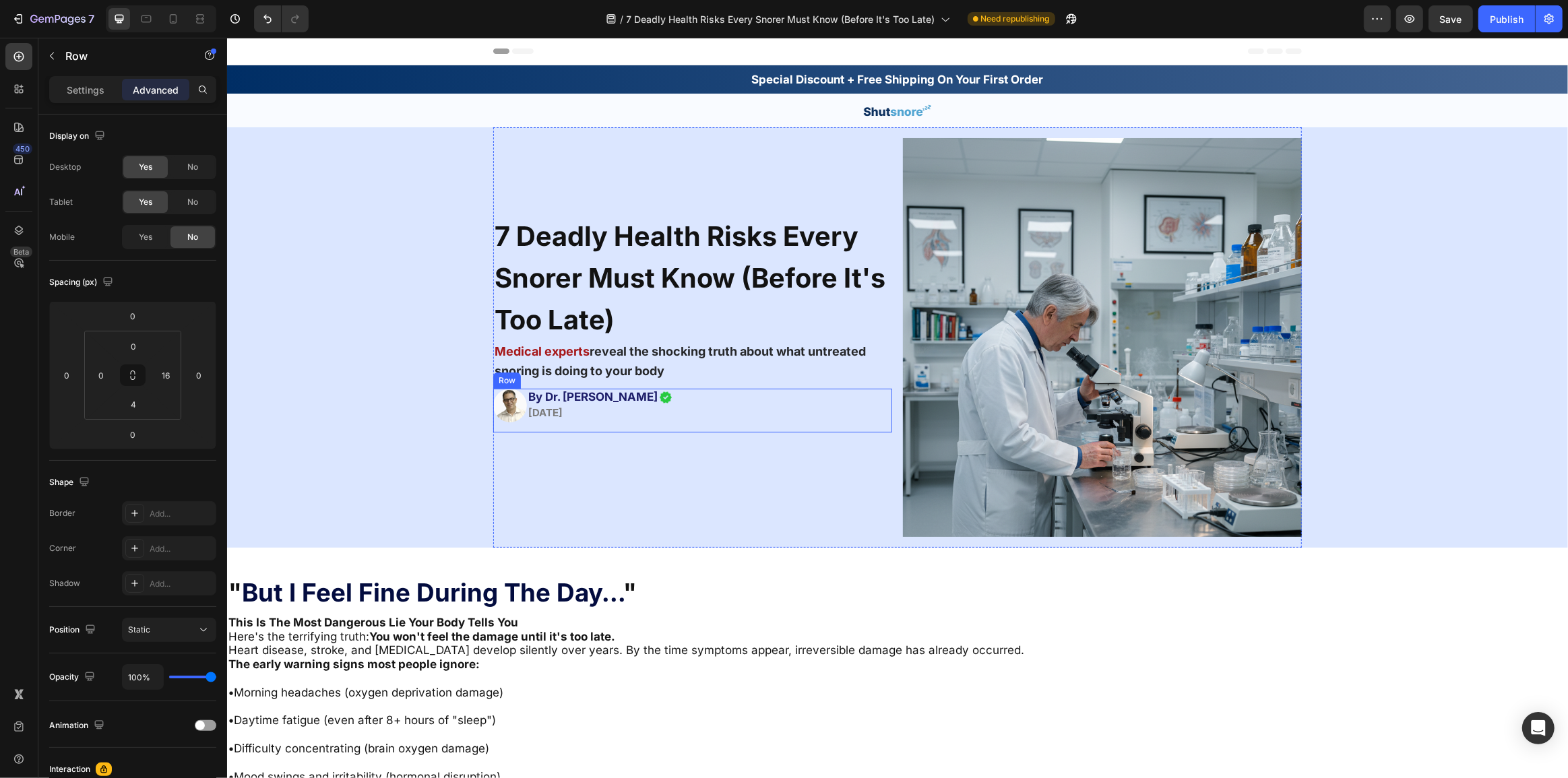
click at [726, 408] on div "Image By Dr. Michael Martone July 20, 2025 Heading Image Row" at bounding box center [691, 410] width 399 height 44
click at [517, 477] on div "7 Deadly Health Risks Every Snorer Must Know (Before It's Too Late) Heading Med…" at bounding box center [691, 337] width 399 height 398
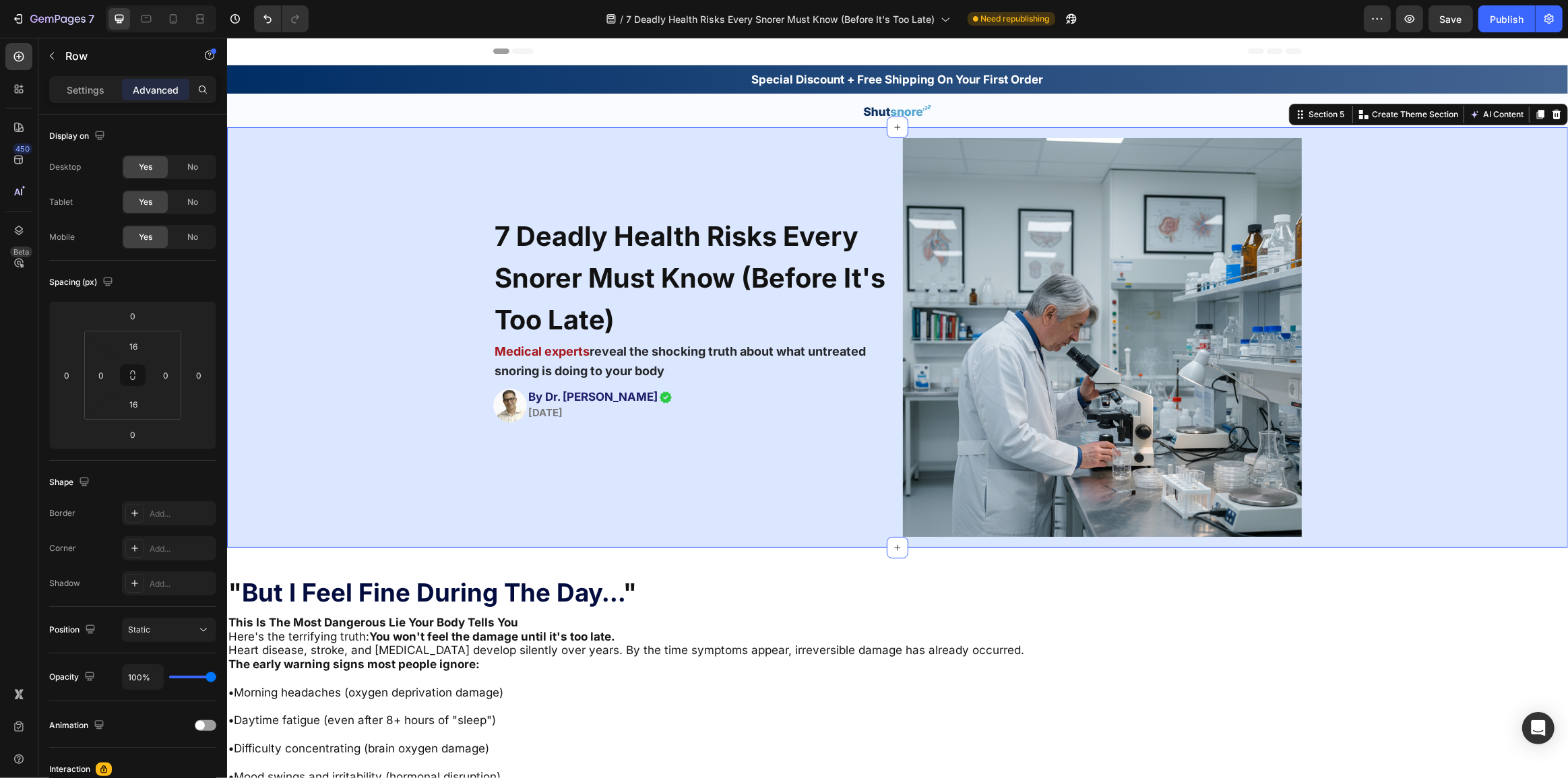
click at [457, 475] on div "7 Deadly Health Risks Every Snorer Must Know (Before It's Too Late) Heading Med…" at bounding box center [896, 337] width 1341 height 420
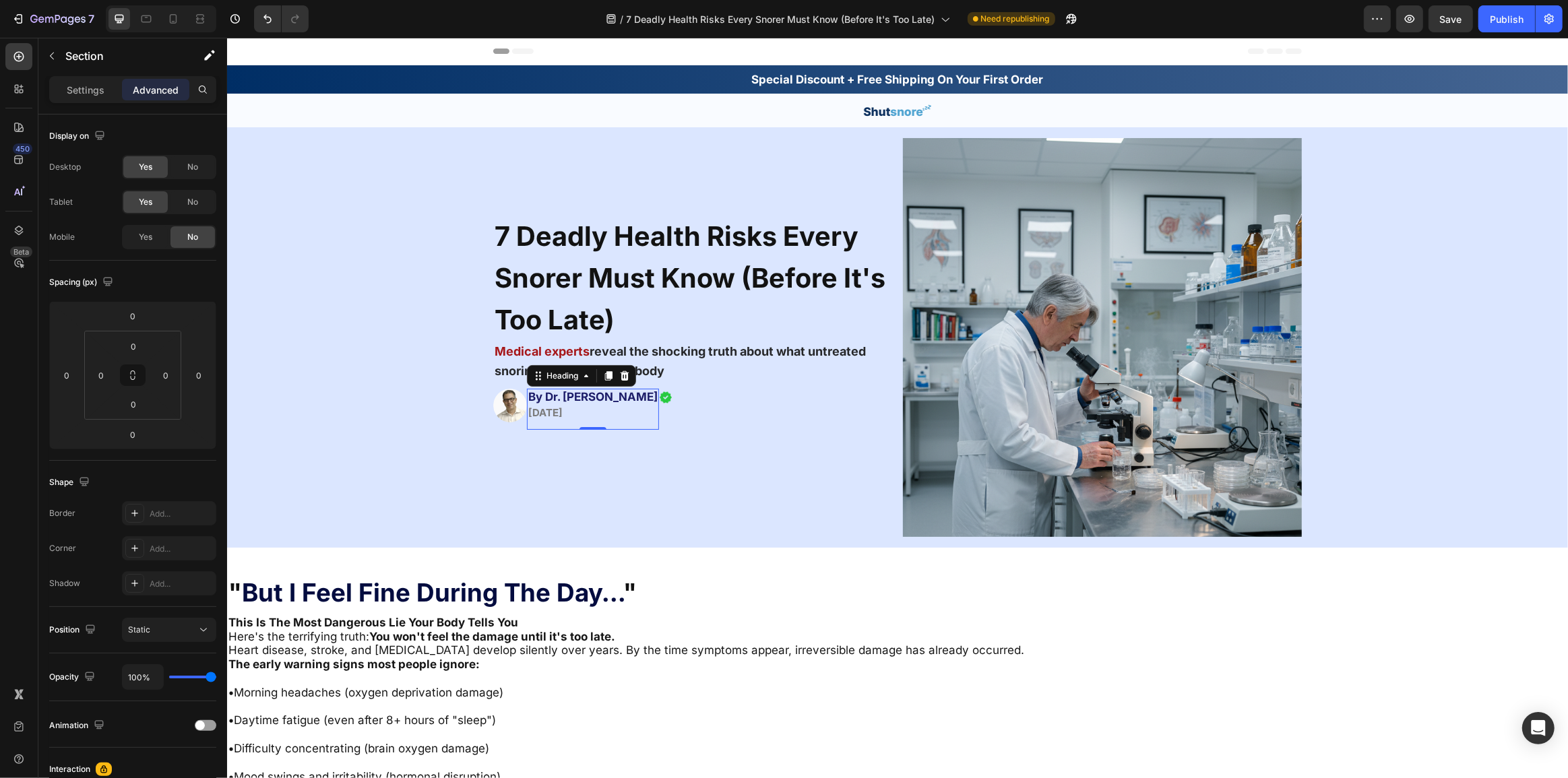
click at [570, 402] on span "By Dr. [PERSON_NAME]" at bounding box center [592, 396] width 130 height 13
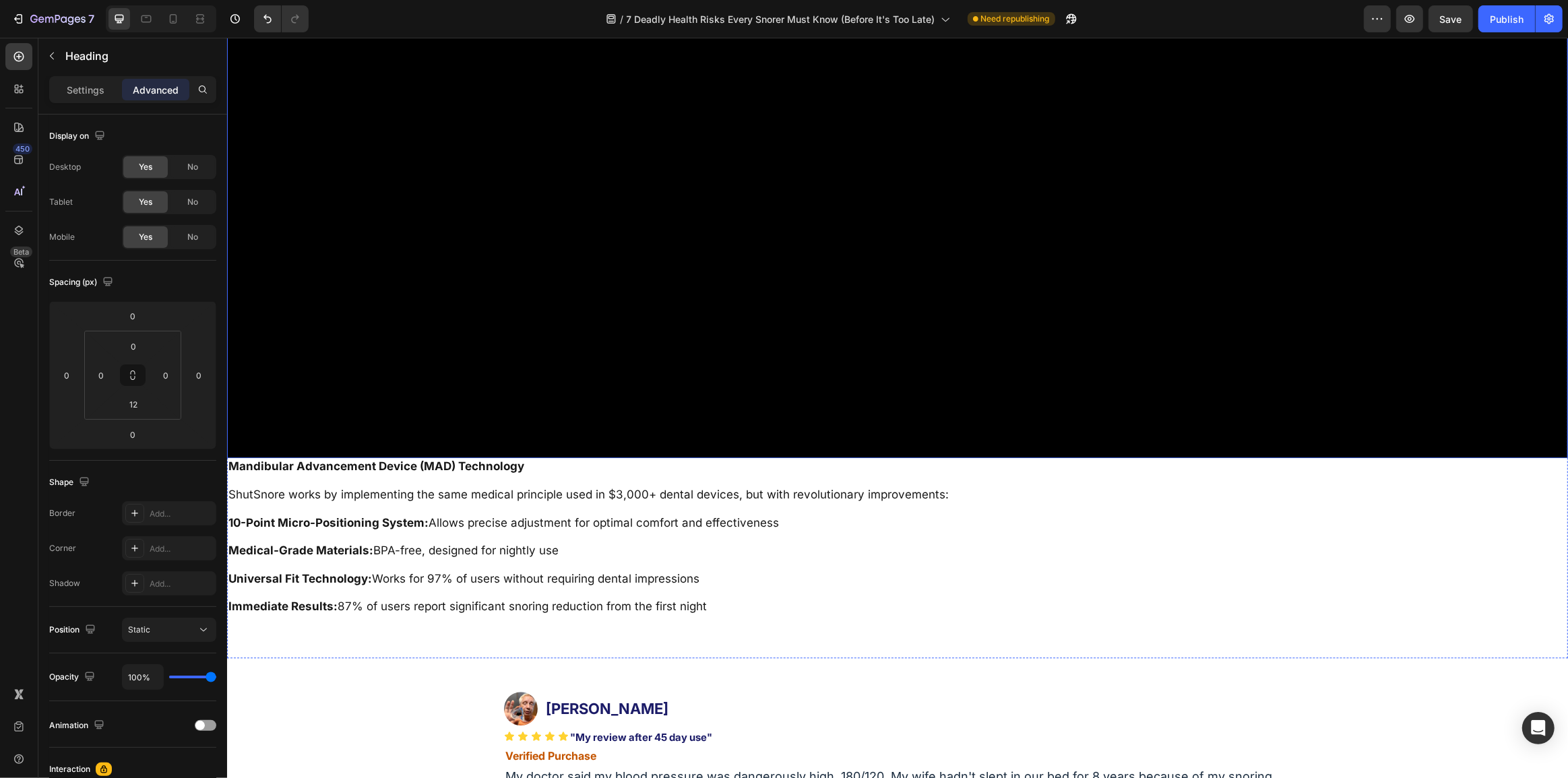
scroll to position [4162, 0]
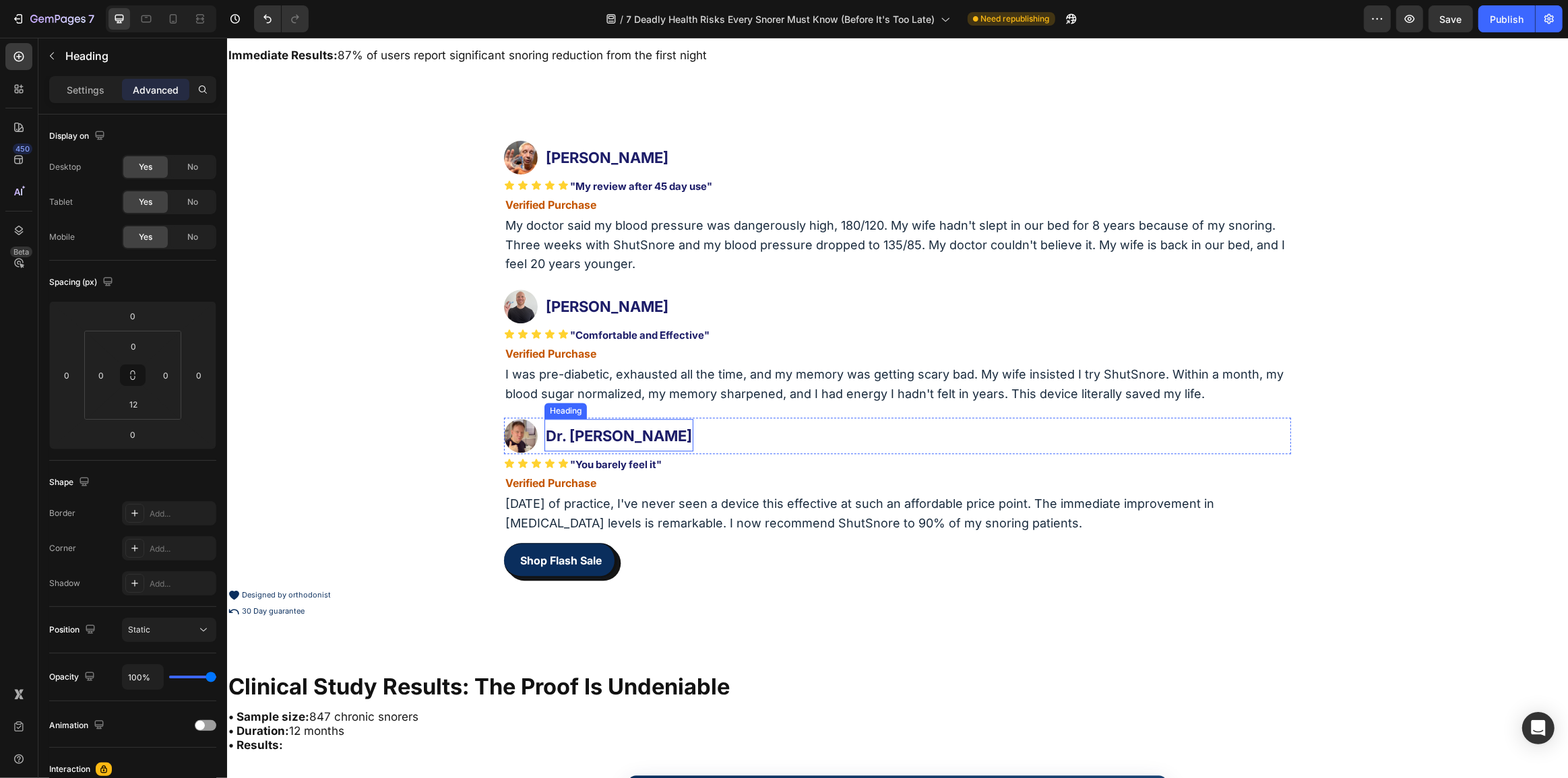
click at [626, 429] on h2 "Dr. [PERSON_NAME]" at bounding box center [617, 435] width 149 height 31
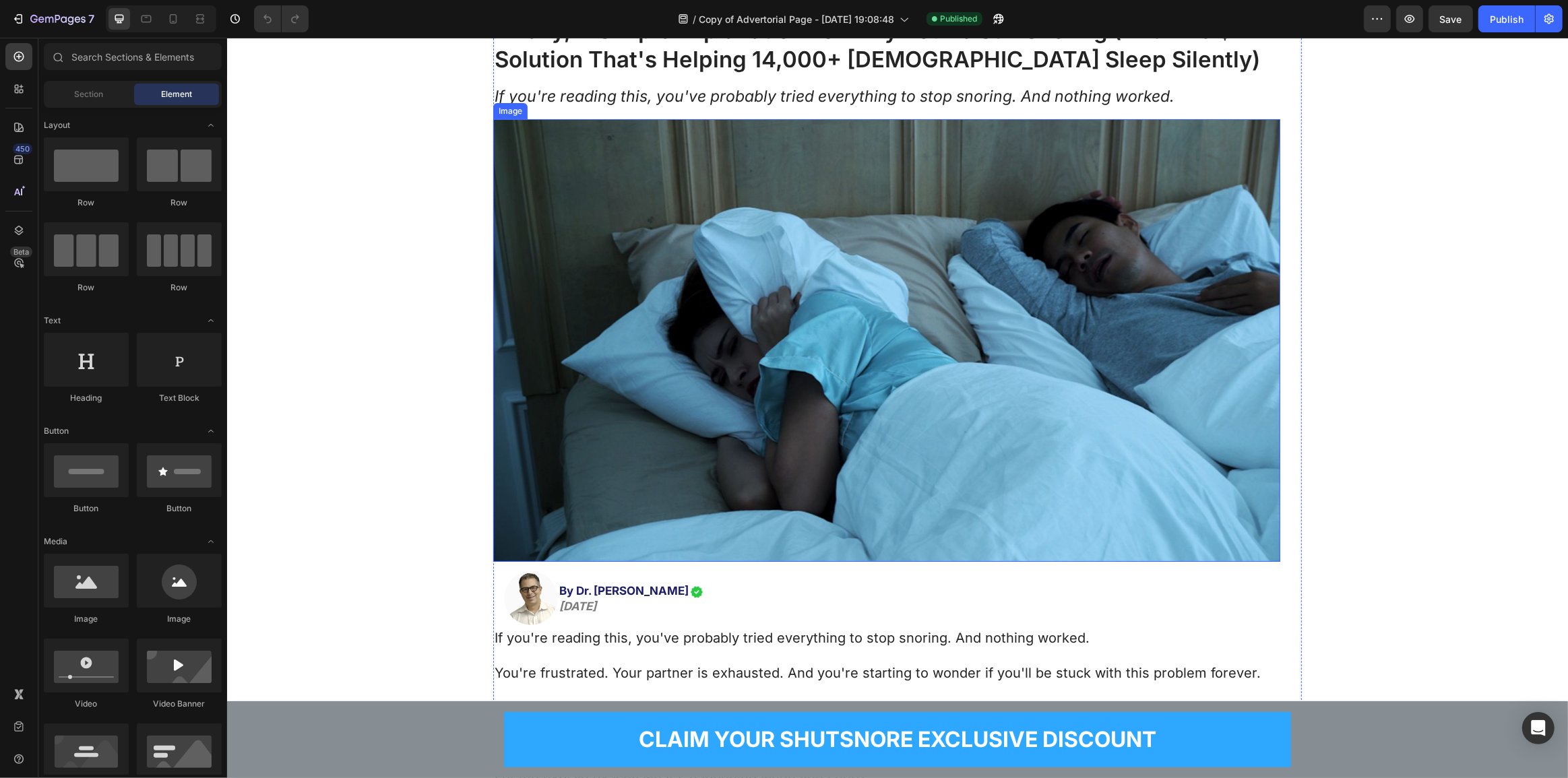
scroll to position [367, 0]
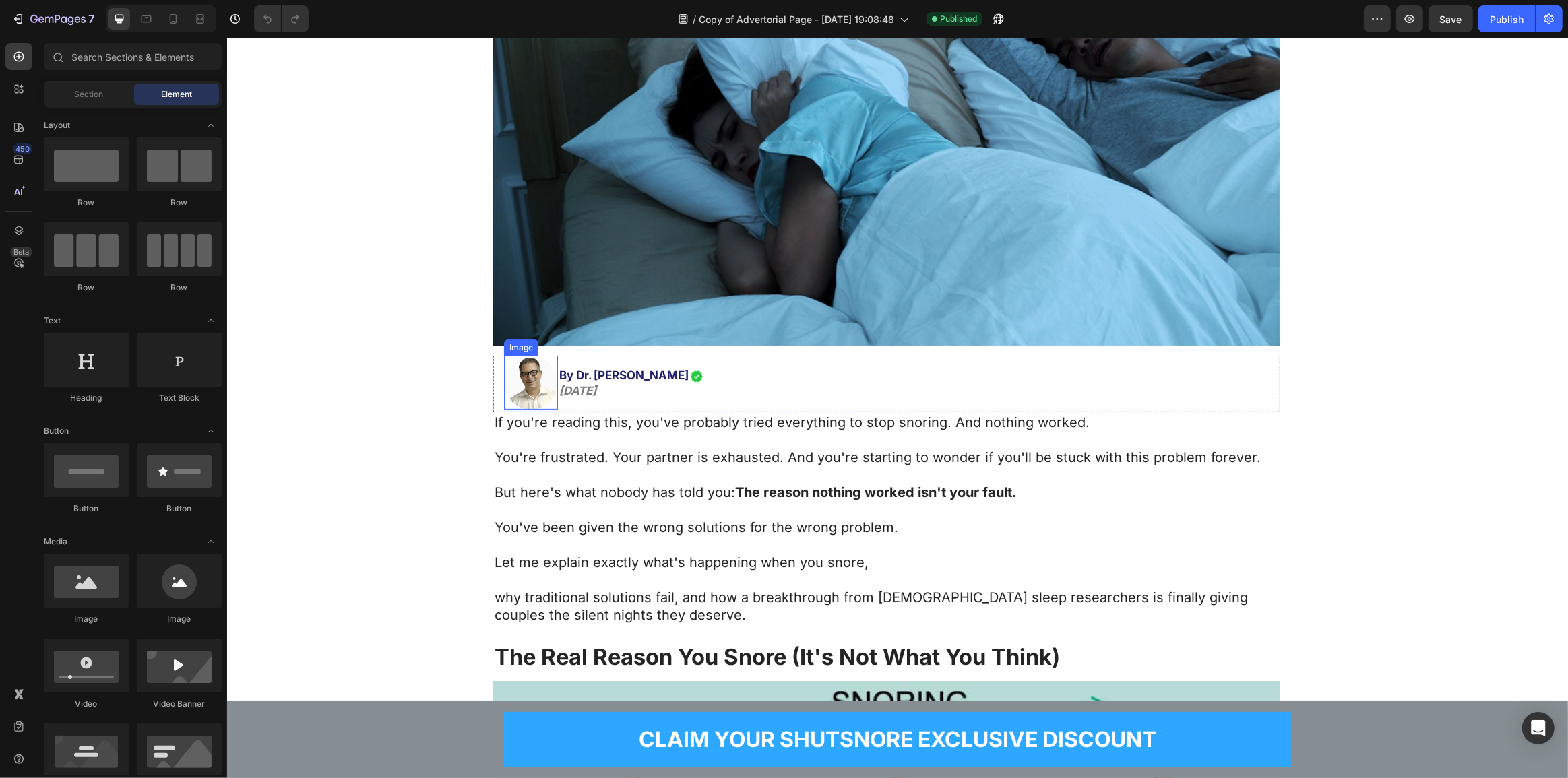
click at [524, 358] on img at bounding box center [530, 382] width 54 height 54
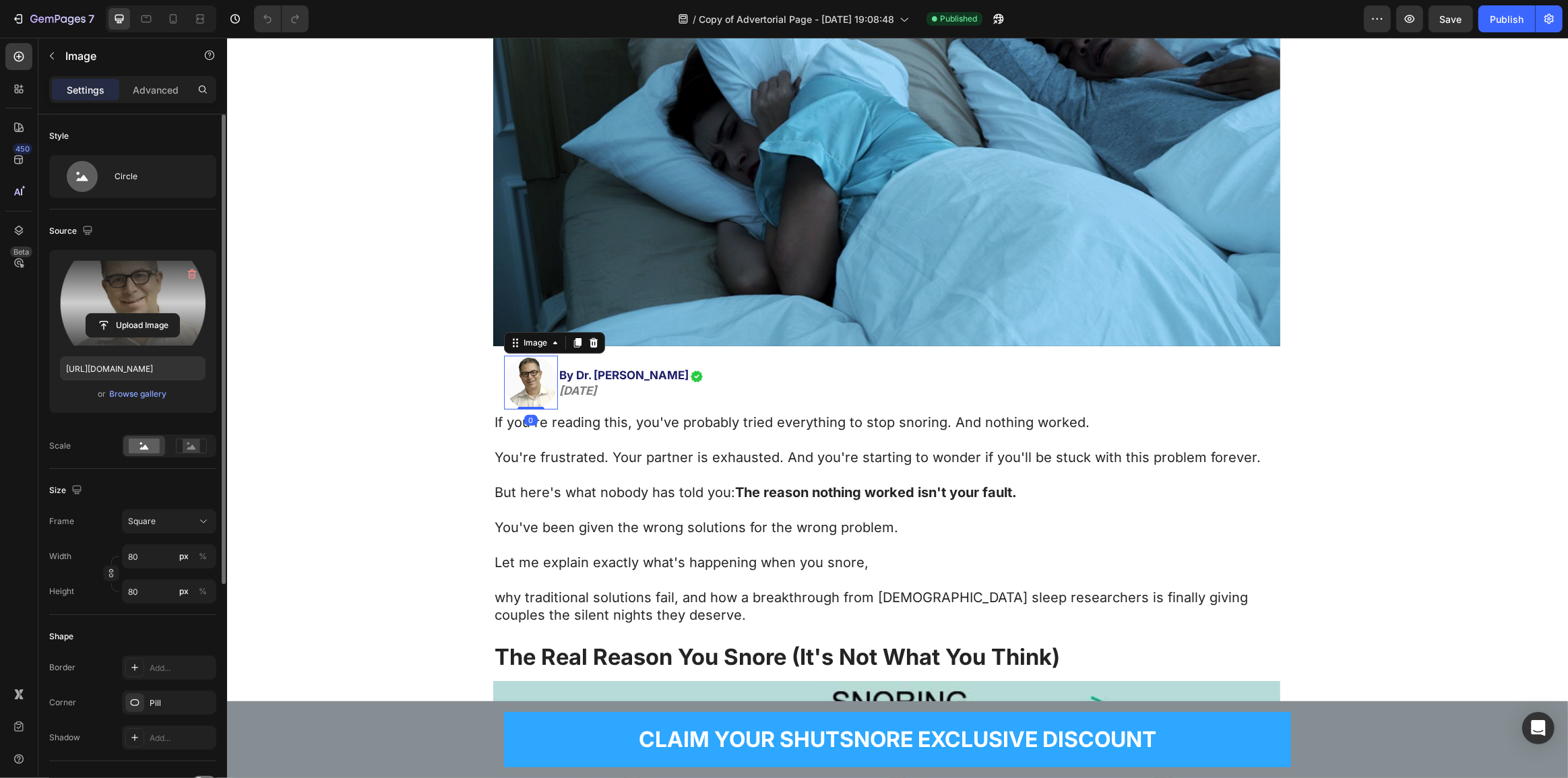
click at [61, 299] on label at bounding box center [132, 303] width 145 height 85
click at [86, 314] on input "file" at bounding box center [133, 325] width 93 height 23
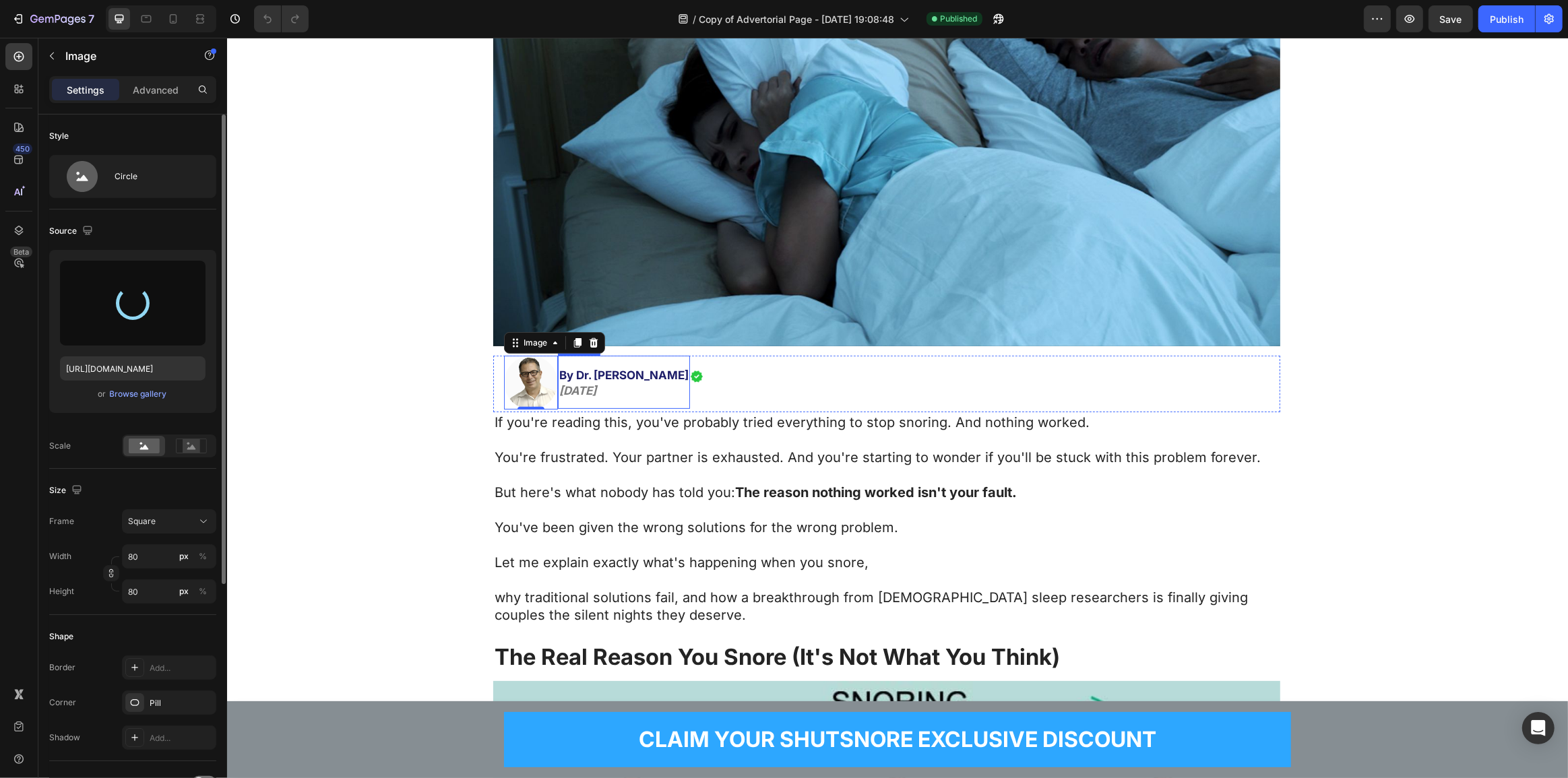
type input "https://cdn.shopify.com/s/files/1/0765/9323/4137/files/gempages_580209516545573…"
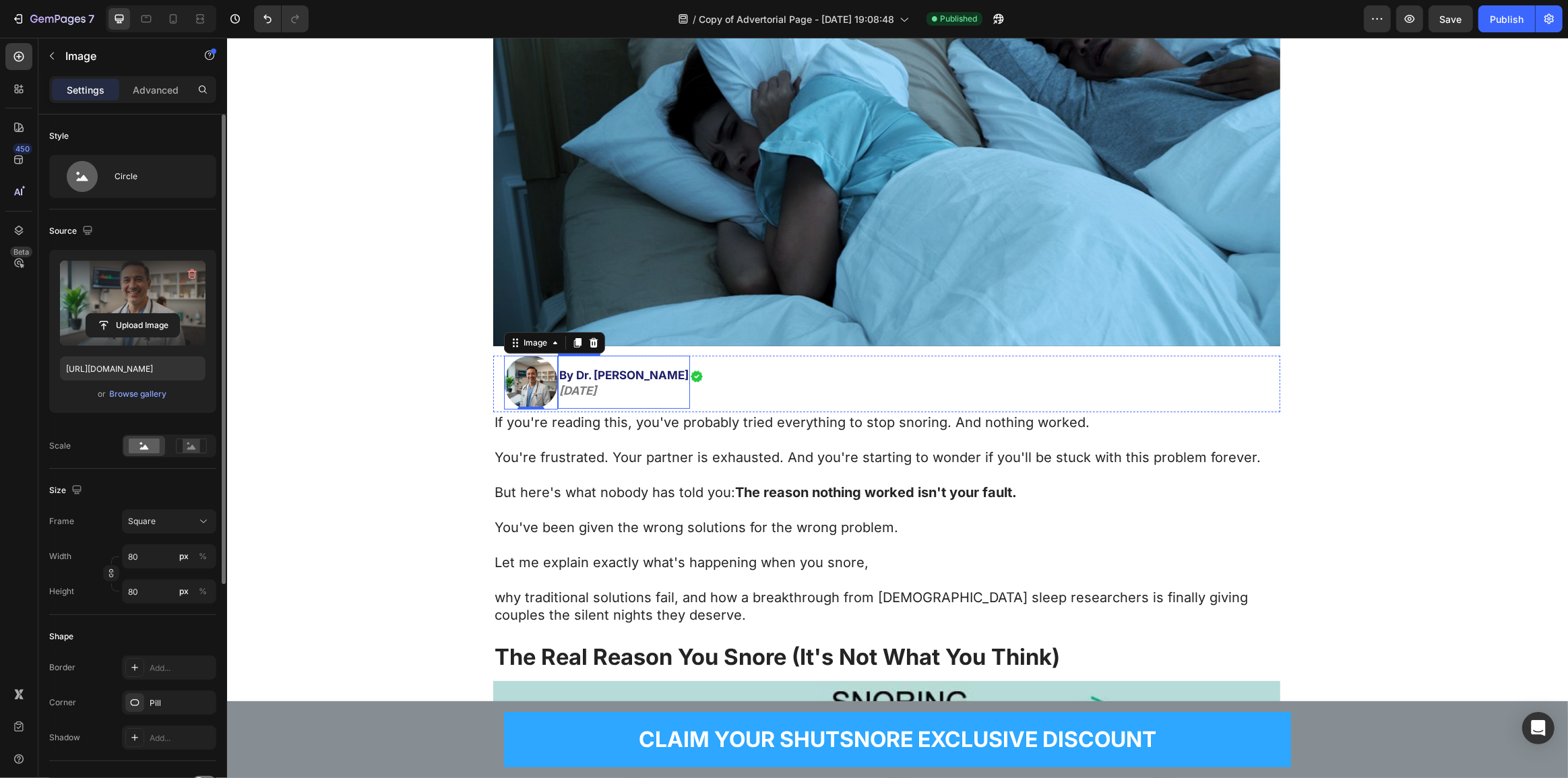
click at [580, 369] on span "By Dr. [PERSON_NAME]" at bounding box center [623, 375] width 130 height 13
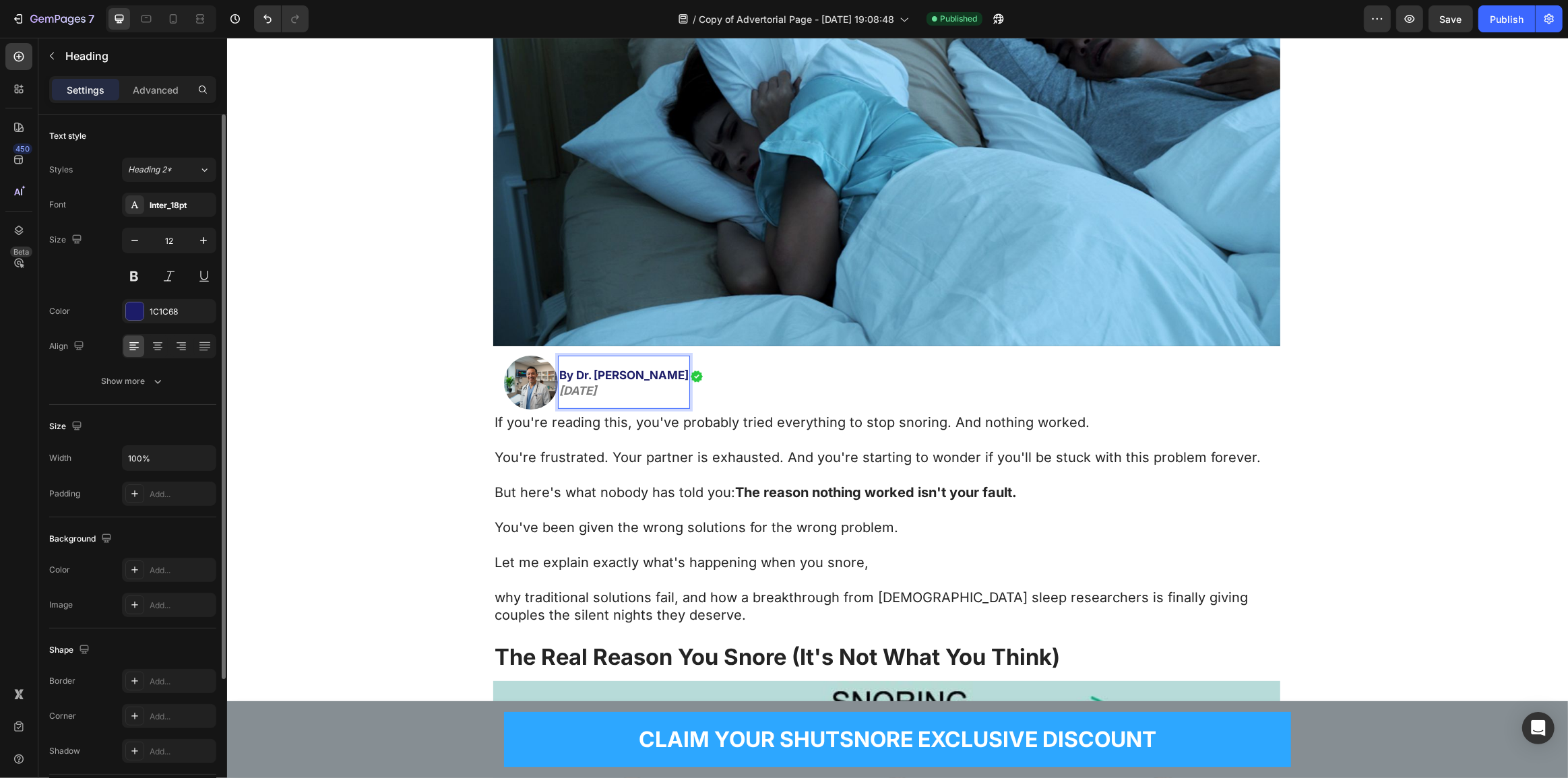
click at [577, 369] on span "By Dr. [PERSON_NAME]" at bounding box center [623, 375] width 130 height 13
drag, startPoint x: 591, startPoint y: 354, endPoint x: 683, endPoint y: 352, distance: 92.0
click at [683, 355] on div "Image By Dr. [PERSON_NAME] [DATE] Heading 0 Image Row" at bounding box center [885, 383] width 787 height 57
click at [576, 369] on span "By Dr. [PERSON_NAME]" at bounding box center [623, 375] width 130 height 13
drag, startPoint x: 570, startPoint y: 354, endPoint x: 682, endPoint y: 350, distance: 112.1
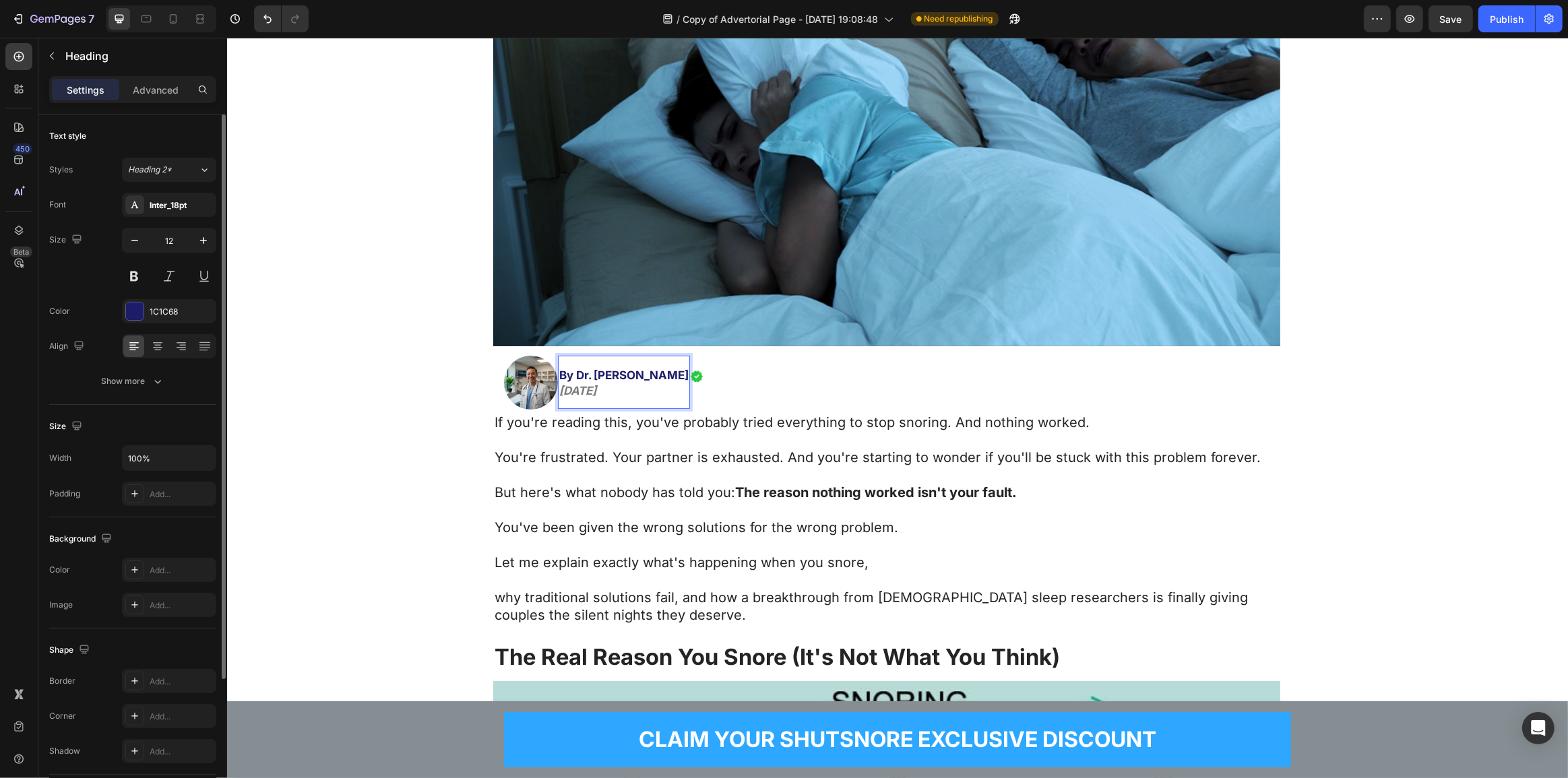
click at [682, 367] on h2 "By Dr. [PERSON_NAME] [DATE]" at bounding box center [624, 383] width 132 height 33
click at [624, 366] on span "Dr. [PERSON_NAME]" at bounding box center [646, 375] width 146 height 17
click at [627, 383] on div "By Dr. James Martinez July 20, 2025 Heading 0" at bounding box center [639, 382] width 163 height 54
click at [628, 484] on p "But here's what nobody has told you: The reason nothing worked isn't your fault." at bounding box center [885, 493] width 784 height 17
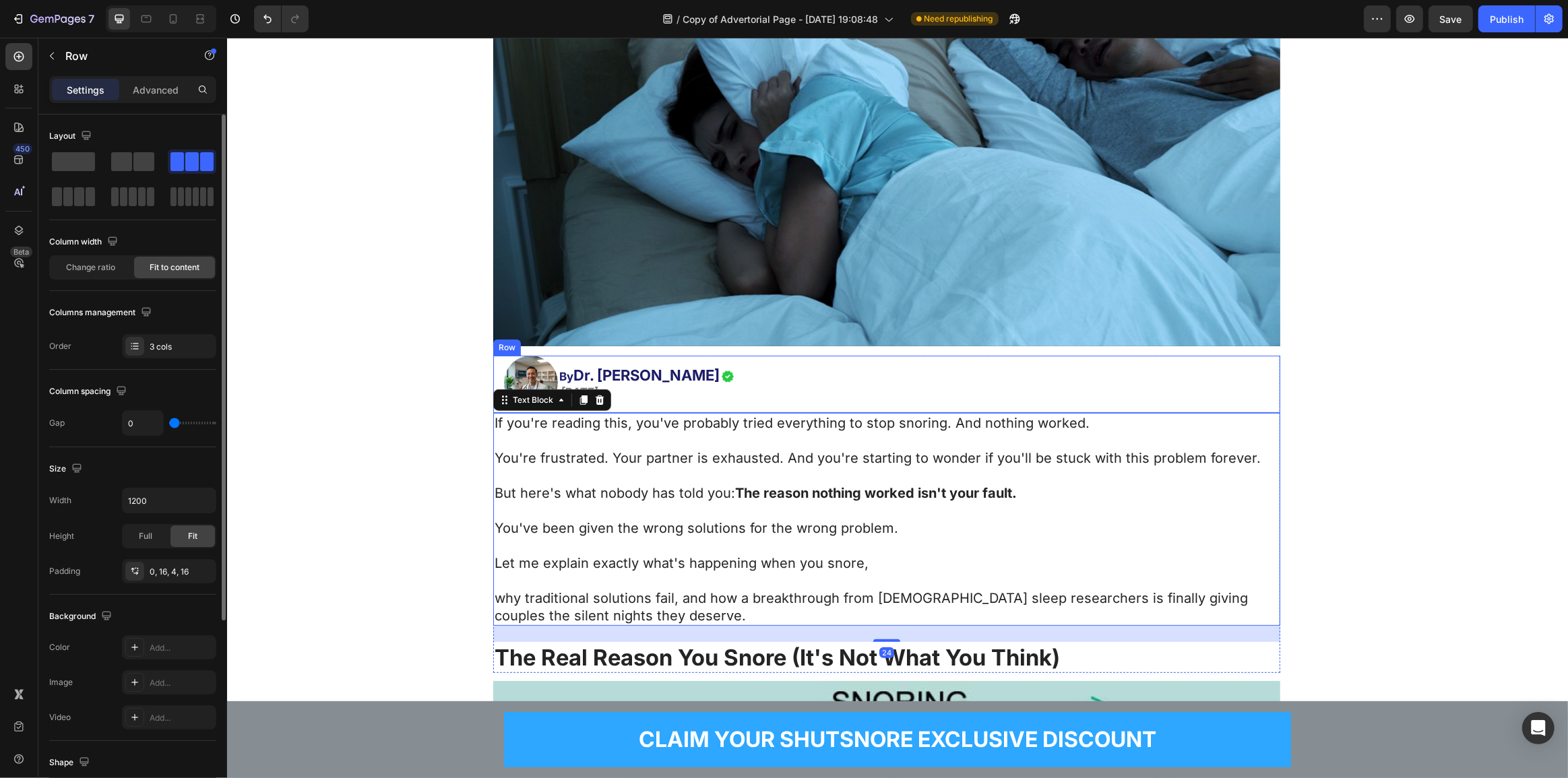
click at [720, 365] on div "Image" at bounding box center [727, 382] width 13 height 54
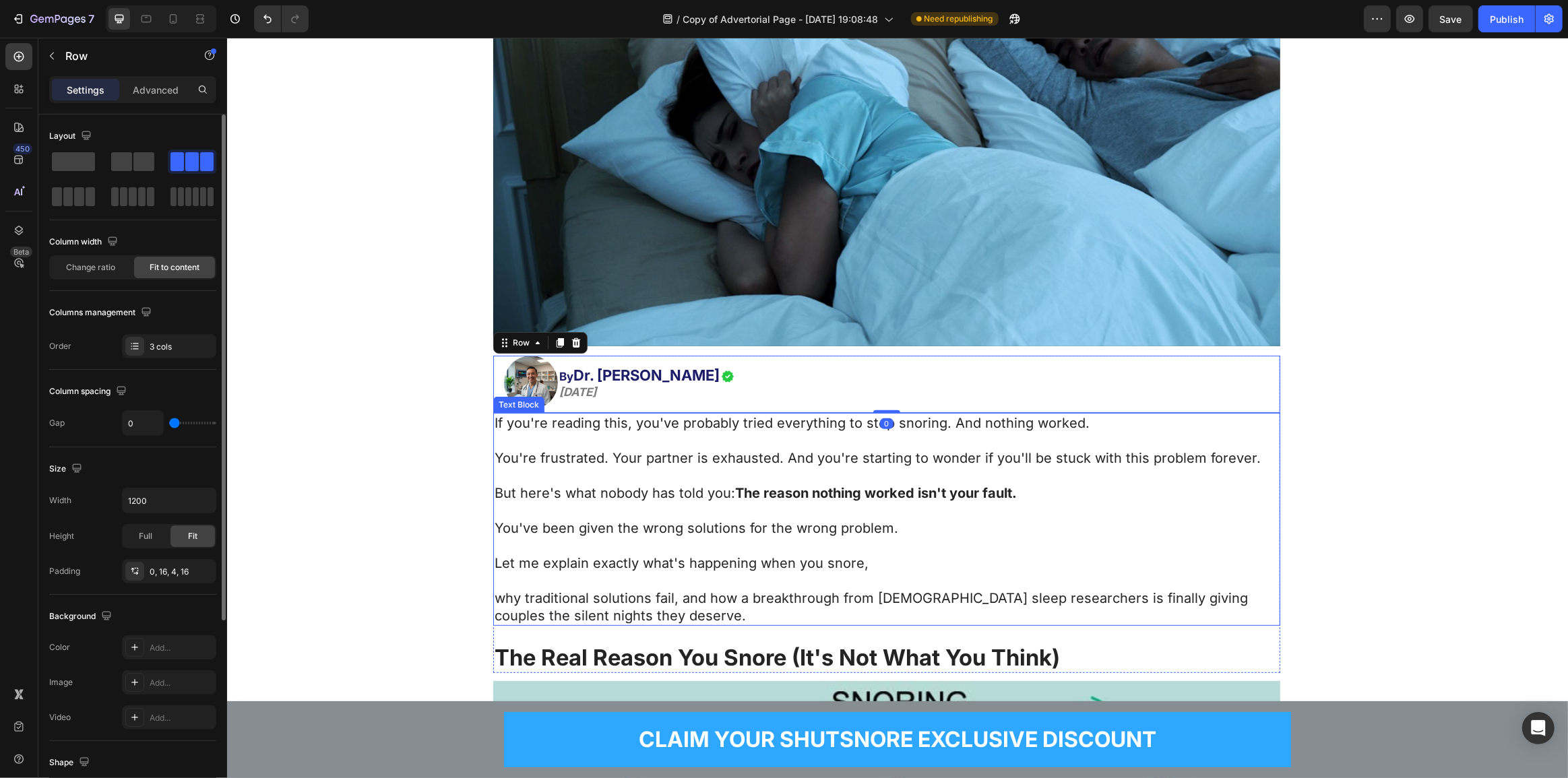
click at [701, 467] on p at bounding box center [885, 475] width 784 height 17
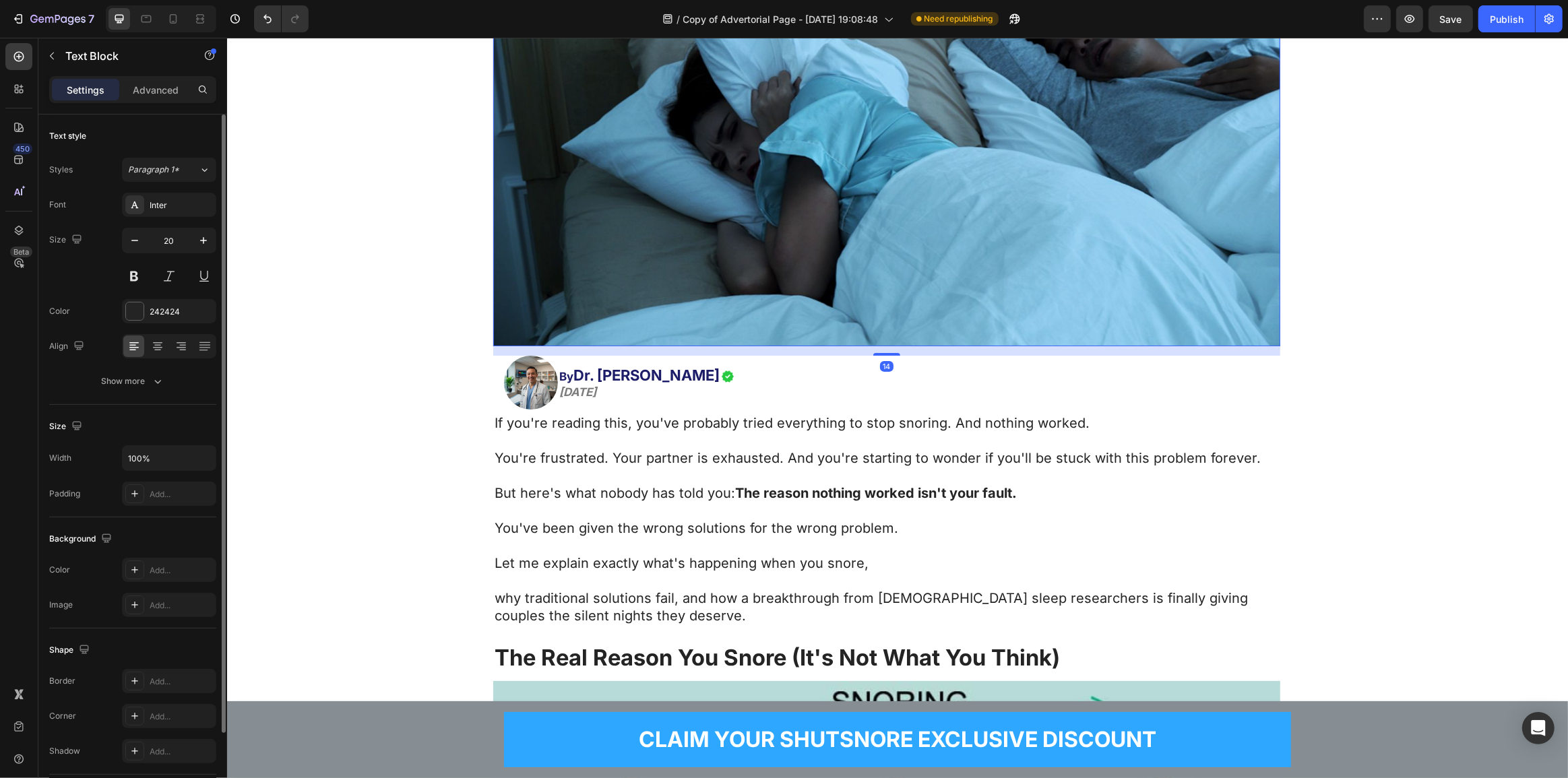
click at [823, 304] on img at bounding box center [885, 124] width 787 height 442
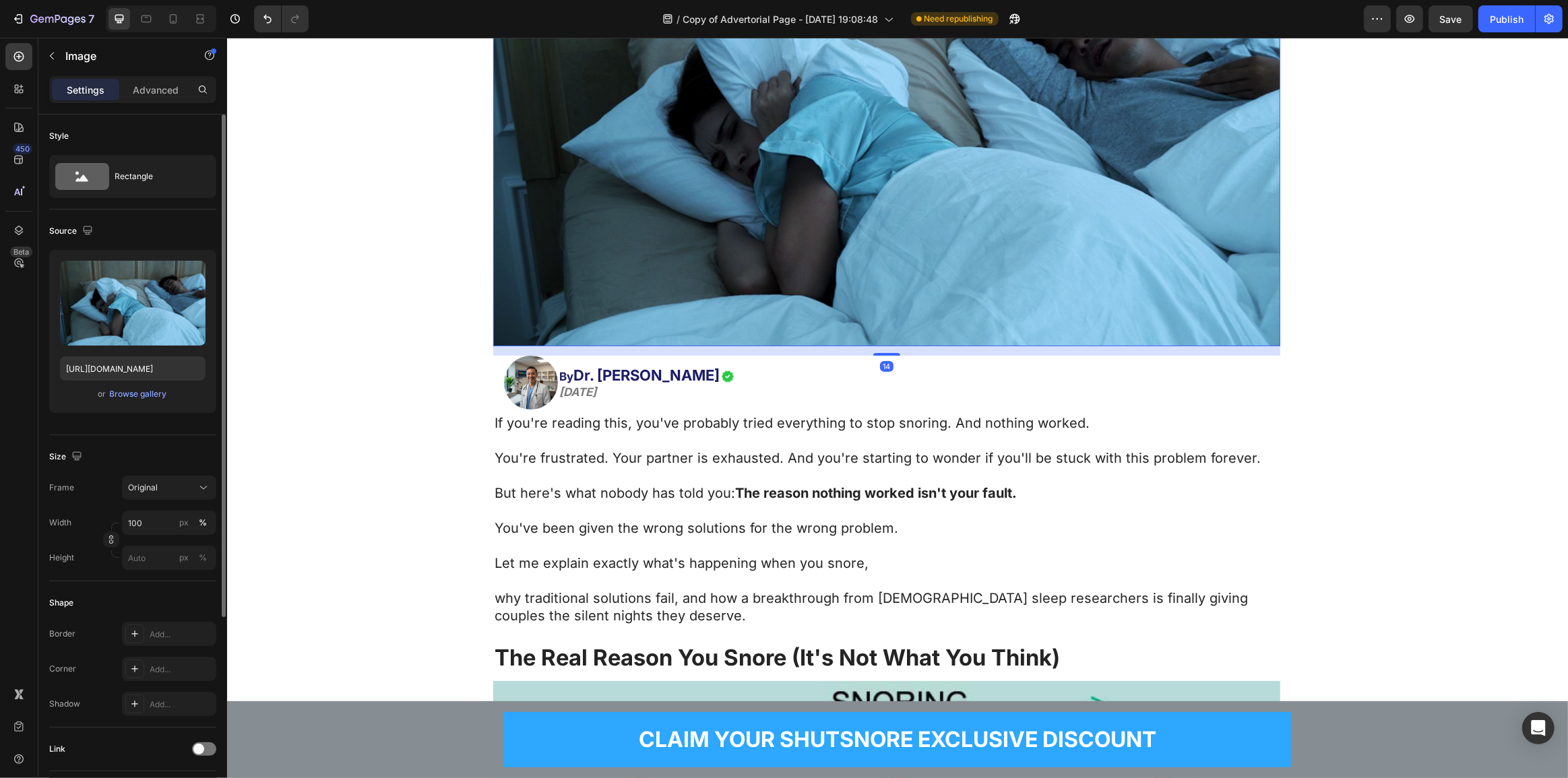
click at [798, 226] on img at bounding box center [885, 124] width 787 height 442
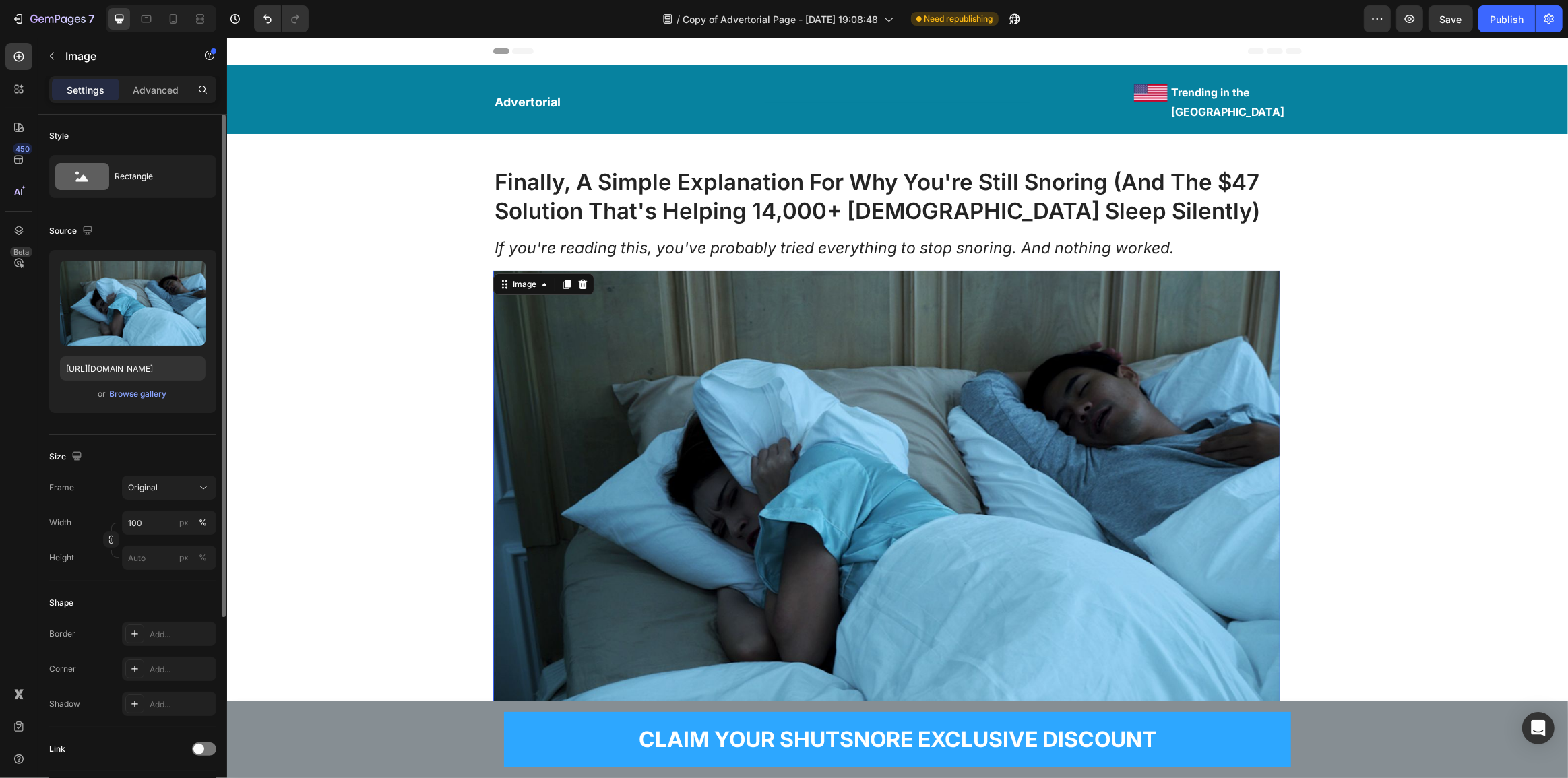
click at [1426, 23] on div "Preview Save Publish" at bounding box center [1463, 19] width 199 height 27
click at [1443, 15] on span "Save" at bounding box center [1451, 19] width 22 height 12
click at [1505, 20] on div "Publish" at bounding box center [1506, 19] width 34 height 14
click at [172, 20] on icon at bounding box center [173, 18] width 13 height 13
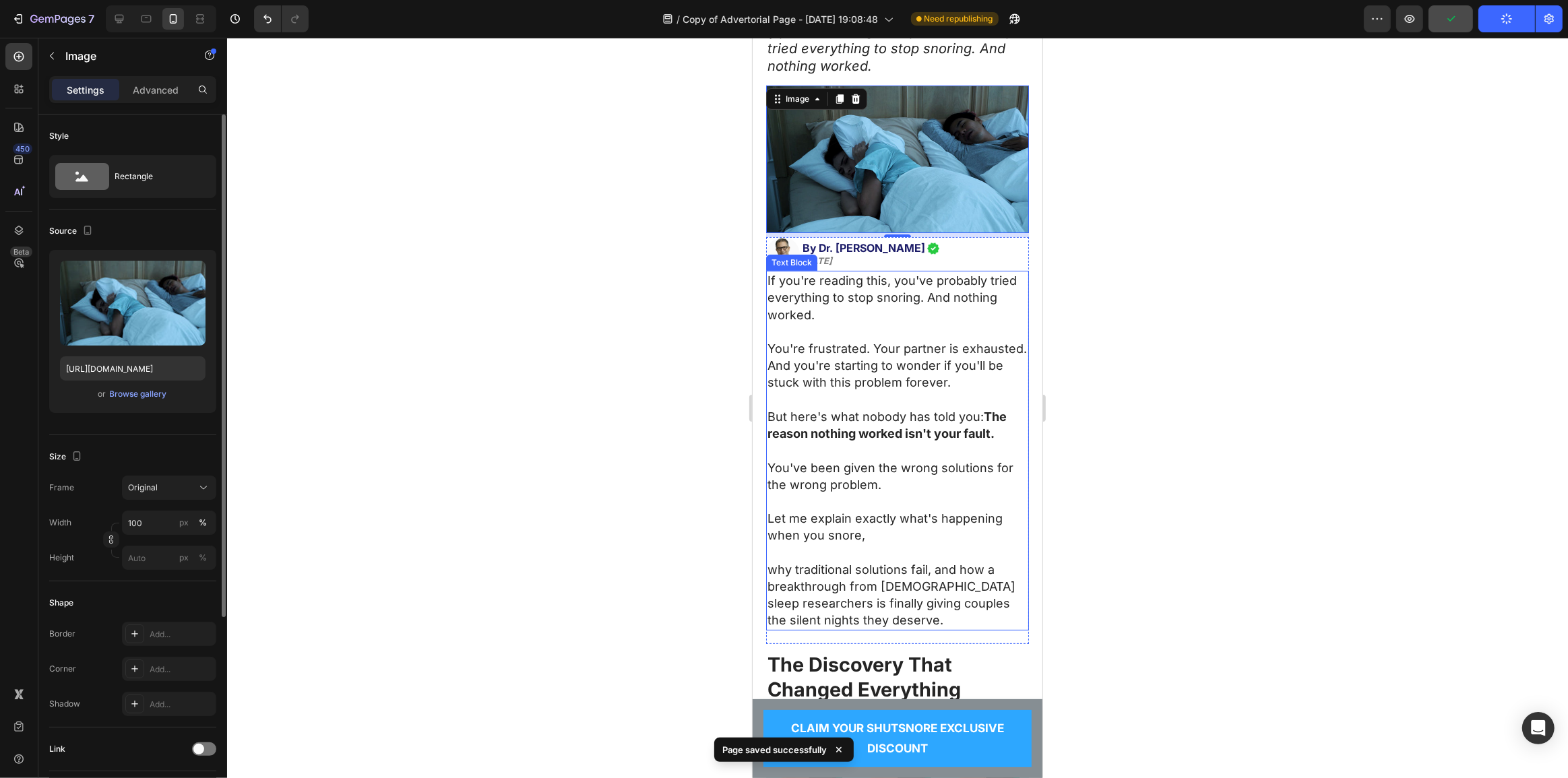
scroll to position [222, 0]
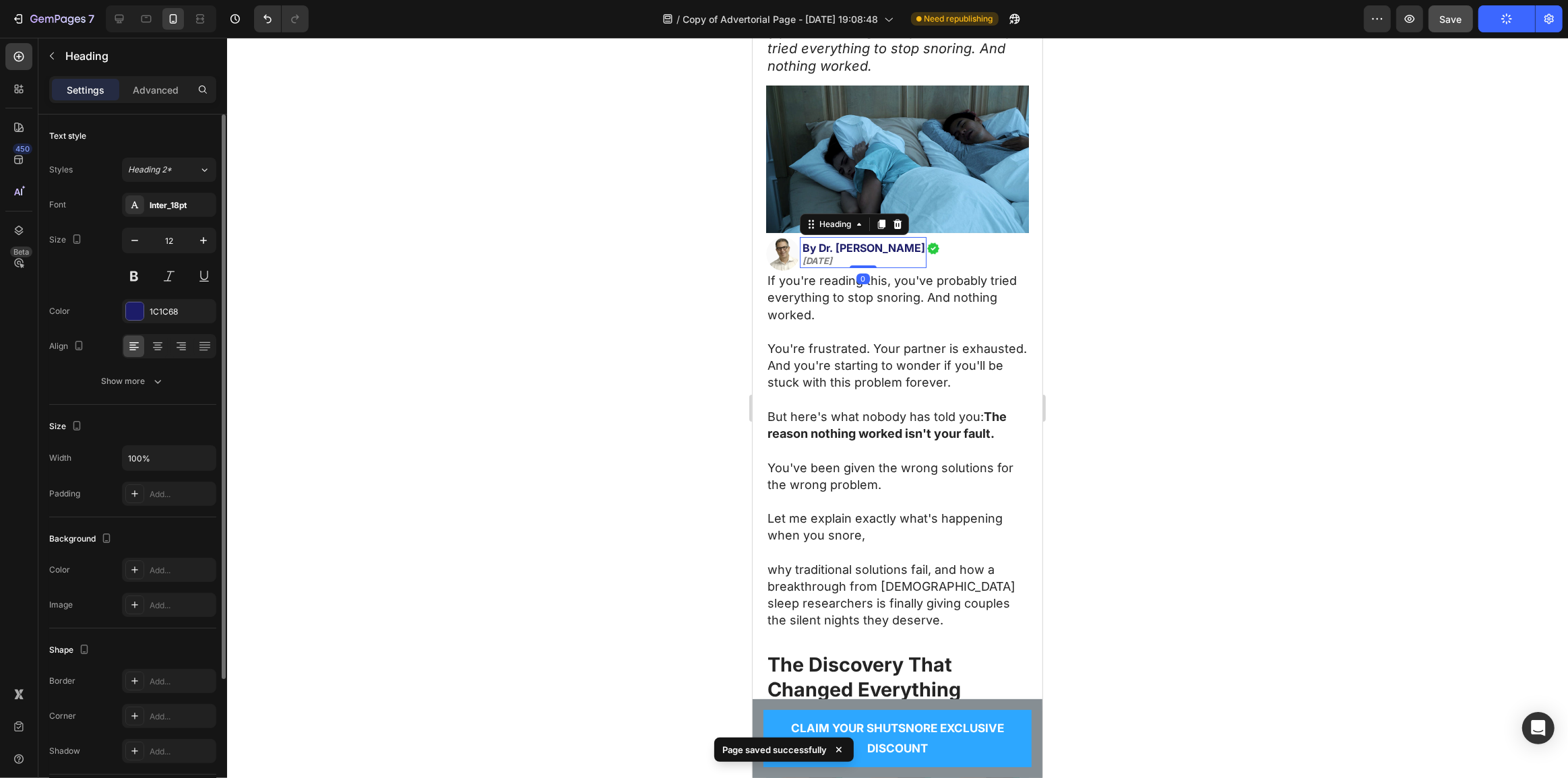
click at [863, 246] on span "By Dr. [PERSON_NAME]" at bounding box center [863, 248] width 123 height 13
drag, startPoint x: 921, startPoint y: 243, endPoint x: 801, endPoint y: 242, distance: 120.0
click at [802, 242] on span "By Dr. [PERSON_NAME]" at bounding box center [863, 248] width 123 height 13
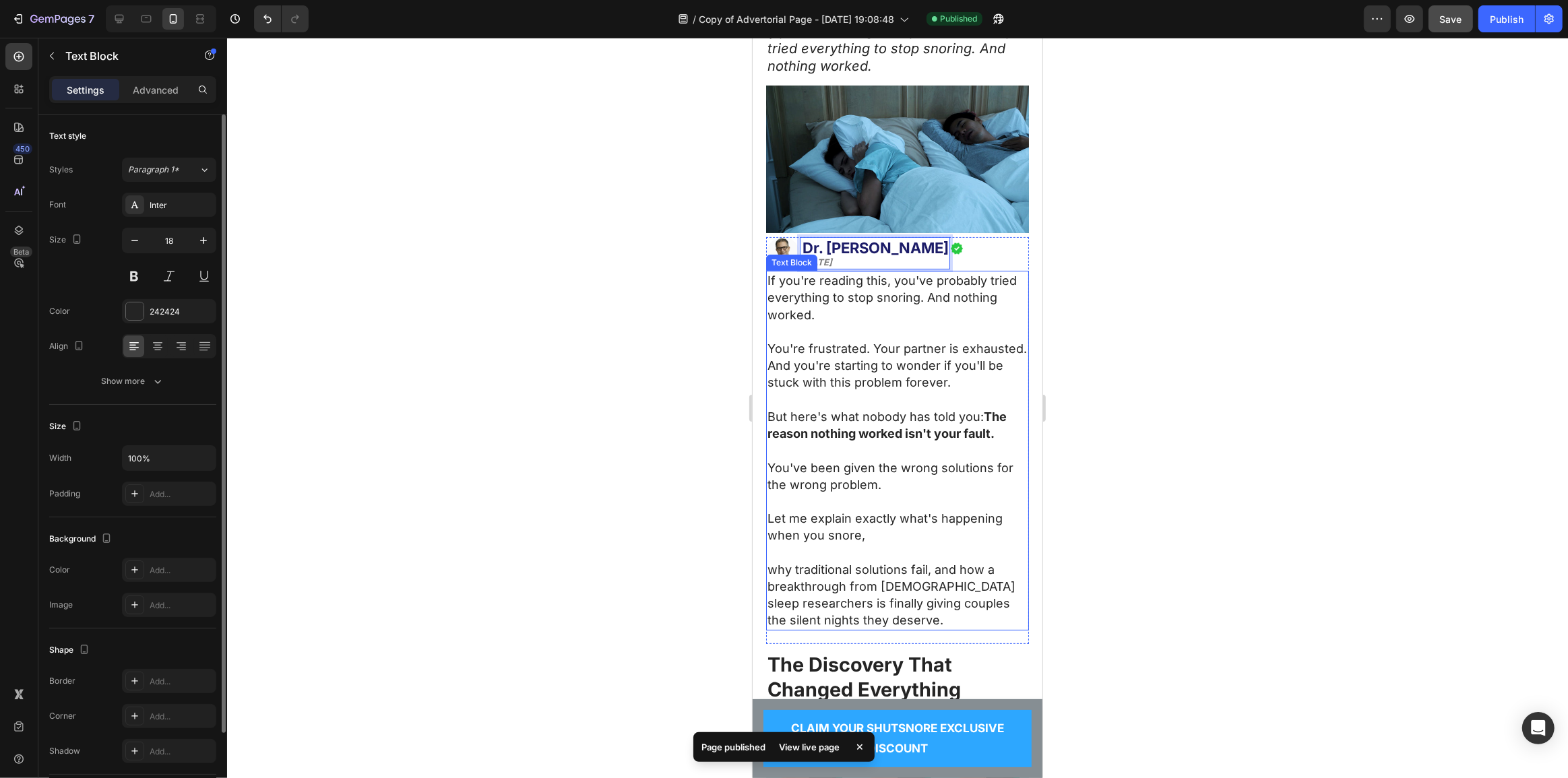
click at [839, 323] on p at bounding box center [896, 331] width 260 height 17
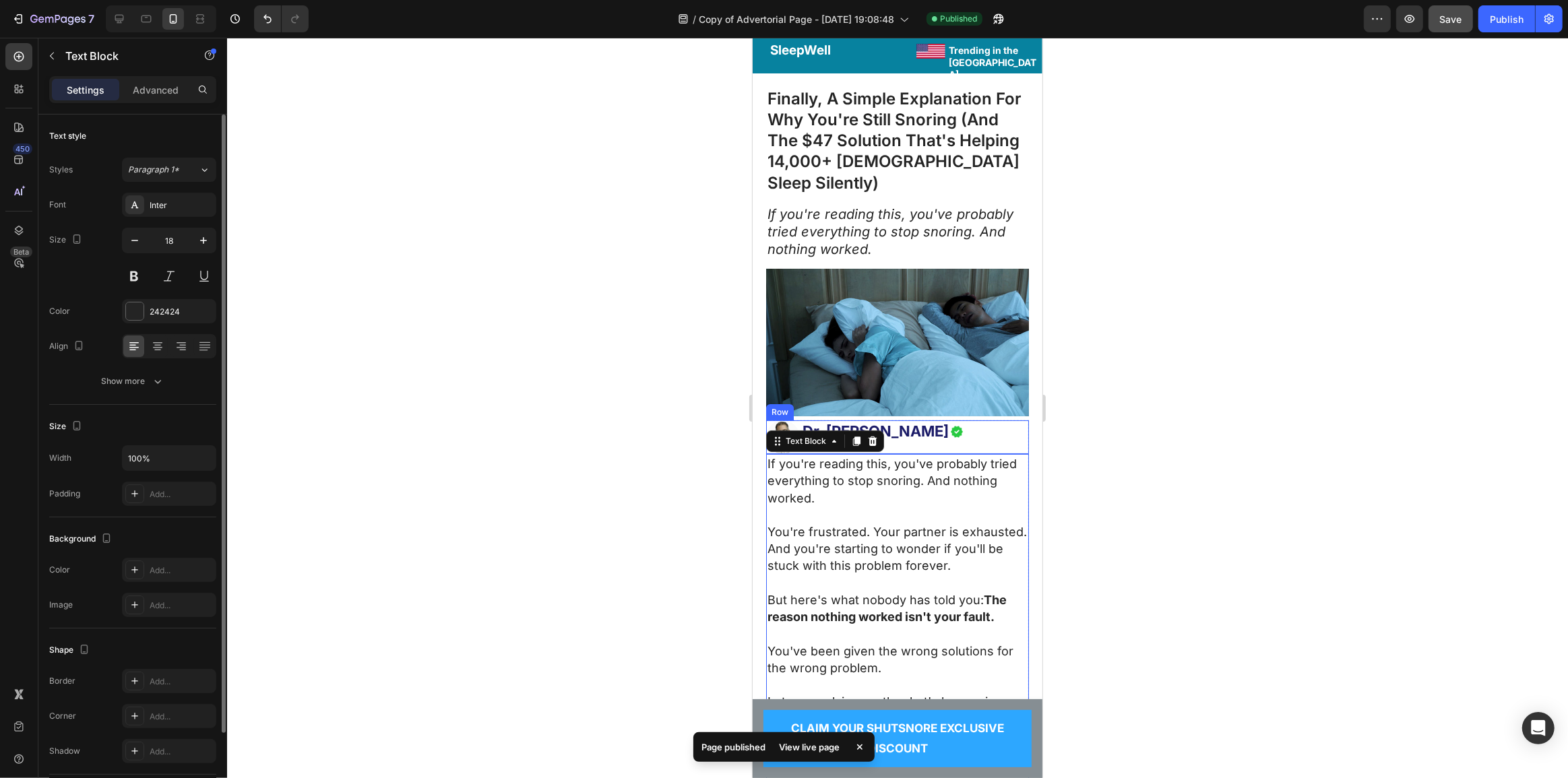
click at [988, 420] on div "Image ⁠⁠⁠⁠⁠⁠⁠ Dr. James Martinez July 20, 2025 Heading Image Row" at bounding box center [896, 437] width 263 height 34
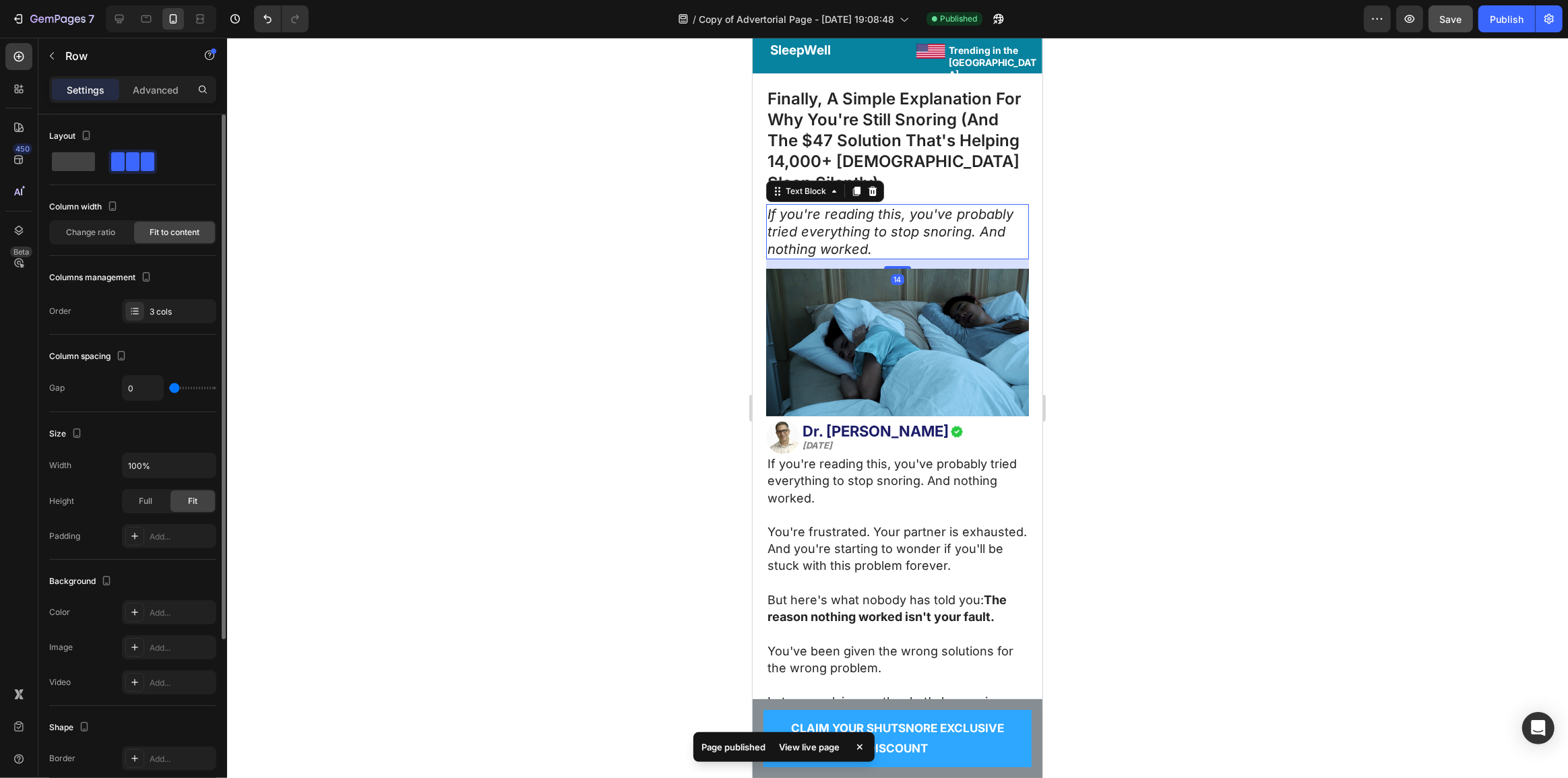
click at [963, 256] on p "If you're reading this, you've probably tried everything to stop snoring. And n…" at bounding box center [896, 231] width 260 height 53
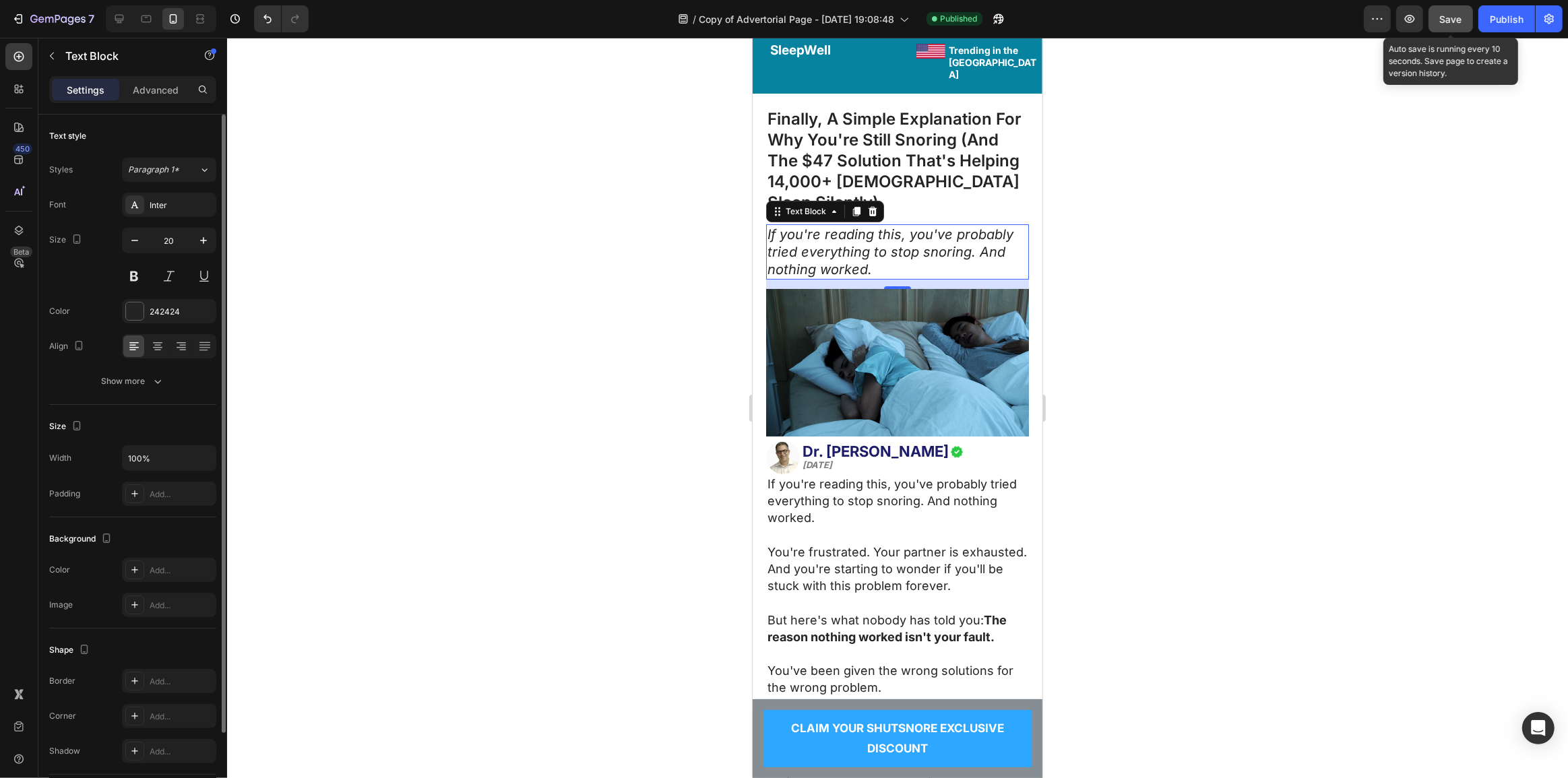
click at [1446, 10] on button "Save" at bounding box center [1450, 19] width 45 height 27
click at [1500, 19] on div "Publish" at bounding box center [1506, 19] width 34 height 14
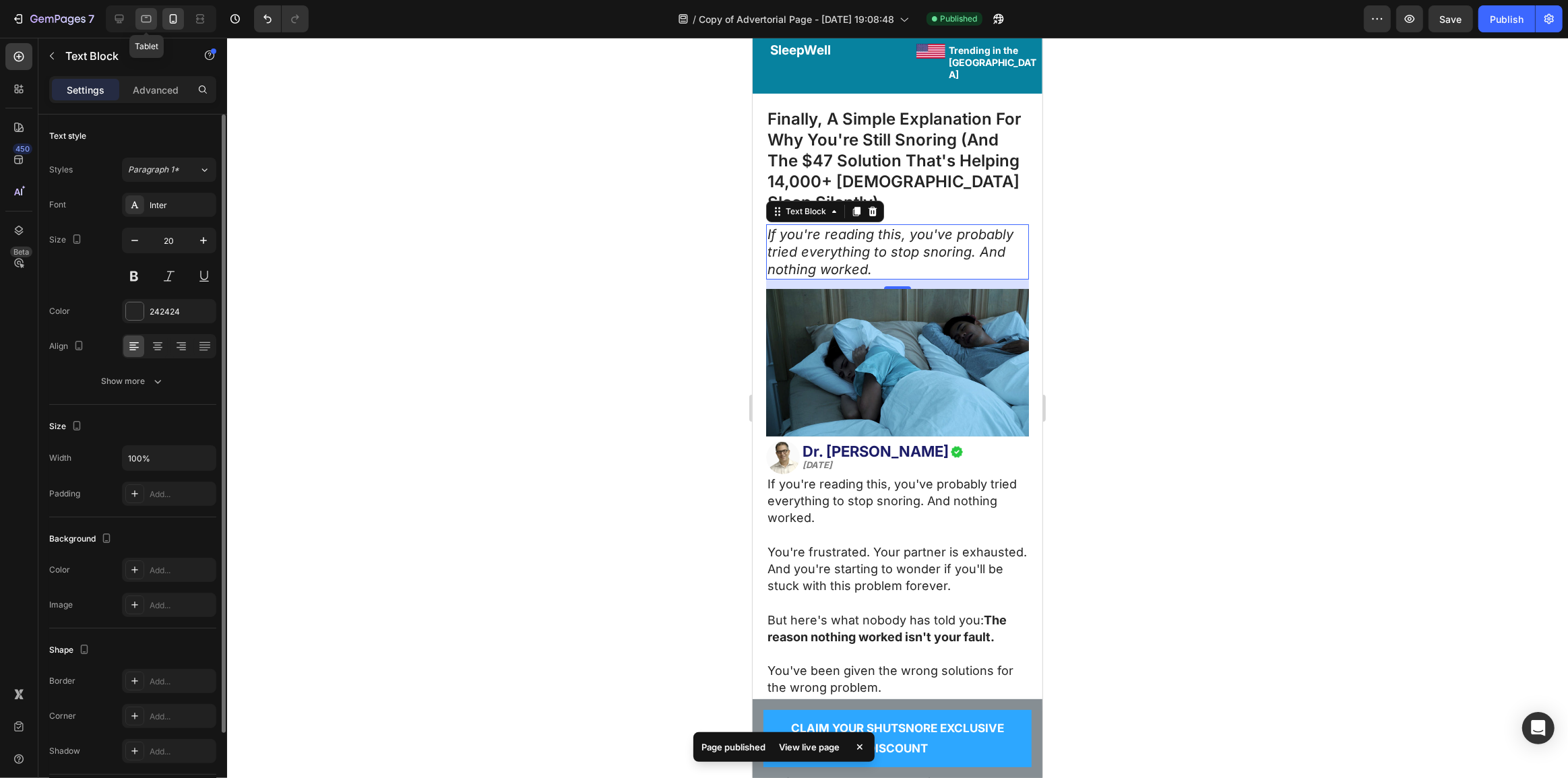
click at [147, 23] on icon at bounding box center [145, 18] width 13 height 13
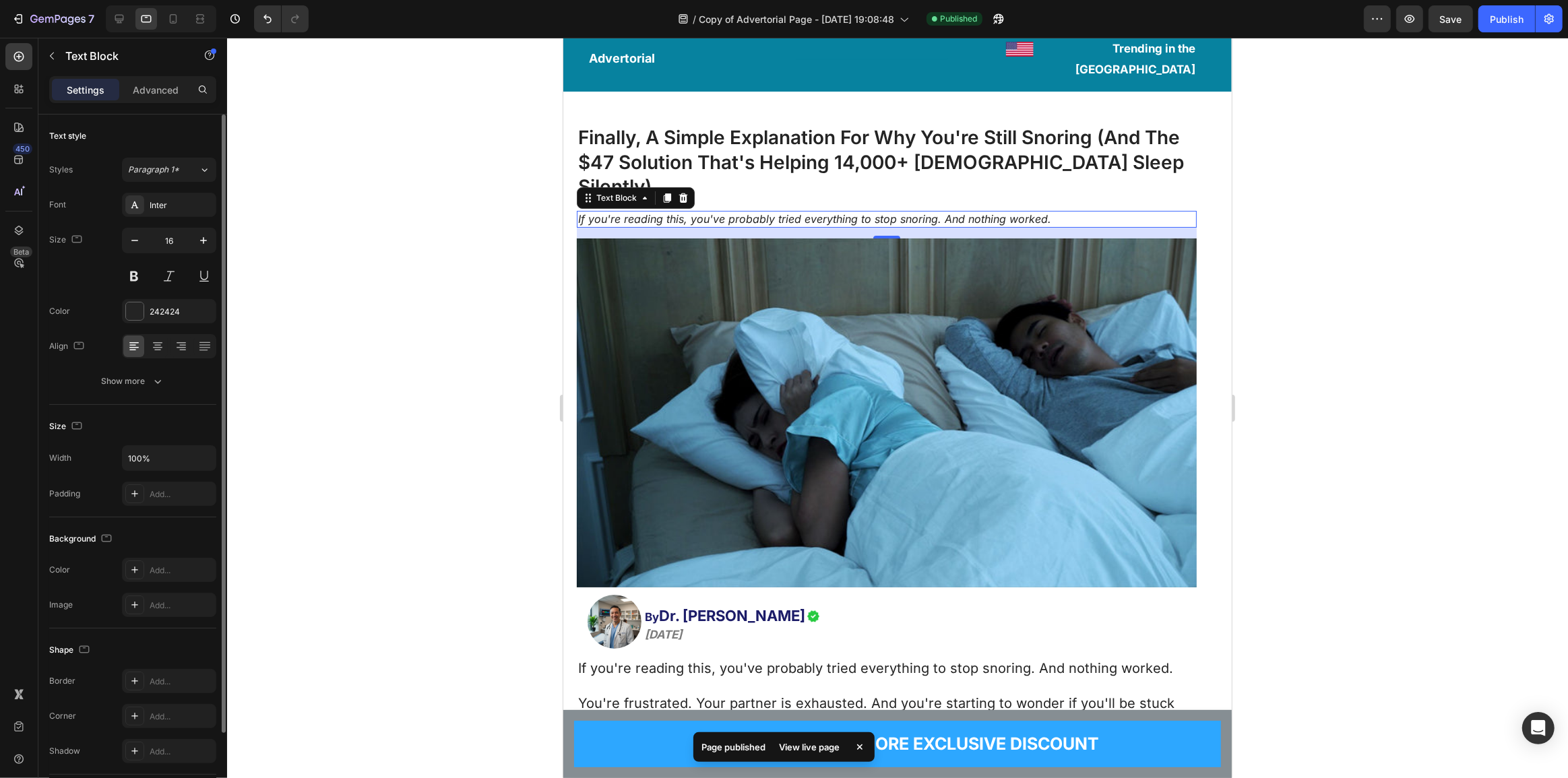
scroll to position [144, 0]
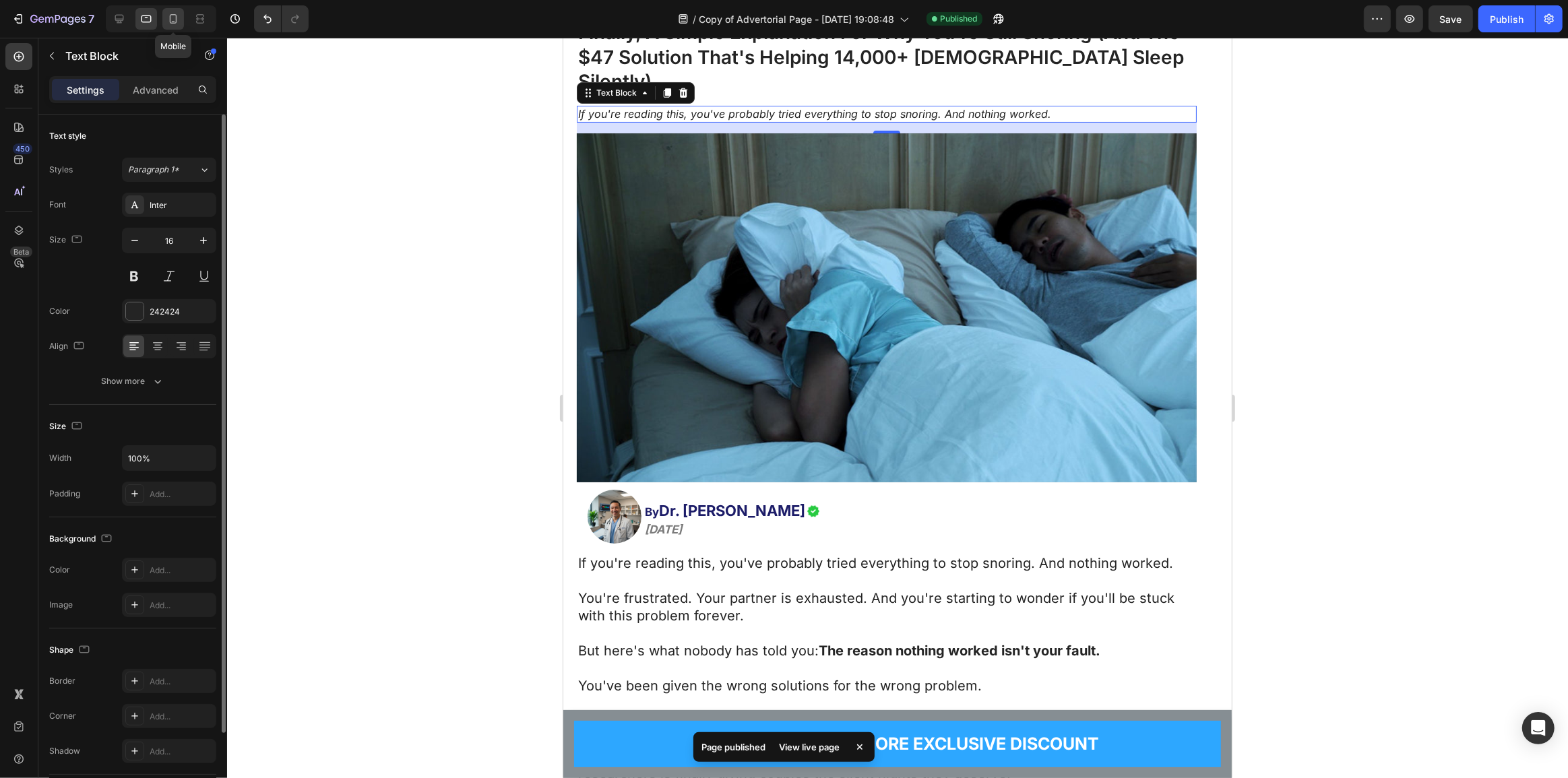
click at [175, 20] on icon at bounding box center [173, 18] width 13 height 13
type input "20"
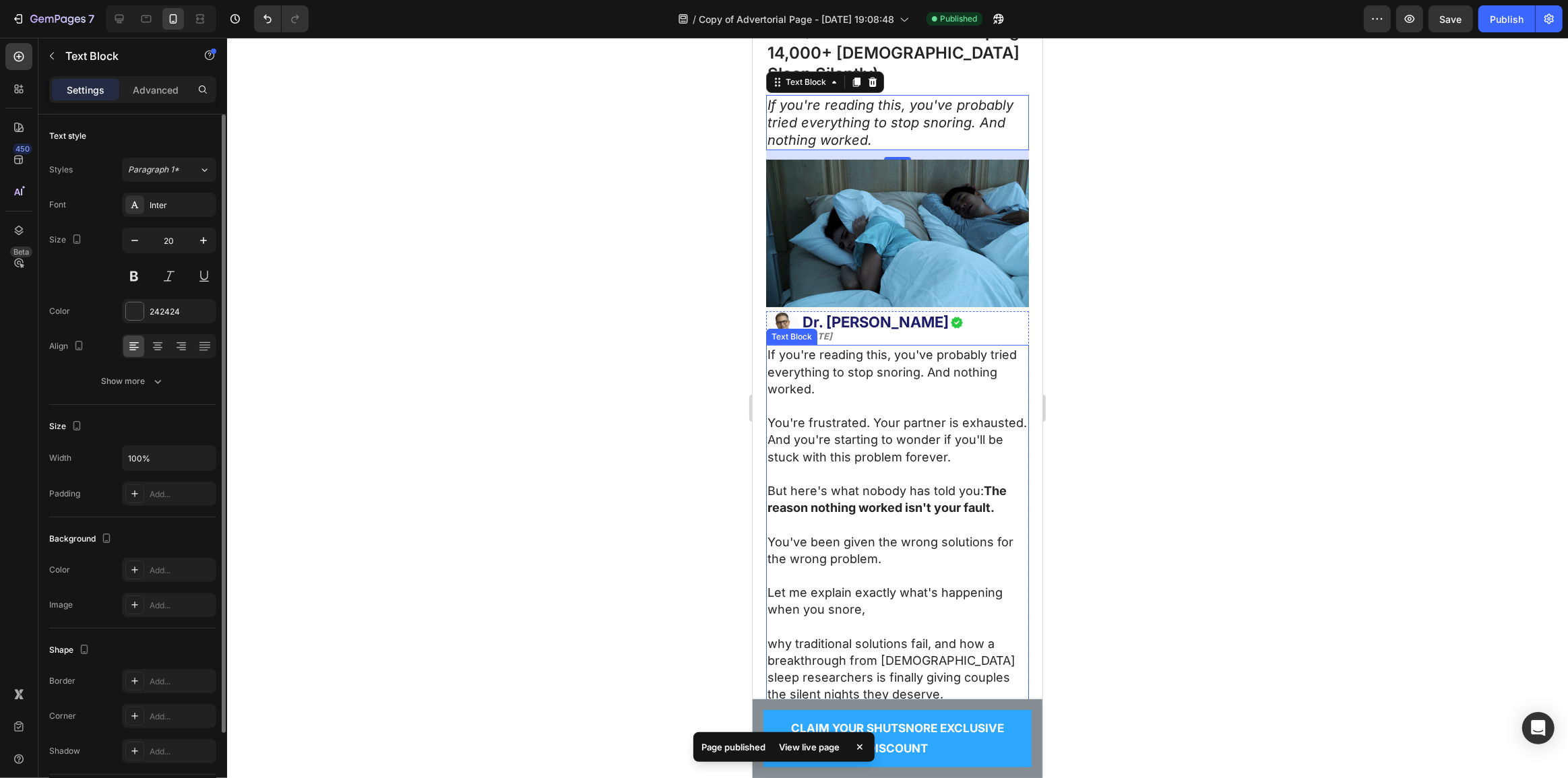
scroll to position [162, 0]
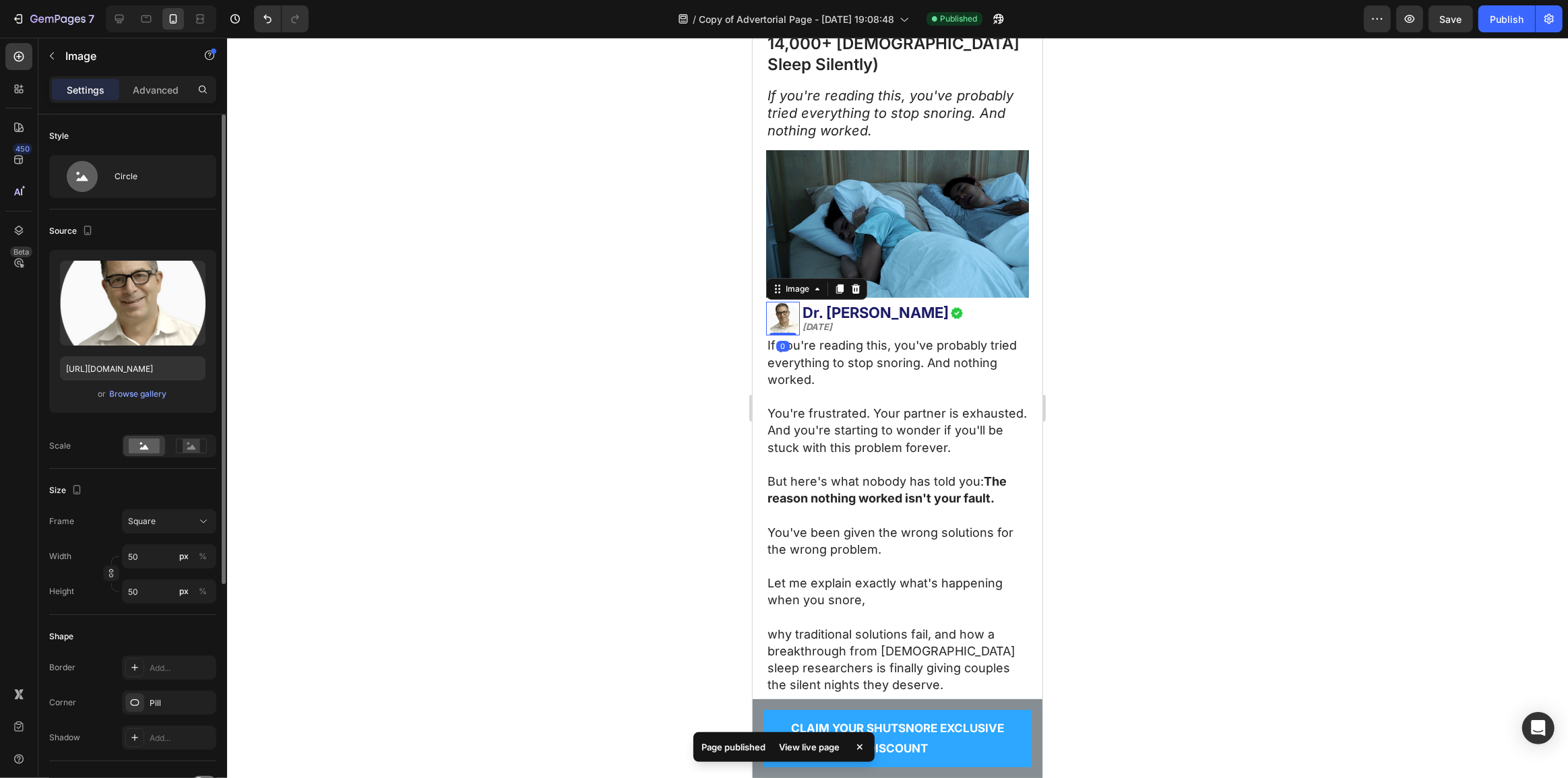
click at [778, 304] on img at bounding box center [782, 318] width 34 height 34
click at [94, 286] on label at bounding box center [132, 303] width 145 height 85
click at [94, 314] on input "file" at bounding box center [133, 325] width 93 height 23
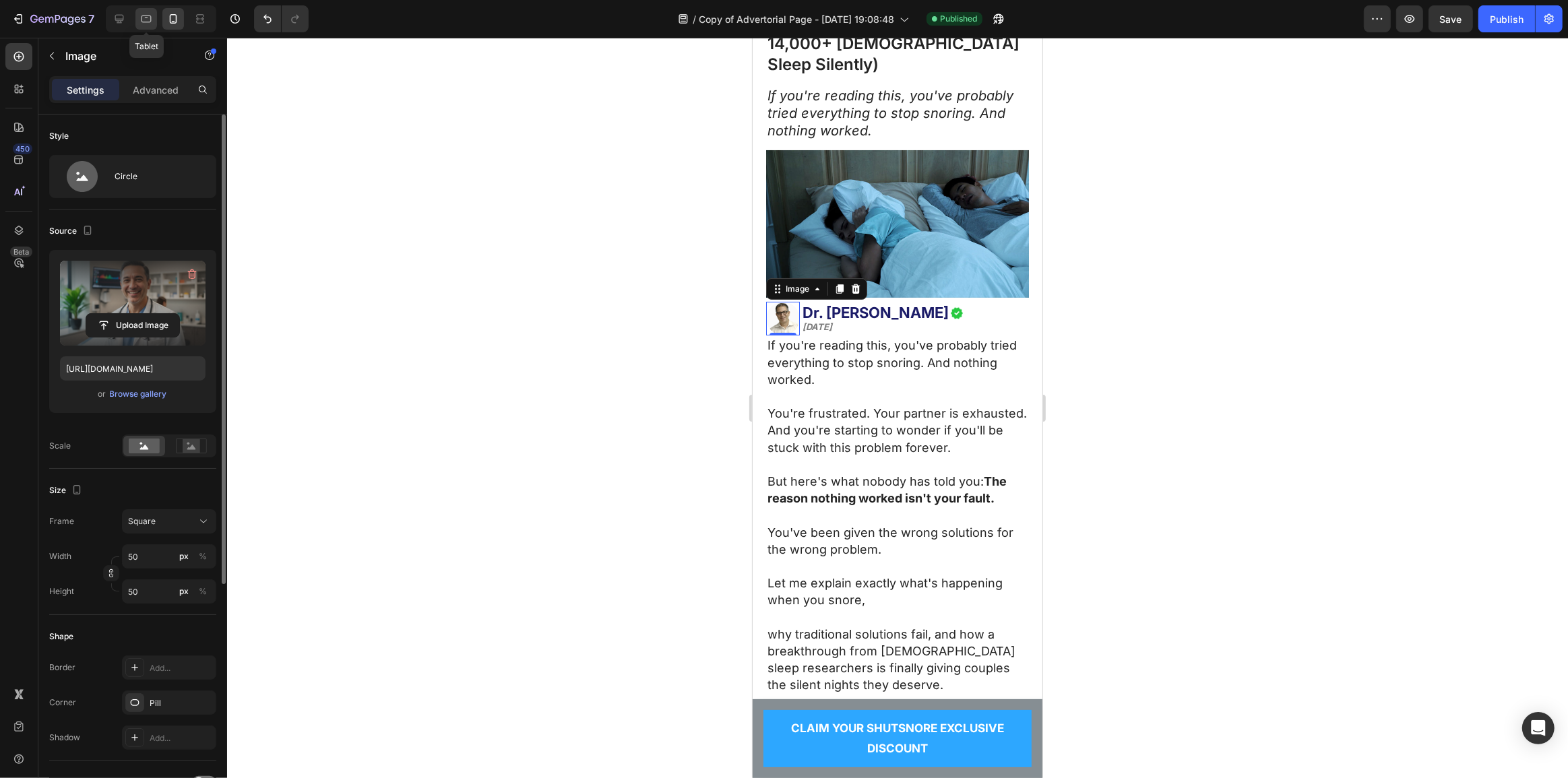
click at [145, 17] on icon at bounding box center [145, 18] width 13 height 13
type input "https://cdn.shopify.com/s/files/1/2005/9307/files/image_demo.jpg"
type input "80"
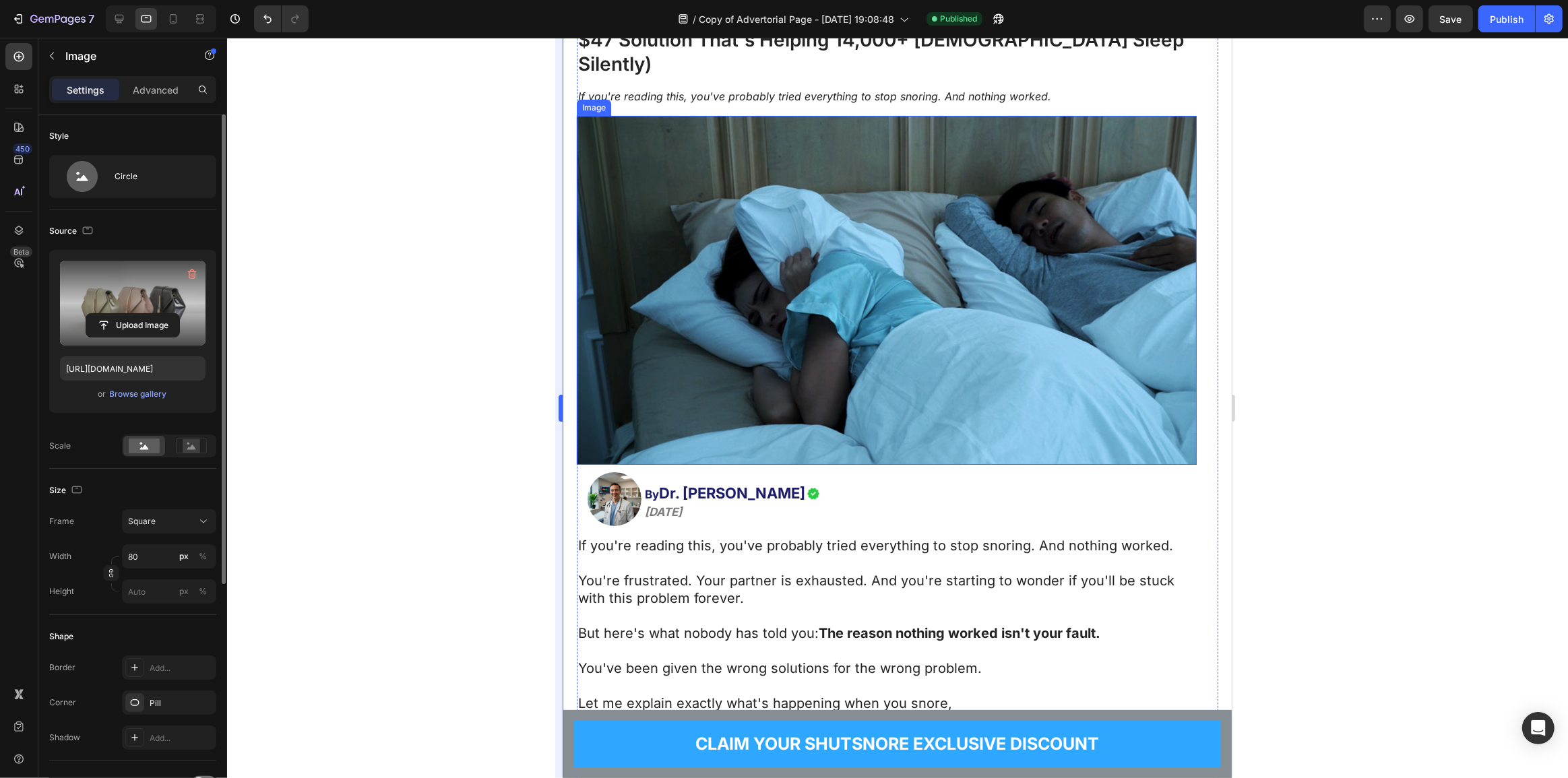
scroll to position [115, 0]
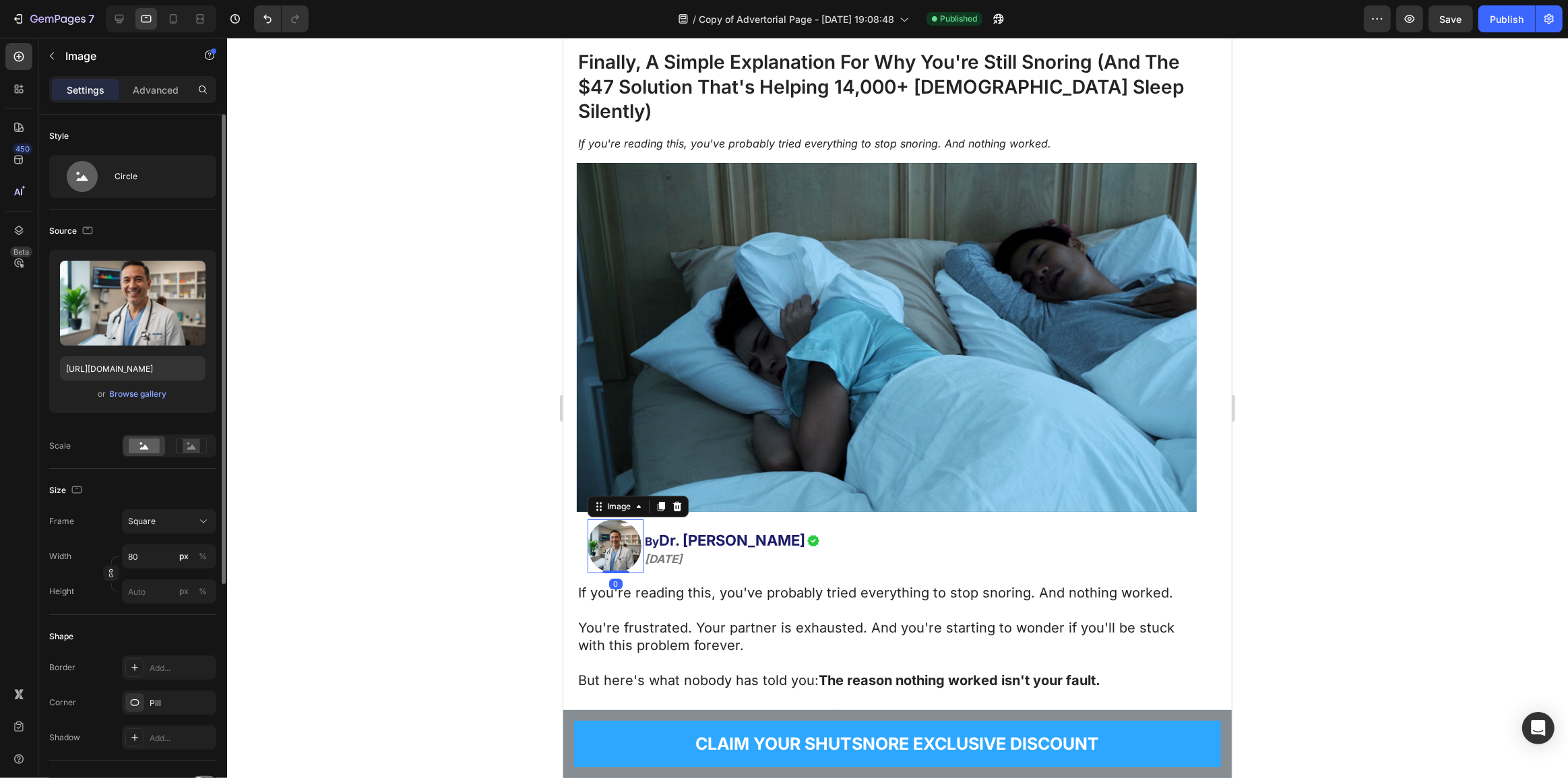
click at [620, 534] on img at bounding box center [613, 546] width 54 height 54
click at [111, 23] on div at bounding box center [119, 18] width 21 height 21
type input "80"
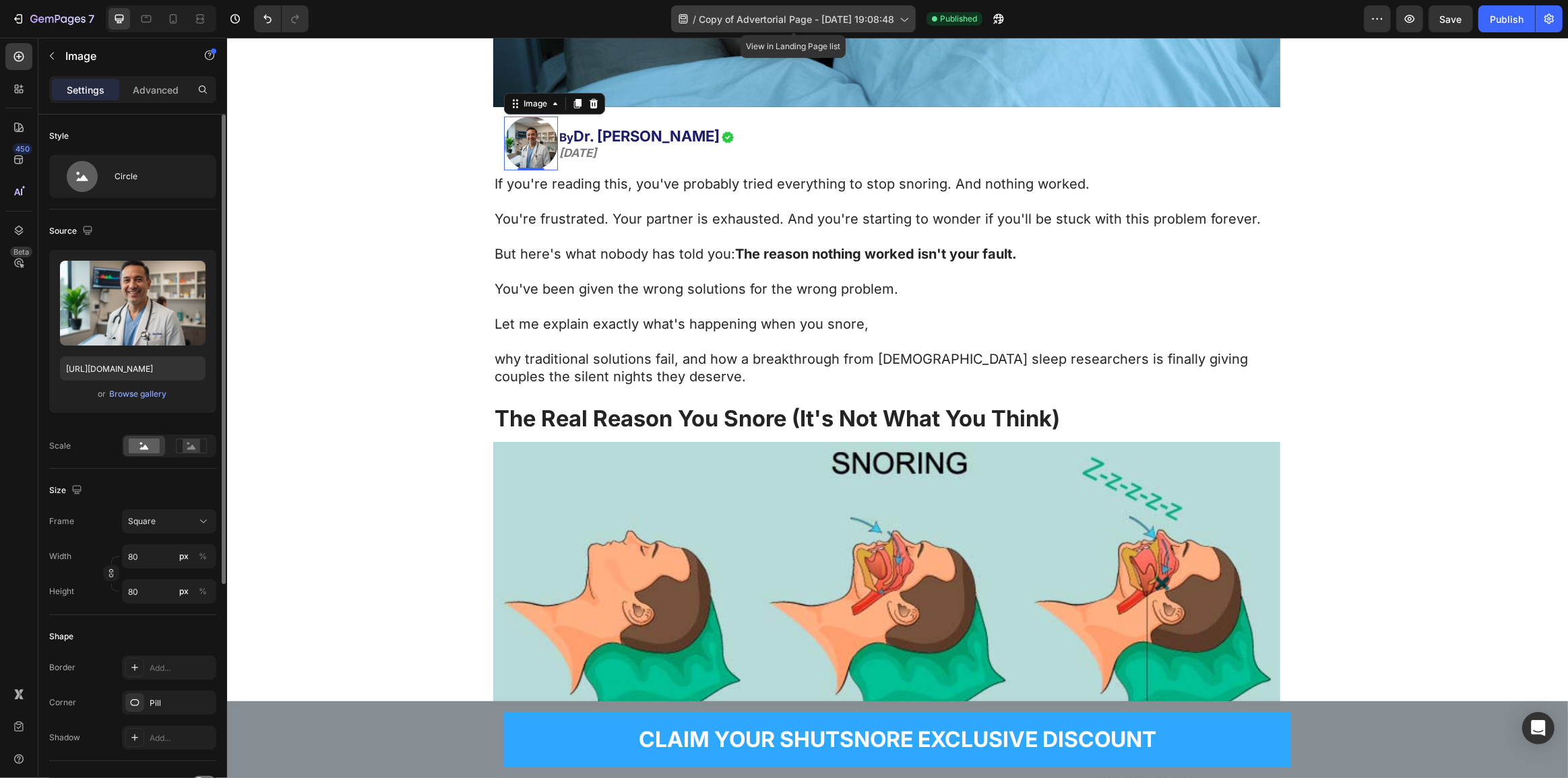
scroll to position [618, 0]
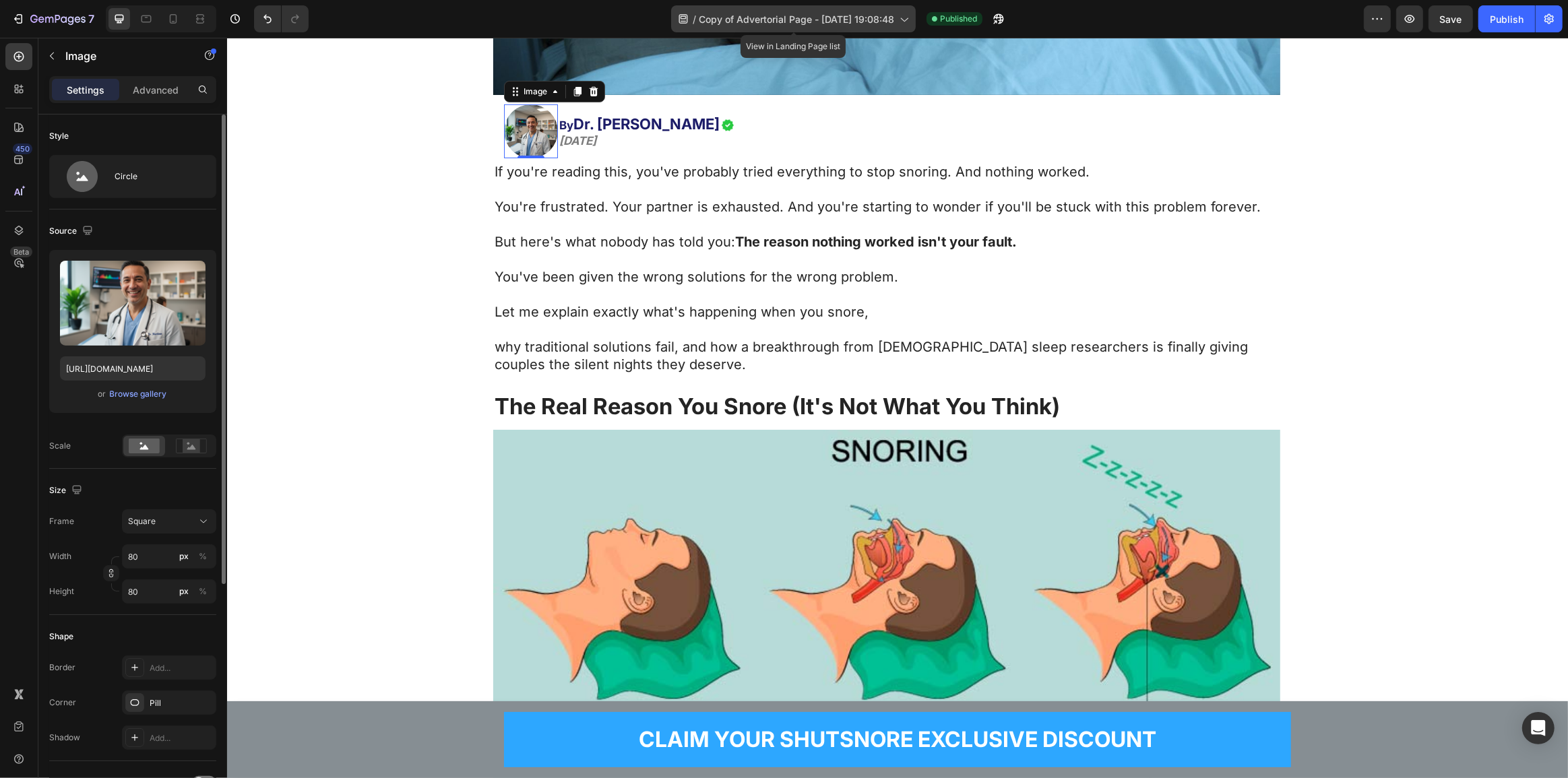
click at [698, 17] on span "Copy of Advertorial Page - [DATE] 19:08:48" at bounding box center [796, 19] width 195 height 14
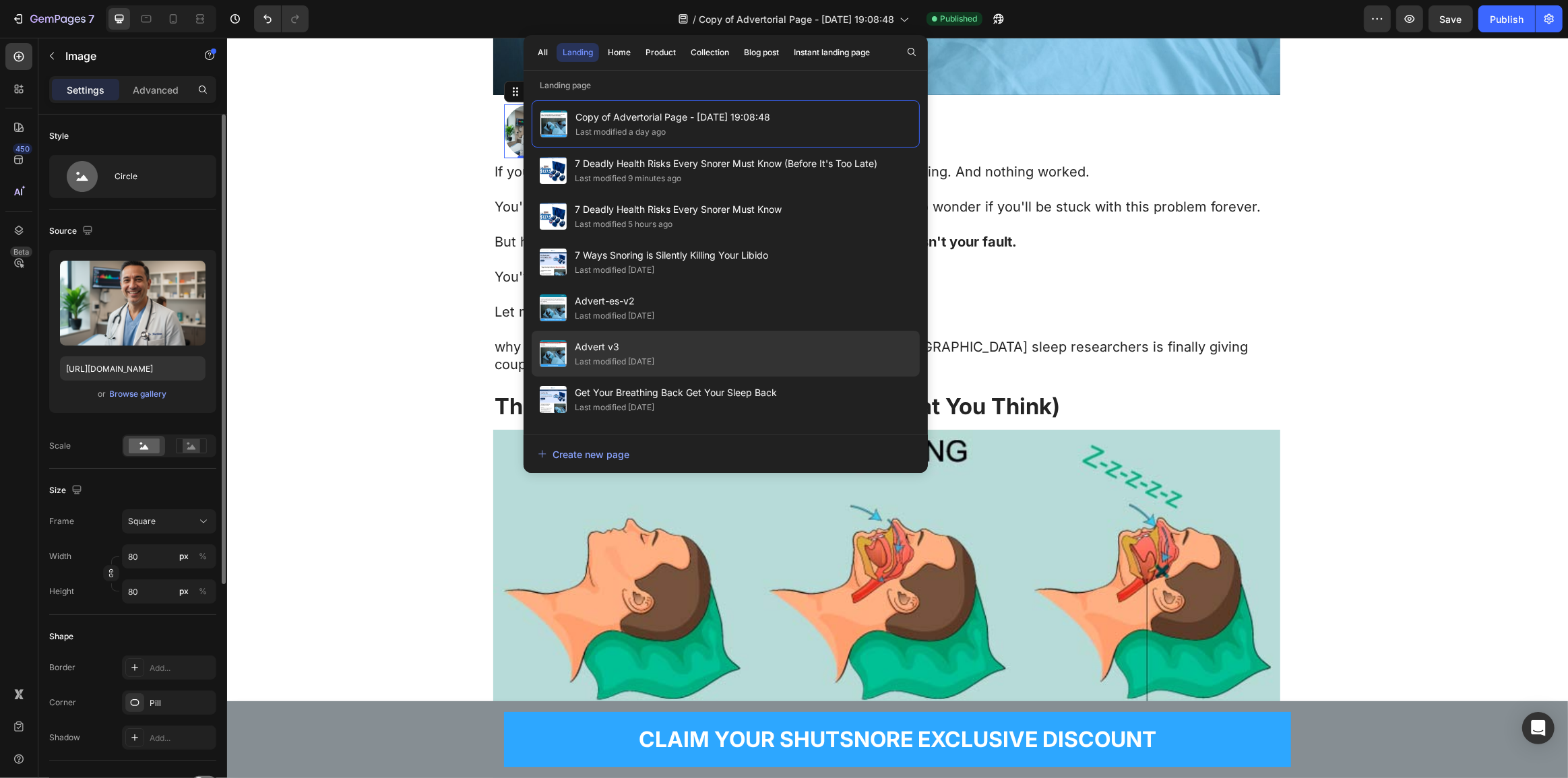
click at [654, 358] on div "Last modified [DATE]" at bounding box center [614, 361] width 79 height 13
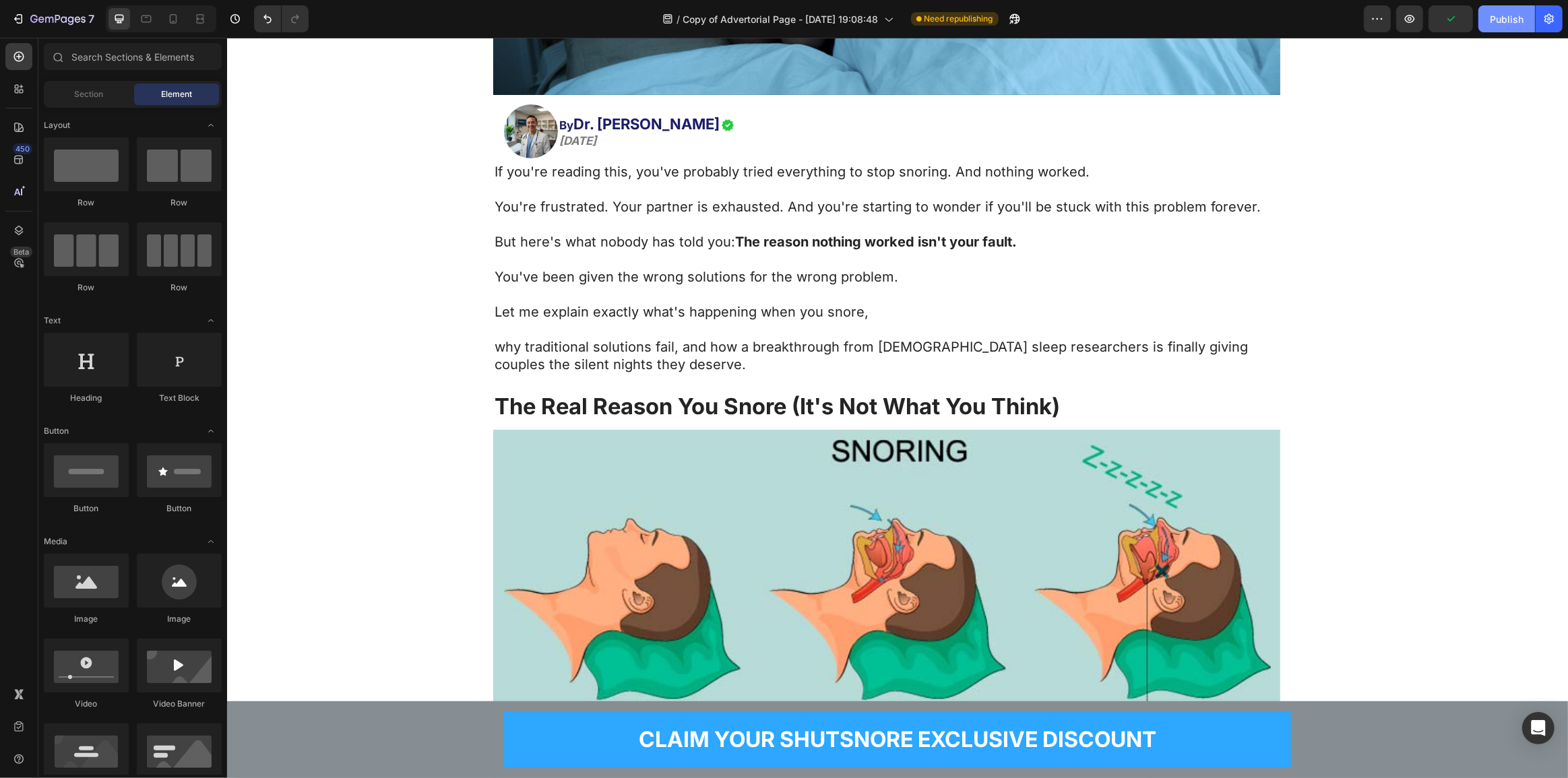
click at [1493, 22] on div "Publish" at bounding box center [1506, 19] width 34 height 14
click at [833, 20] on span "Copy of Advertorial Page - [DATE] 19:08:48" at bounding box center [796, 19] width 195 height 14
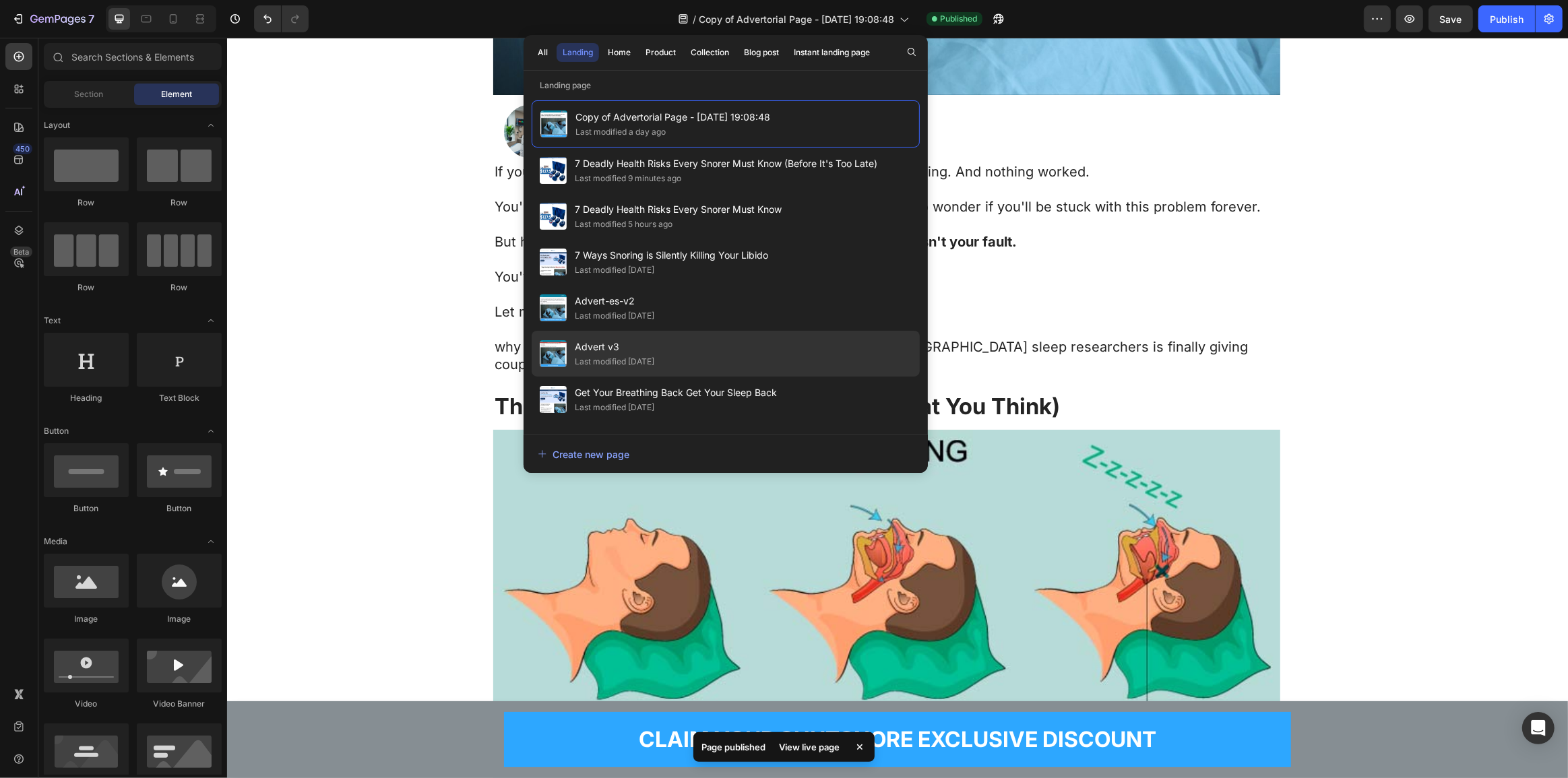
click at [648, 358] on div "Last modified [DATE]" at bounding box center [614, 361] width 79 height 13
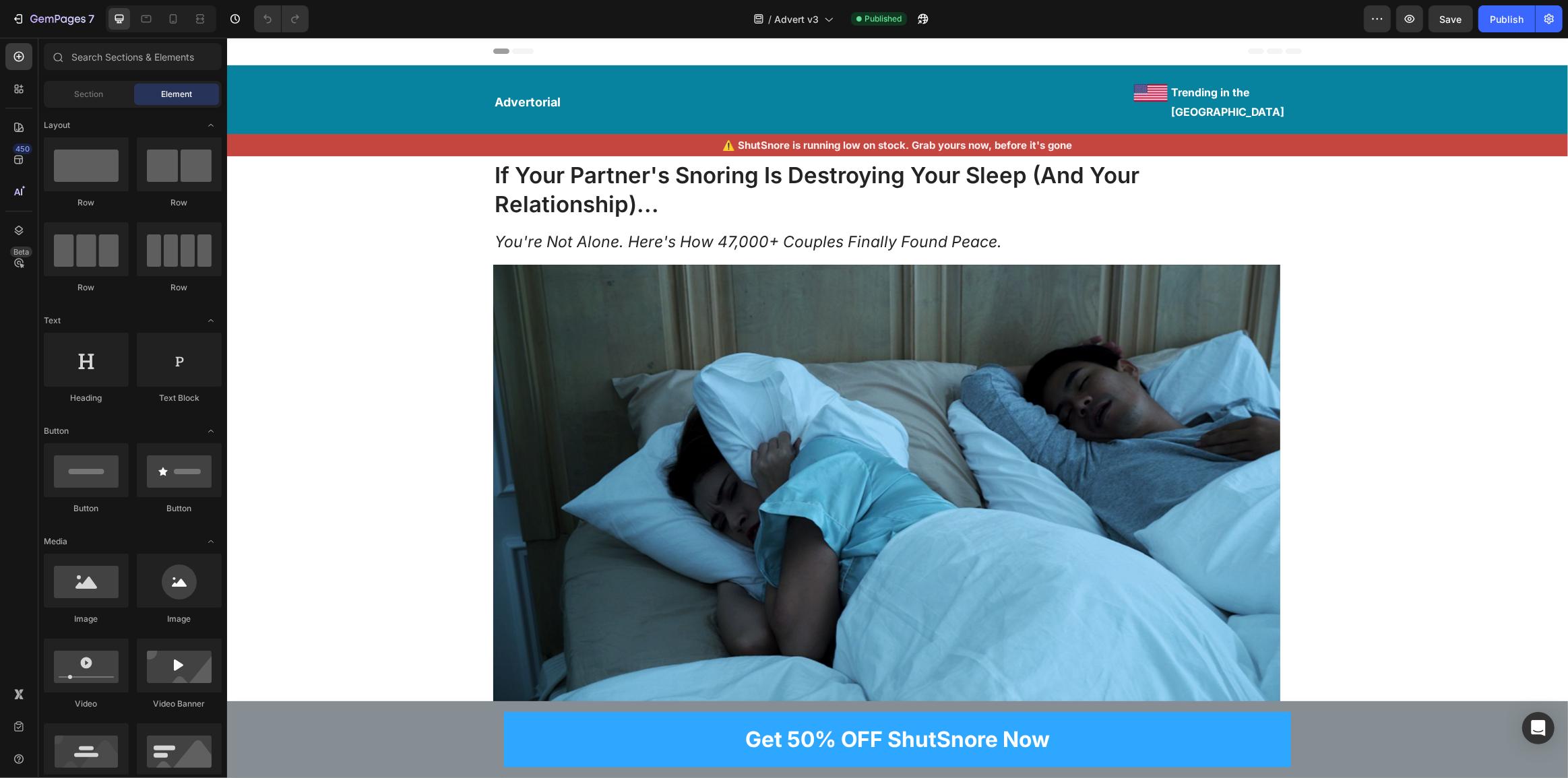
scroll to position [367, 0]
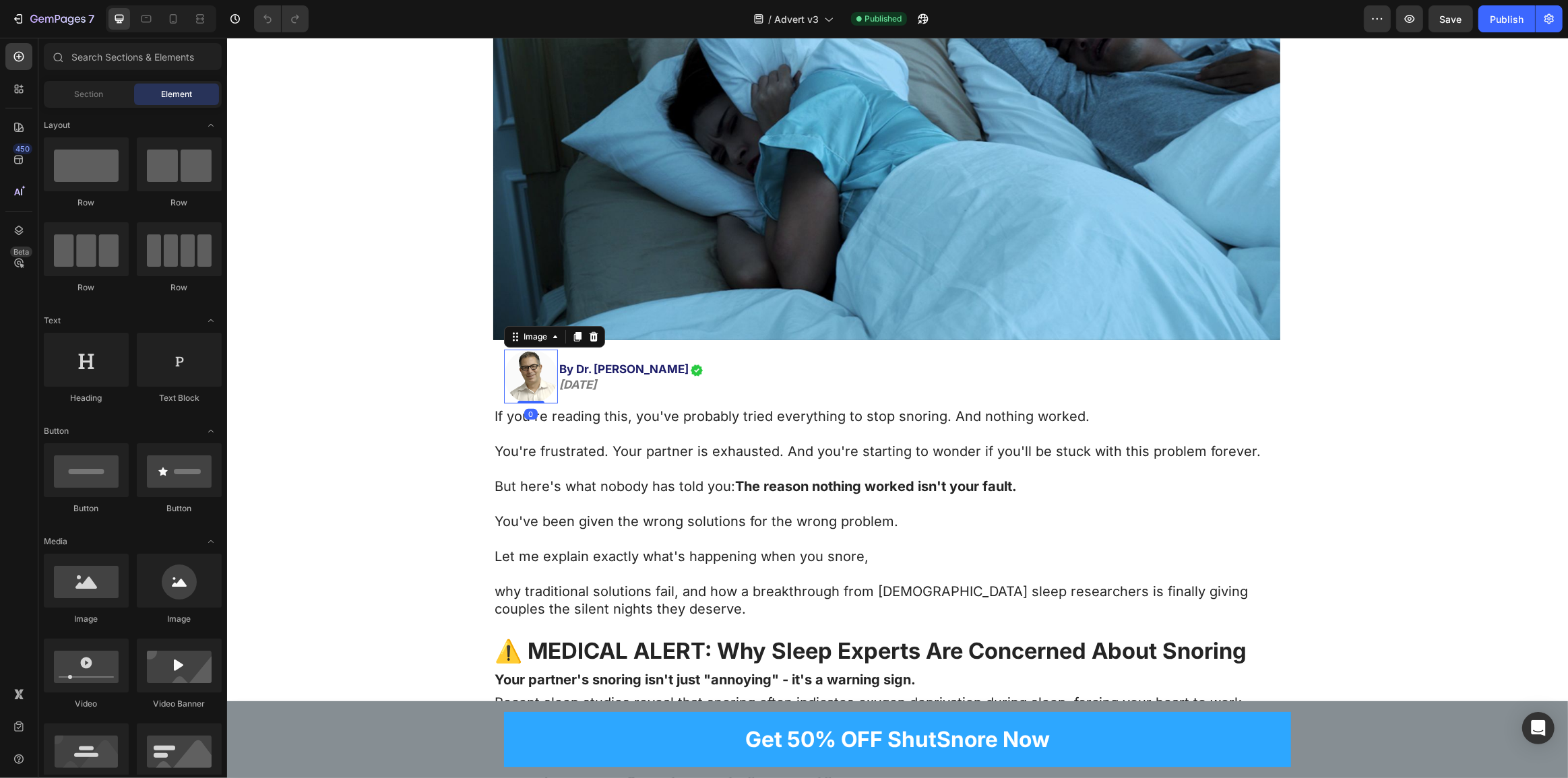
click at [517, 350] on img at bounding box center [530, 376] width 54 height 54
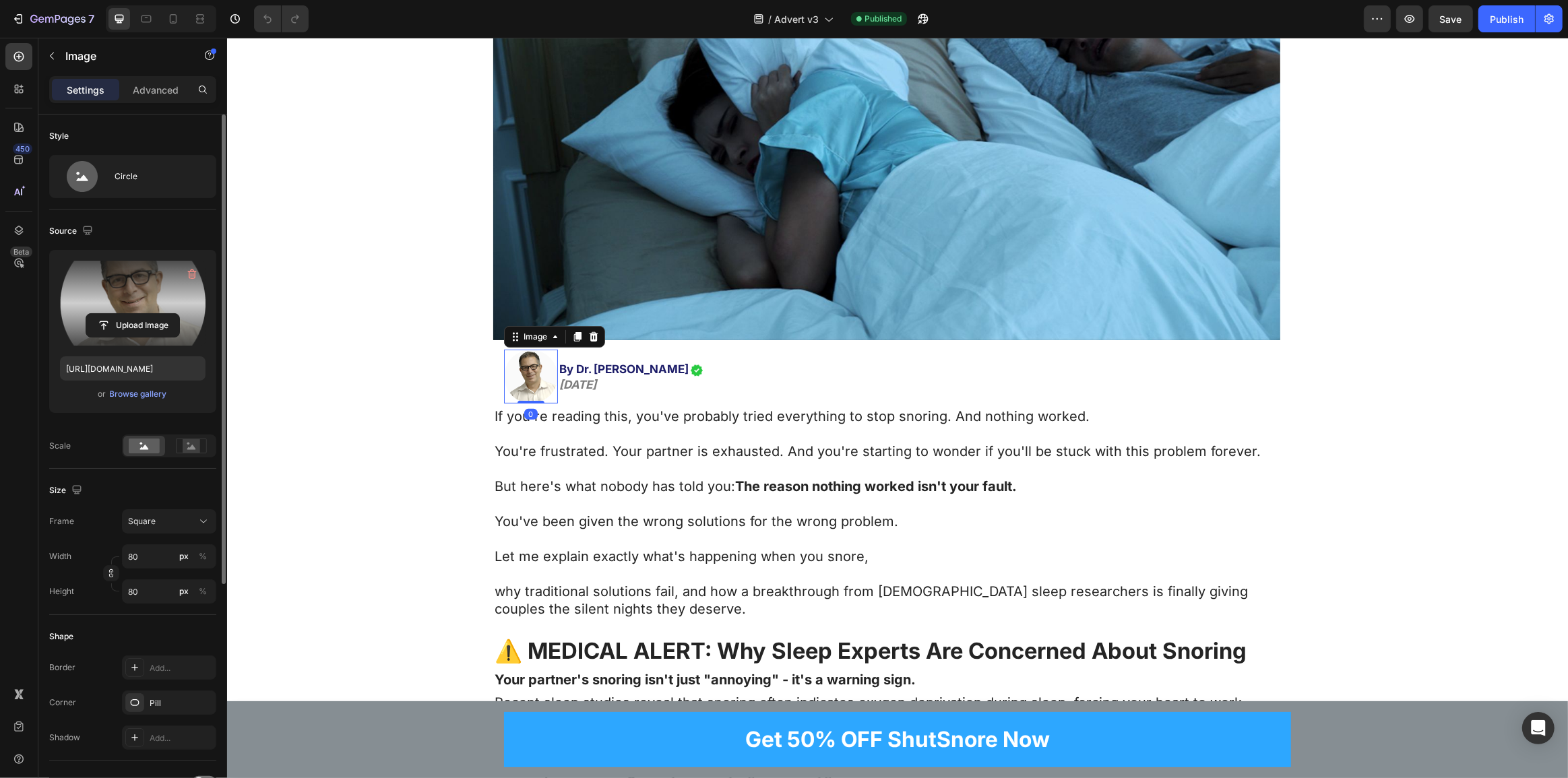
click at [160, 310] on label at bounding box center [132, 303] width 145 height 85
click at [160, 314] on input "file" at bounding box center [133, 325] width 93 height 23
type input "[URL][DOMAIN_NAME]"
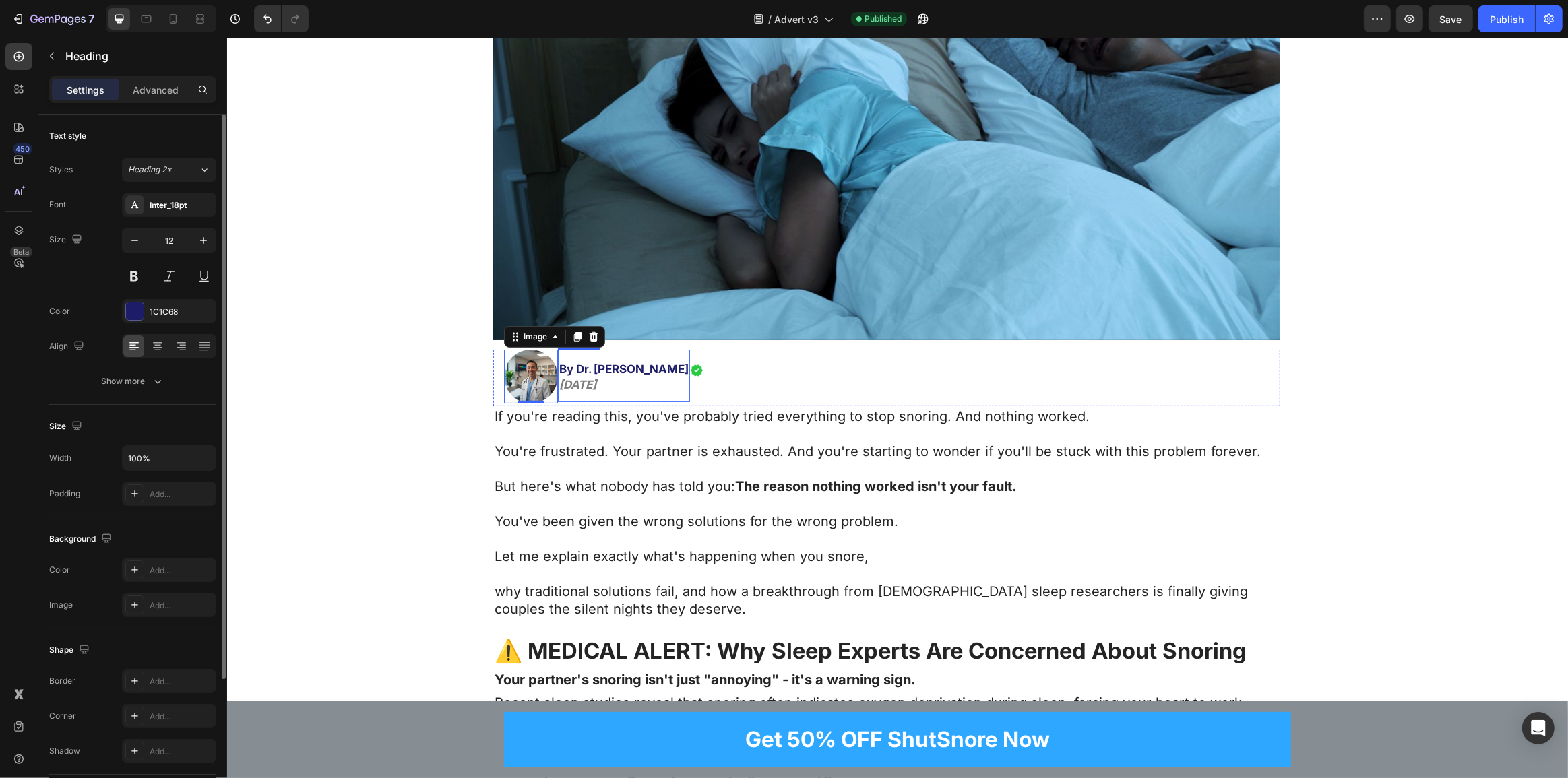
click at [614, 362] on span "By Dr. [PERSON_NAME]" at bounding box center [623, 369] width 130 height 13
drag, startPoint x: 574, startPoint y: 348, endPoint x: 679, endPoint y: 355, distance: 105.2
click at [679, 362] on span "By Dr. [PERSON_NAME]" at bounding box center [623, 369] width 130 height 13
click at [664, 460] on p at bounding box center [885, 468] width 784 height 17
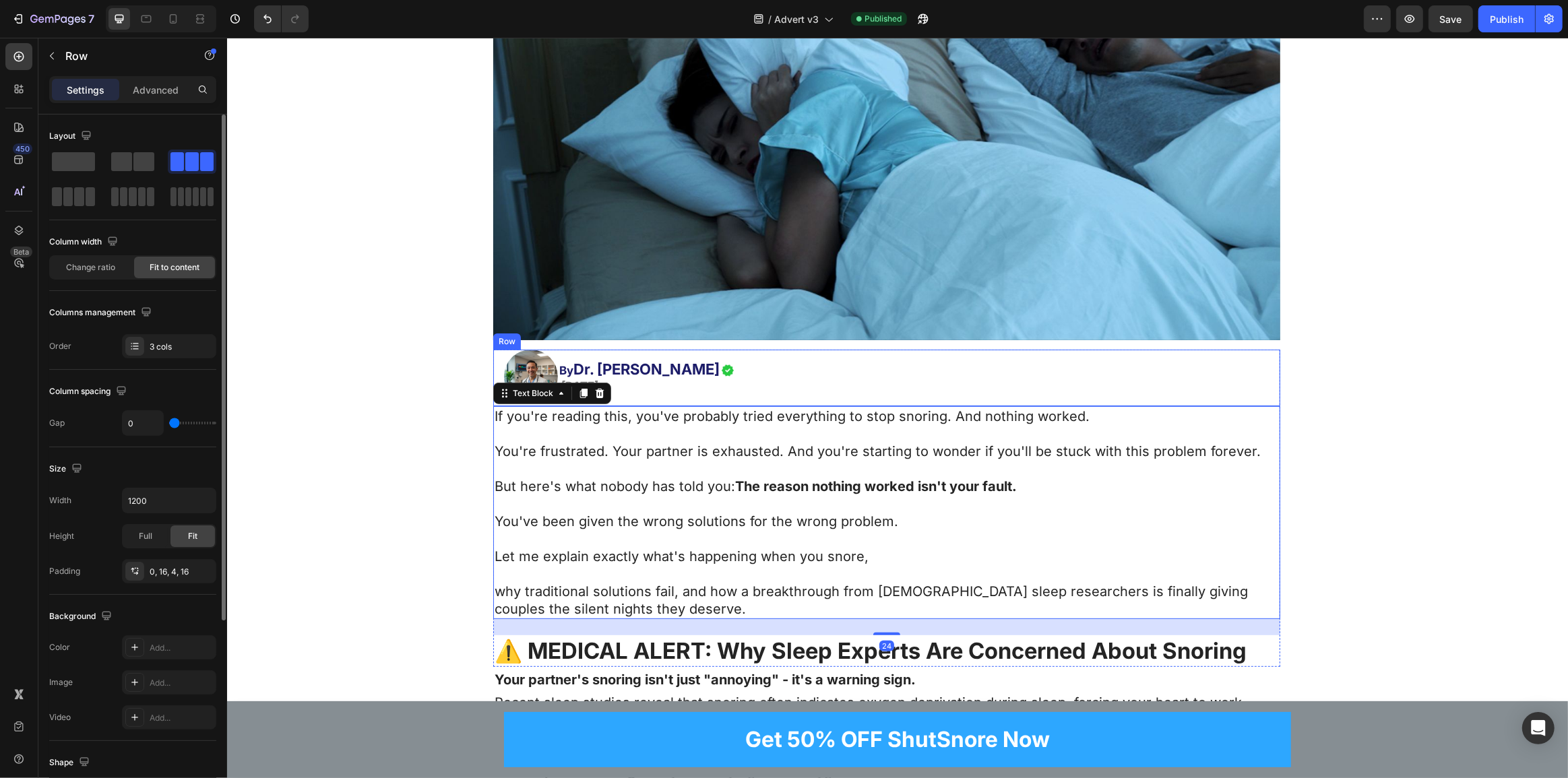
click at [793, 363] on div "Image ⁠⁠⁠⁠⁠⁠⁠ By Dr. [PERSON_NAME] [DATE] Heading Image Row" at bounding box center [885, 378] width 787 height 57
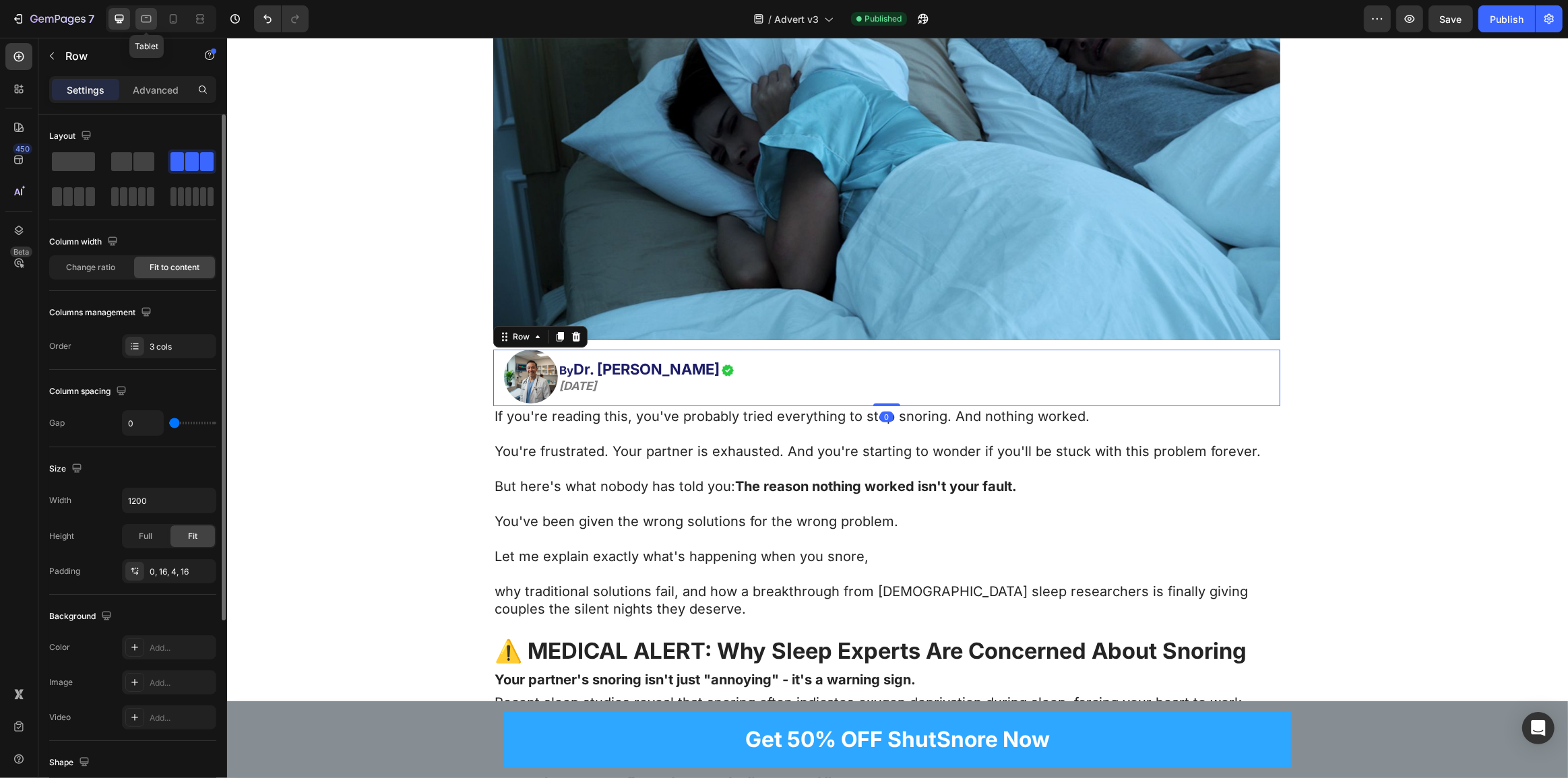
click at [149, 20] on icon at bounding box center [145, 18] width 13 height 13
type input "100%"
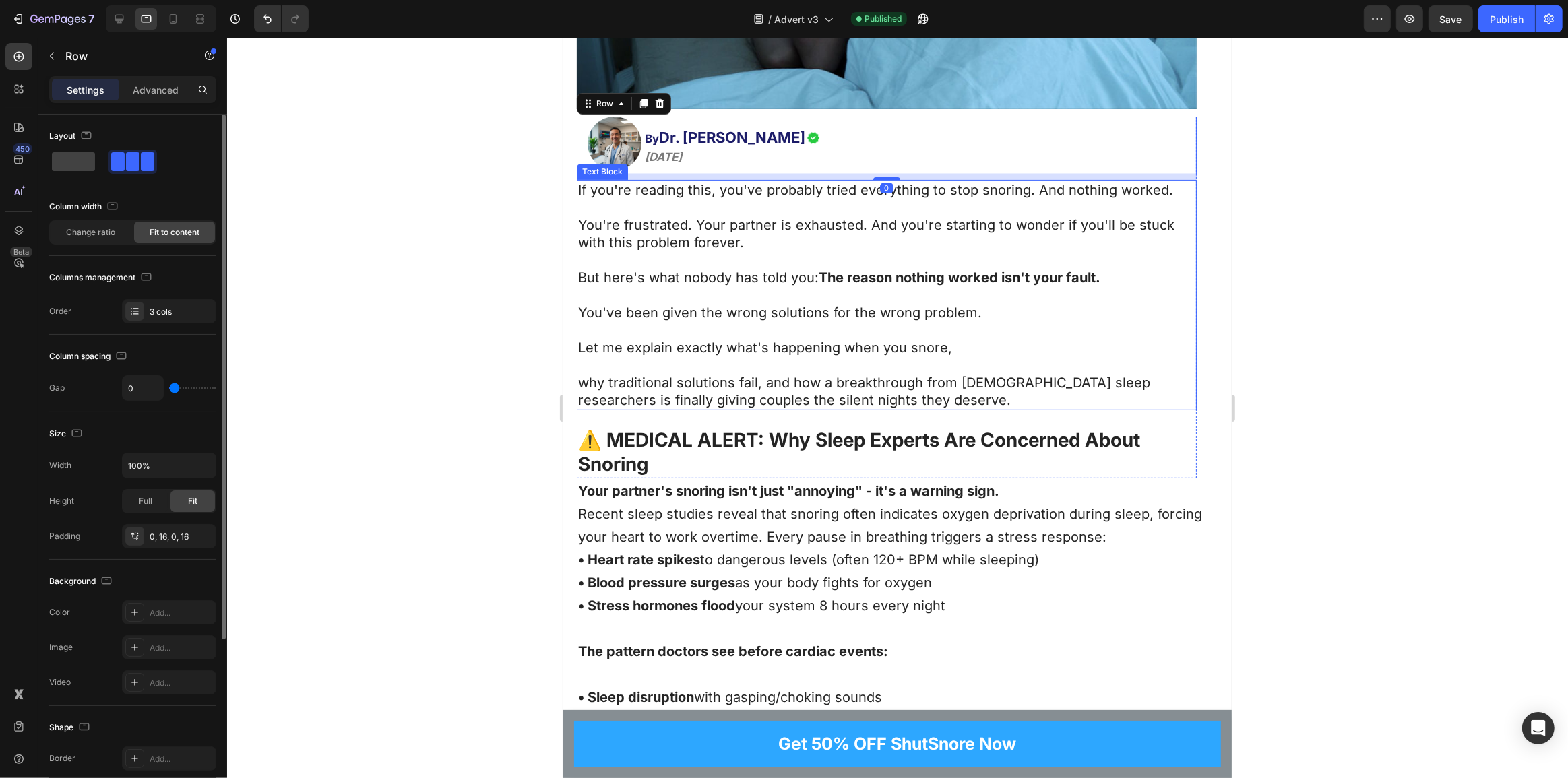
scroll to position [491, 0]
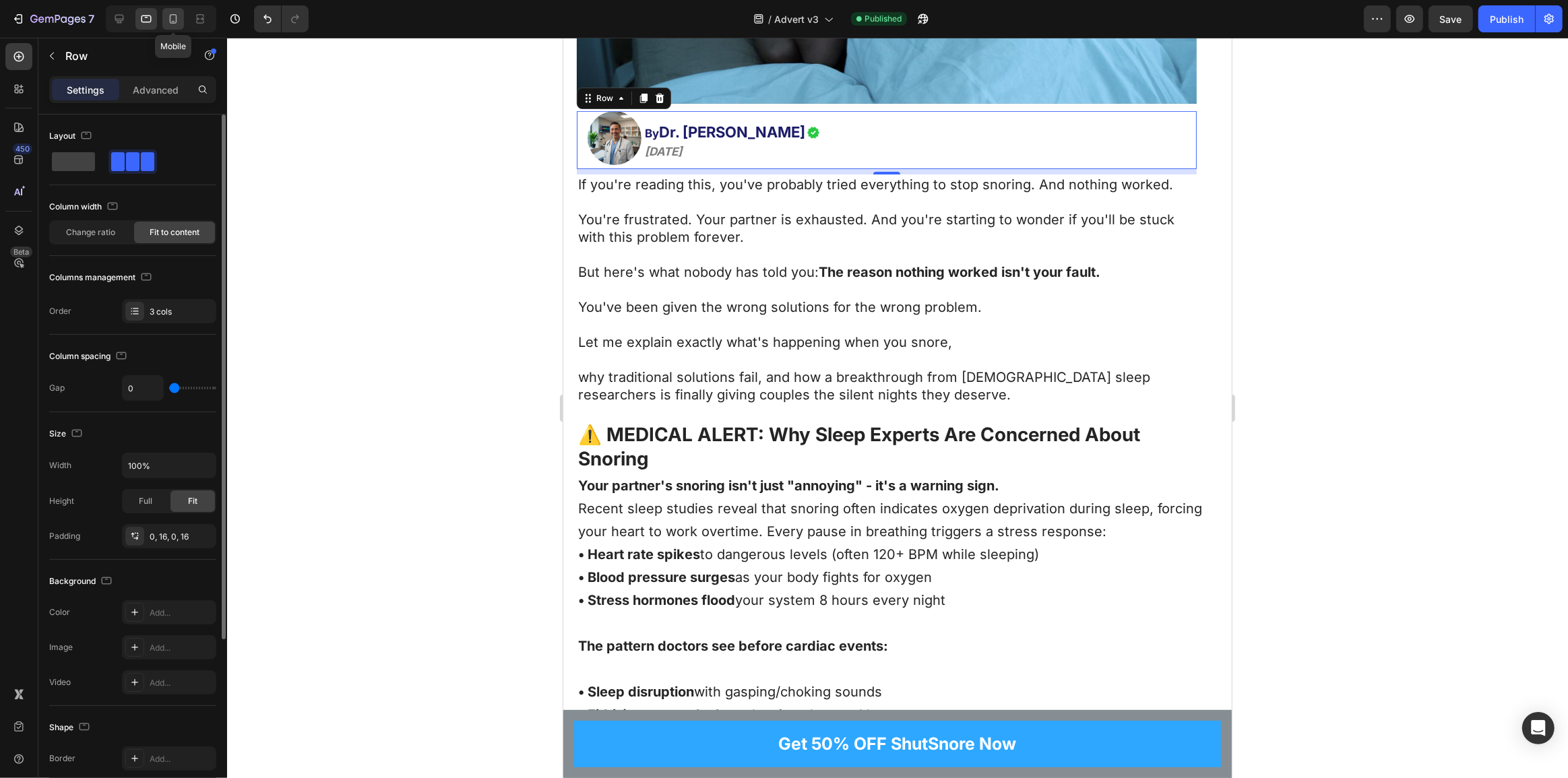
click at [170, 12] on icon at bounding box center [173, 18] width 13 height 13
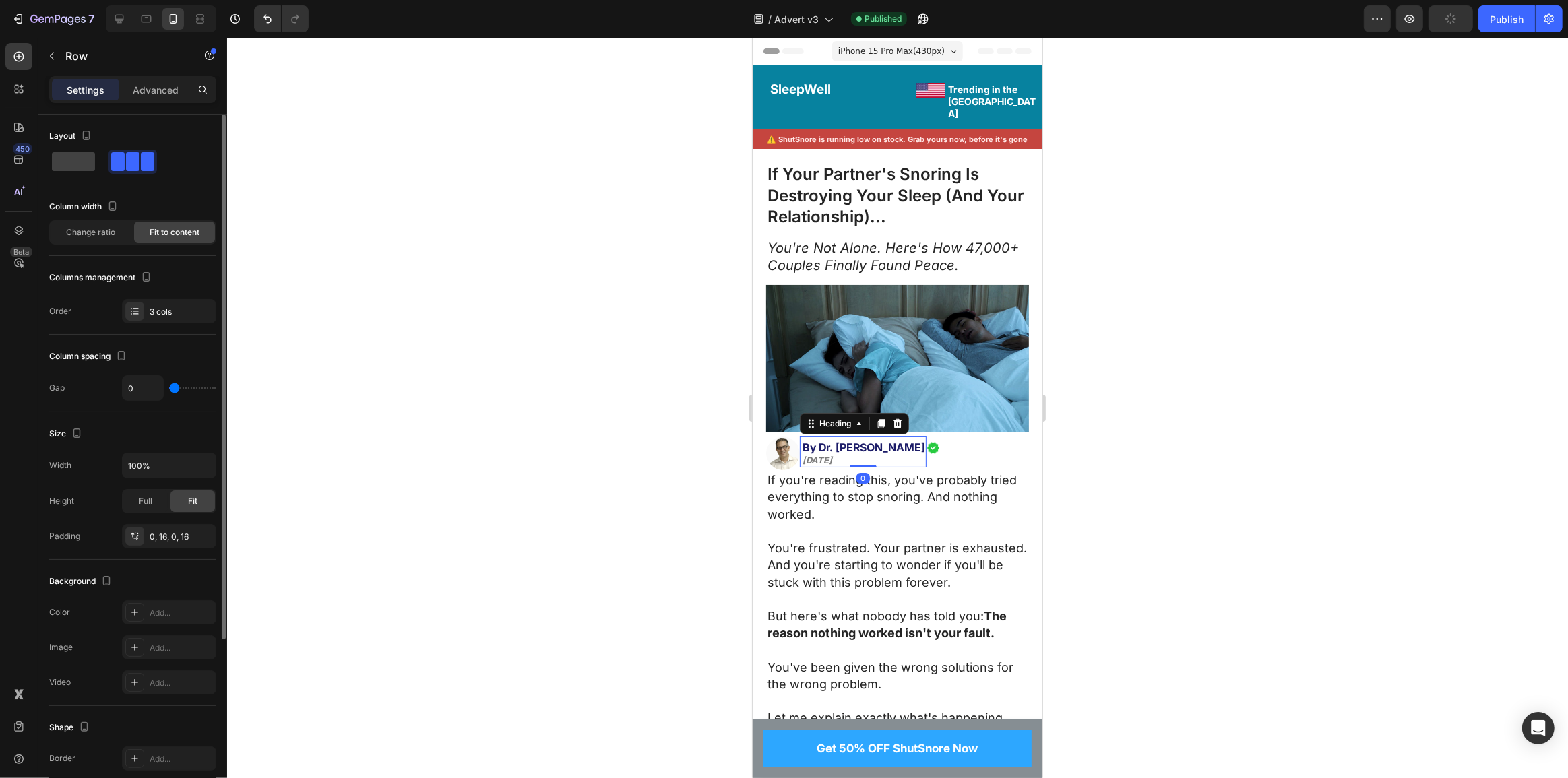
click at [831, 444] on span "By Dr. [PERSON_NAME]" at bounding box center [863, 446] width 123 height 13
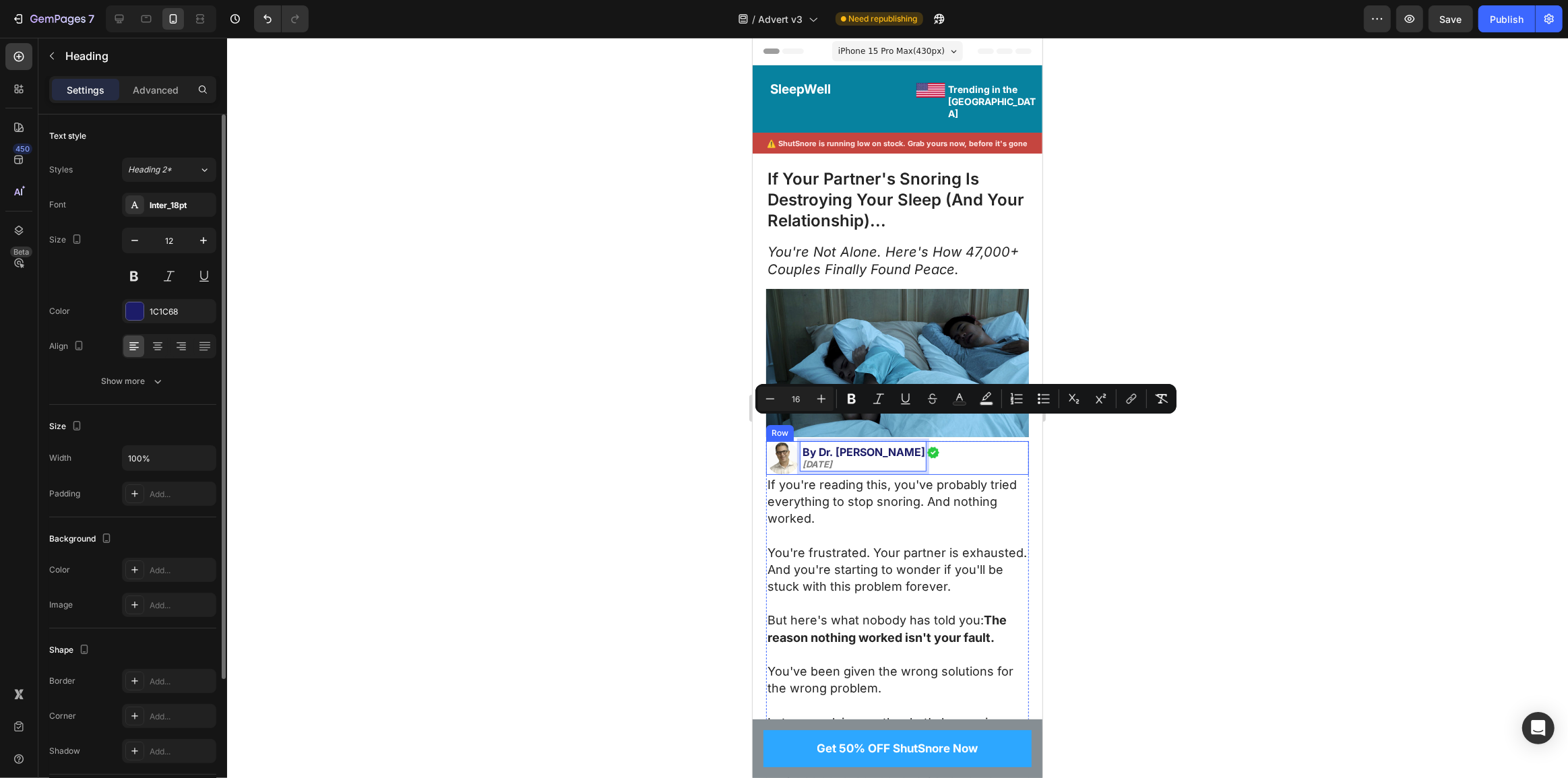
drag, startPoint x: 801, startPoint y: 424, endPoint x: 952, endPoint y: 424, distance: 151.0
click at [952, 441] on div "Image By Dr. [PERSON_NAME] [DATE] Heading 0 Image Row" at bounding box center [896, 457] width 263 height 34
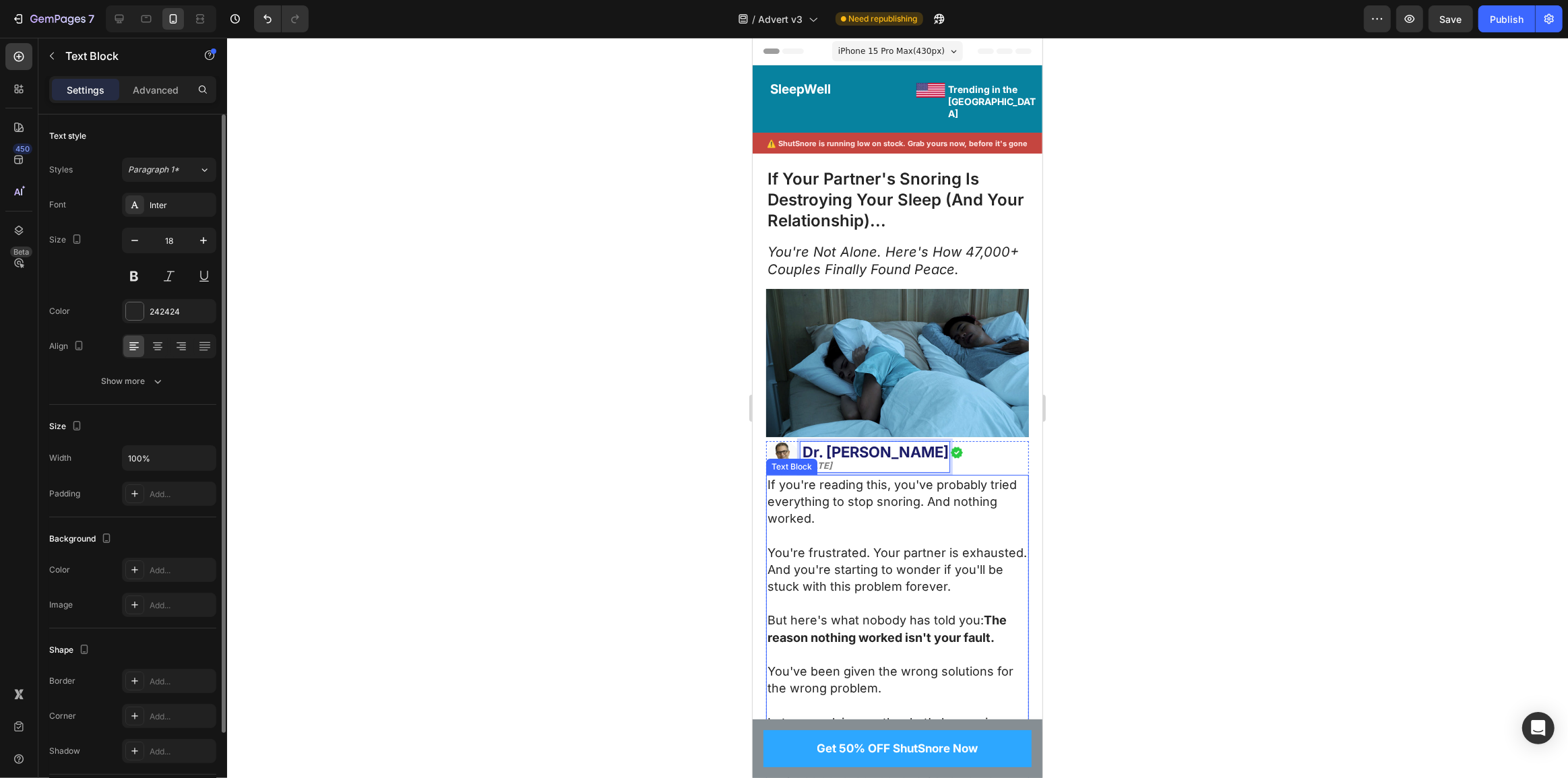
click at [867, 483] on p "If you're reading this, you've probably tried everything to stop snoring. And n…" at bounding box center [896, 501] width 260 height 51
click at [988, 476] on p "If you're reading this, you've probably tried everything to stop snoring. And n…" at bounding box center [896, 501] width 260 height 51
click at [1457, 11] on button "Save" at bounding box center [1450, 19] width 45 height 27
click at [1489, 17] on button "Publish" at bounding box center [1507, 19] width 57 height 27
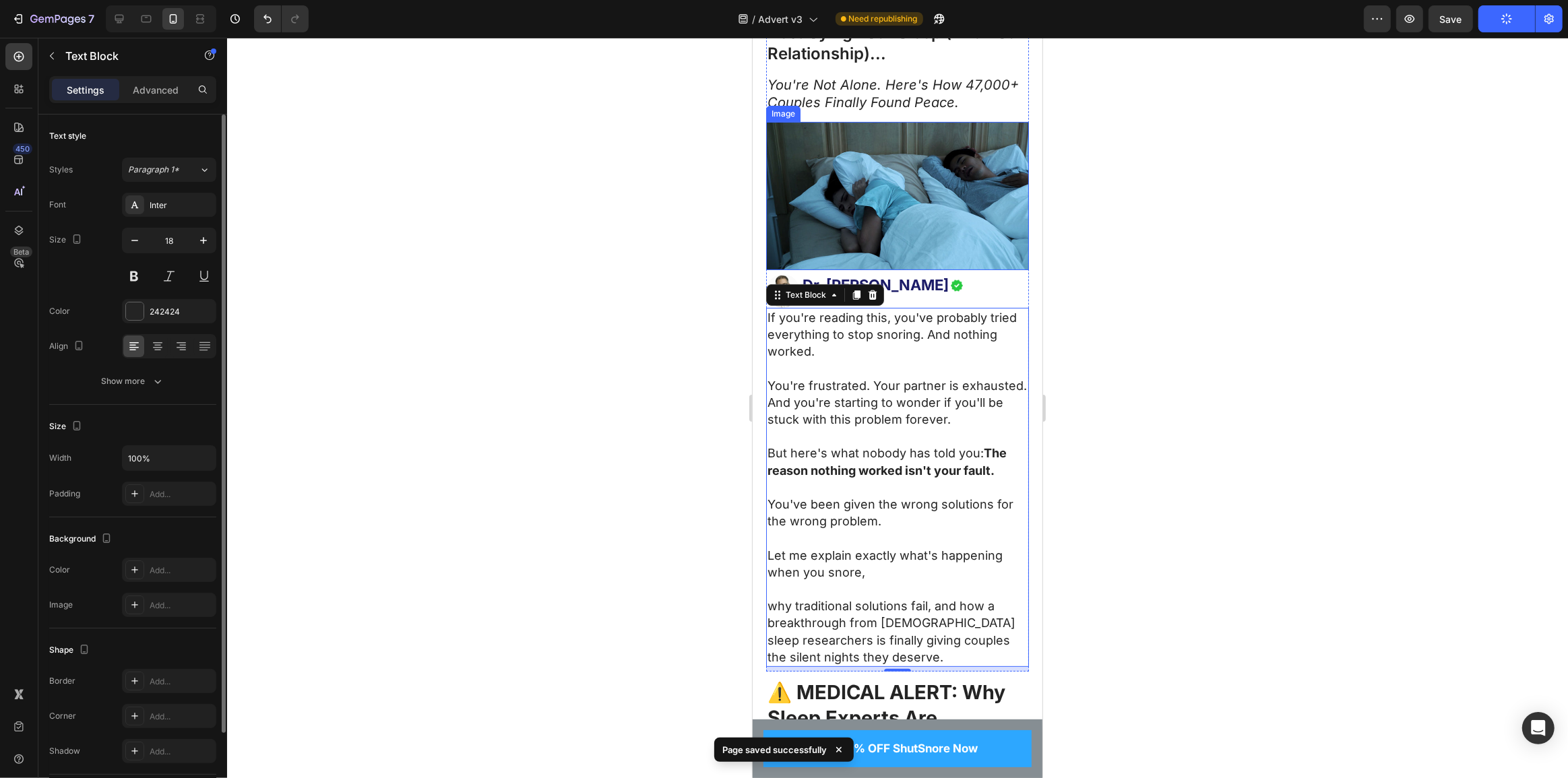
scroll to position [183, 0]
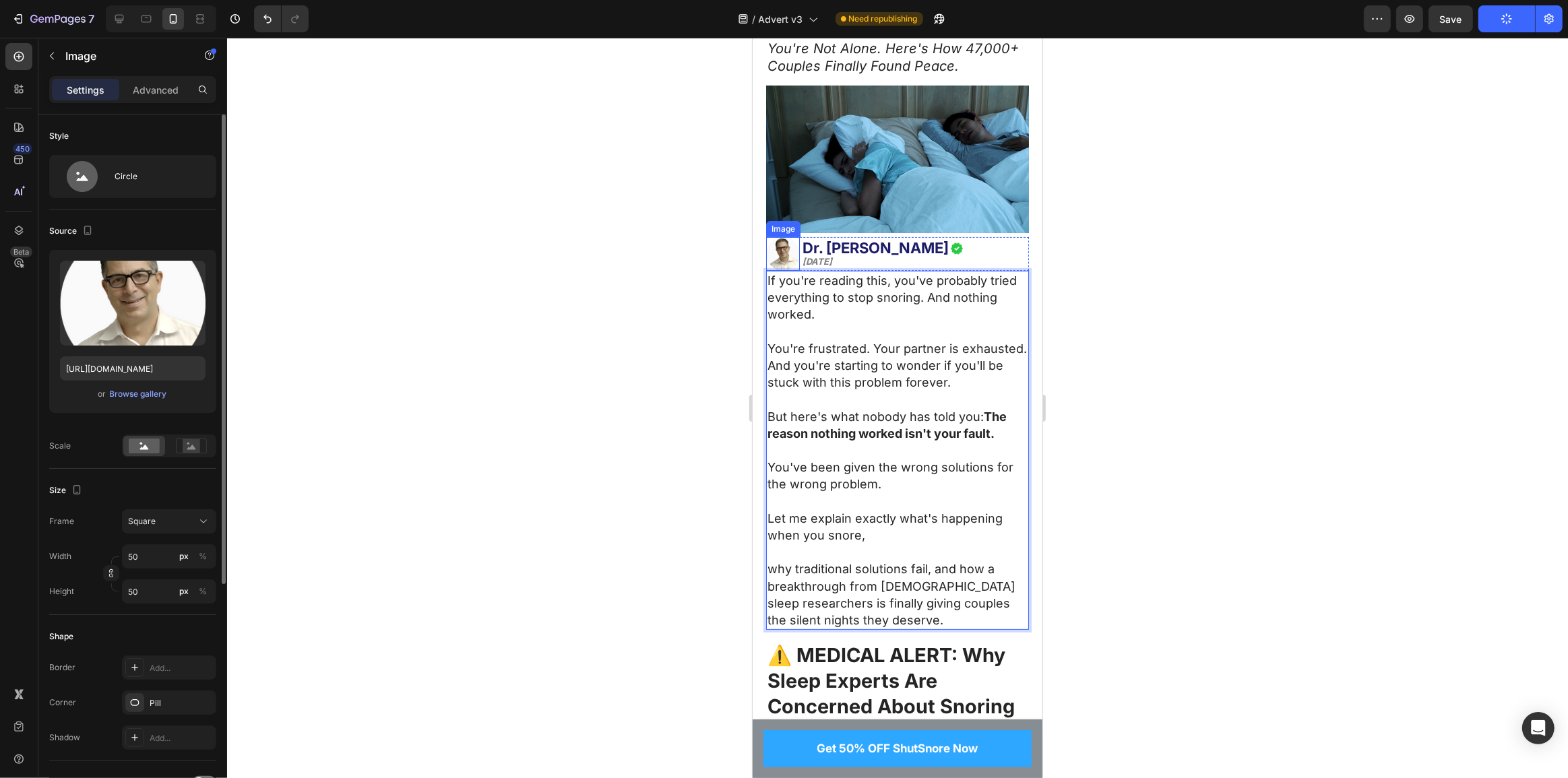
click at [786, 240] on img at bounding box center [782, 254] width 34 height 34
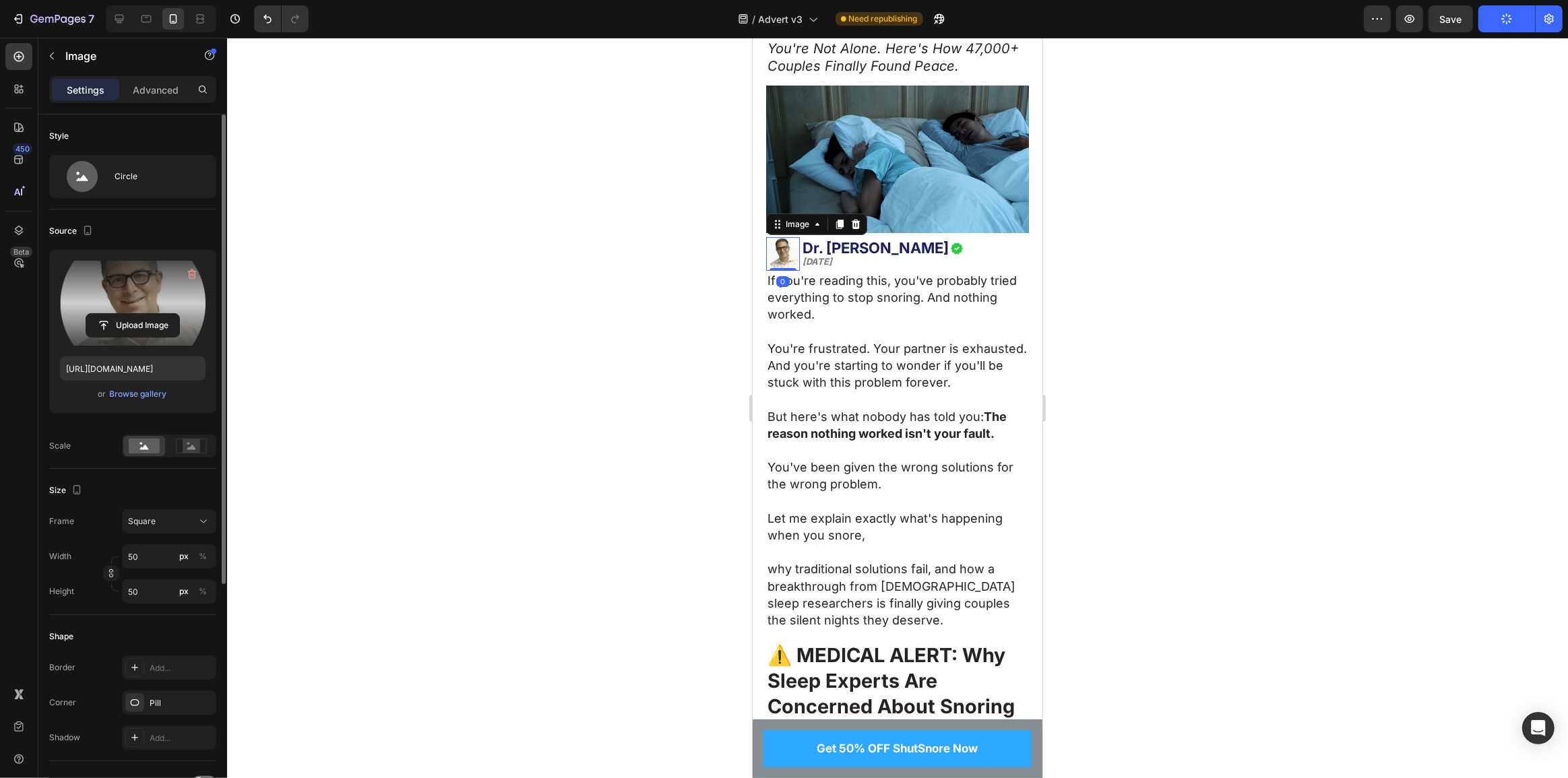
click at [76, 303] on label at bounding box center [132, 303] width 145 height 85
click at [86, 314] on input "file" at bounding box center [133, 325] width 93 height 23
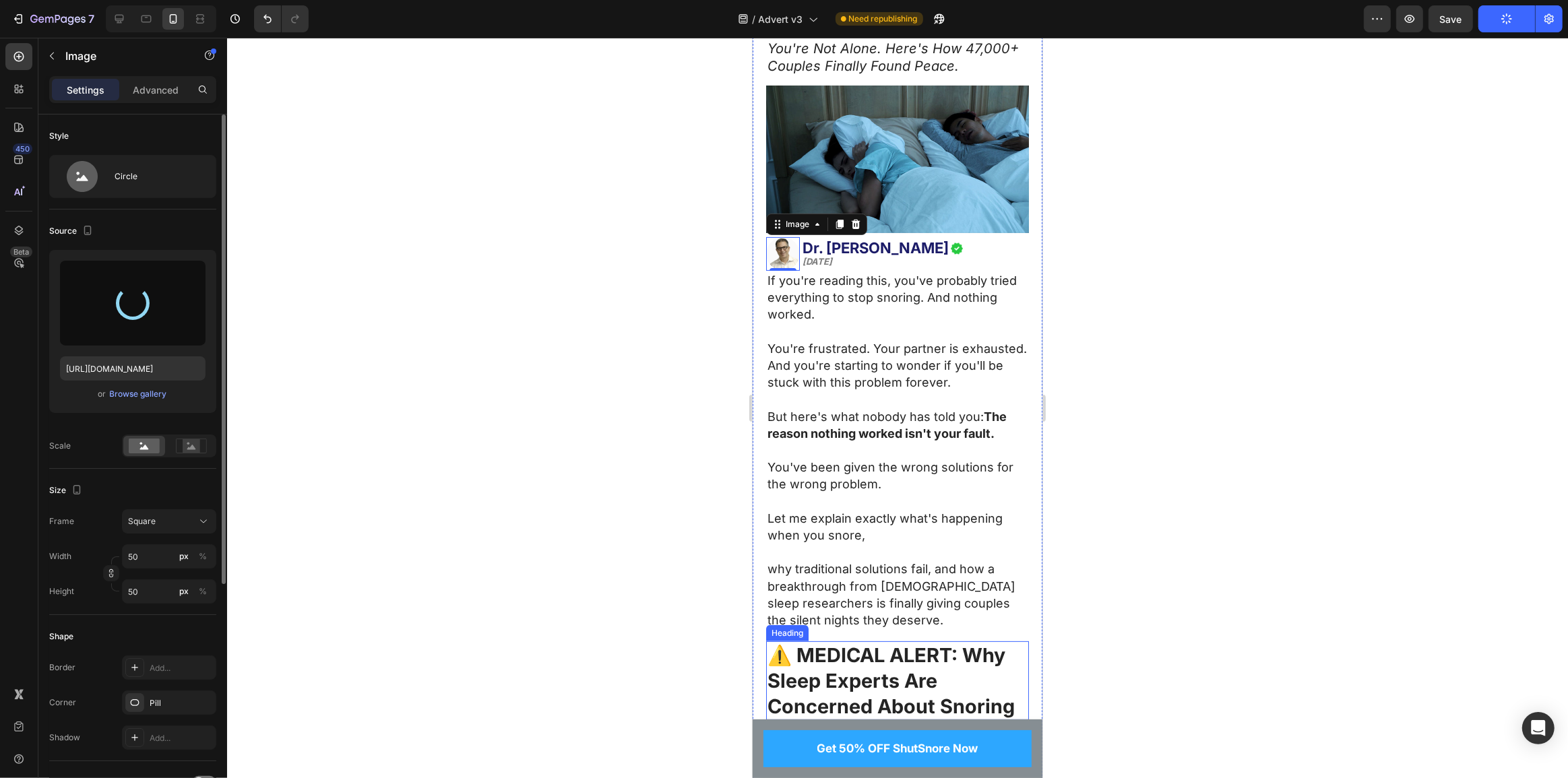
type input "[URL][DOMAIN_NAME]"
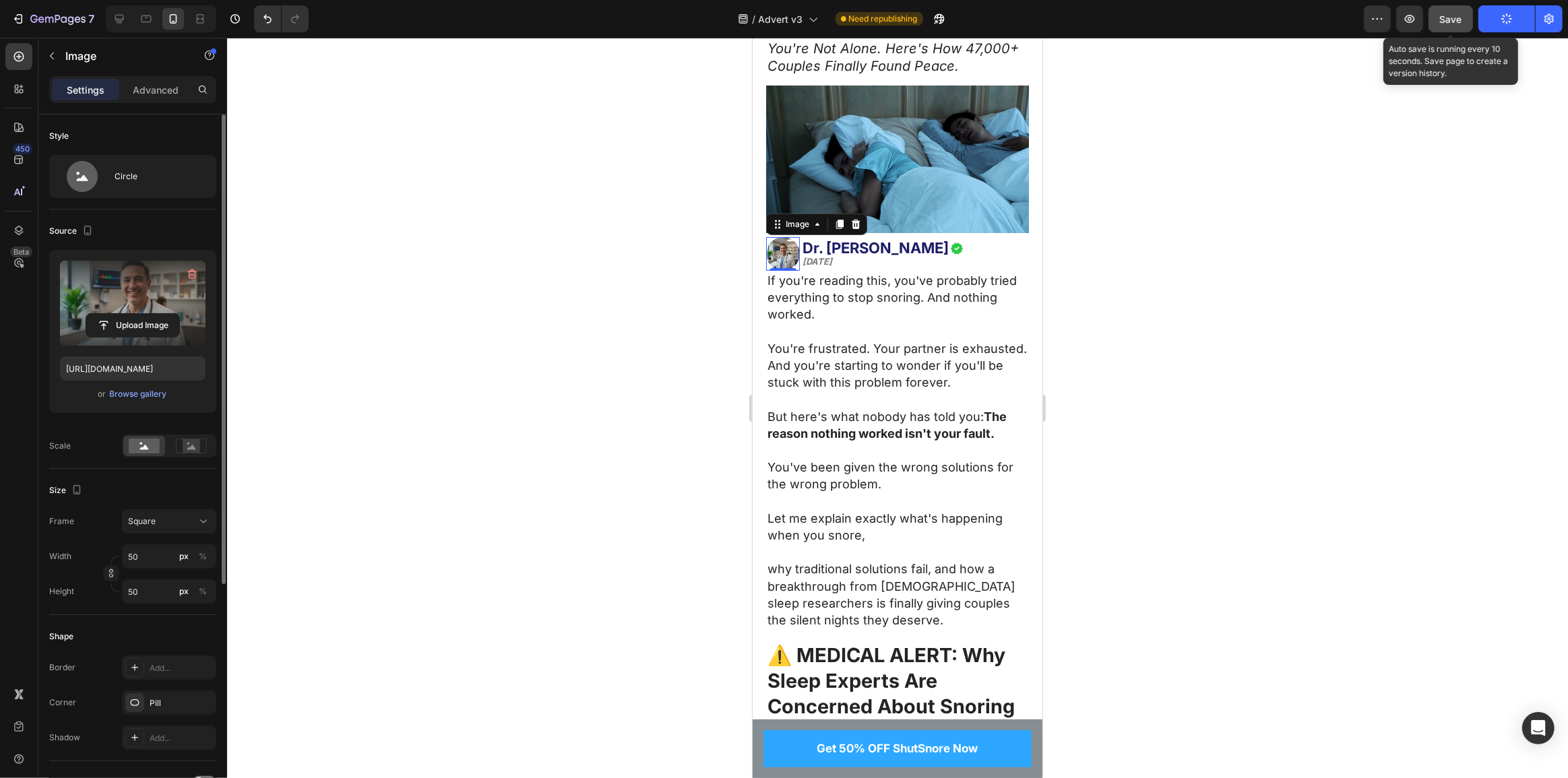
click at [1456, 16] on span "Save" at bounding box center [1451, 19] width 22 height 12
